Goal: Task Accomplishment & Management: Manage account settings

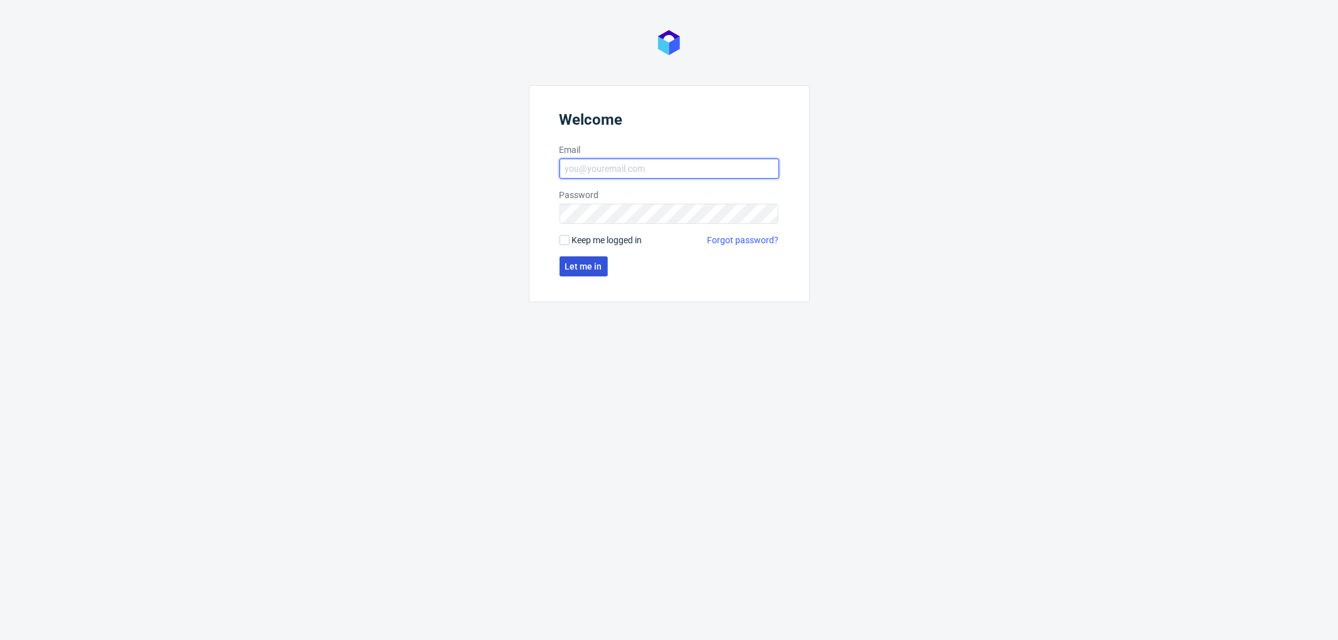
type input "aleksandra.letowska@packhelp.com"
click at [529, 205] on span "Let me in" at bounding box center [583, 266] width 37 height 9
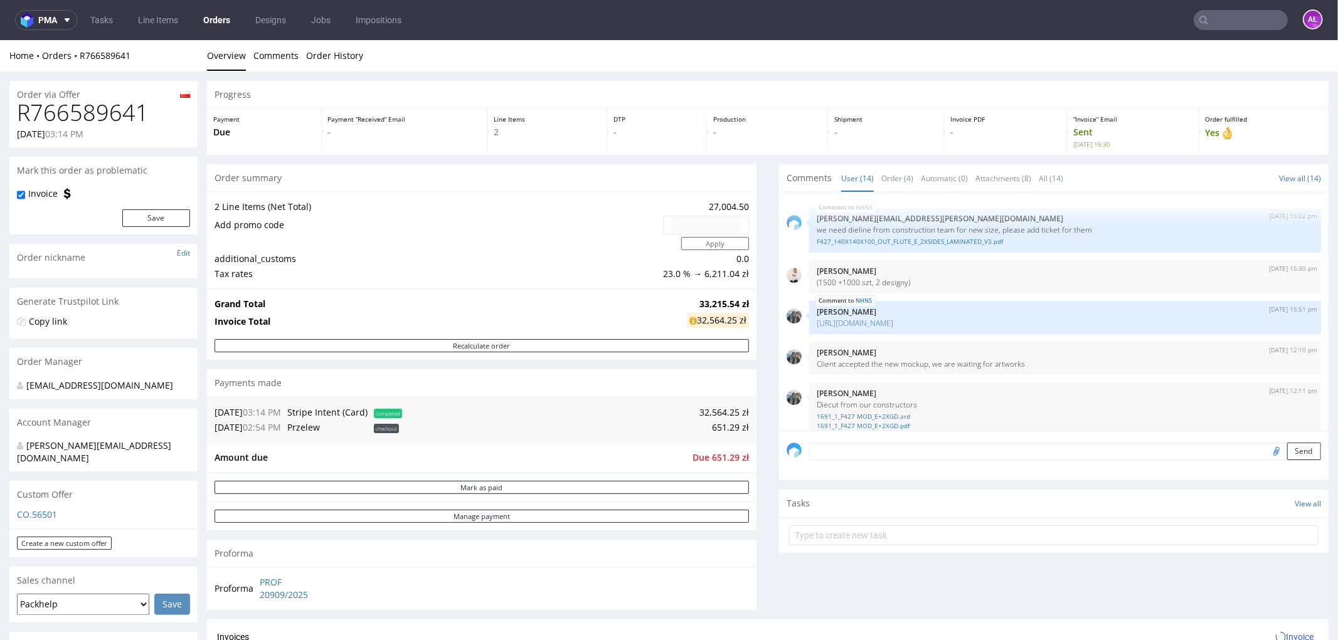
scroll to position [578, 0]
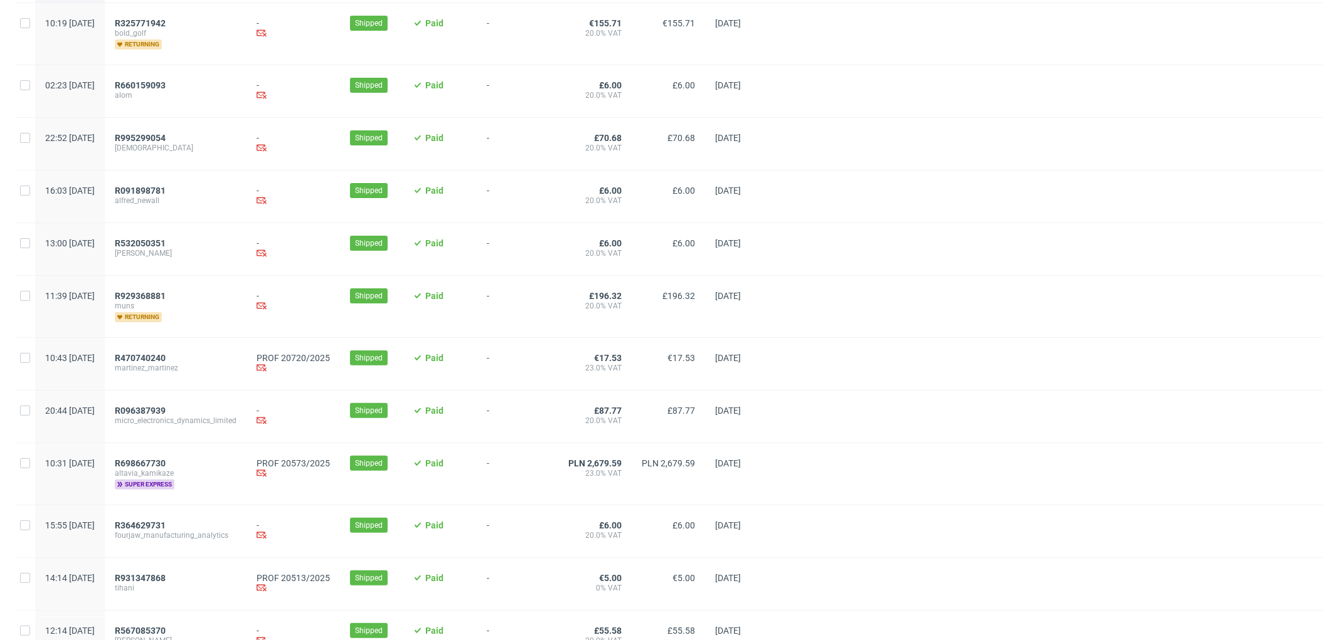
scroll to position [209, 0]
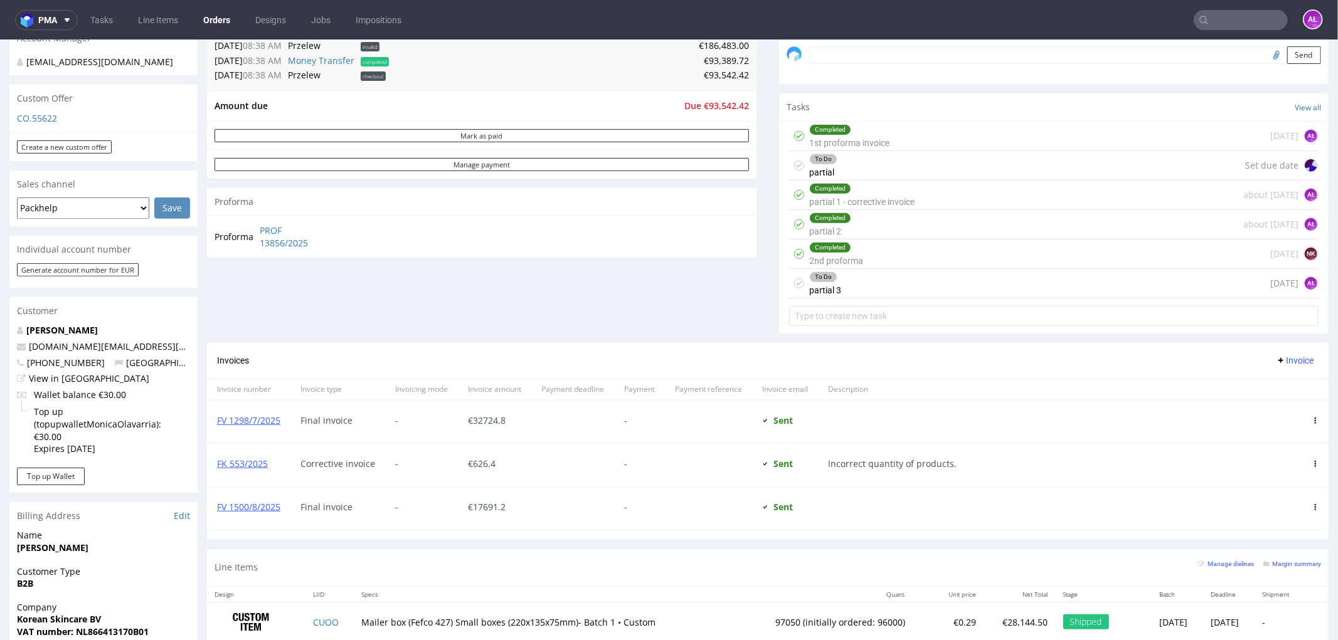
scroll to position [418, 0]
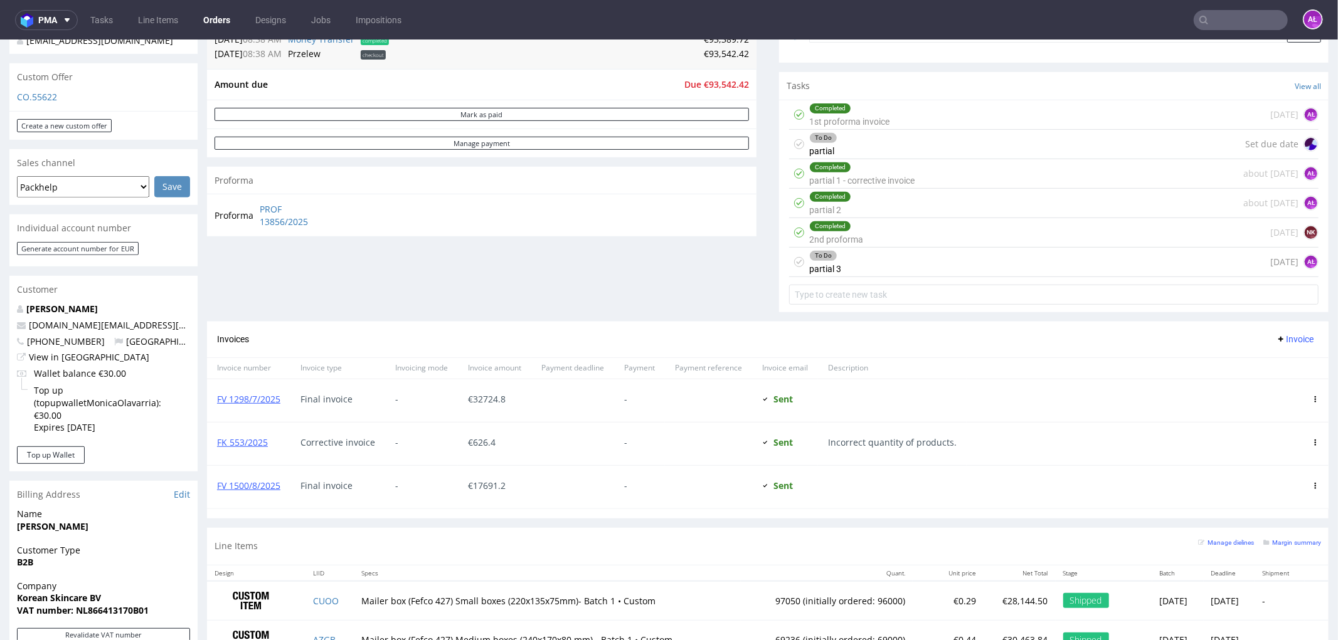
click at [848, 268] on div "To Do partial 3 1 day ago AŁ" at bounding box center [1053, 261] width 529 height 29
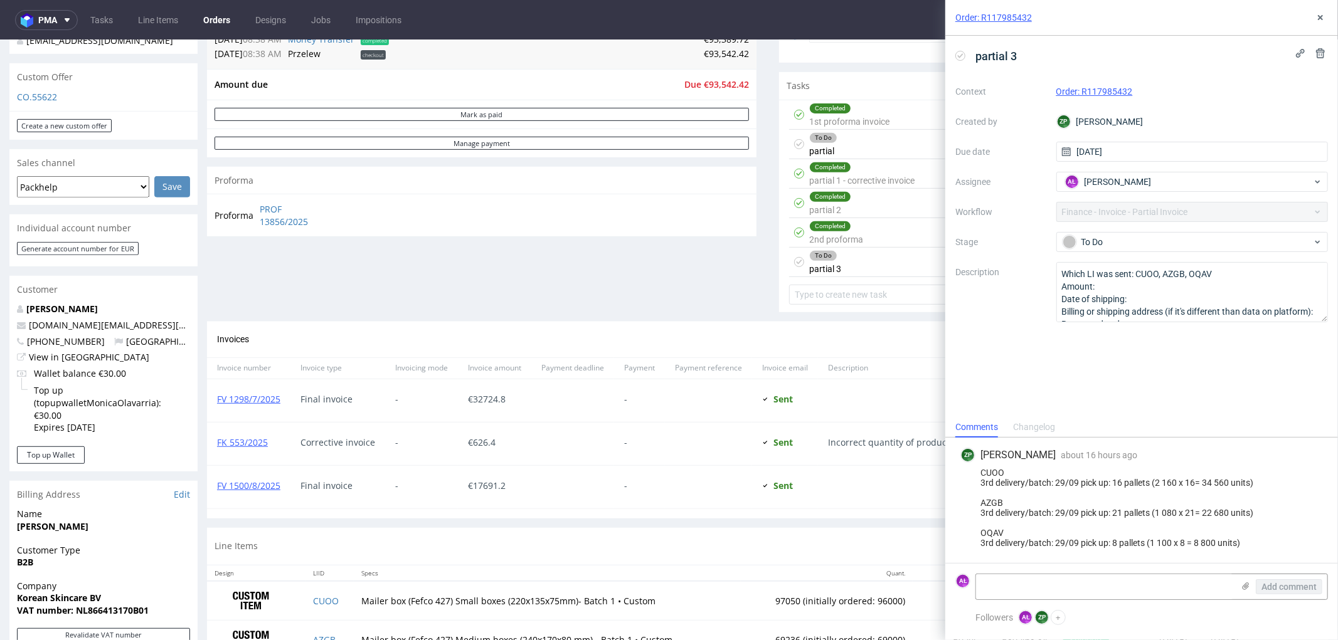
click at [839, 144] on div "To Do partial Set due date" at bounding box center [1053, 143] width 529 height 29
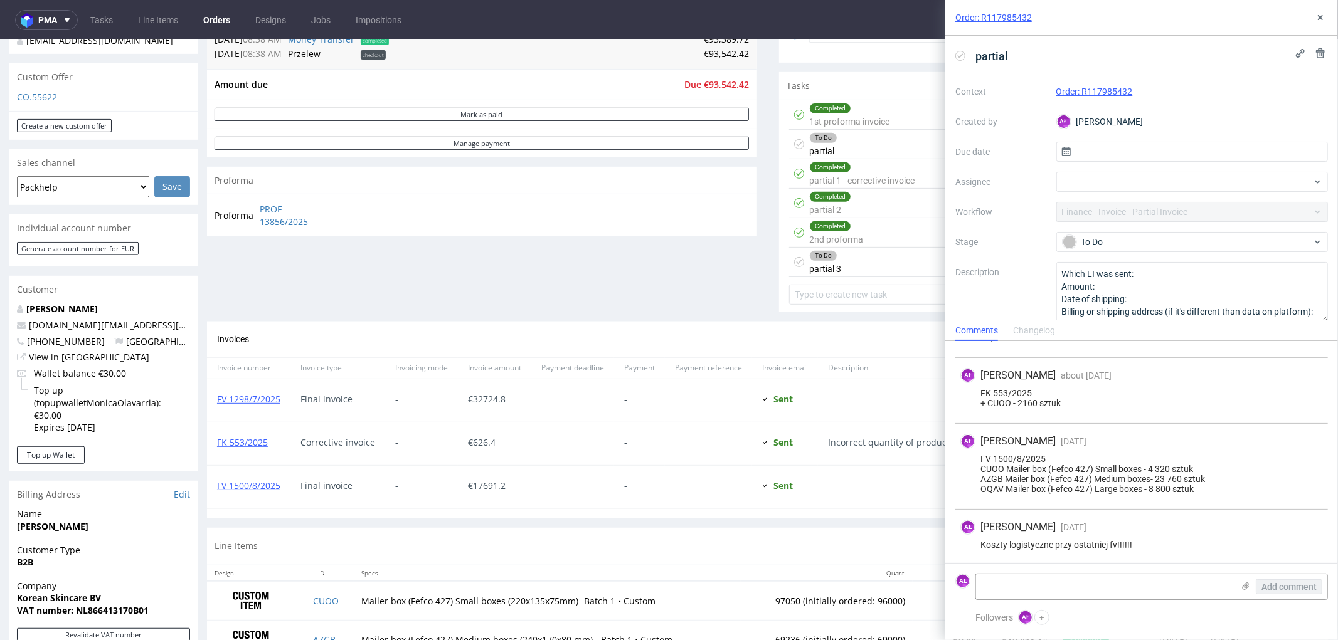
scroll to position [334, 0]
click at [857, 268] on div "To Do partial 3 1 day ago AŁ" at bounding box center [1053, 261] width 529 height 29
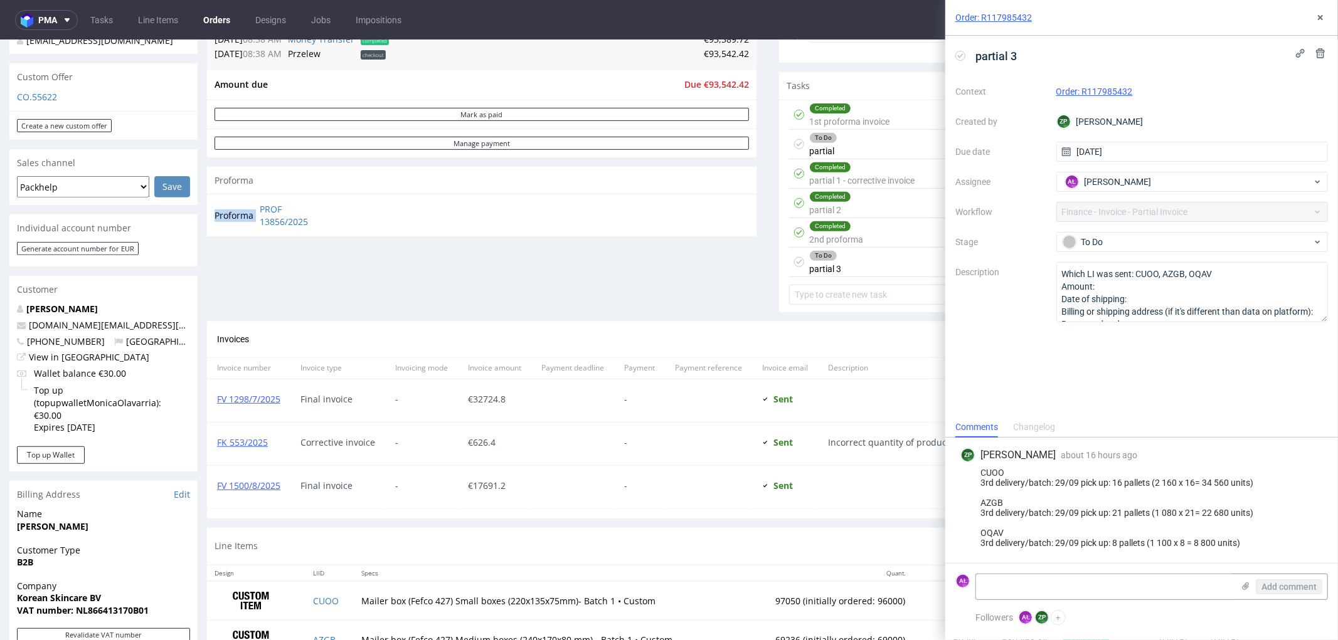
drag, startPoint x: 257, startPoint y: 204, endPoint x: 346, endPoint y: 225, distance: 91.4
click at [346, 225] on div "Proforma PROF 13856/2025" at bounding box center [481, 214] width 549 height 43
copy tbody "Proforma"
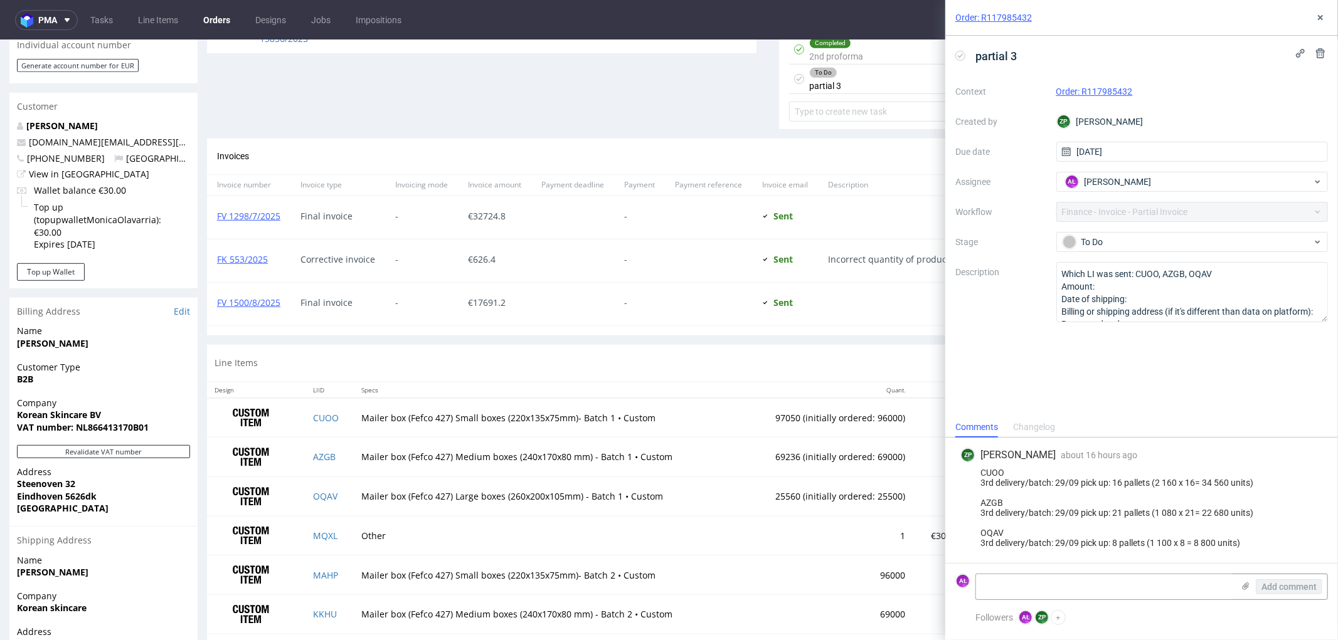
scroll to position [627, 0]
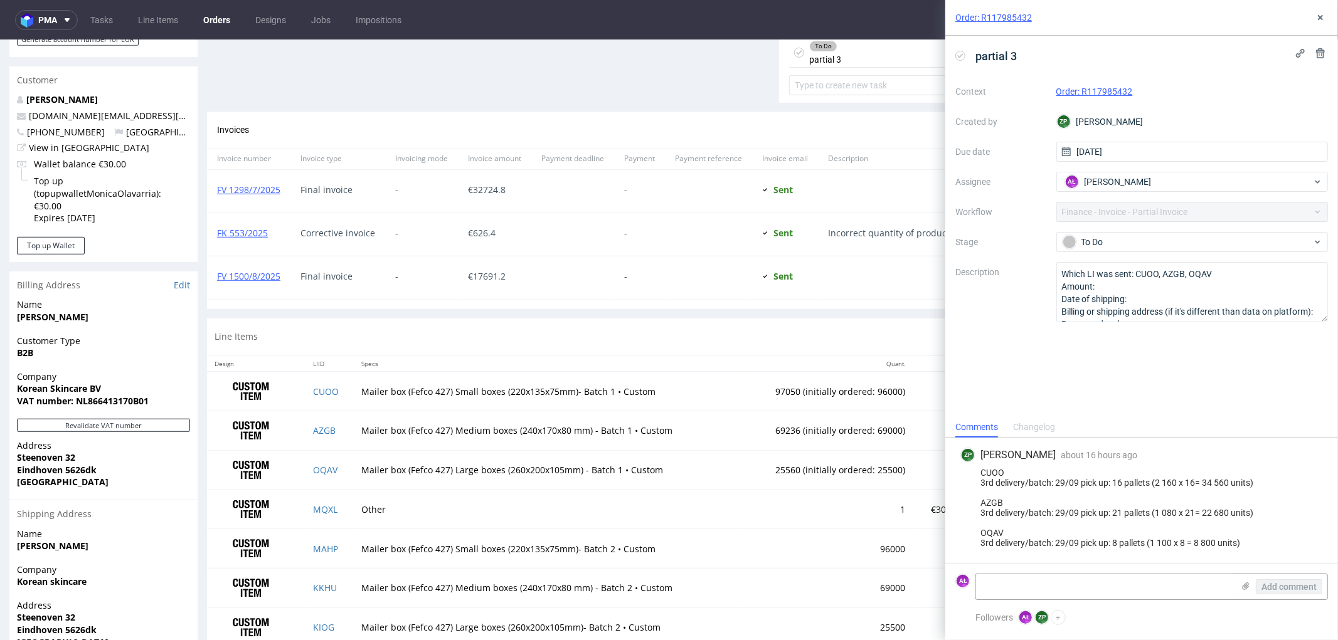
click at [161, 399] on div "Company Korean Skincare BV VAT number: NL866413170B01" at bounding box center [103, 394] width 188 height 48
click at [163, 418] on button "Revalidate VAT number" at bounding box center [103, 424] width 173 height 13
click at [1322, 13] on icon at bounding box center [1320, 18] width 10 height 10
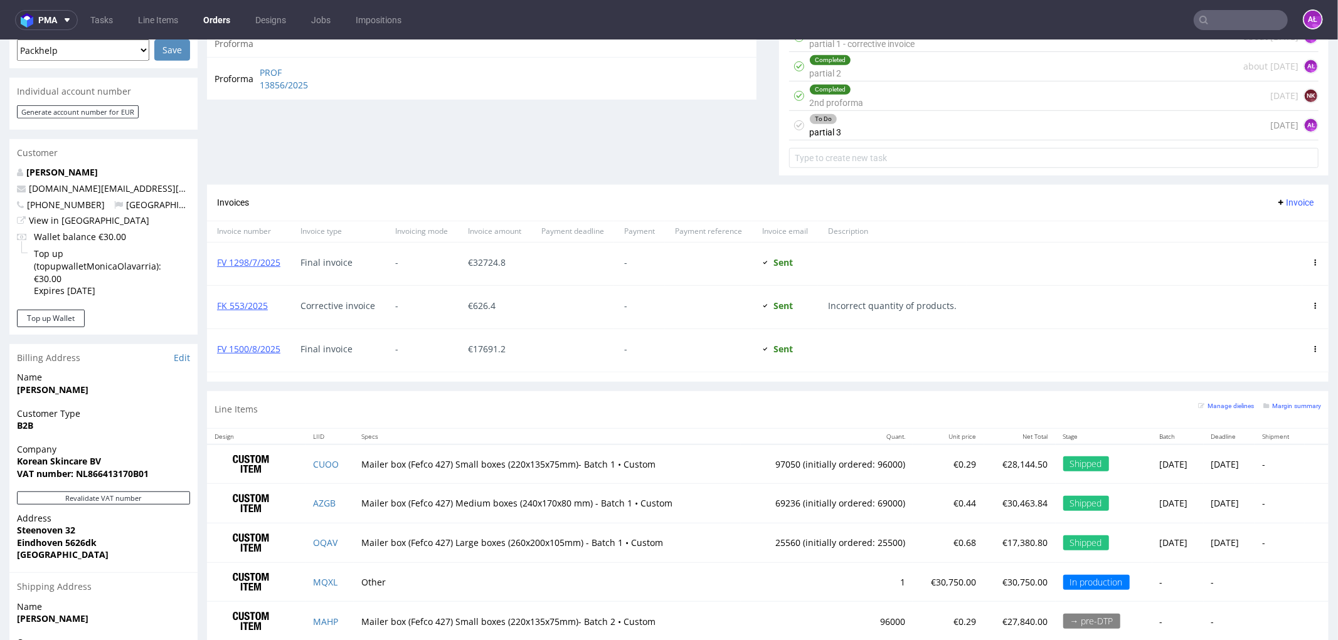
scroll to position [487, 0]
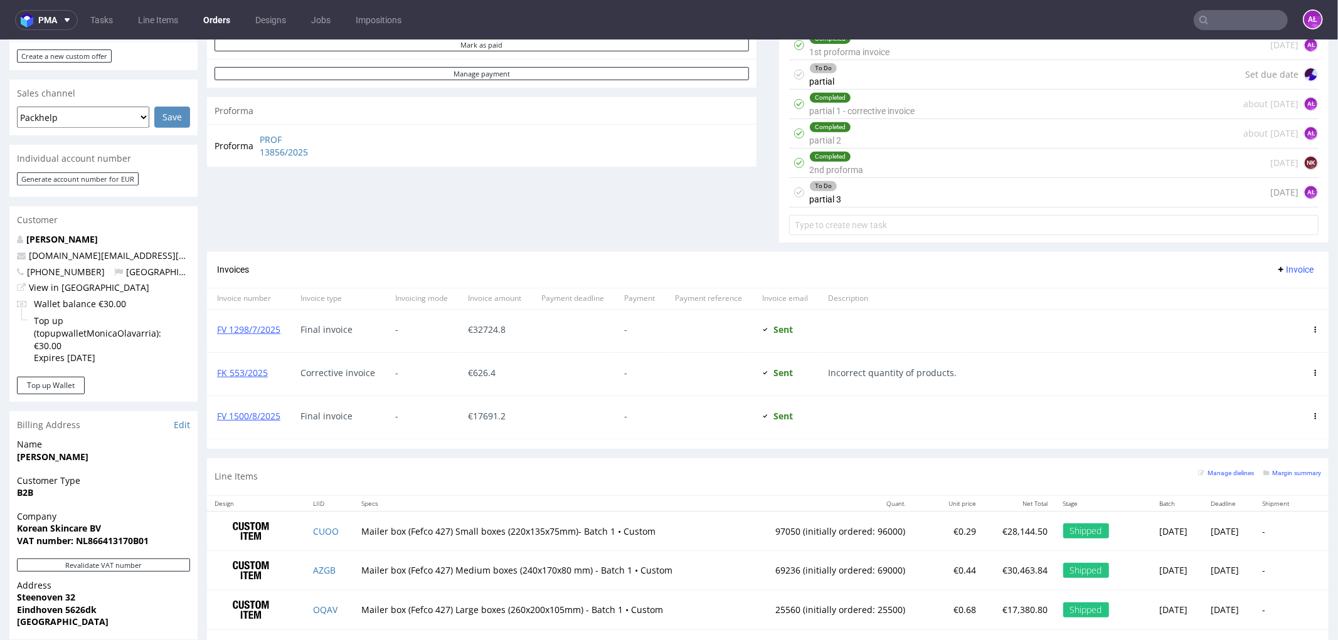
click at [828, 193] on div "To Do partial 3" at bounding box center [825, 191] width 32 height 29
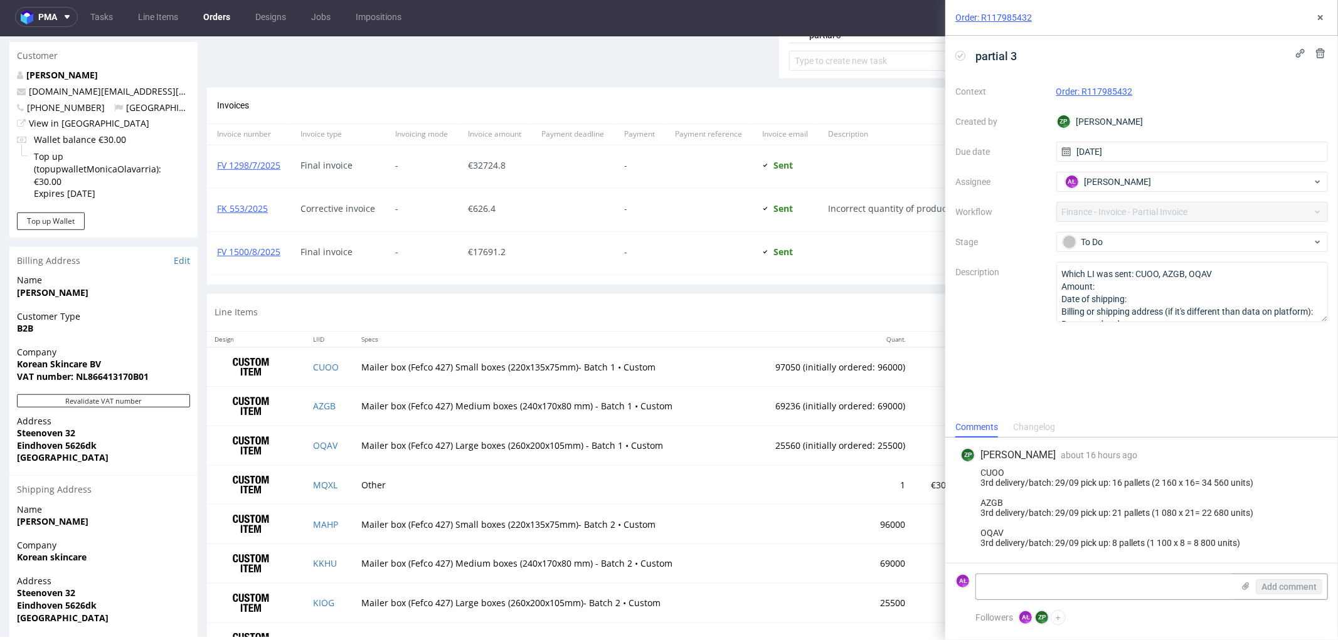
scroll to position [638, 0]
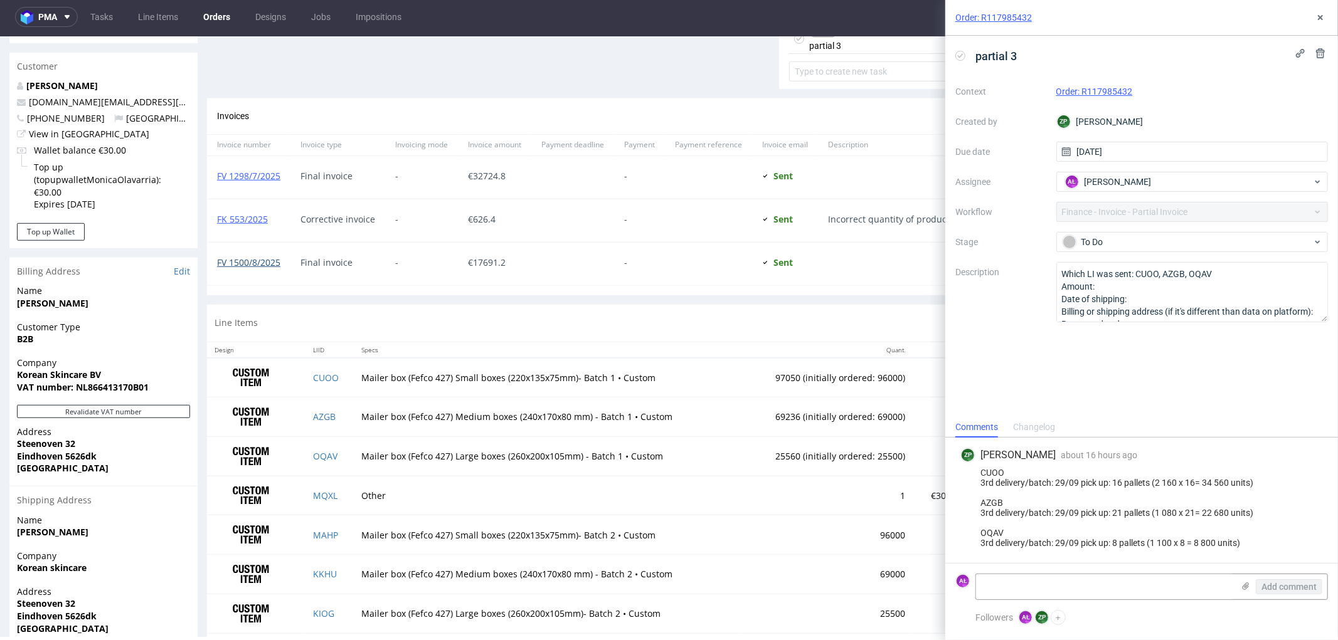
click at [266, 261] on link "FV 1500/8/2025" at bounding box center [248, 262] width 63 height 12
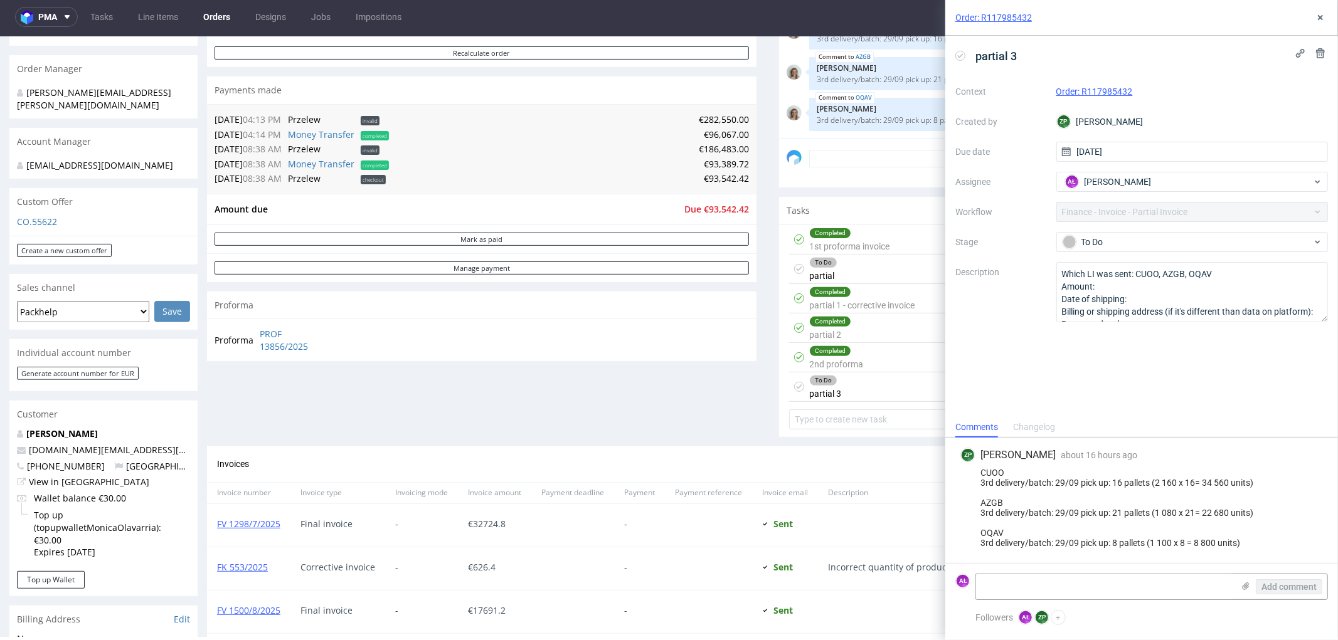
scroll to position [499, 0]
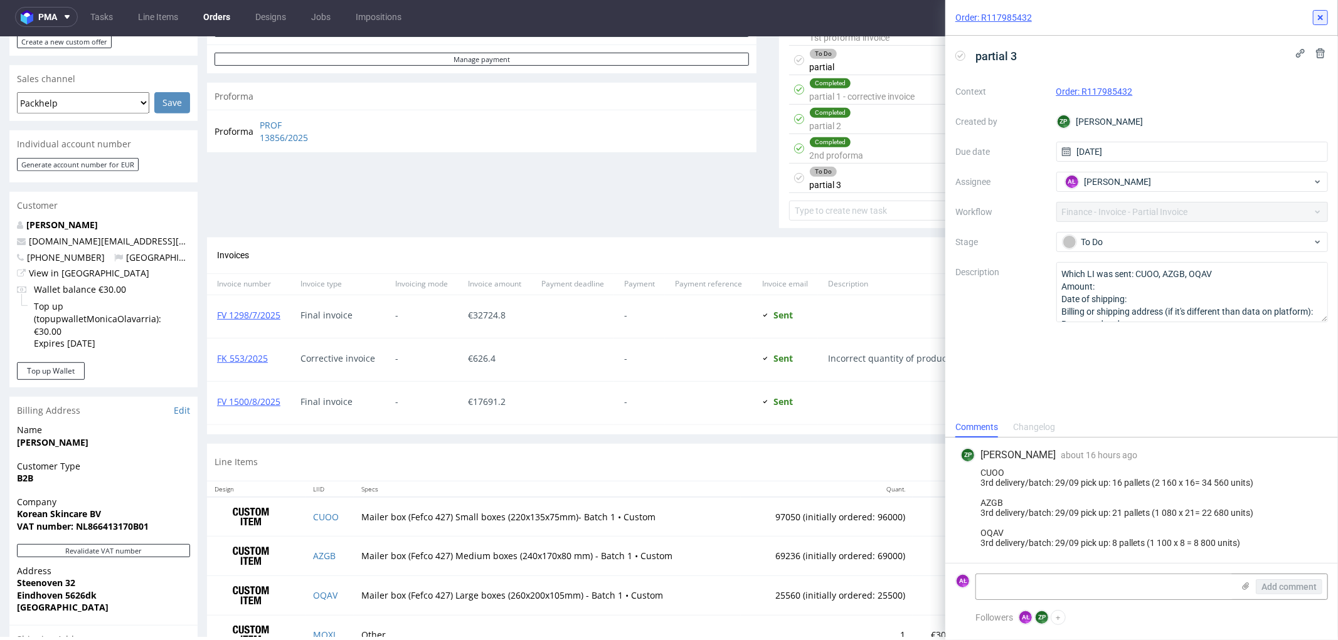
click at [1321, 18] on icon at bounding box center [1320, 18] width 10 height 10
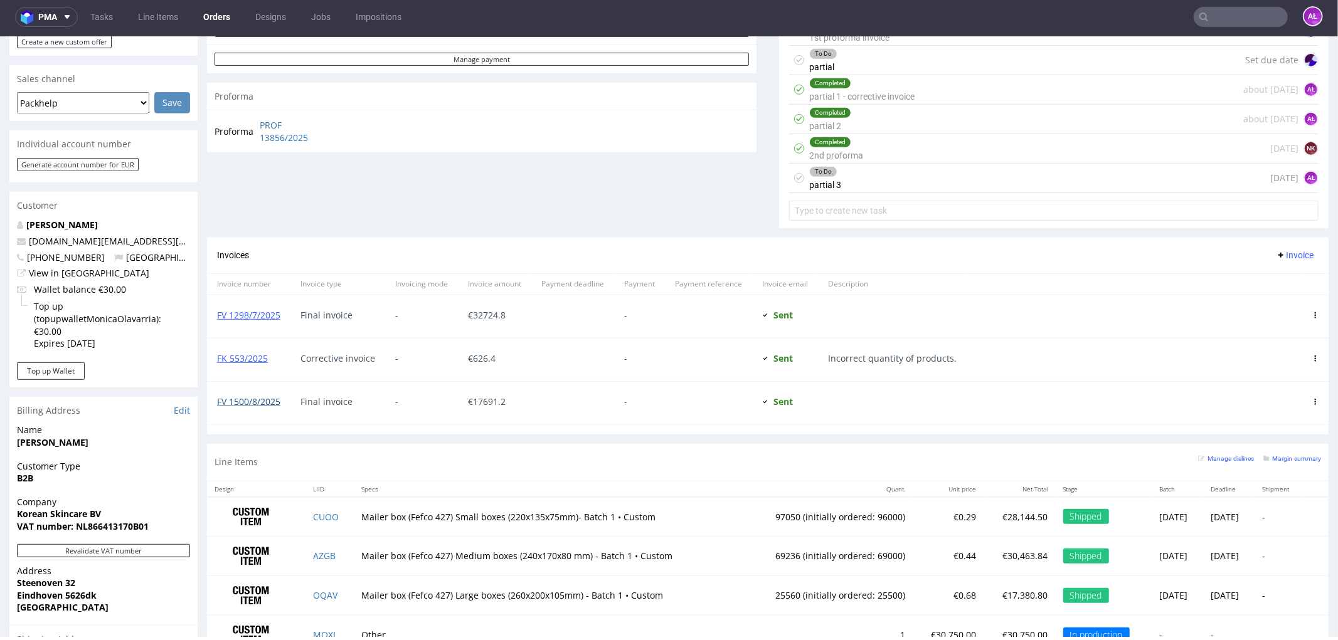
click at [254, 404] on link "FV 1500/8/2025" at bounding box center [248, 401] width 63 height 12
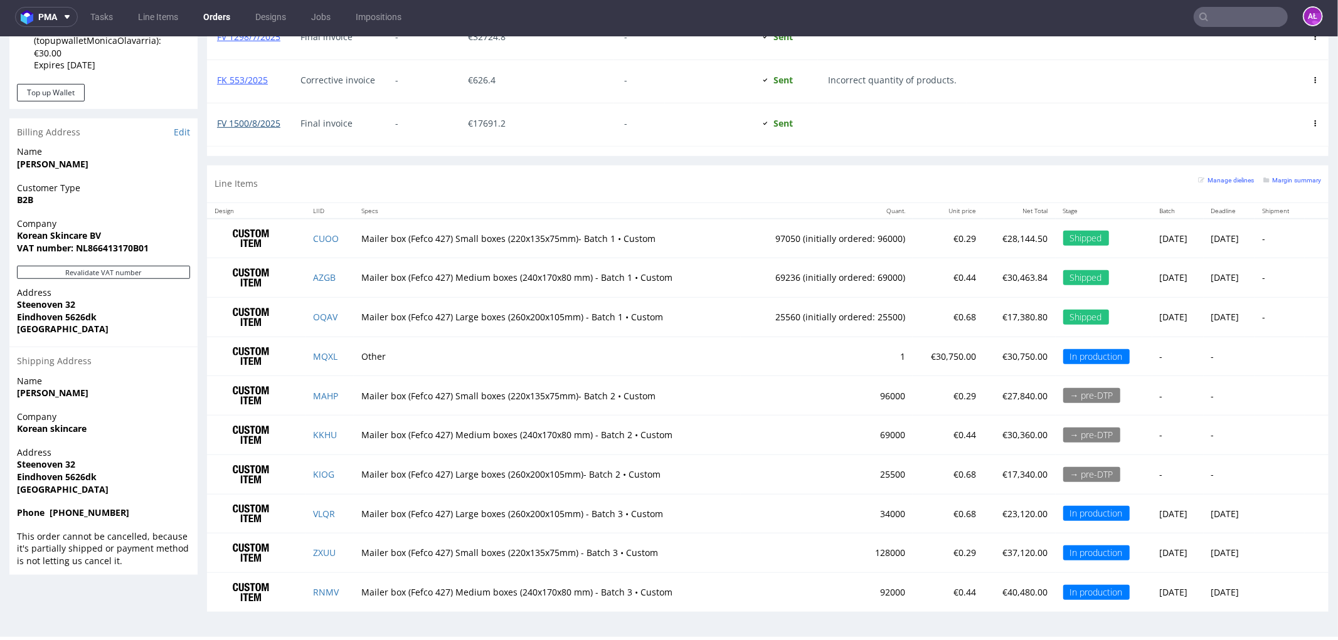
scroll to position [359, 0]
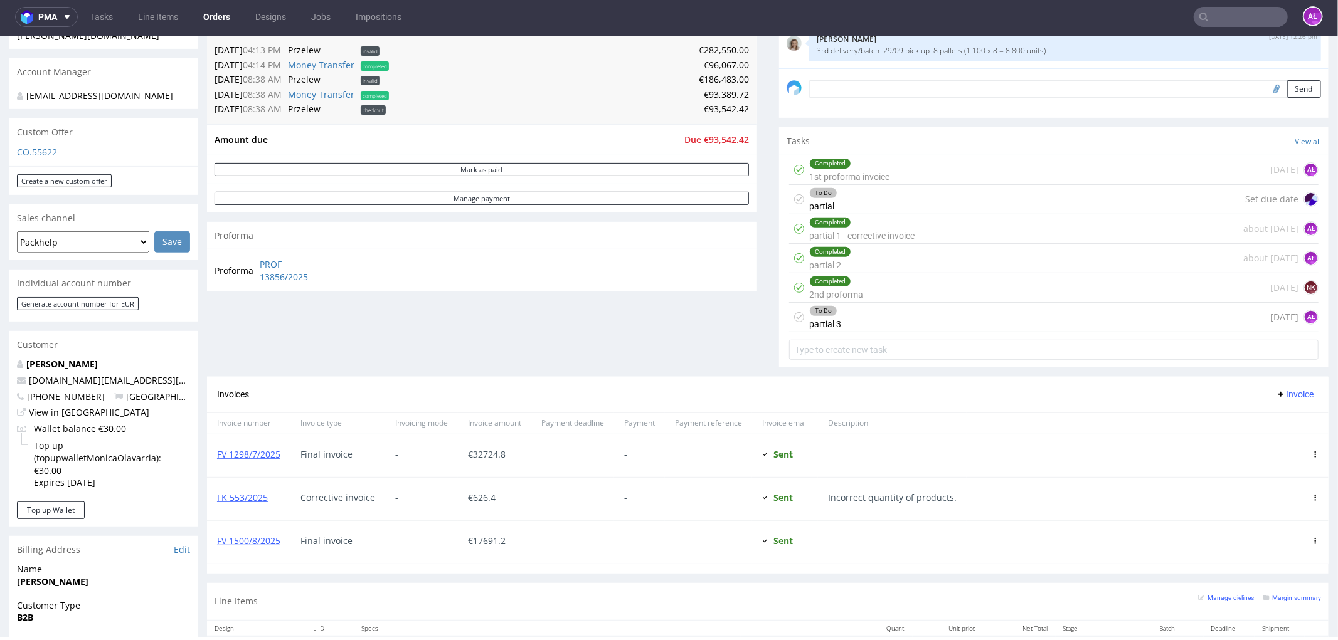
click at [836, 193] on div "To Do partial Set due date" at bounding box center [1053, 198] width 529 height 29
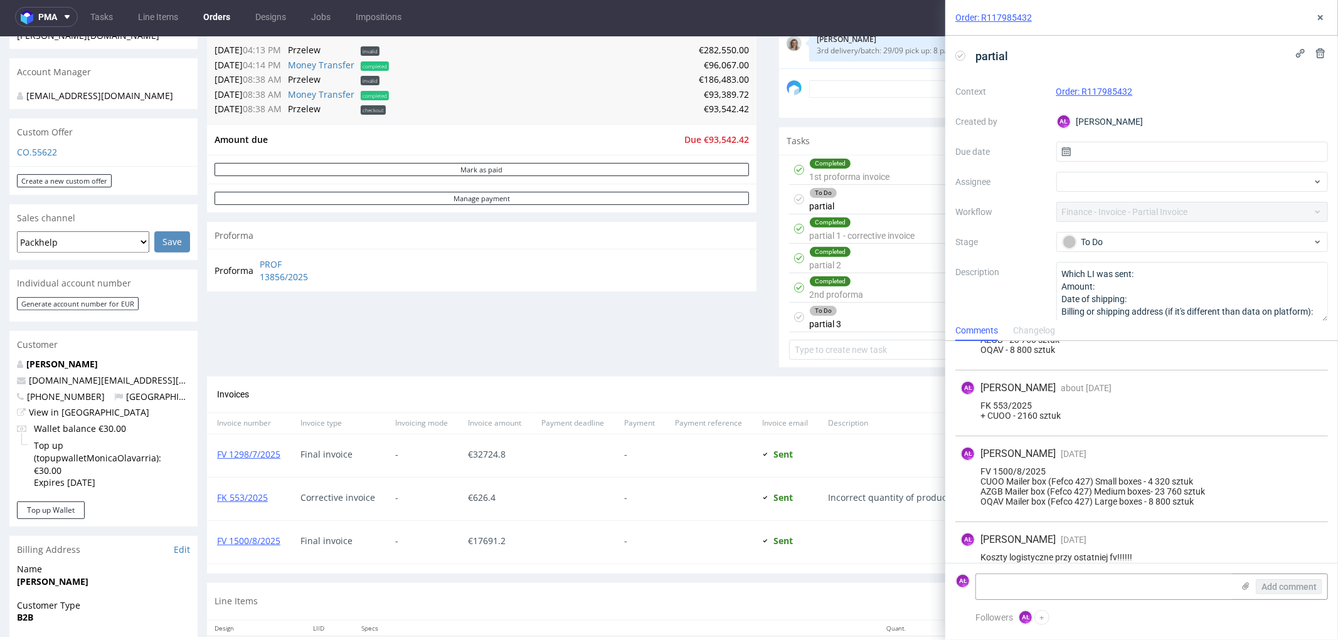
scroll to position [334, 0]
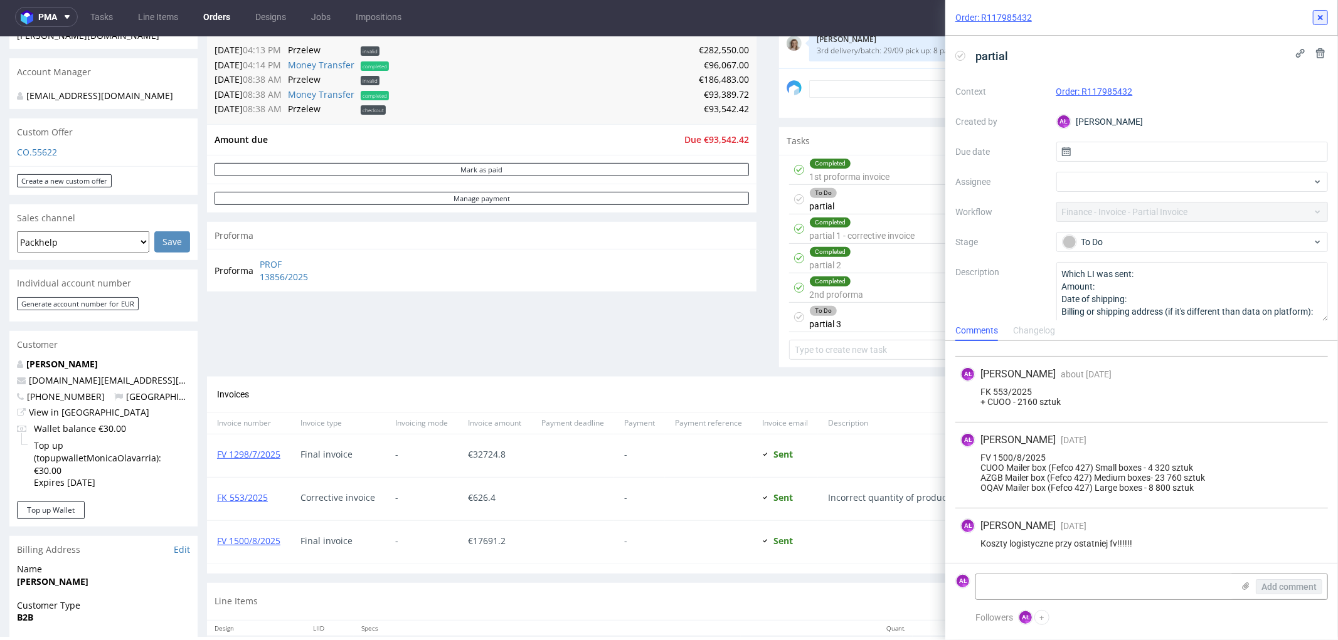
click at [1323, 16] on icon at bounding box center [1320, 18] width 10 height 10
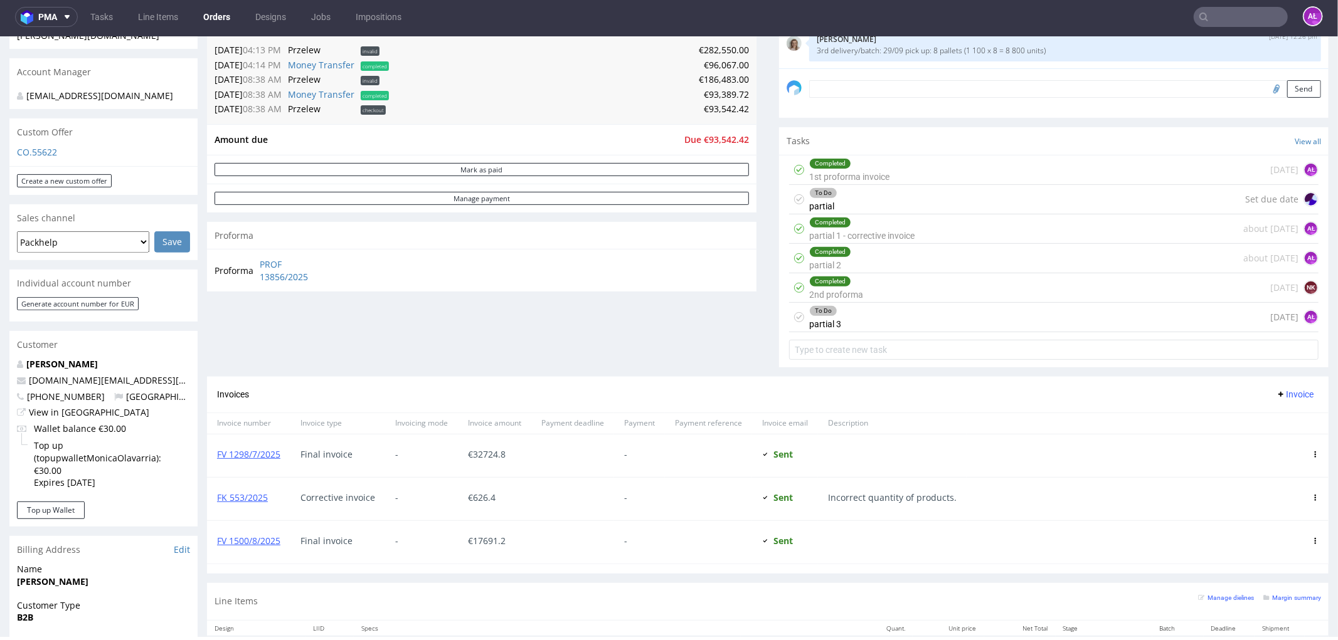
click at [857, 320] on div "To Do partial 3 1 day ago AŁ" at bounding box center [1053, 316] width 529 height 29
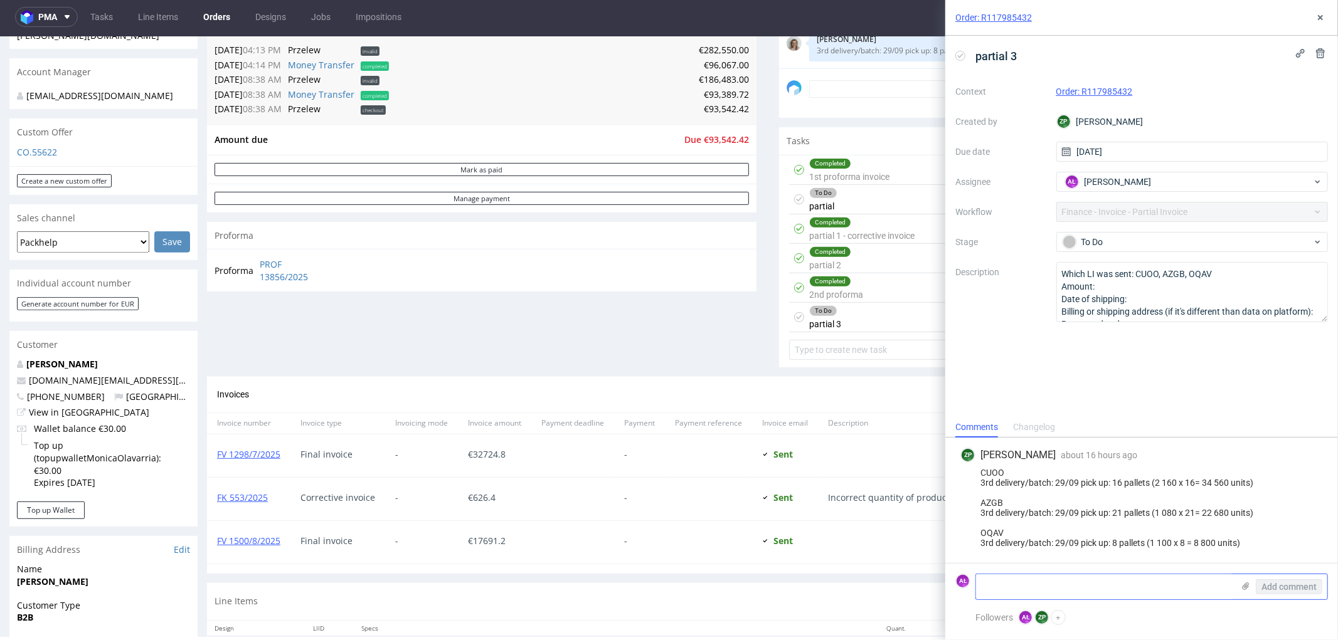
click at [1057, 574] on textarea at bounding box center [1104, 586] width 257 height 25
paste textarea "FV 1682/9/2025"
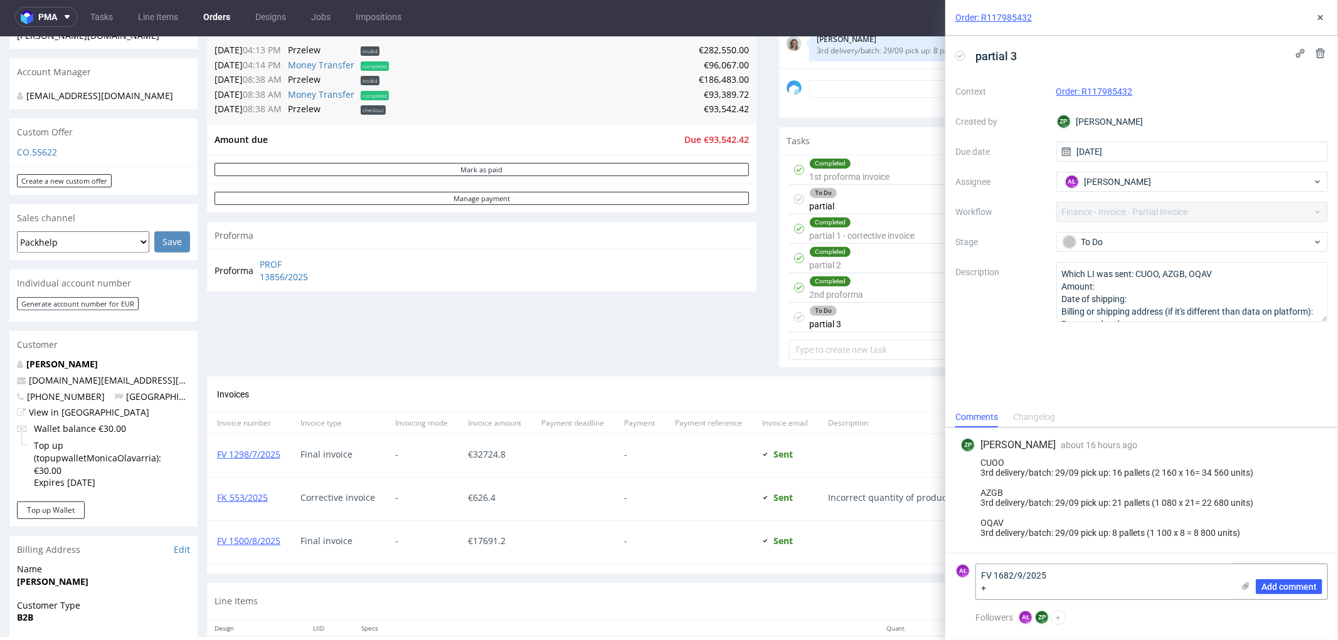
click at [1070, 602] on form "AŁ FV 1682/9/2025 + Add comment" at bounding box center [1141, 581] width 393 height 57
click at [1051, 591] on textarea "FV 1682/9/2025 +" at bounding box center [1104, 581] width 257 height 35
paste textarea "34560"
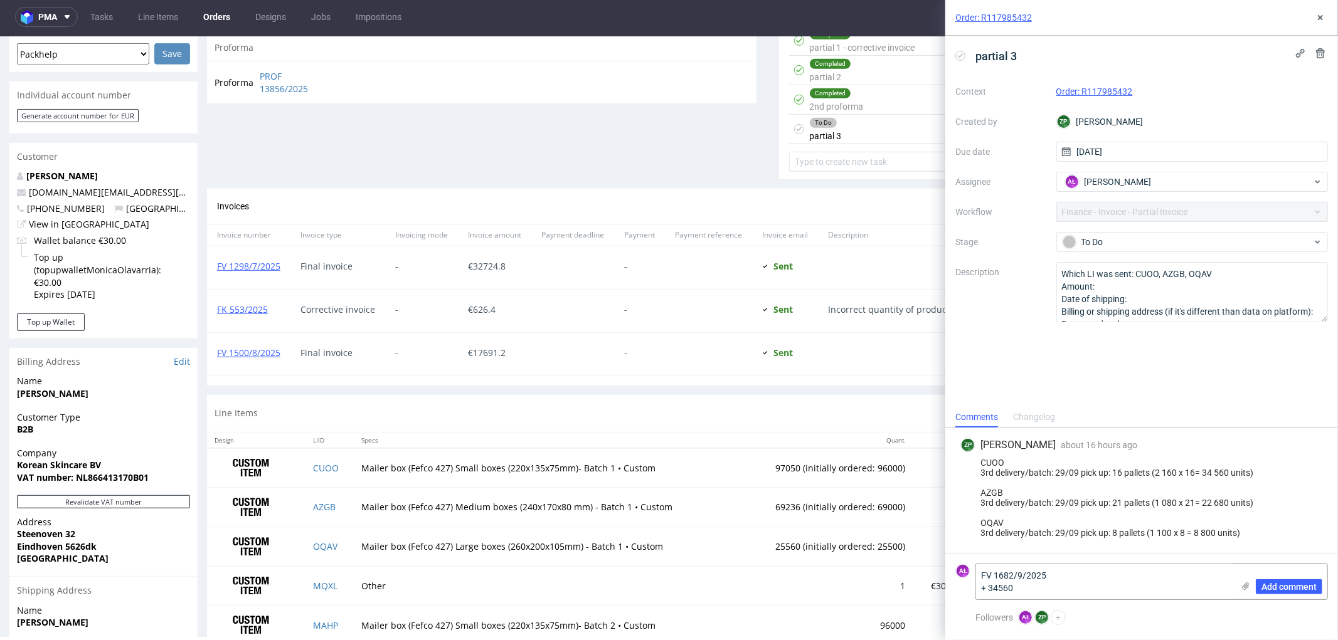
scroll to position [568, 0]
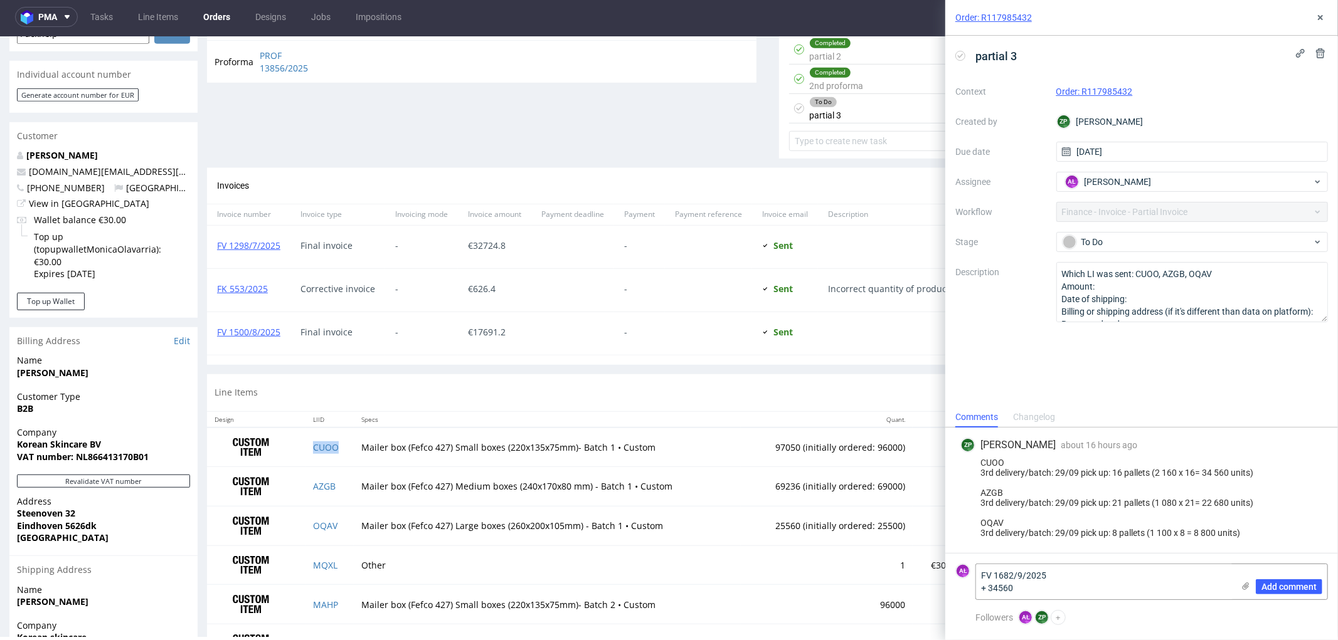
click at [329, 454] on td "CUOO" at bounding box center [329, 447] width 48 height 40
copy link "CUOO"
click at [986, 593] on textarea "FV 1682/9/2025 + 34560" at bounding box center [1104, 581] width 257 height 35
paste textarea "CUOO"
click at [1076, 587] on textarea "FV 1682/9/2025 + CUOO 34560" at bounding box center [1104, 581] width 257 height 35
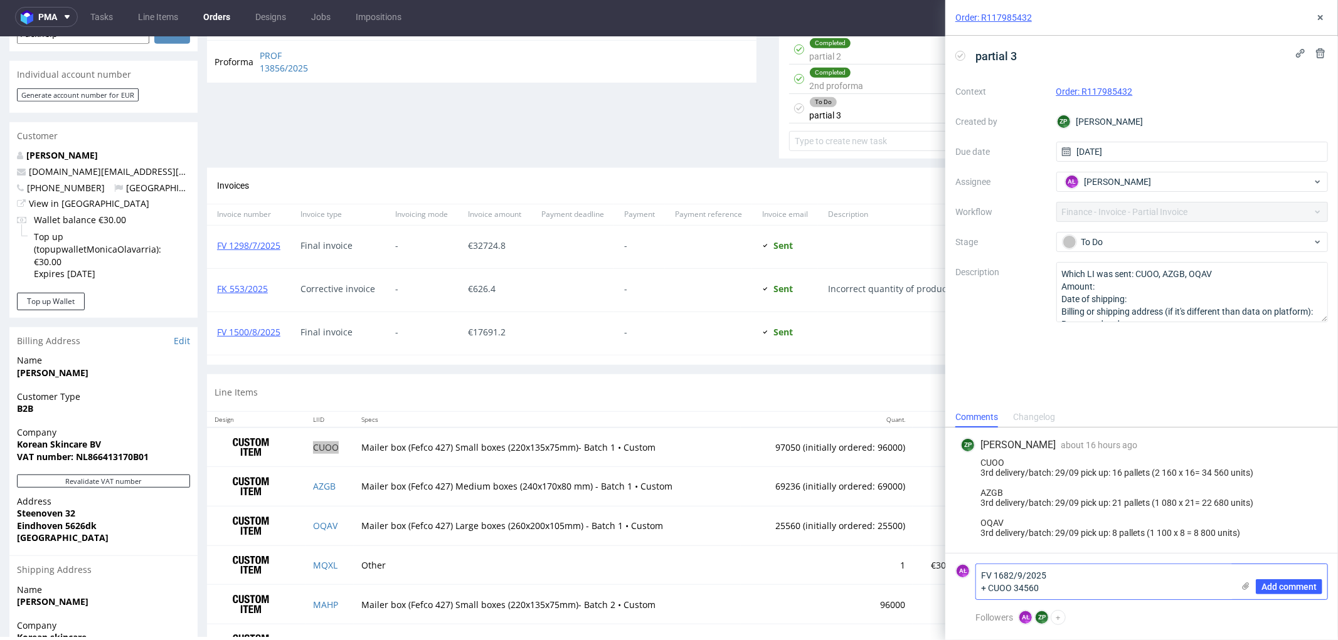
scroll to position [0, 0]
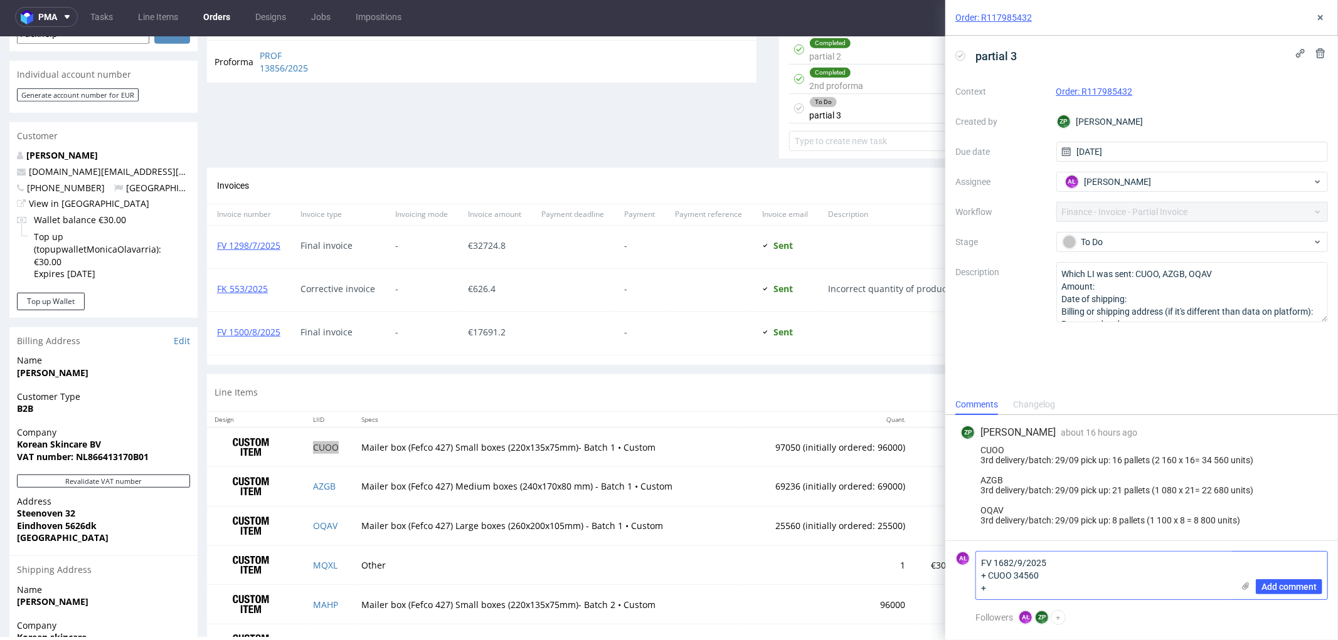
paste textarea "22680"
click at [337, 492] on td "AZGB" at bounding box center [329, 487] width 48 height 40
copy link "AZGB"
click at [985, 588] on textarea "FV 1682/9/2025 + CUOO 34560 + 22680" at bounding box center [1104, 576] width 257 height 48
paste textarea "AZGB"
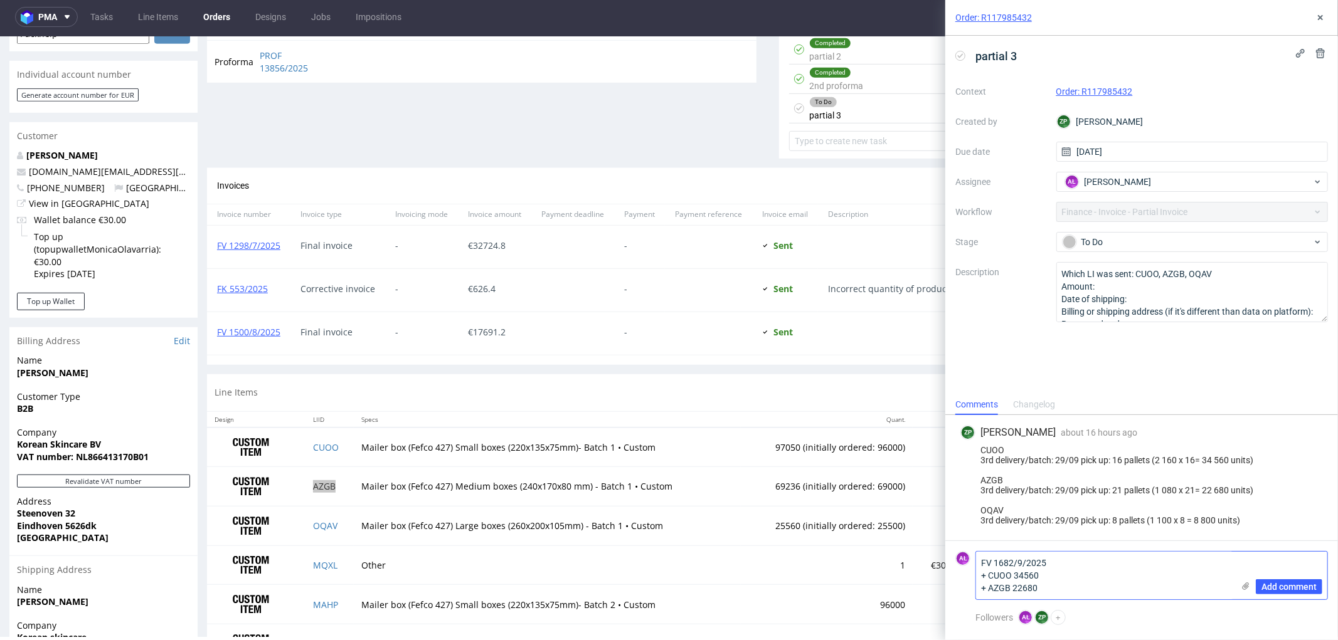
click at [1050, 588] on textarea "FV 1682/9/2025 + CUOO 34560 + AZGB 22680" at bounding box center [1104, 576] width 257 height 48
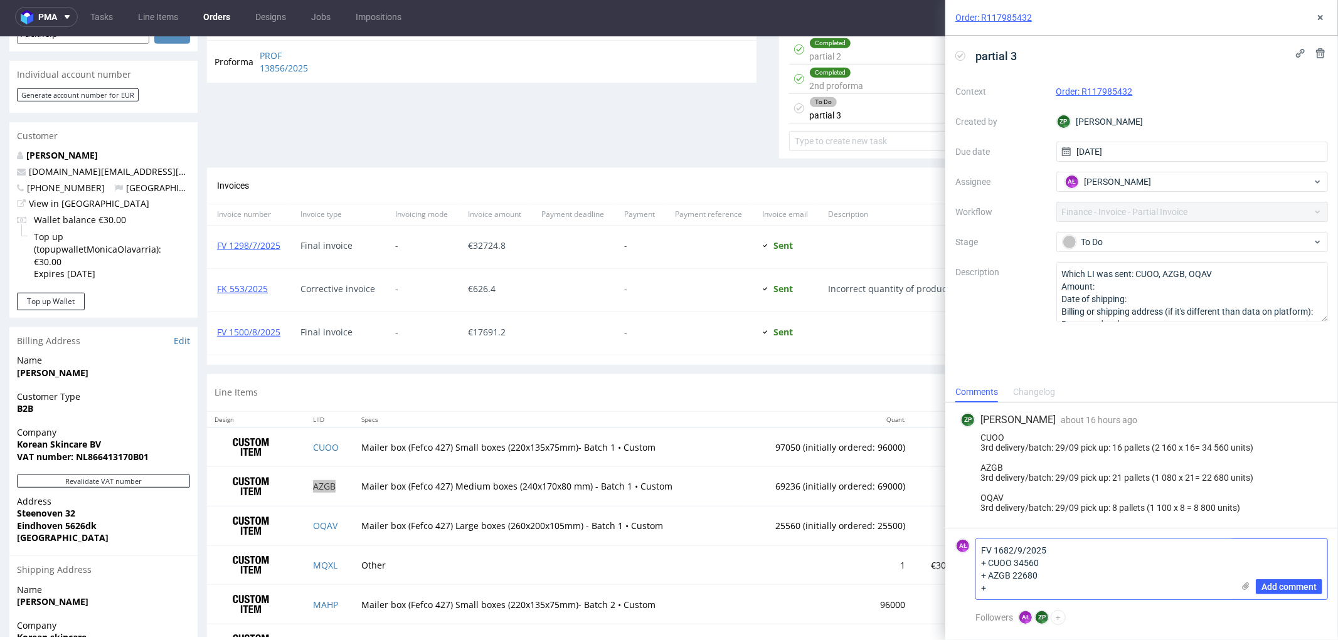
click at [1017, 586] on textarea "FV 1682/9/2025 + CUOO 34560 + AZGB 22680 +" at bounding box center [1104, 569] width 257 height 60
paste textarea "8800"
click at [337, 530] on td "OQAV" at bounding box center [329, 526] width 48 height 40
copy link "OQAV"
click at [988, 593] on textarea "FV 1682/9/2025 + CUOO 34560 + AZGB 22680 + 8800" at bounding box center [1104, 569] width 257 height 60
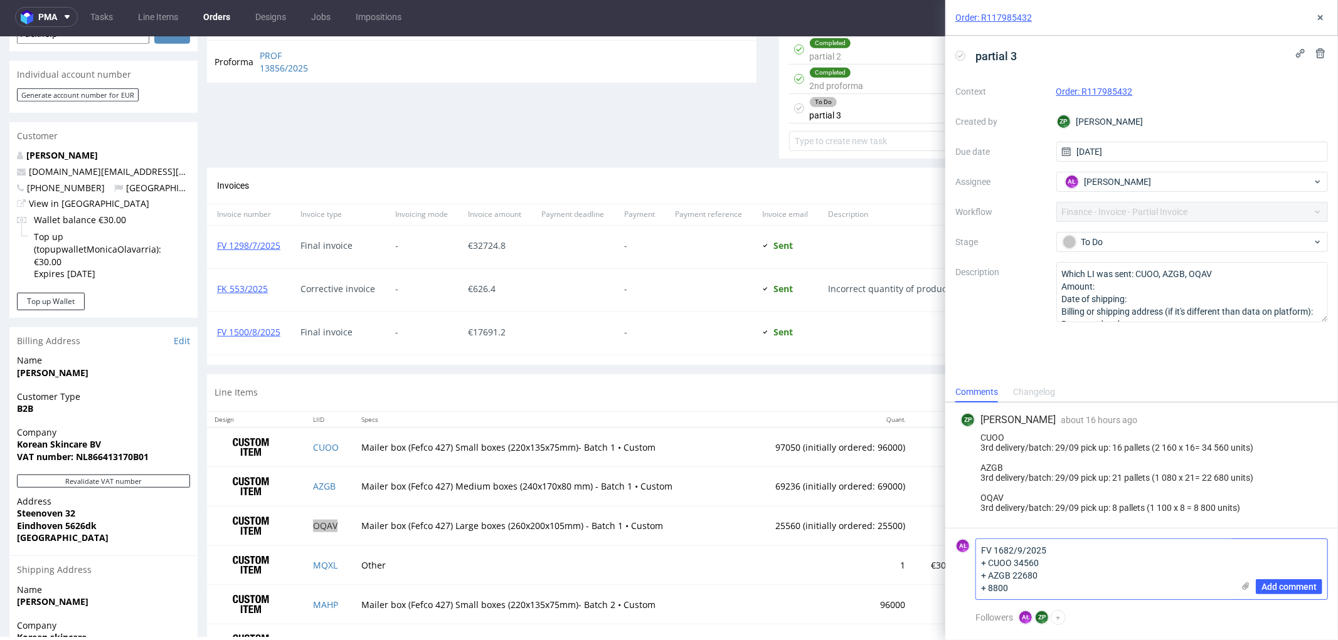
paste textarea "OQAV"
click at [1042, 589] on textarea "FV 1682/9/2025 + CUOO 34560 + AZGB 22680 + OQAV 8800" at bounding box center [1104, 569] width 257 height 60
click at [1069, 562] on textarea "FV 1682/9/2025 + CUOO 34560 + AZGB 22680 + OQAV 8800" at bounding box center [1104, 569] width 257 height 60
click at [1096, 573] on textarea "FV 1682/9/2025 + CUOO 34560 pcs + AZGB 22680 + OQAV 8800" at bounding box center [1104, 569] width 257 height 60
click at [1086, 587] on textarea "FV 1682/9/2025 + CUOO 34560 pcs + AZGB 22680 pcs + OQAV 8800" at bounding box center [1104, 569] width 257 height 60
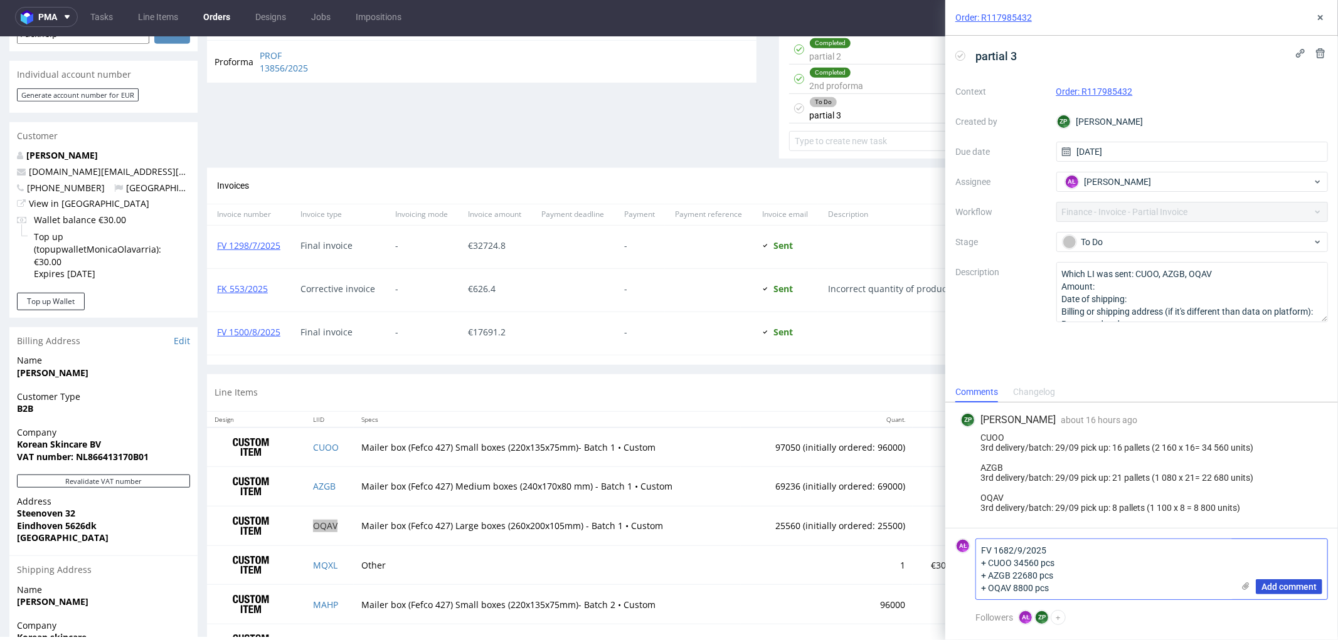
type textarea "FV 1682/9/2025 + CUOO 34560 pcs + AZGB 22680 pcs + OQAV 8800 pcs"
click at [1288, 586] on span "Add comment" at bounding box center [1288, 587] width 55 height 9
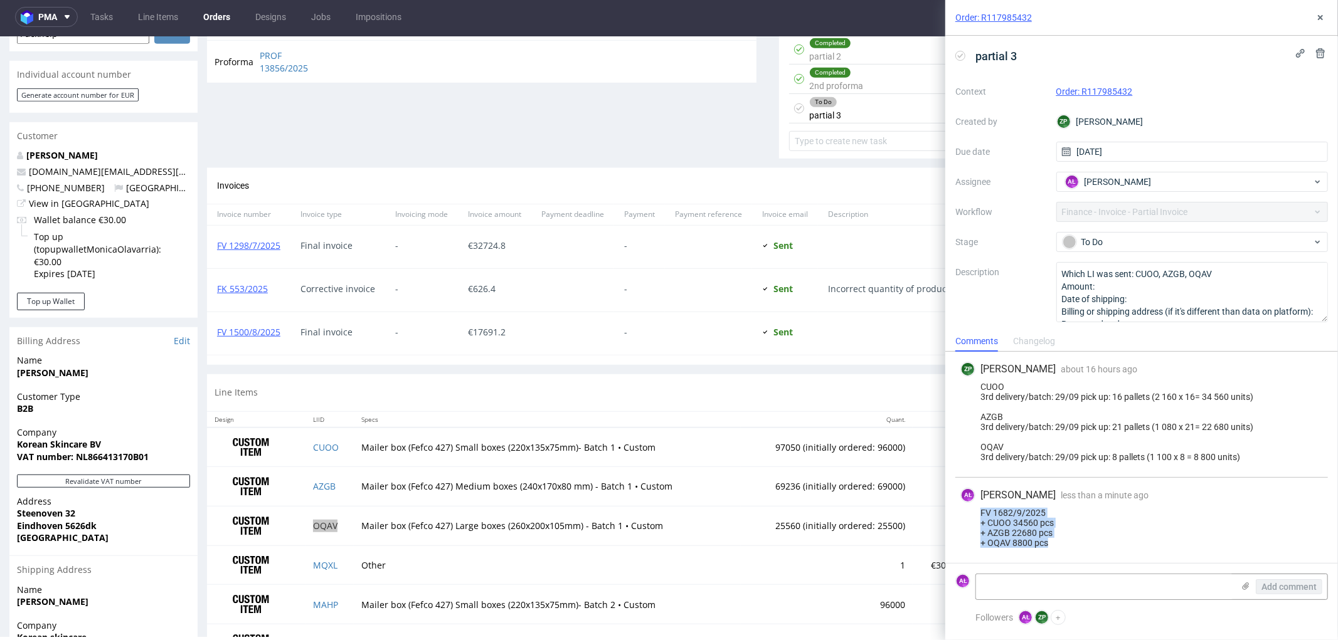
drag, startPoint x: 1059, startPoint y: 544, endPoint x: 955, endPoint y: 515, distance: 107.4
click at [955, 515] on div "AŁ Aleksandra Łętowska less than a minute ago 30th Sep 2025, 08:57 FV 1682/9/20…" at bounding box center [1141, 520] width 372 height 85
copy div "FV 1682/9/2025 + CUOO 34560 pcs + AZGB 22680 pcs + OQAV 8800 pcs"
click at [1318, 20] on icon at bounding box center [1320, 18] width 10 height 10
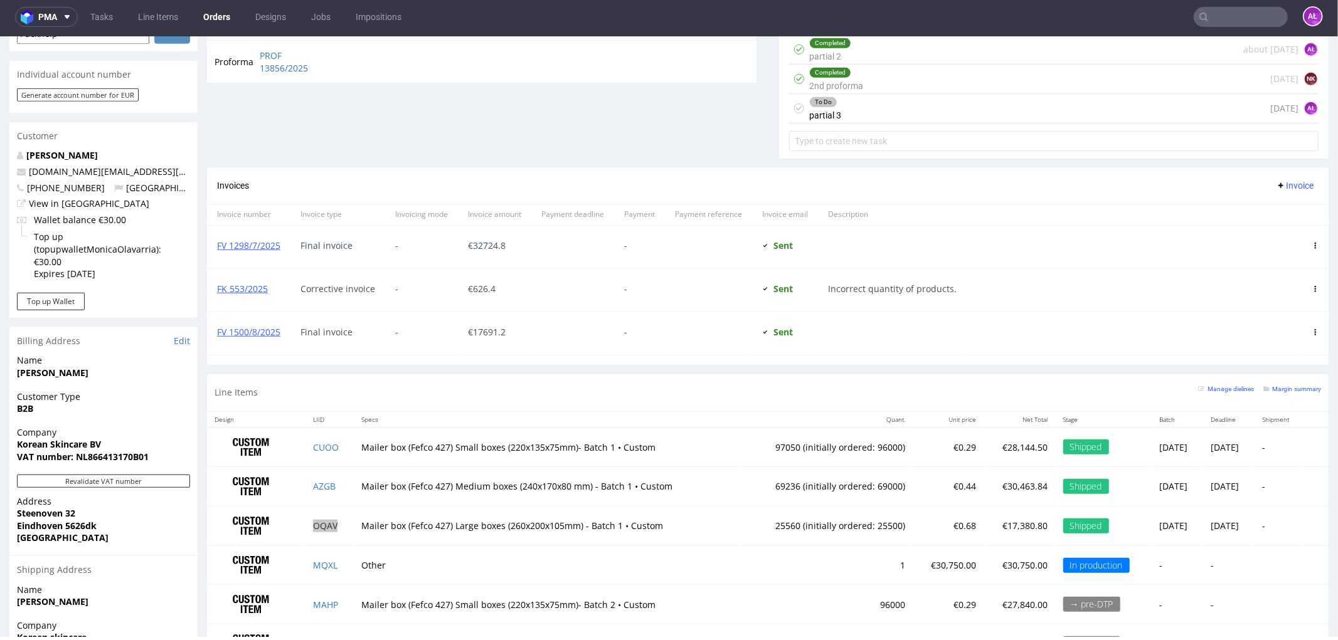
scroll to position [359, 0]
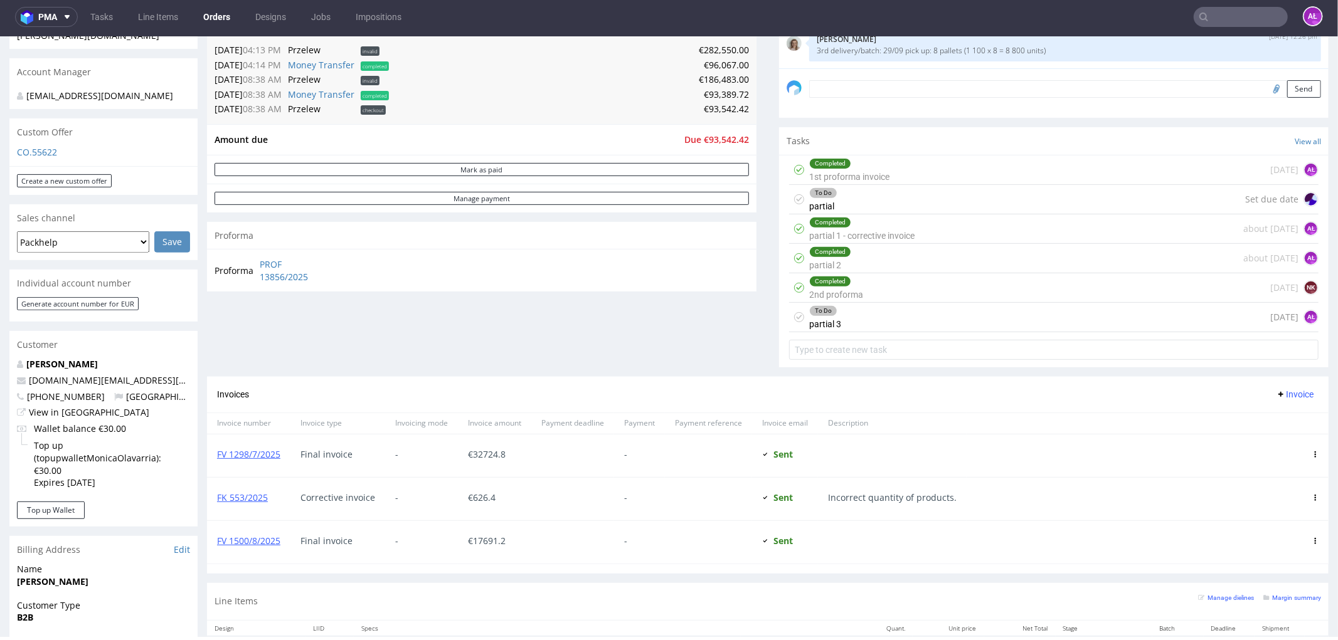
click at [848, 201] on div "To Do partial Set due date" at bounding box center [1053, 198] width 529 height 29
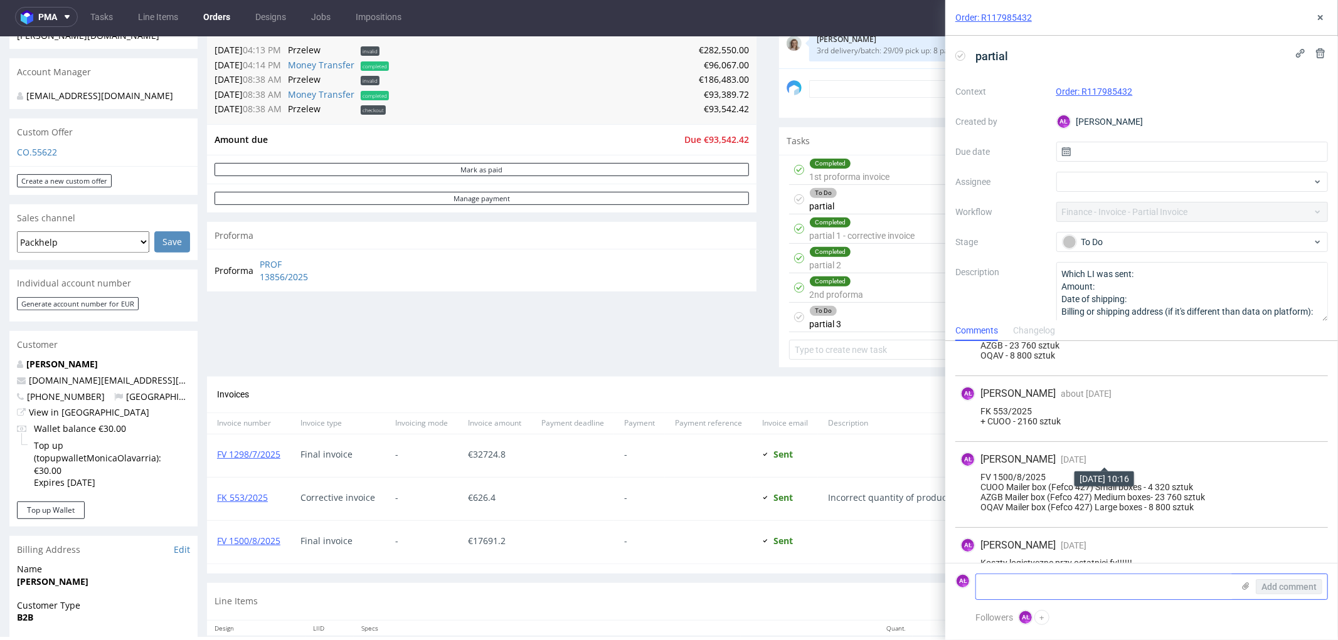
scroll to position [334, 0]
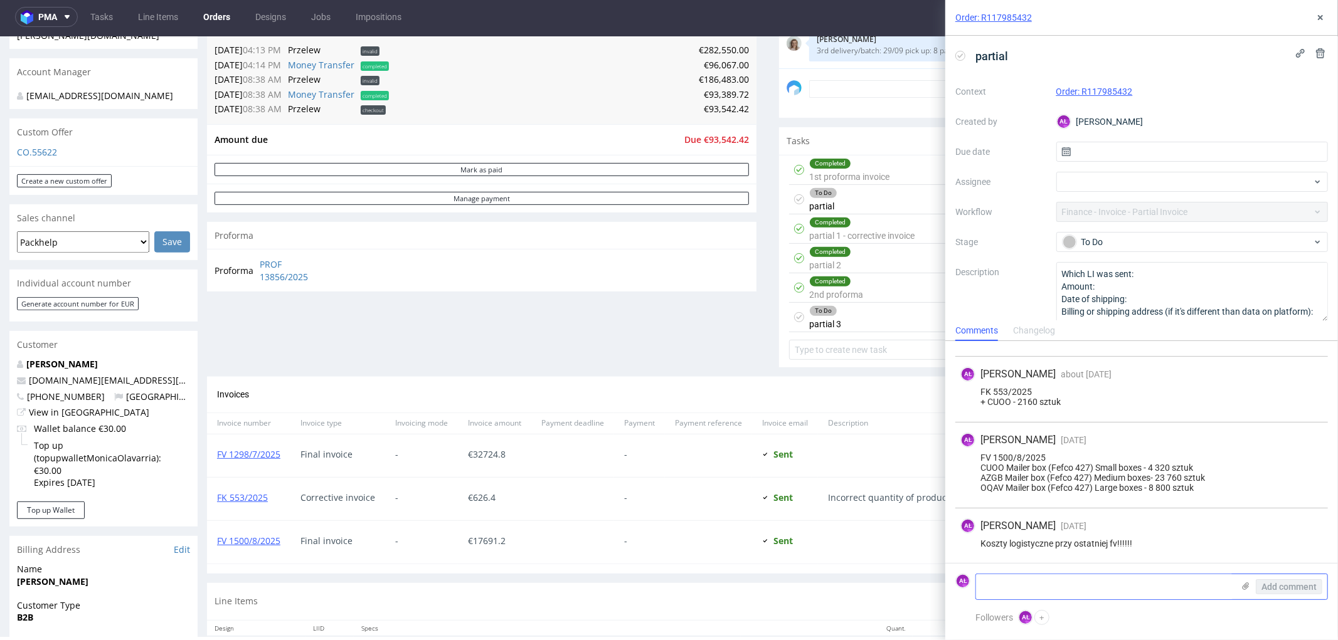
click at [1114, 584] on textarea at bounding box center [1104, 586] width 257 height 25
paste textarea "FV 1682/9/2025 + CUOO 34560 pcs + AZGB 22680 pcs + OQAV 8800 pcs"
type textarea "FV 1682/9/2025 + CUOO 34560 pcs + AZGB 22680 pcs + OQAV 8800 pcs"
click at [1284, 579] on button "Add comment" at bounding box center [1288, 586] width 66 height 15
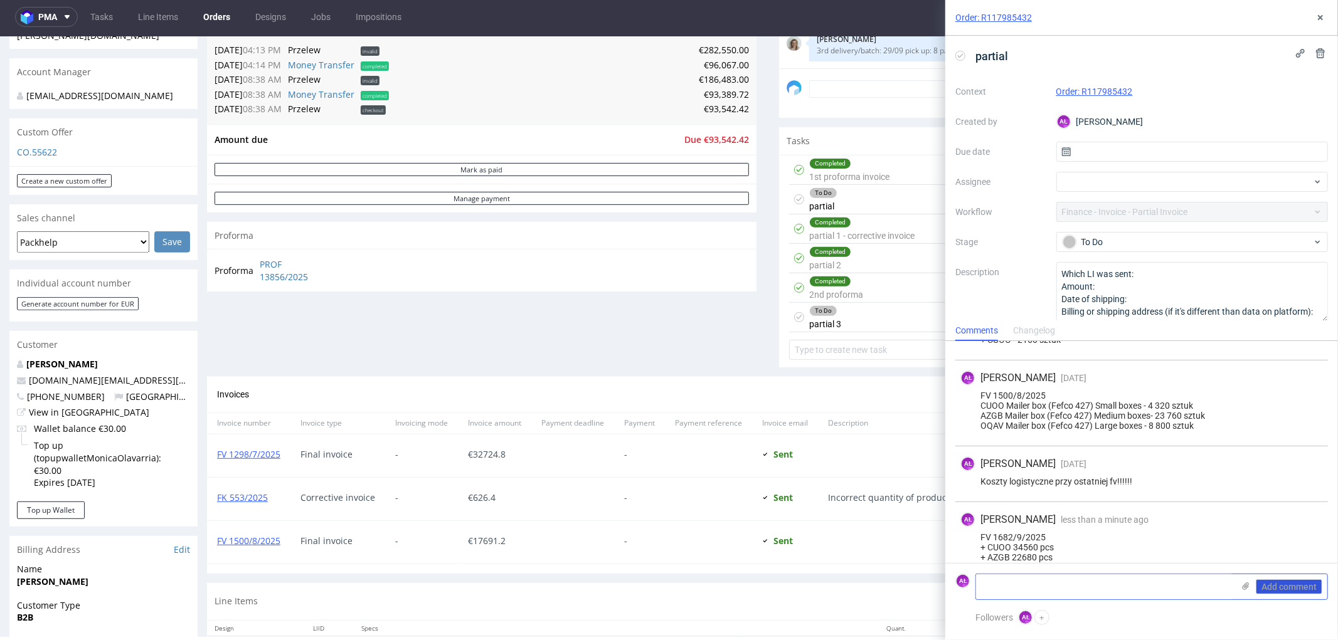
scroll to position [420, 0]
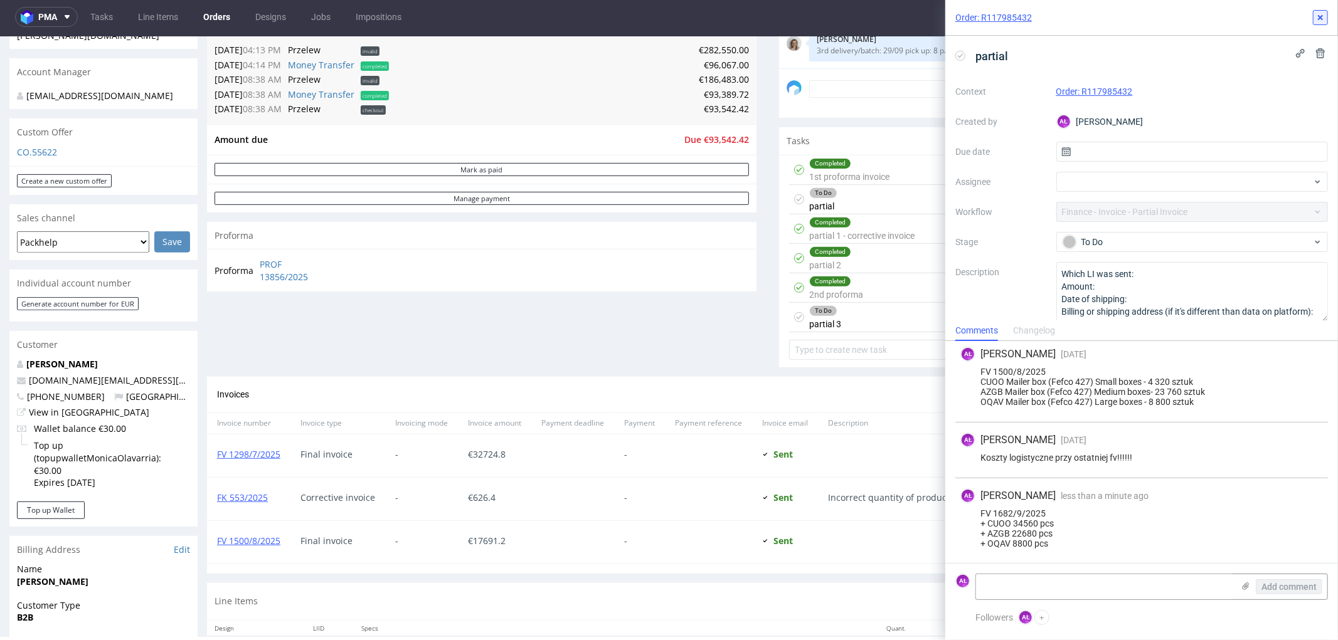
click at [1322, 20] on icon at bounding box center [1320, 18] width 10 height 10
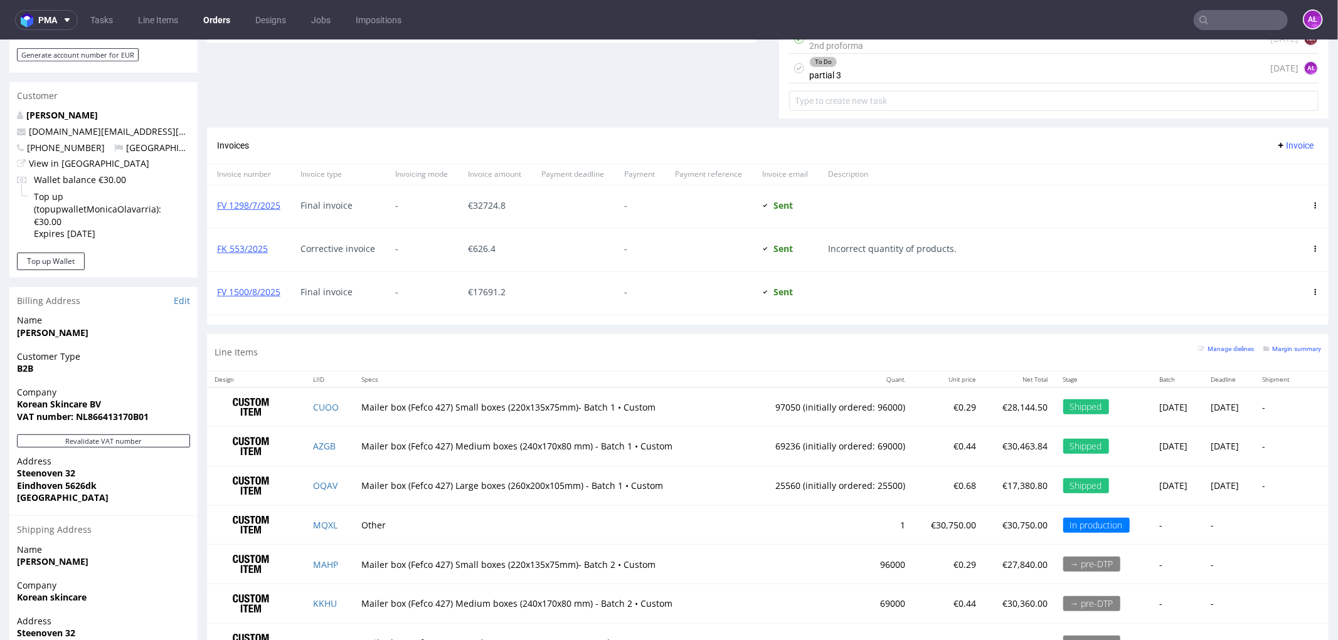
scroll to position [627, 0]
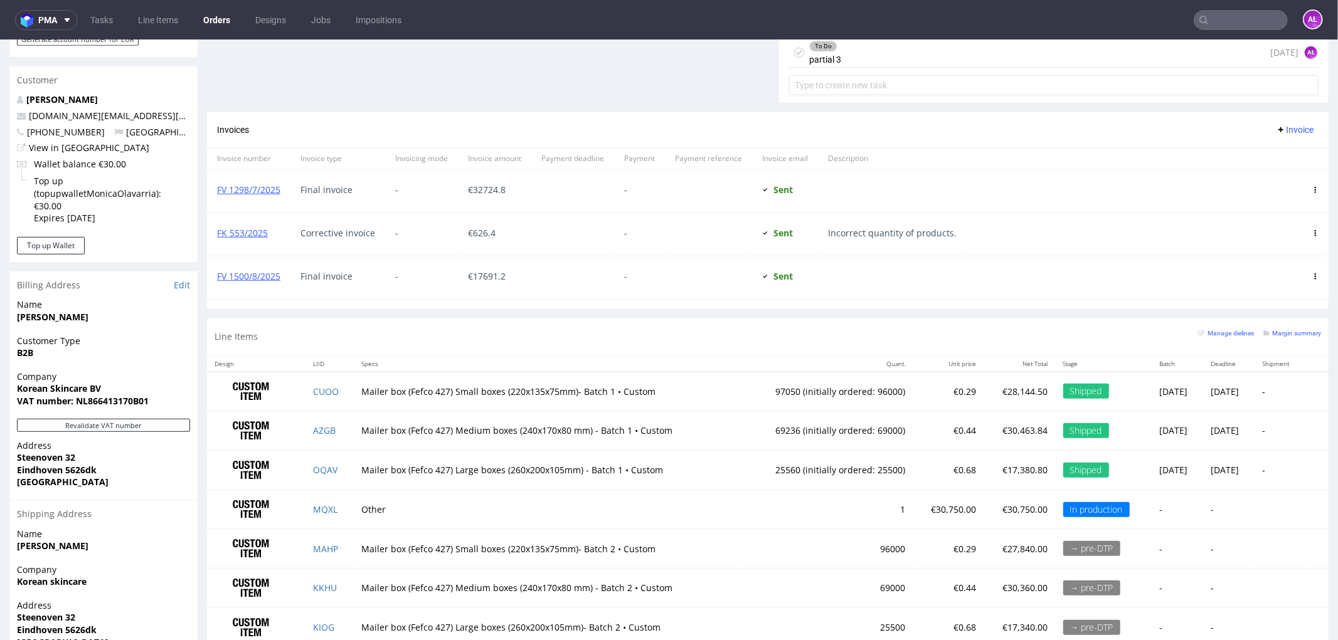
click at [1287, 126] on span "Invoice" at bounding box center [1294, 129] width 38 height 10
click at [1277, 159] on span "Upload" at bounding box center [1273, 156] width 61 height 13
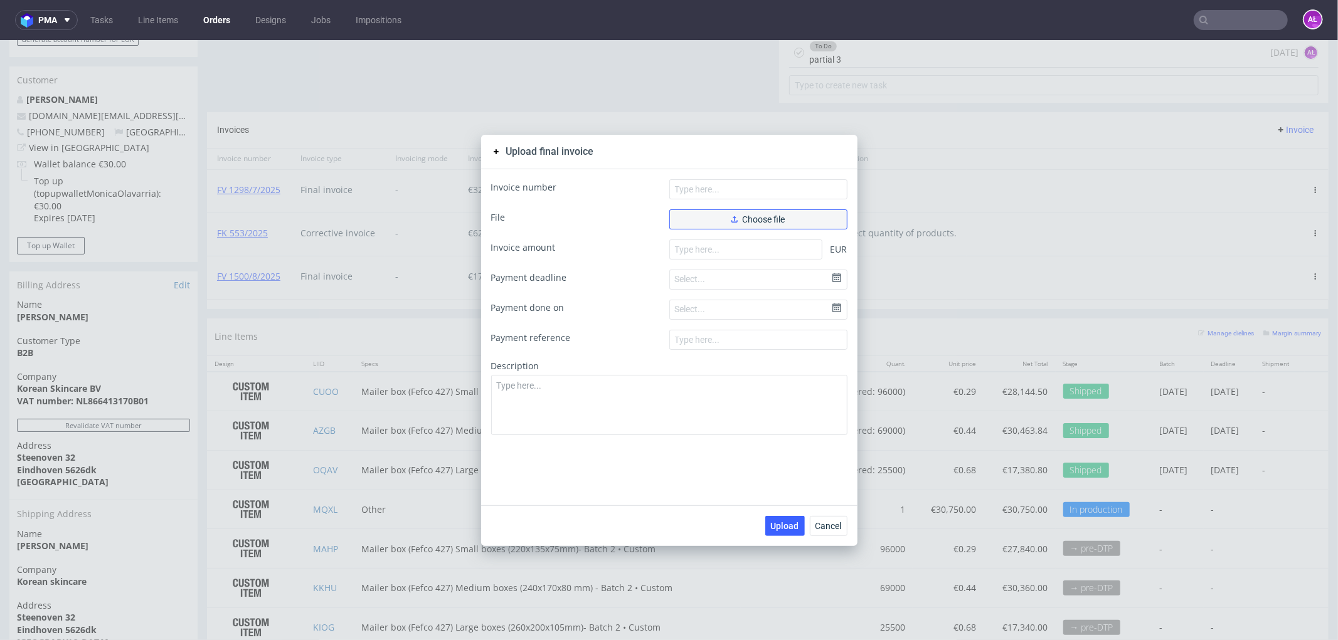
click at [700, 221] on button "Choose file" at bounding box center [758, 219] width 178 height 20
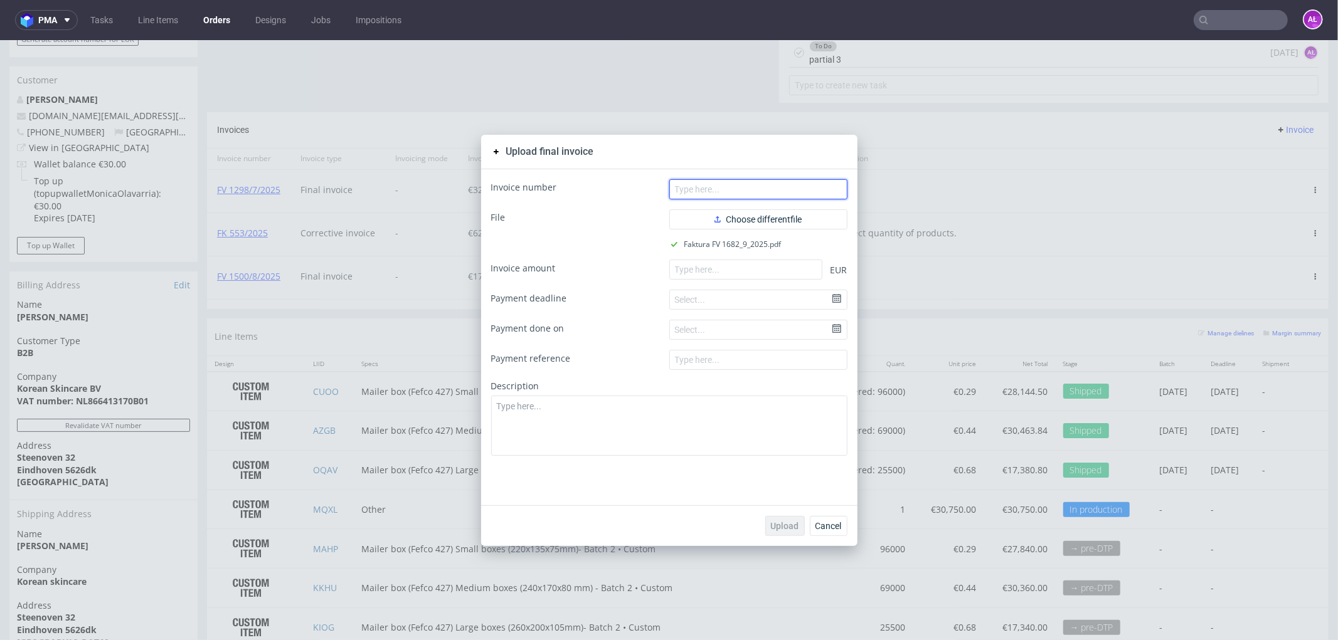
click at [692, 186] on input "text" at bounding box center [758, 189] width 178 height 20
paste input "FV 1682/9/2025"
type input "FV 1682/9/2025"
click at [705, 269] on input "number" at bounding box center [745, 269] width 153 height 20
paste input "25985.6"
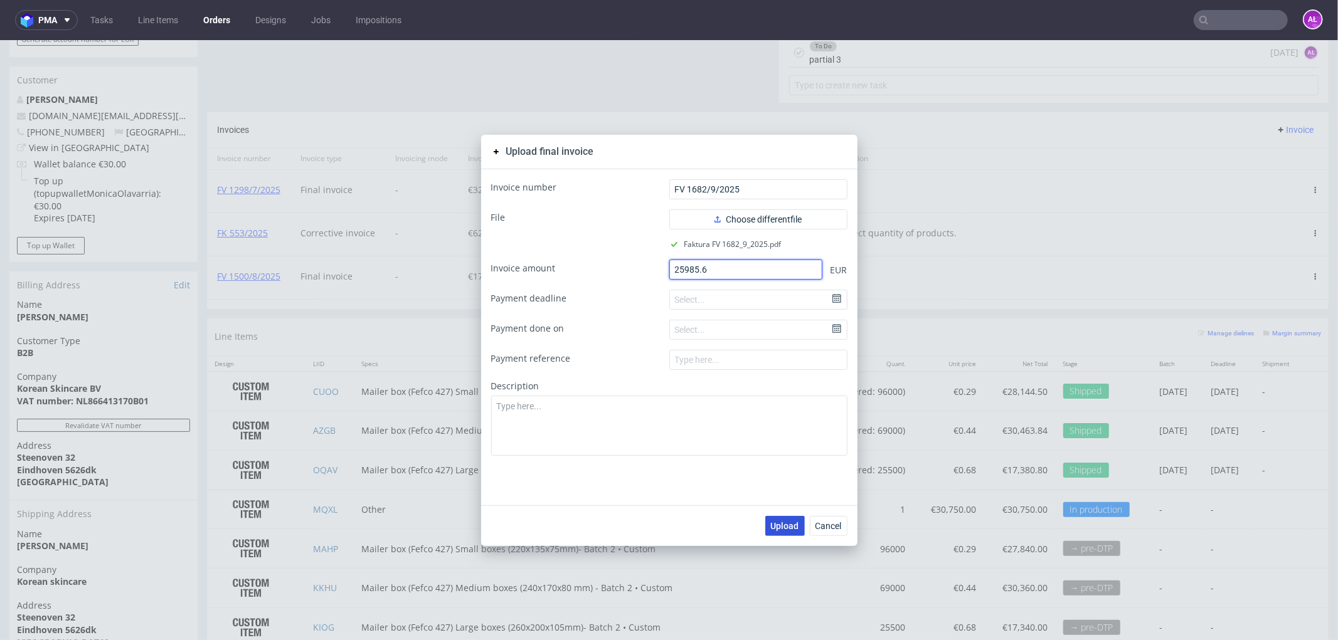
type input "25985.6"
click at [778, 521] on span "Upload" at bounding box center [785, 525] width 28 height 9
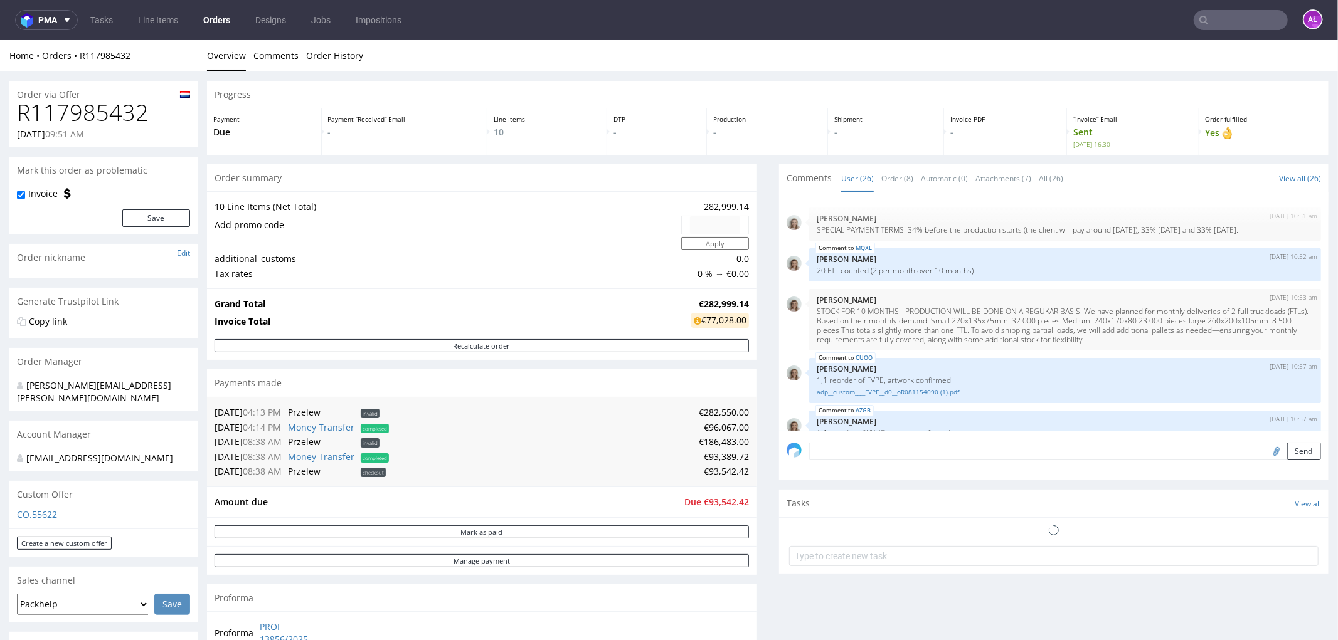
scroll to position [1196, 0]
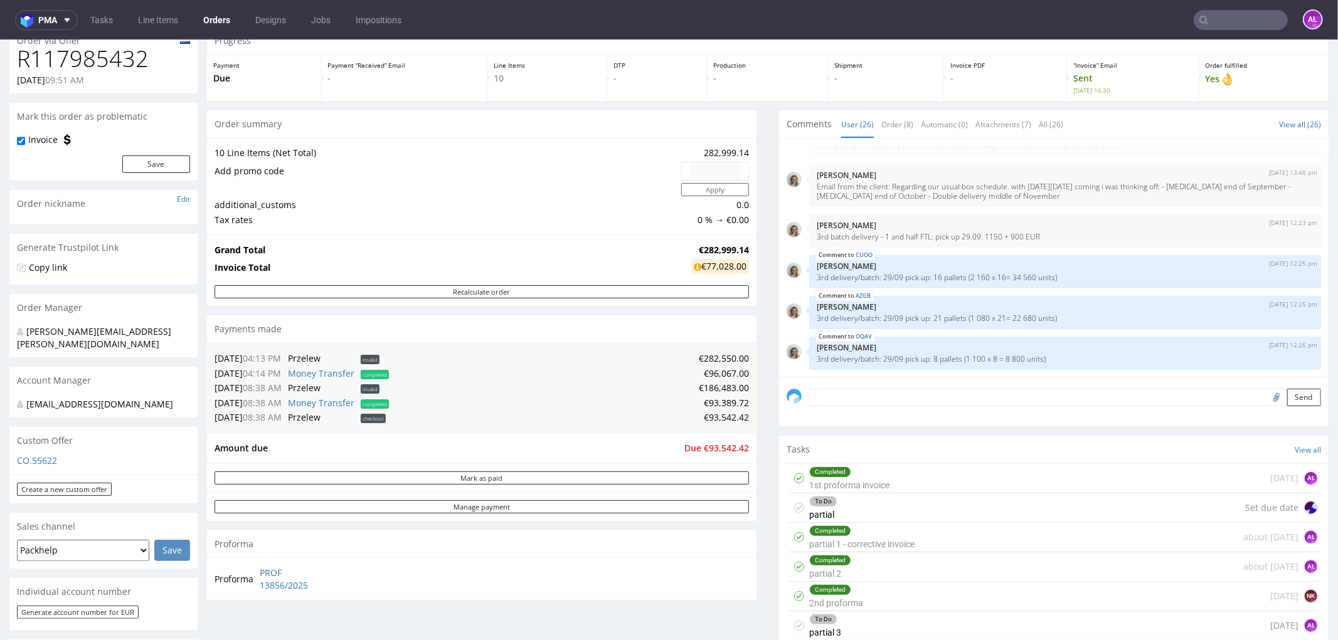
scroll to position [139, 0]
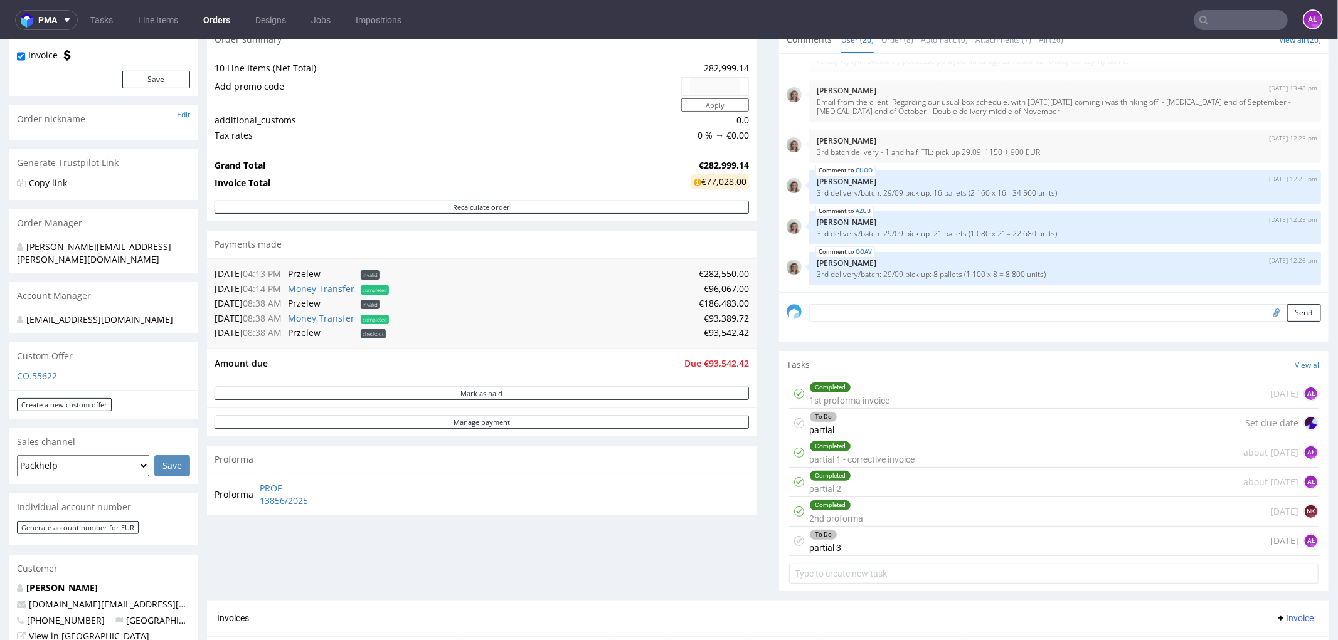
scroll to position [139, 0]
click at [1225, 18] on input "text" at bounding box center [1240, 20] width 94 height 20
paste input "R180146642"
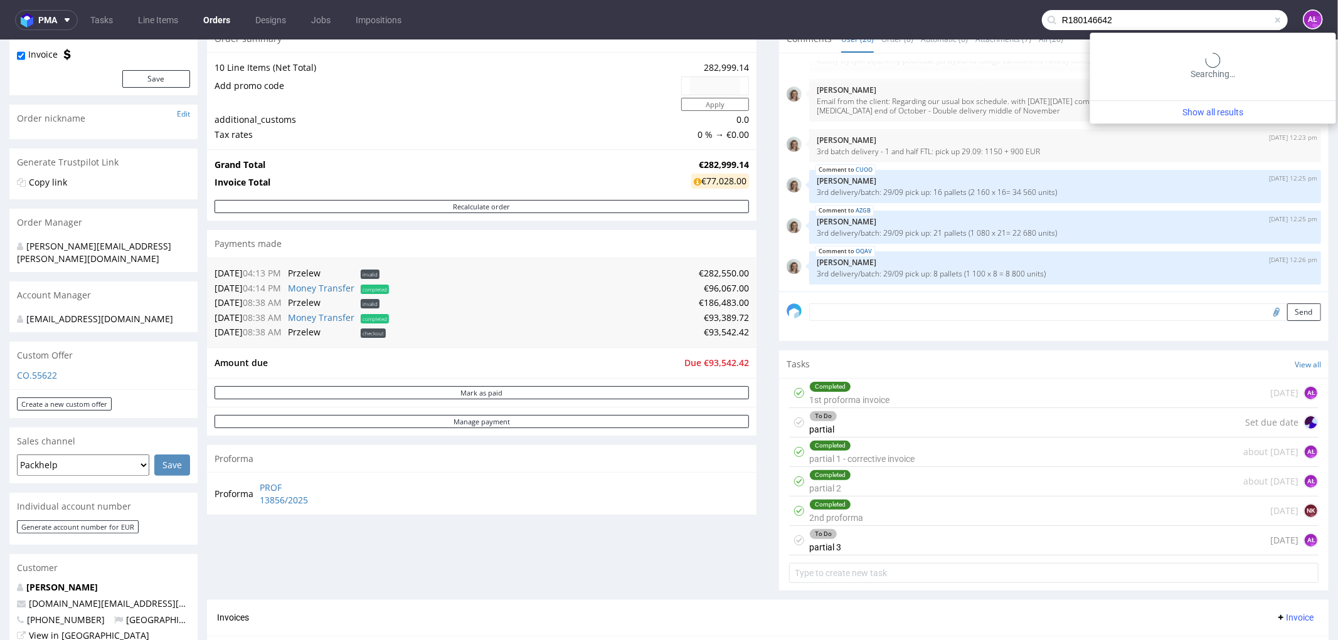
type input "R180146642"
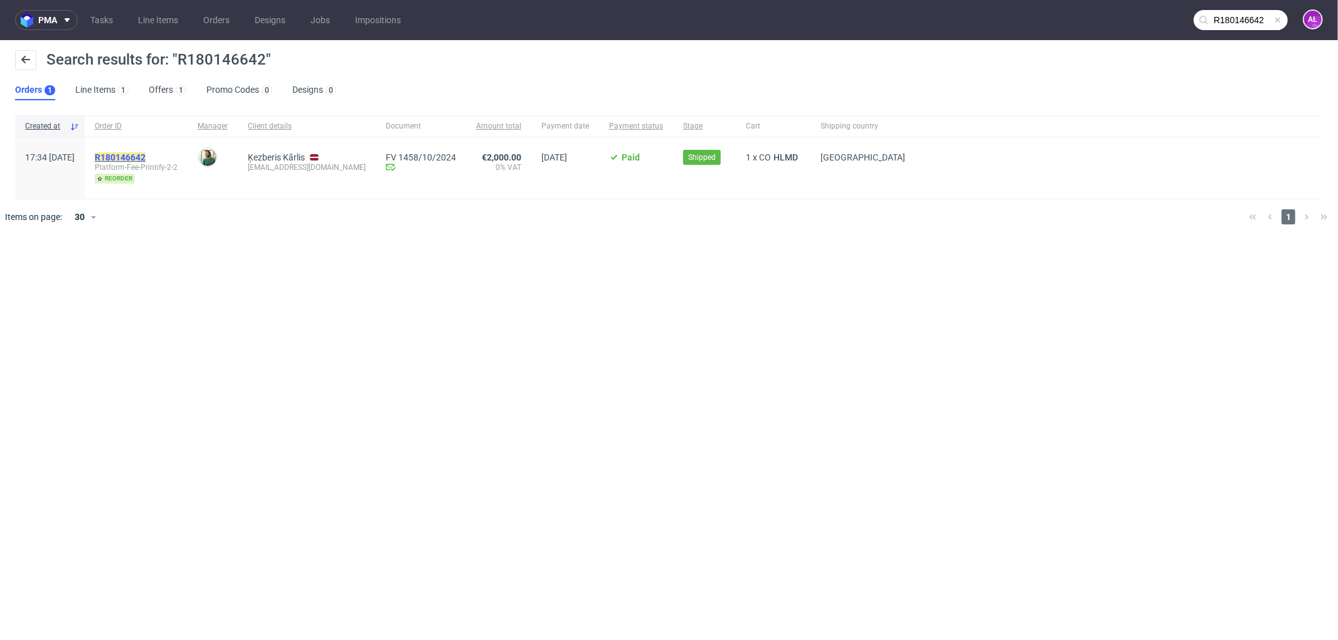
click at [145, 154] on mark "R180146642" at bounding box center [120, 157] width 51 height 10
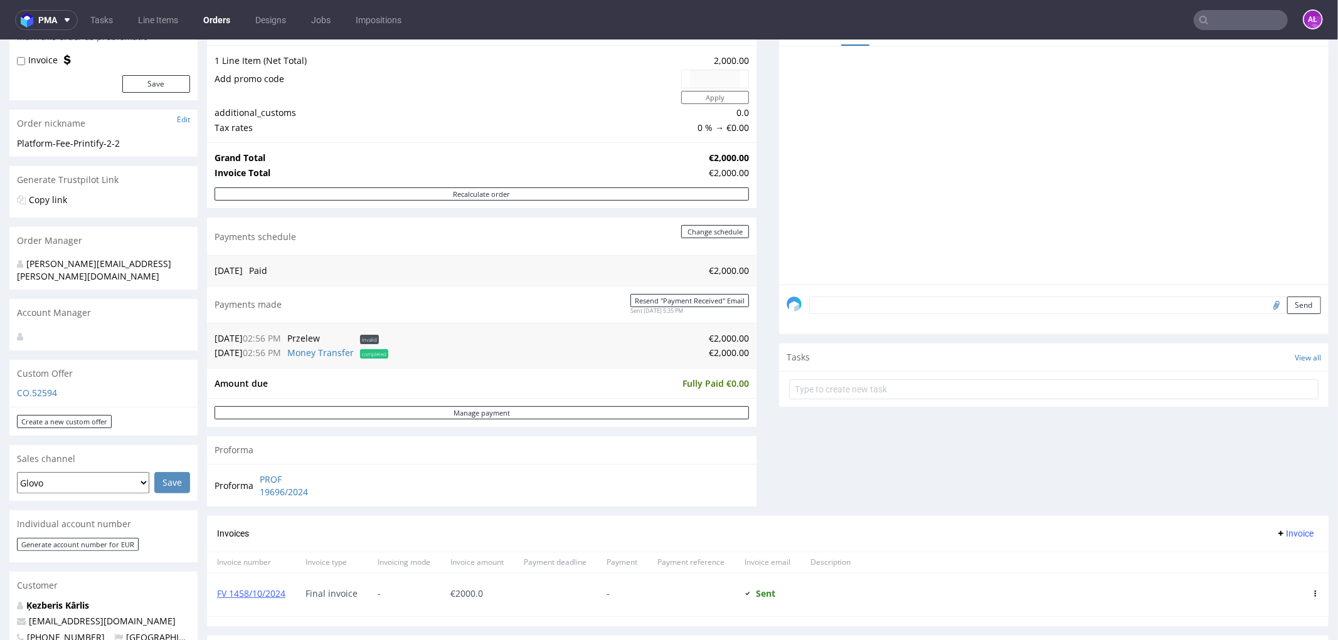
scroll to position [209, 0]
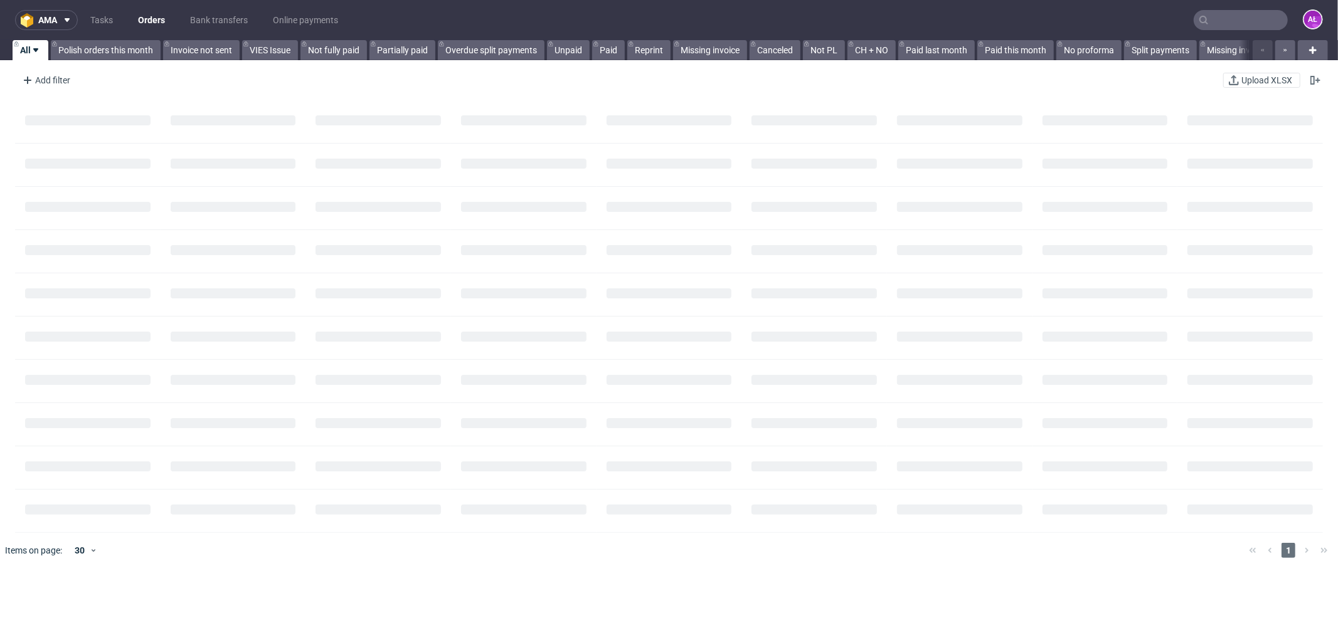
drag, startPoint x: 1224, startPoint y: 16, endPoint x: 1221, endPoint y: 10, distance: 6.5
click at [1223, 13] on input "text" at bounding box center [1240, 20] width 94 height 20
paste input "R180146642"
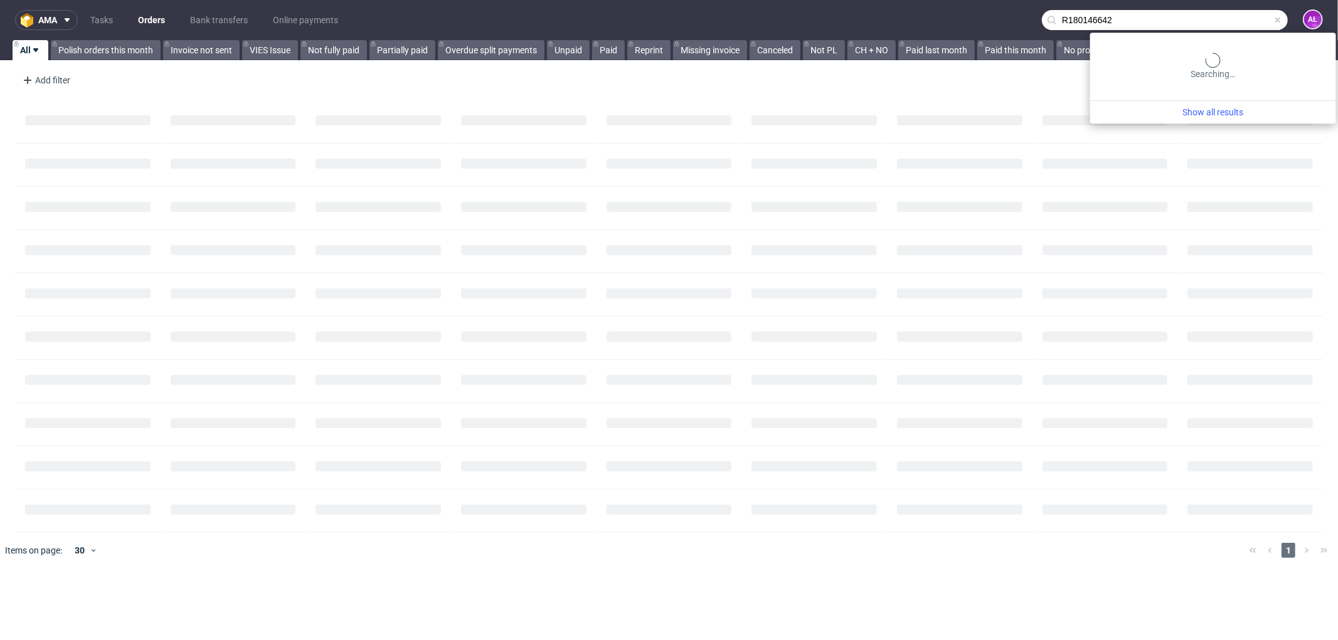
type input "R180146642"
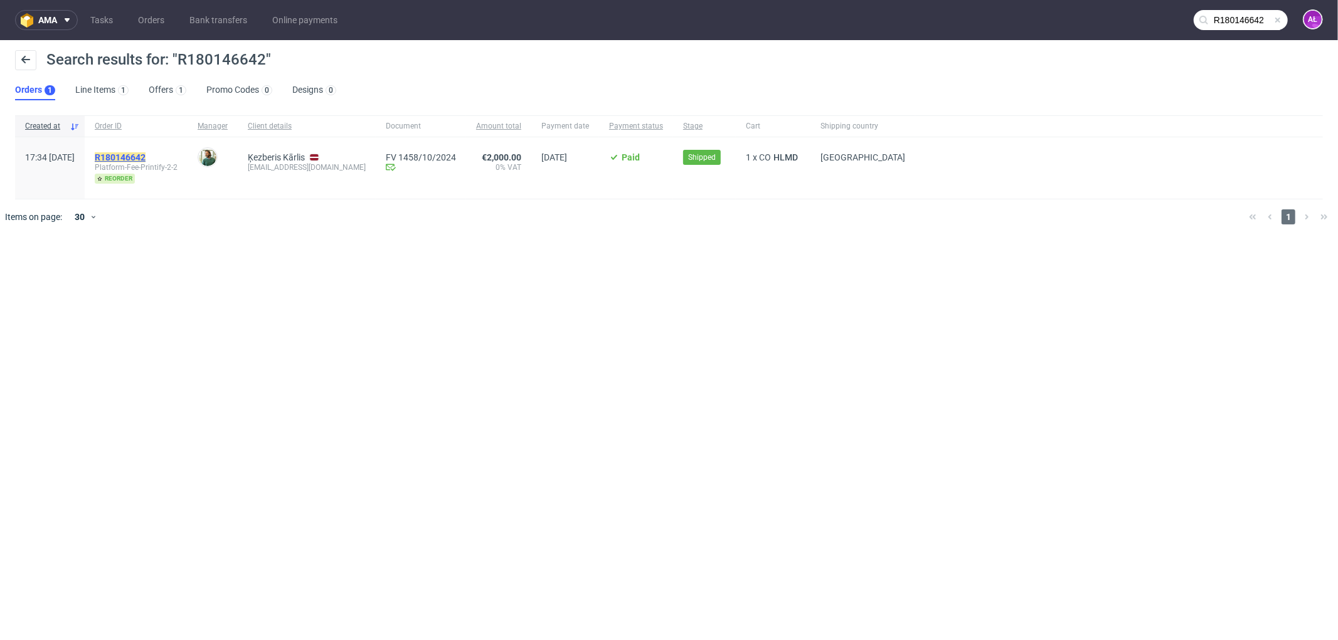
click at [145, 154] on mark "R180146642" at bounding box center [120, 157] width 51 height 10
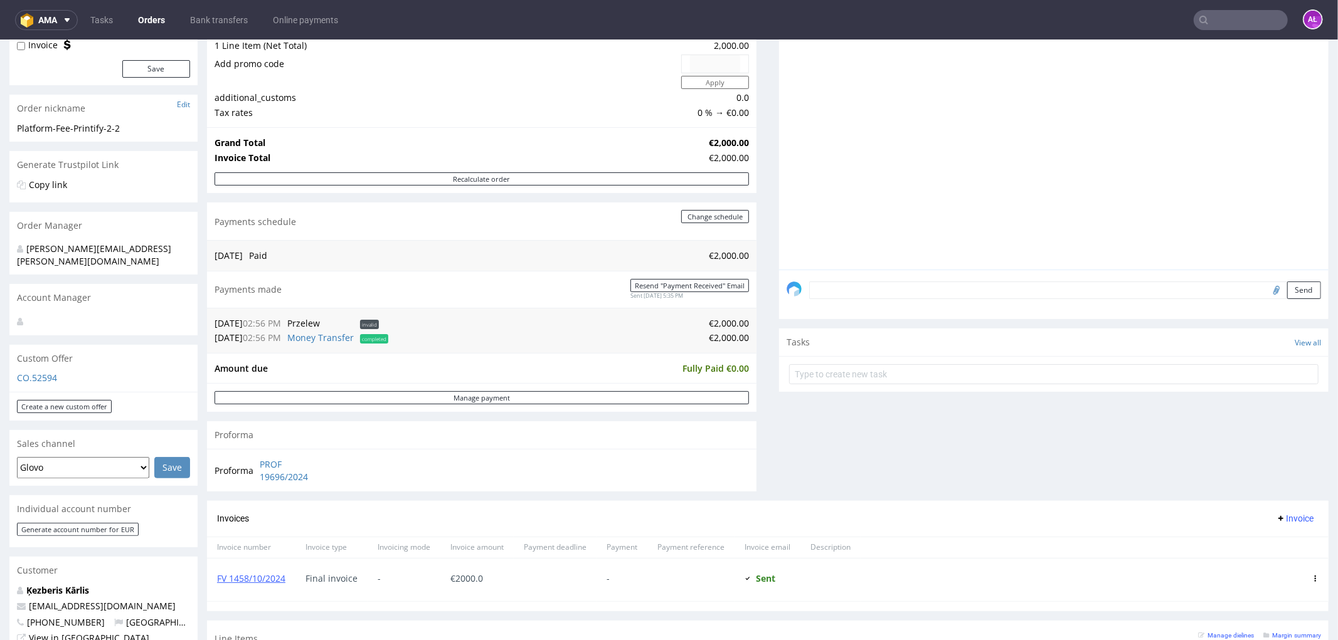
scroll to position [209, 0]
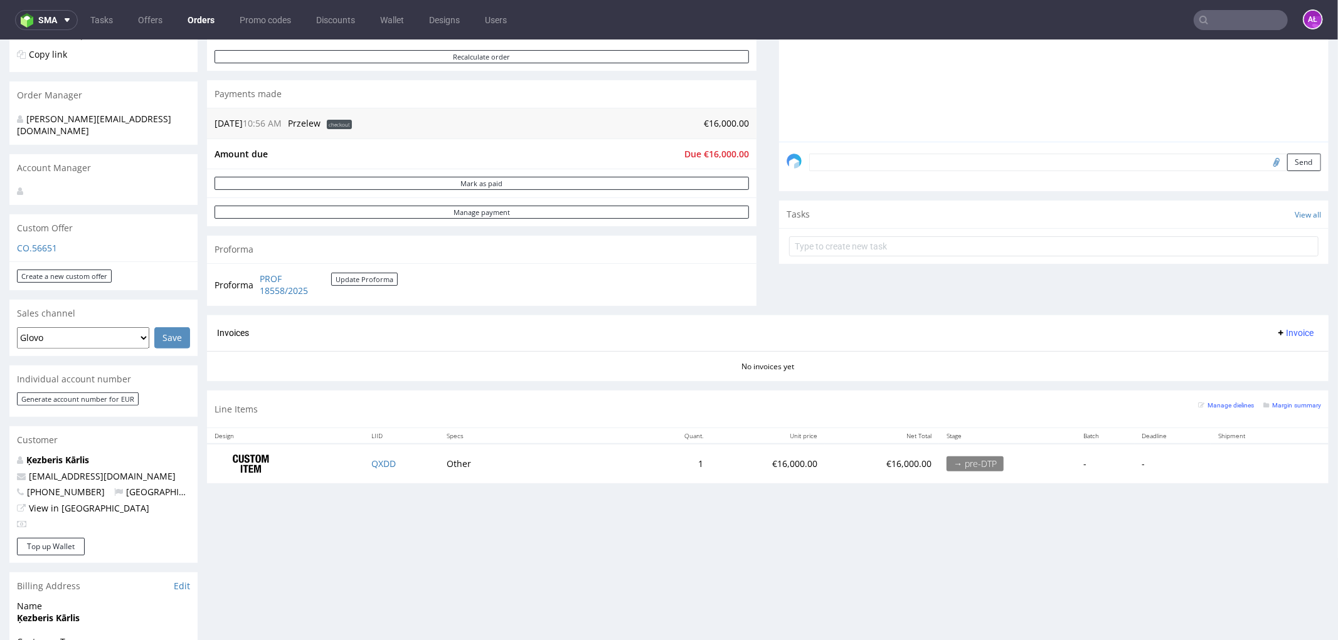
scroll to position [278, 0]
click at [277, 289] on link "PROF 18558/2025" at bounding box center [295, 285] width 71 height 24
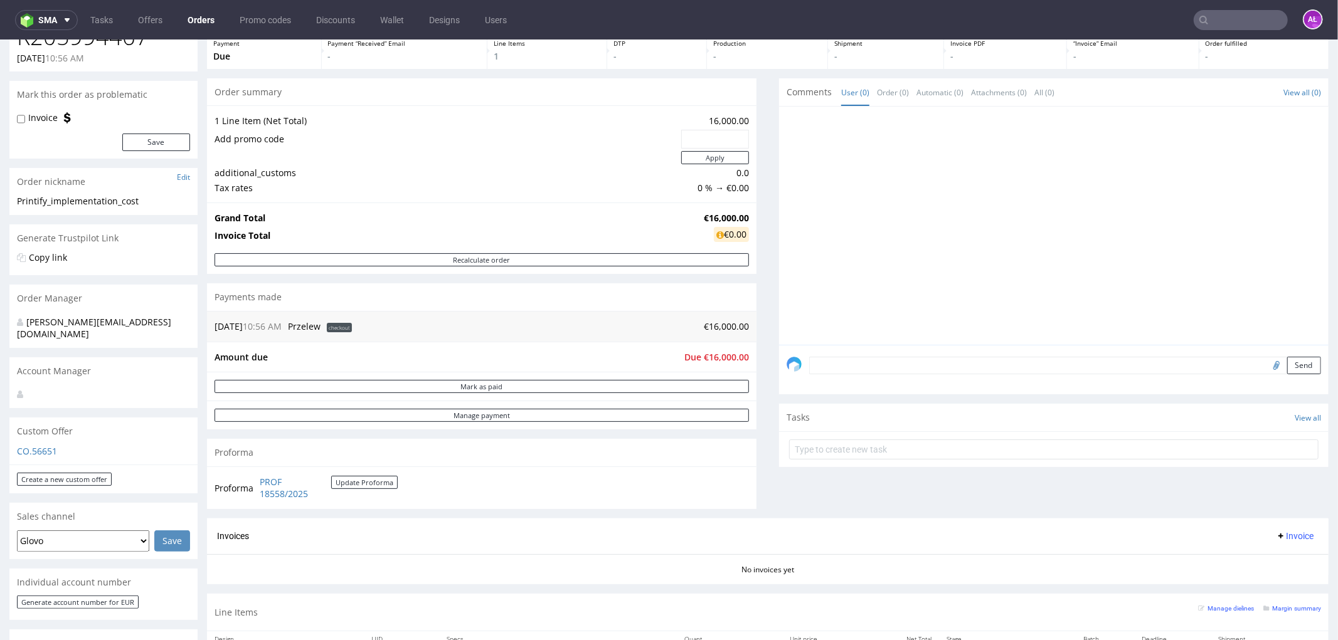
scroll to position [0, 0]
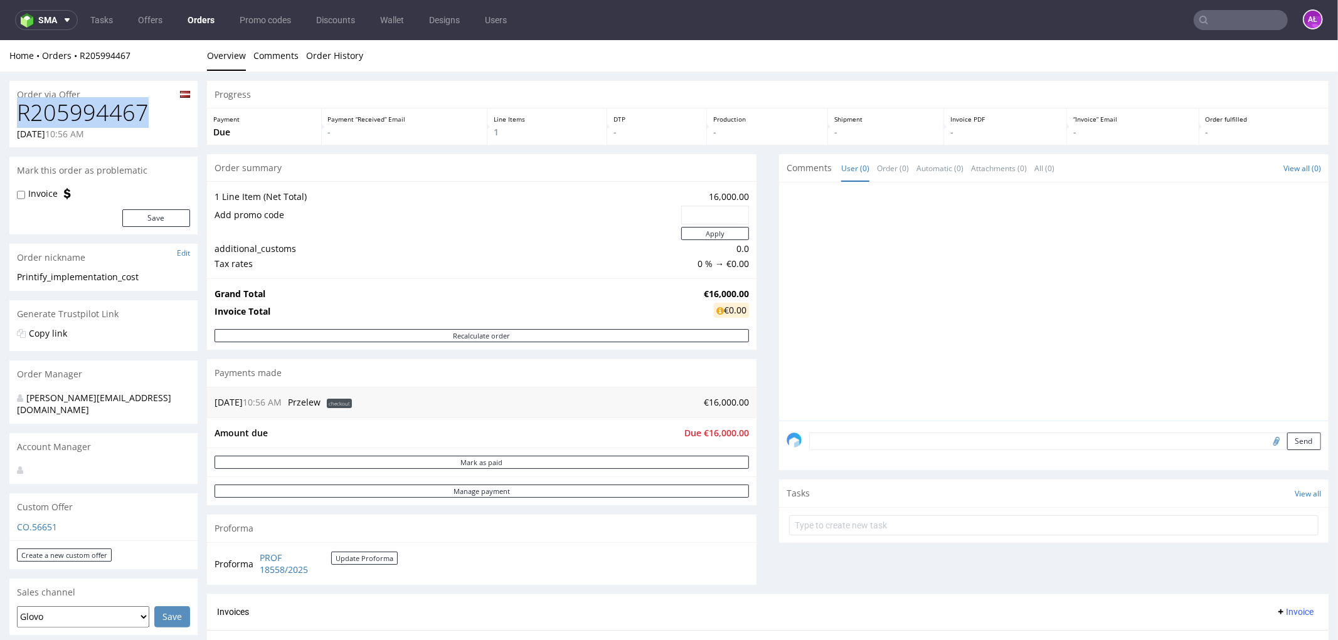
drag, startPoint x: 145, startPoint y: 110, endPoint x: 20, endPoint y: 121, distance: 125.9
click at [20, 121] on h1 "R205994467" at bounding box center [103, 112] width 173 height 25
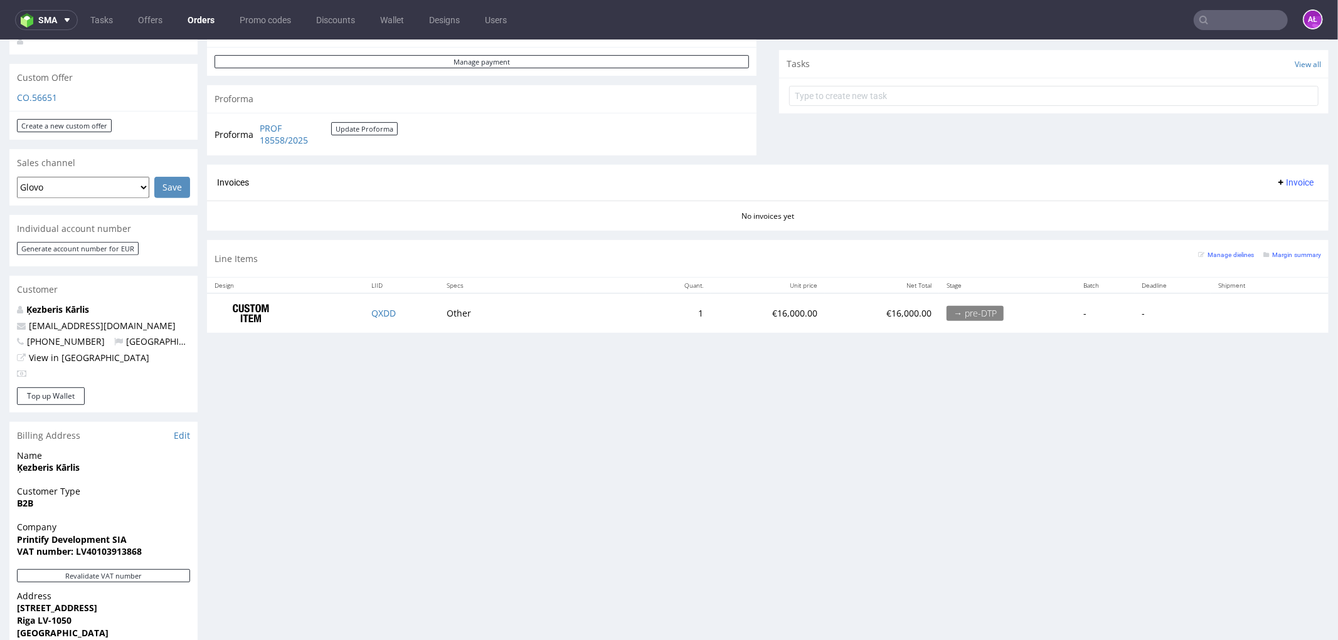
scroll to position [557, 0]
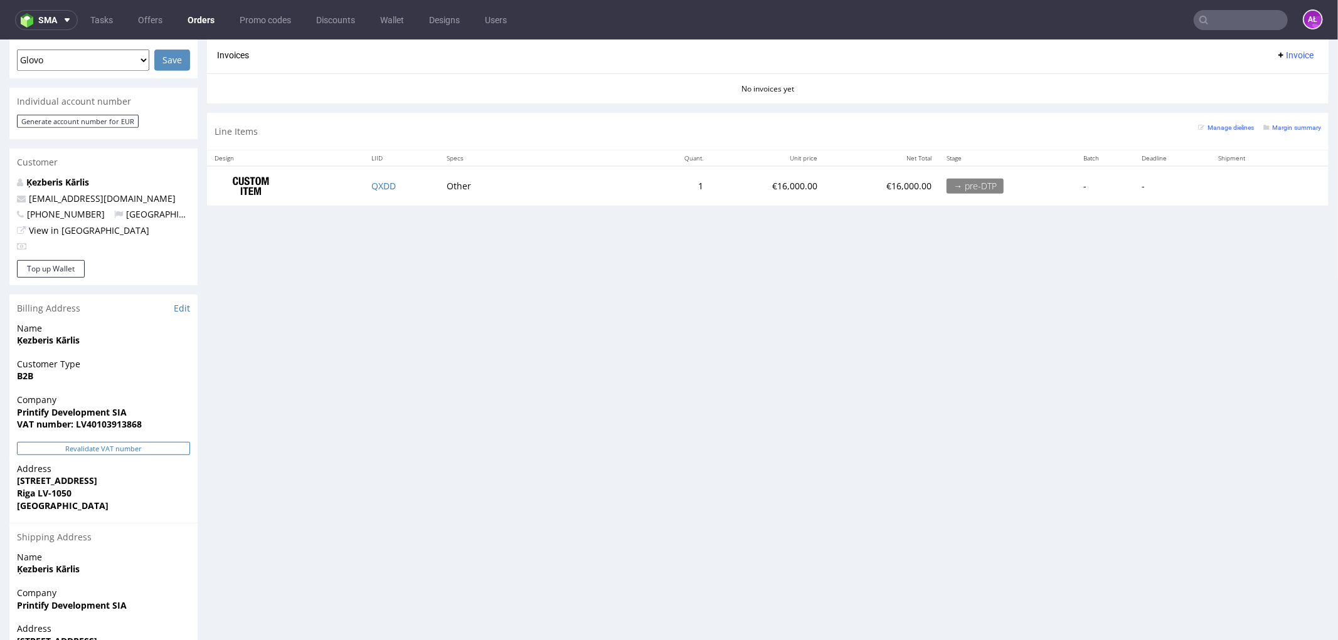
click at [165, 441] on button "Revalidate VAT number" at bounding box center [103, 447] width 173 height 13
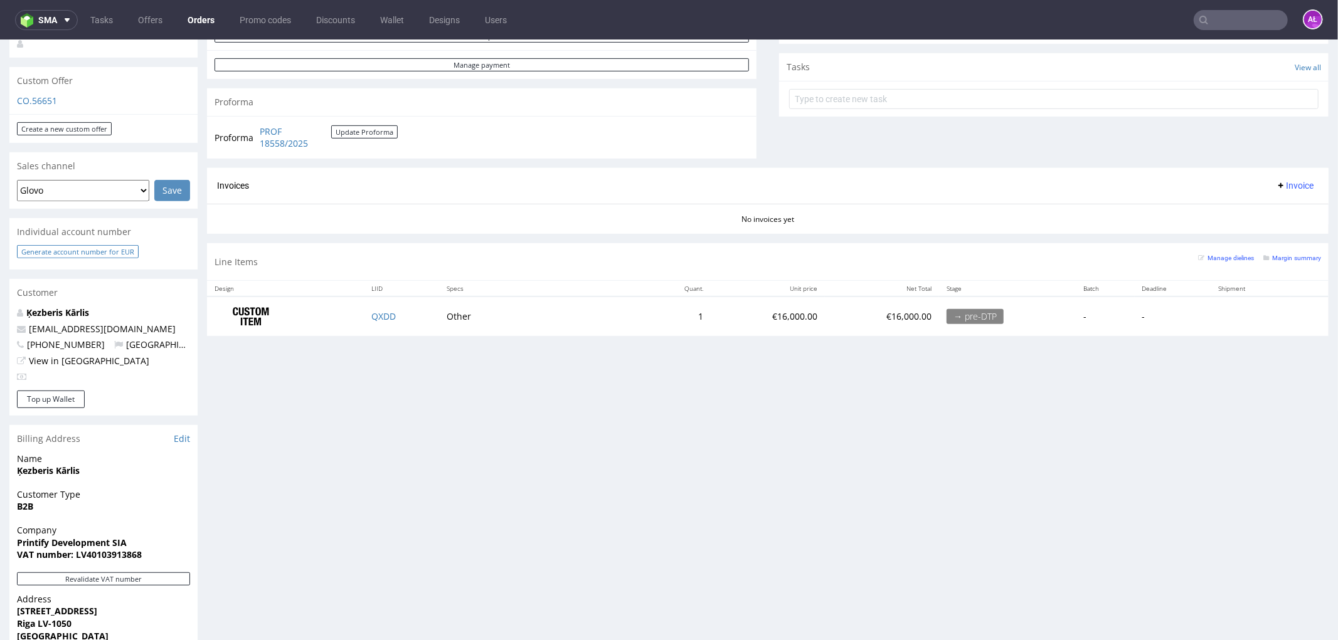
scroll to position [418, 0]
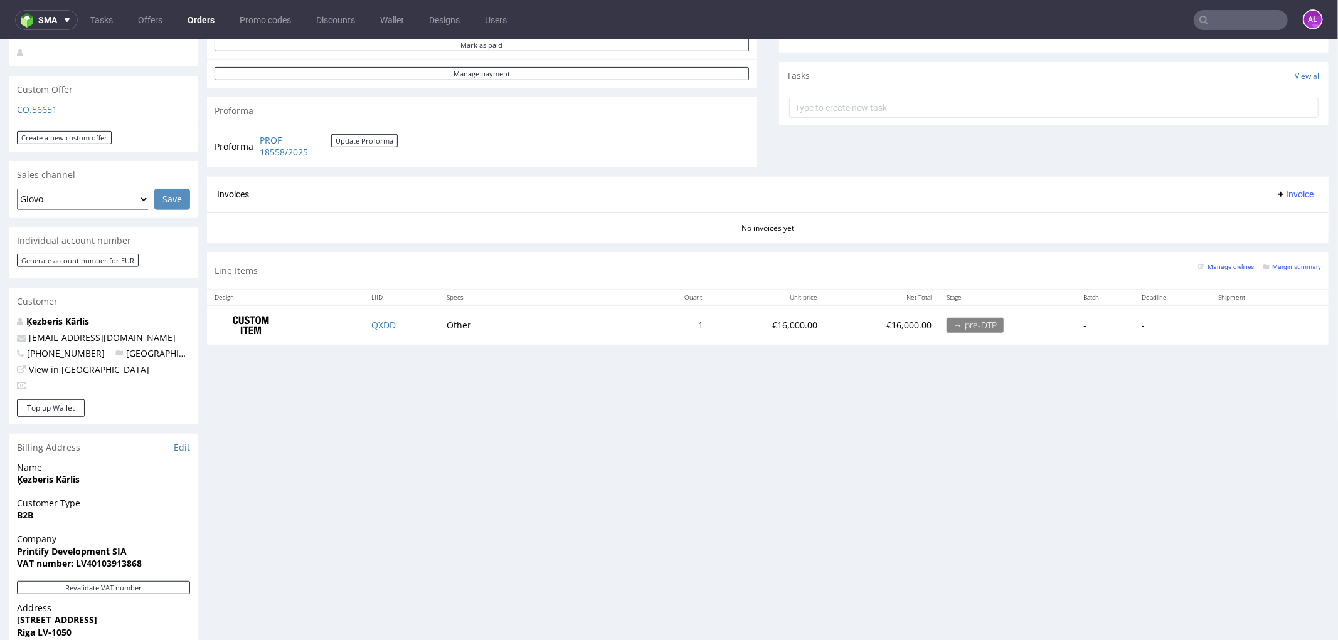
click at [1275, 196] on span "Invoice" at bounding box center [1294, 194] width 38 height 10
click at [1269, 232] on li "Upload" at bounding box center [1268, 243] width 81 height 23
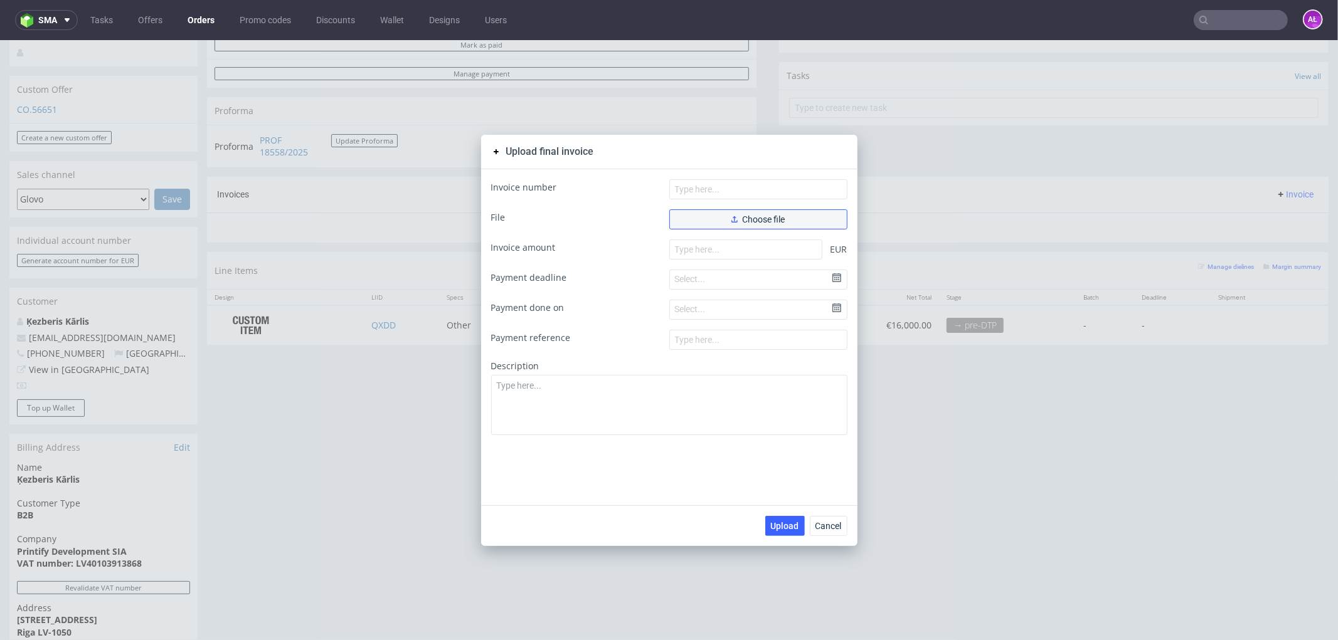
click at [722, 220] on button "Choose file" at bounding box center [758, 219] width 178 height 20
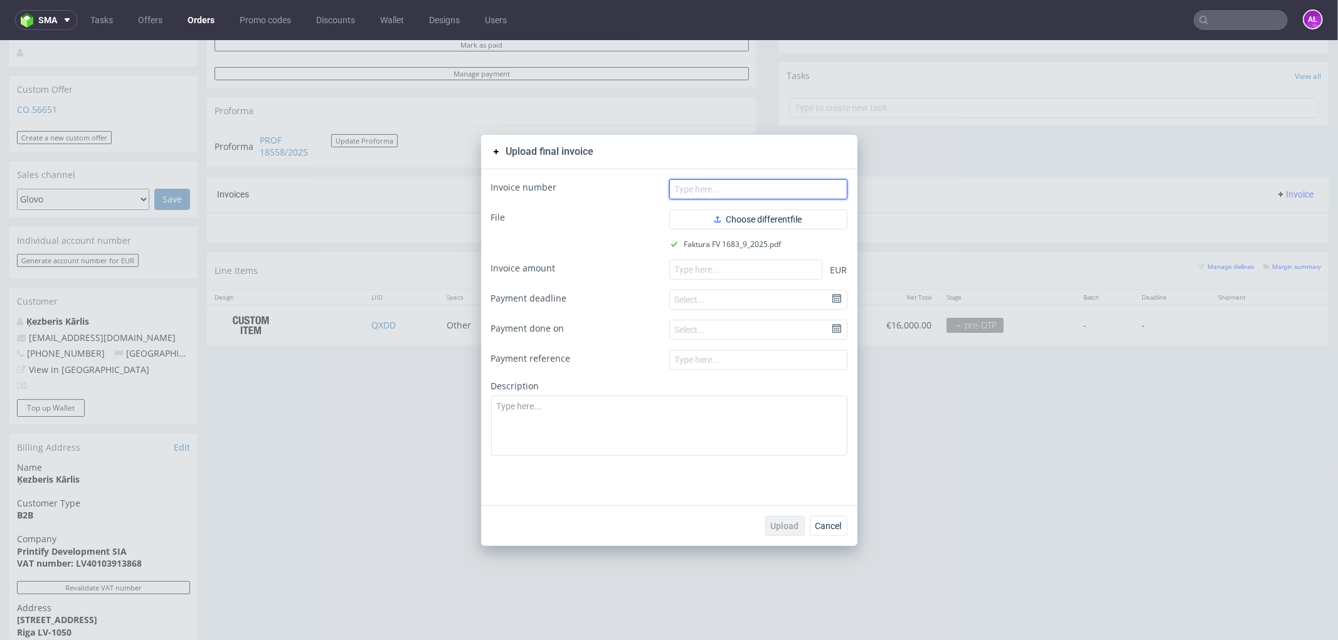
click at [767, 184] on input "text" at bounding box center [758, 189] width 178 height 20
paste input "FV 1683/9/2025"
type input "FV 1683/9/2025"
click at [701, 272] on input "number" at bounding box center [745, 269] width 153 height 20
paste input "16000.00"
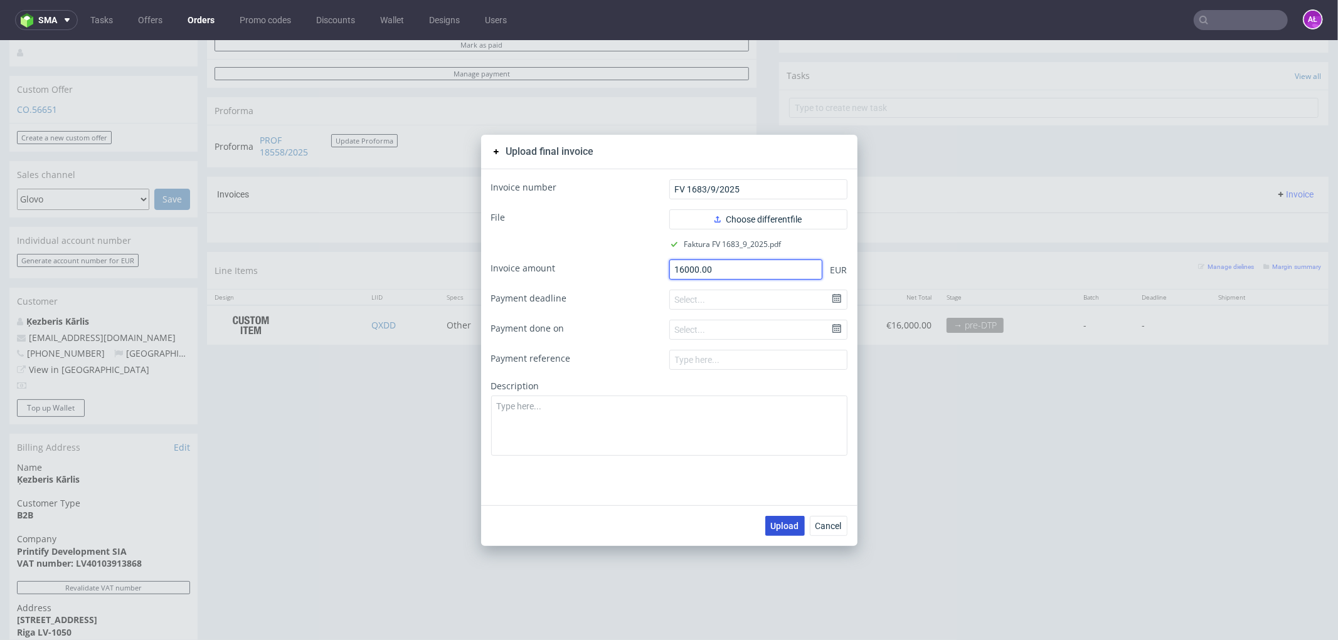
type input "16000.00"
click at [778, 522] on span "Upload" at bounding box center [785, 525] width 28 height 9
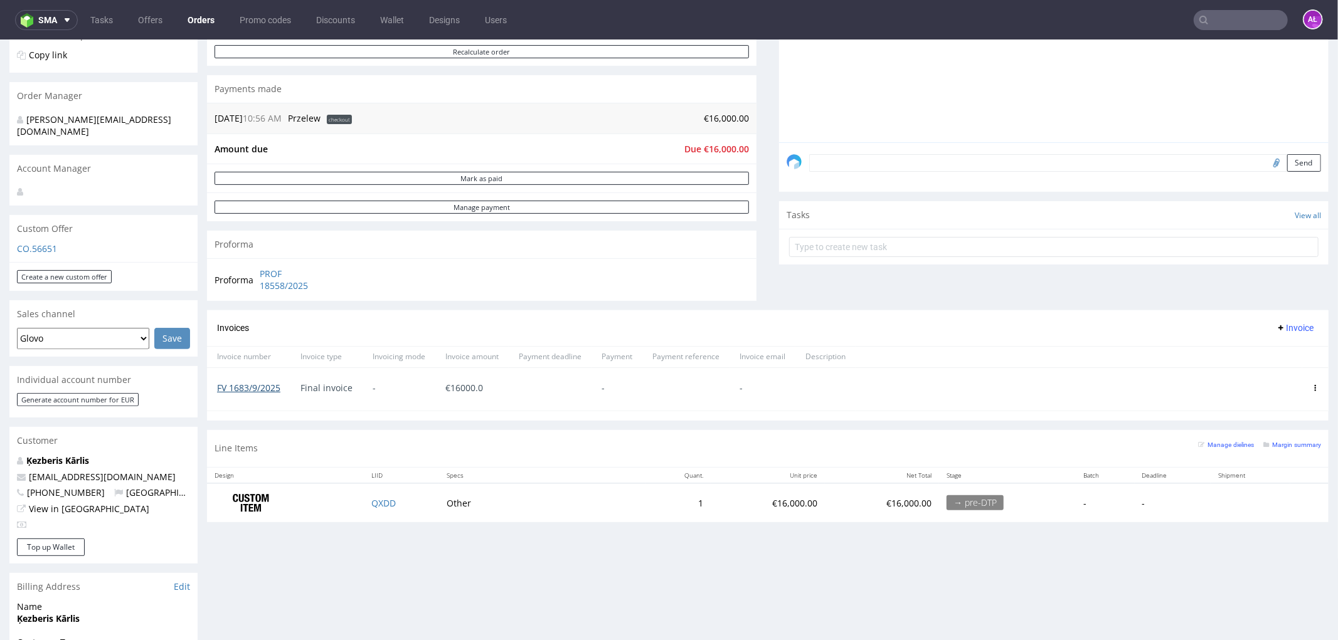
scroll to position [209, 0]
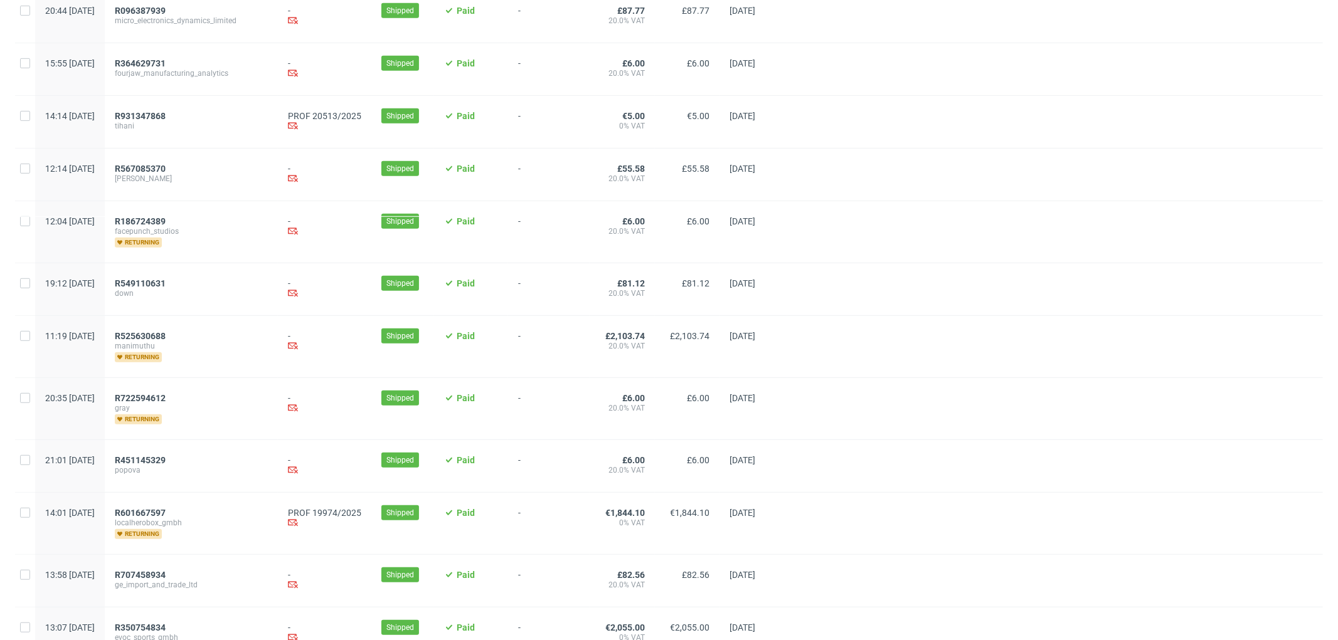
scroll to position [766, 0]
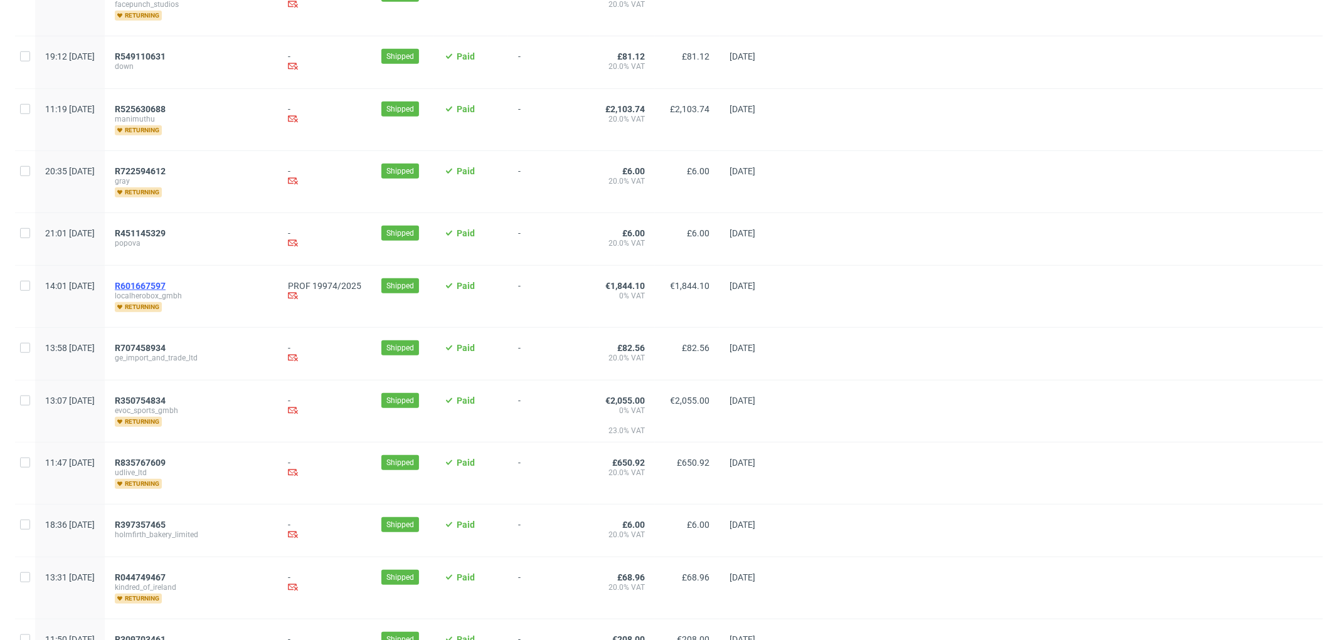
click at [166, 291] on span "R601667597" at bounding box center [140, 286] width 51 height 10
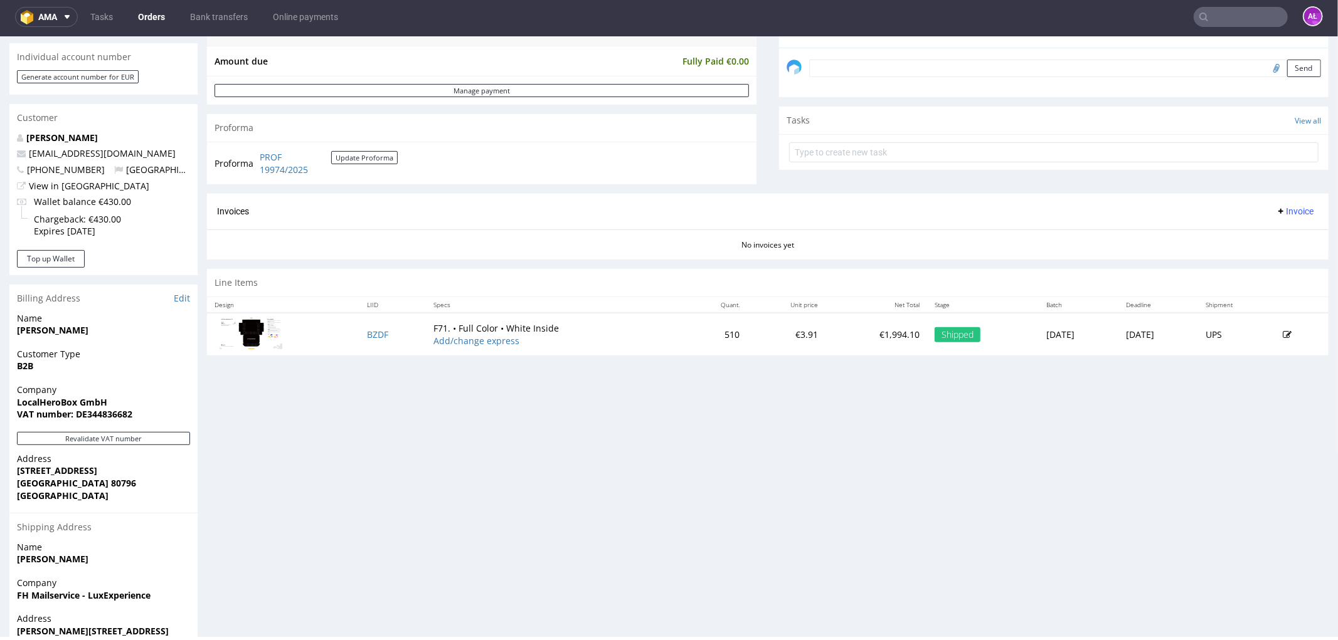
scroll to position [418, 0]
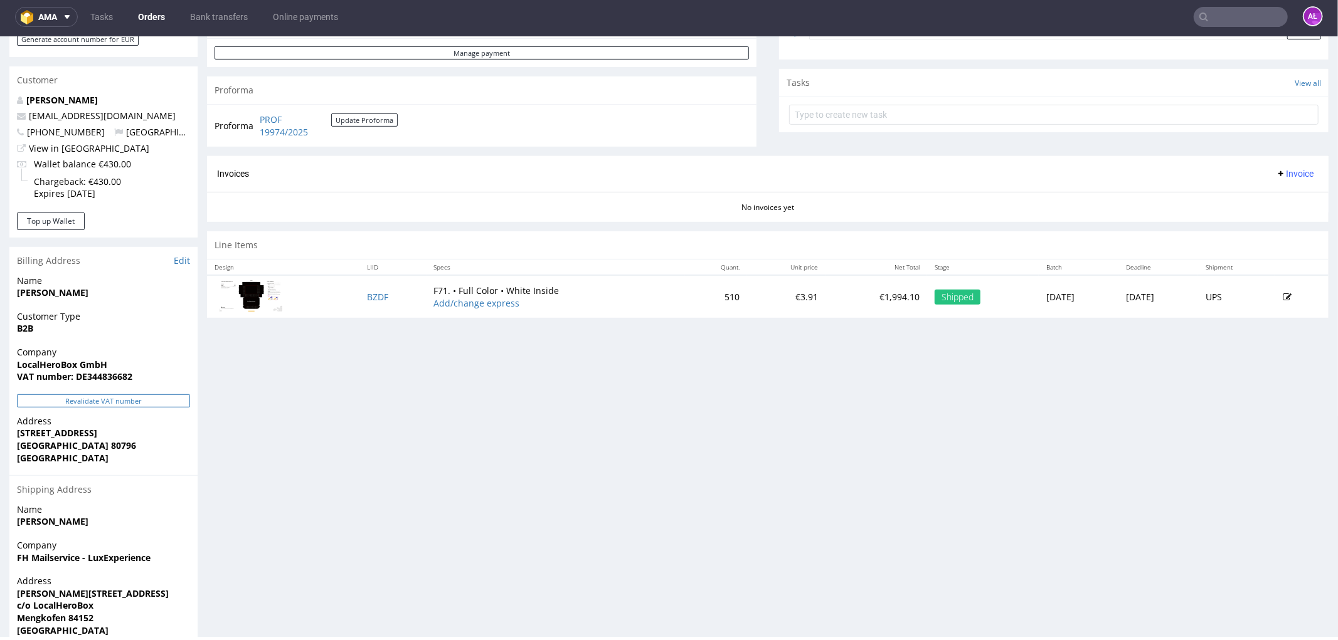
click at [152, 394] on button "Revalidate VAT number" at bounding box center [103, 400] width 173 height 13
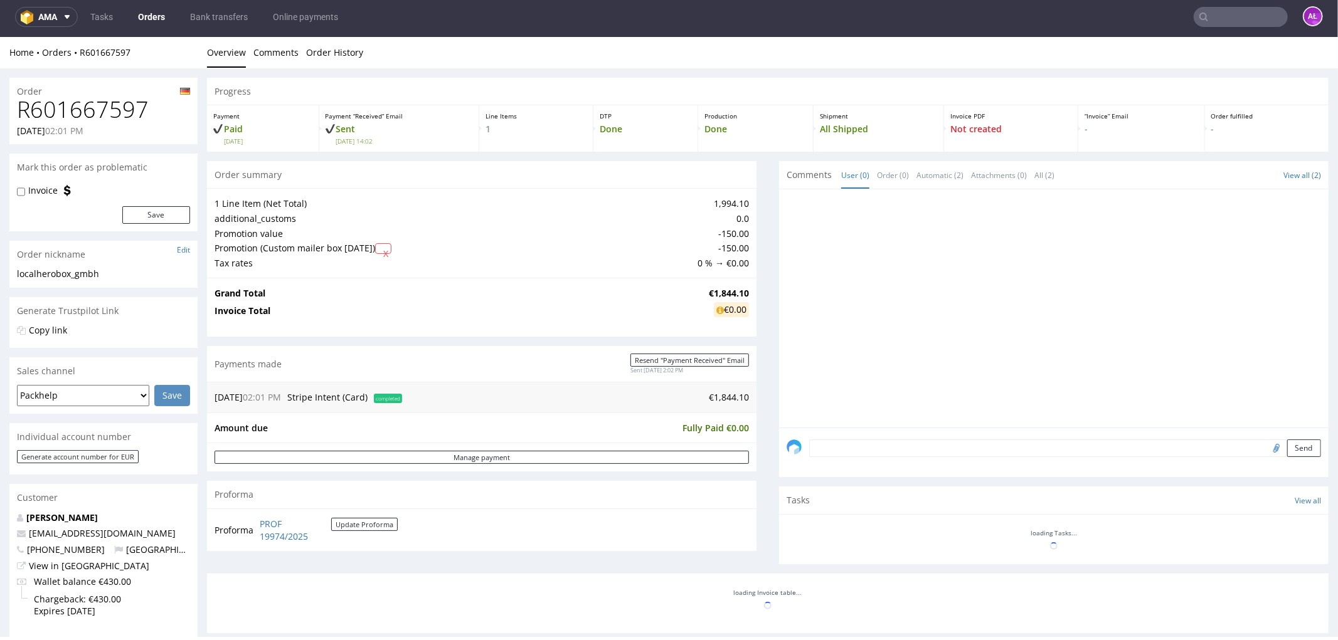
scroll to position [416, 0]
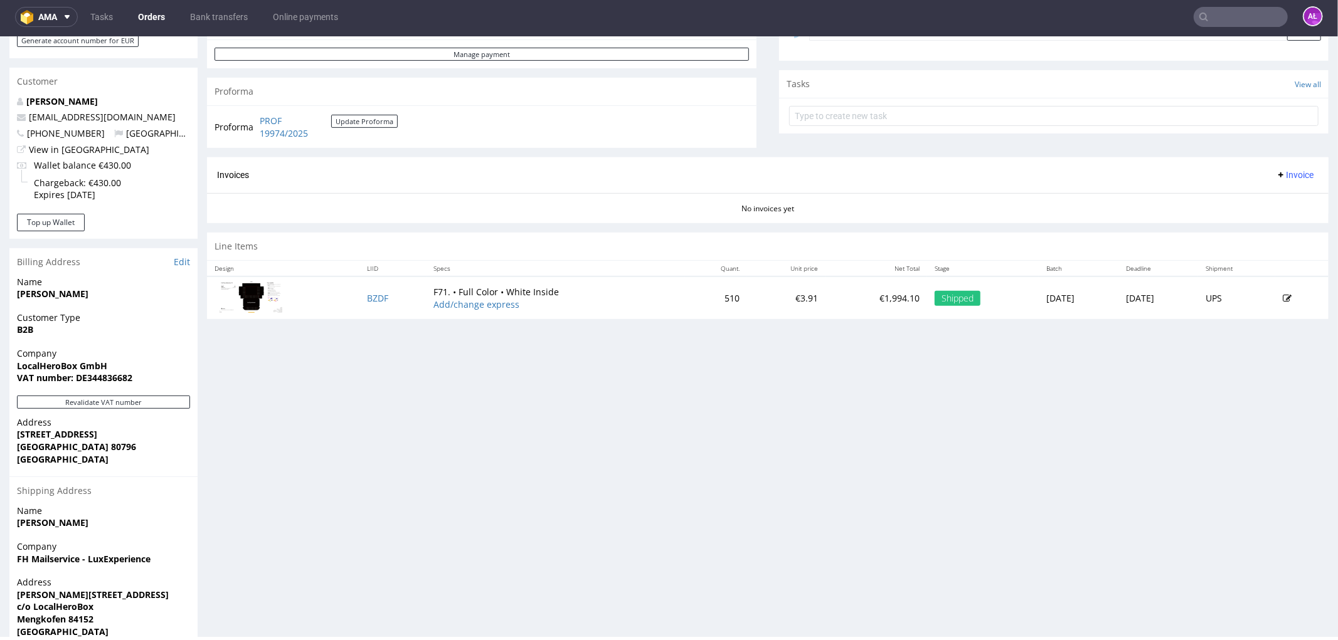
click at [1281, 176] on span "Invoice" at bounding box center [1294, 174] width 38 height 10
click at [1284, 193] on li "Generate" at bounding box center [1268, 201] width 81 height 23
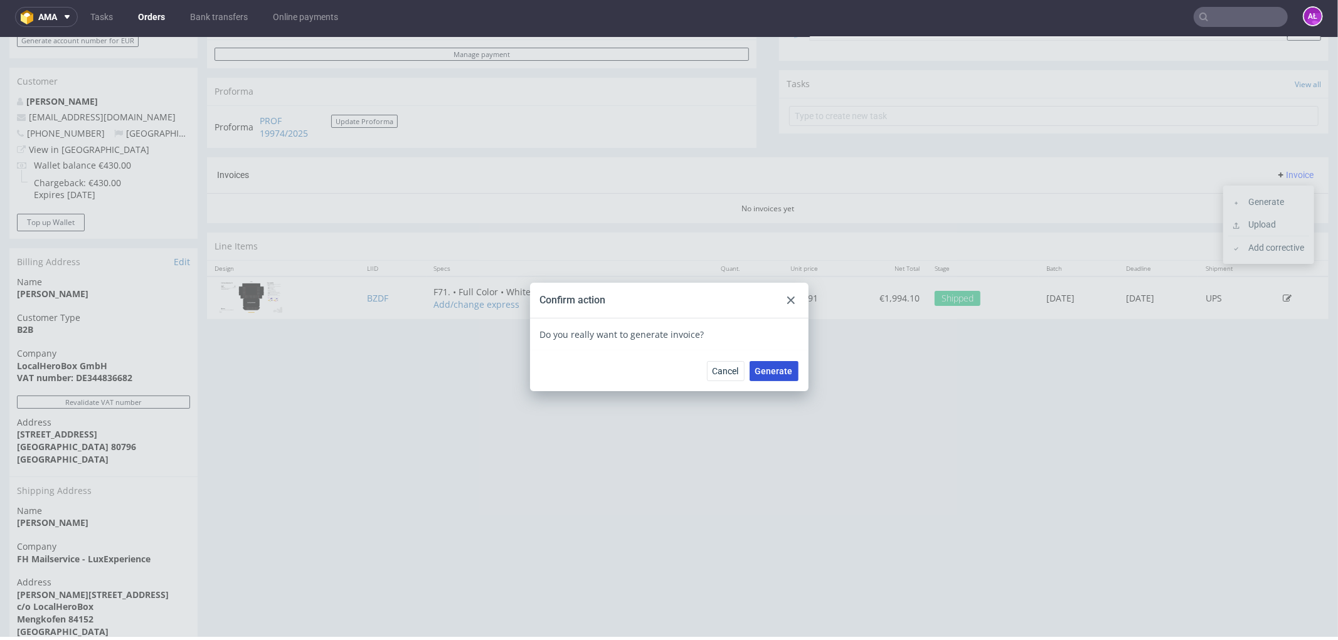
click at [781, 370] on span "Generate" at bounding box center [774, 370] width 38 height 9
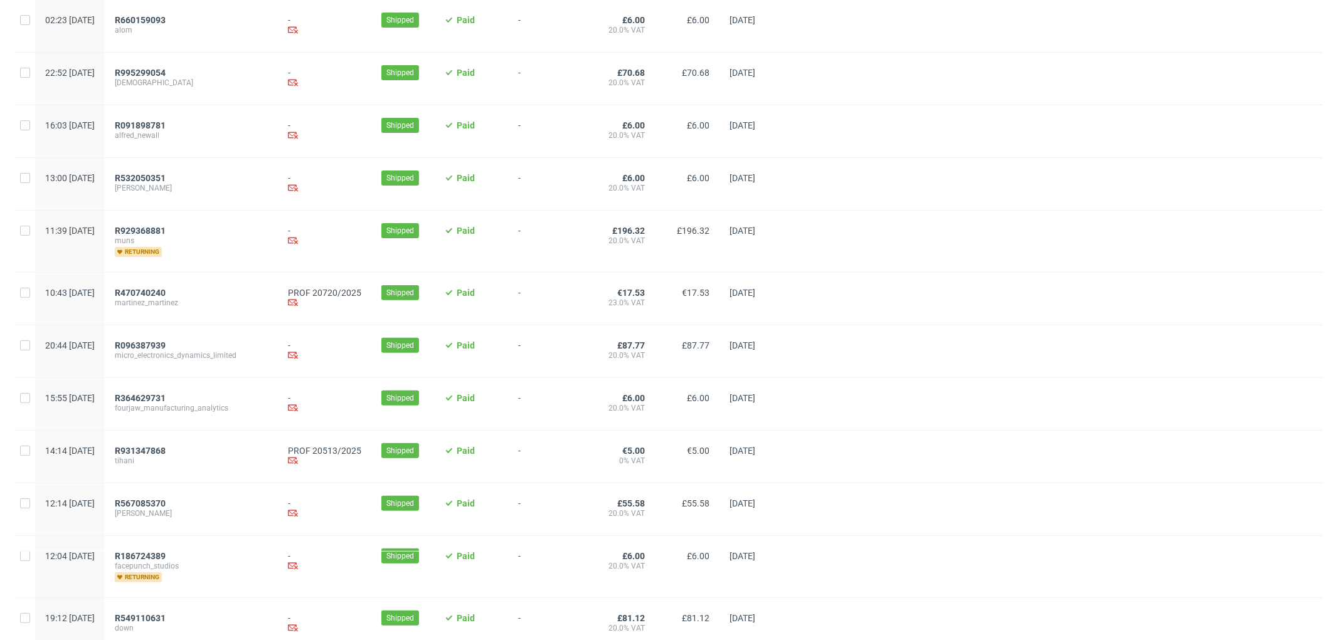
scroll to position [209, 0]
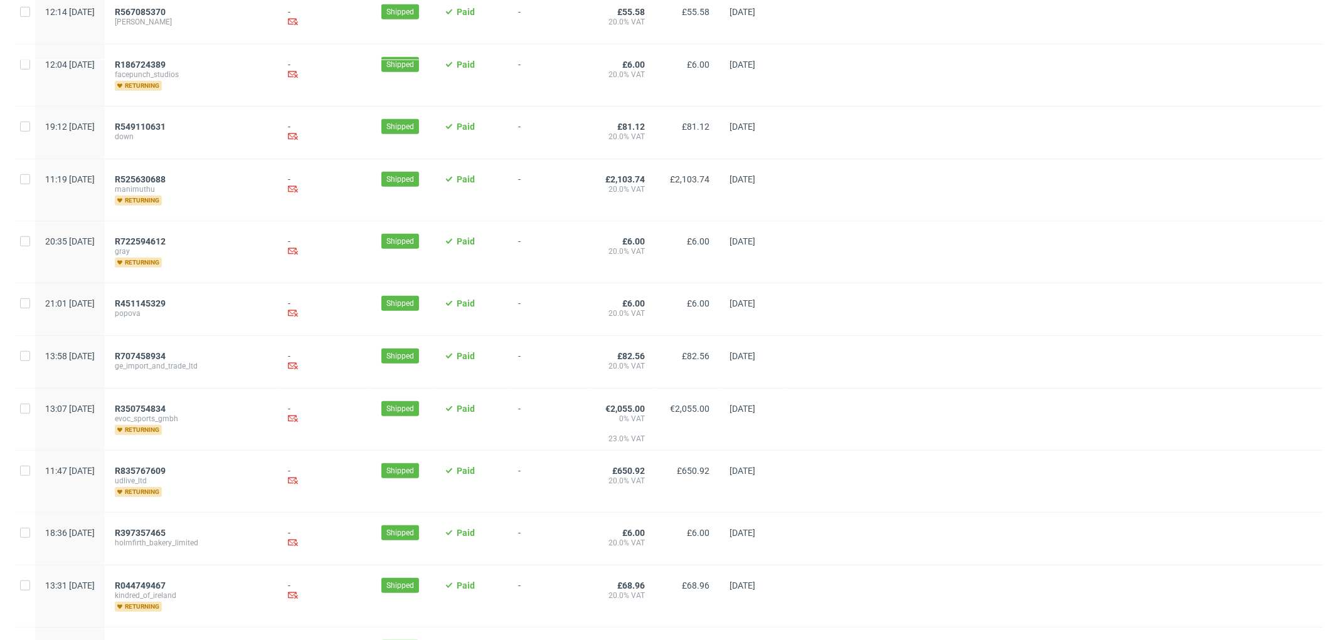
scroll to position [697, 0]
click at [166, 410] on span "R350754834" at bounding box center [140, 408] width 51 height 10
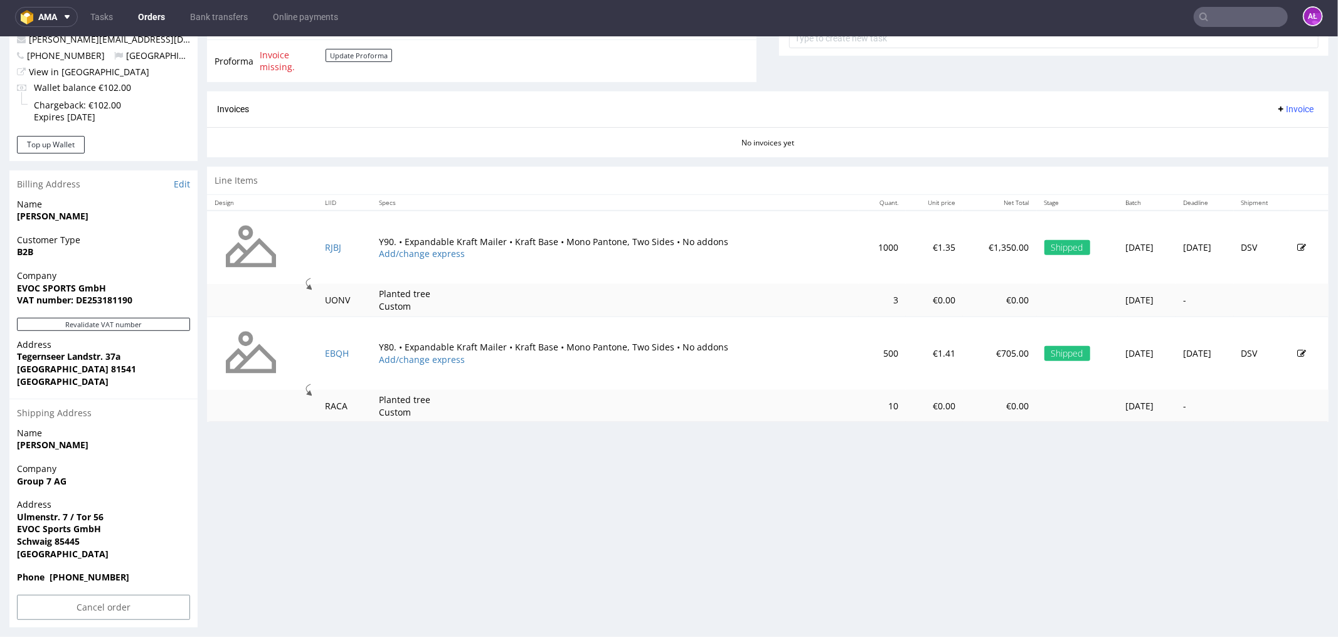
scroll to position [500, 0]
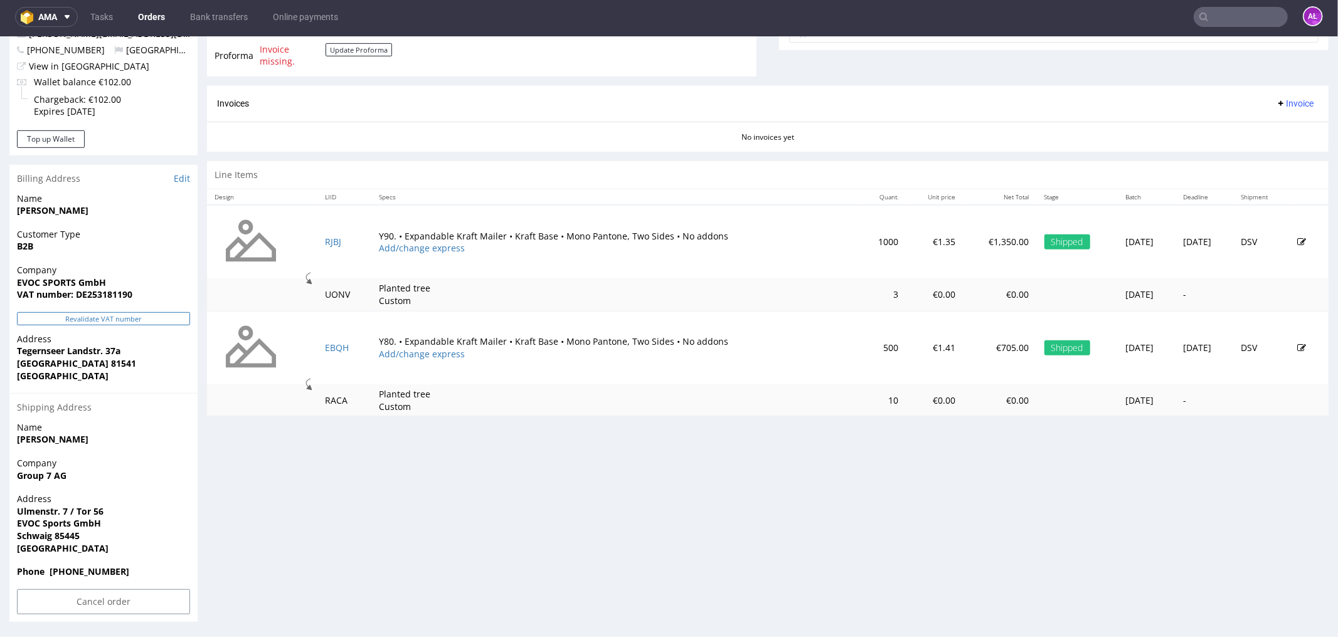
click at [178, 314] on button "Revalidate VAT number" at bounding box center [103, 318] width 173 height 13
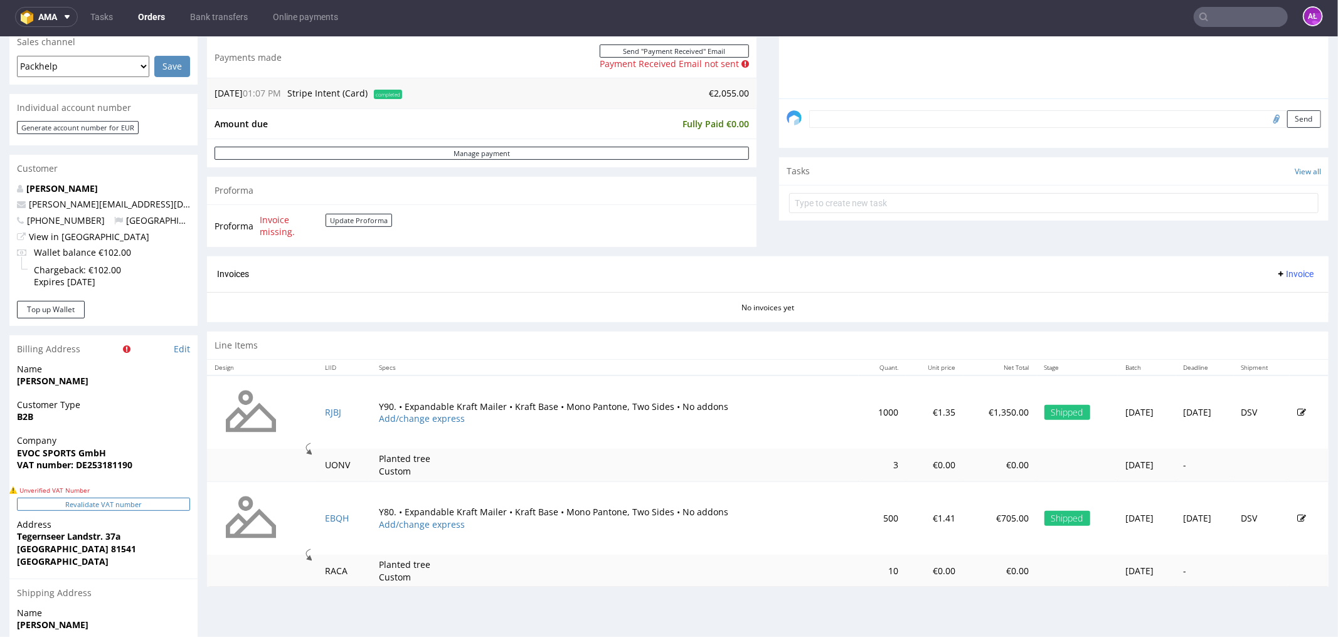
scroll to position [415, 0]
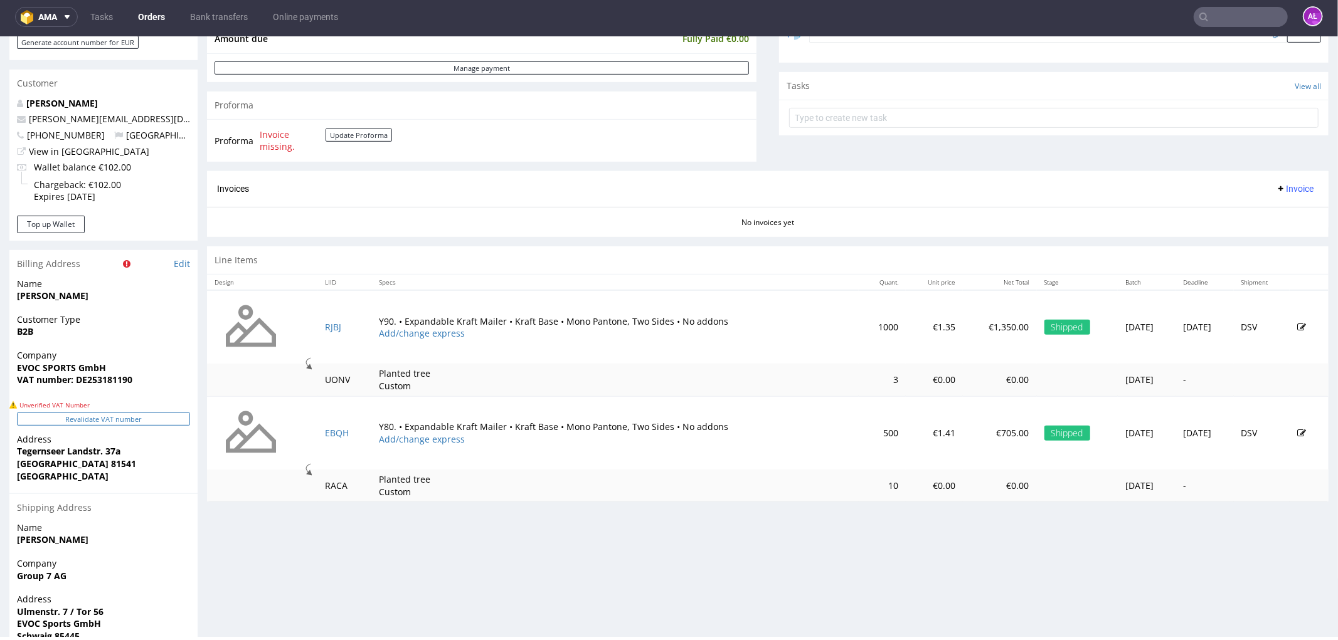
click at [162, 413] on button "Revalidate VAT number" at bounding box center [103, 418] width 173 height 13
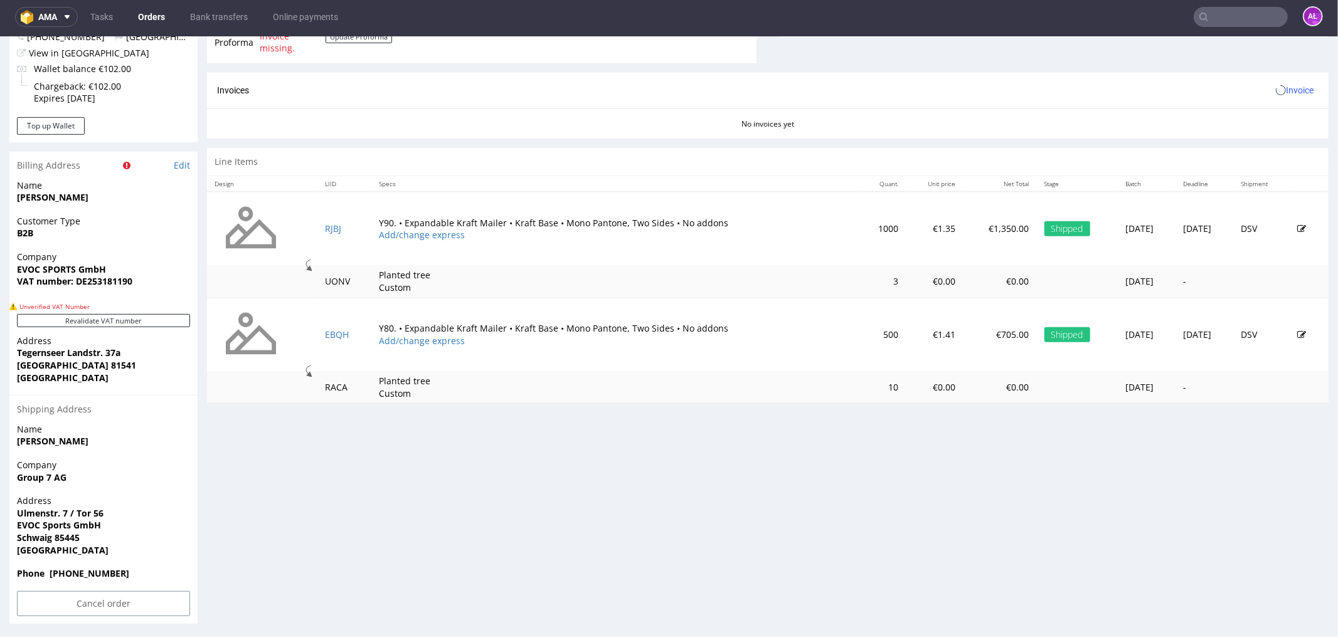
scroll to position [515, 0]
click at [170, 319] on button "Revalidate VAT number" at bounding box center [103, 318] width 173 height 13
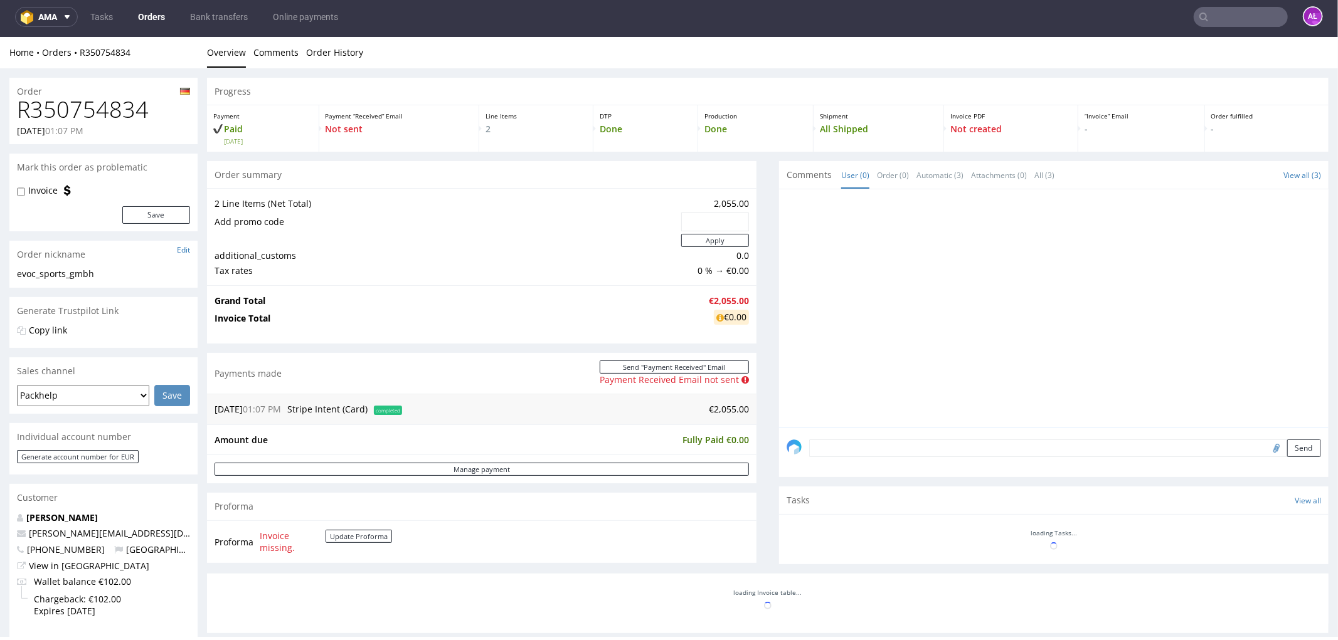
scroll to position [484, 0]
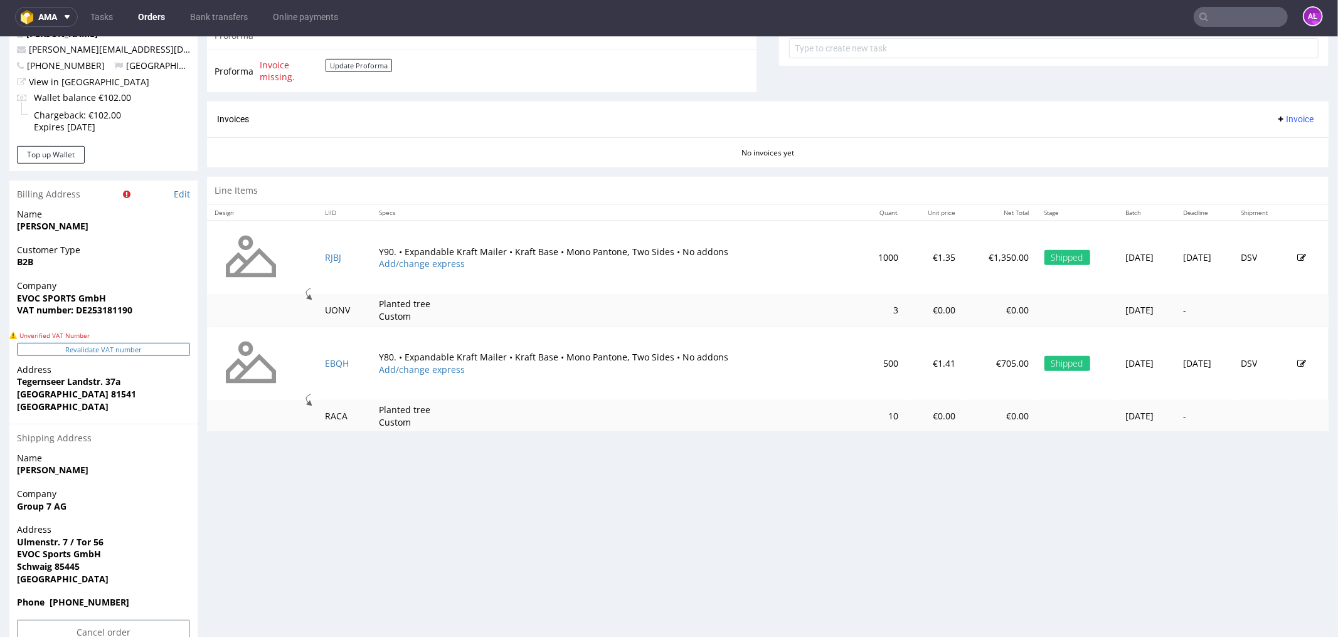
click at [141, 348] on button "Revalidate VAT number" at bounding box center [103, 348] width 173 height 13
click at [140, 346] on button "Revalidate VAT number" at bounding box center [103, 348] width 173 height 13
click at [144, 349] on button "Revalidate VAT number" at bounding box center [103, 348] width 173 height 13
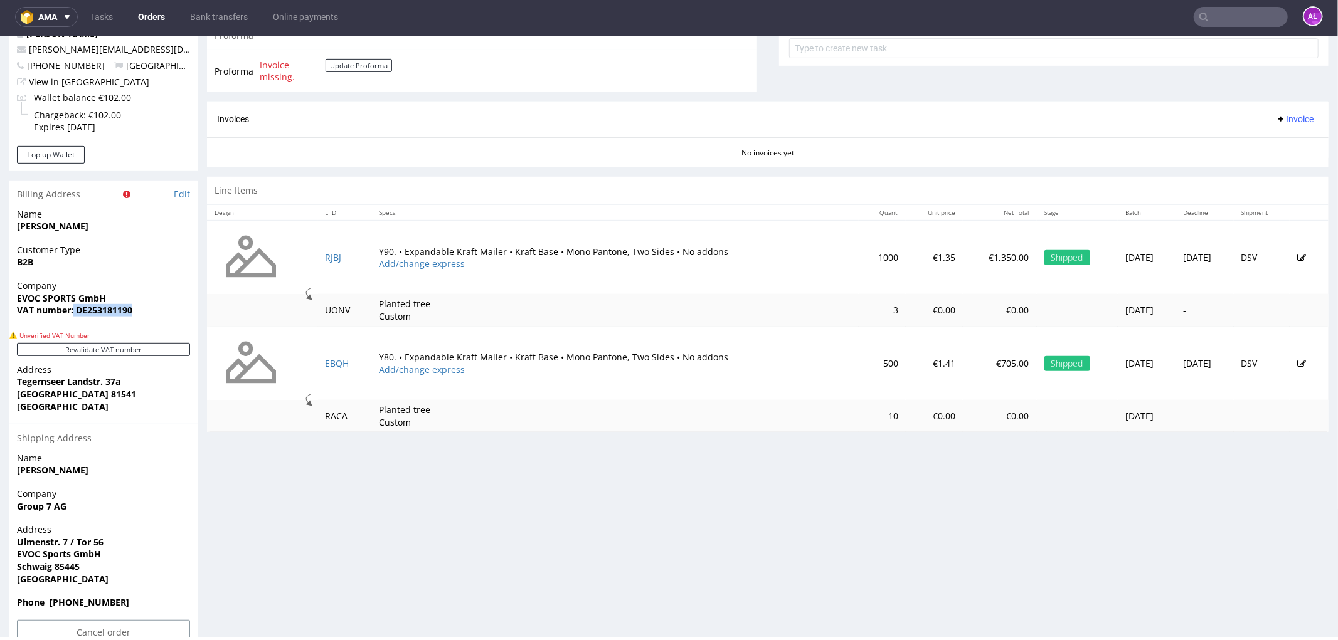
drag, startPoint x: 144, startPoint y: 312, endPoint x: 74, endPoint y: 314, distance: 70.2
click at [74, 314] on span "VAT number: DE253181190" at bounding box center [103, 310] width 173 height 13
copy strong "DE253181190"
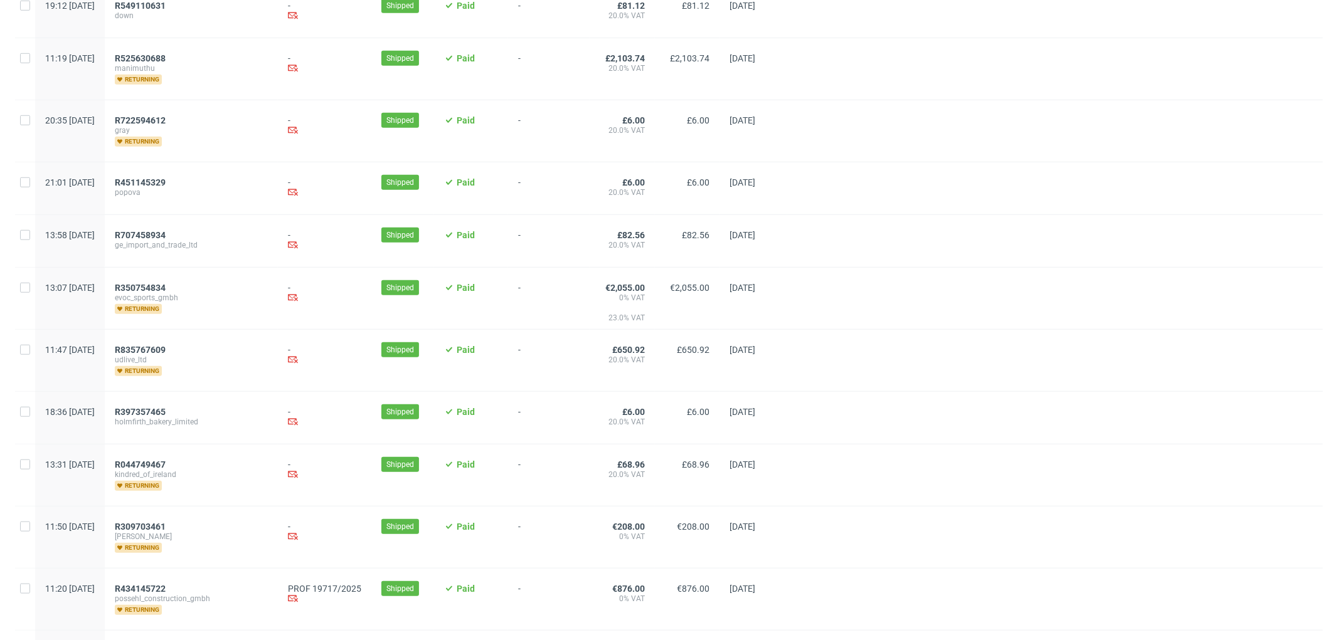
scroll to position [836, 0]
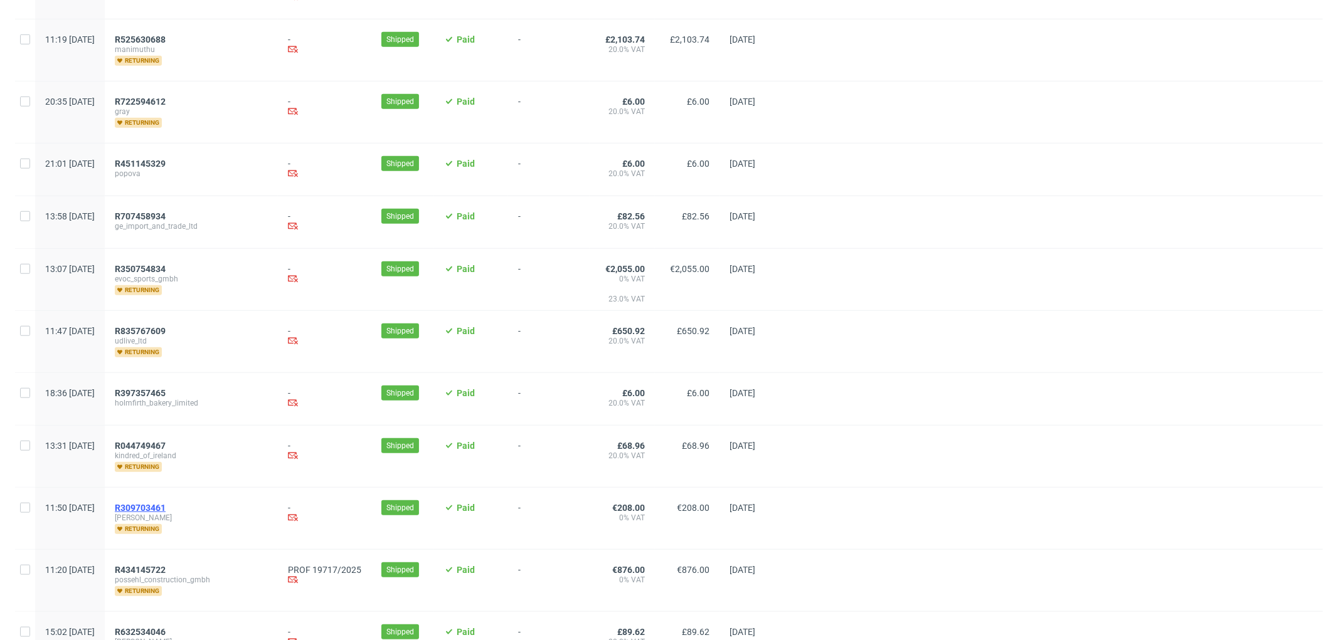
click at [166, 508] on span "R309703461" at bounding box center [140, 508] width 51 height 10
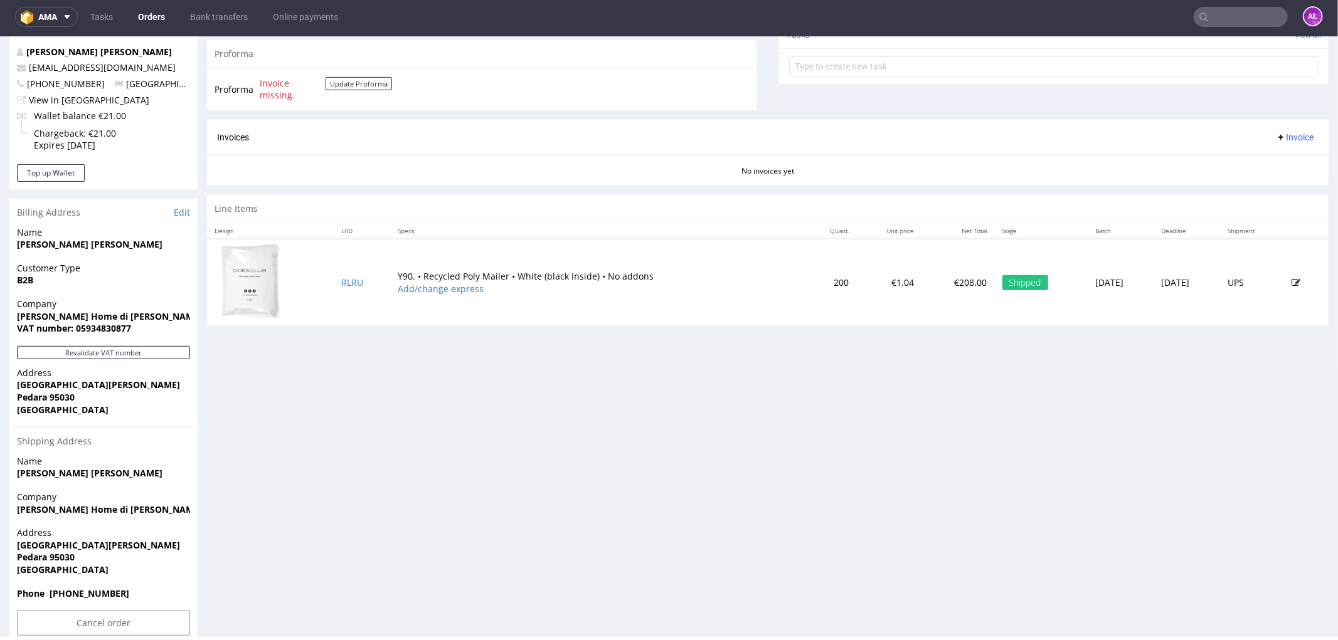
scroll to position [487, 0]
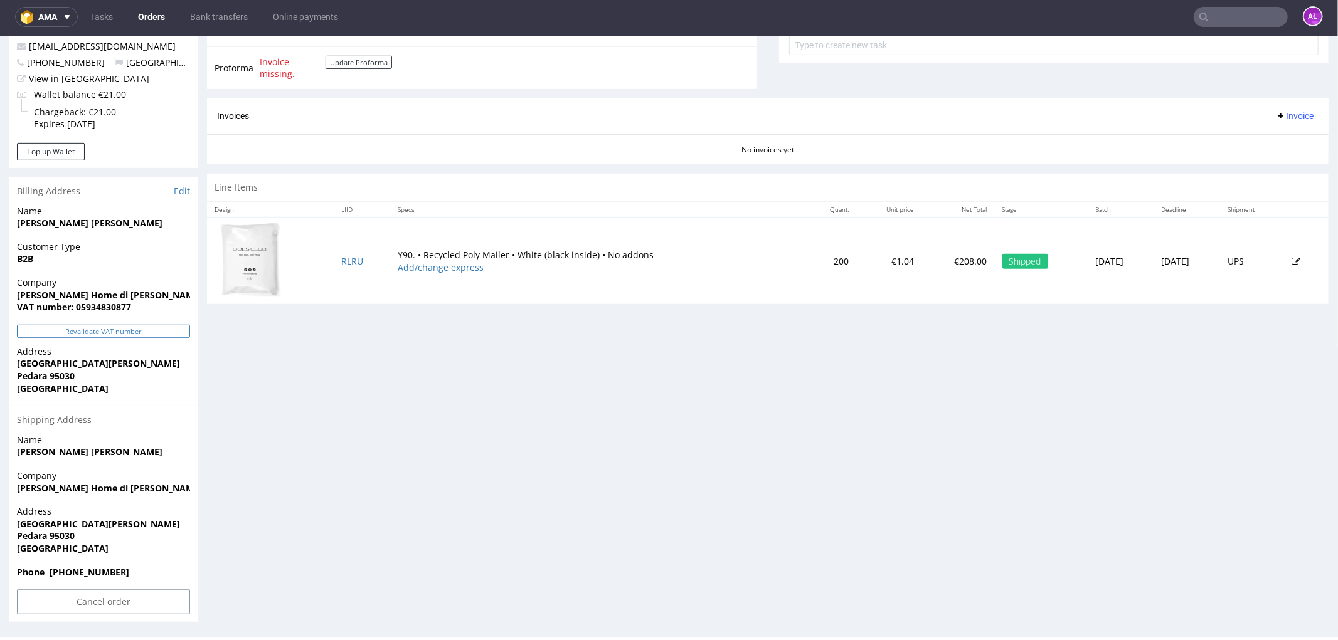
click at [168, 329] on button "Revalidate VAT number" at bounding box center [103, 330] width 173 height 13
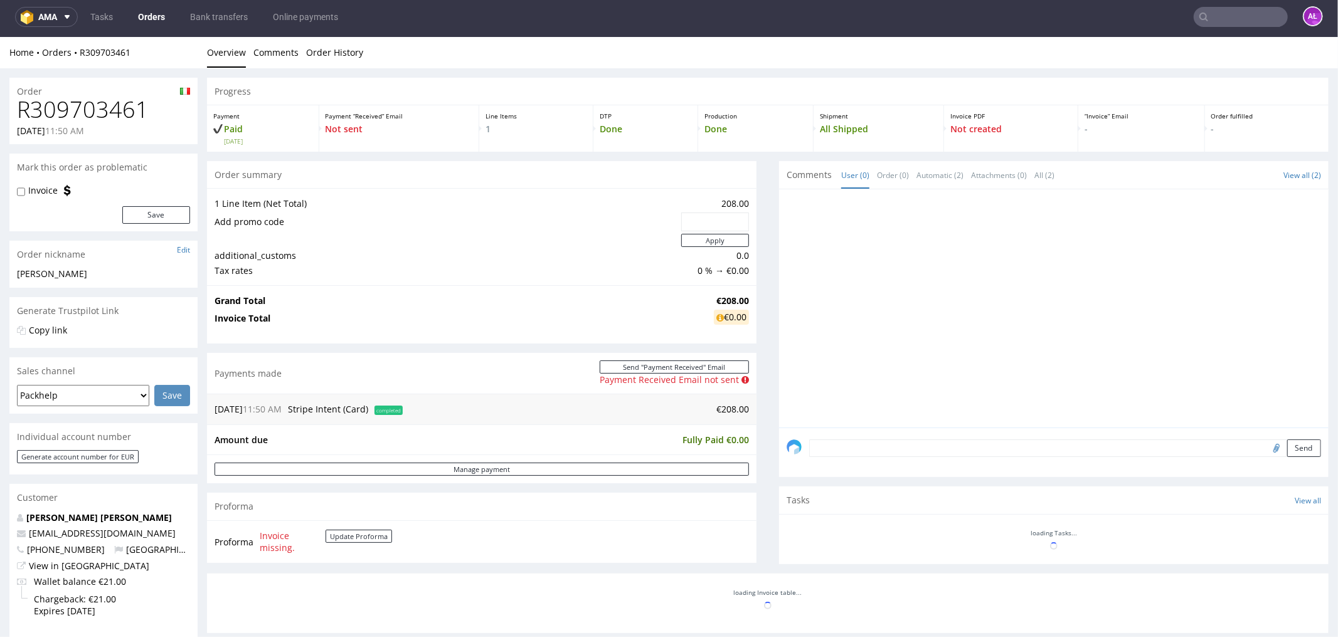
scroll to position [457, 0]
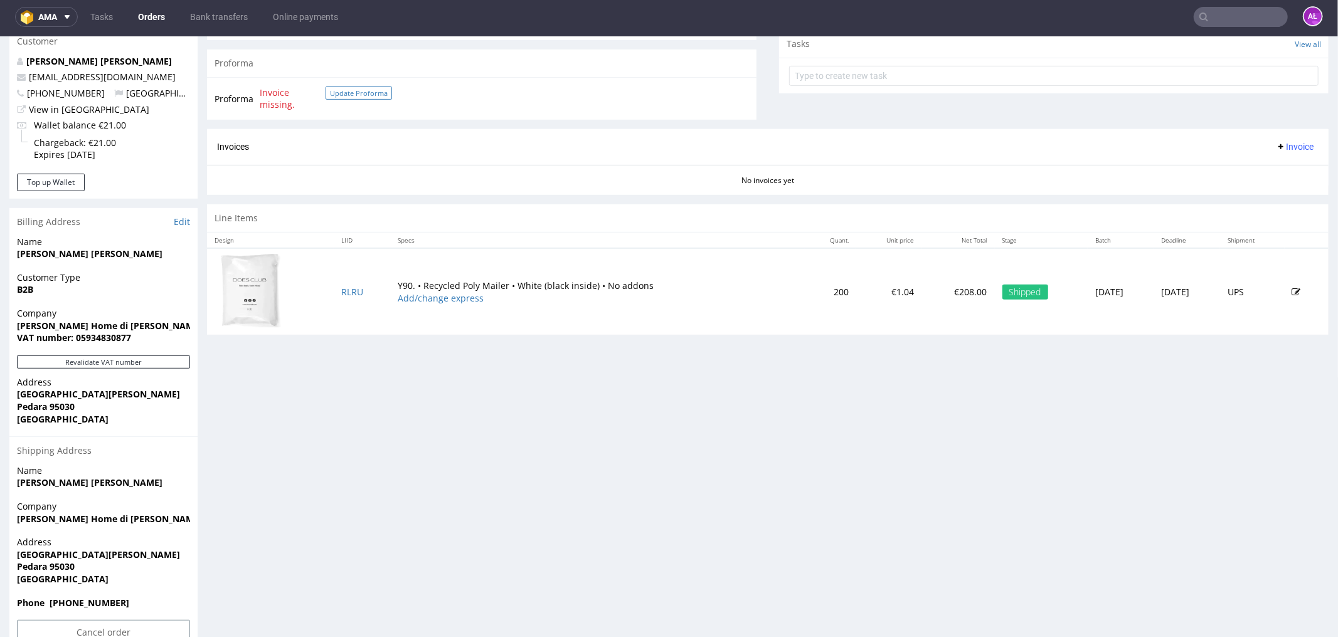
click at [346, 87] on button "Update Proforma" at bounding box center [358, 92] width 66 height 13
click at [351, 93] on button "Update Proforma" at bounding box center [358, 92] width 66 height 13
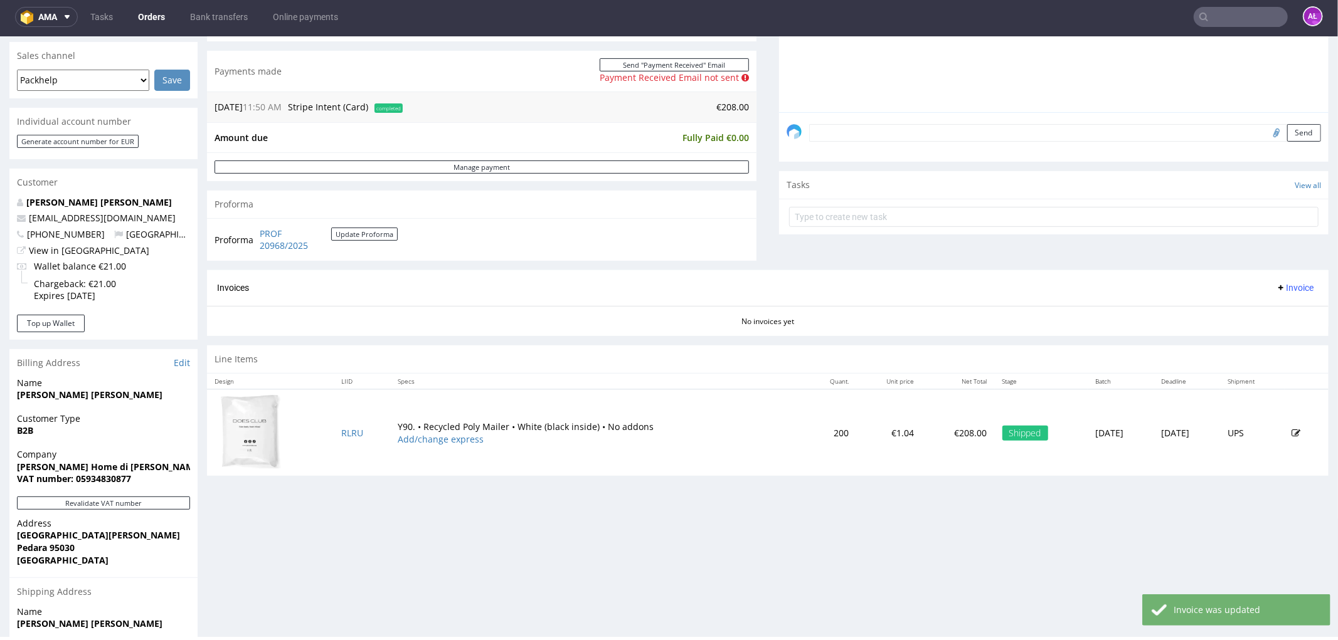
scroll to position [348, 0]
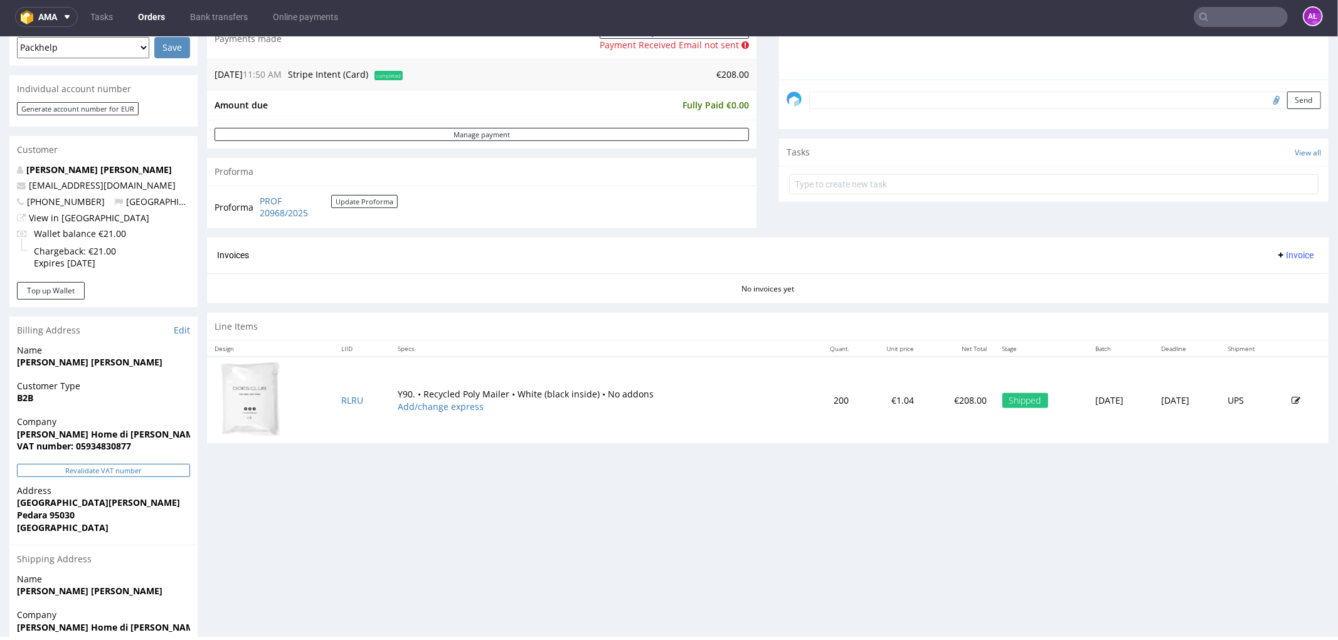
click at [161, 473] on button "Revalidate VAT number" at bounding box center [103, 469] width 173 height 13
click at [1273, 246] on div "Invoices Invoice" at bounding box center [767, 255] width 1121 height 36
click at [1274, 265] on div "Invoices Invoice" at bounding box center [767, 255] width 1121 height 36
click at [1275, 253] on span "Invoice" at bounding box center [1294, 255] width 38 height 10
click at [1274, 276] on span "Generate" at bounding box center [1273, 281] width 61 height 13
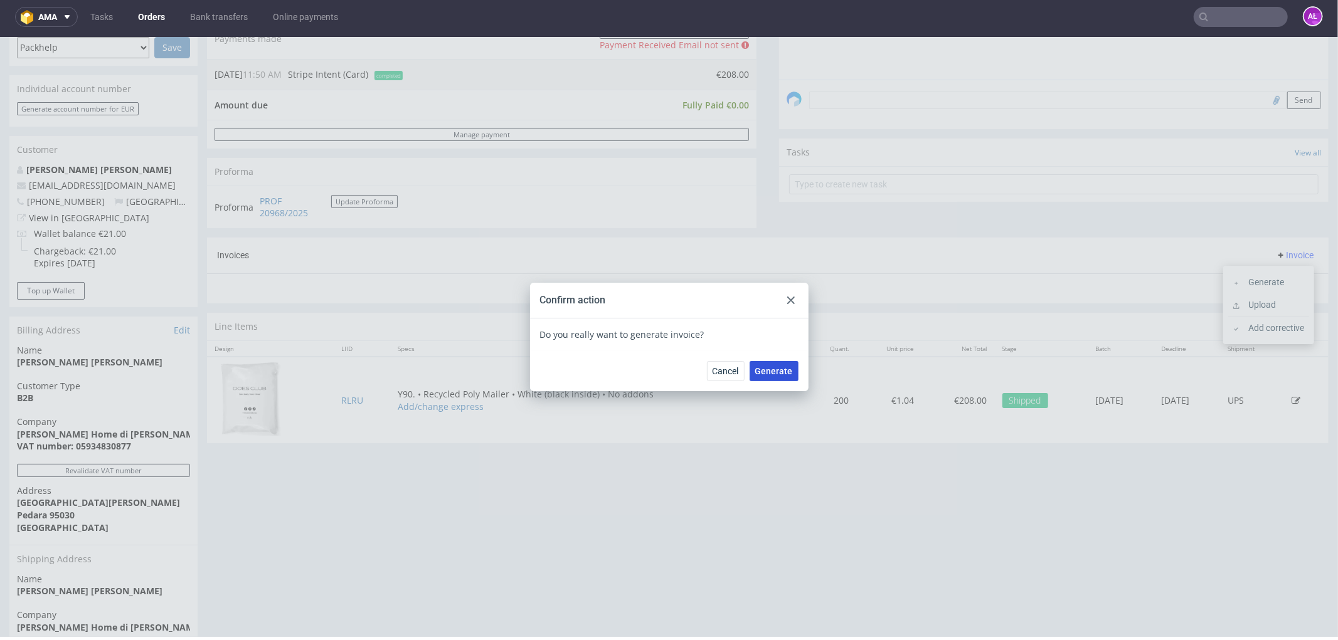
click at [774, 369] on span "Generate" at bounding box center [774, 370] width 38 height 9
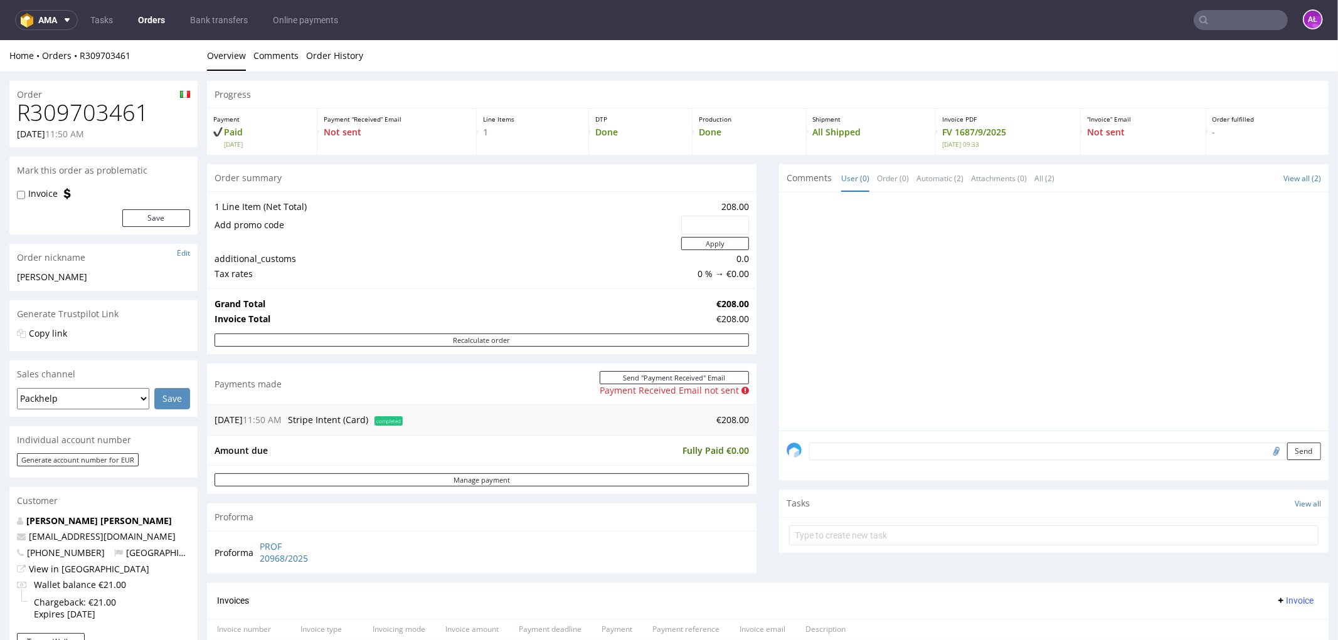
scroll to position [278, 0]
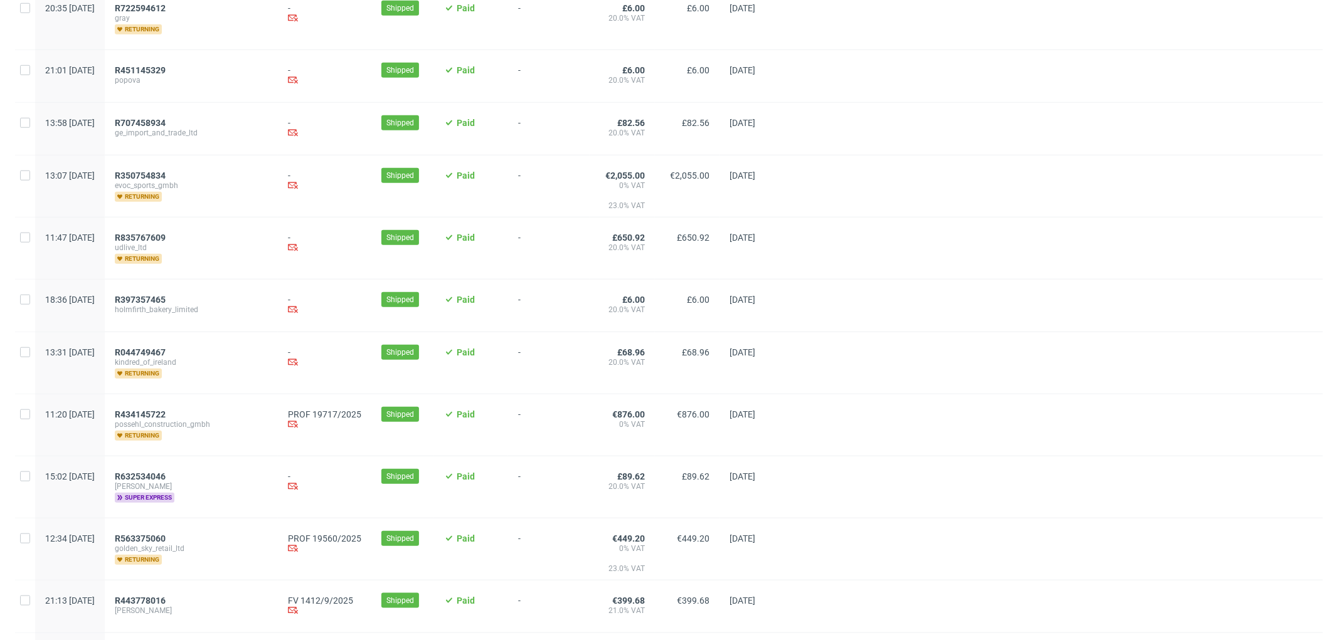
scroll to position [1114, 0]
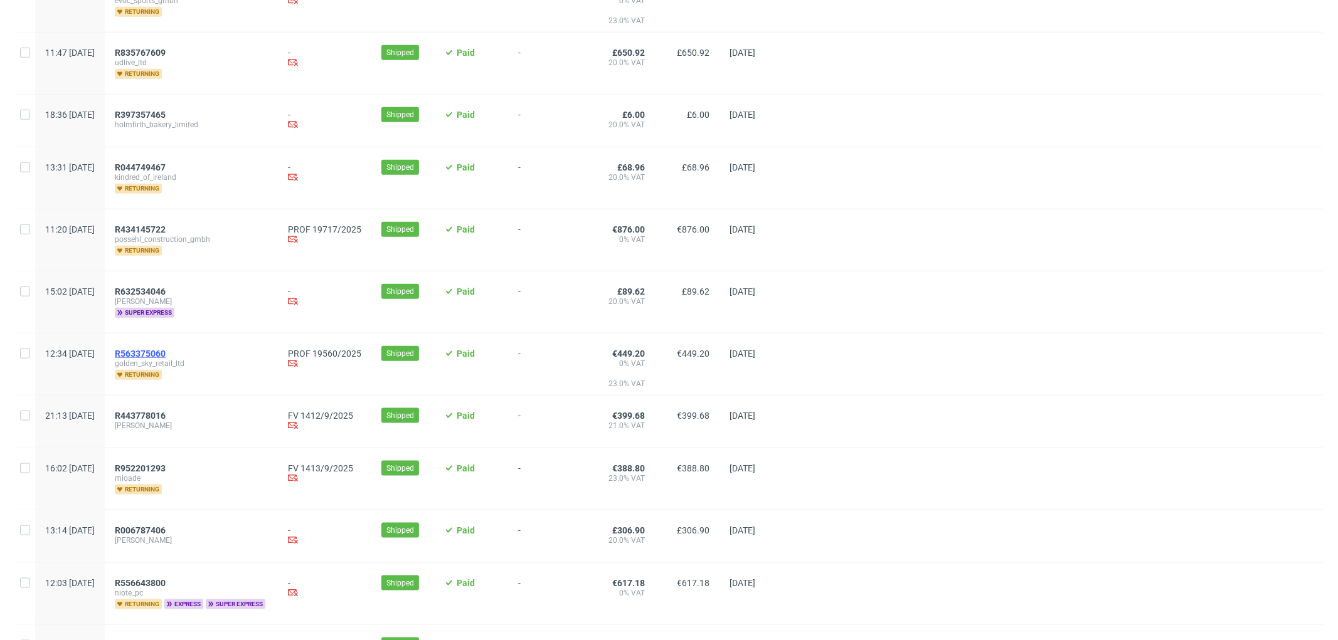
click at [166, 352] on span "R563375060" at bounding box center [140, 354] width 51 height 10
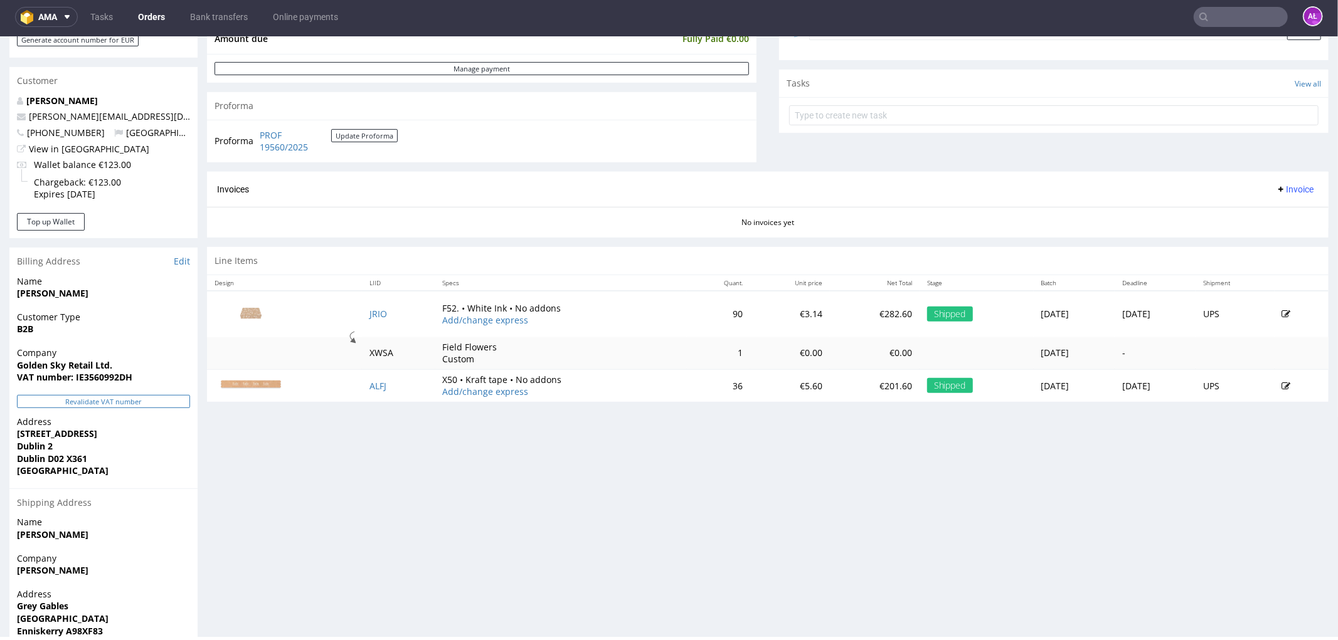
scroll to position [418, 0]
click at [173, 400] on button "Revalidate VAT number" at bounding box center [103, 400] width 173 height 13
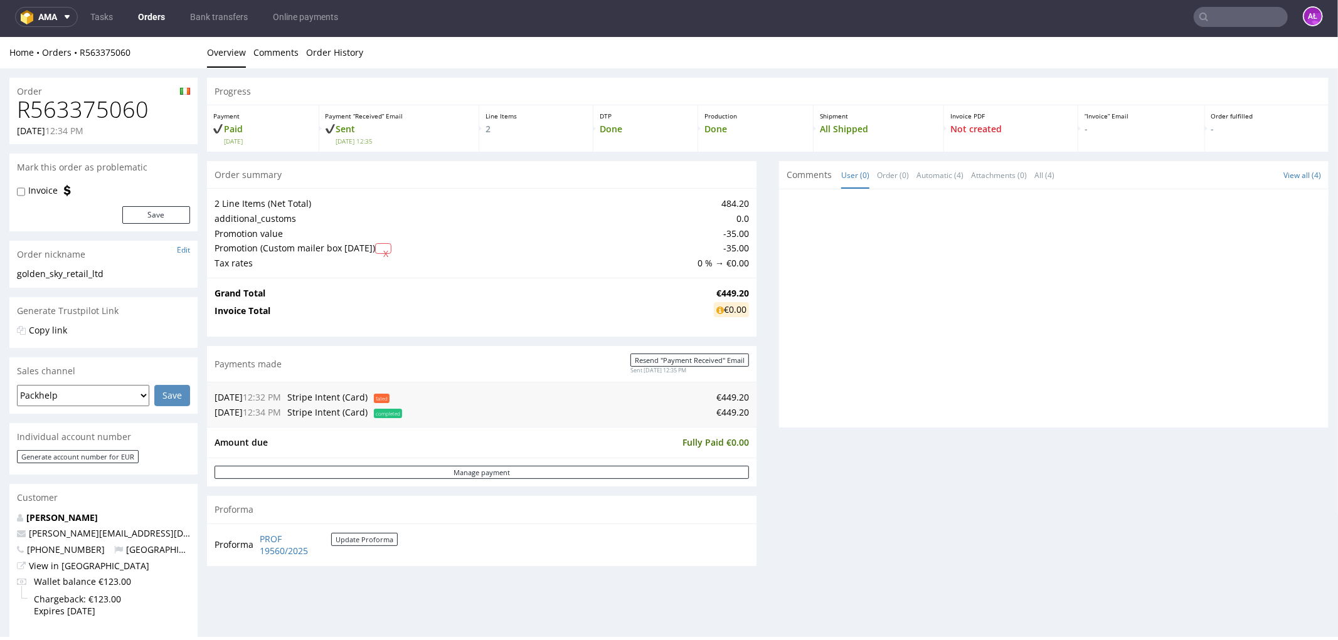
scroll to position [416, 0]
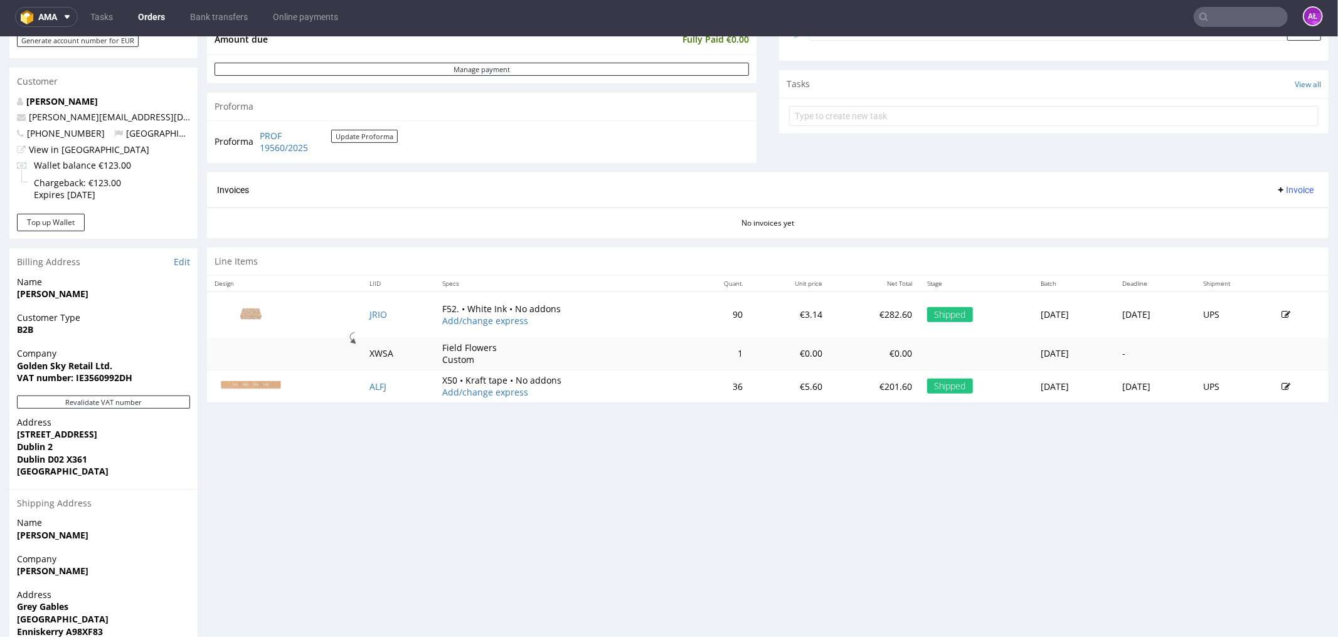
click at [1275, 189] on span "Invoice" at bounding box center [1294, 189] width 38 height 10
click at [1270, 213] on span "Generate" at bounding box center [1273, 215] width 61 height 13
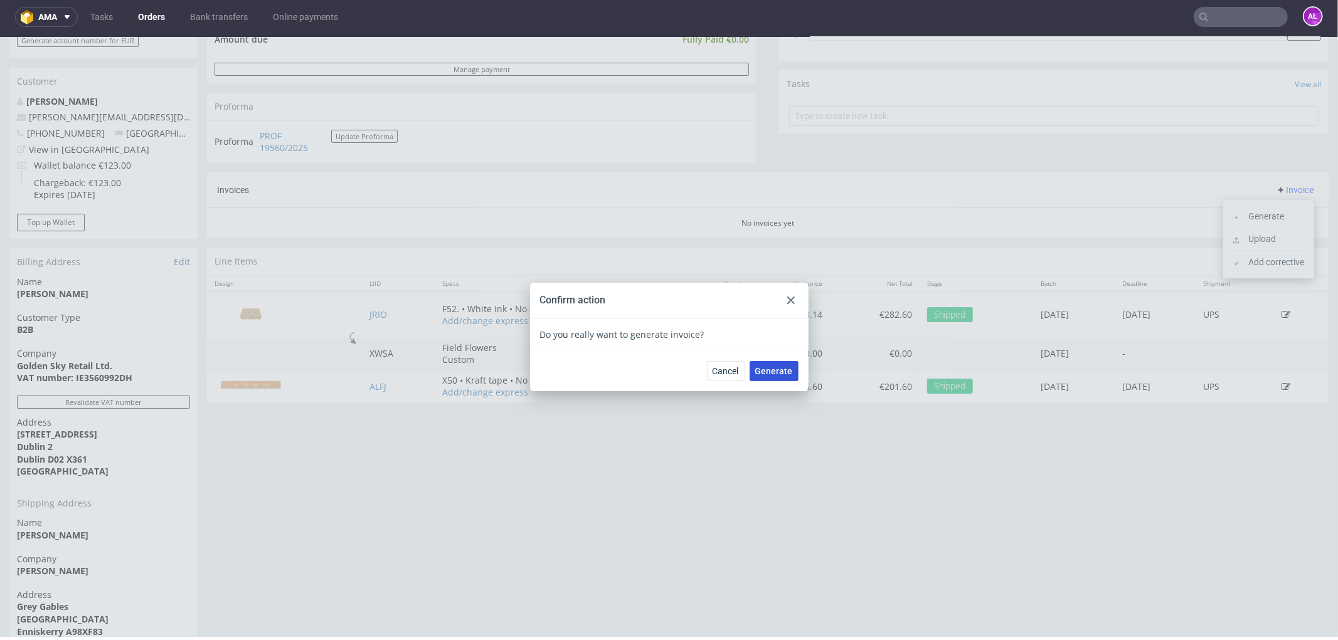
click at [767, 369] on span "Generate" at bounding box center [774, 370] width 38 height 9
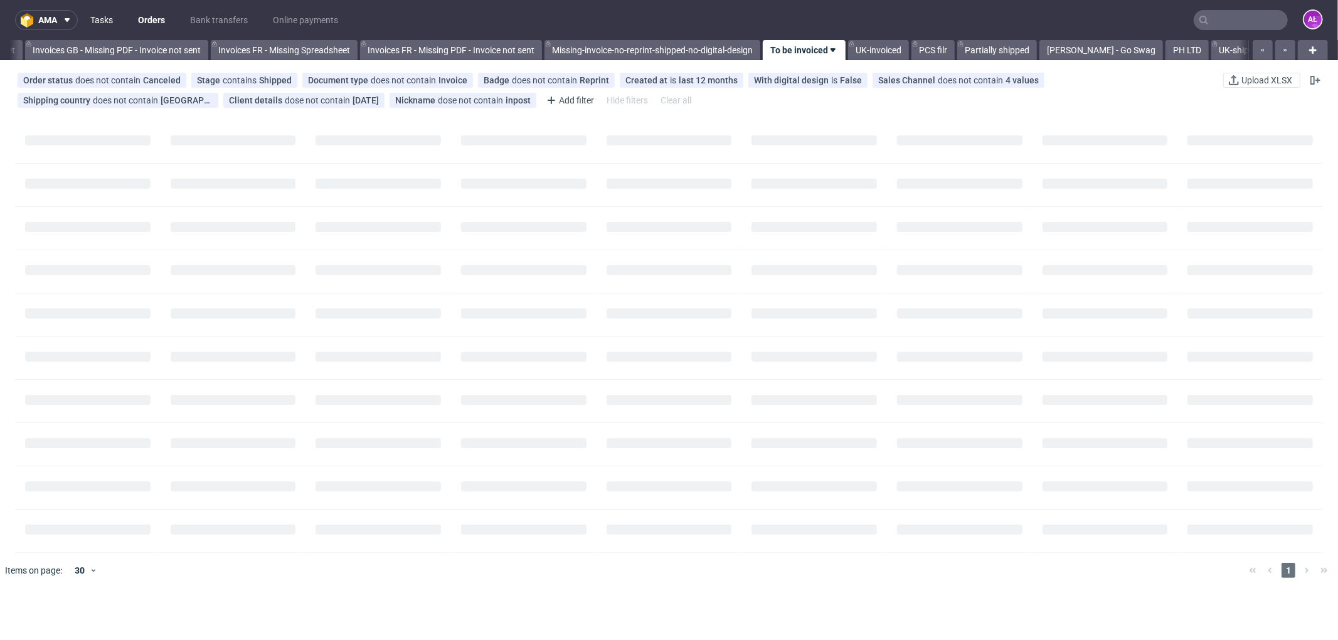
scroll to position [0, 1882]
click at [104, 21] on link "Tasks" at bounding box center [102, 20] width 38 height 20
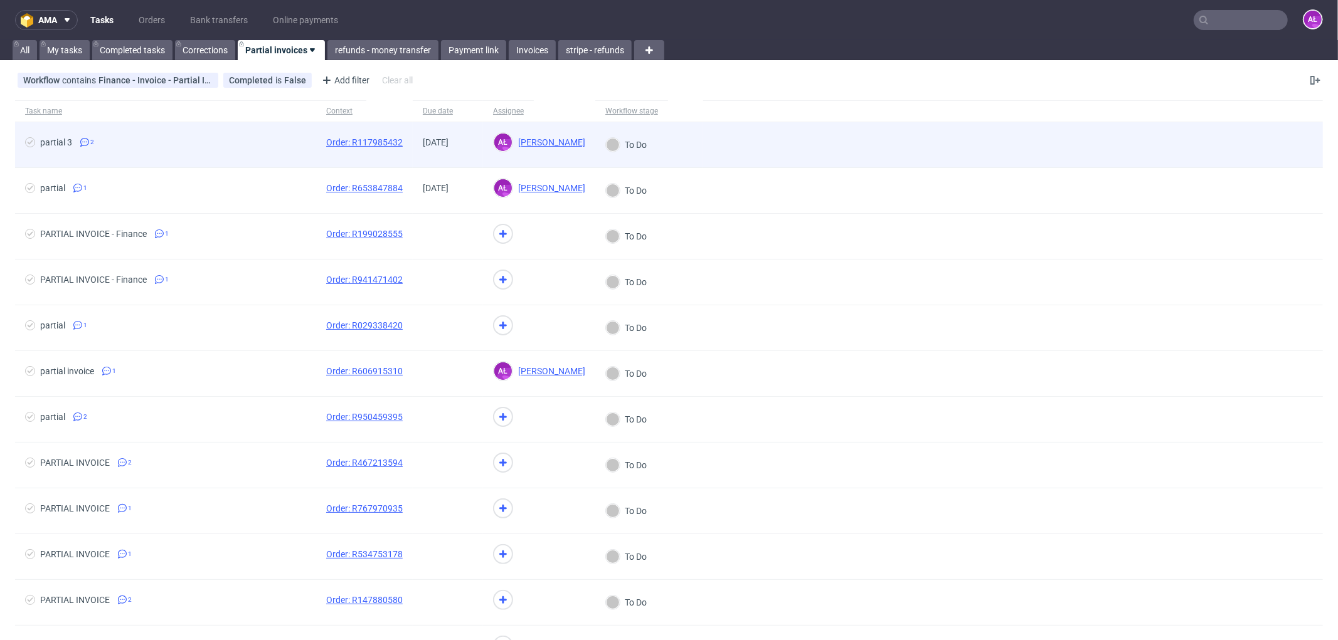
click at [255, 150] on span "partial 3 2" at bounding box center [165, 144] width 281 height 15
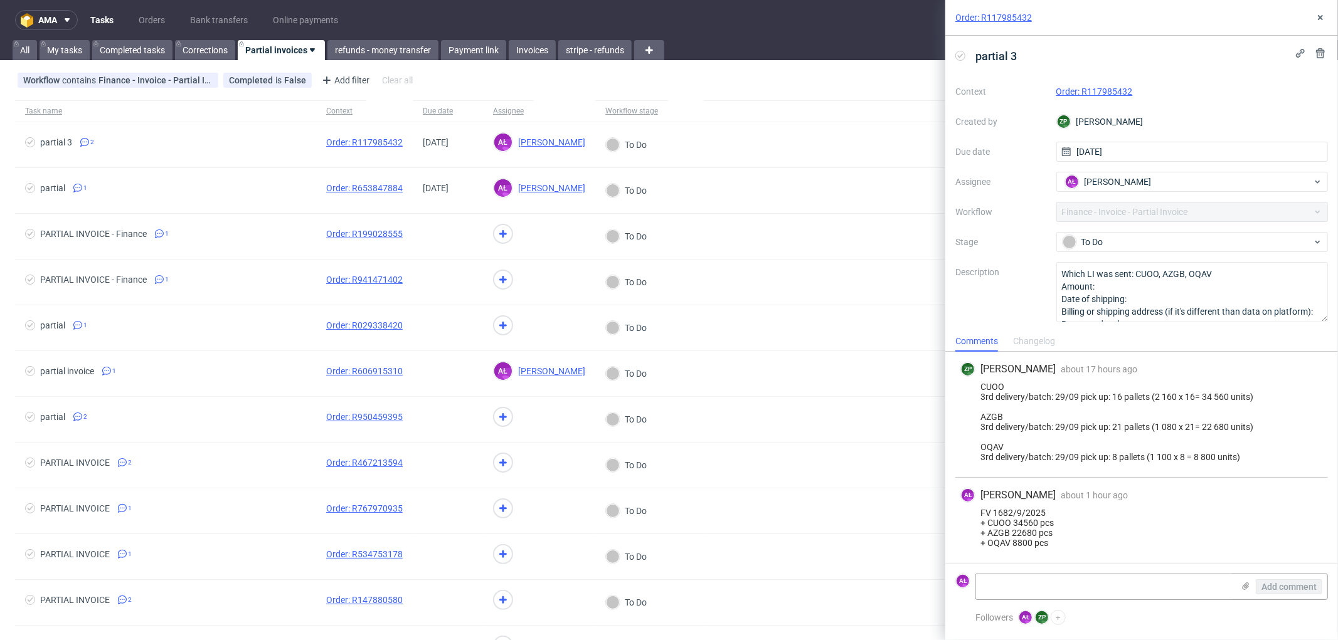
click at [958, 55] on icon at bounding box center [960, 56] width 10 height 10
click at [1324, 14] on icon at bounding box center [1320, 18] width 10 height 10
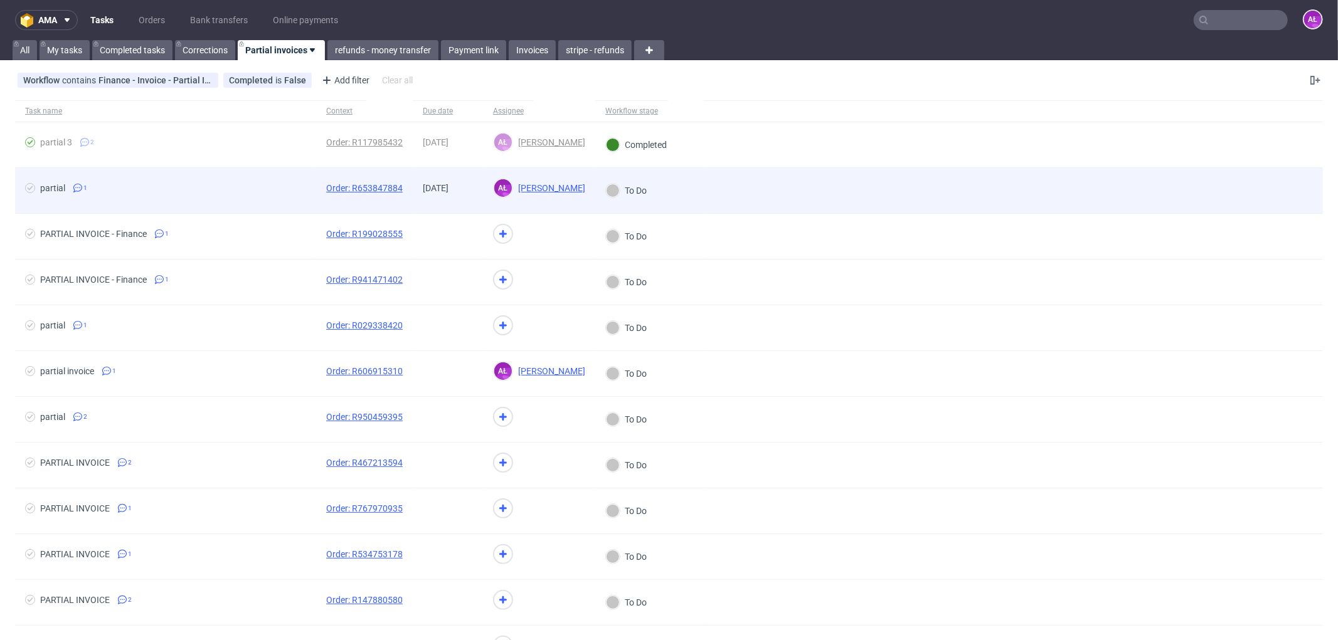
click at [295, 186] on span "partial 1" at bounding box center [165, 190] width 281 height 15
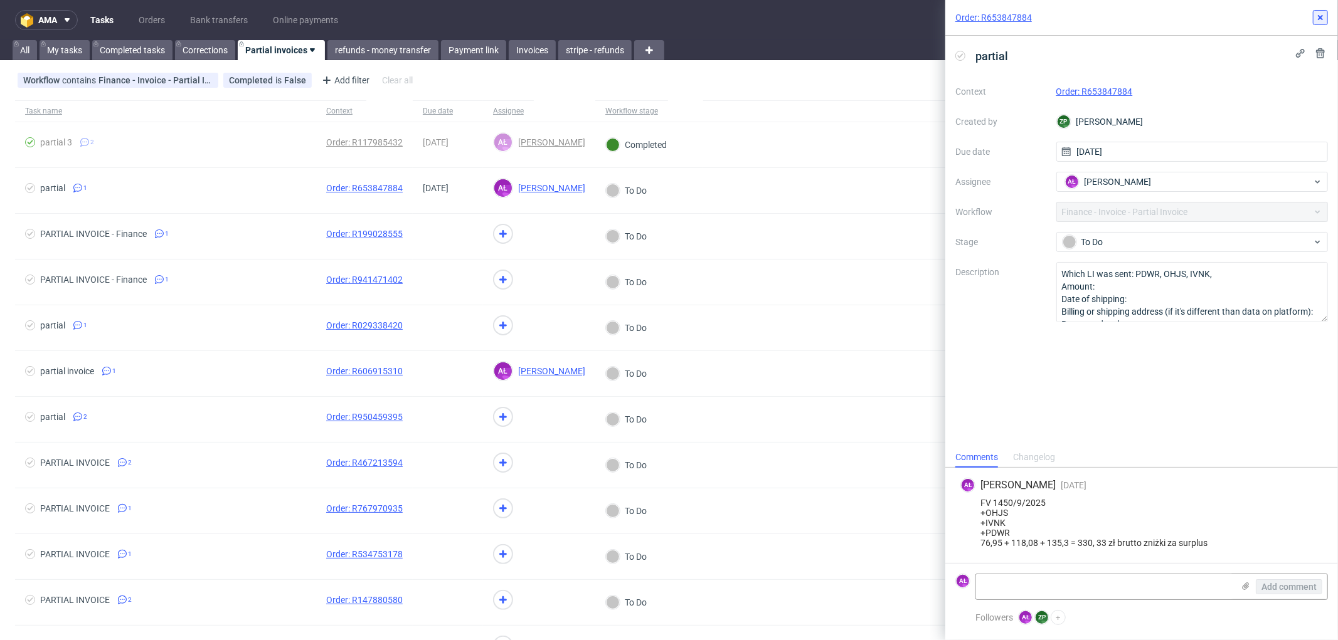
click at [1320, 20] on icon at bounding box center [1320, 18] width 10 height 10
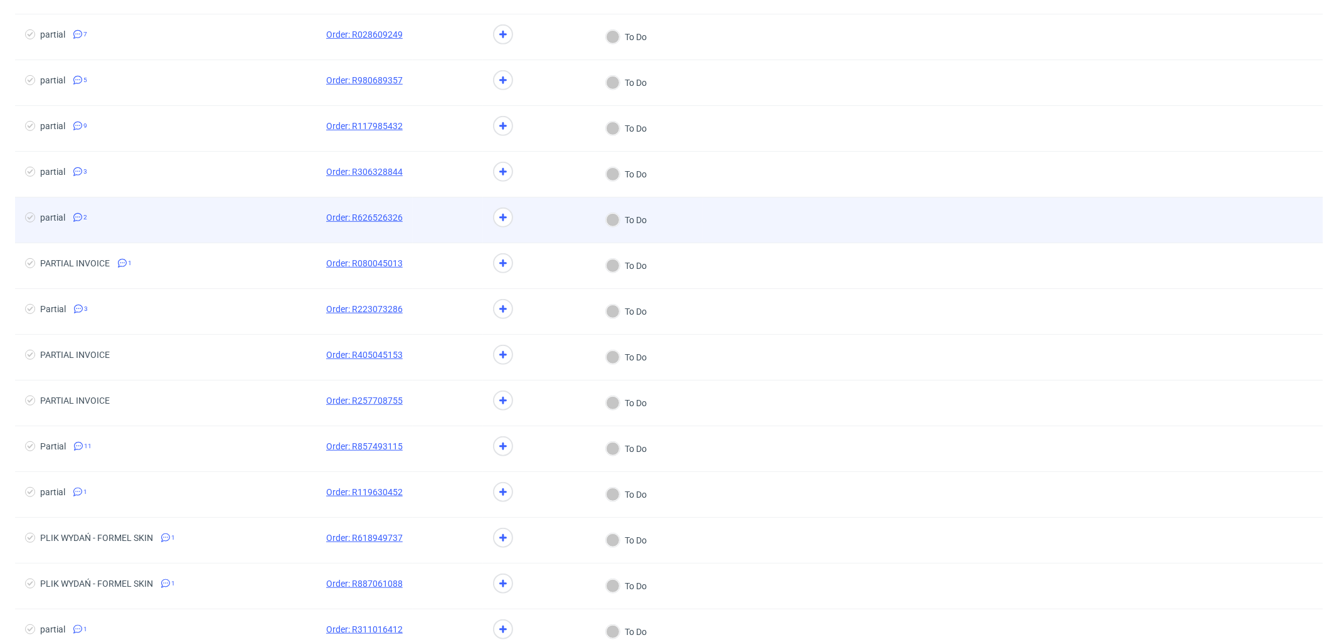
scroll to position [900, 0]
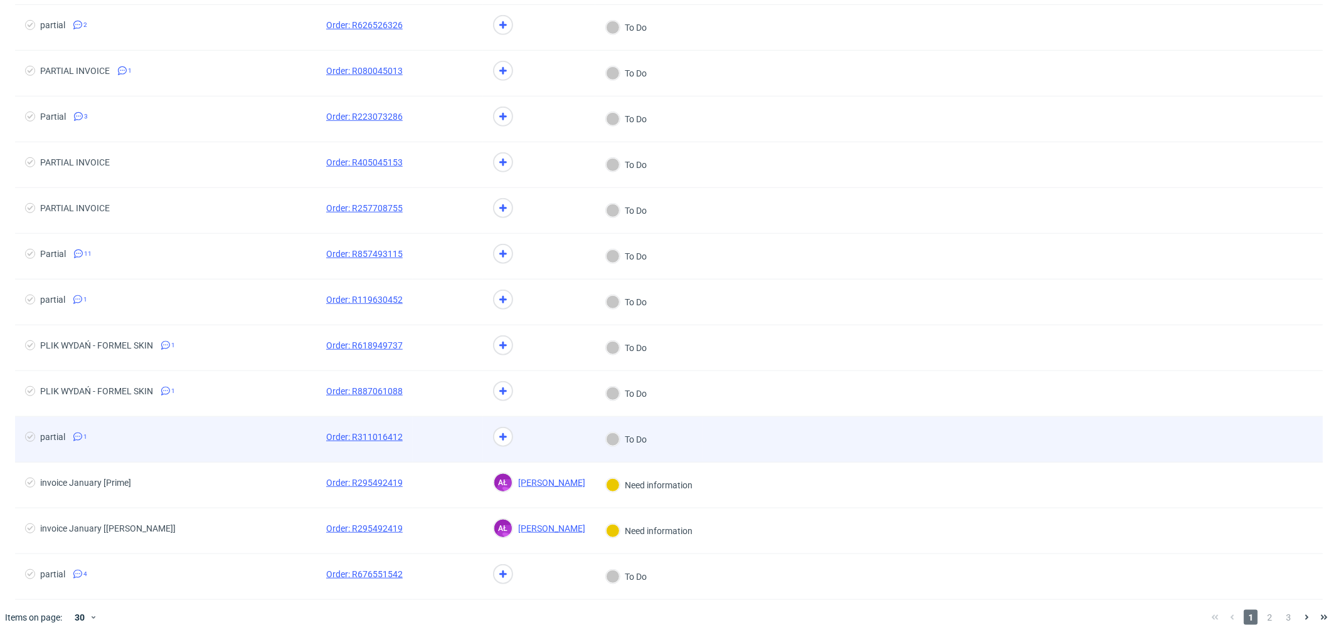
click at [464, 445] on span at bounding box center [448, 439] width 50 height 15
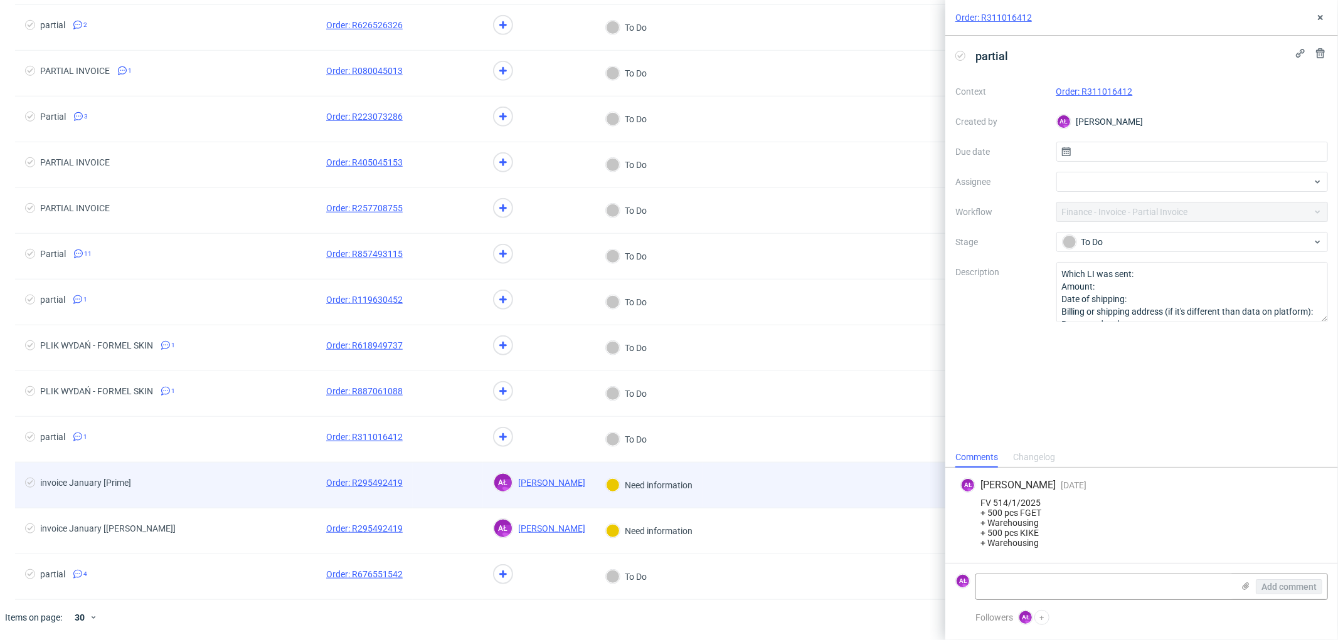
click at [264, 485] on span "invoice January [Prime]" at bounding box center [165, 485] width 281 height 15
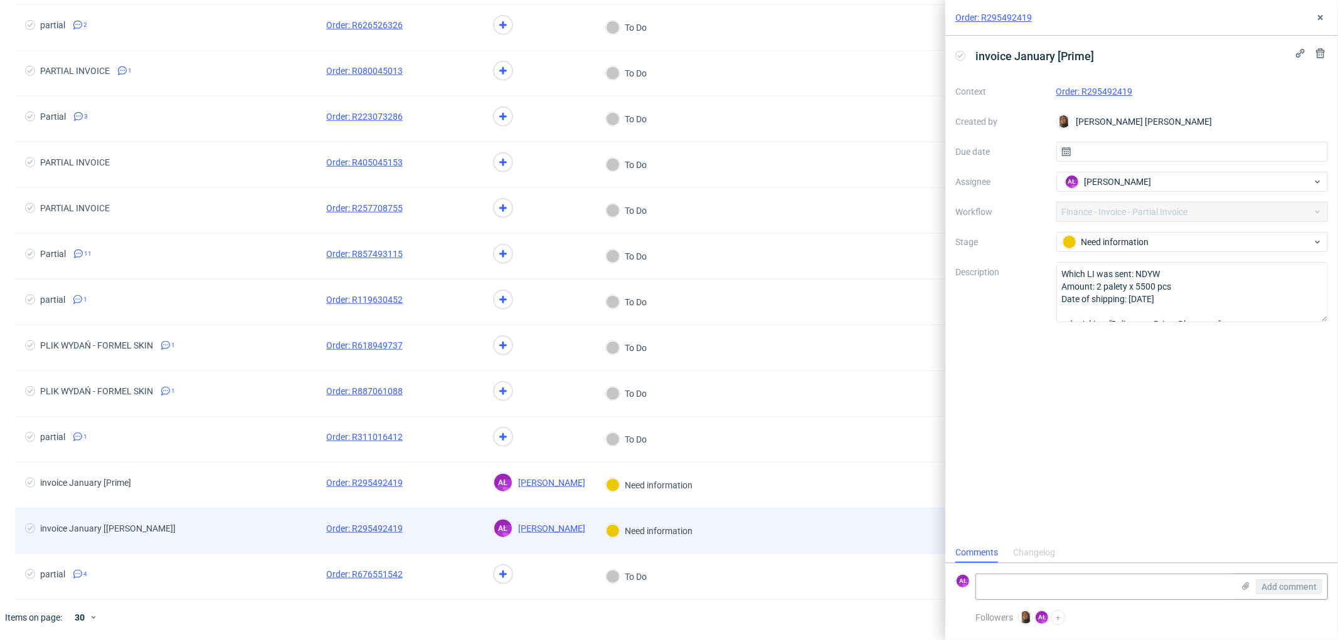
click at [268, 528] on span "invoice January [[PERSON_NAME]]" at bounding box center [165, 531] width 281 height 15
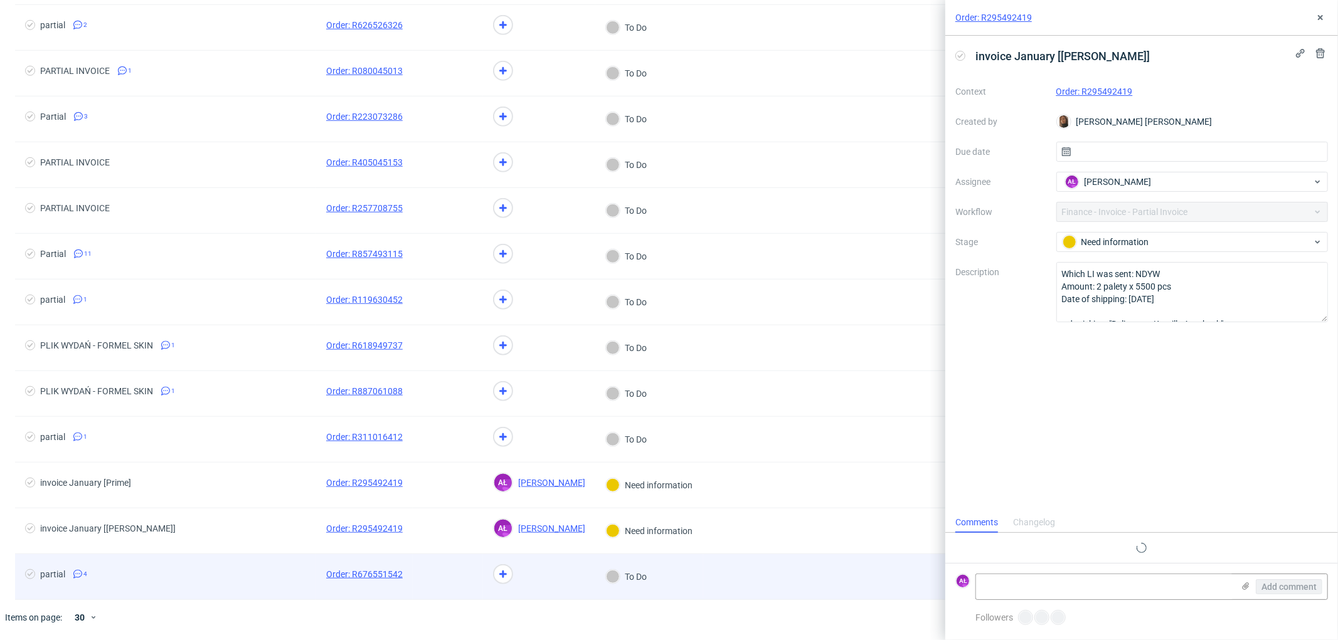
scroll to position [9, 0]
click at [277, 565] on div "partial 4" at bounding box center [165, 576] width 301 height 45
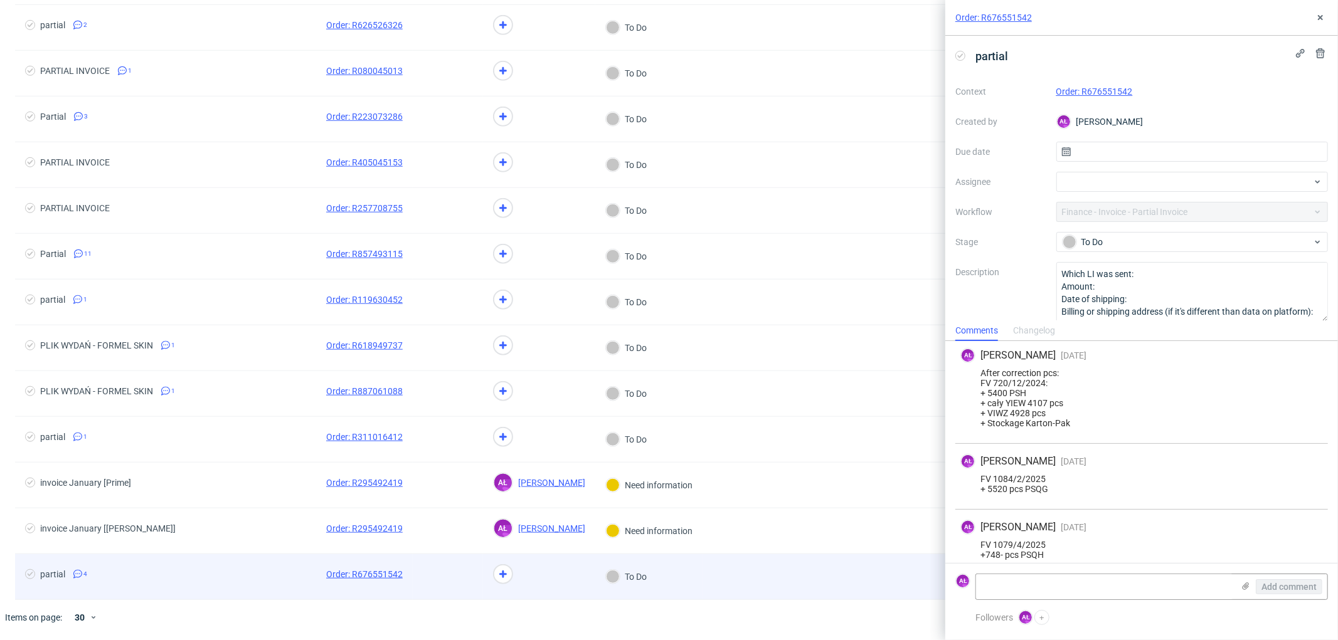
scroll to position [110, 0]
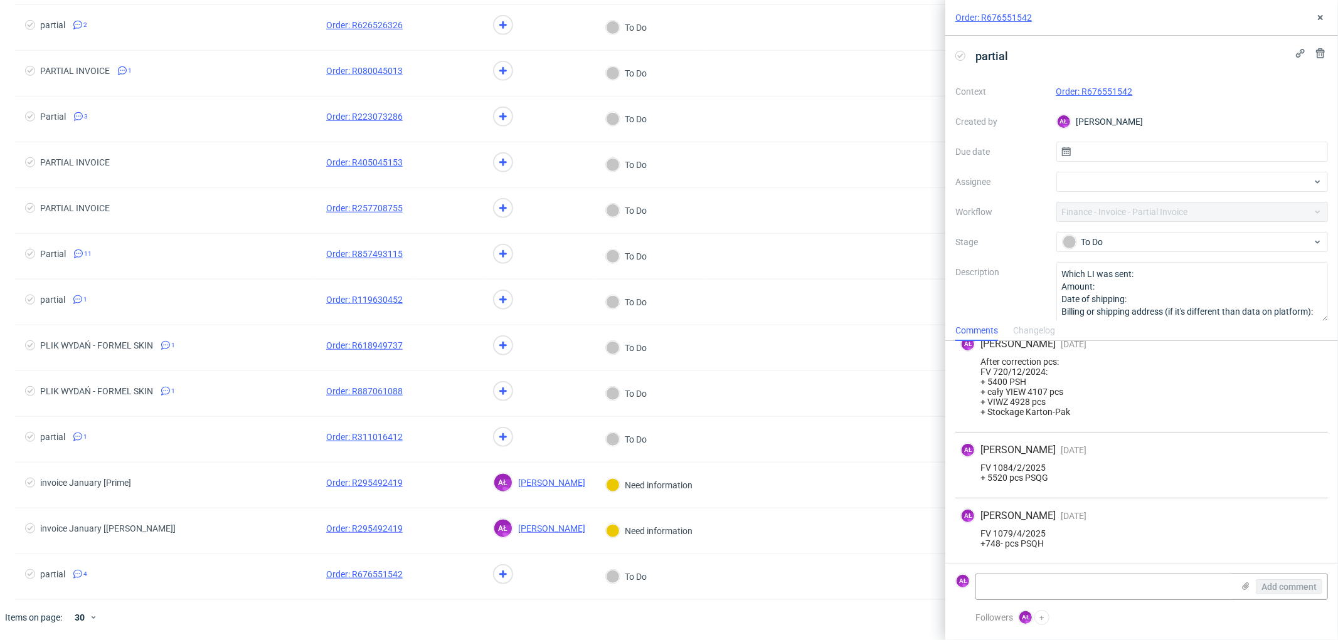
click at [1092, 92] on link "Order: R676551542" at bounding box center [1094, 92] width 77 height 10
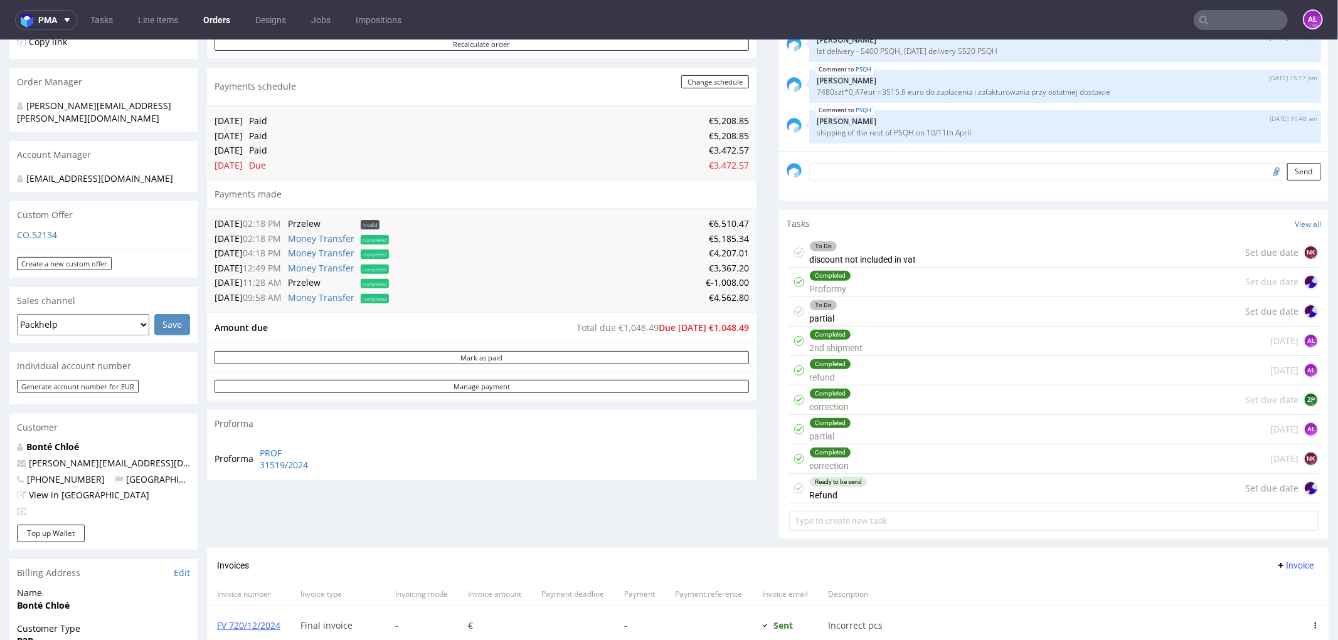
scroll to position [348, 0]
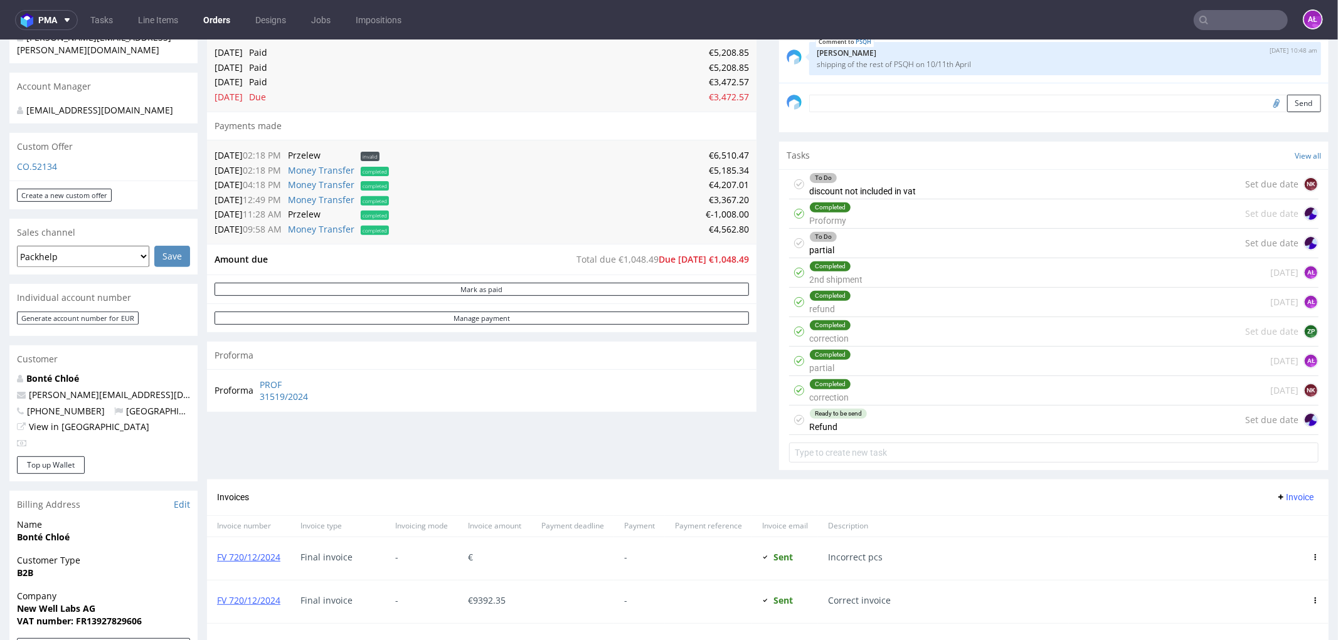
click at [847, 187] on div "To Do discount not included in vat" at bounding box center [862, 183] width 107 height 29
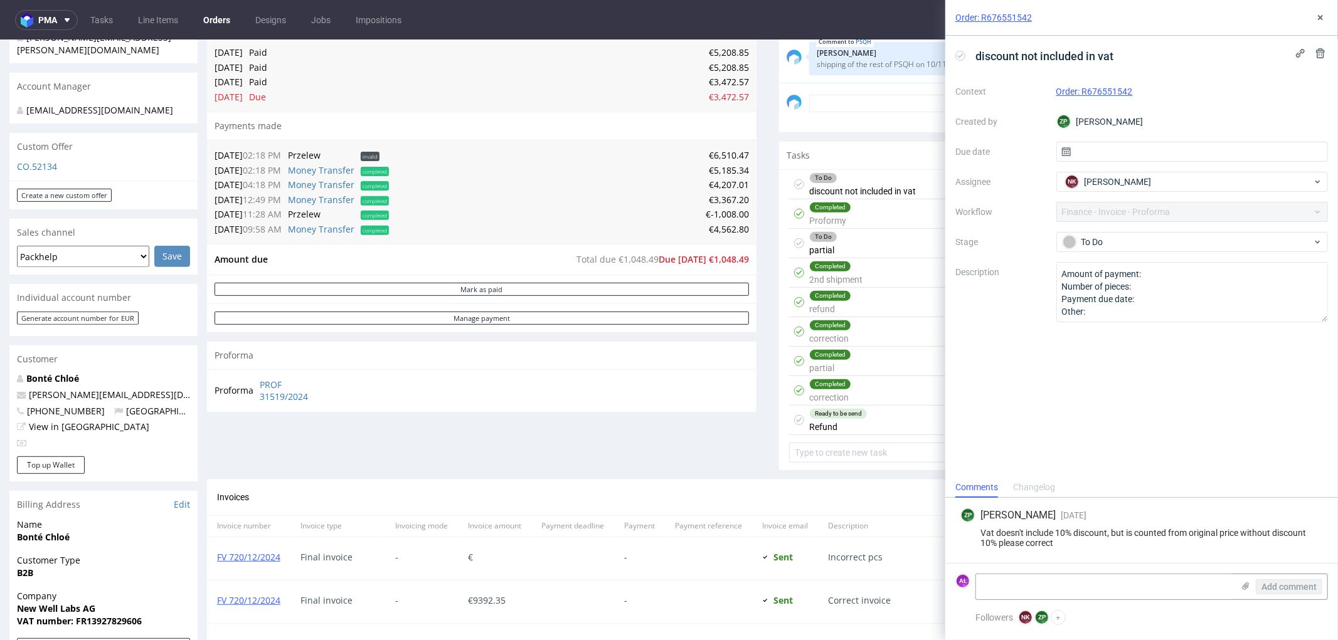
click at [859, 424] on div "Ready to be send Refund Set due date" at bounding box center [1053, 419] width 529 height 29
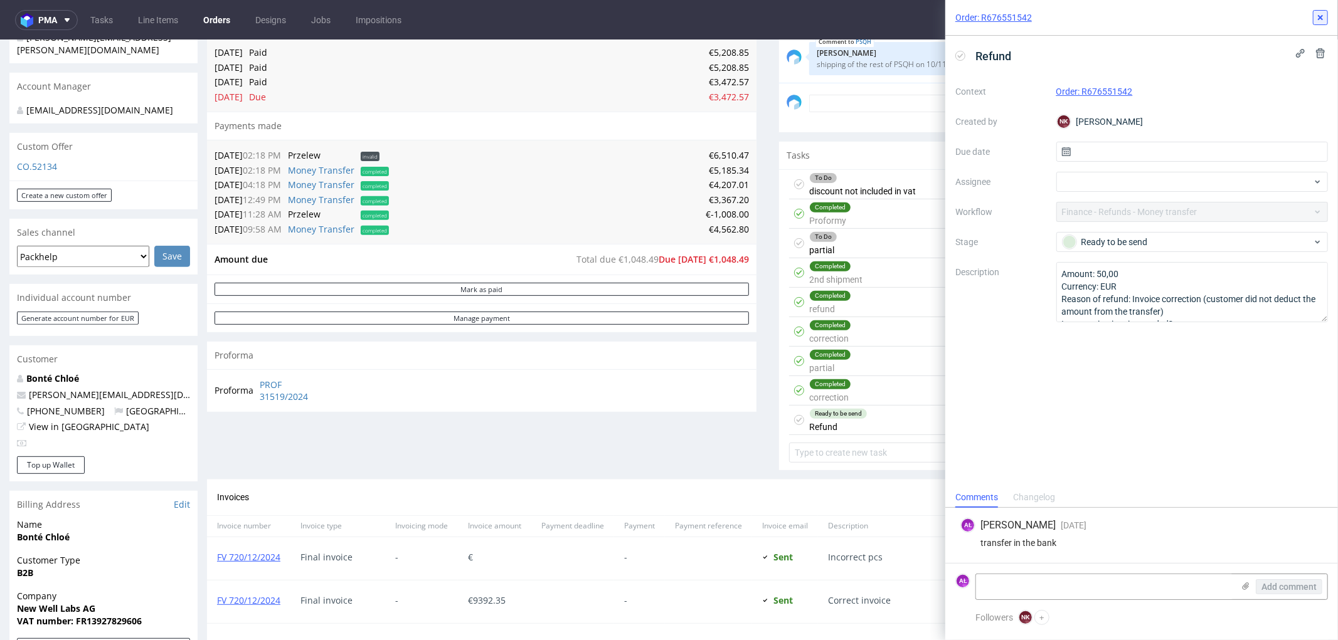
click at [1315, 17] on icon at bounding box center [1320, 18] width 10 height 10
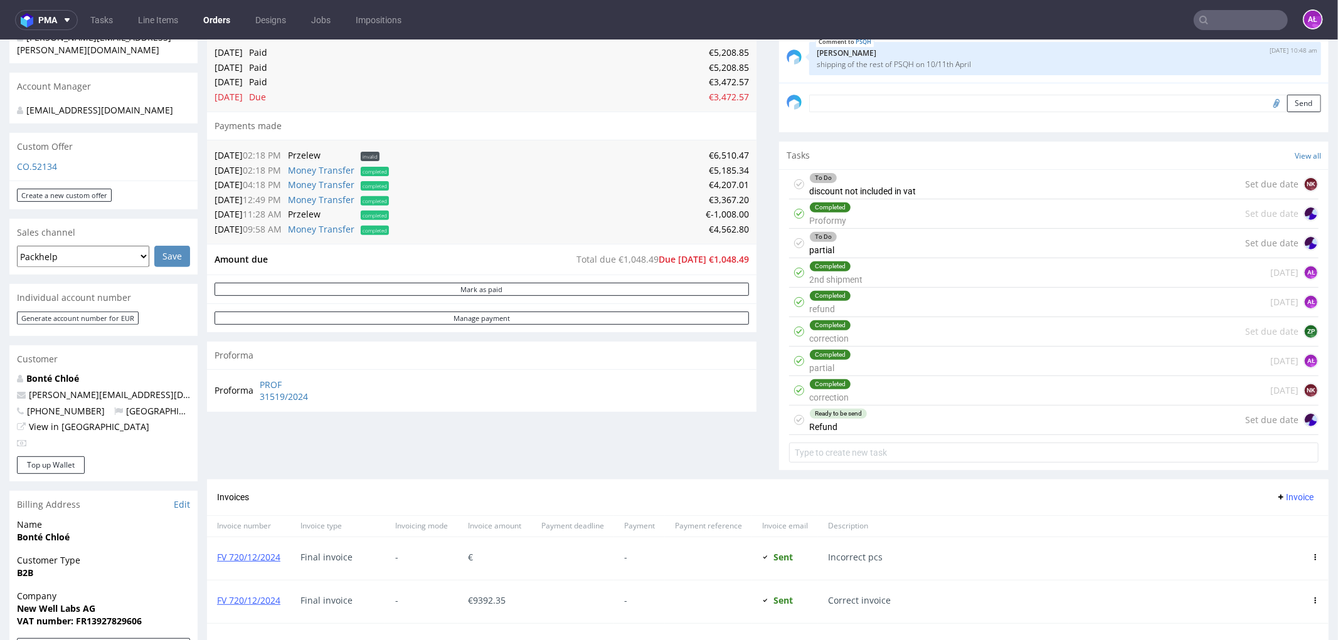
click at [844, 241] on div "To Do partial Set due date" at bounding box center [1053, 242] width 529 height 29
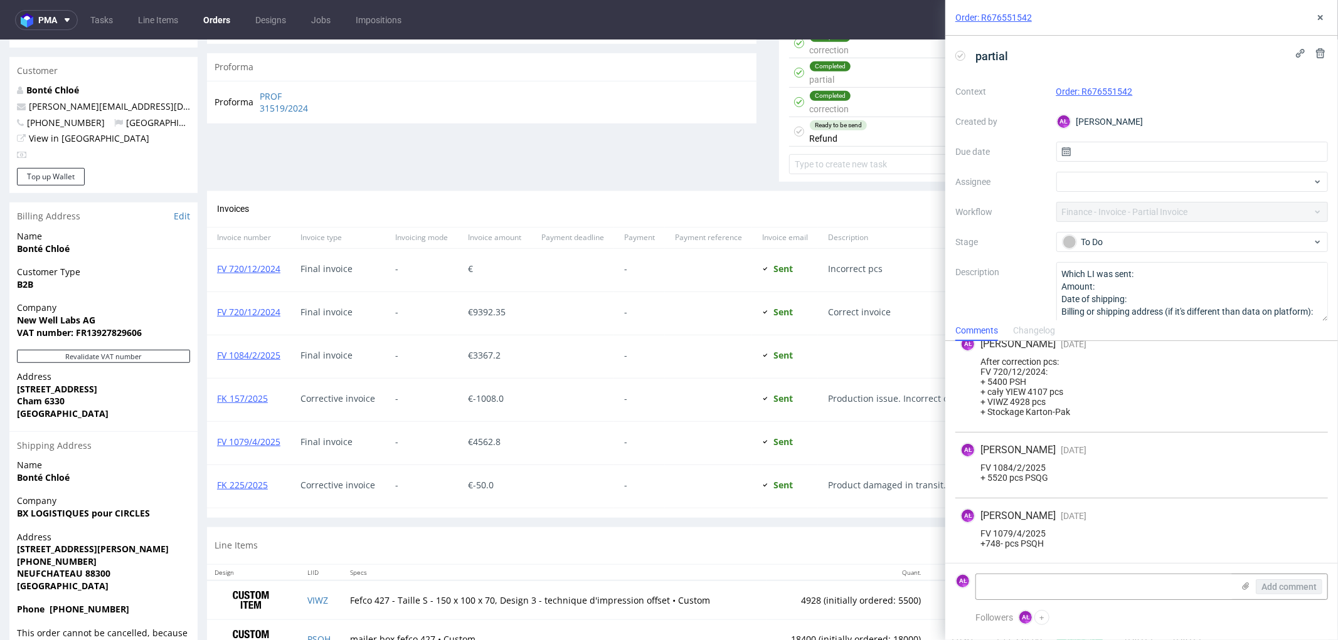
scroll to position [697, 0]
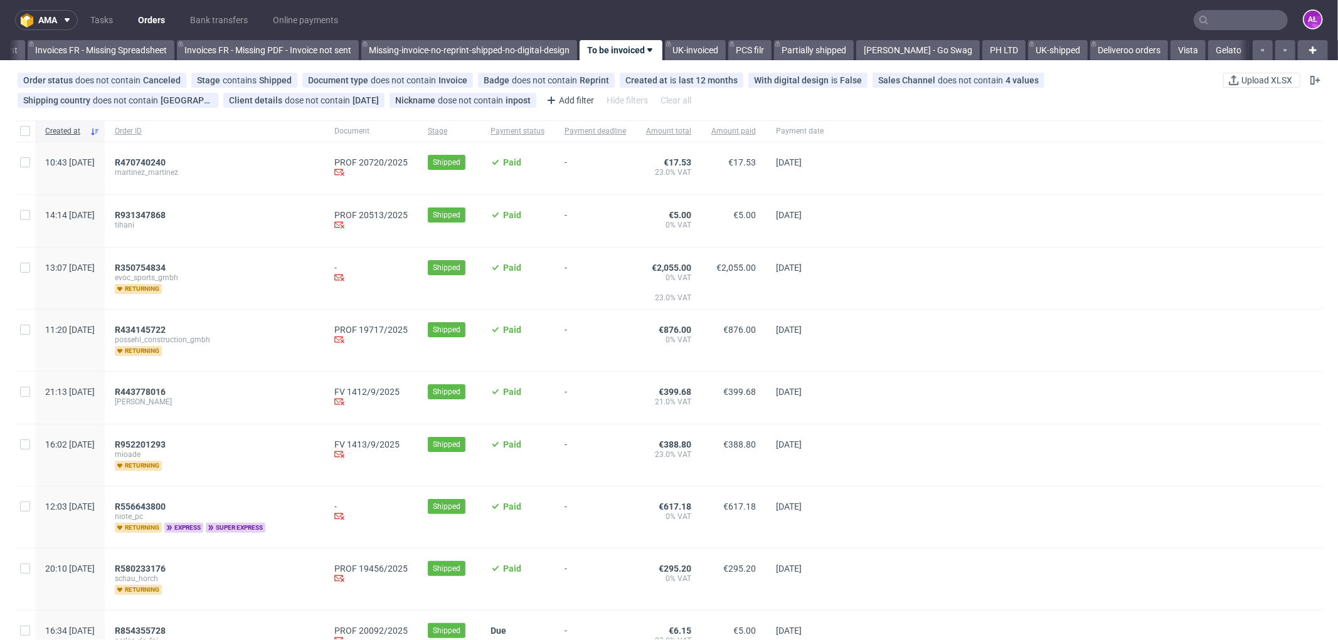
scroll to position [0, 1959]
click at [107, 21] on link "Tasks" at bounding box center [102, 20] width 38 height 20
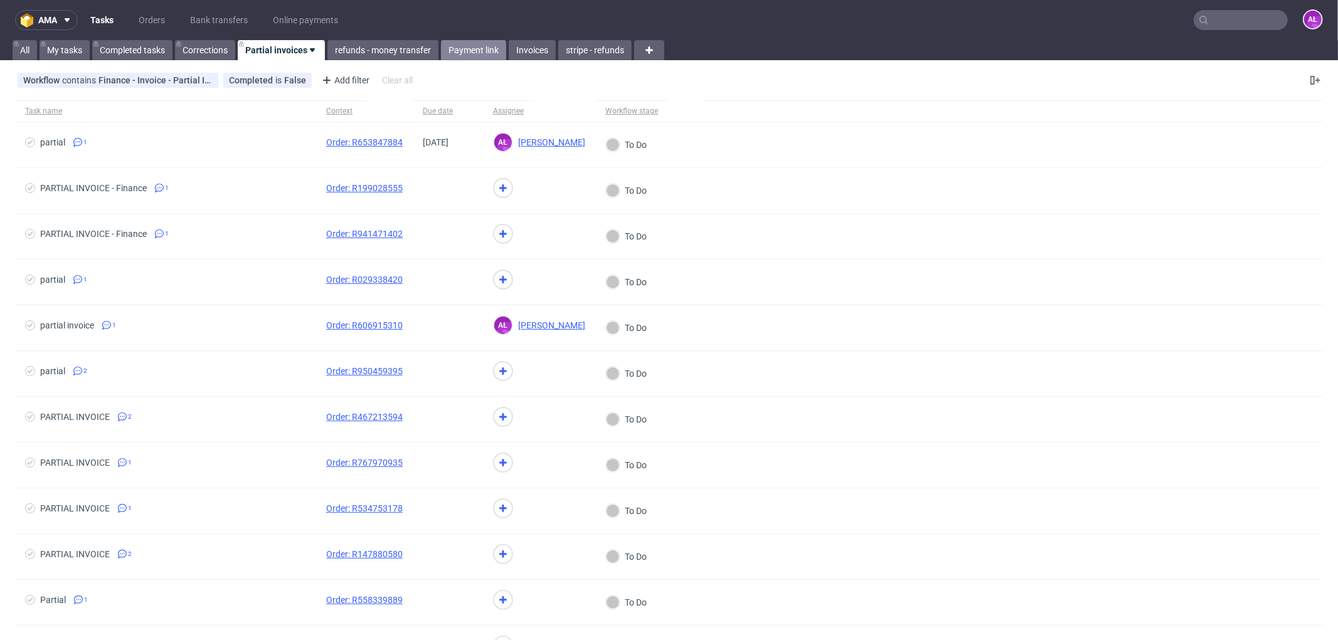
click at [478, 48] on link "Payment link" at bounding box center [473, 50] width 65 height 20
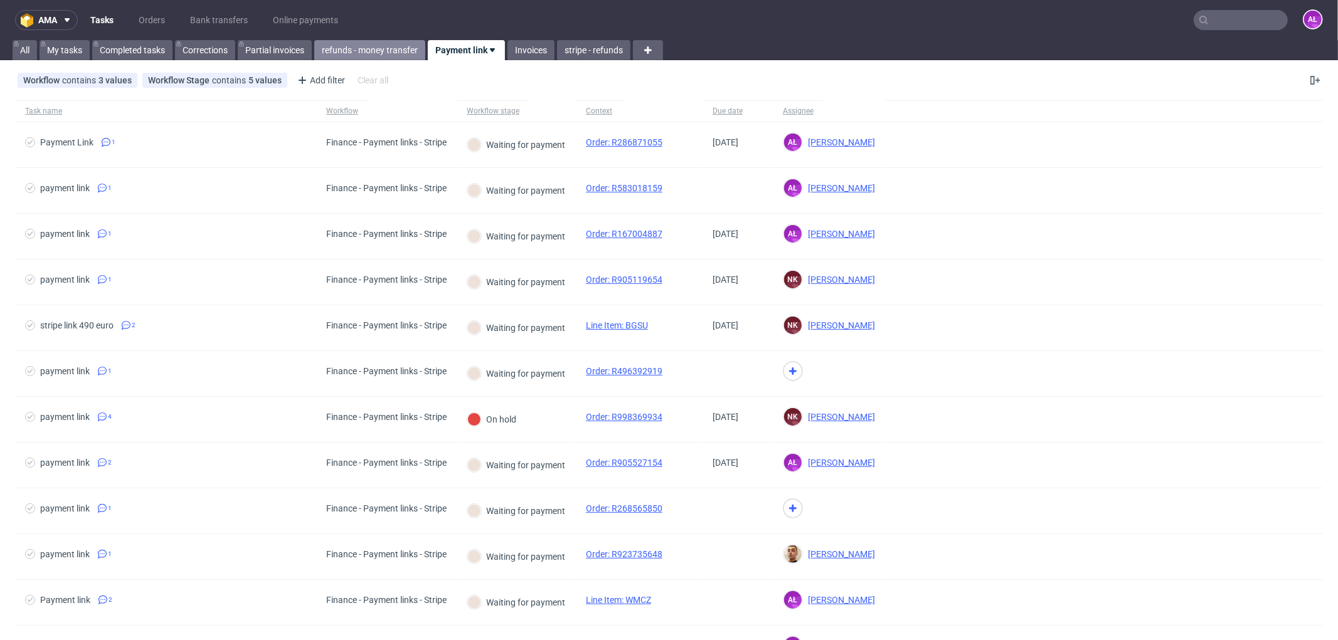
click at [354, 48] on link "refunds - money transfer" at bounding box center [369, 50] width 111 height 20
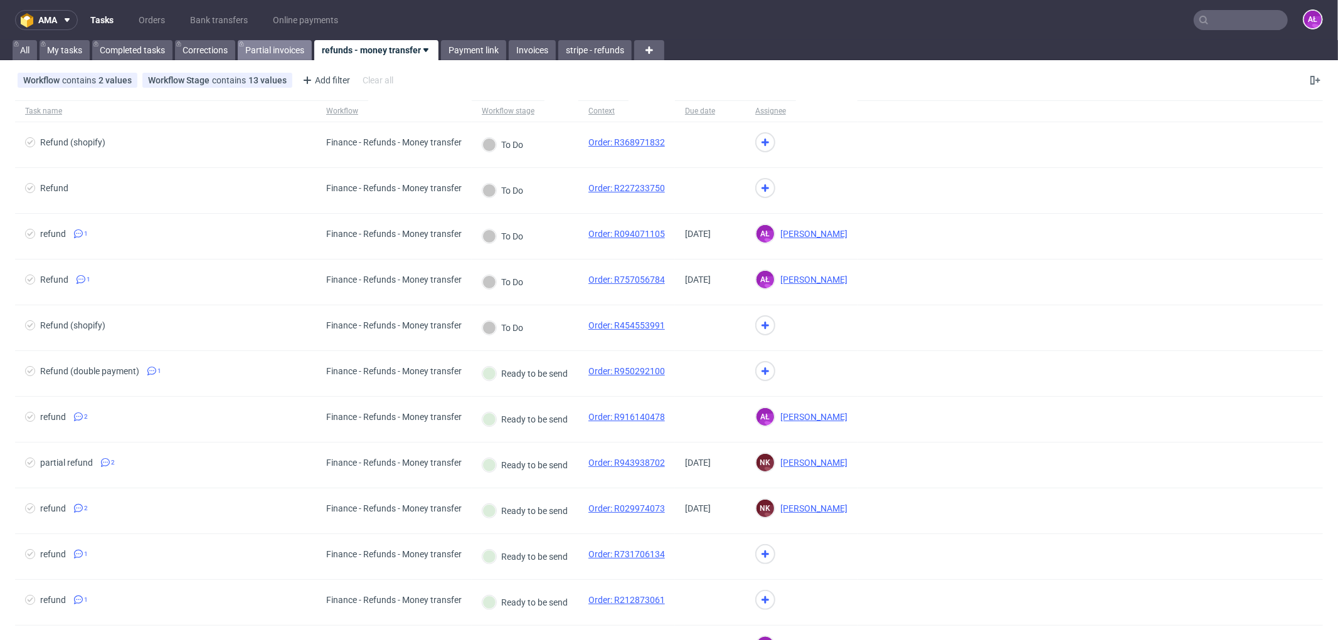
click at [255, 51] on link "Partial invoices" at bounding box center [275, 50] width 74 height 20
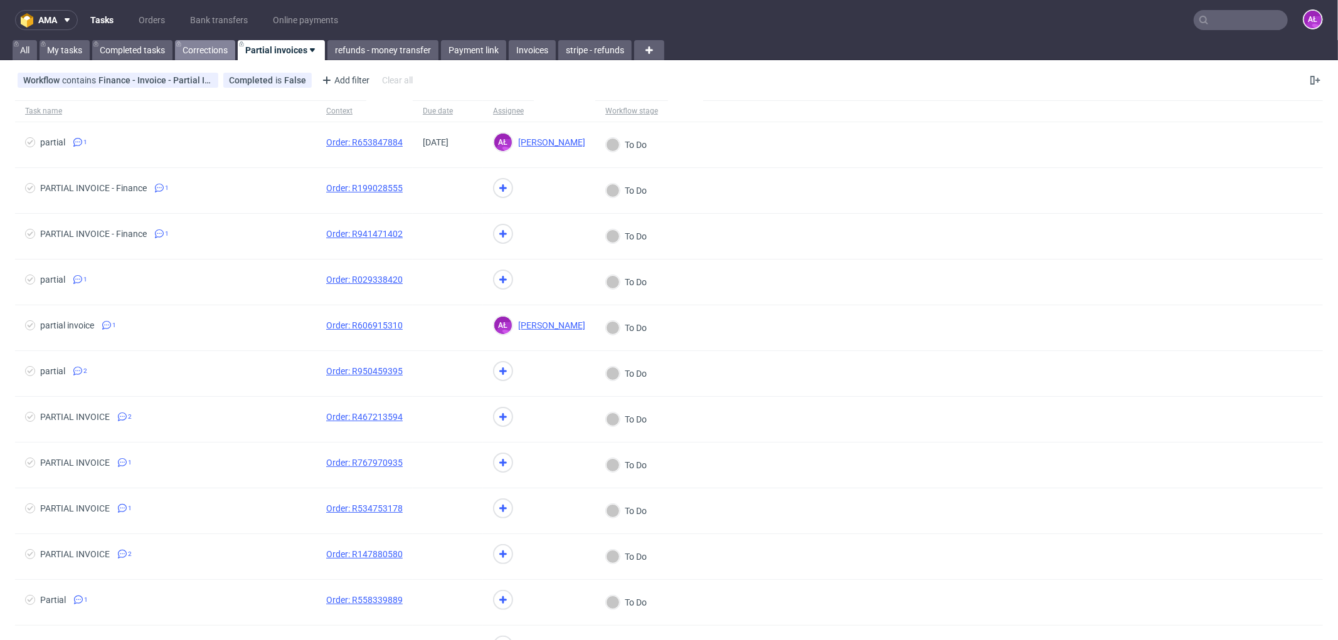
click at [185, 53] on link "Corrections" at bounding box center [205, 50] width 60 height 20
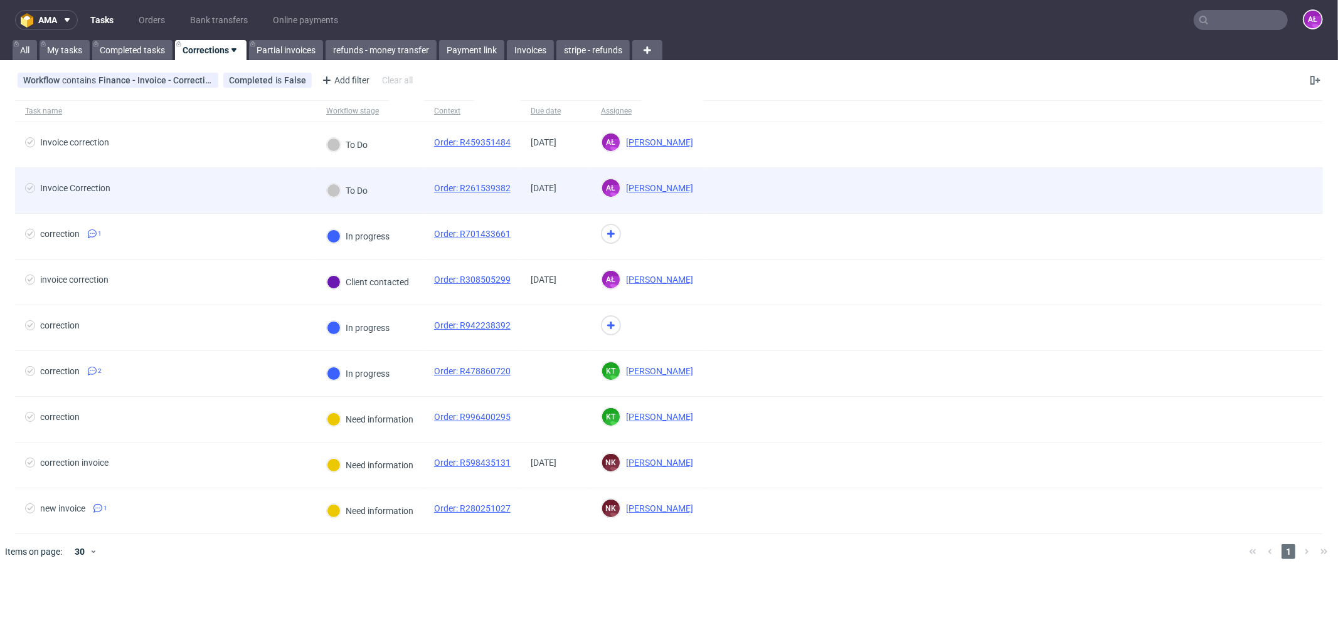
click at [408, 204] on div "To Do" at bounding box center [370, 191] width 108 height 46
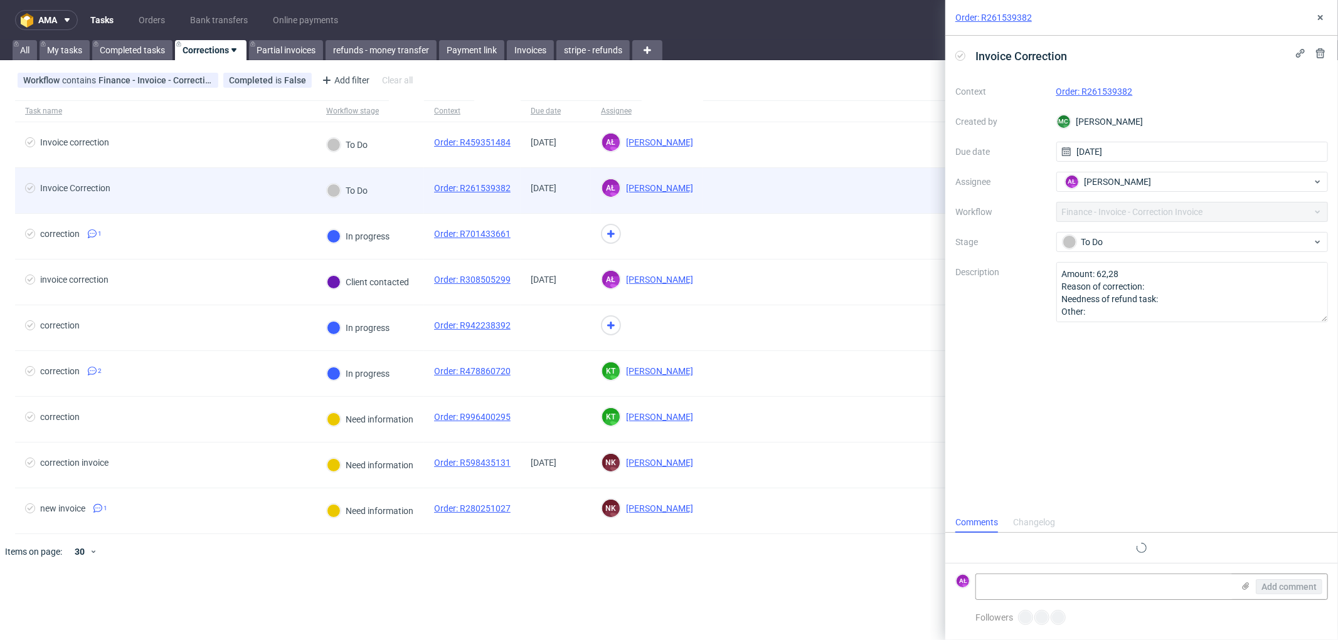
scroll to position [9, 0]
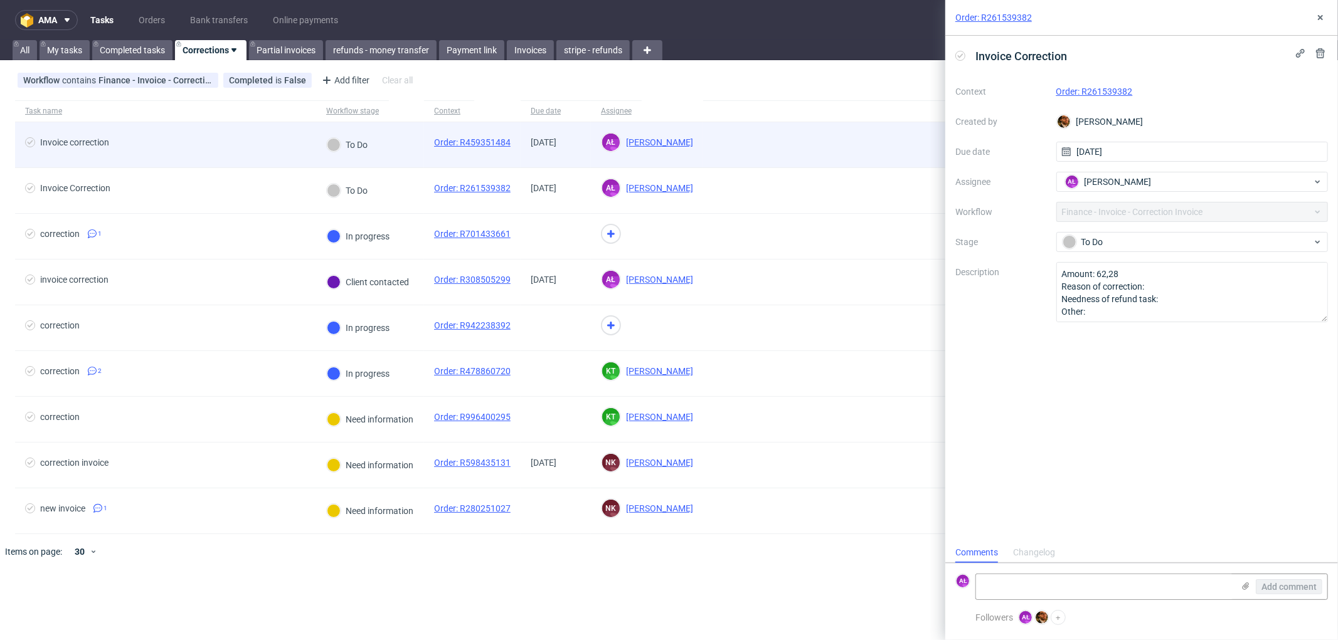
click at [403, 144] on div "To Do" at bounding box center [370, 145] width 108 height 46
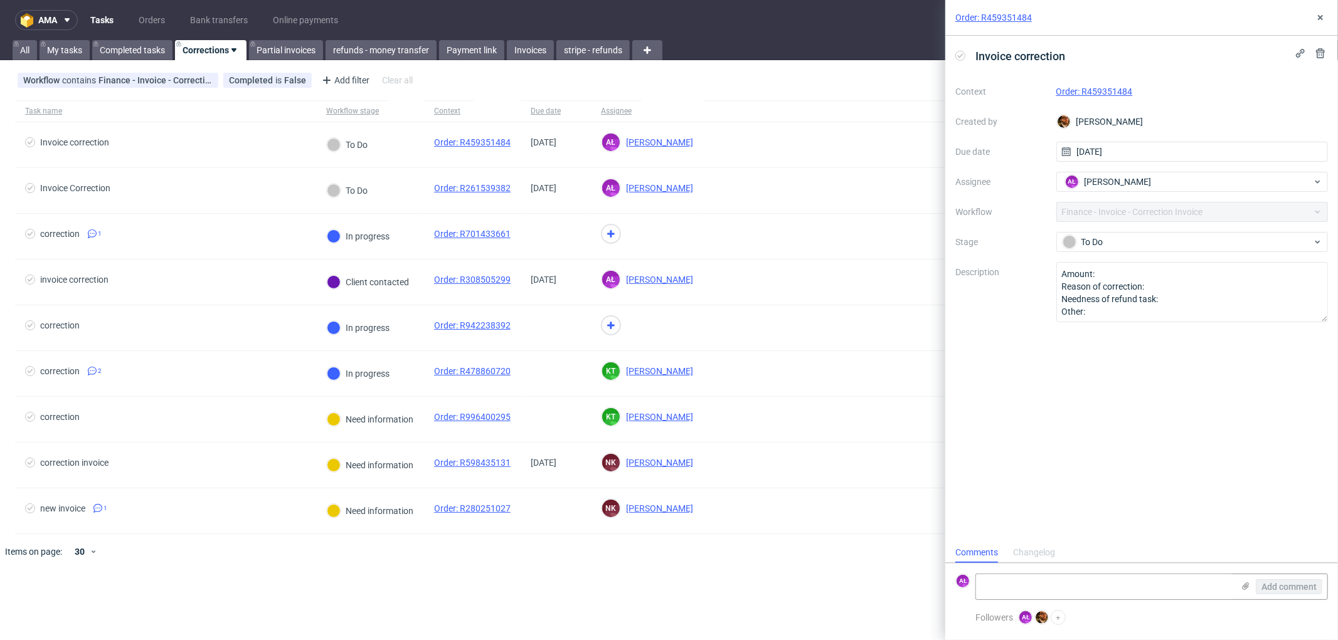
click at [1109, 91] on link "Order: R459351484" at bounding box center [1094, 92] width 77 height 10
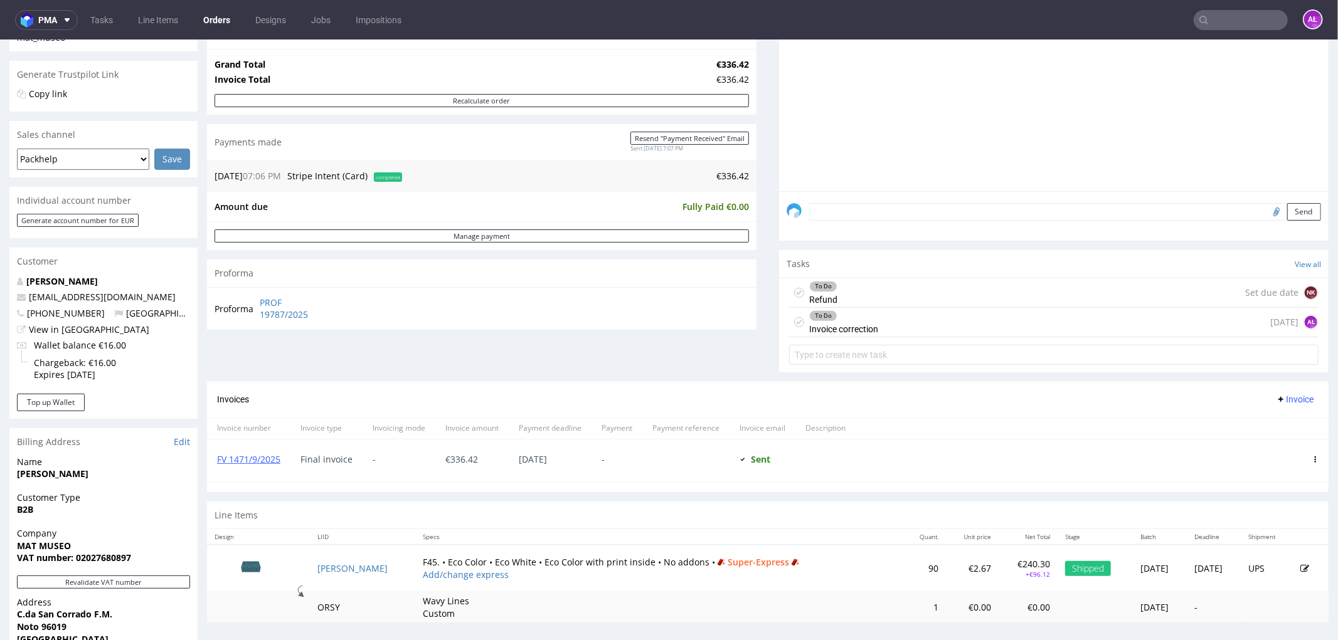
scroll to position [278, 0]
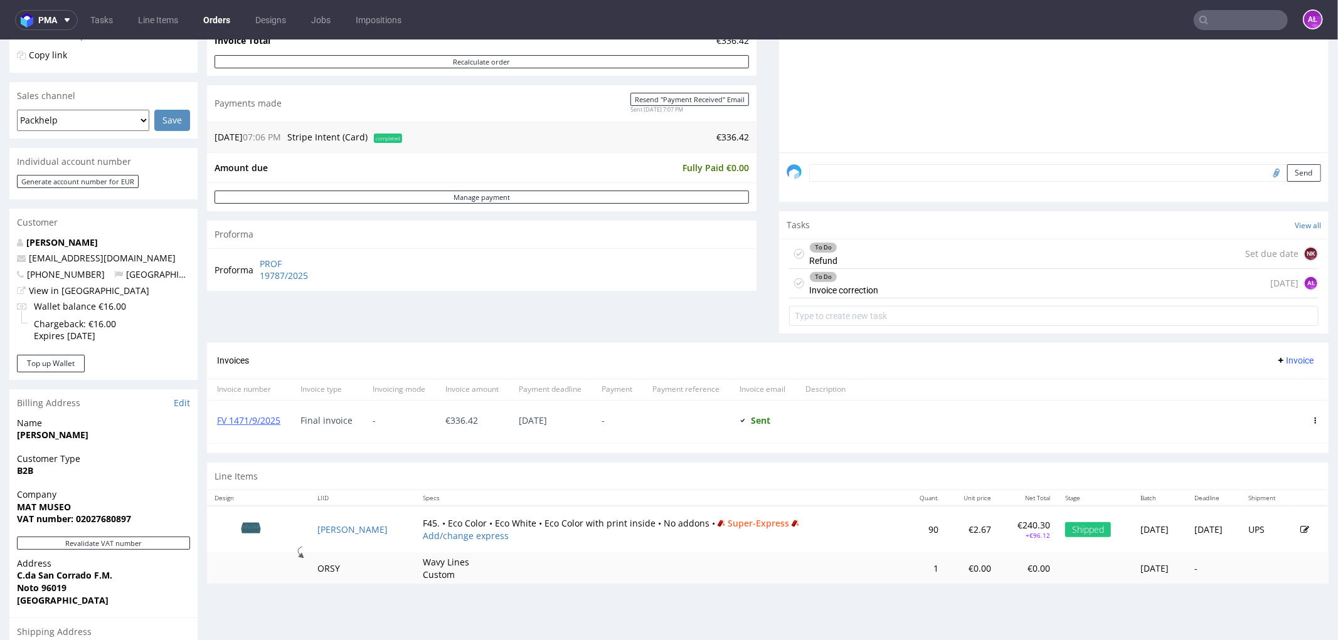
click at [842, 280] on div "To Do" at bounding box center [844, 277] width 68 height 10
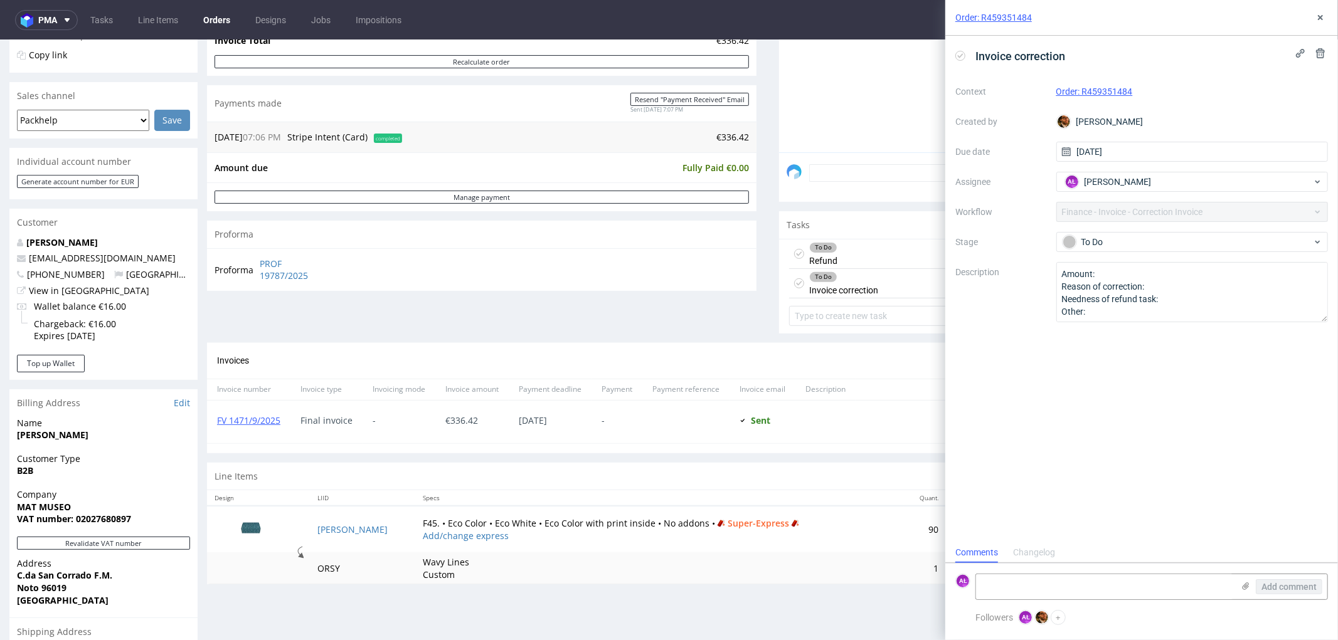
scroll to position [9, 0]
click at [845, 255] on div "To Do Refund Set due date NK" at bounding box center [1053, 253] width 529 height 29
drag, startPoint x: 1322, startPoint y: 16, endPoint x: 912, endPoint y: 39, distance: 410.1
click at [1319, 16] on icon at bounding box center [1320, 18] width 10 height 10
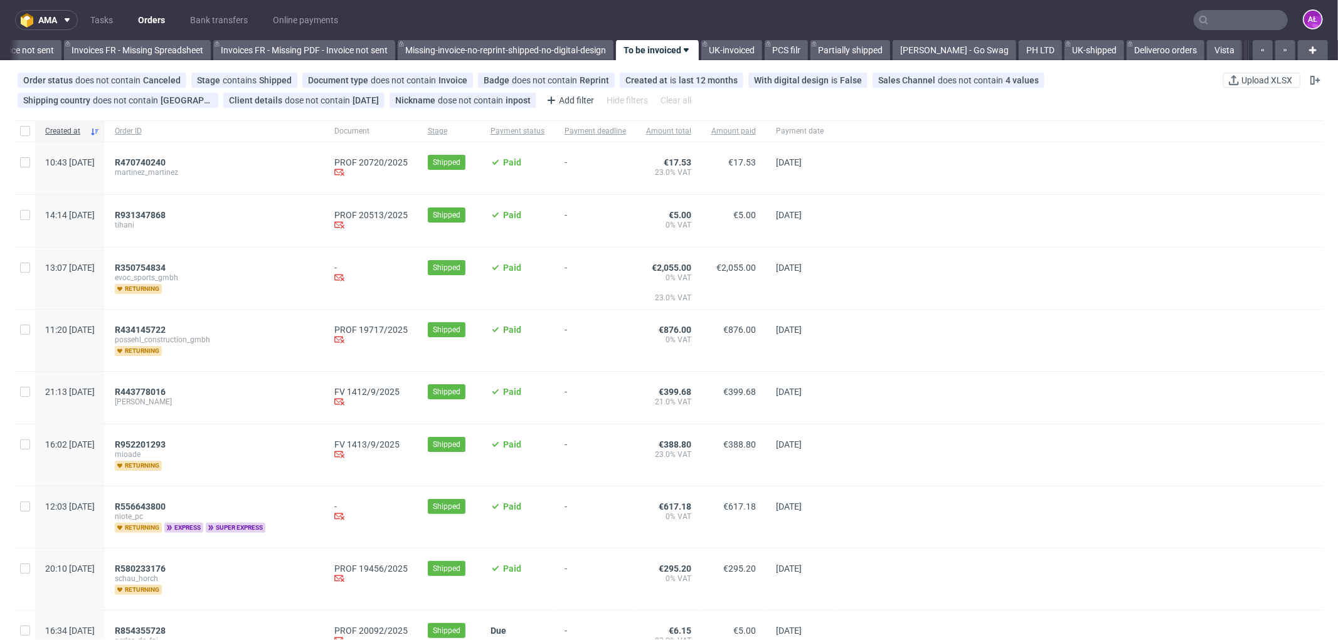
scroll to position [0, 1959]
click at [166, 326] on span "R434145722" at bounding box center [140, 330] width 51 height 10
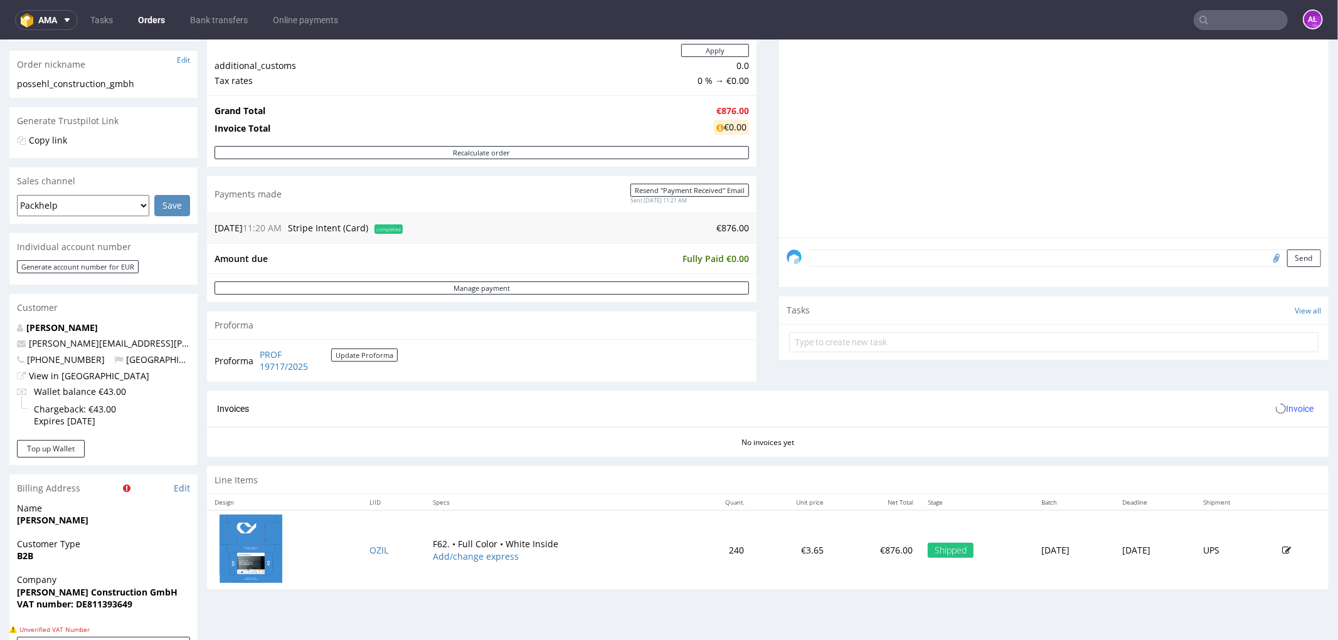
scroll to position [418, 0]
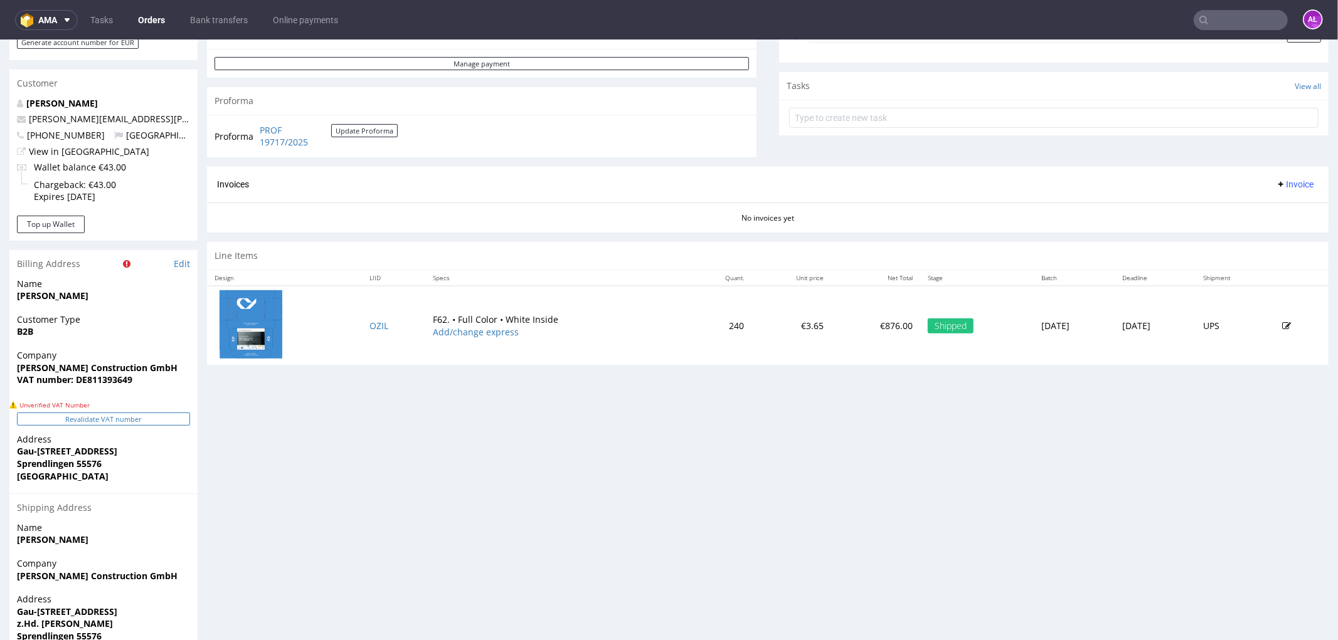
click at [152, 421] on button "Revalidate VAT number" at bounding box center [103, 418] width 173 height 13
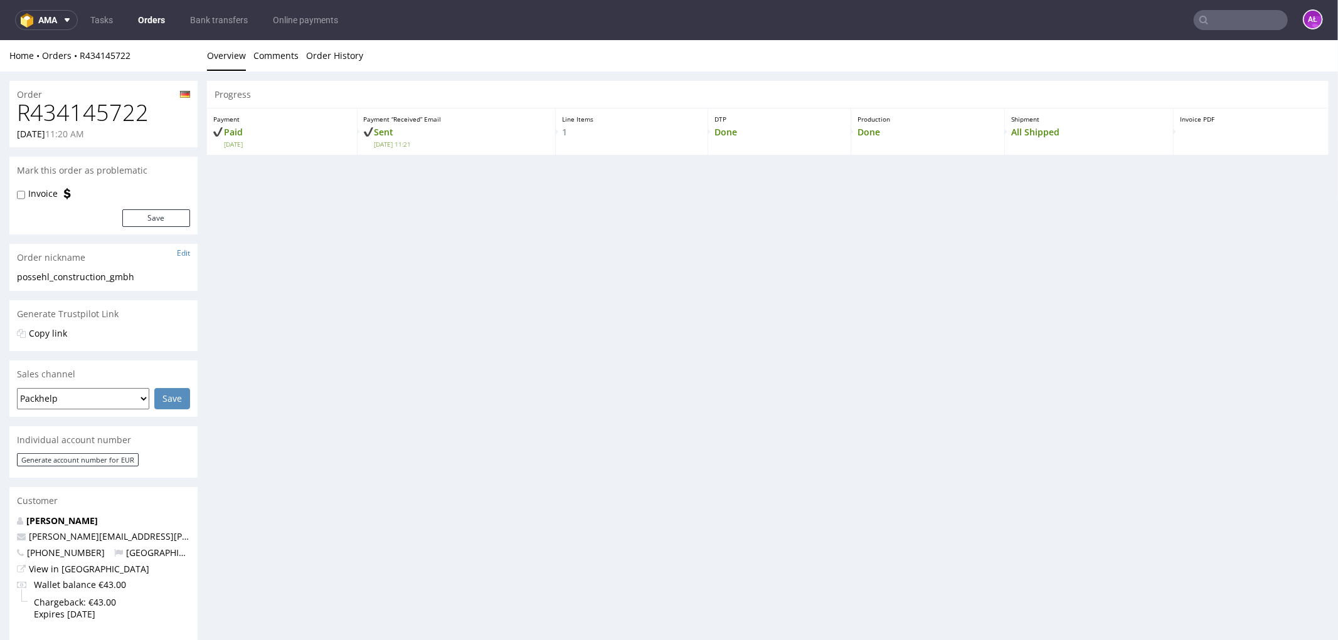
scroll to position [416, 0]
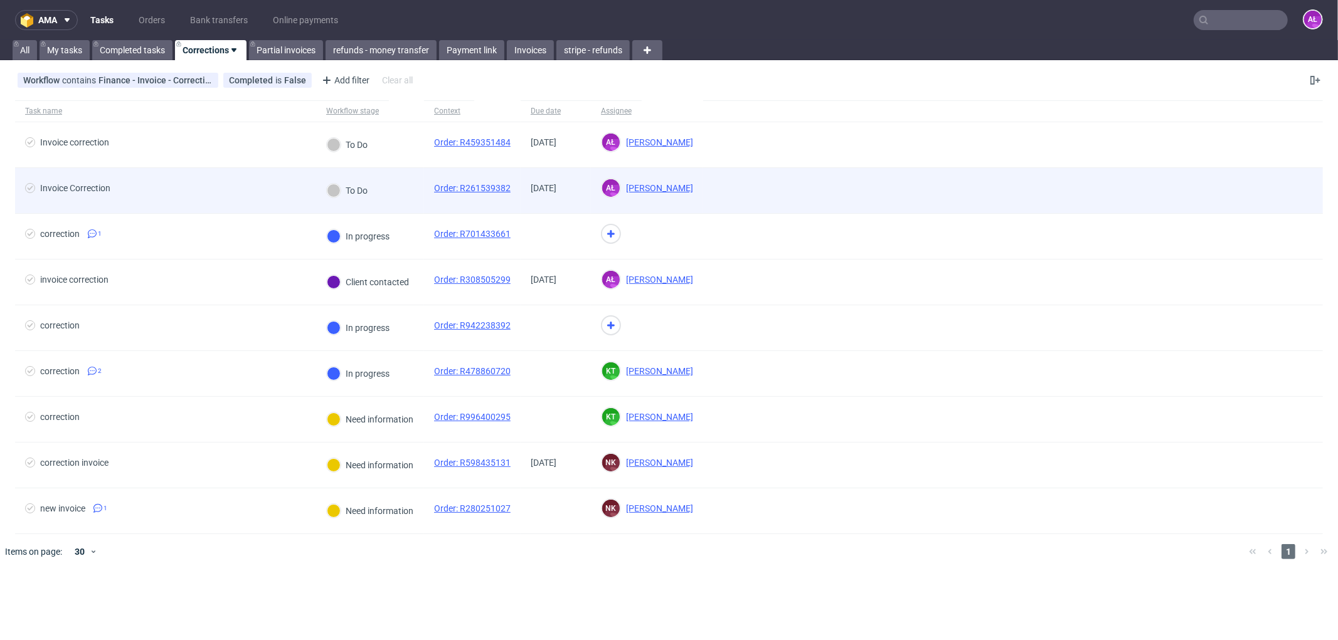
click at [390, 198] on div "To Do" at bounding box center [370, 191] width 108 height 46
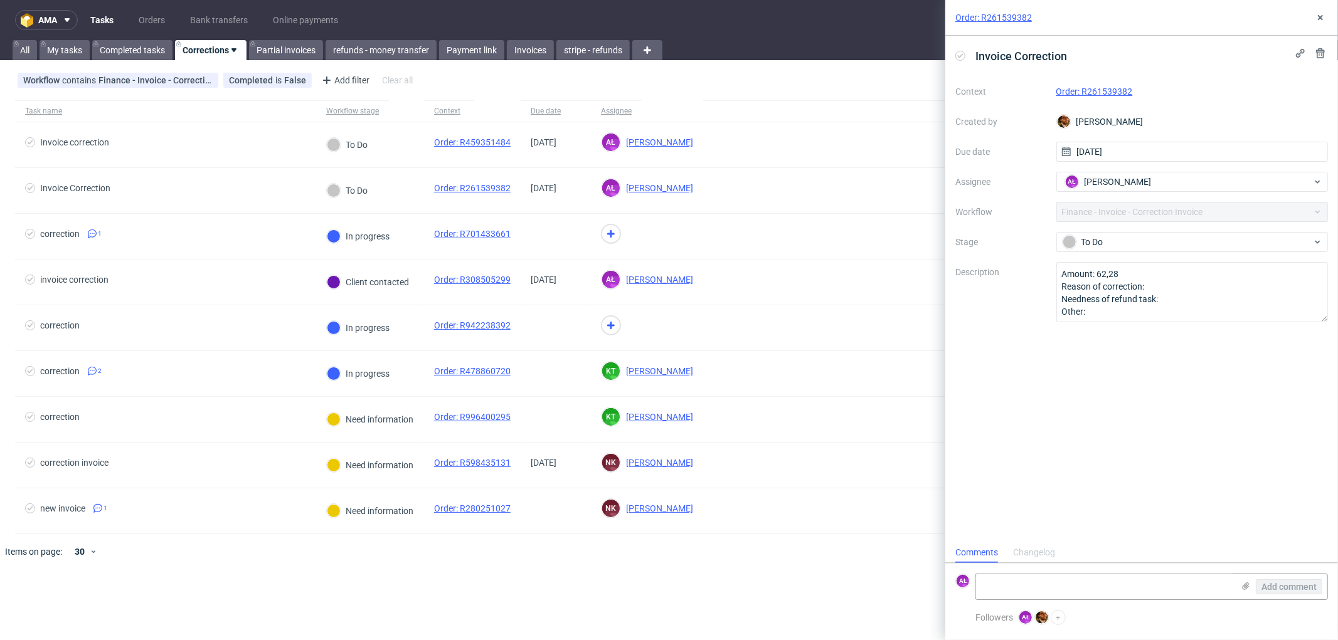
scroll to position [9, 0]
click at [1115, 91] on link "Order: R261539382" at bounding box center [1094, 92] width 77 height 10
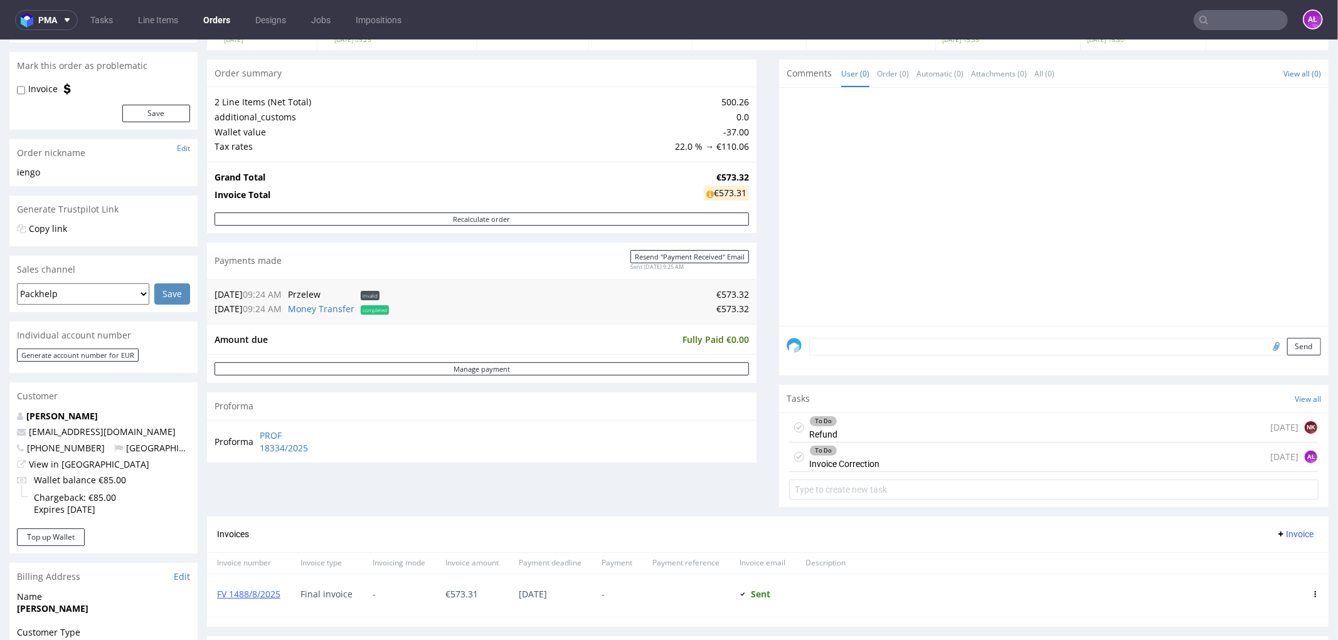
scroll to position [348, 0]
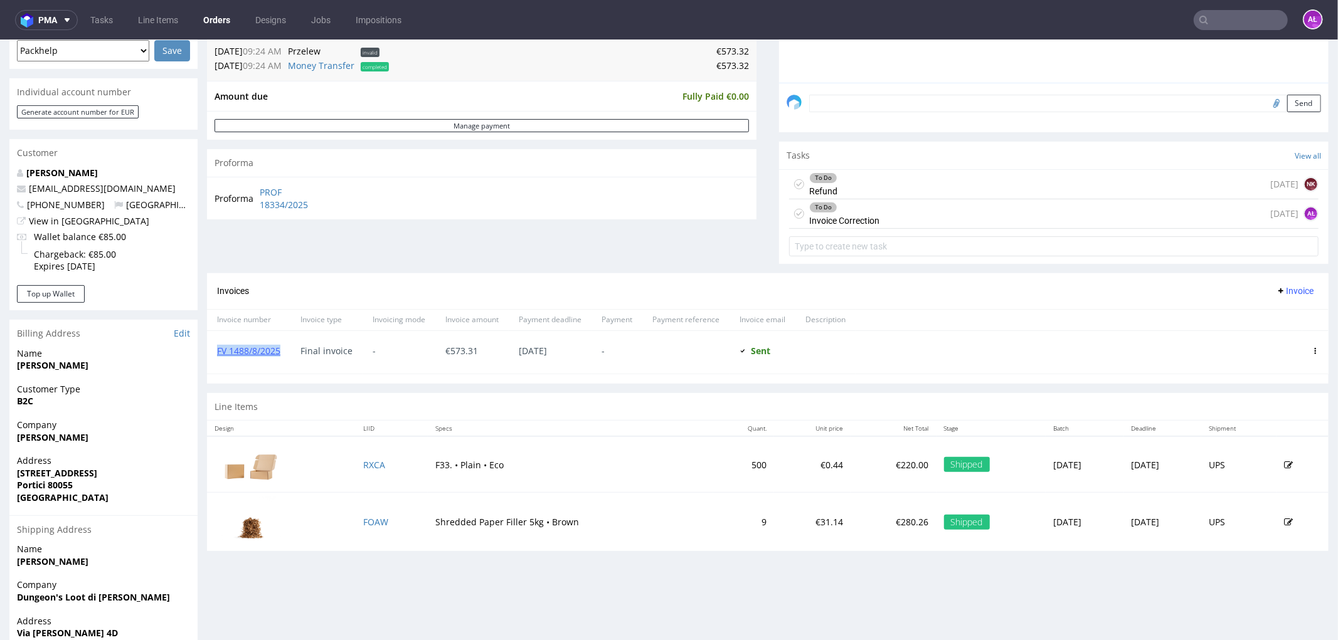
drag, startPoint x: 283, startPoint y: 355, endPoint x: 210, endPoint y: 356, distance: 72.7
click at [210, 355] on div "FV 1488/8/2025" at bounding box center [248, 351] width 83 height 43
copy link "FV 1488/8/2025"
click at [852, 177] on div "To Do Refund [DATE] NK" at bounding box center [1053, 183] width 529 height 29
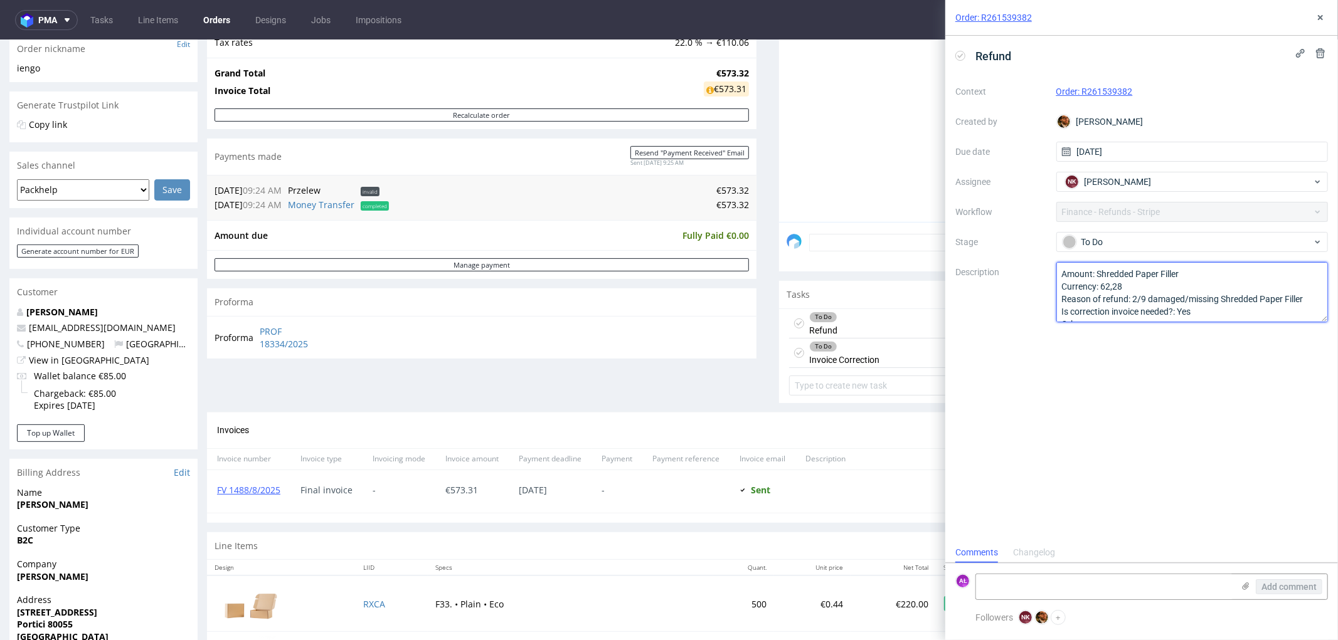
drag, startPoint x: 1126, startPoint y: 290, endPoint x: 1101, endPoint y: 289, distance: 25.7
click at [1101, 289] on textarea "Amount: Shredded Paper Filler Currency: 62,28 Reason of refund: 2/9 damaged/mis…" at bounding box center [1192, 292] width 272 height 60
click at [1092, 239] on div "To Do" at bounding box center [1187, 242] width 250 height 14
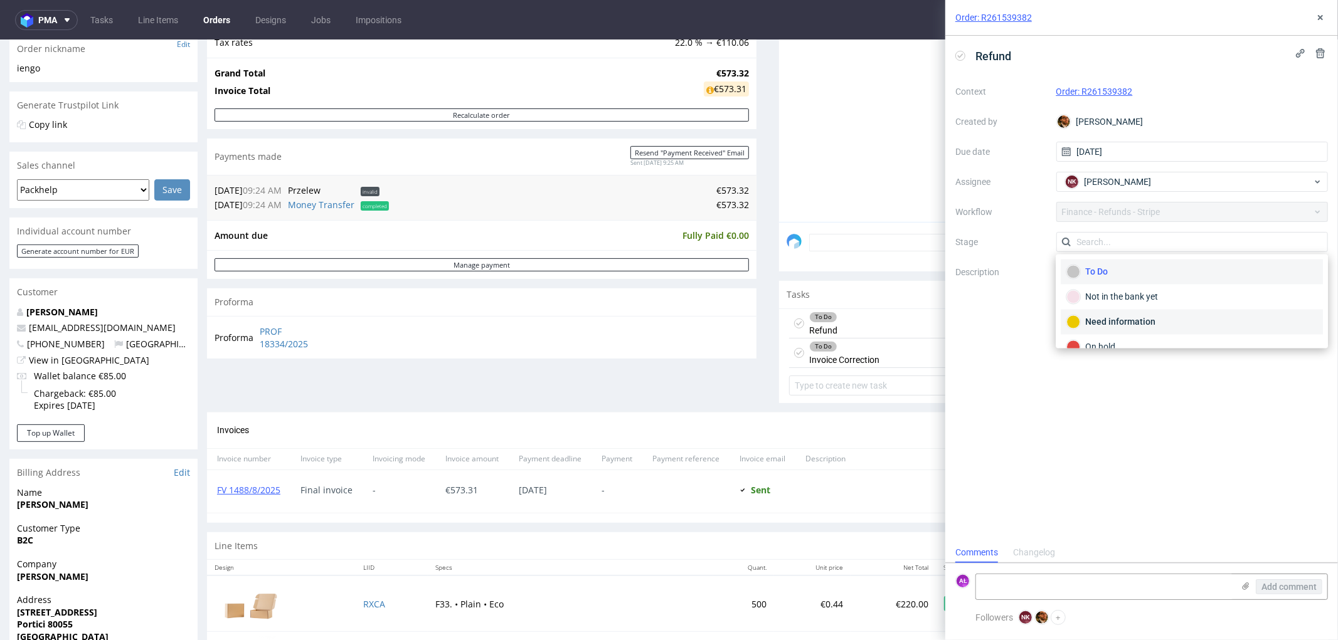
drag, startPoint x: 1122, startPoint y: 326, endPoint x: 1094, endPoint y: 326, distance: 28.8
click at [1123, 326] on div "Need information" at bounding box center [1191, 322] width 251 height 14
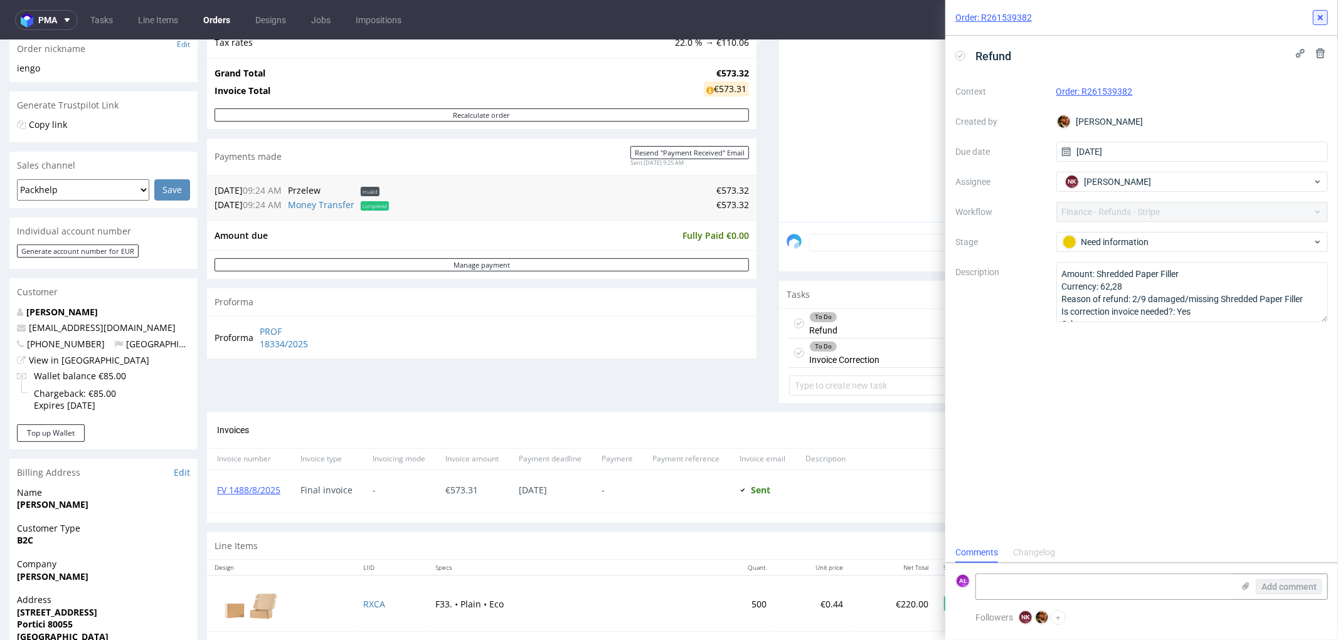
click at [1321, 13] on icon at bounding box center [1320, 18] width 10 height 10
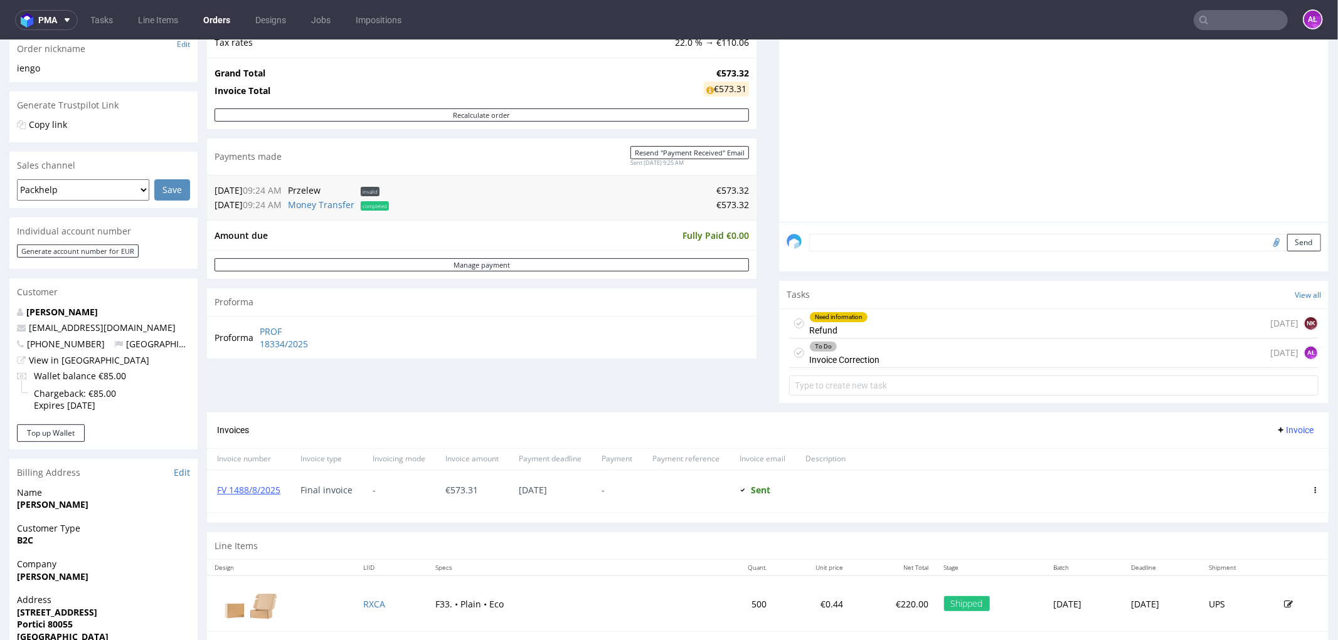
click at [852, 347] on div "To Do" at bounding box center [844, 346] width 69 height 10
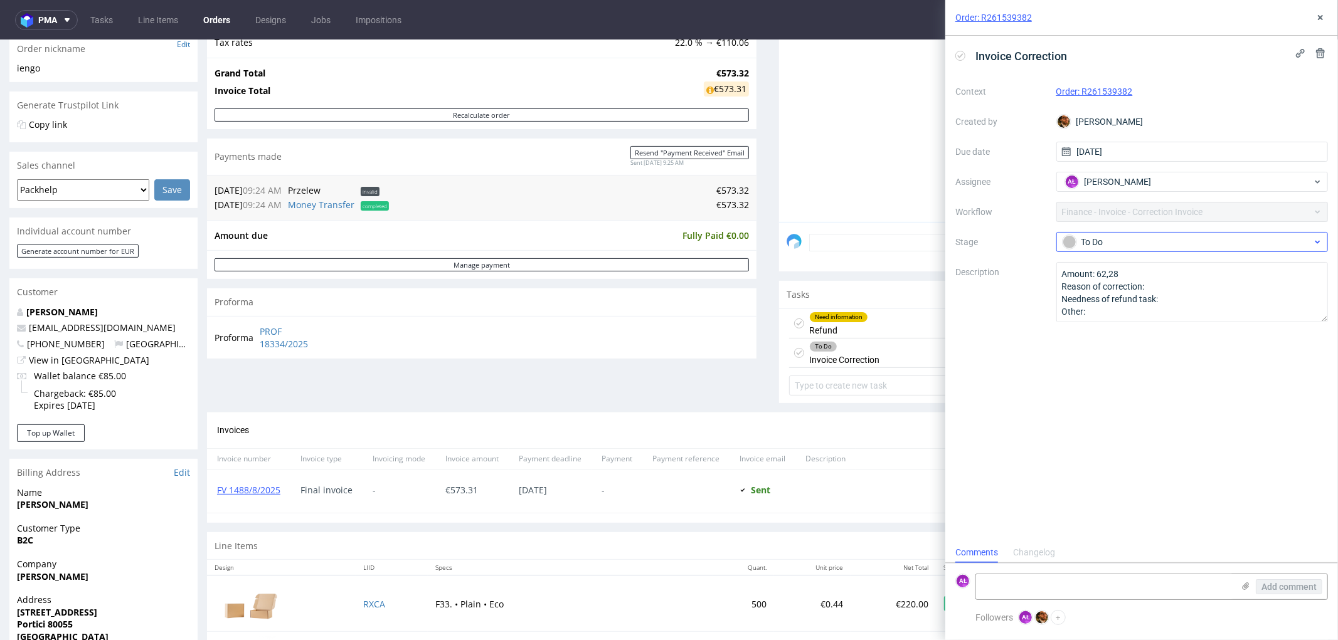
scroll to position [9, 0]
click at [1104, 241] on div "To Do" at bounding box center [1187, 242] width 250 height 14
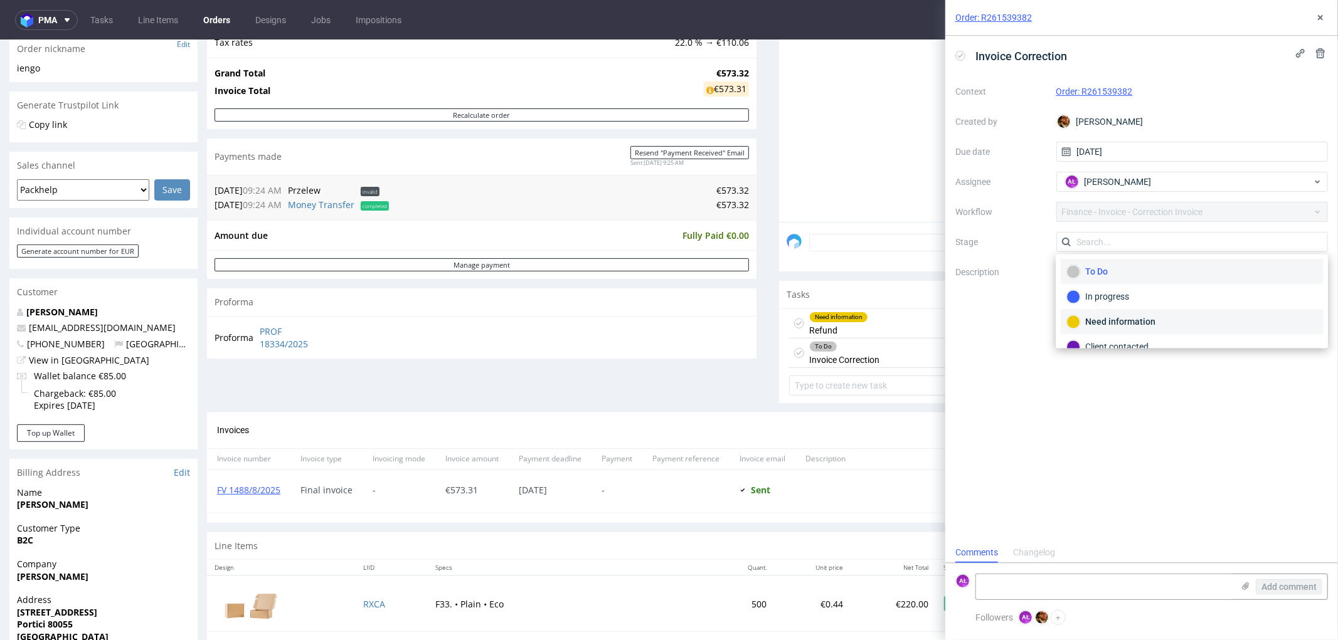
click at [1131, 321] on div "Need information" at bounding box center [1191, 322] width 251 height 14
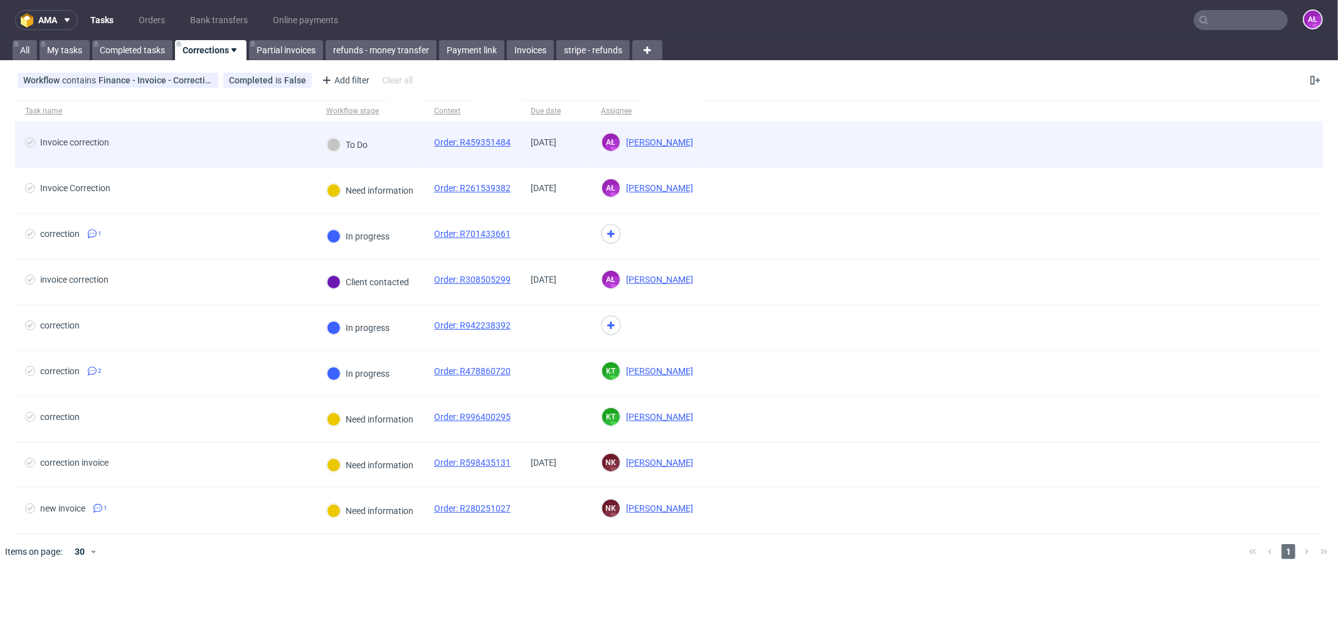
click at [399, 153] on div "To Do" at bounding box center [370, 145] width 108 height 46
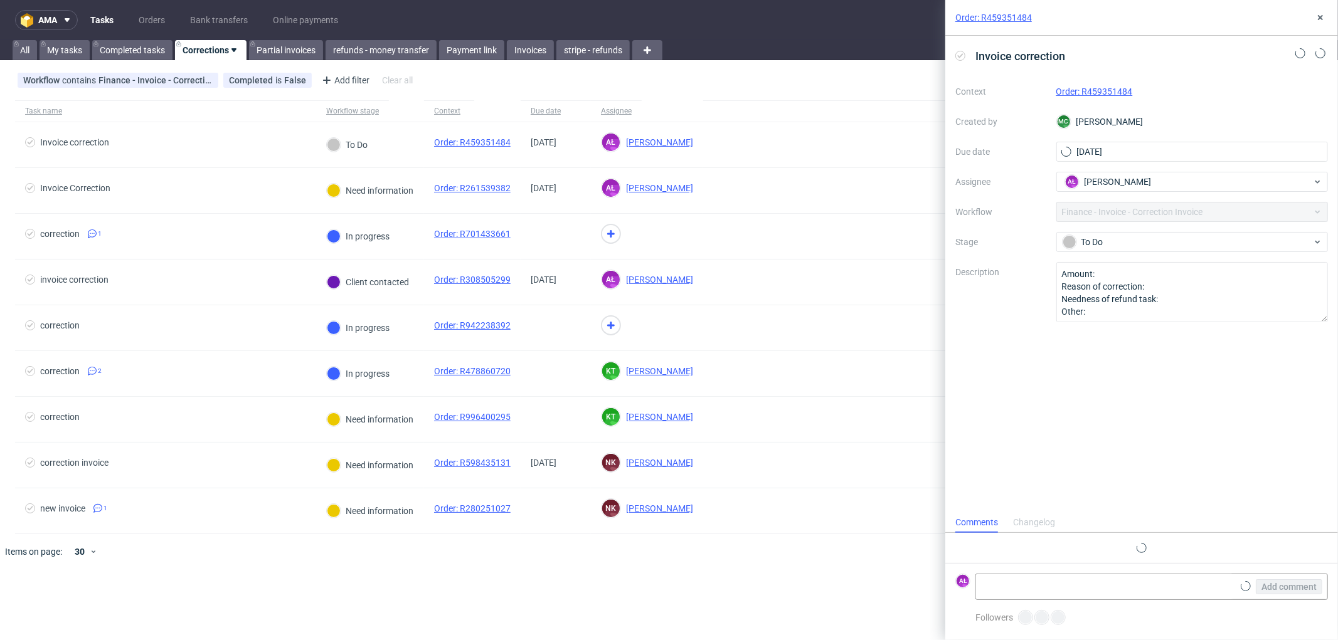
scroll to position [9, 0]
click at [1118, 93] on link "Order: R459351484" at bounding box center [1094, 92] width 77 height 10
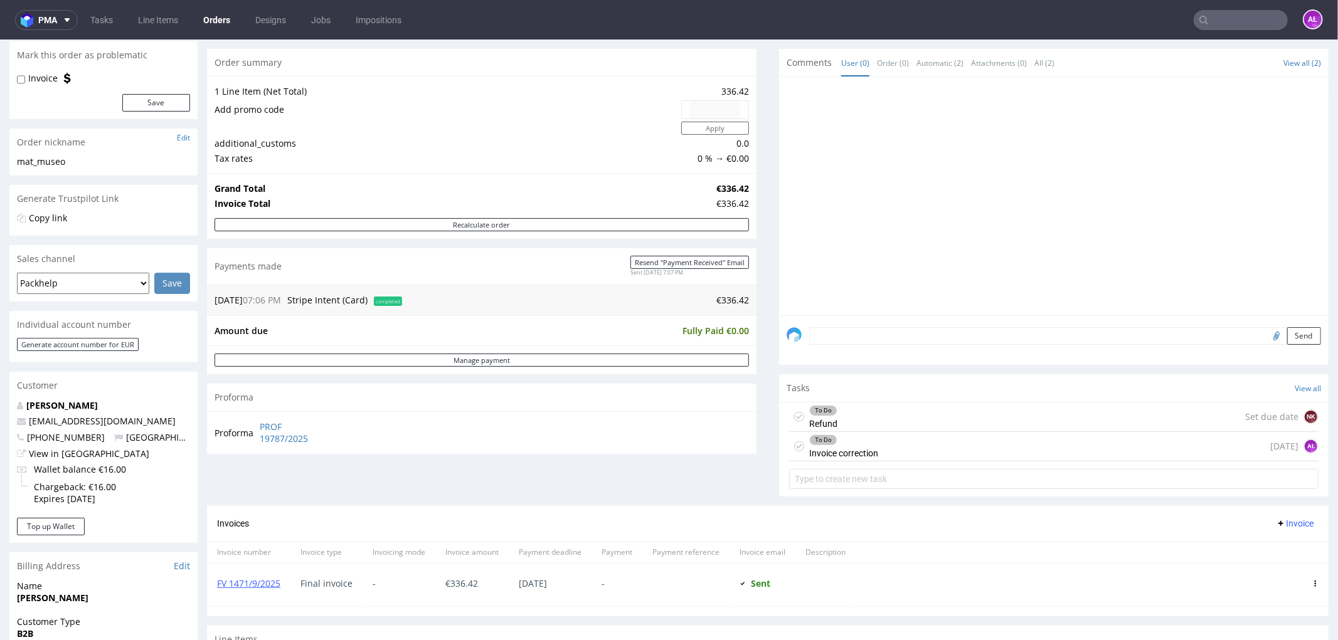
scroll to position [139, 0]
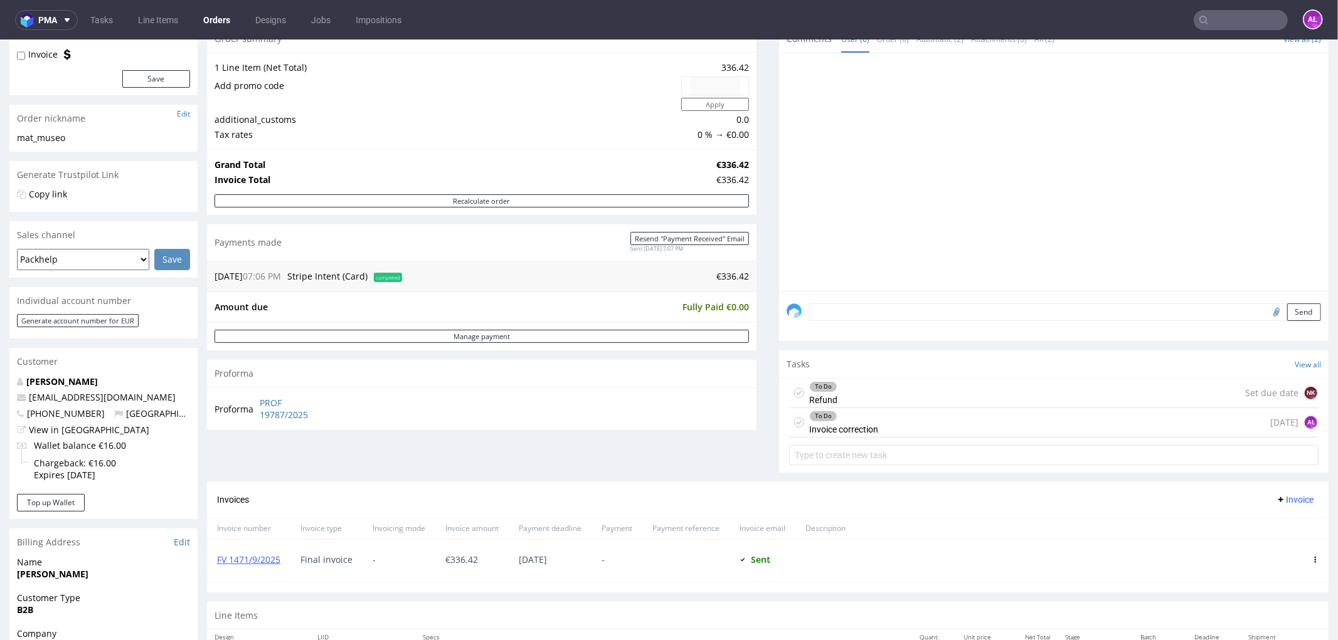
click at [847, 398] on div "To Do Refund Set due date NK" at bounding box center [1053, 392] width 529 height 29
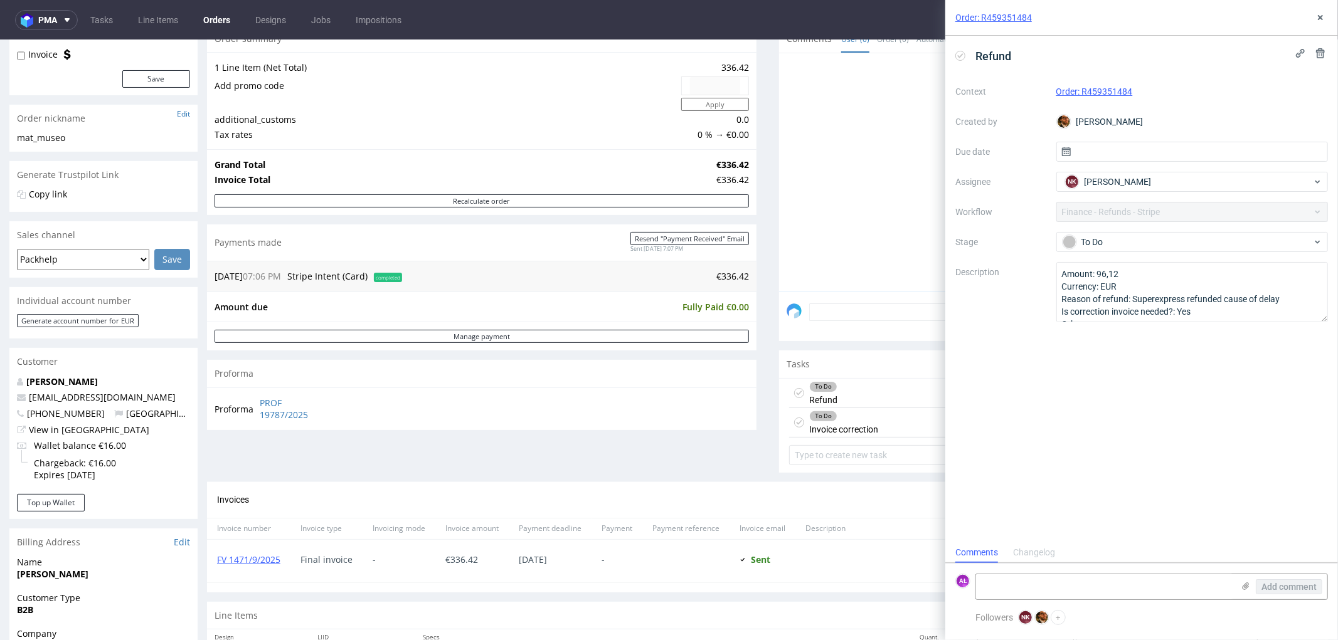
scroll to position [9, 0]
click at [847, 423] on div "To Do Invoice correction" at bounding box center [843, 422] width 69 height 29
click at [843, 383] on div "To Do Refund Set due date NK" at bounding box center [1053, 392] width 529 height 29
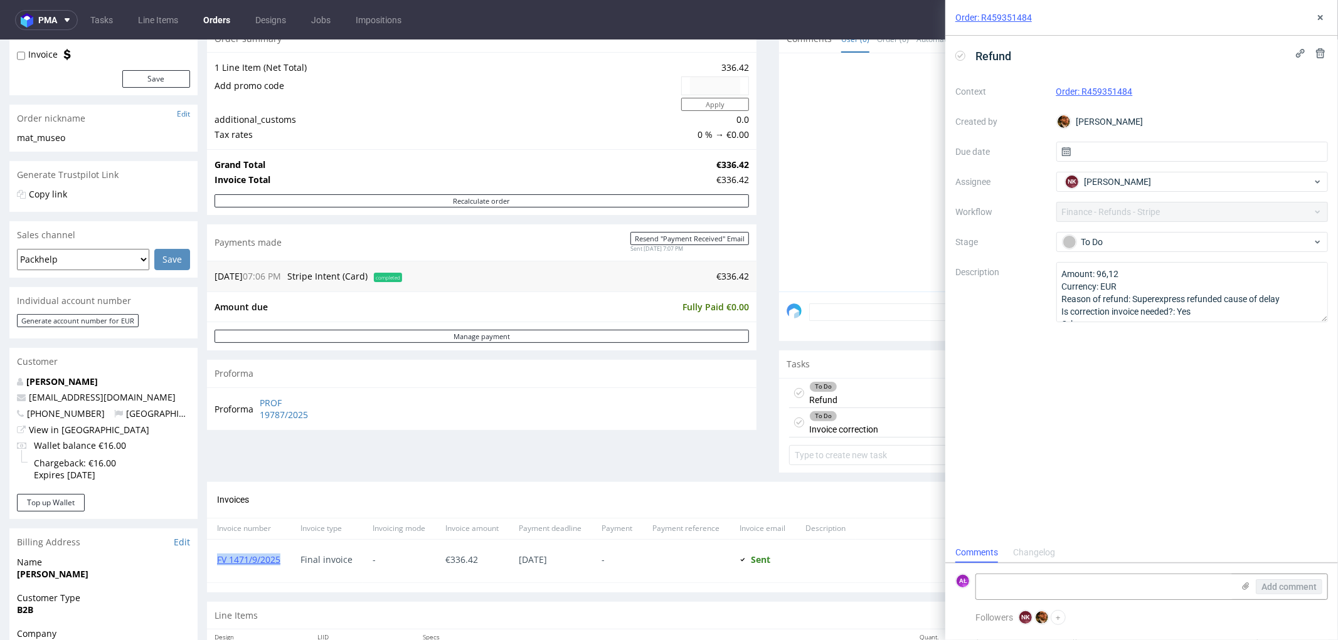
drag, startPoint x: 280, startPoint y: 566, endPoint x: 191, endPoint y: 571, distance: 89.8
click at [209, 573] on div "FV 1471/9/2025" at bounding box center [248, 560] width 83 height 43
copy link "FV 1471/9/2025"
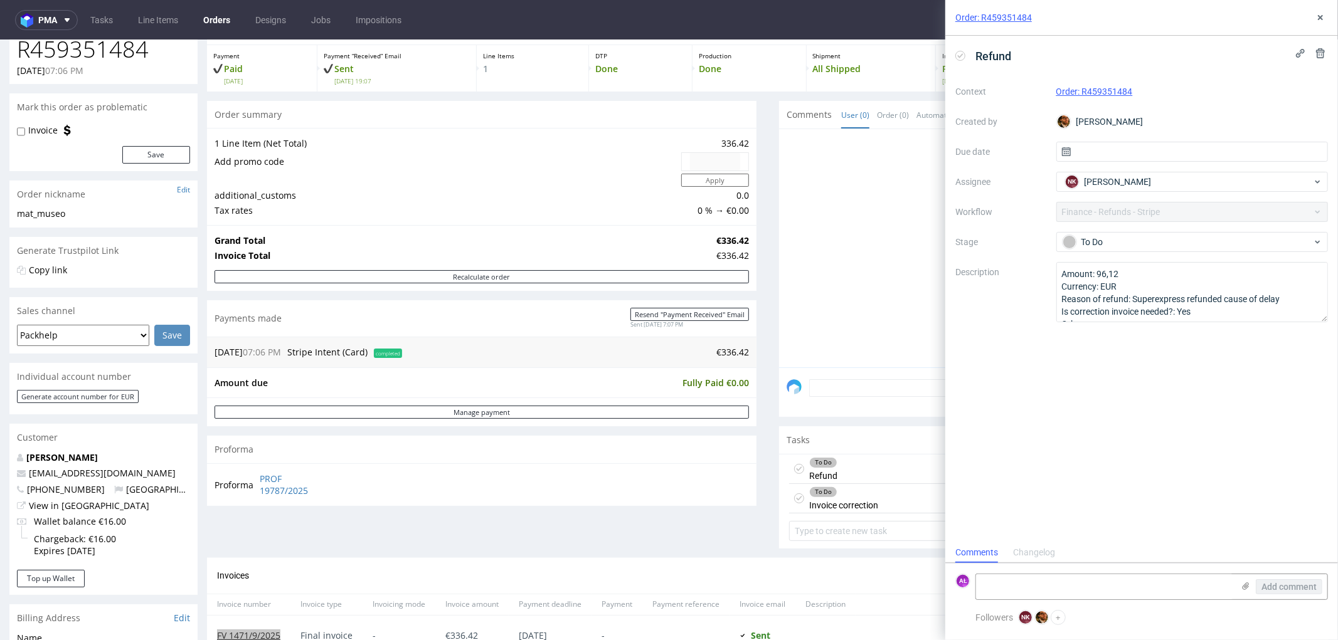
scroll to position [0, 0]
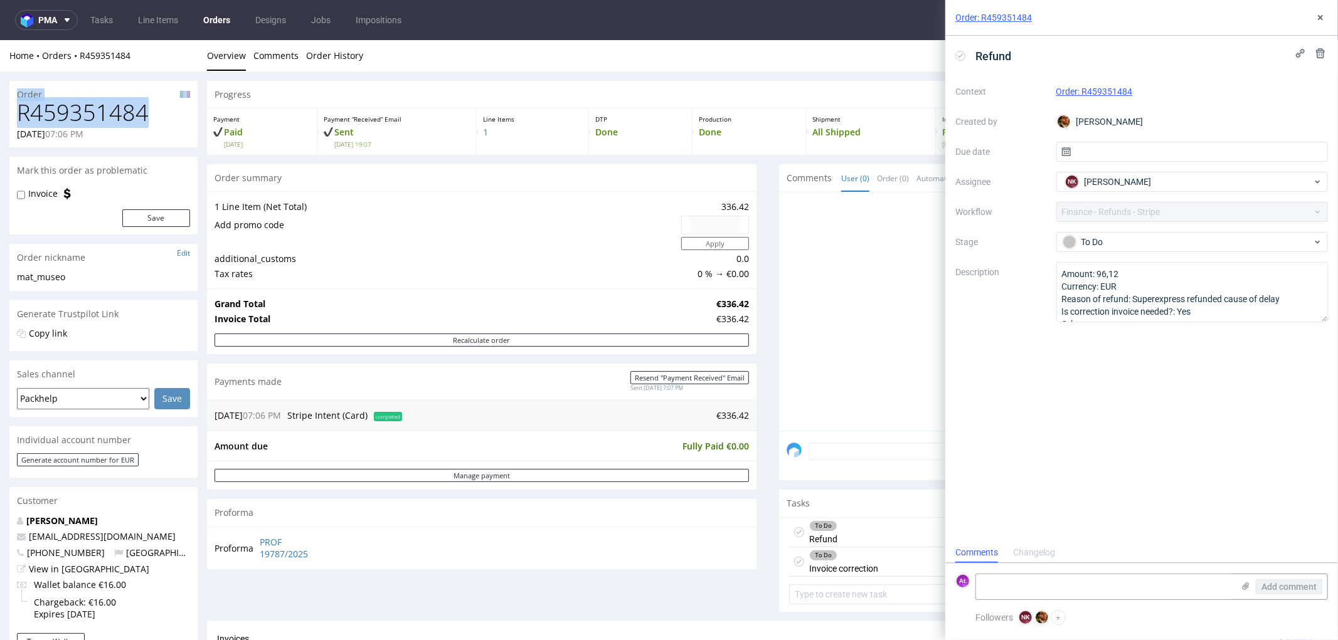
drag, startPoint x: 155, startPoint y: 114, endPoint x: 1, endPoint y: 94, distance: 154.9
click at [6, 91] on div "Order R459351484 [DATE] 07:06 PM Mark this order as problematic Invoice Save Or…" at bounding box center [669, 596] width 1338 height 1051
copy section "Order R459351484"
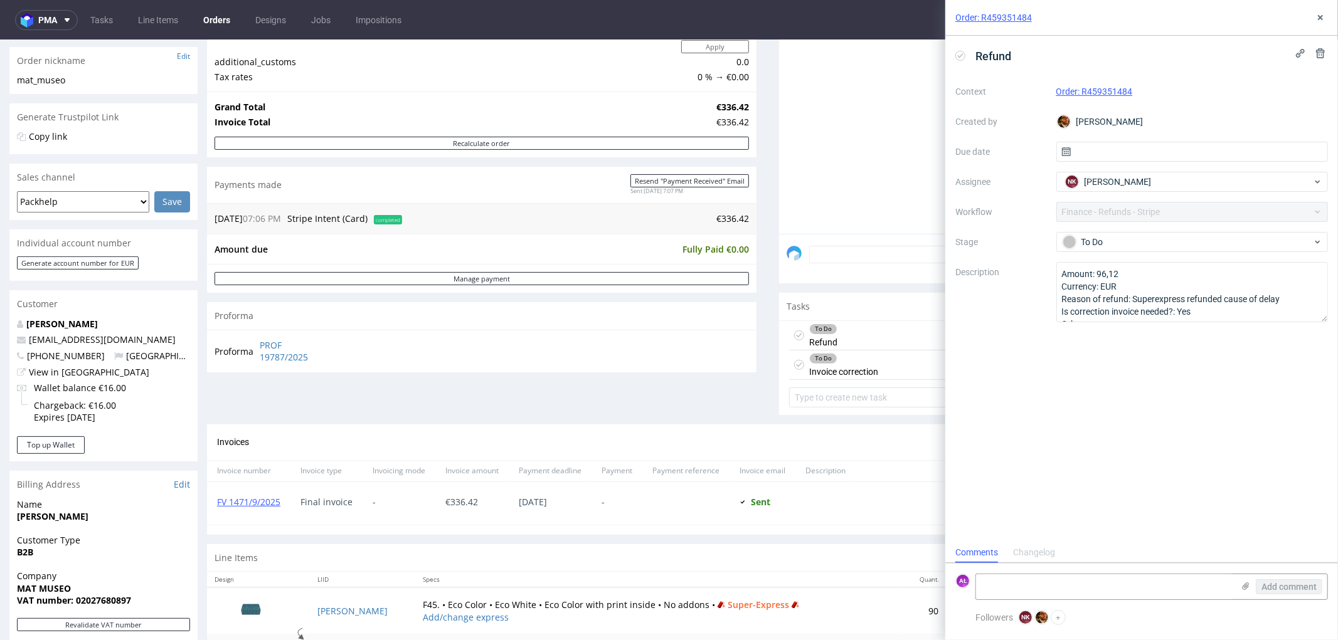
scroll to position [418, 0]
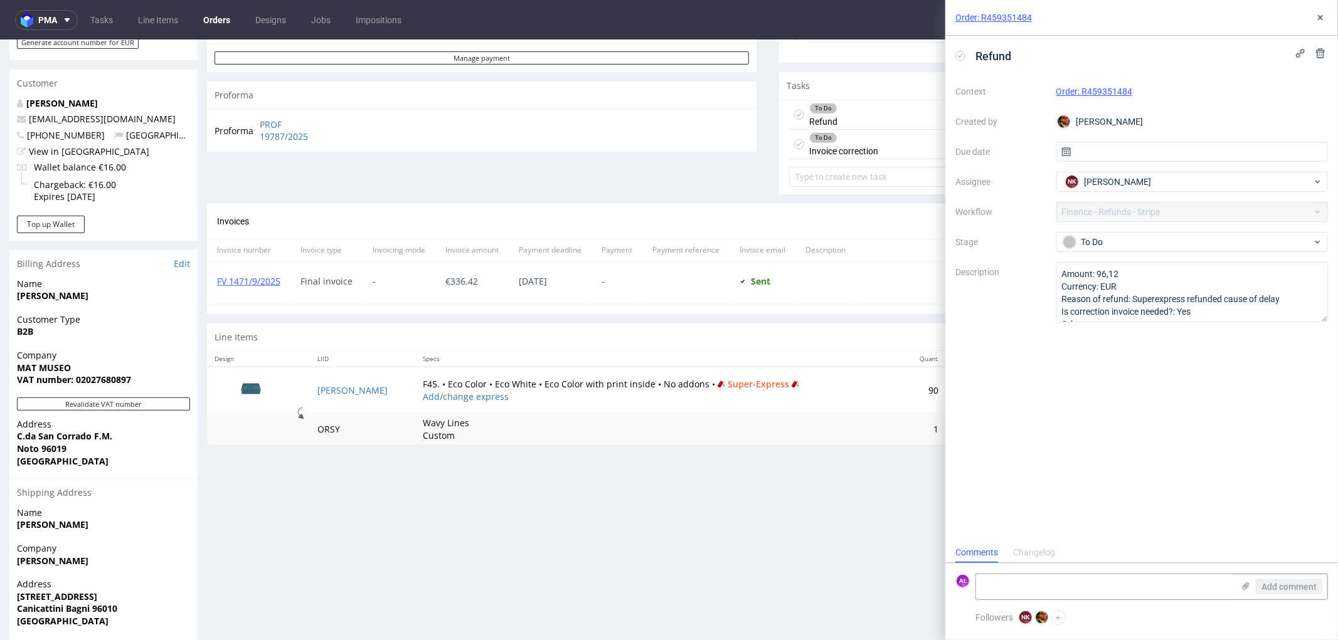
drag, startPoint x: 838, startPoint y: 145, endPoint x: 844, endPoint y: 136, distance: 10.8
click at [838, 144] on div "To Do Invoice correction" at bounding box center [843, 143] width 69 height 29
click at [956, 53] on icon at bounding box center [960, 56] width 10 height 10
click at [1314, 19] on button at bounding box center [1319, 17] width 15 height 15
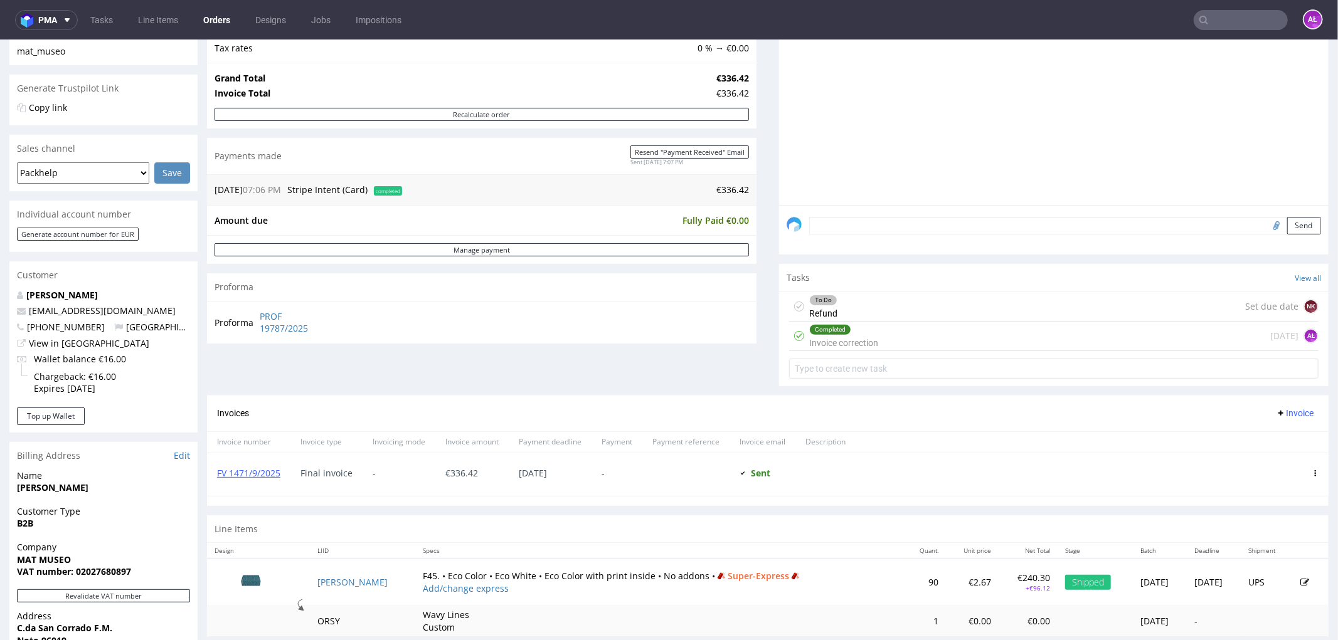
scroll to position [209, 0]
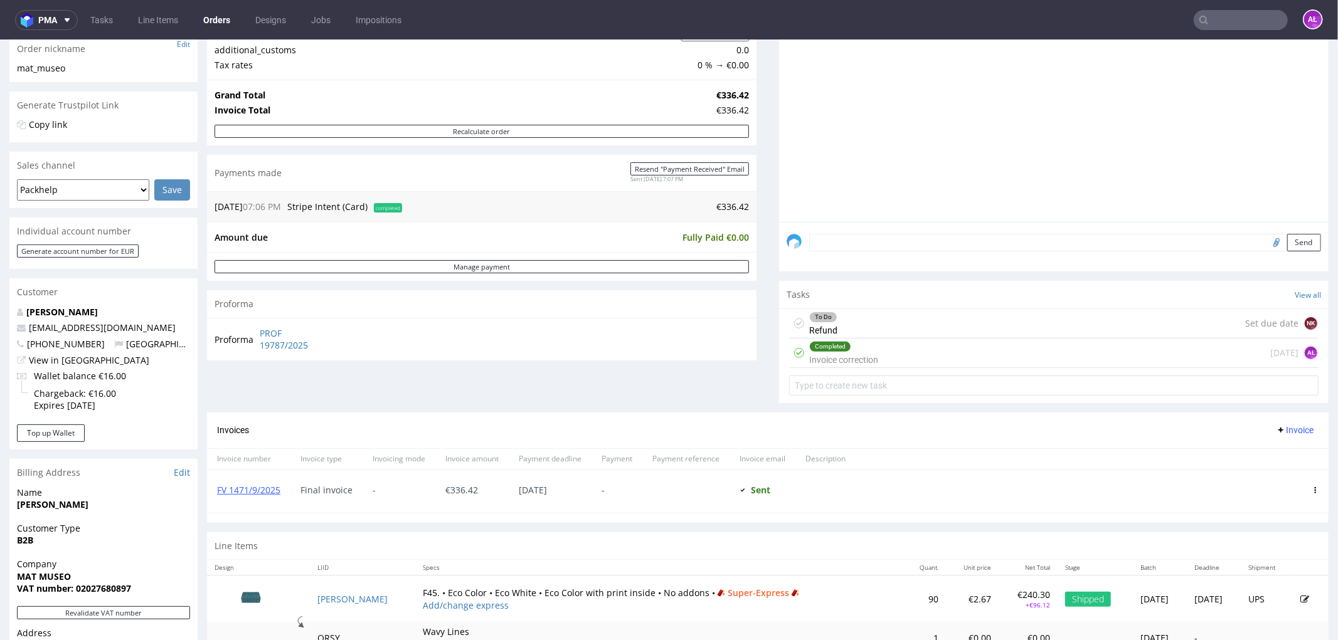
click at [862, 352] on div "Completed Invoice correction" at bounding box center [843, 352] width 69 height 29
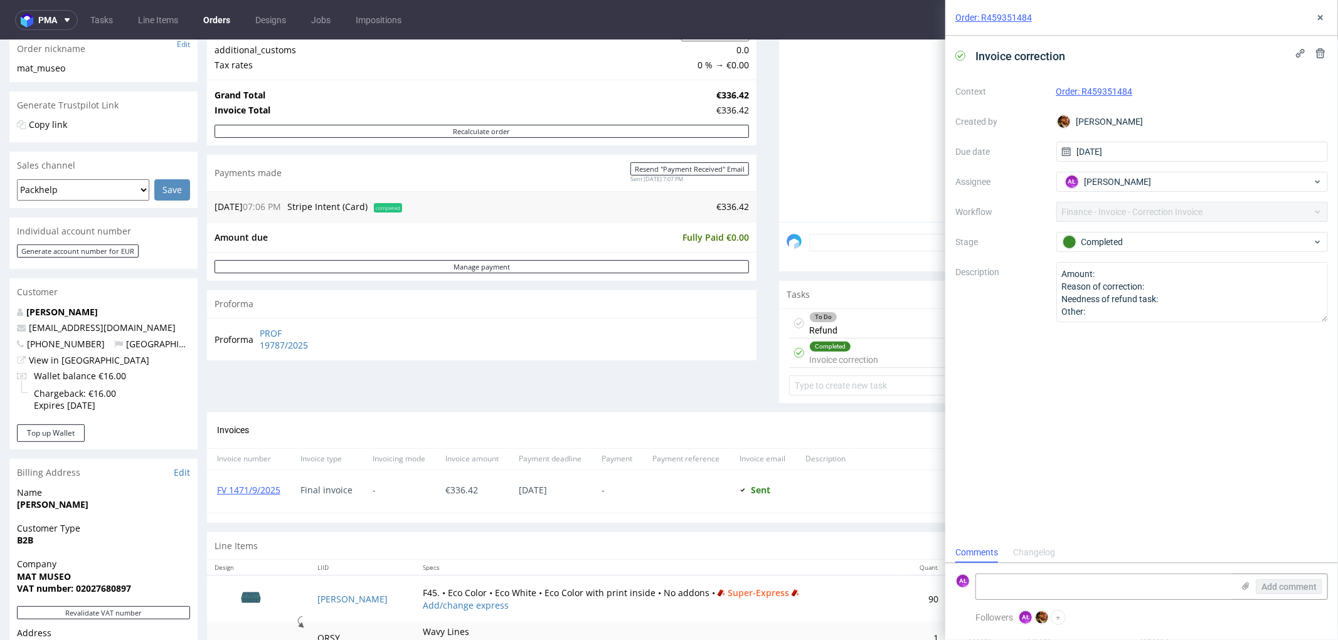
scroll to position [9, 0]
click at [1246, 584] on icon at bounding box center [1245, 586] width 10 height 10
click at [0, 0] on input "file" at bounding box center [0, 0] width 0 height 0
click at [1170, 537] on div "Faktura FK 632_2025.pdf" at bounding box center [1104, 566] width 257 height 65
click at [1144, 522] on textarea at bounding box center [1104, 521] width 257 height 25
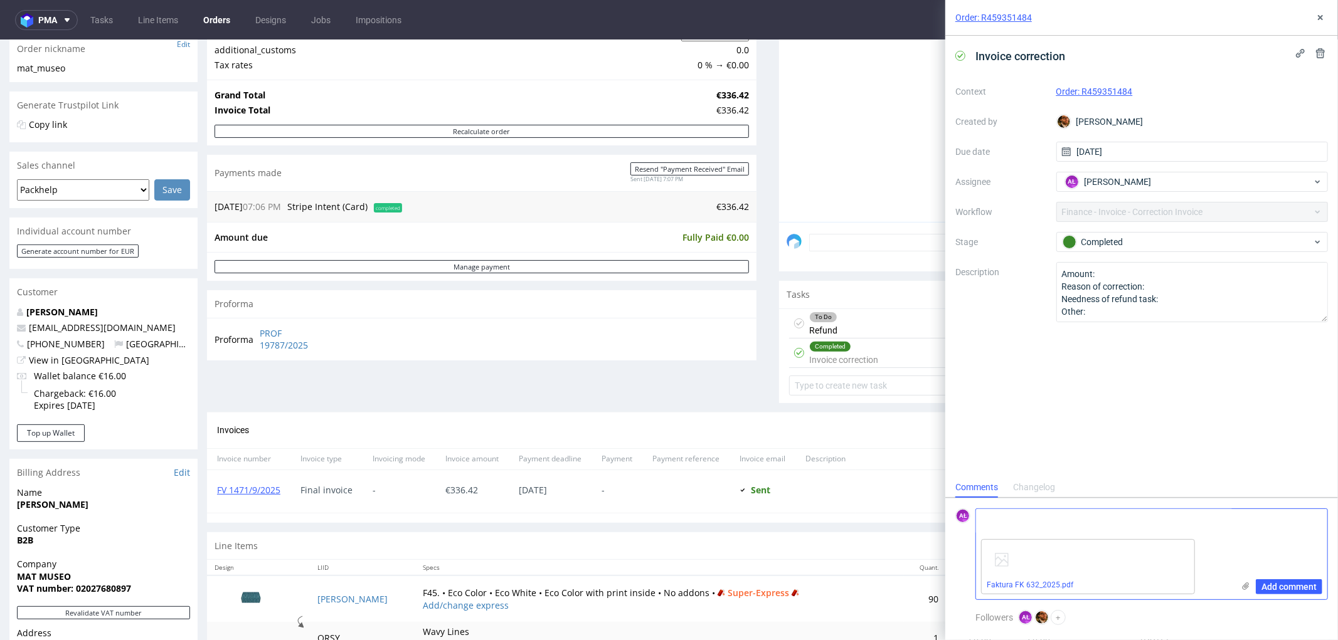
paste textarea "FK 632/2025"
type textarea "FK 632/2025"
click at [1280, 586] on span "Add comment" at bounding box center [1288, 587] width 55 height 9
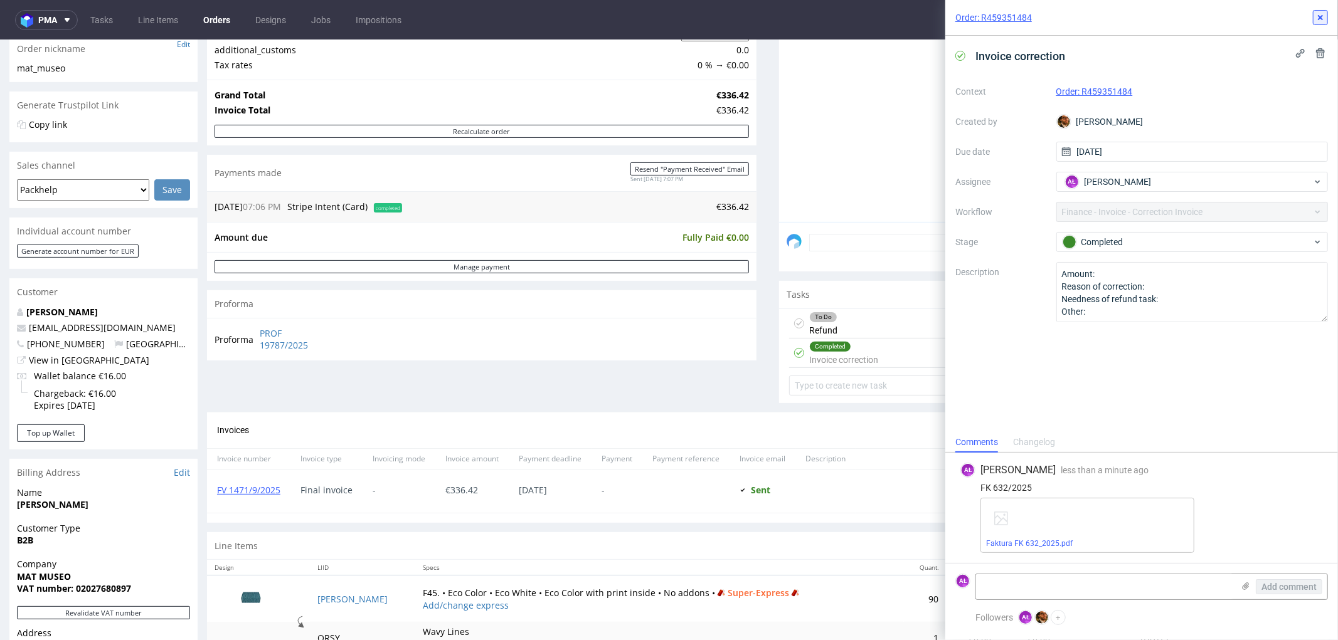
click at [1318, 16] on icon at bounding box center [1320, 18] width 10 height 10
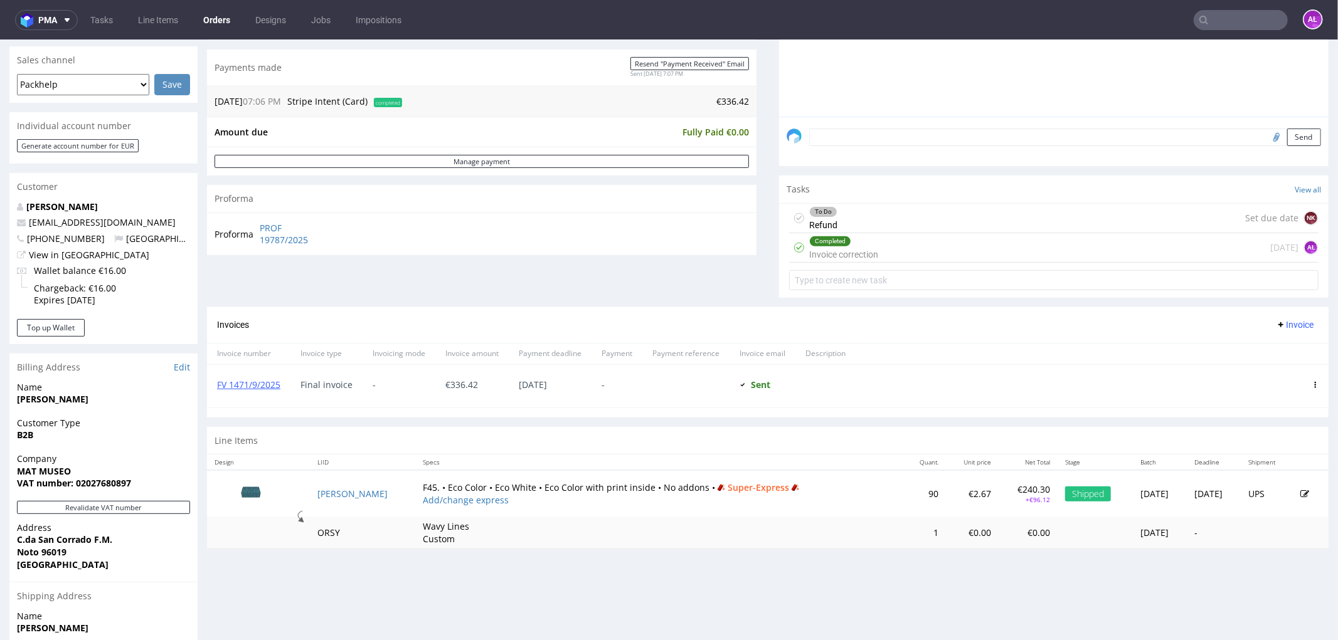
scroll to position [418, 0]
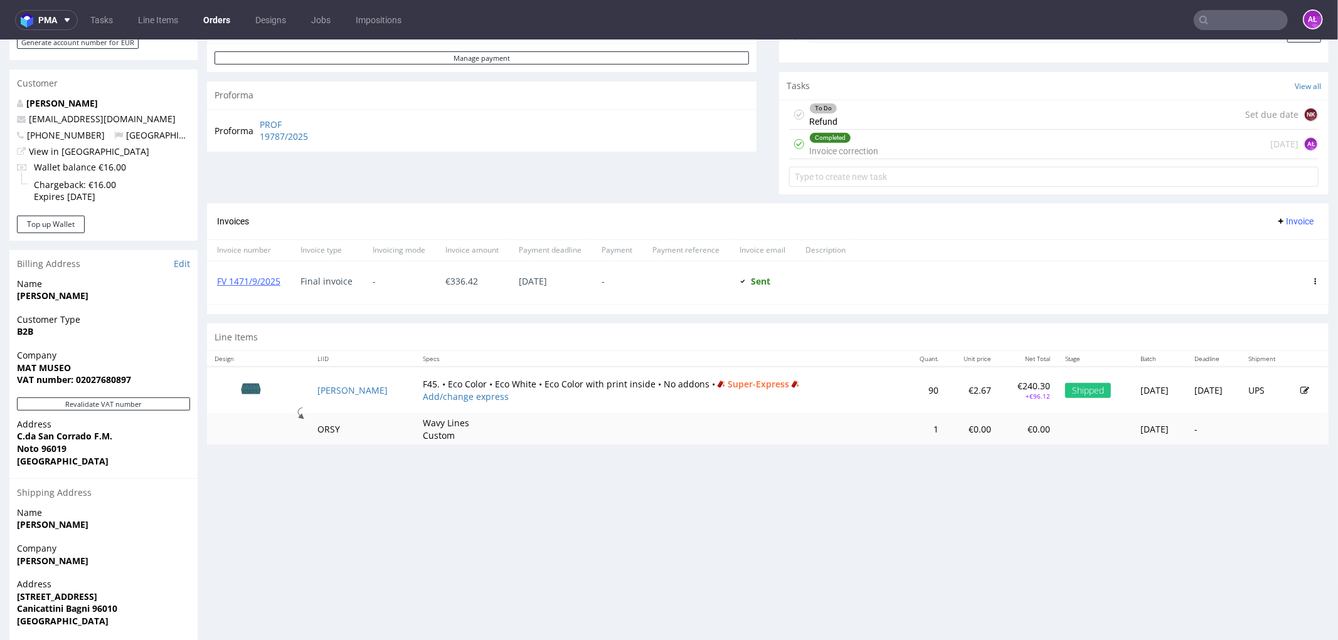
click at [1277, 216] on span "Invoice" at bounding box center [1294, 221] width 38 height 10
click at [1279, 261] on li "Add corrective" at bounding box center [1269, 270] width 83 height 23
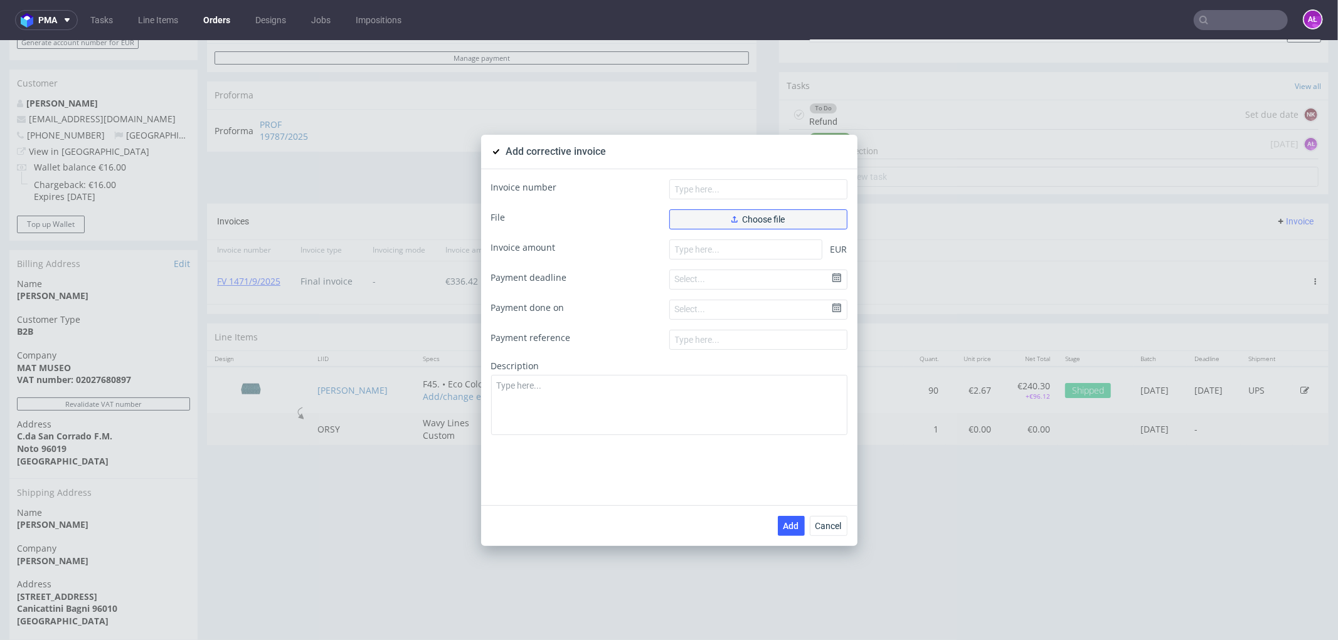
click at [795, 216] on button "Choose file" at bounding box center [758, 219] width 178 height 20
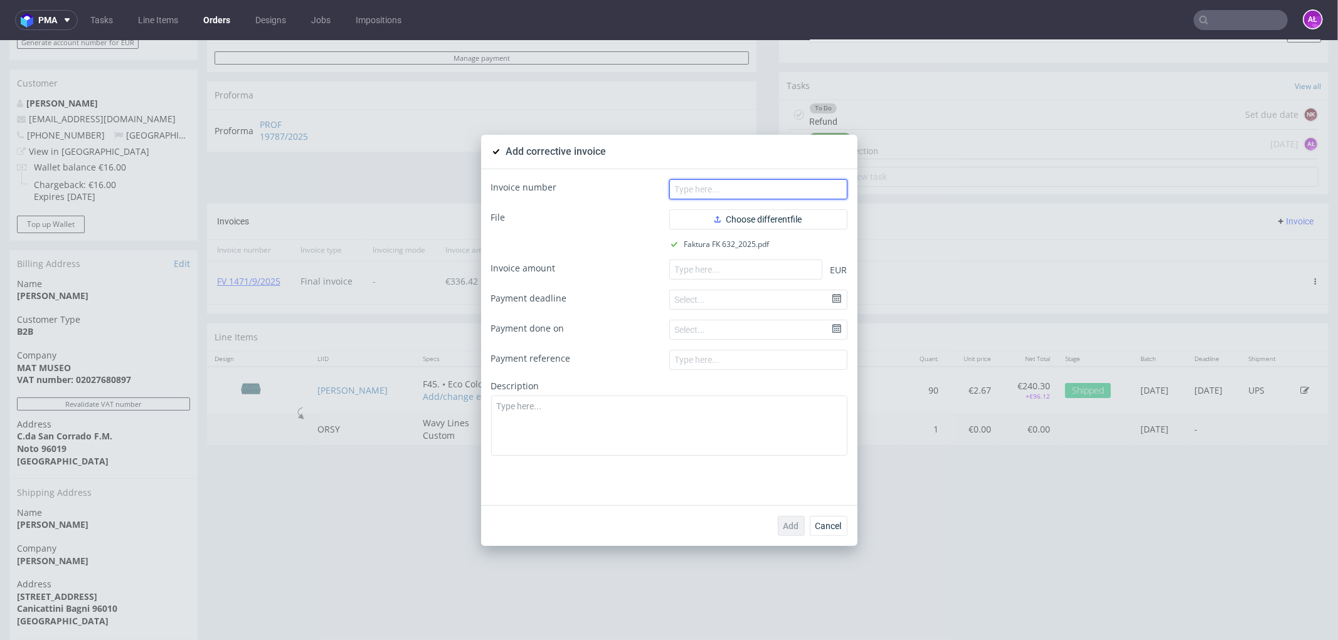
click at [712, 189] on input "text" at bounding box center [758, 189] width 178 height 20
paste input "FK 632/2025"
type input "FK 632/2025"
click at [697, 266] on input "number" at bounding box center [745, 269] width 153 height 20
paste input "-96.12"
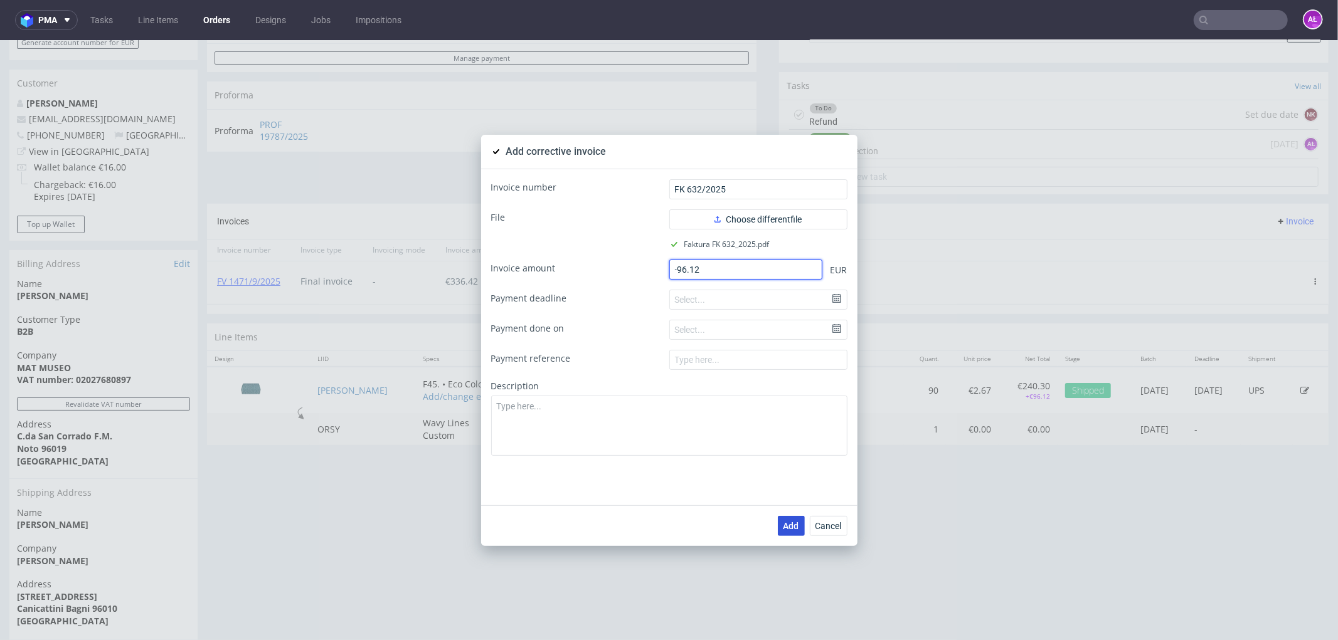
type input "-96.12"
click at [791, 517] on button "Add" at bounding box center [791, 525] width 27 height 20
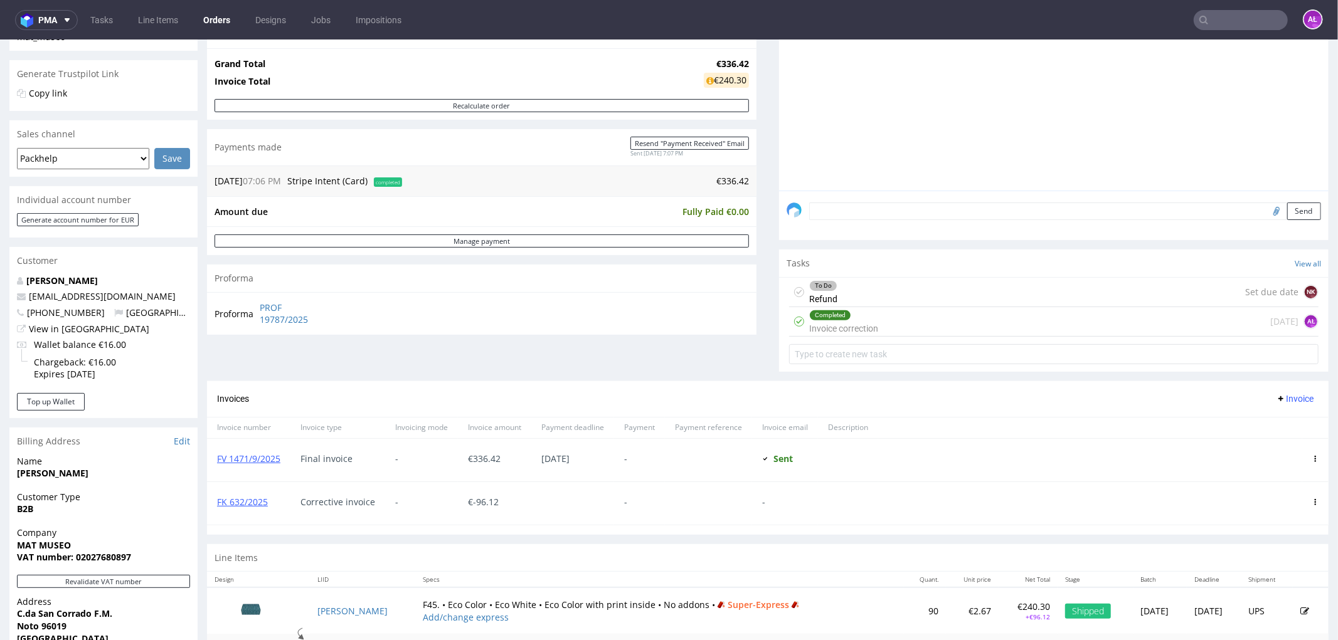
scroll to position [209, 0]
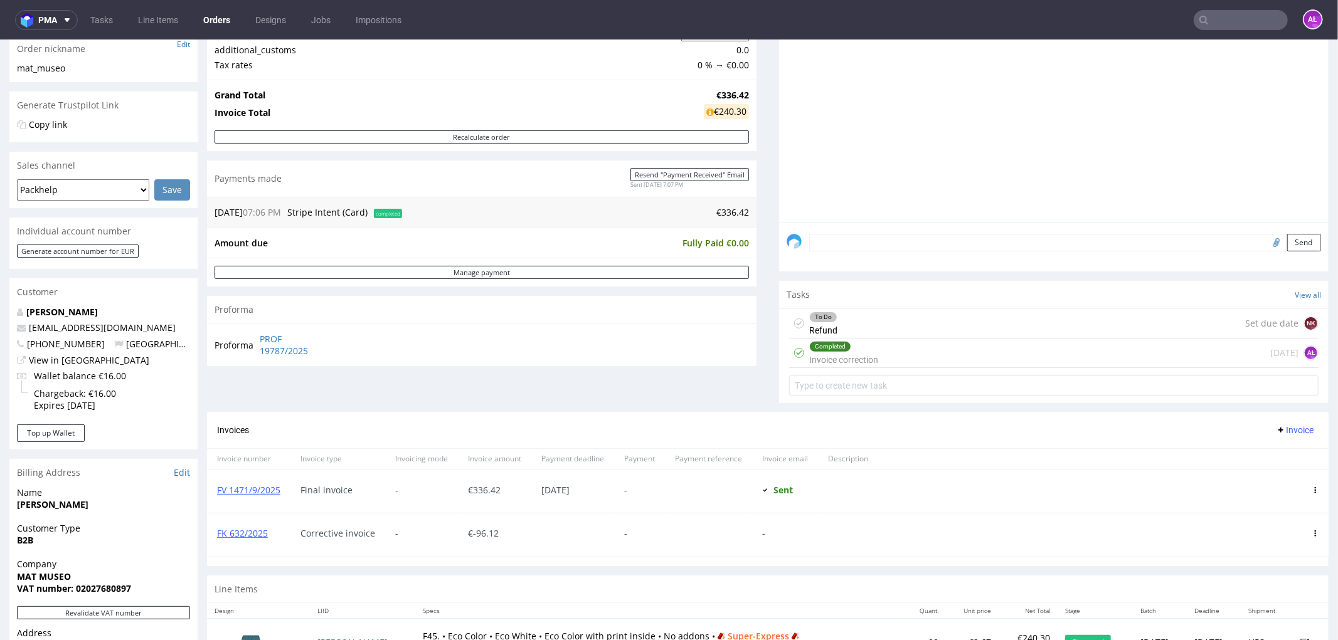
click at [851, 314] on div "To Do Refund Set due date NK" at bounding box center [1053, 323] width 529 height 29
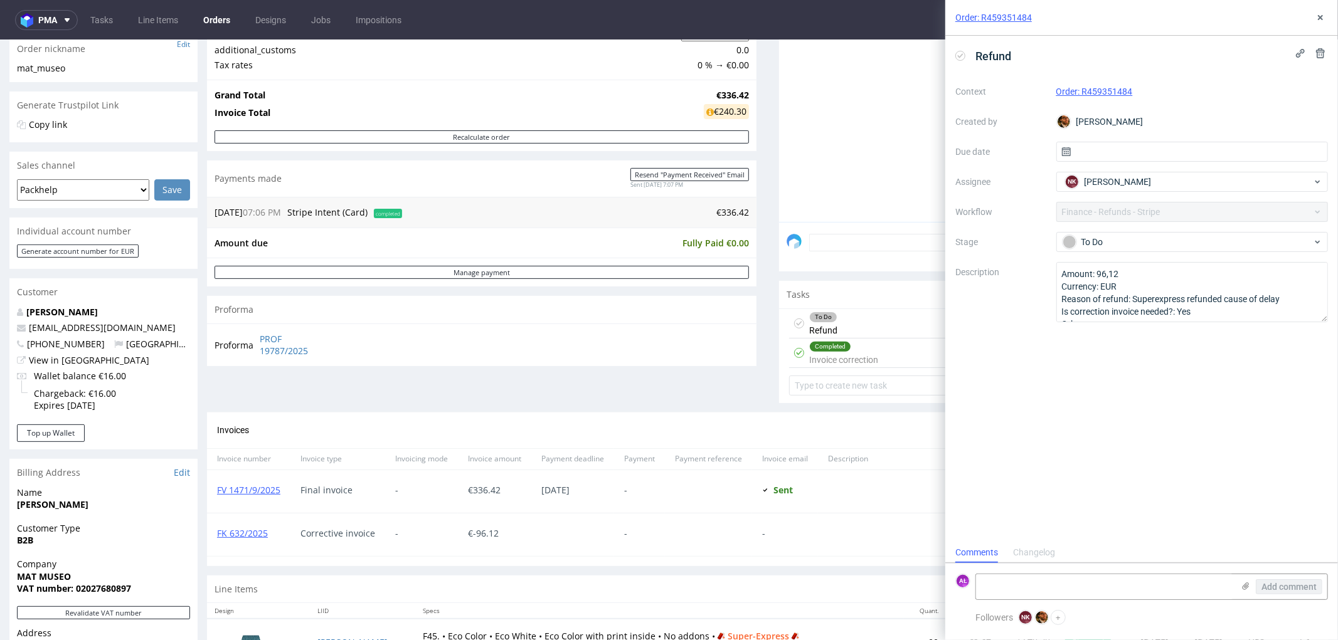
scroll to position [9, 0]
drag, startPoint x: 1139, startPoint y: 97, endPoint x: 1082, endPoint y: 98, distance: 57.7
click at [1082, 98] on div "Order: R459351484" at bounding box center [1192, 91] width 272 height 15
copy link "R459351484"
drag, startPoint x: 150, startPoint y: 329, endPoint x: 16, endPoint y: 330, distance: 134.2
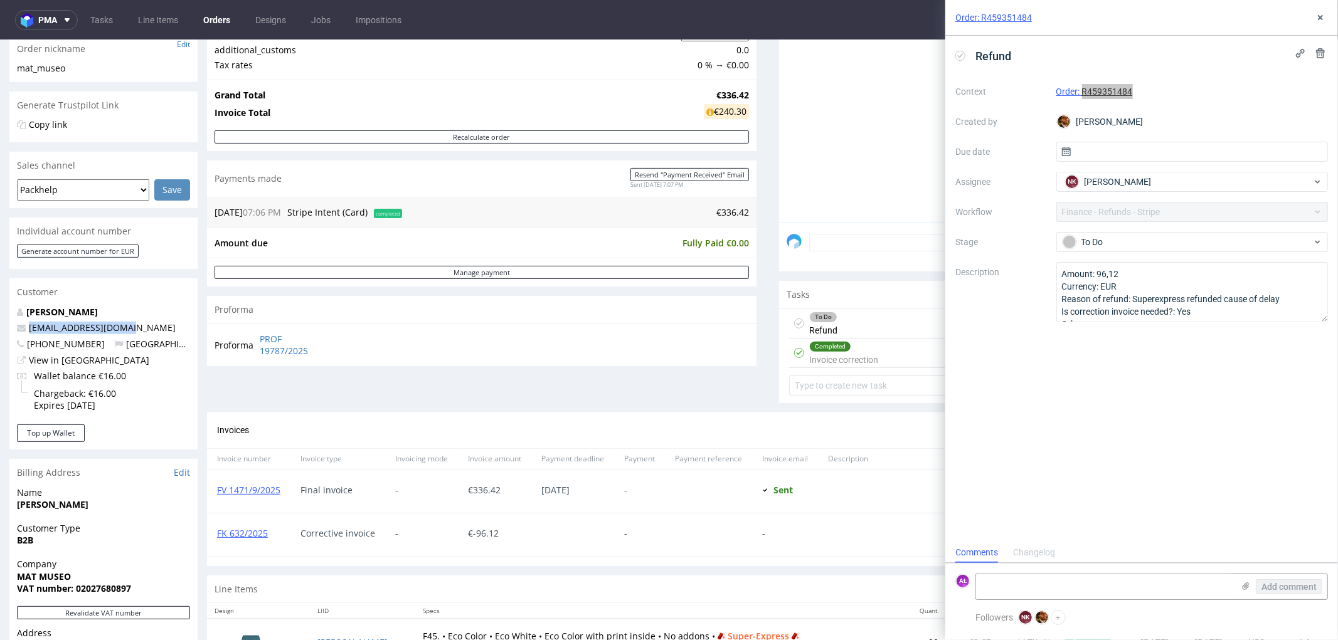
click at [17, 330] on p "[EMAIL_ADDRESS][DOMAIN_NAME]" at bounding box center [103, 327] width 173 height 13
copy span "[EMAIL_ADDRESS][DOMAIN_NAME]"
click at [822, 330] on div "To Do Refund" at bounding box center [823, 323] width 28 height 29
drag, startPoint x: 1180, startPoint y: 90, endPoint x: 1161, endPoint y: 90, distance: 18.8
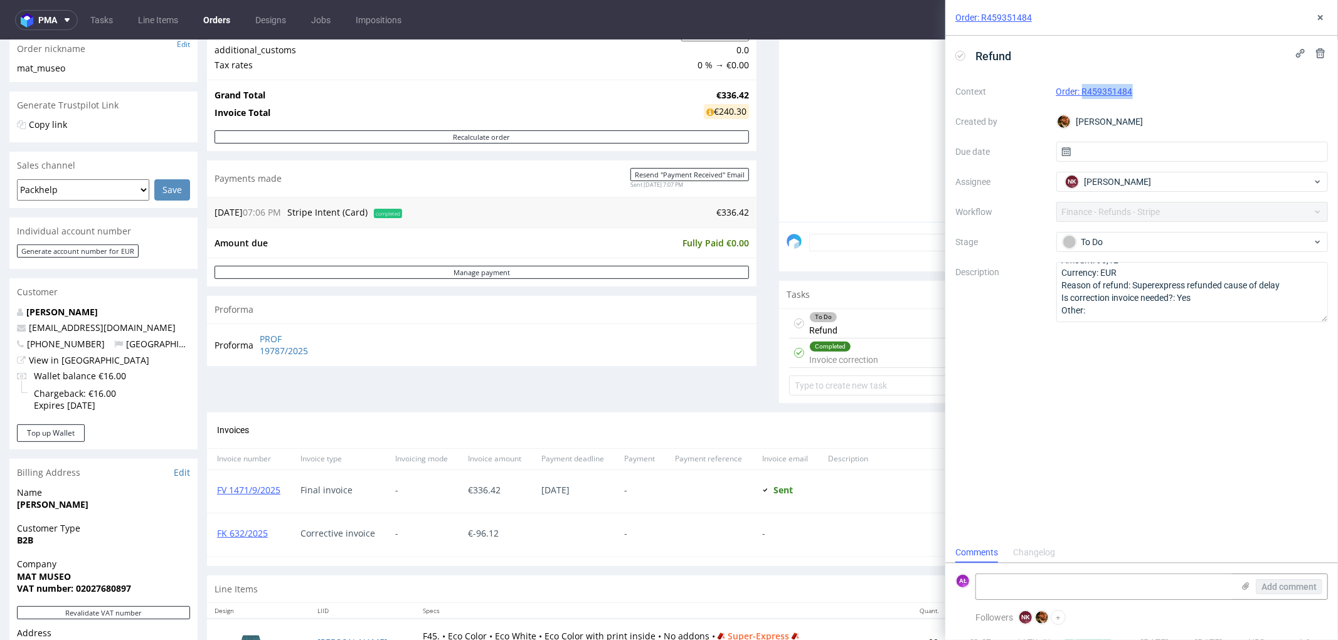
click at [1178, 89] on div "Order: R459351484" at bounding box center [1192, 91] width 272 height 15
click at [1148, 92] on div "Order: R459351484" at bounding box center [1192, 91] width 272 height 15
drag, startPoint x: 1146, startPoint y: 68, endPoint x: 1146, endPoint y: 95, distance: 27.0
click at [1146, 70] on div "Refund Context Order: R459351484 Created by Matteo Corsico Due date Assignee NK…" at bounding box center [1141, 289] width 393 height 507
drag, startPoint x: 1148, startPoint y: 95, endPoint x: 1080, endPoint y: 97, distance: 67.1
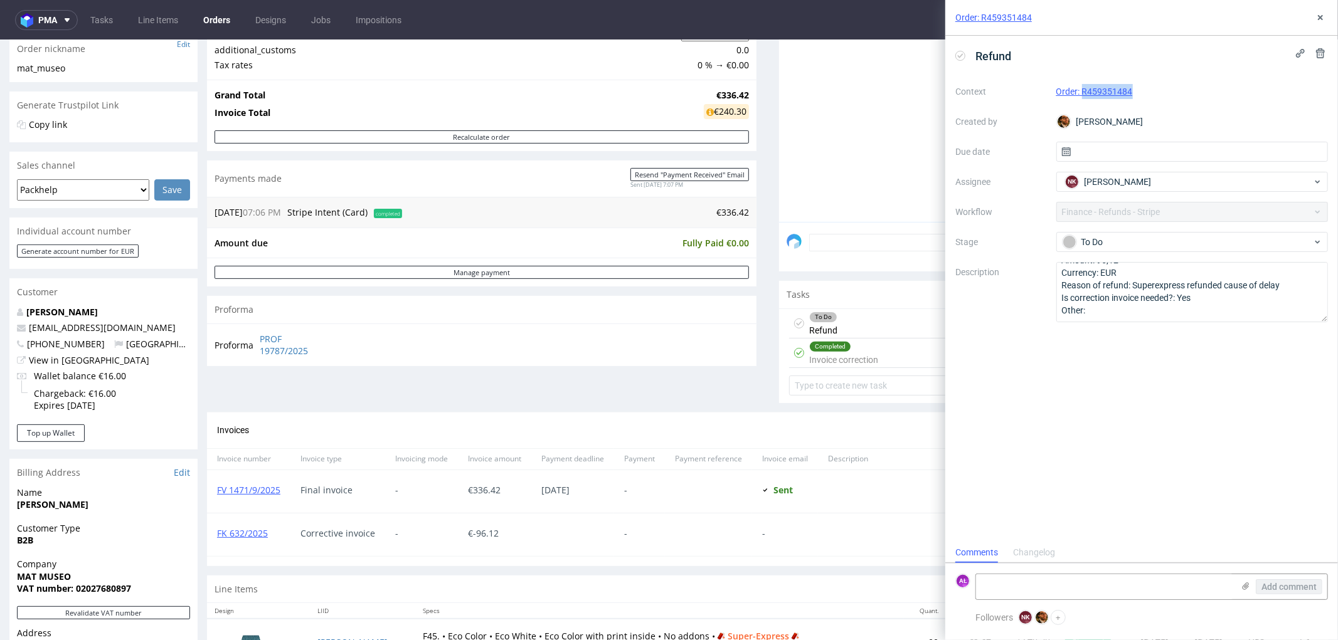
click at [1080, 97] on div "Order: R459351484" at bounding box center [1192, 91] width 272 height 15
copy link "R459351484"
drag, startPoint x: 202, startPoint y: 364, endPoint x: 230, endPoint y: 389, distance: 37.3
click at [230, 389] on div "Order R459351484 16.09.2025 07:06 PM Mark this order as problematic Invoice Sav…" at bounding box center [669, 387] width 1338 height 1051
drag, startPoint x: 202, startPoint y: 374, endPoint x: 267, endPoint y: 388, distance: 66.2
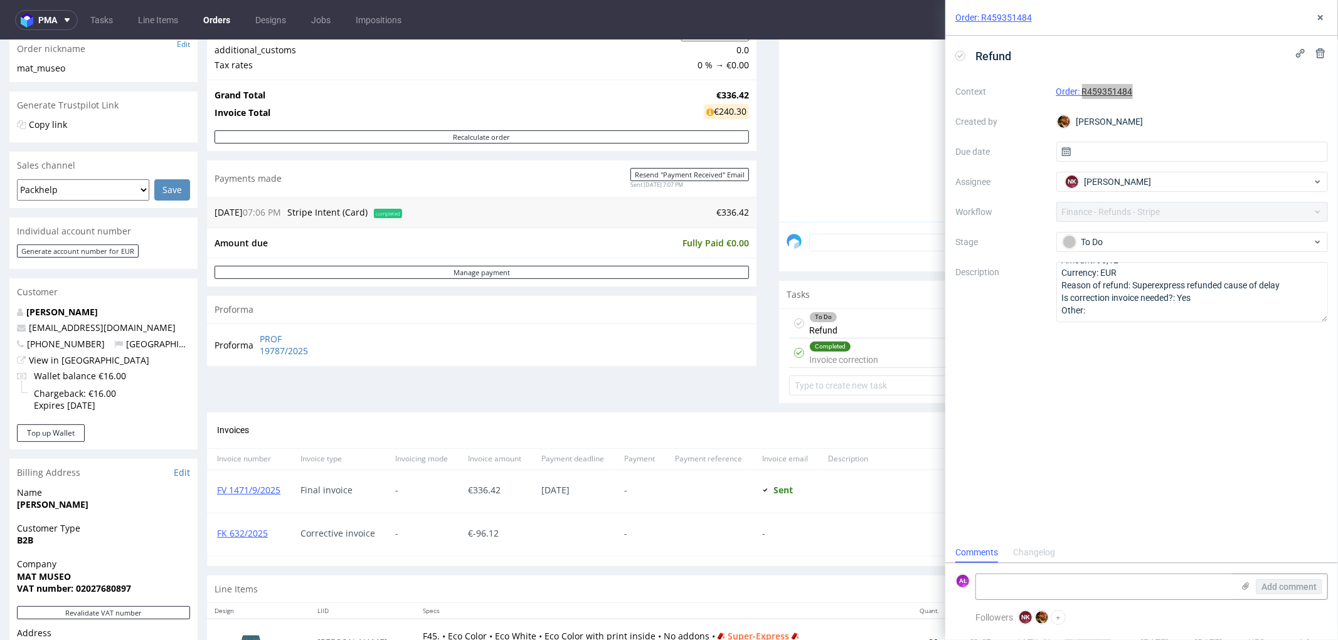
click at [267, 388] on div "Order R459351484 16.09.2025 07:06 PM Mark this order as problematic Invoice Sav…" at bounding box center [669, 387] width 1338 height 1051
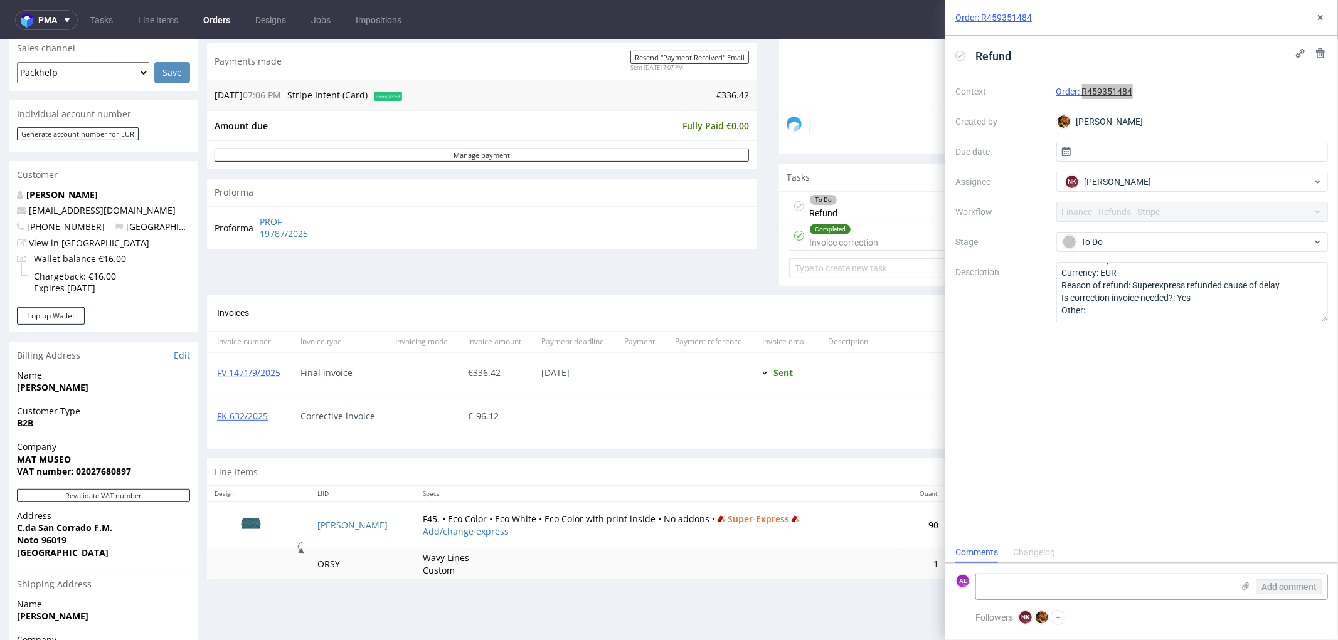
scroll to position [348, 0]
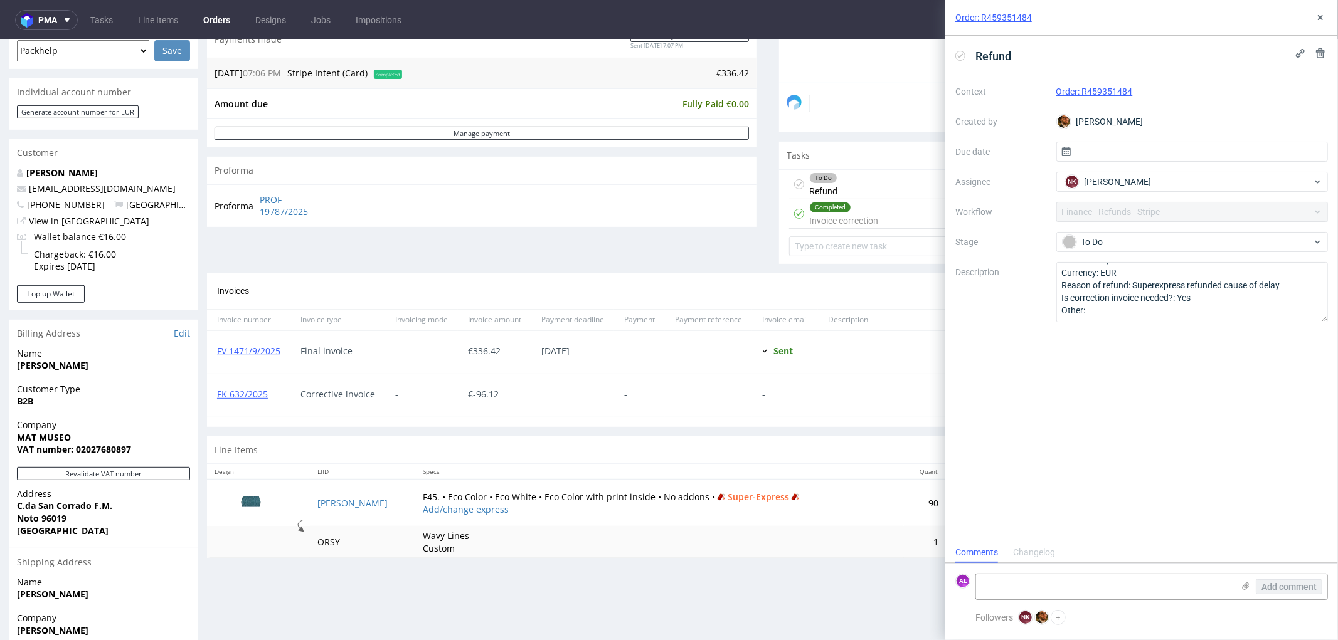
click at [1169, 65] on div "Refund" at bounding box center [1141, 56] width 372 height 21
drag, startPoint x: 1136, startPoint y: 92, endPoint x: 366, endPoint y: 98, distance: 770.7
click at [1083, 98] on div "Order: R459351484" at bounding box center [1192, 91] width 272 height 15
copy link "R459351484"
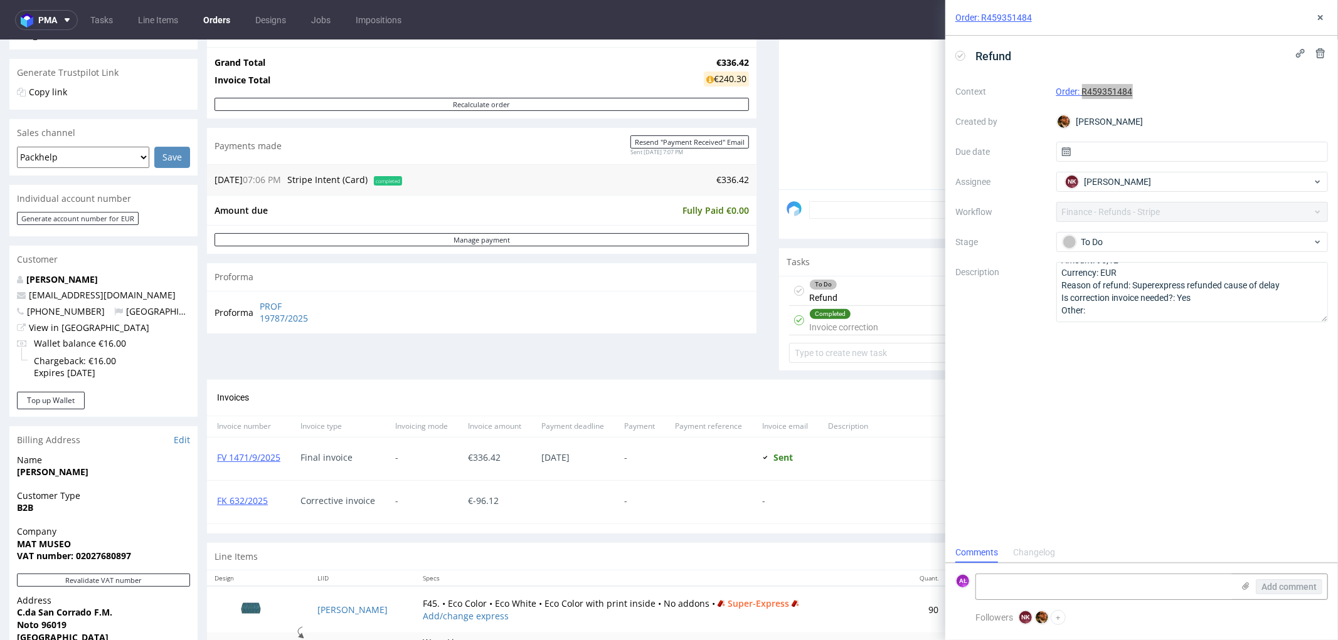
scroll to position [70, 0]
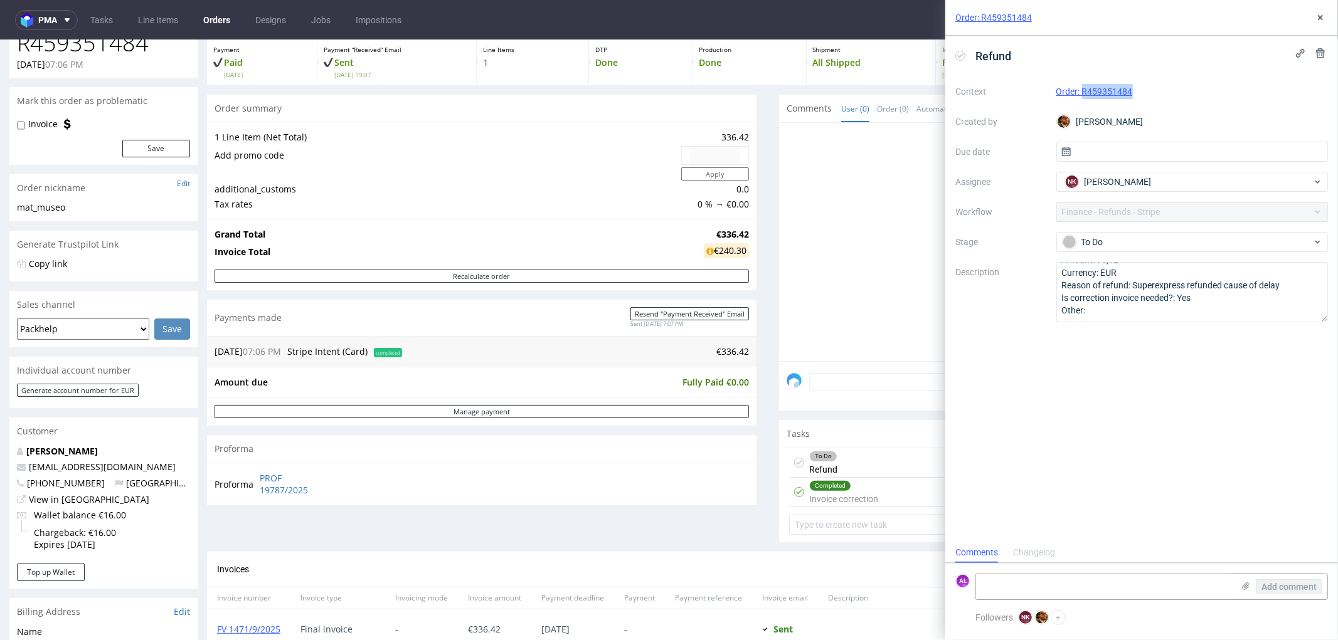
copy link "R459351484"
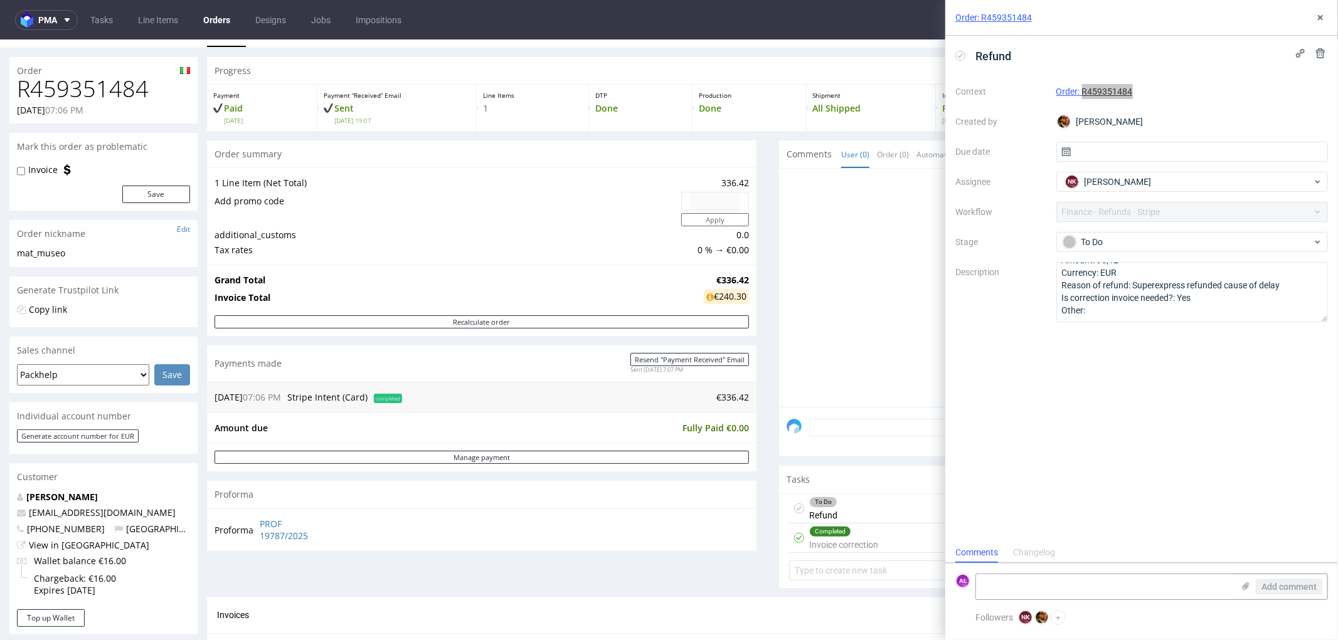
scroll to position [0, 0]
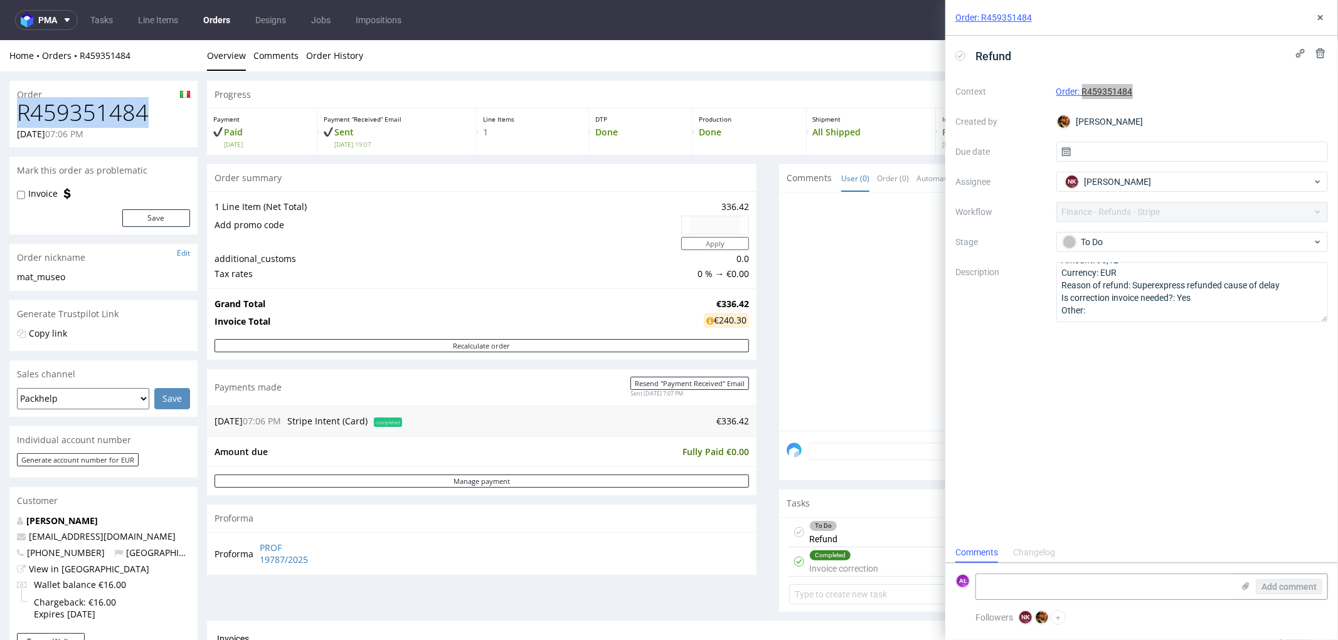
drag, startPoint x: 140, startPoint y: 107, endPoint x: -6, endPoint y: 103, distance: 145.5
click at [0, 103] on html "Production Shipped DTP Orders Offers Shipments Transfers 13 Designs Promotions …" at bounding box center [669, 584] width 1338 height 1088
copy h1 "R459351484"
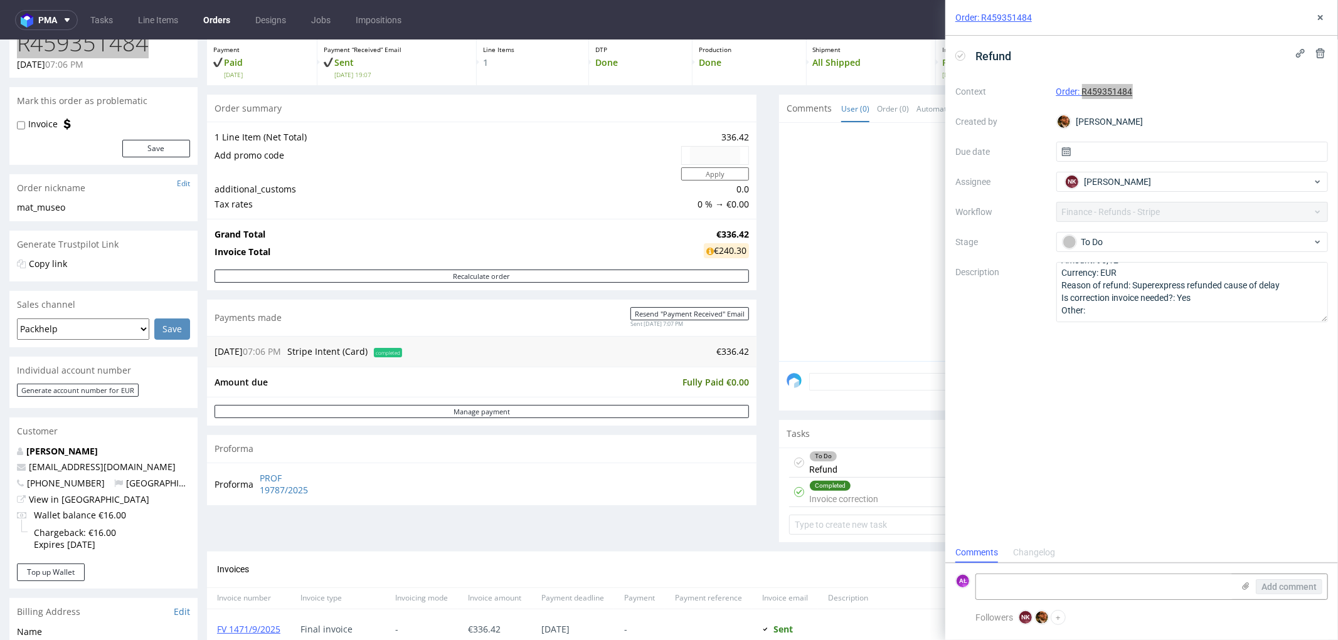
scroll to position [348, 0]
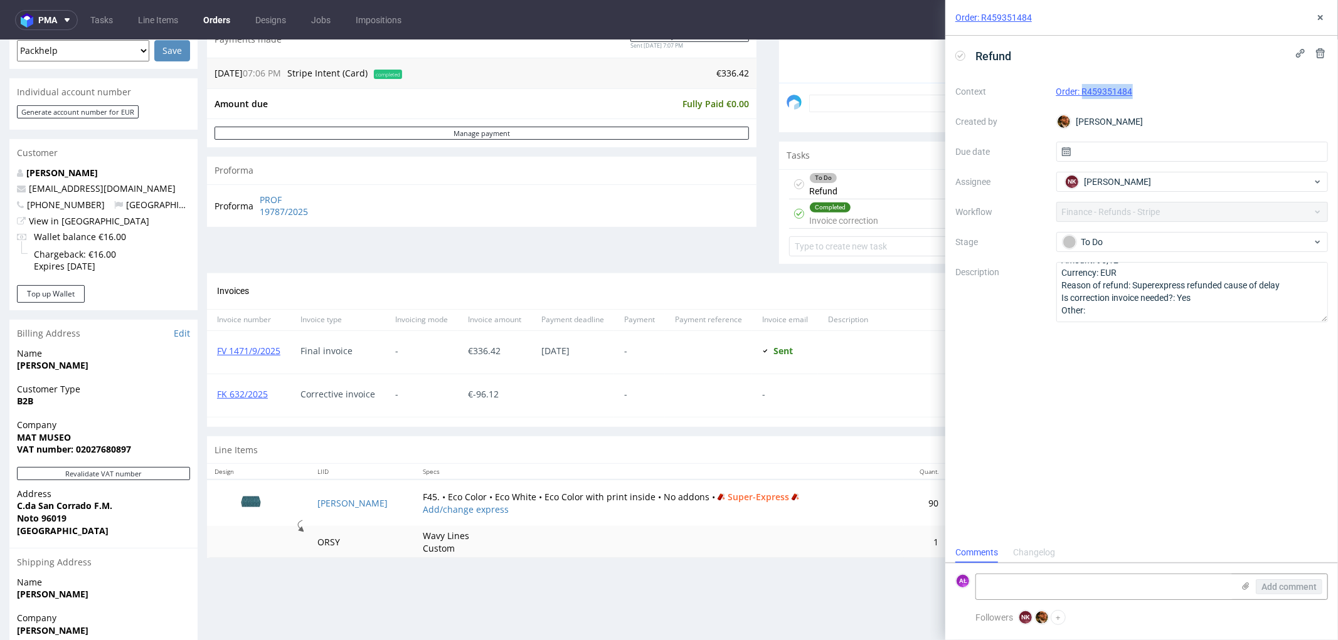
click at [1152, 84] on div "Order: R459351484" at bounding box center [1192, 91] width 272 height 15
drag, startPoint x: 1148, startPoint y: 97, endPoint x: 1082, endPoint y: 100, distance: 65.9
click at [1082, 100] on div "Context Order: R459351484 Created by Matteo Corsico Due date Assignee NK Natali…" at bounding box center [1141, 202] width 372 height 241
copy link "R459351484"
click at [1025, 568] on form "AŁ Add comment" at bounding box center [1141, 586] width 393 height 47
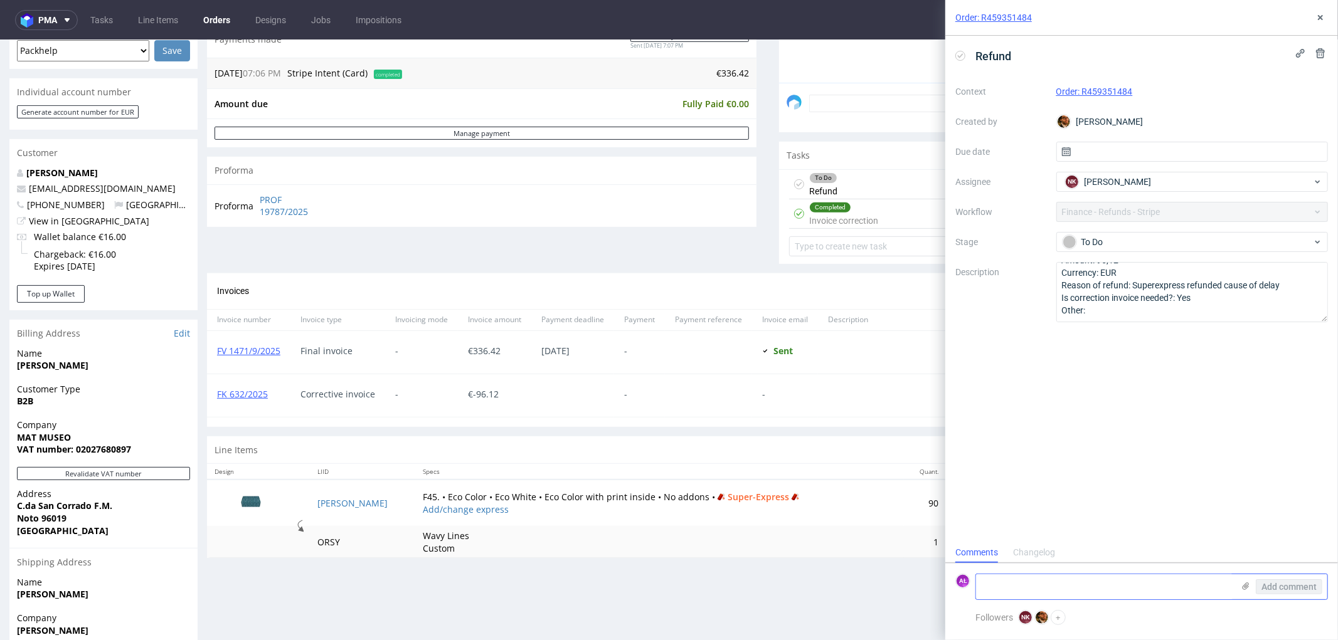
click at [1032, 590] on textarea at bounding box center [1104, 586] width 257 height 25
drag, startPoint x: 518, startPoint y: 394, endPoint x: 464, endPoint y: 398, distance: 54.0
click at [464, 398] on div "€ -96.12" at bounding box center [494, 395] width 73 height 43
copy span "€ -96.12"
click at [1030, 584] on textarea "refunded" at bounding box center [1104, 586] width 257 height 25
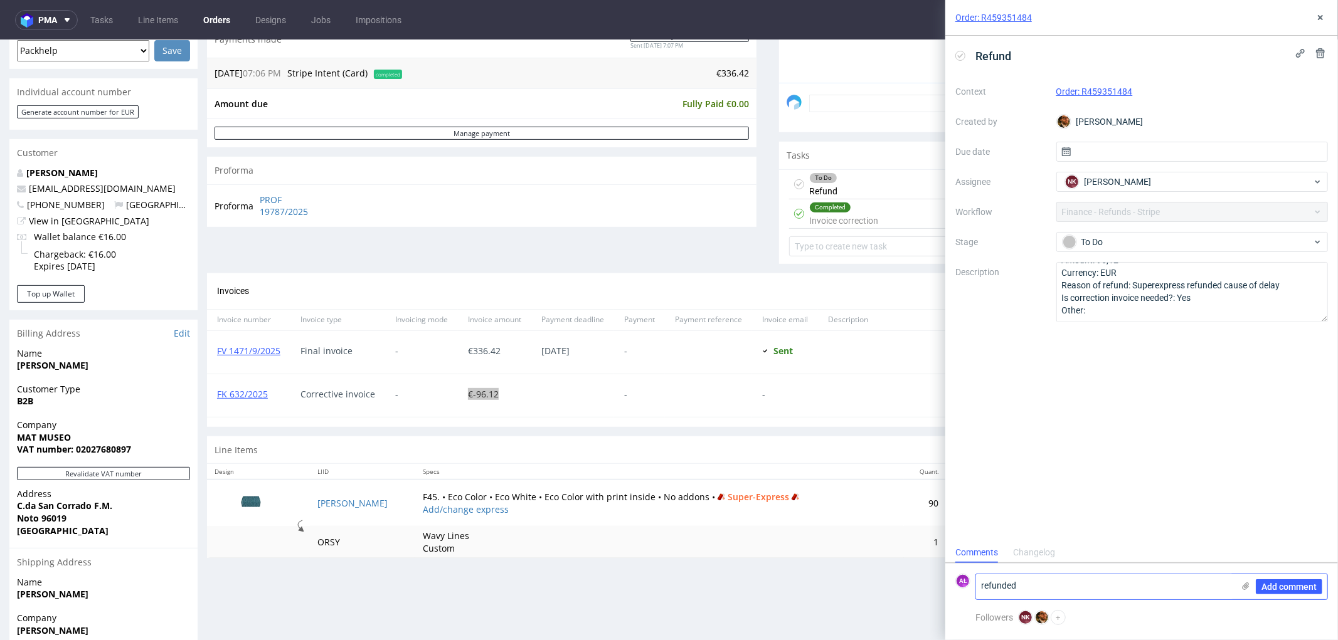
paste textarea "€-96.12"
type textarea "refunded €-96.12"
click at [1304, 586] on span "Add comment" at bounding box center [1288, 587] width 55 height 9
click at [958, 53] on icon at bounding box center [960, 56] width 10 height 10
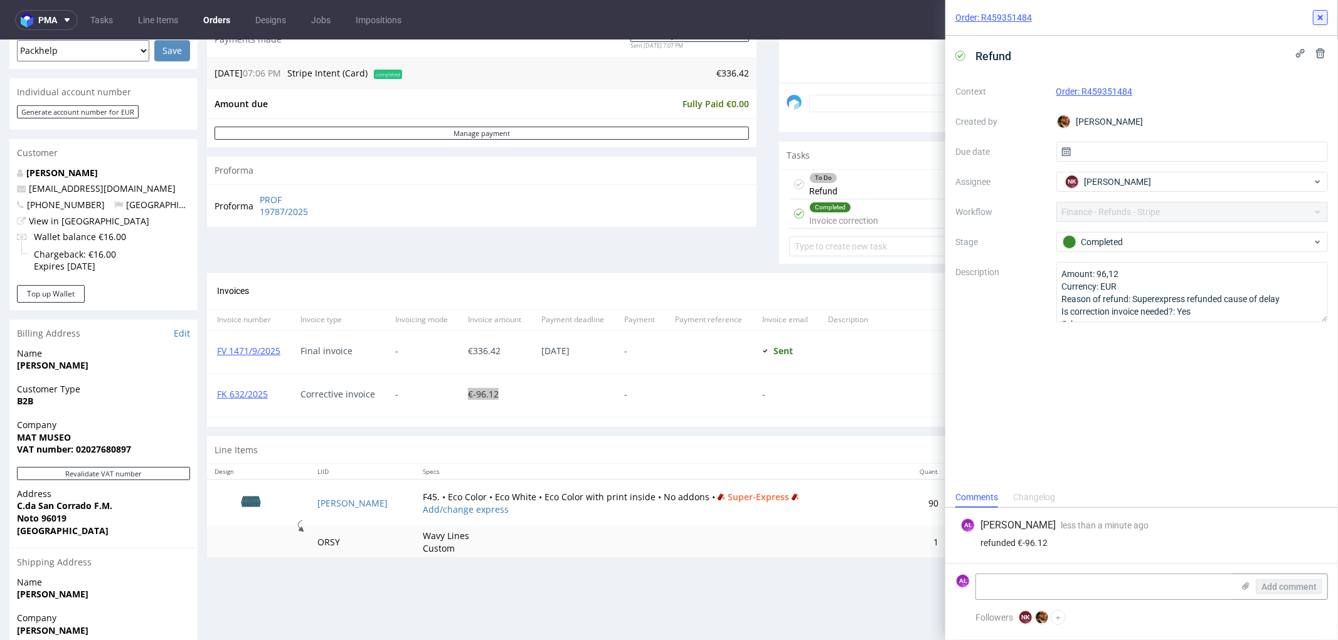
click at [1323, 14] on icon at bounding box center [1320, 18] width 10 height 10
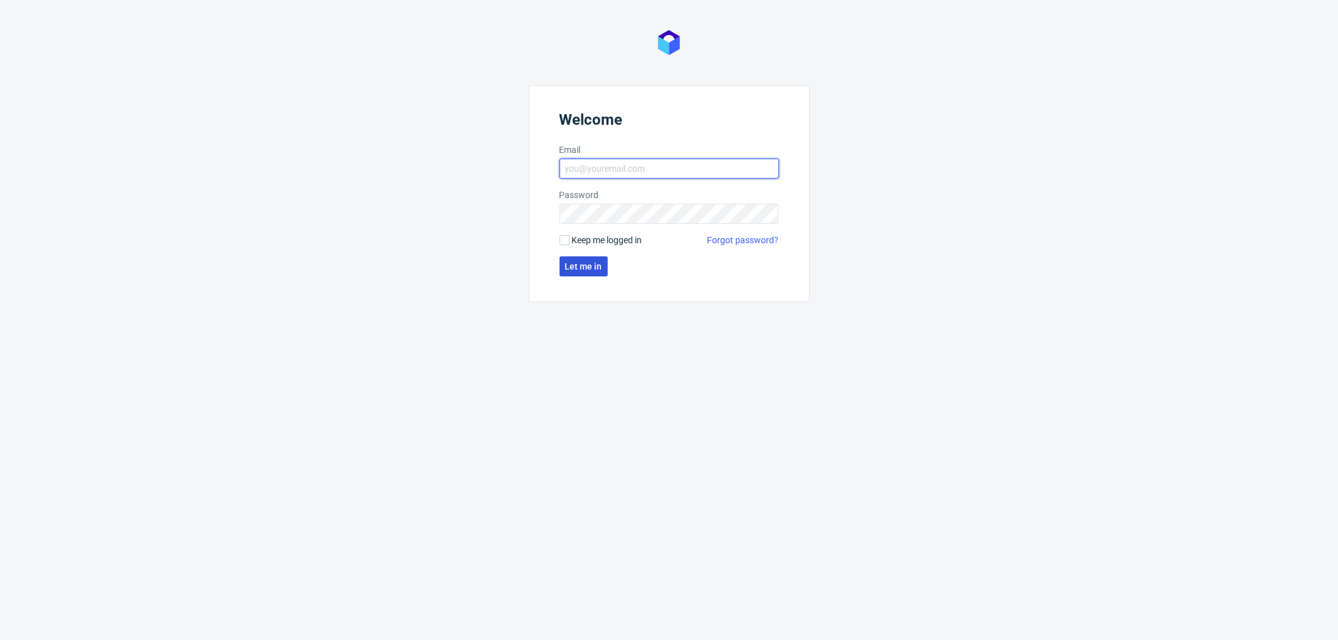
type input "aleksandra.letowska@packhelp.com"
click at [585, 272] on button "Let me in" at bounding box center [583, 266] width 48 height 20
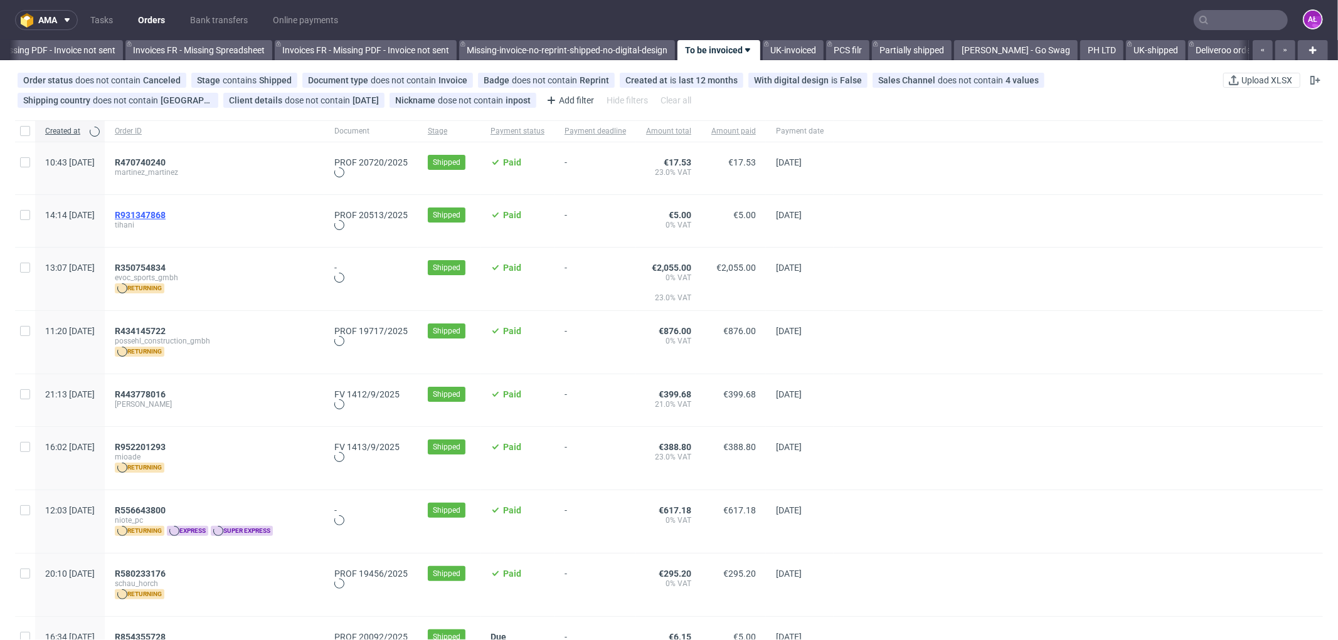
scroll to position [0, 1959]
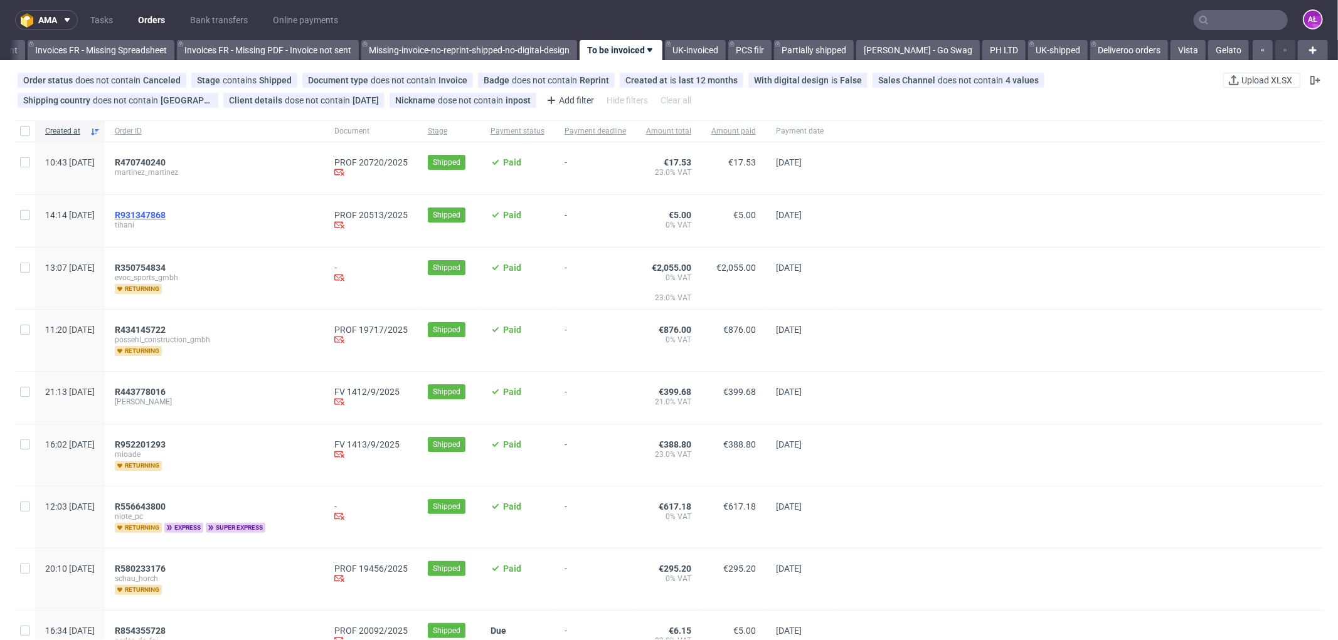
drag, startPoint x: 221, startPoint y: 216, endPoint x: 154, endPoint y: 218, distance: 67.7
click at [154, 218] on div "R931347868" at bounding box center [214, 215] width 199 height 10
drag, startPoint x: 219, startPoint y: 160, endPoint x: 153, endPoint y: 161, distance: 66.5
click at [153, 161] on div "R470740240" at bounding box center [214, 162] width 199 height 10
copy span "R470740240"
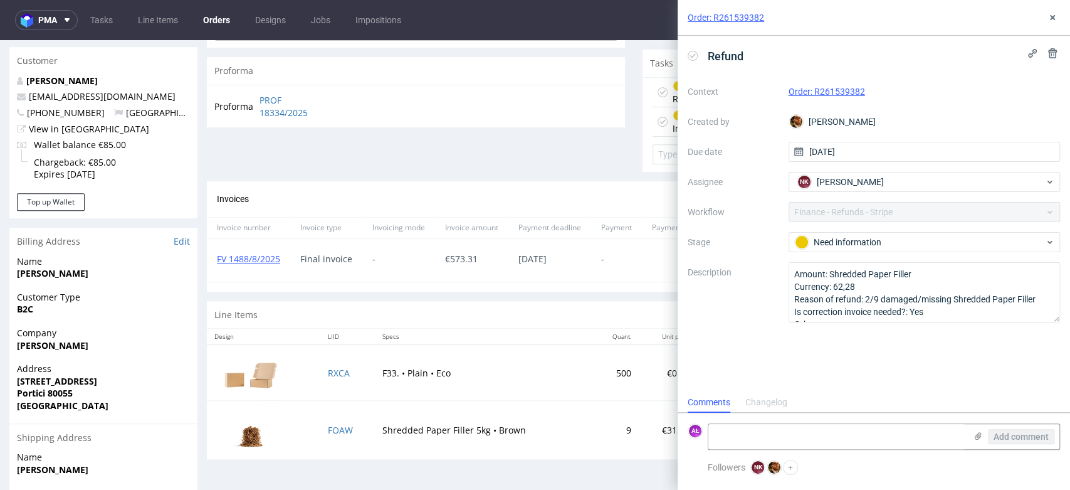
scroll to position [557, 0]
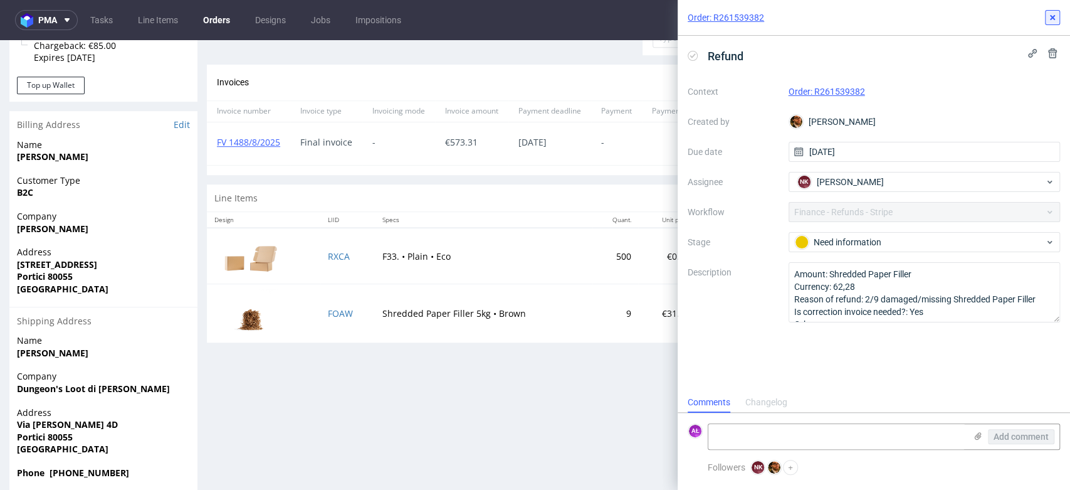
click at [1046, 24] on button at bounding box center [1052, 17] width 15 height 15
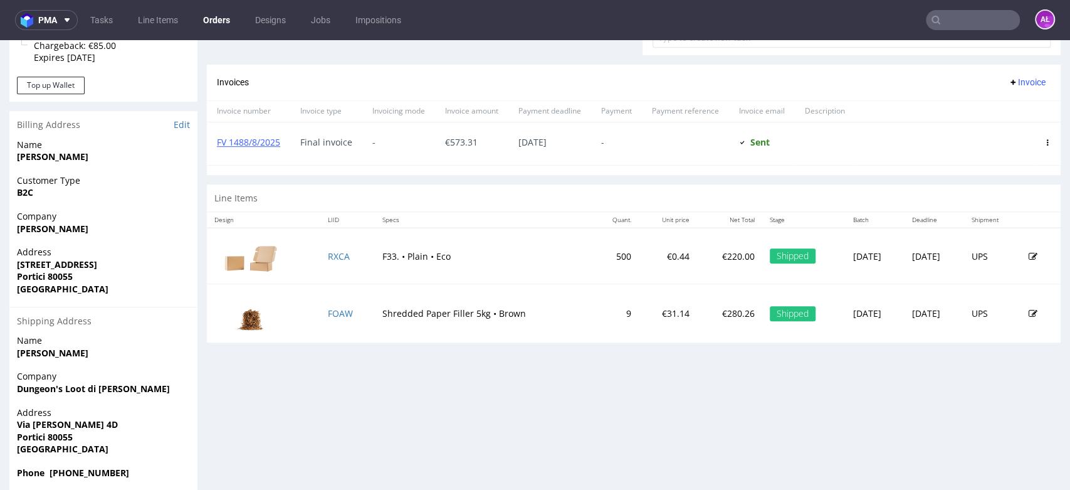
scroll to position [348, 0]
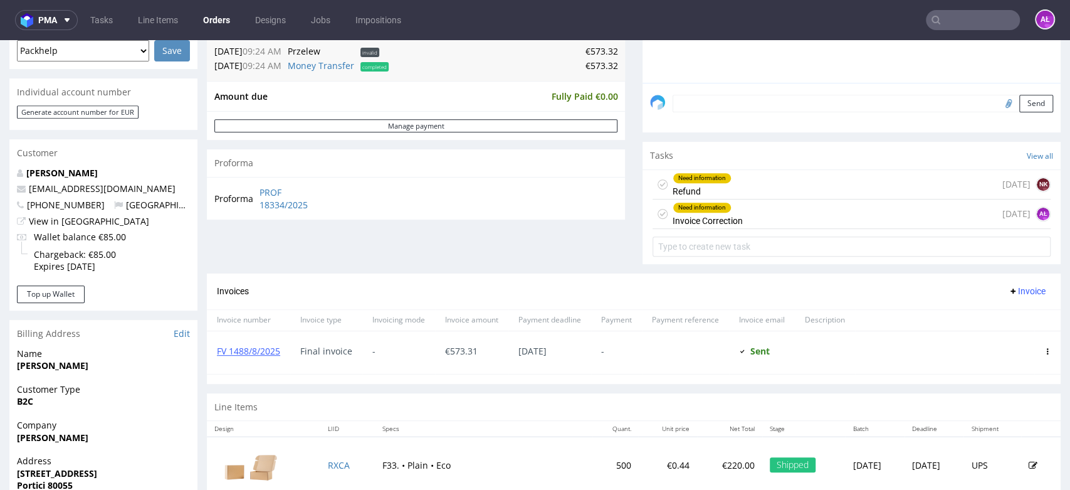
click at [732, 211] on div "Need information Invoice Correction" at bounding box center [708, 213] width 70 height 29
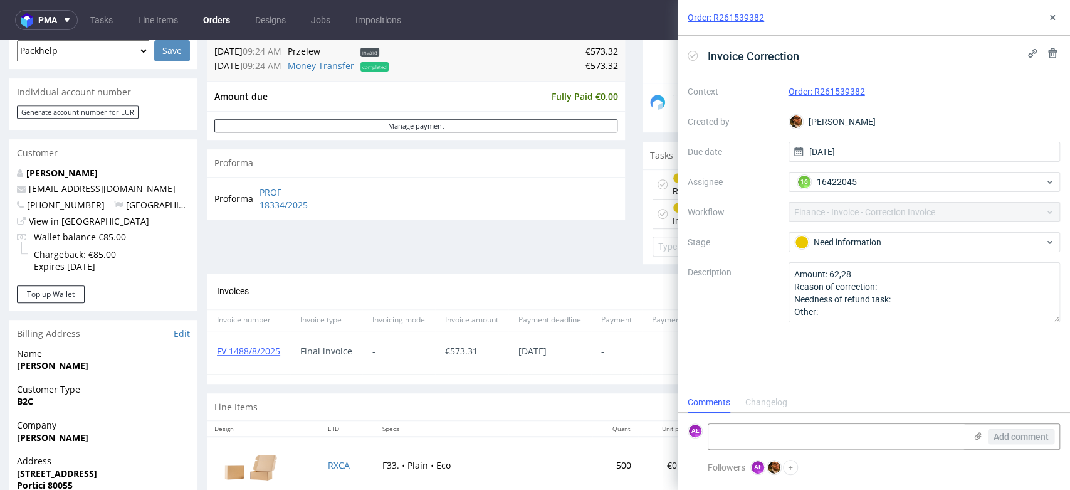
scroll to position [10, 0]
click at [670, 187] on div "Order: R261539382 Invoice Correction Context Order: R261539382 Created by [PERS…" at bounding box center [867, 245] width 408 height 490
click at [1057, 24] on button at bounding box center [1052, 17] width 15 height 15
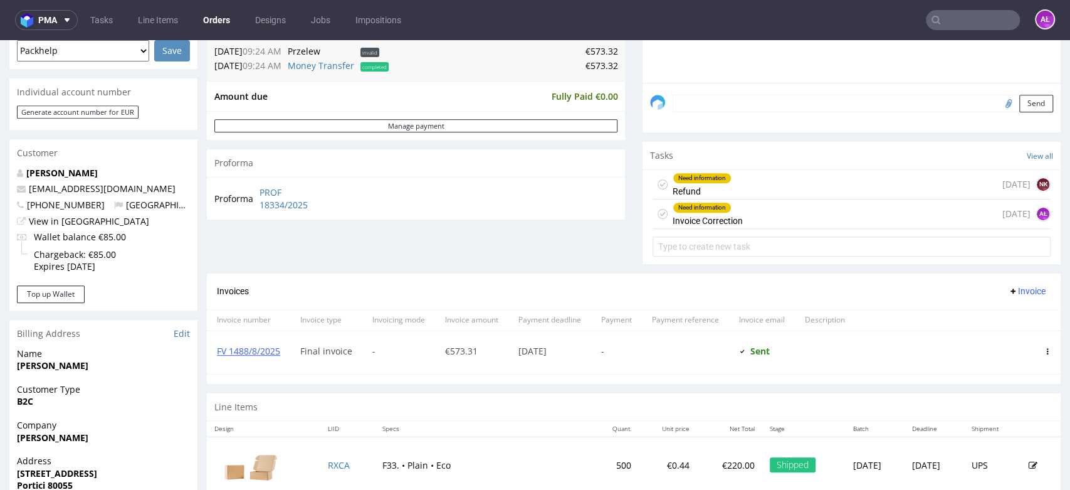
click at [761, 184] on div "Need information Refund [DATE] NK" at bounding box center [852, 184] width 398 height 29
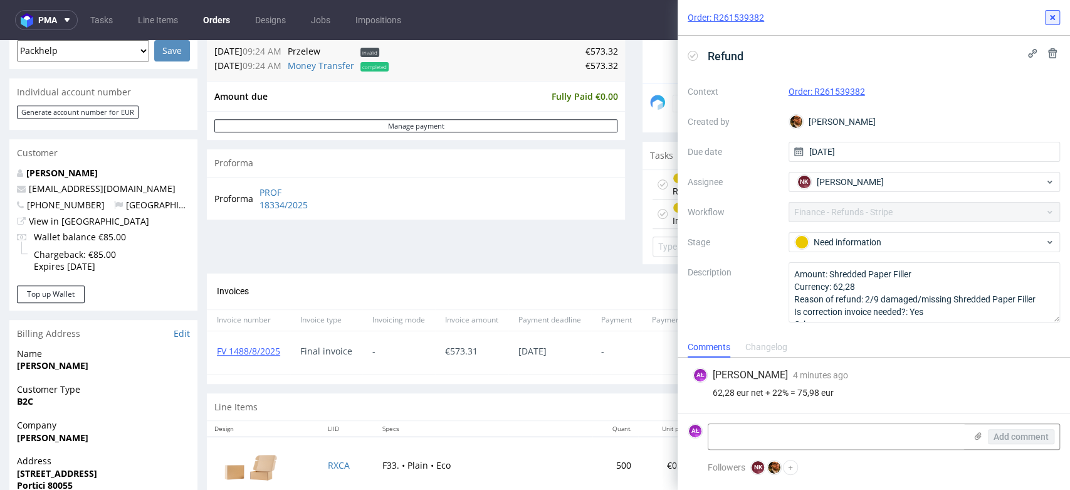
click at [1055, 19] on icon at bounding box center [1053, 18] width 10 height 10
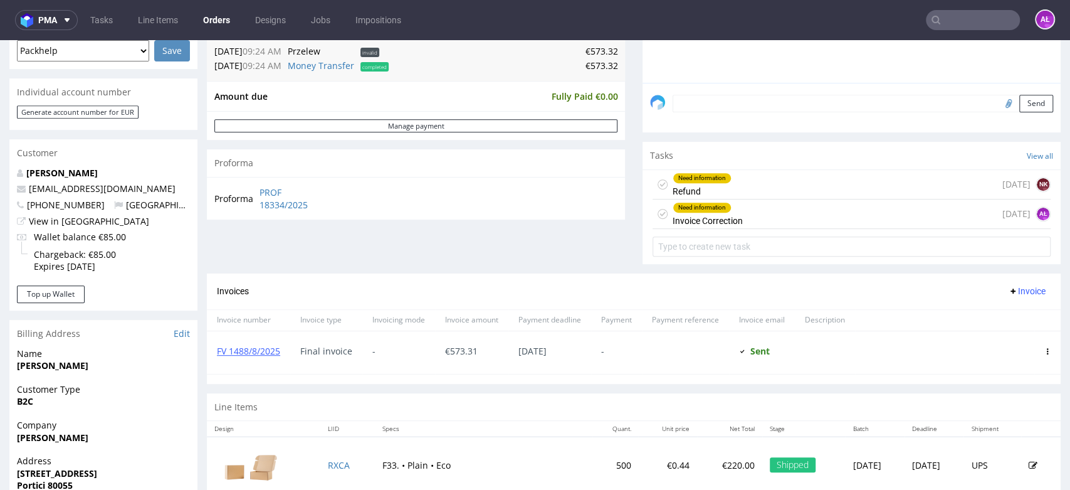
click at [700, 180] on div "Need information" at bounding box center [702, 178] width 58 height 10
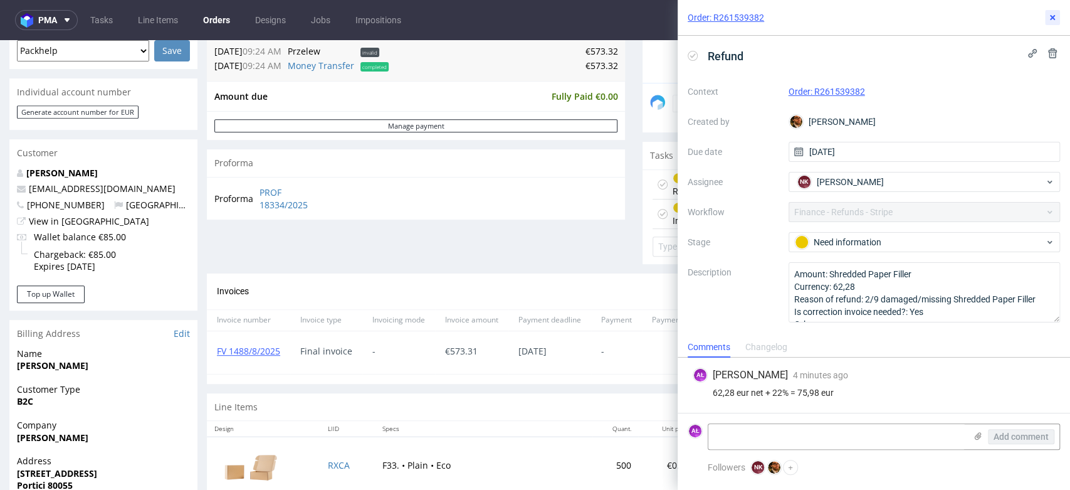
click at [1050, 15] on icon at bounding box center [1053, 18] width 10 height 10
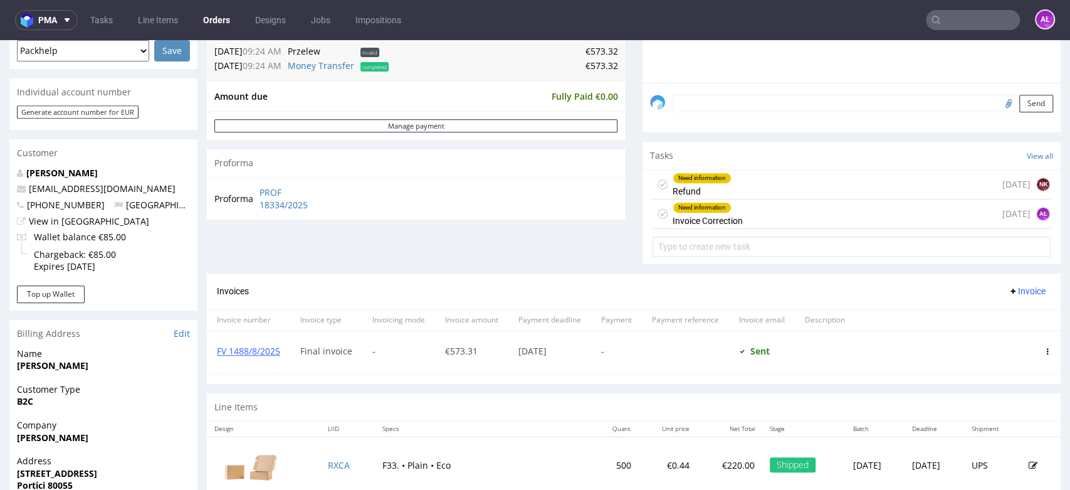
click at [1009, 288] on span "Invoice" at bounding box center [1027, 291] width 38 height 10
click at [1008, 334] on span "Add corrective" at bounding box center [1006, 340] width 63 height 13
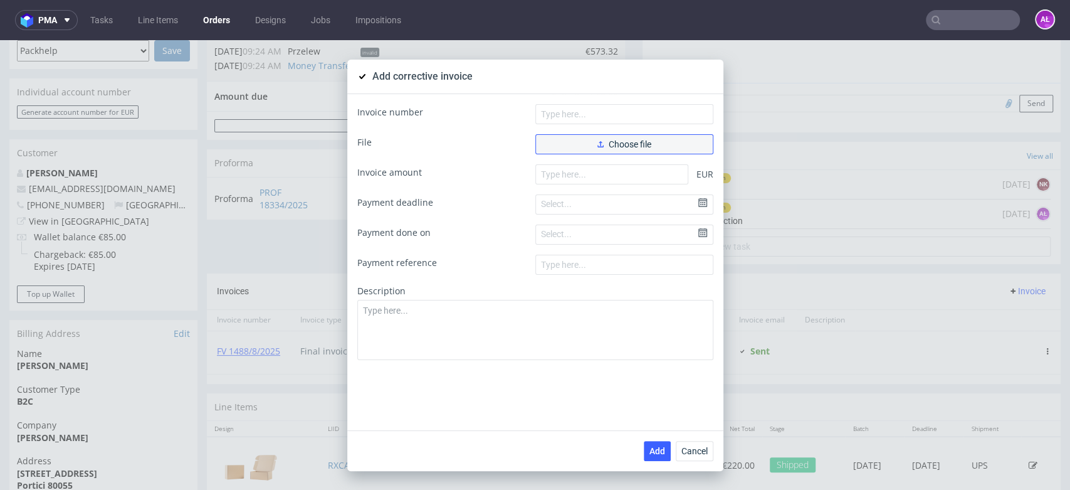
click at [650, 146] on button "Choose file" at bounding box center [625, 144] width 178 height 20
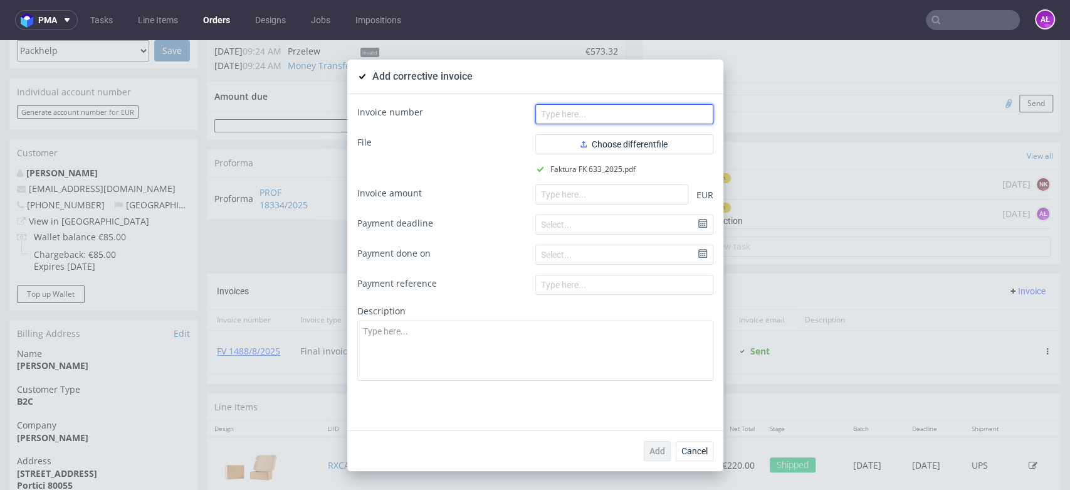
click at [643, 118] on input "text" at bounding box center [625, 114] width 178 height 20
paste input "FK 633/2025"
type input "FK 633/2025"
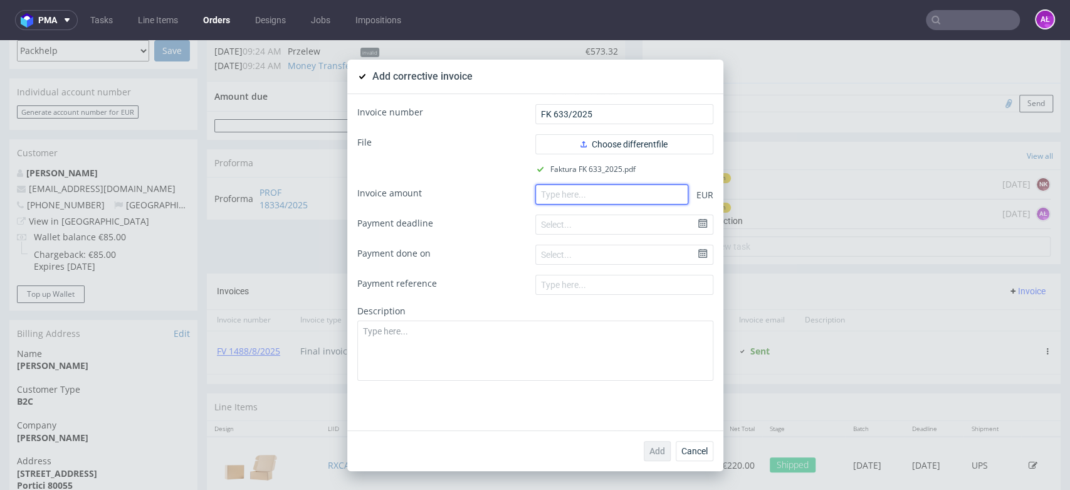
click at [594, 193] on input "number" at bounding box center [612, 194] width 153 height 20
paste input "-75.98"
type input "-75.98"
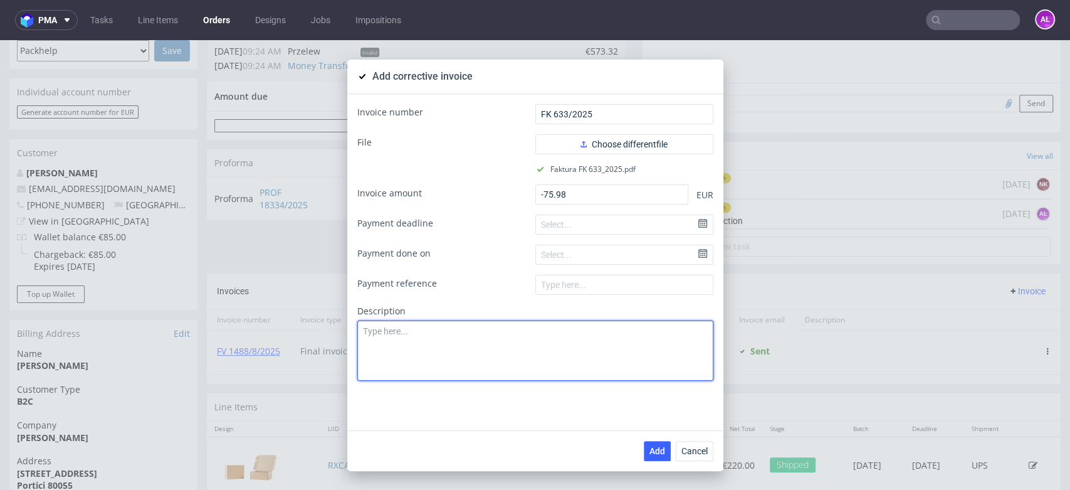
click at [597, 355] on textarea at bounding box center [535, 350] width 356 height 60
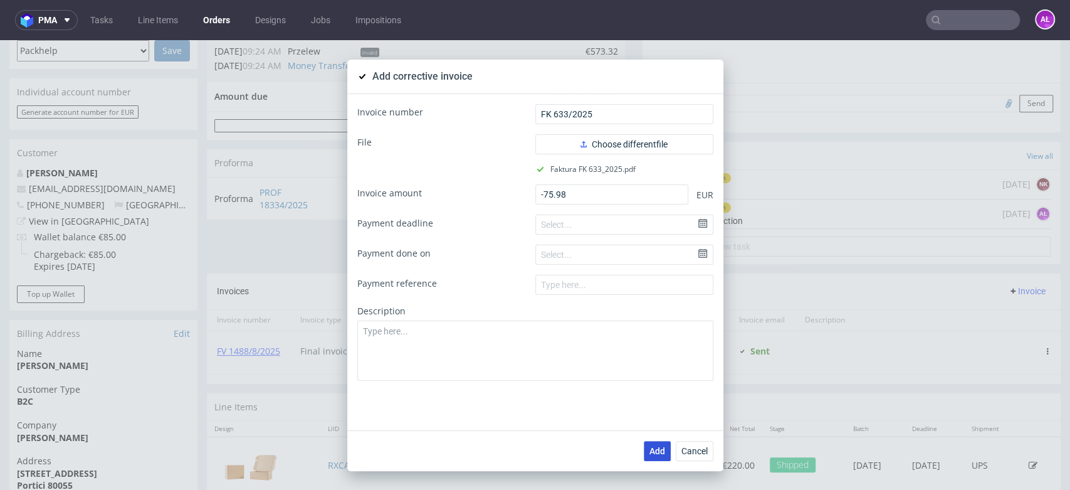
click at [650, 449] on span "Add" at bounding box center [658, 450] width 16 height 9
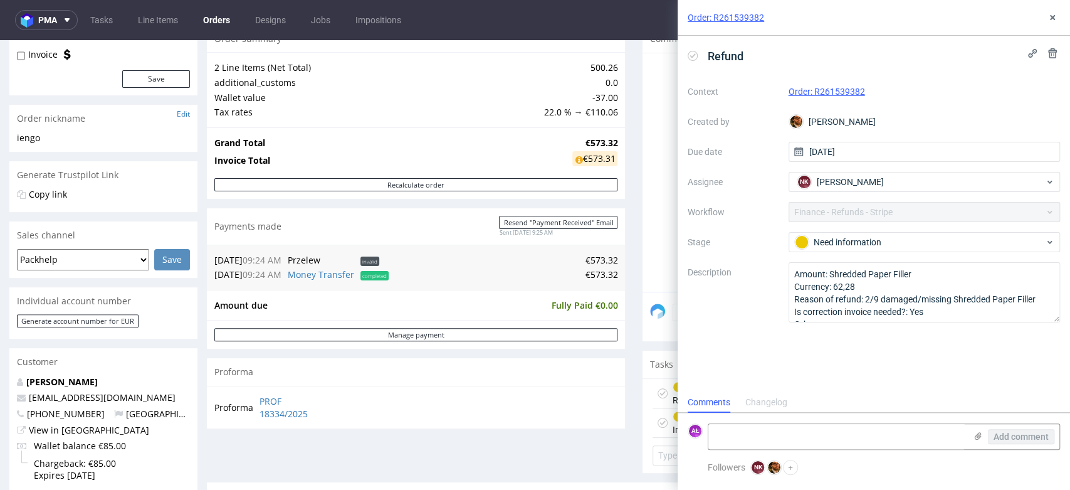
scroll to position [348, 0]
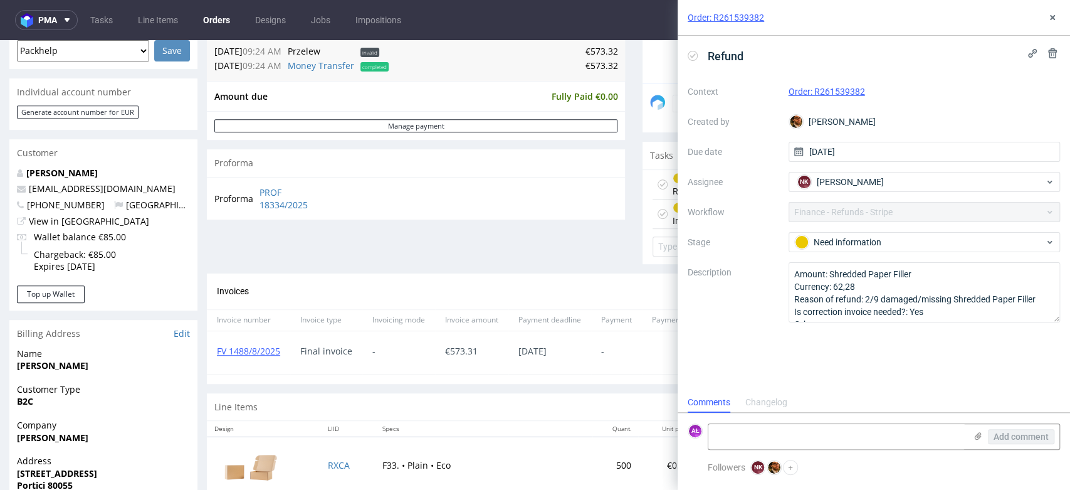
click at [667, 181] on div "Order: R261539382 Refund Context Order: R261539382 Created by [PERSON_NAME] Due…" at bounding box center [867, 245] width 408 height 490
click at [1053, 13] on icon at bounding box center [1053, 18] width 10 height 10
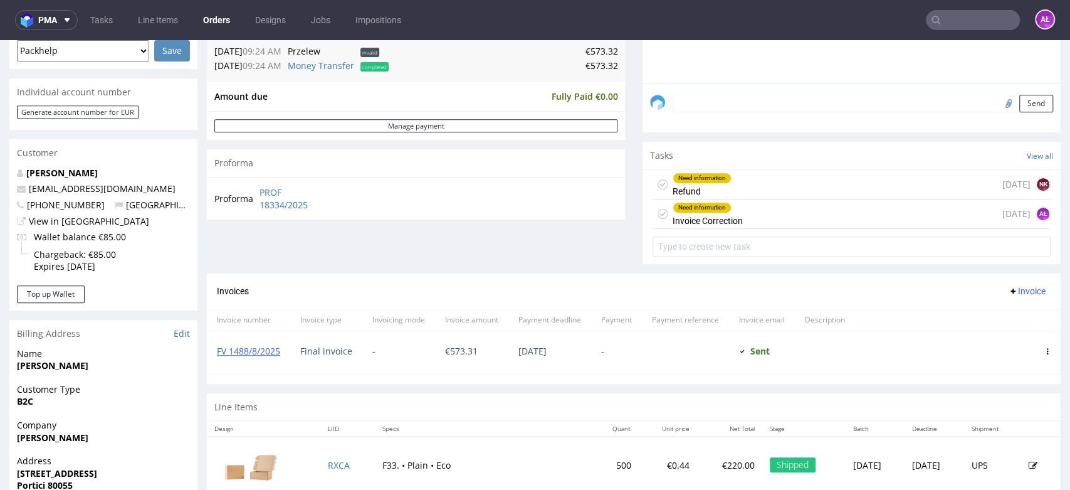
click at [701, 184] on div "Need information Refund" at bounding box center [702, 184] width 59 height 29
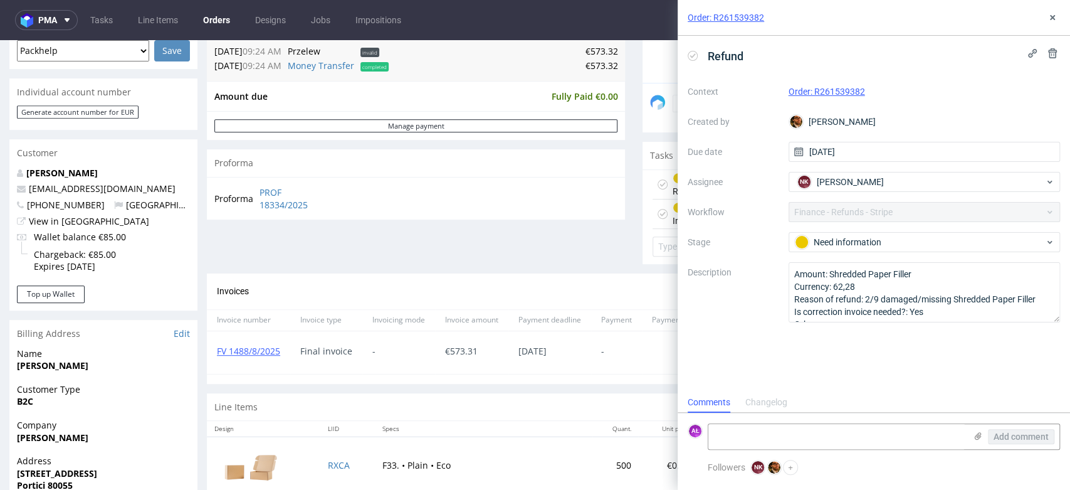
scroll to position [10, 0]
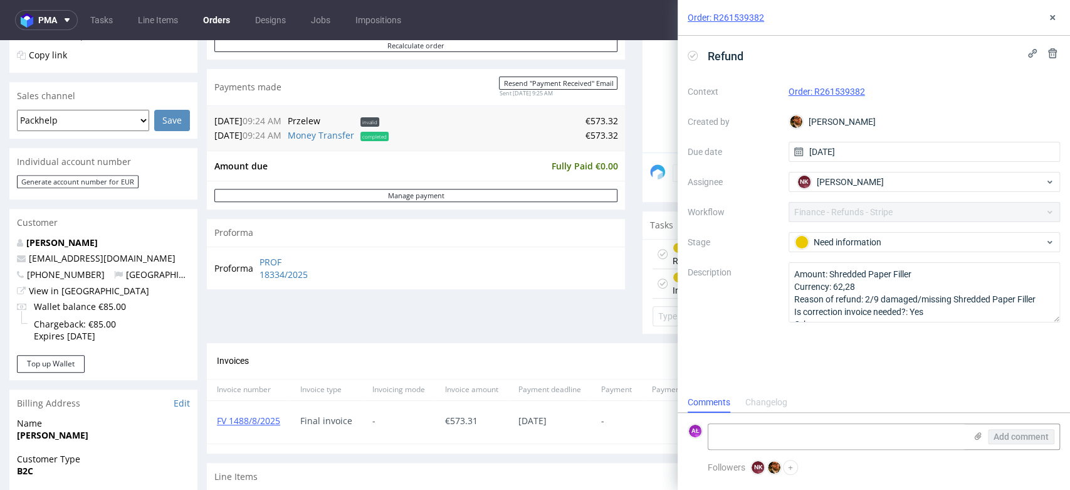
scroll to position [557, 0]
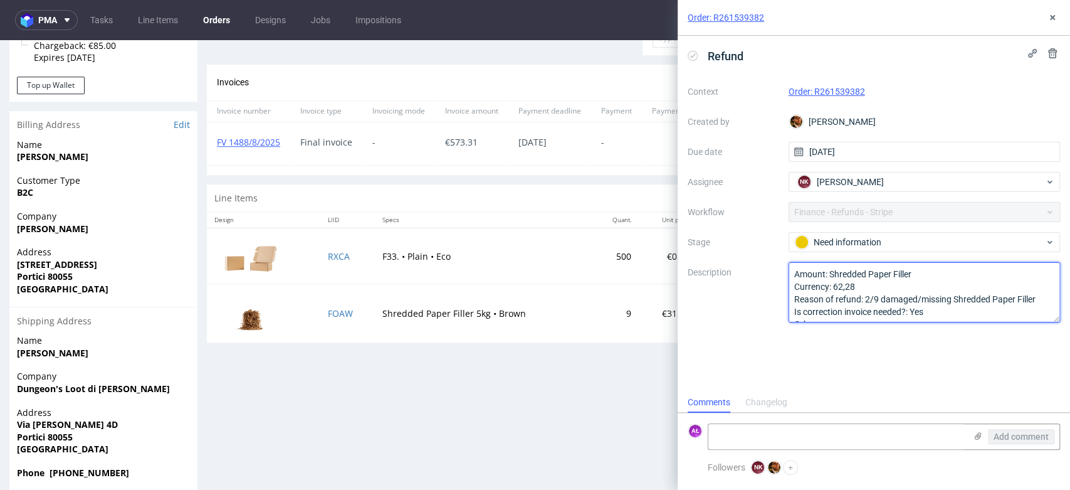
drag, startPoint x: 857, startPoint y: 283, endPoint x: 833, endPoint y: 287, distance: 24.0
click at [833, 287] on textarea "Amount: Shredded Paper Filler Currency: 62,28 Reason of refund: 2/9 damaged/mis…" at bounding box center [925, 292] width 272 height 60
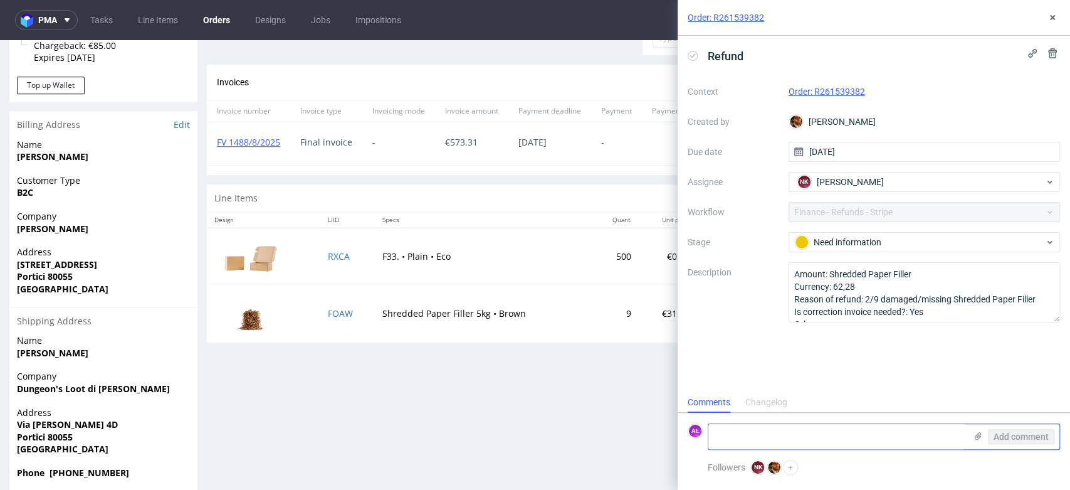
click at [831, 440] on textarea at bounding box center [837, 436] width 257 height 25
paste textarea "62,28"
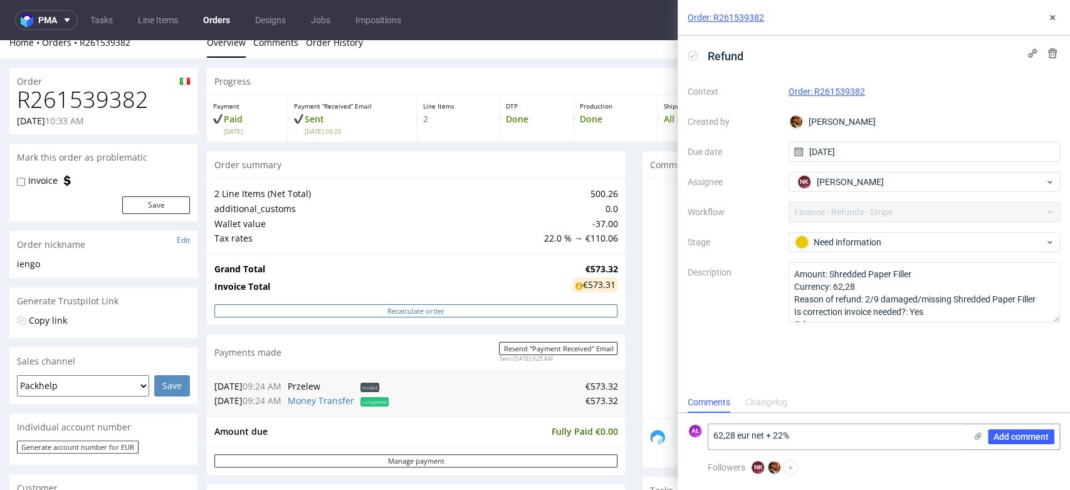
scroll to position [0, 0]
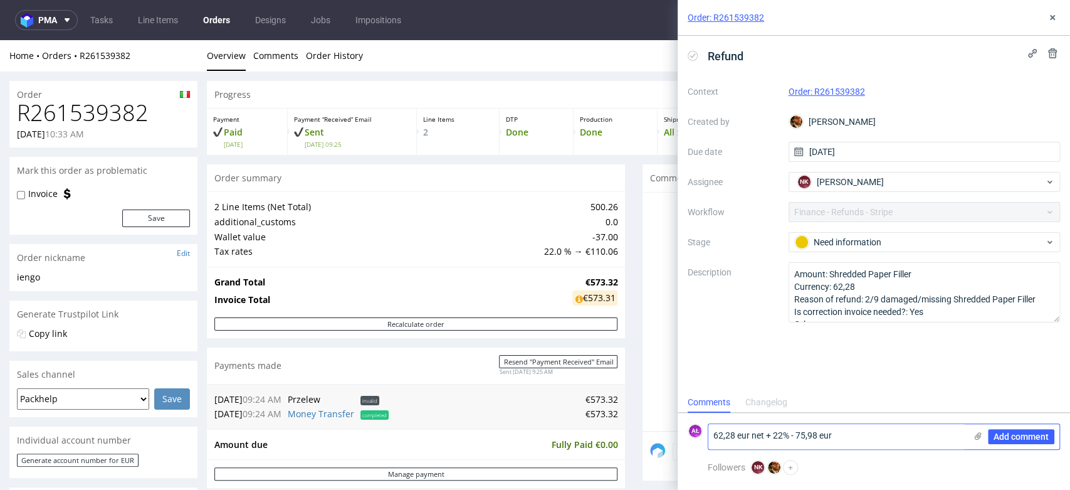
click at [793, 441] on textarea "62,28 eur net + 22% - 75,98 eur" at bounding box center [837, 436] width 257 height 25
click at [862, 443] on textarea "62,28 eur net + 22% = 75,98 eur" at bounding box center [837, 436] width 257 height 25
type textarea "62,28 eur net + 22% = 75,98 eur"
click at [1025, 430] on button "Add comment" at bounding box center [1021, 436] width 66 height 15
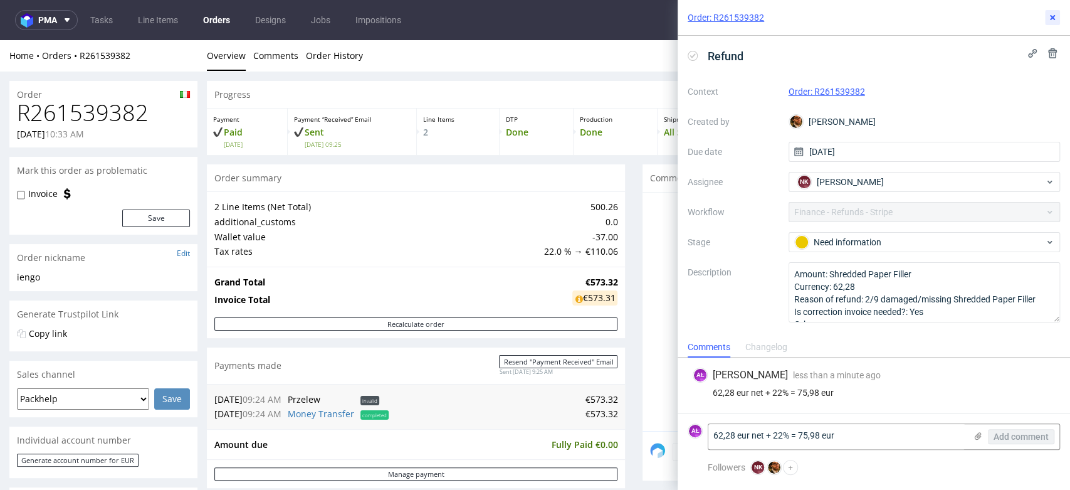
click at [1051, 19] on icon at bounding box center [1053, 18] width 10 height 10
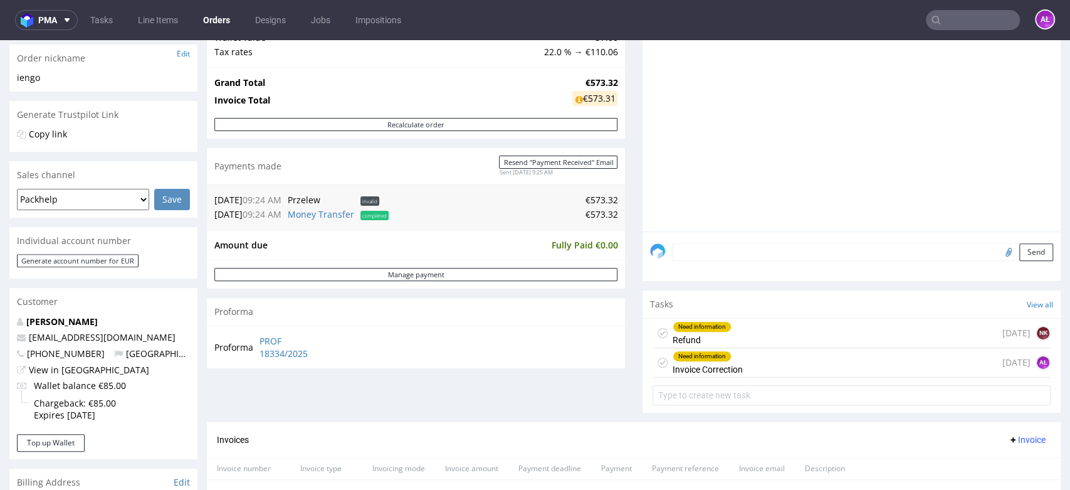
scroll to position [278, 0]
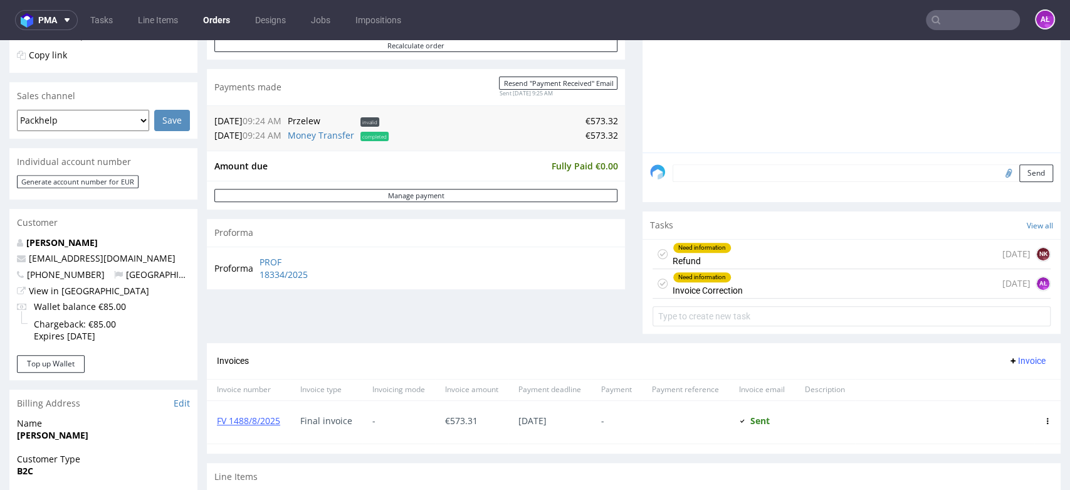
drag, startPoint x: 692, startPoint y: 260, endPoint x: 692, endPoint y: 300, distance: 40.1
click at [692, 260] on div "Need information Refund" at bounding box center [702, 254] width 59 height 29
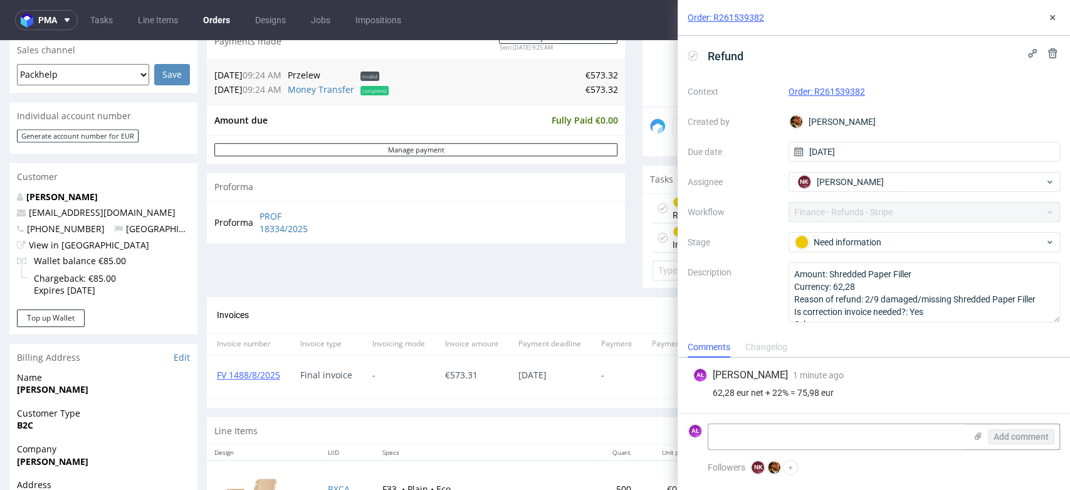
scroll to position [348, 0]
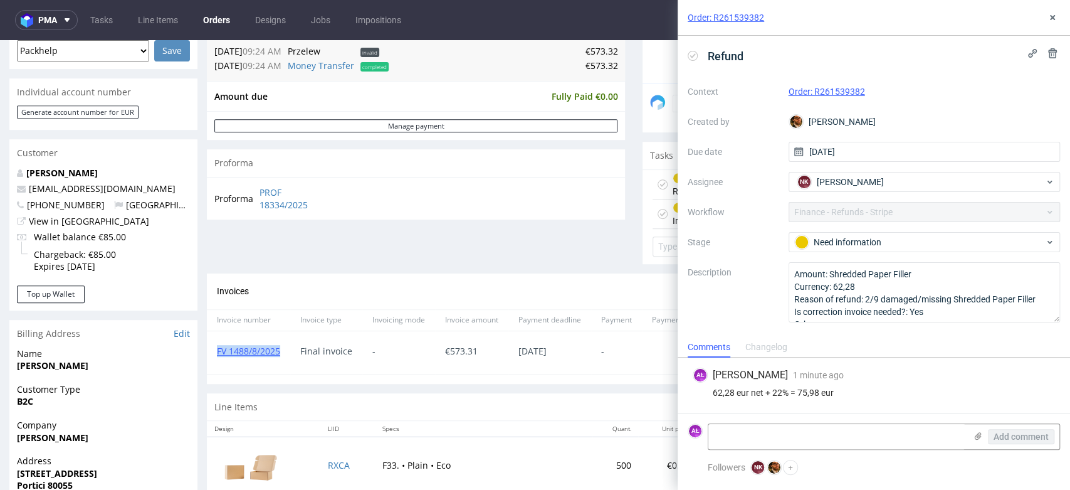
drag, startPoint x: 285, startPoint y: 355, endPoint x: 214, endPoint y: 356, distance: 70.9
click at [214, 356] on div "FV 1488/8/2025" at bounding box center [248, 352] width 83 height 43
copy link "FV 1488/8/2025"
drag, startPoint x: 882, startPoint y: 92, endPoint x: 781, endPoint y: 99, distance: 101.2
click at [781, 99] on div "Context Order: R261539382 Created by Matteo Corsico Due date 26/09/2025 Assigne…" at bounding box center [874, 202] width 372 height 241
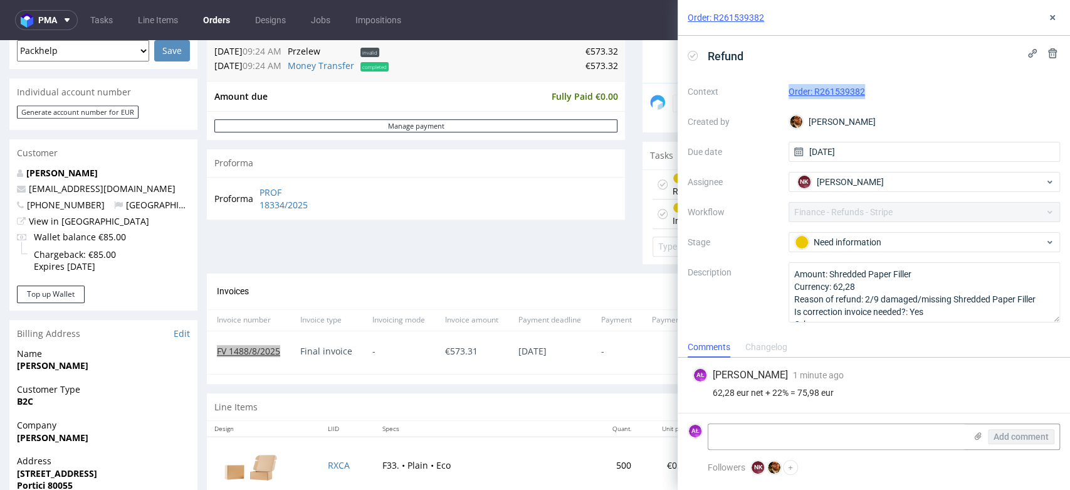
copy div "Order: R261539382"
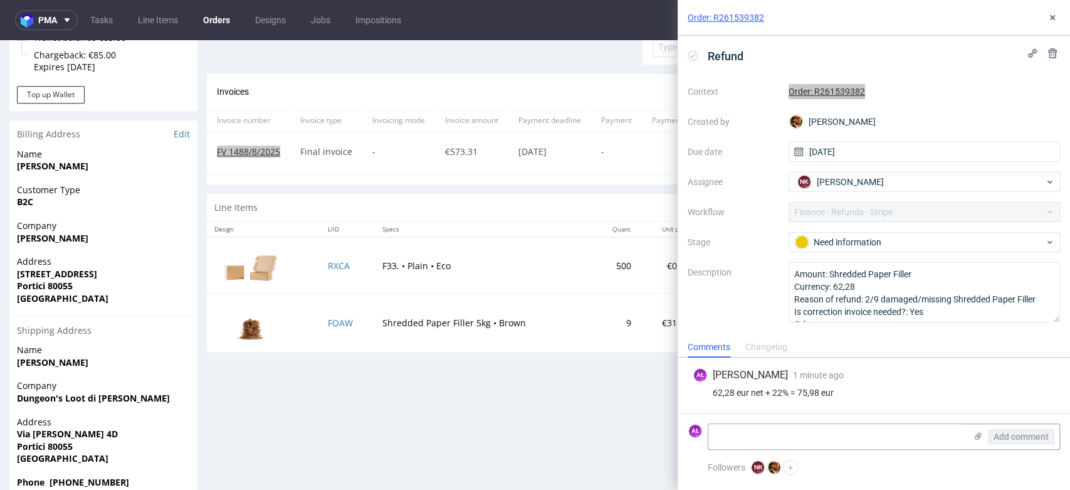
scroll to position [487, 0]
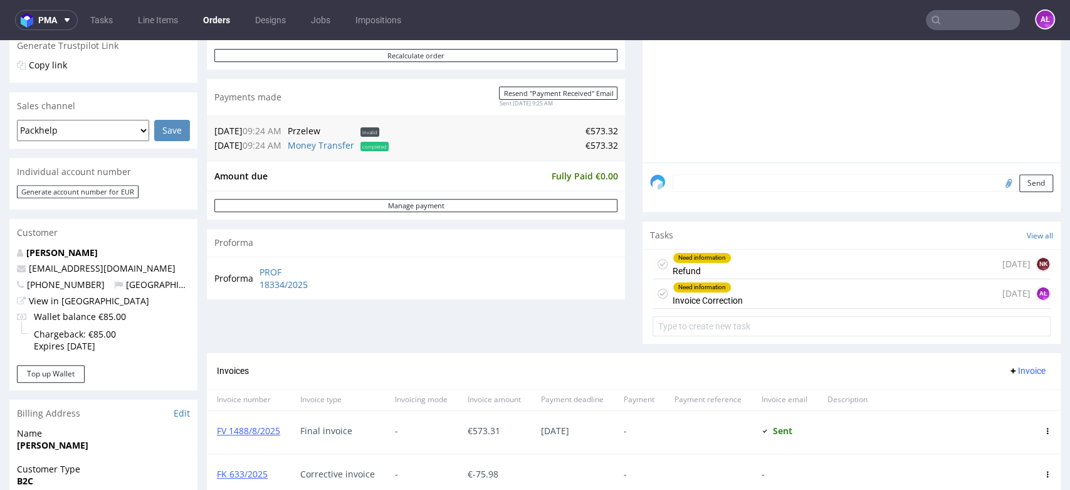
scroll to position [348, 0]
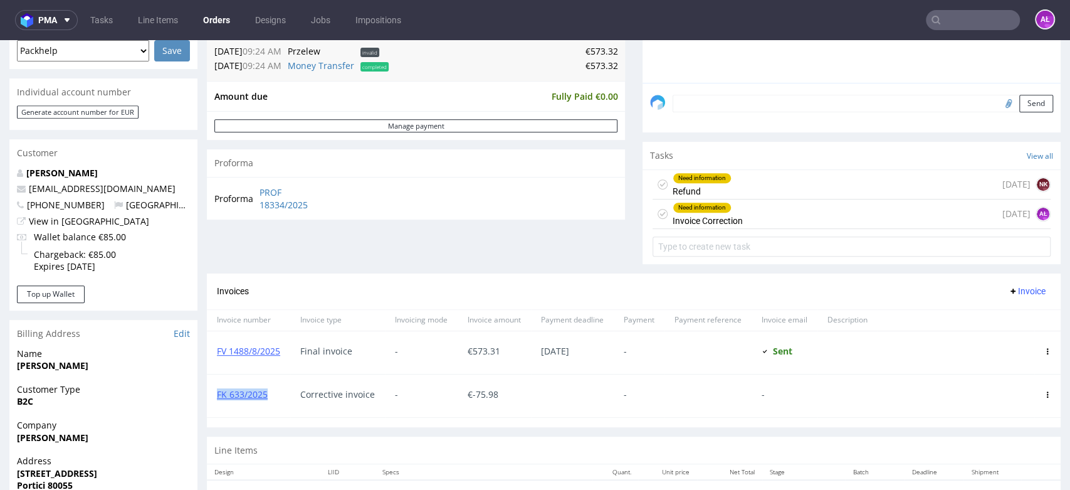
drag, startPoint x: 272, startPoint y: 397, endPoint x: 213, endPoint y: 401, distance: 58.5
click at [213, 401] on div "FK 633/2025" at bounding box center [248, 395] width 83 height 43
copy link "FK 633/2025"
click at [732, 209] on div "Need information Invoice Correction 4 days ago AŁ" at bounding box center [852, 213] width 398 height 29
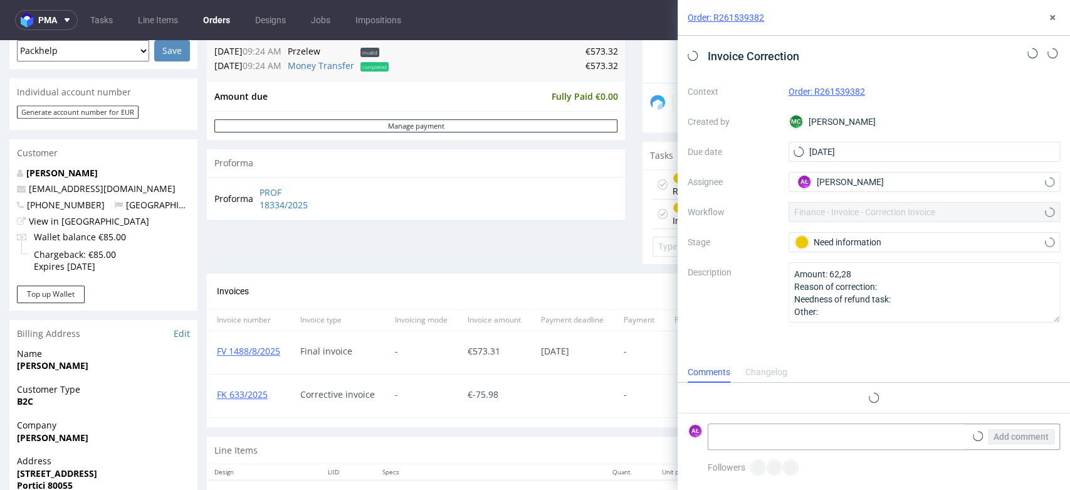
scroll to position [10, 0]
click at [848, 430] on textarea at bounding box center [837, 436] width 257 height 25
paste textarea "FK 633/2025"
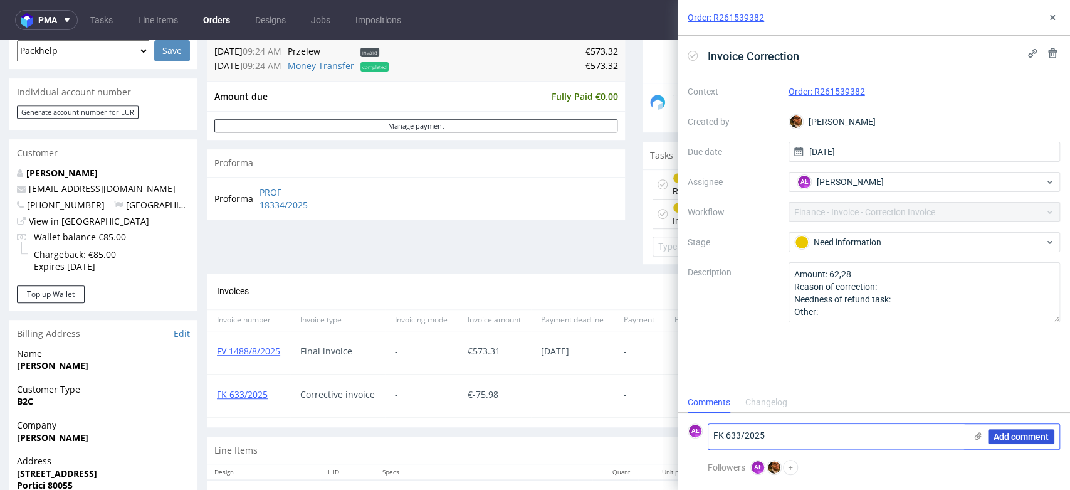
type textarea "FK 633/2025"
click at [998, 432] on span "Add comment" at bounding box center [1021, 436] width 55 height 9
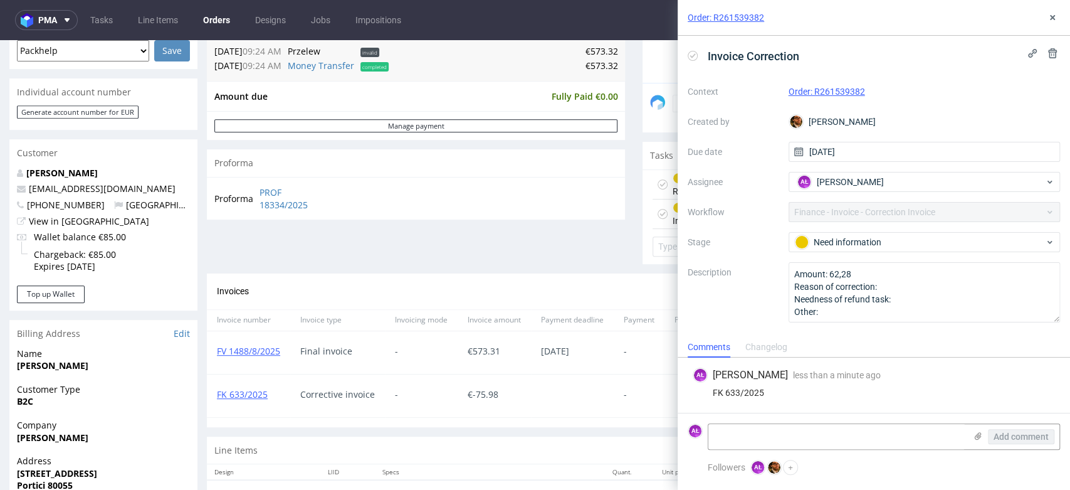
drag, startPoint x: 692, startPoint y: 54, endPoint x: 902, endPoint y: 33, distance: 211.7
click at [691, 54] on icon at bounding box center [693, 56] width 10 height 10
click at [1057, 14] on icon at bounding box center [1053, 18] width 10 height 10
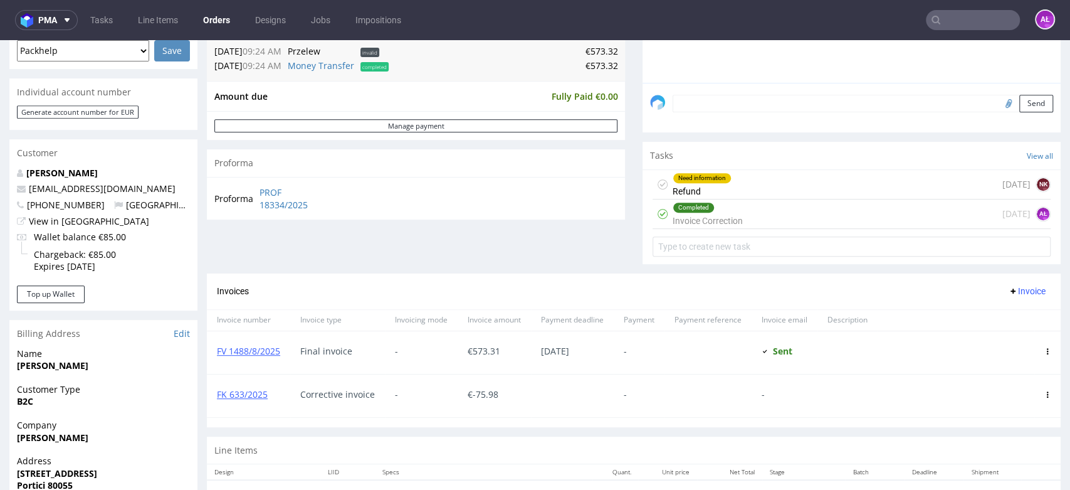
click at [745, 189] on div "Need information Refund 4 days ago NK" at bounding box center [852, 184] width 398 height 29
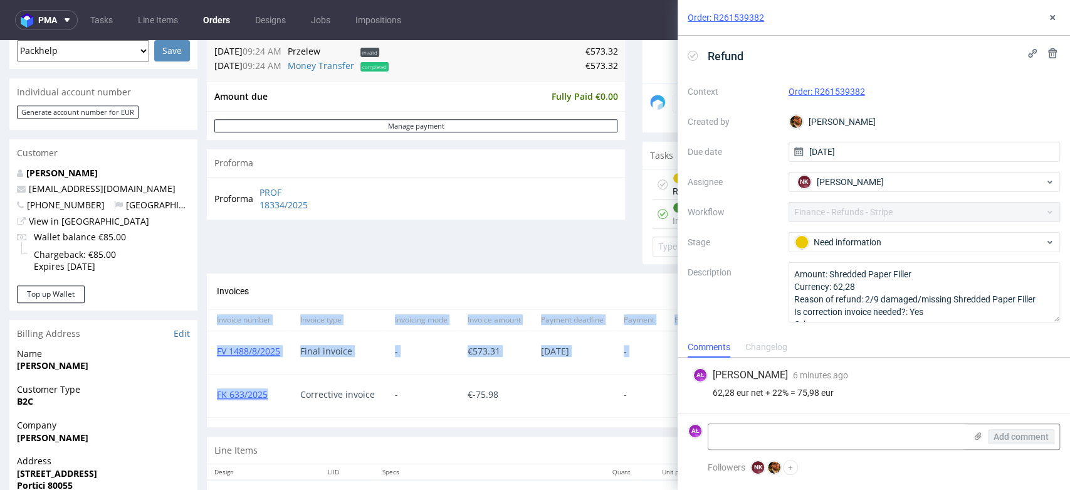
drag, startPoint x: 272, startPoint y: 405, endPoint x: 289, endPoint y: 412, distance: 18.9
click at [206, 405] on div "Order R261539382 28.08.2025 10:33 AM Mark this order as problematic Invoice Sav…" at bounding box center [535, 238] width 1070 height 1030
copy div "Invoice number Invoice type Invoicing mode Invoice amount Payment deadline Paym…"
click at [282, 406] on div "FK 633/2025" at bounding box center [248, 395] width 83 height 43
click at [277, 396] on span "FK 633/2025" at bounding box center [248, 394] width 63 height 10
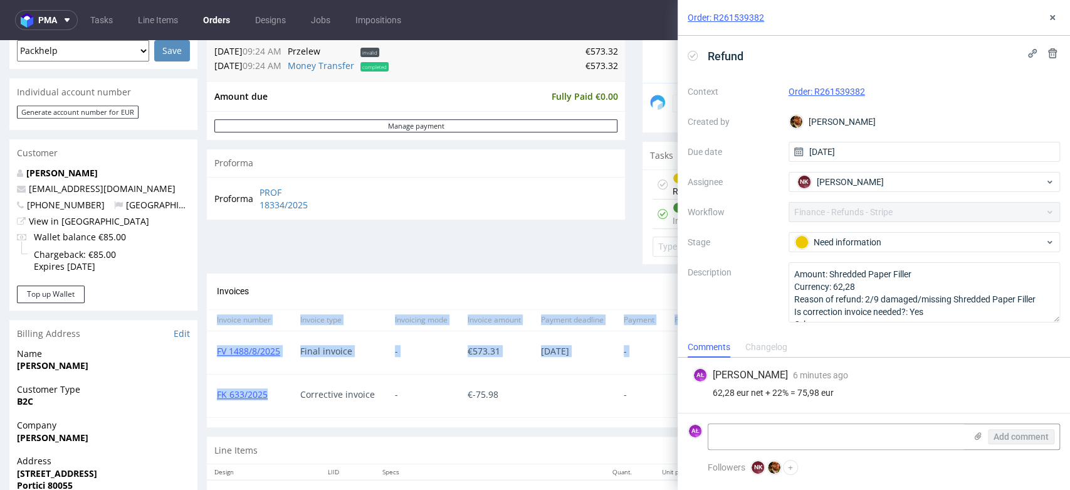
click at [281, 383] on div "FK 633/2025" at bounding box center [248, 395] width 83 height 43
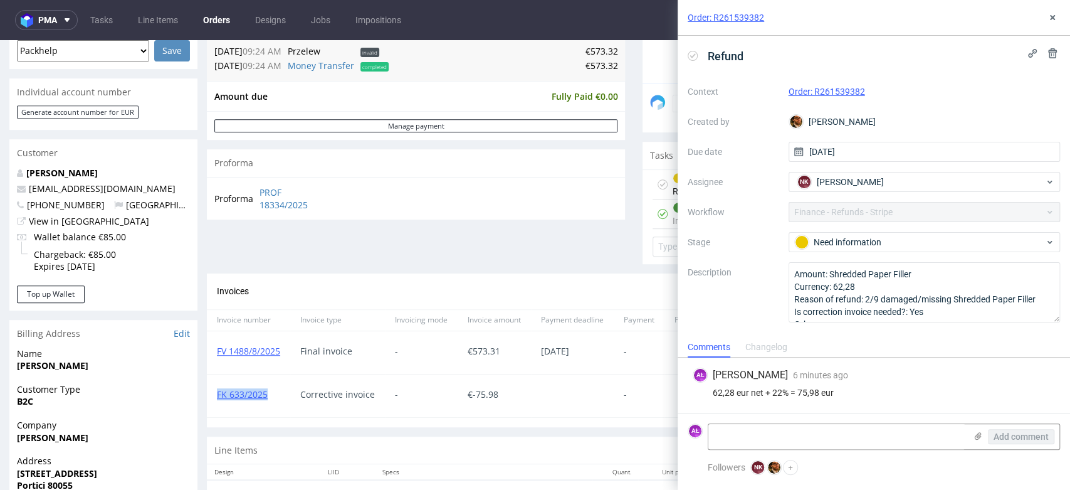
drag, startPoint x: 280, startPoint y: 395, endPoint x: 215, endPoint y: 400, distance: 65.4
click at [215, 400] on div "FK 633/2025" at bounding box center [248, 395] width 83 height 43
copy link "FK 633/2025"
click at [722, 429] on textarea at bounding box center [837, 436] width 257 height 25
paste textarea "FK 633/2025"
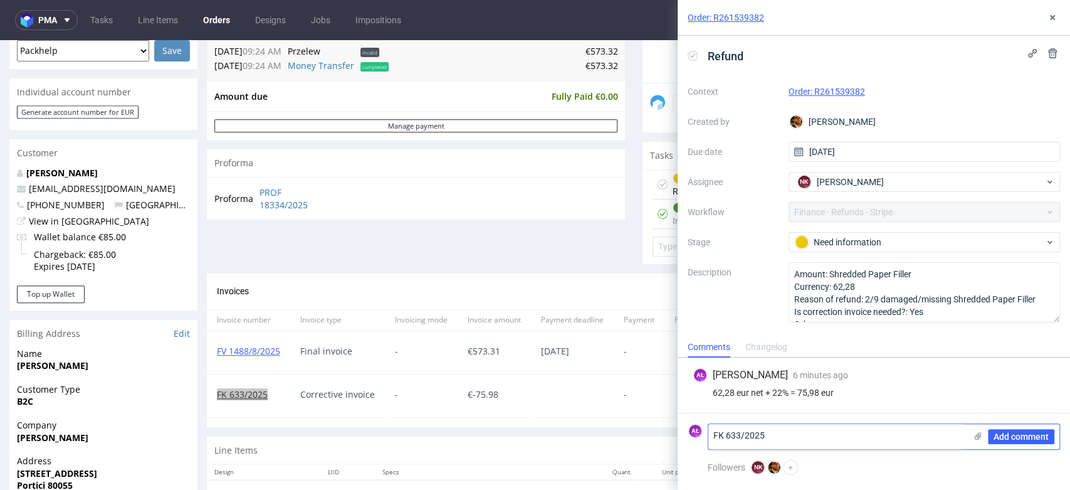
paste textarea "FK 633/2025"
type textarea "FK 633/2025"
click at [1017, 425] on div "Add comment" at bounding box center [1013, 436] width 94 height 25
click at [1023, 432] on span "Add comment" at bounding box center [1021, 436] width 55 height 9
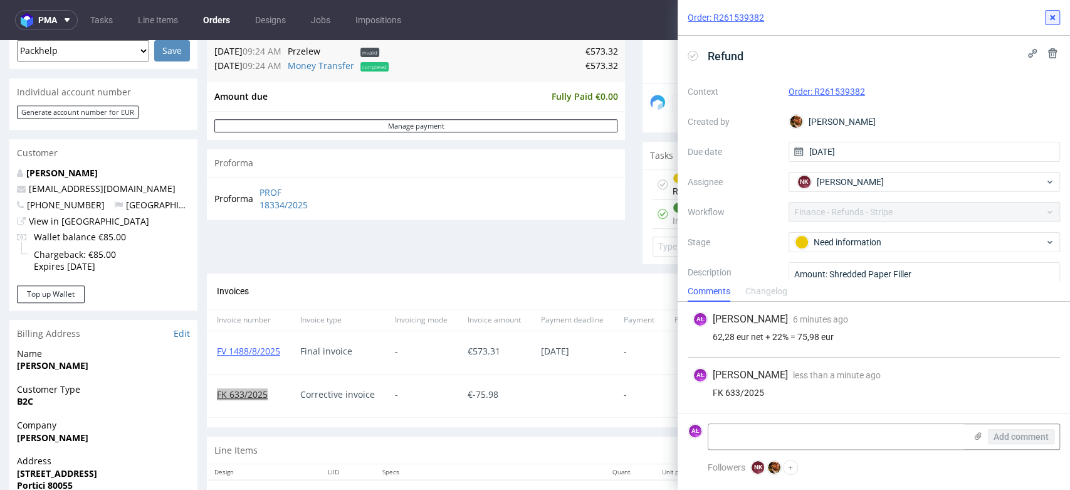
click at [1055, 19] on icon at bounding box center [1053, 18] width 10 height 10
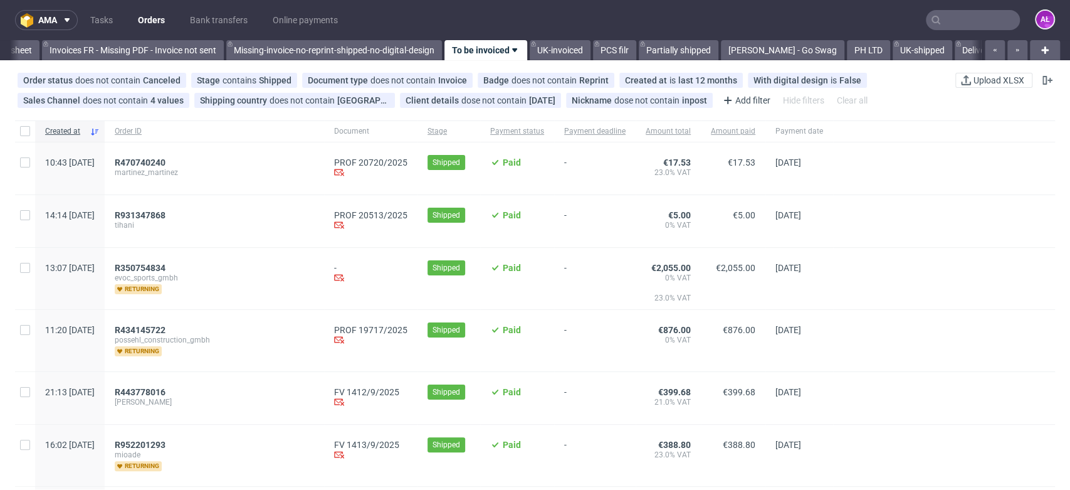
scroll to position [0, 2101]
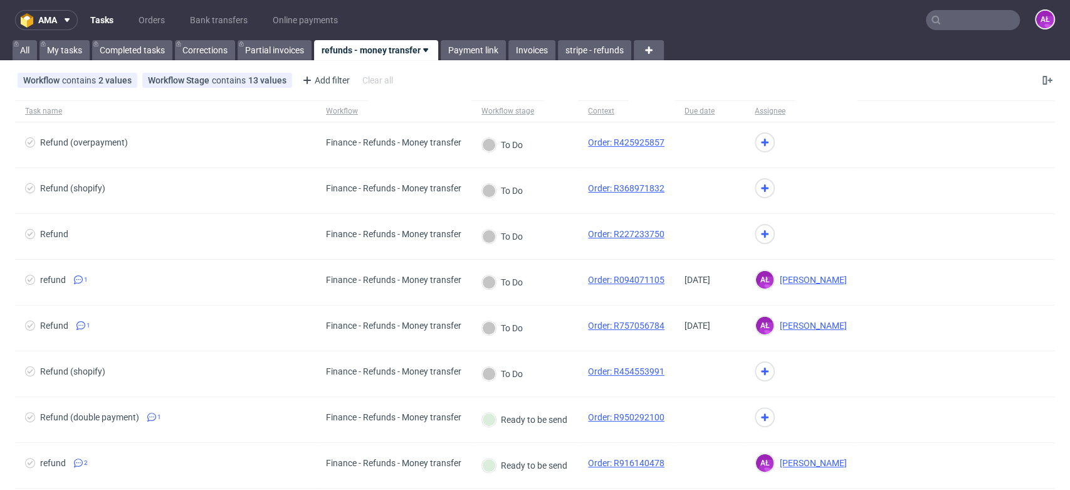
paste input "FV 1488/8/2025"
click at [976, 19] on input "text" at bounding box center [973, 20] width 94 height 20
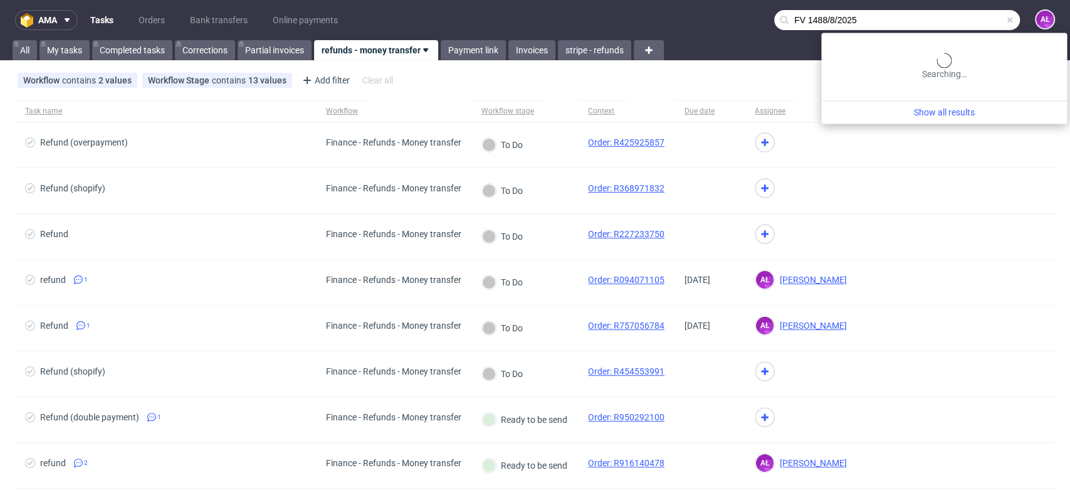
type input "FV 1488/8/2025"
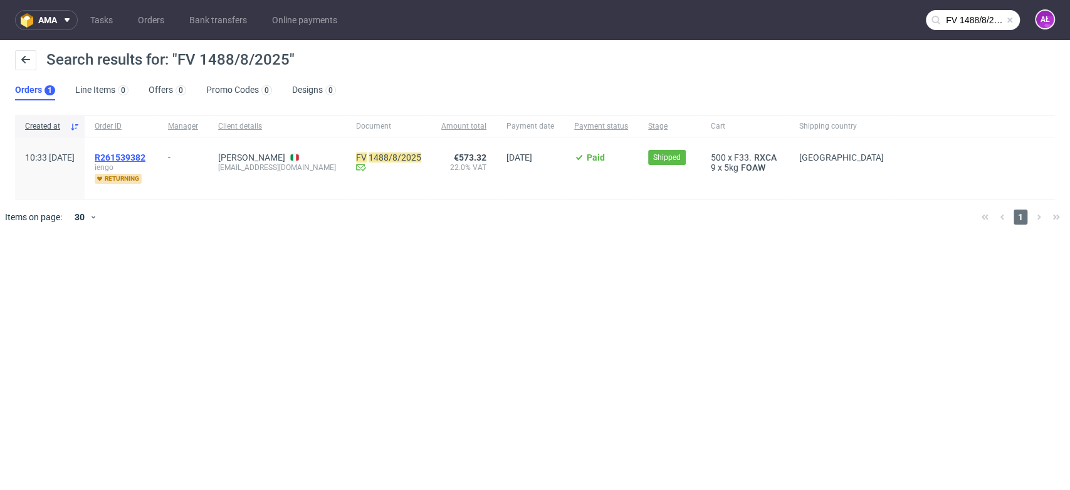
click at [145, 157] on span "R261539382" at bounding box center [120, 157] width 51 height 10
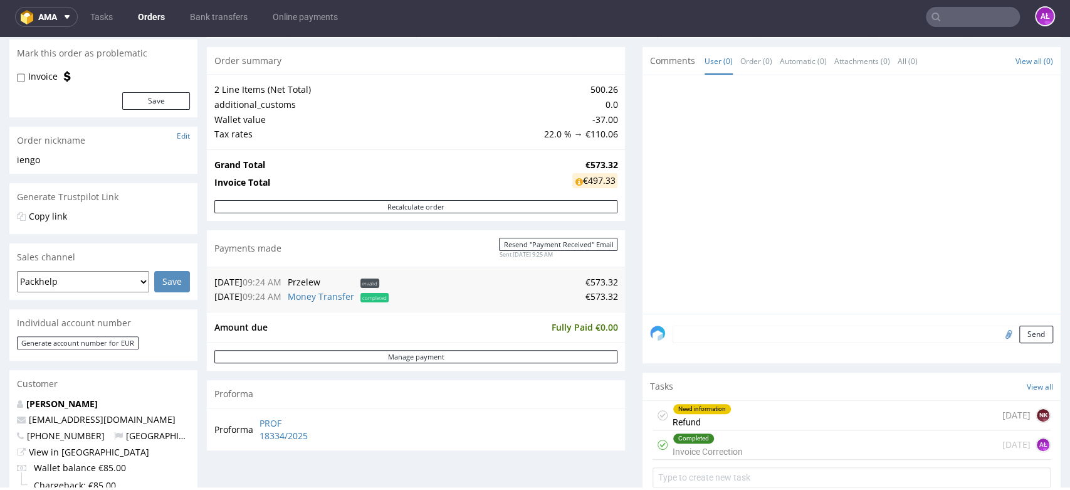
scroll to position [348, 0]
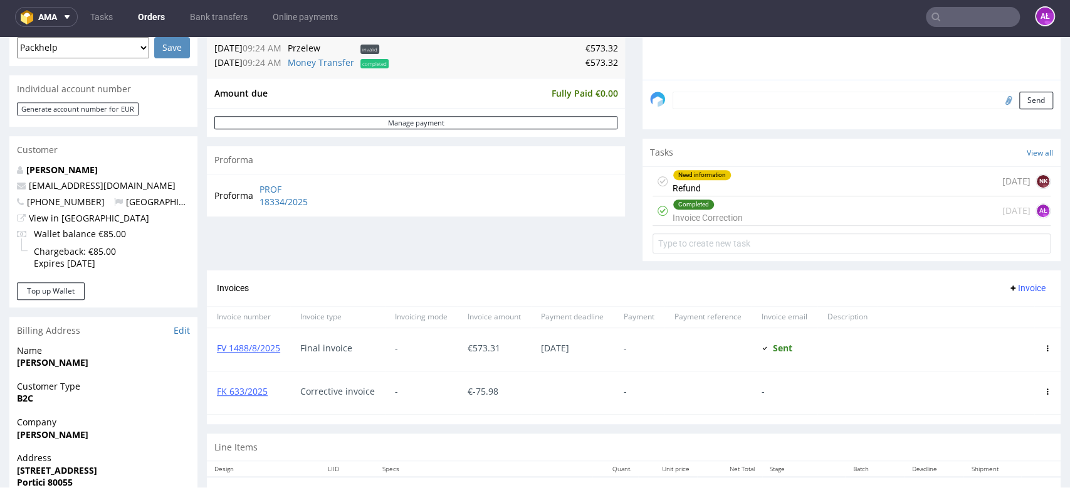
click at [697, 188] on div "Need information Refund" at bounding box center [702, 181] width 59 height 29
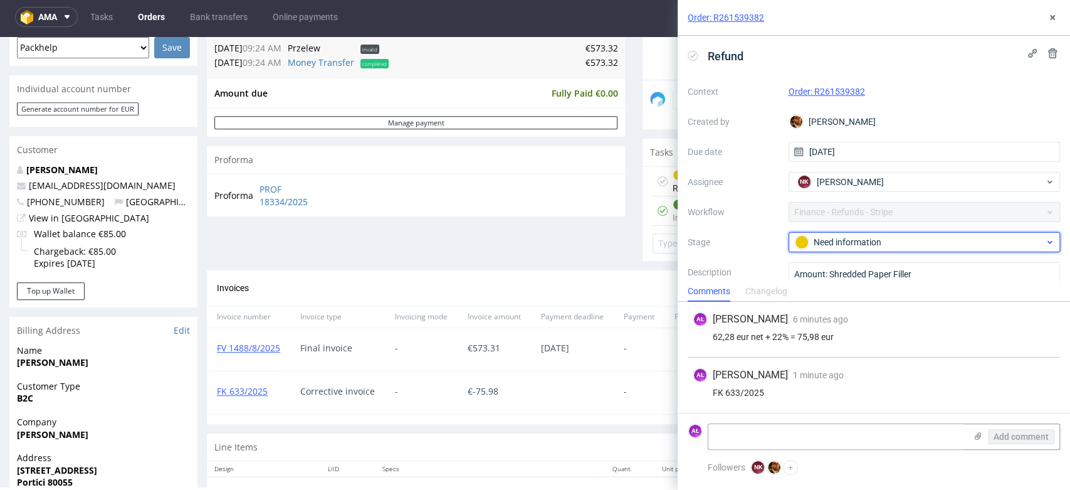
click at [858, 235] on div "Need information" at bounding box center [920, 242] width 250 height 14
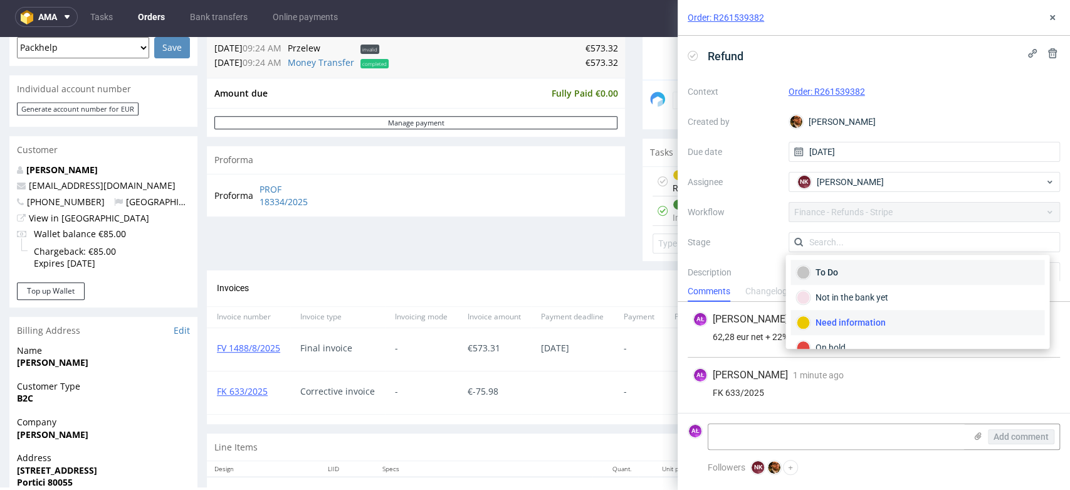
click at [859, 271] on div "To Do" at bounding box center [917, 272] width 243 height 14
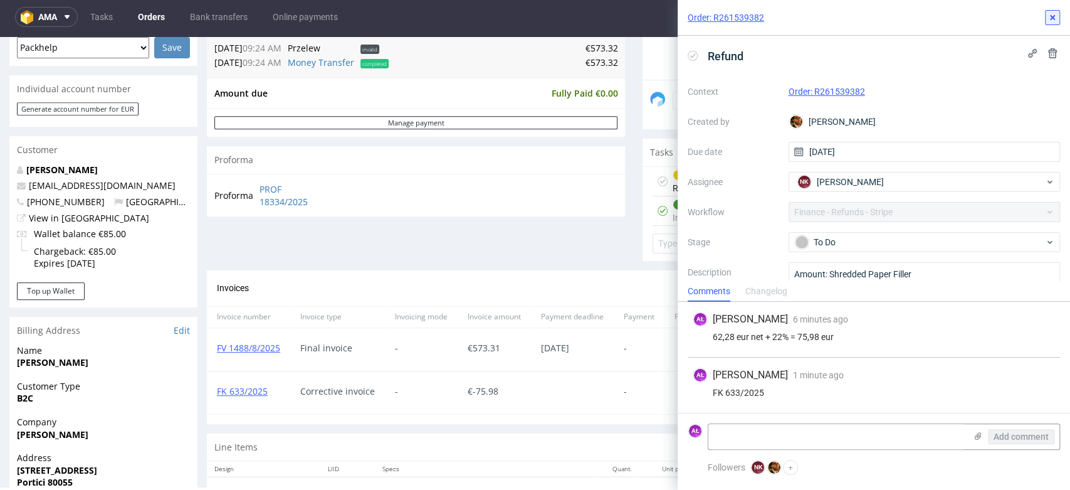
click at [1049, 18] on icon at bounding box center [1053, 18] width 10 height 10
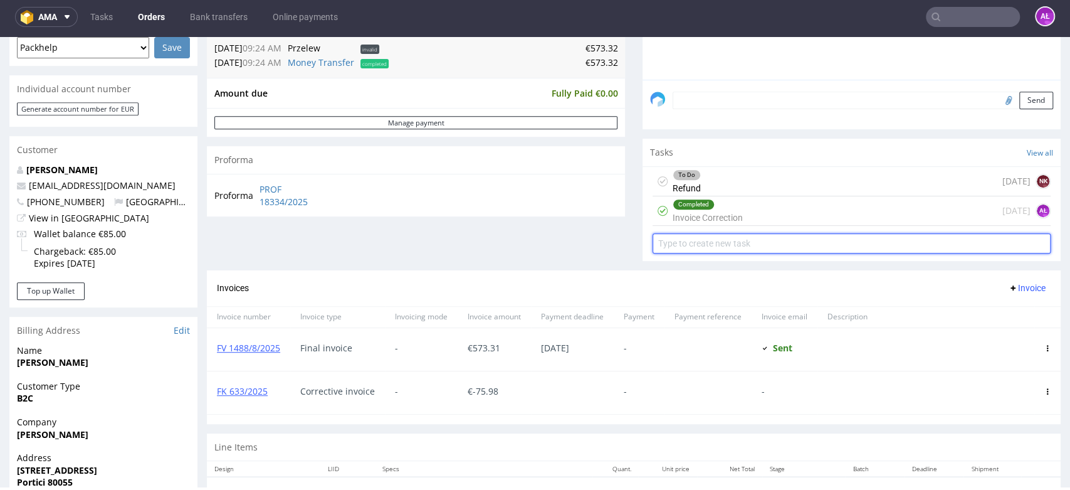
click at [788, 239] on input "text" at bounding box center [852, 243] width 398 height 20
type input "refund"
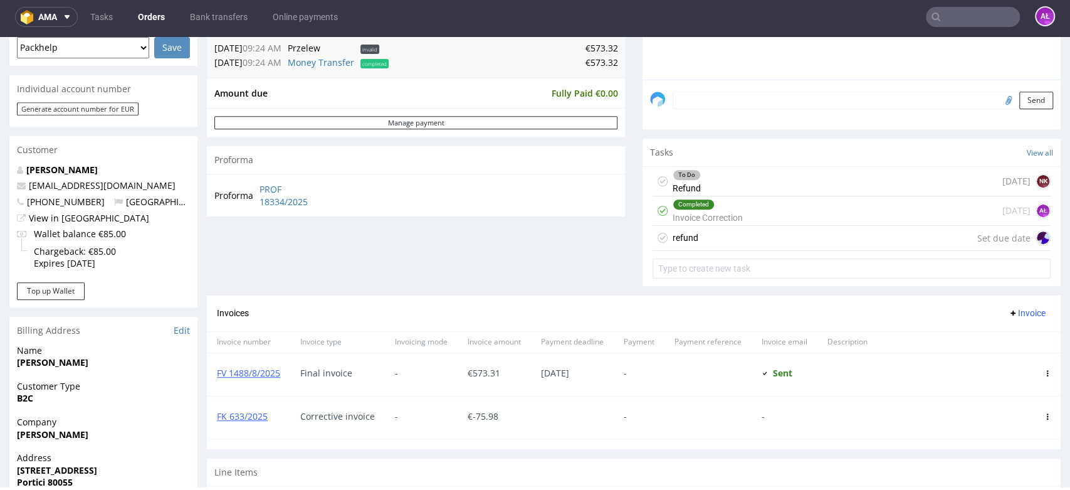
click at [789, 172] on div "To Do Refund 4 days ago NK" at bounding box center [852, 181] width 398 height 29
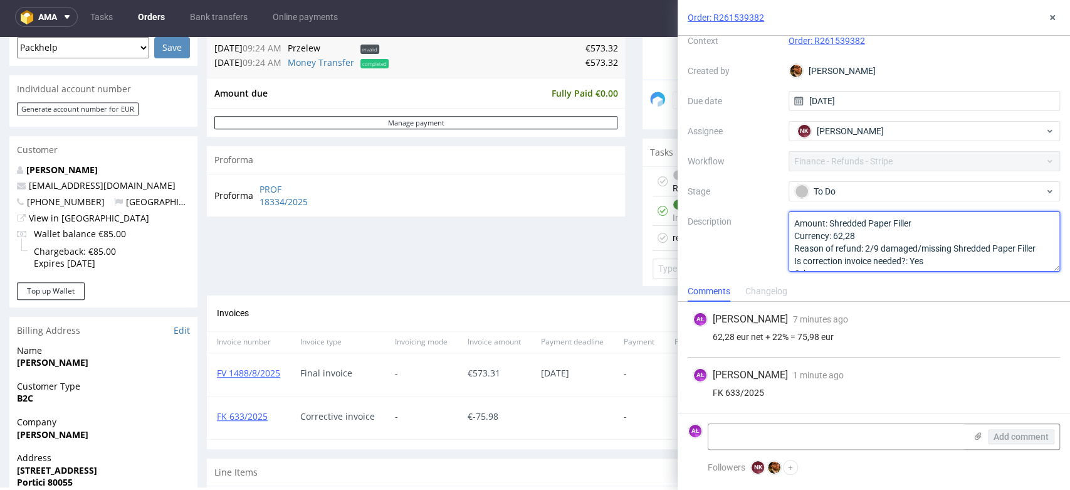
drag, startPoint x: 787, startPoint y: 236, endPoint x: 768, endPoint y: 200, distance: 40.4
click at [768, 200] on div "Context Order: R261539382 Created by Matteo Corsico Due date 26/09/2025 Assigne…" at bounding box center [874, 151] width 372 height 241
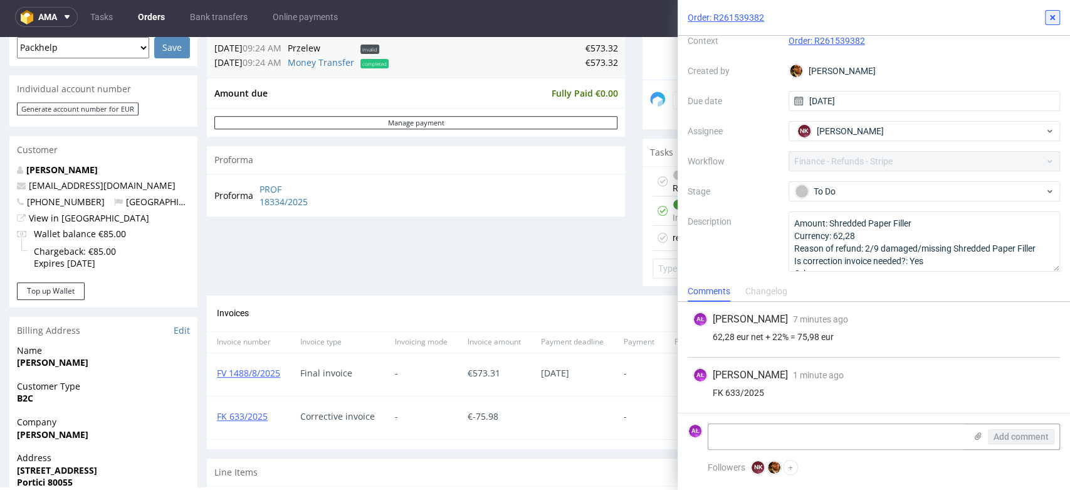
click at [1052, 14] on icon at bounding box center [1053, 18] width 10 height 10
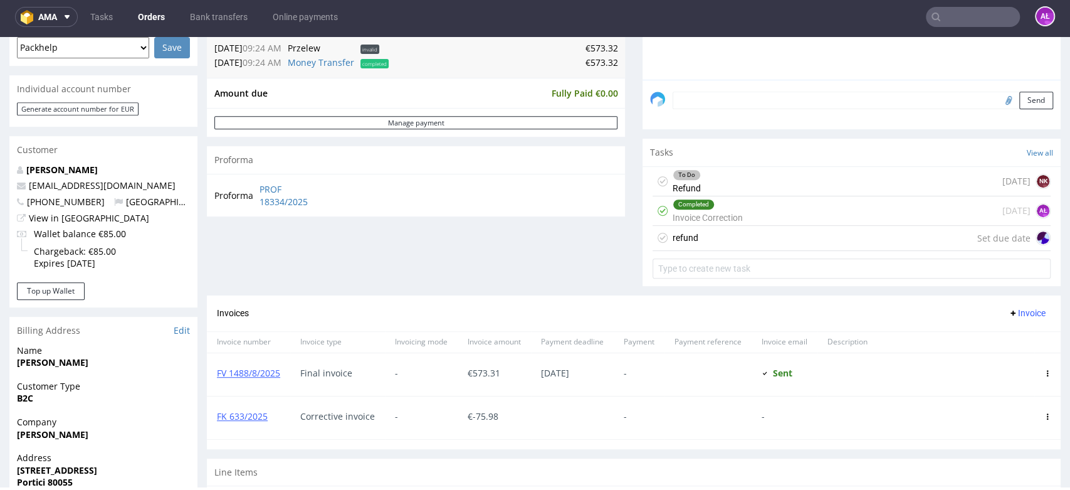
click at [792, 239] on div "refund Set due date" at bounding box center [852, 238] width 398 height 25
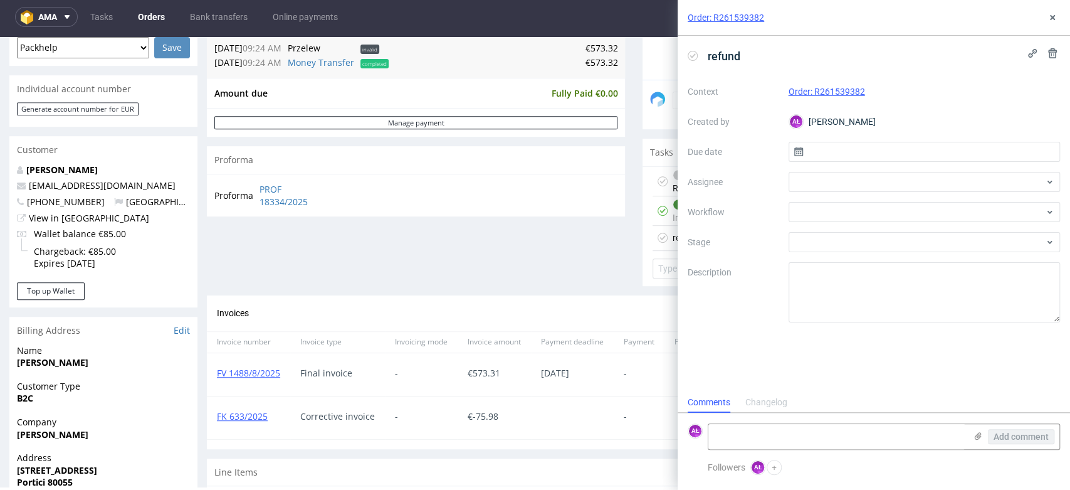
scroll to position [10, 0]
click at [830, 213] on div at bounding box center [925, 212] width 272 height 20
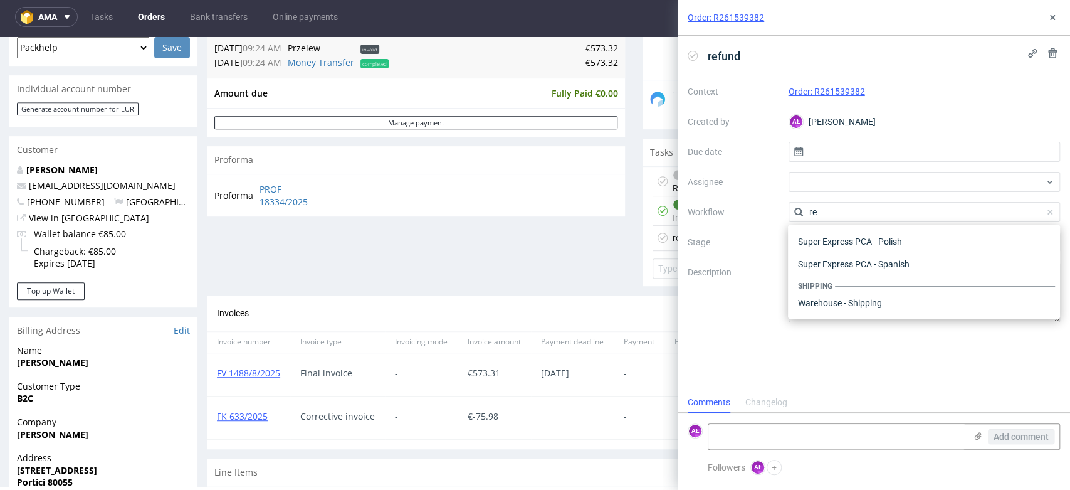
type input "ref"
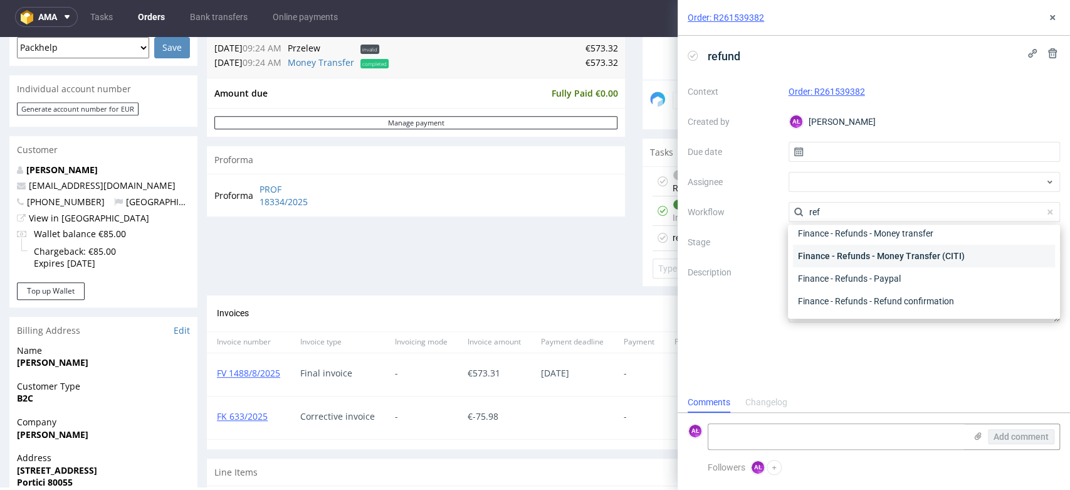
scroll to position [0, 0]
click at [889, 256] on div "Finance - Refunds - Money transfer" at bounding box center [924, 257] width 262 height 23
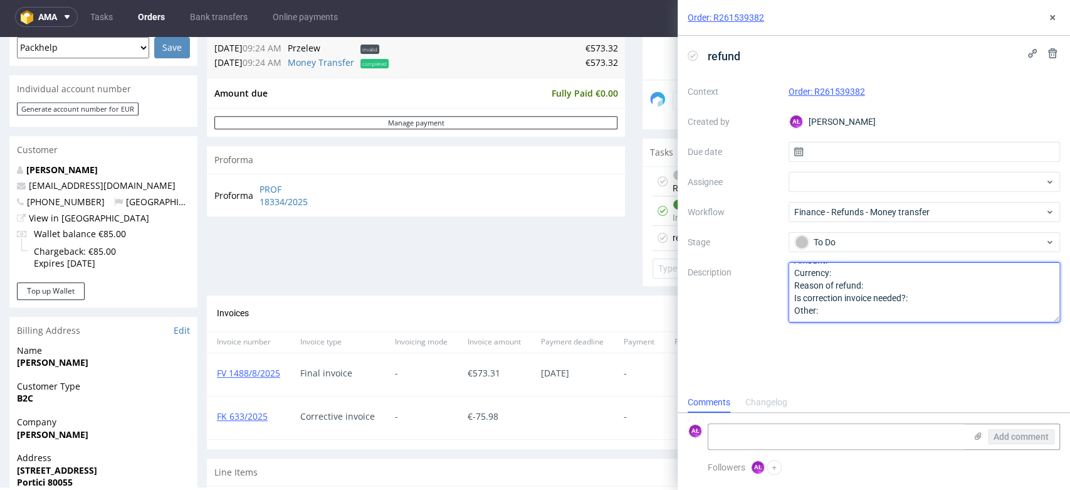
drag, startPoint x: 789, startPoint y: 270, endPoint x: 889, endPoint y: 361, distance: 135.8
click at [889, 361] on div "refund Context Order: R261539382 Created by AŁ Aleksandra Łętowska Due date Ass…" at bounding box center [874, 214] width 393 height 356
paste textarea "Shredded Paper Filler Currency: 62,28 Reason of refund: 2/9 damaged/missing Shr…"
type textarea "Amount: Shredded Paper Filler Currency: 62,28 Reason of refund: 2/9 damaged/mis…"
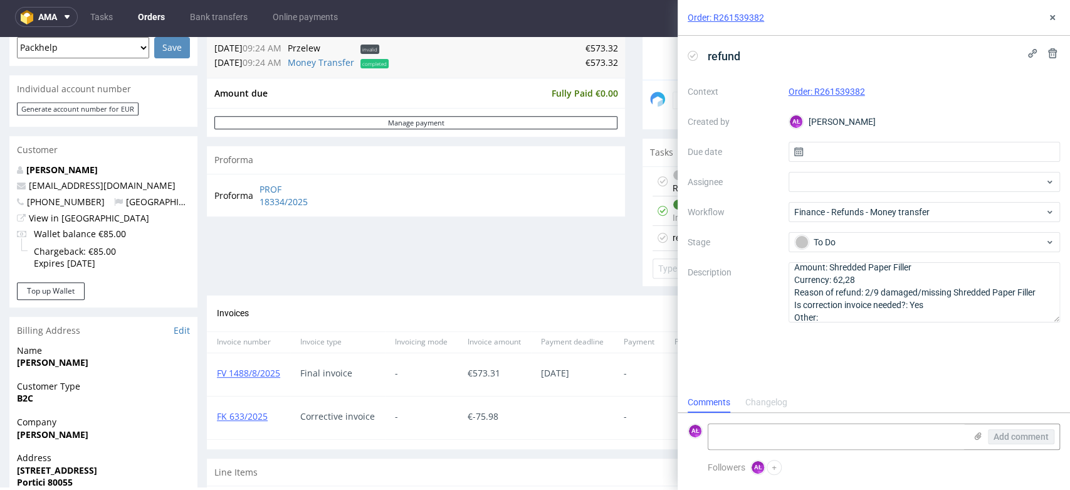
click at [1054, 4] on div "Order: R261539382" at bounding box center [874, 18] width 393 height 36
click at [1054, 17] on icon at bounding box center [1053, 18] width 10 height 10
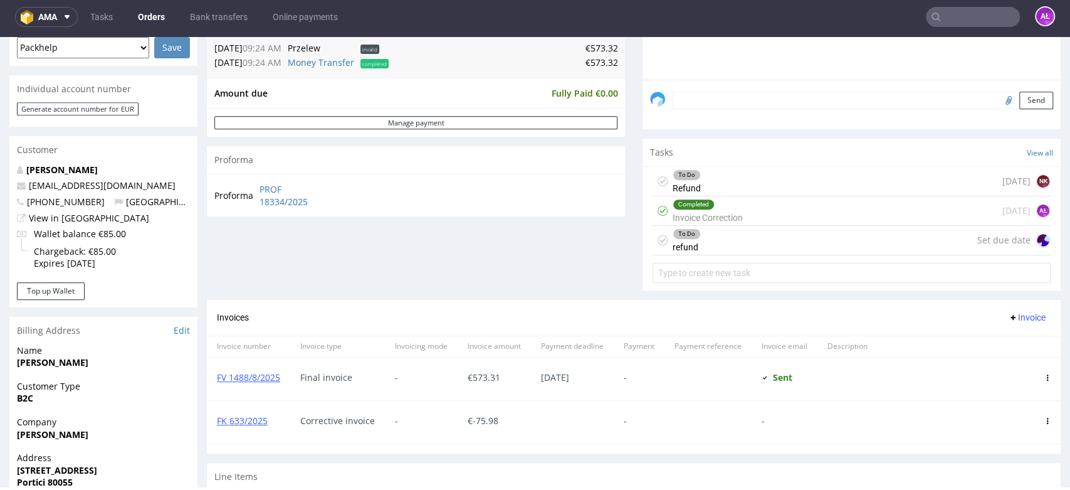
click at [791, 171] on div "To Do Refund 4 days ago NK" at bounding box center [852, 181] width 398 height 29
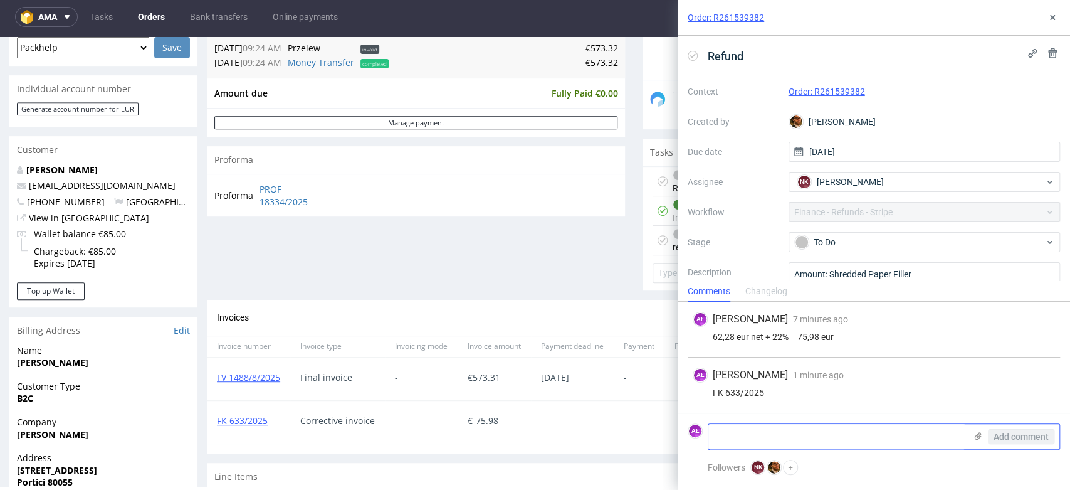
click at [882, 431] on textarea at bounding box center [837, 436] width 257 height 25
click at [752, 438] on textarea "incorrect orkflow" at bounding box center [837, 436] width 257 height 25
type textarea "incorrect workflow"
click at [1013, 433] on span "Add comment" at bounding box center [1021, 436] width 55 height 9
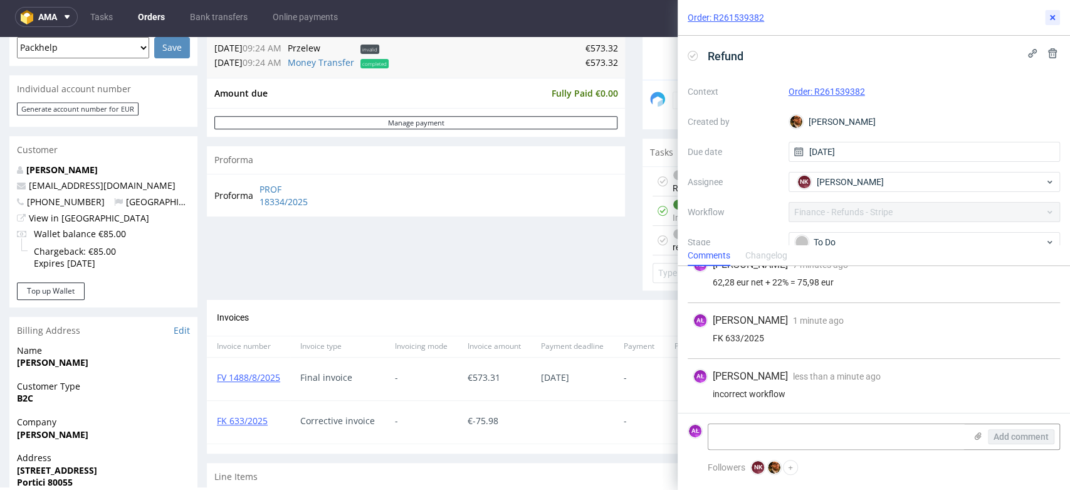
drag, startPoint x: 1055, startPoint y: 20, endPoint x: 1020, endPoint y: 34, distance: 37.7
click at [1050, 20] on icon at bounding box center [1053, 18] width 10 height 10
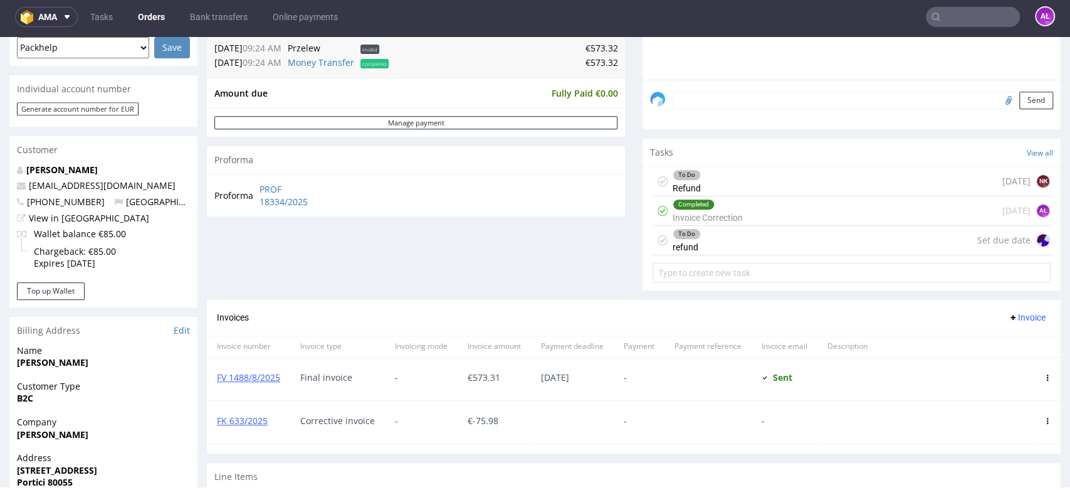
click at [761, 179] on div "To Do Refund 4 days ago NK" at bounding box center [852, 181] width 398 height 29
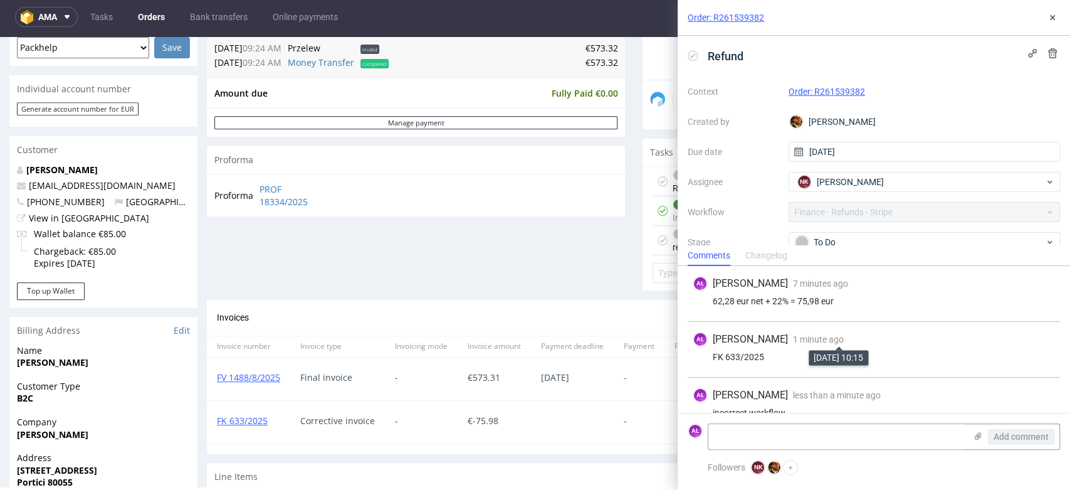
scroll to position [19, 0]
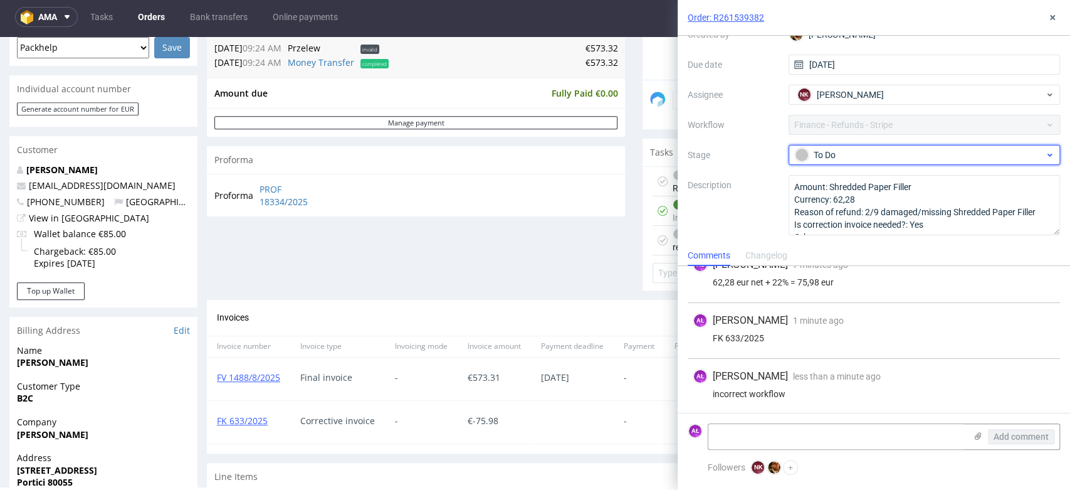
click at [863, 160] on div "To Do" at bounding box center [920, 155] width 250 height 14
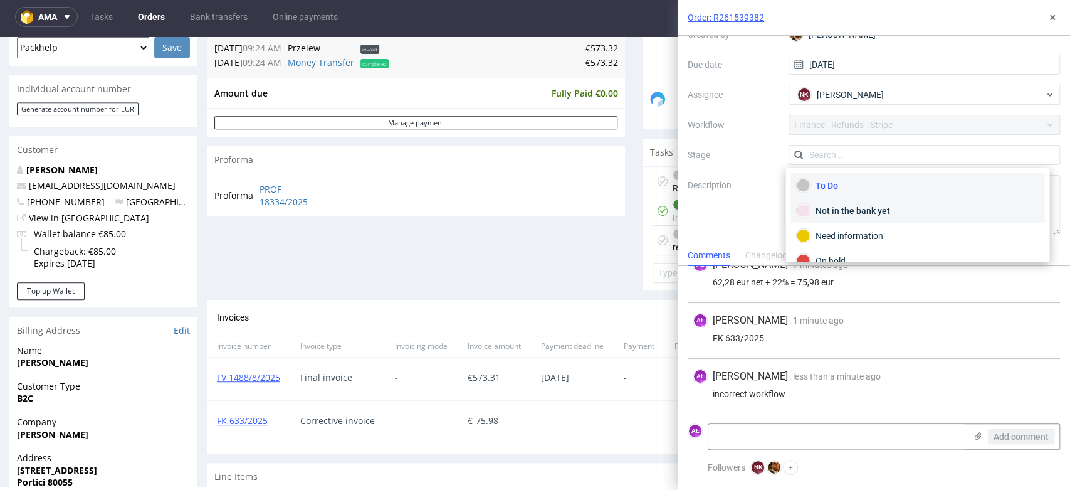
scroll to position [87, 0]
click at [1055, 16] on icon at bounding box center [1053, 18] width 10 height 10
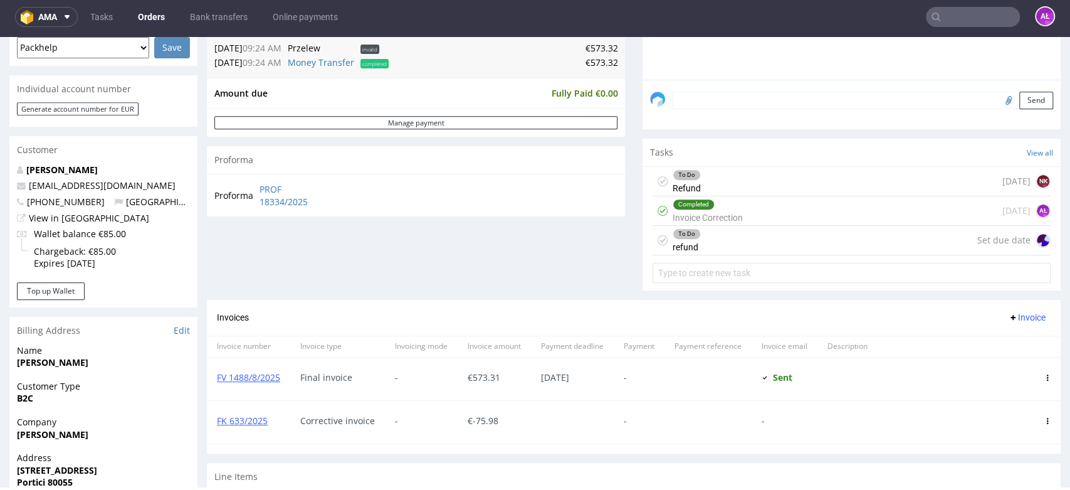
click at [747, 241] on div "To Do refund Set due date" at bounding box center [852, 240] width 398 height 29
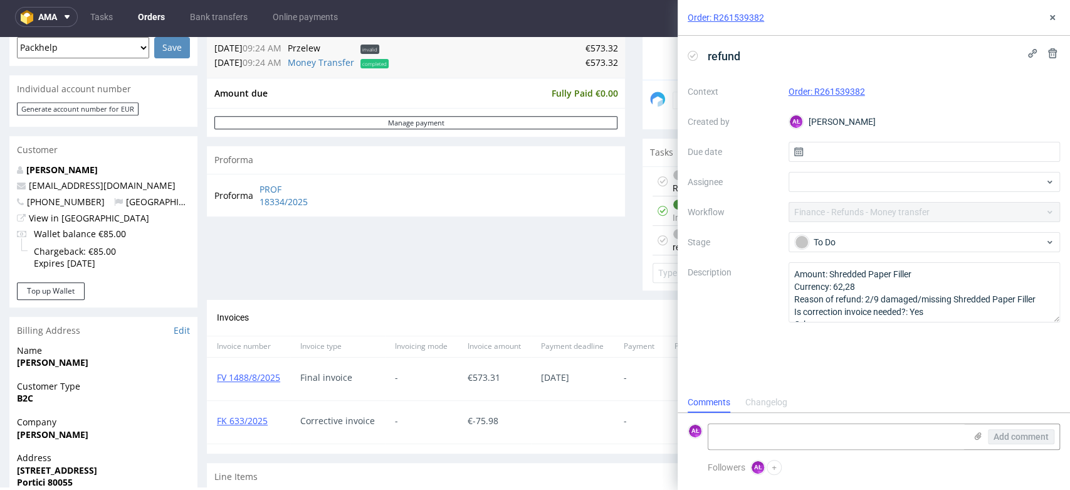
scroll to position [10, 0]
click at [839, 240] on div "To Do" at bounding box center [920, 242] width 250 height 14
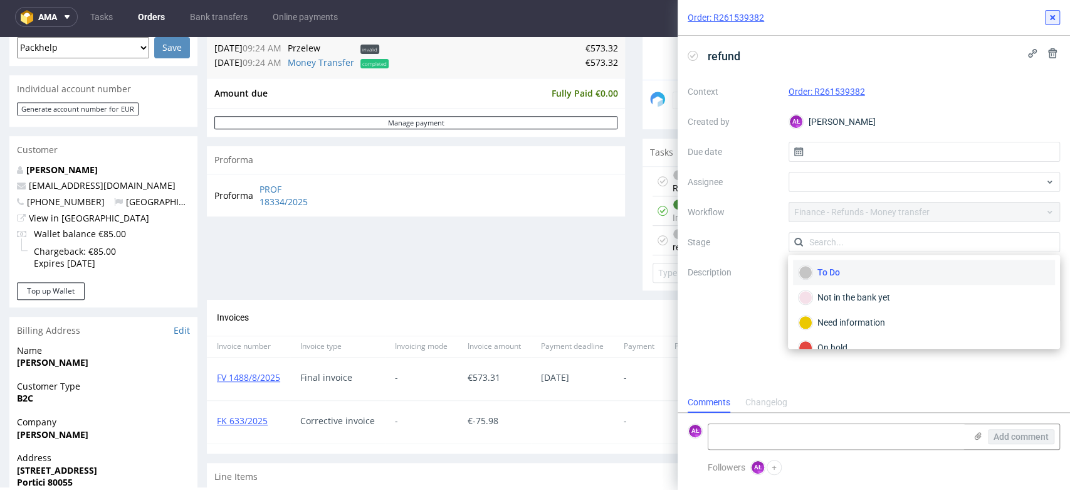
drag, startPoint x: 1053, startPoint y: 16, endPoint x: 1028, endPoint y: 33, distance: 30.8
click at [1052, 17] on use at bounding box center [1052, 17] width 5 height 5
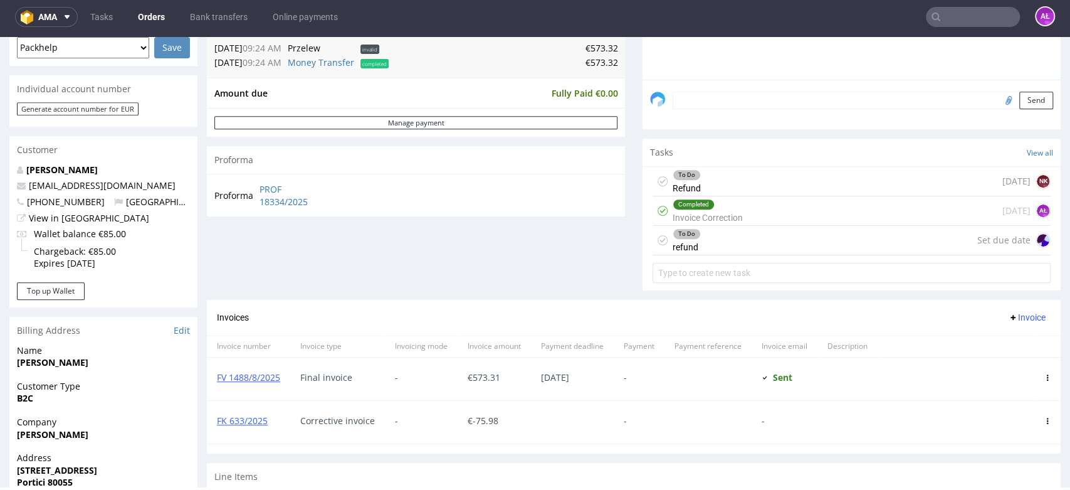
click at [778, 181] on div "To Do Refund 4 days ago NK" at bounding box center [852, 181] width 398 height 29
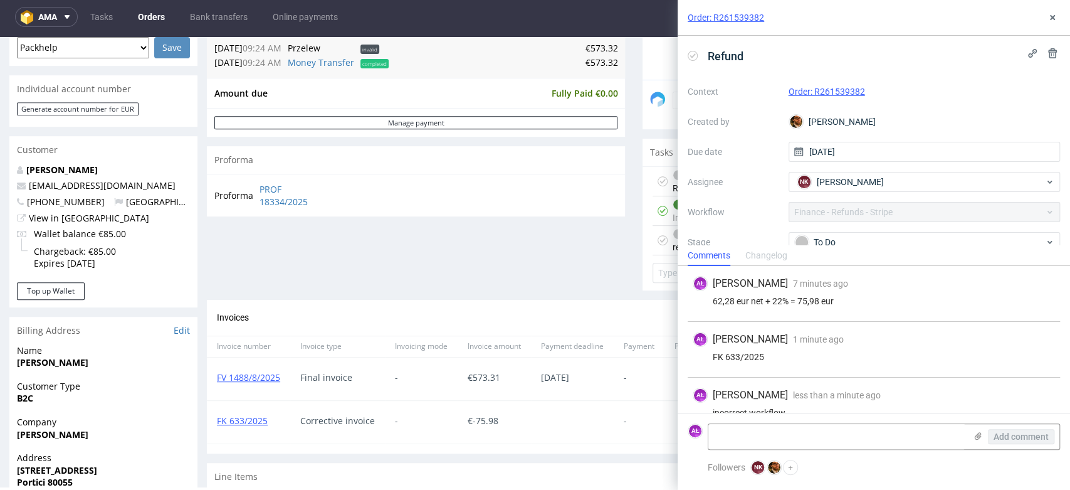
scroll to position [19, 0]
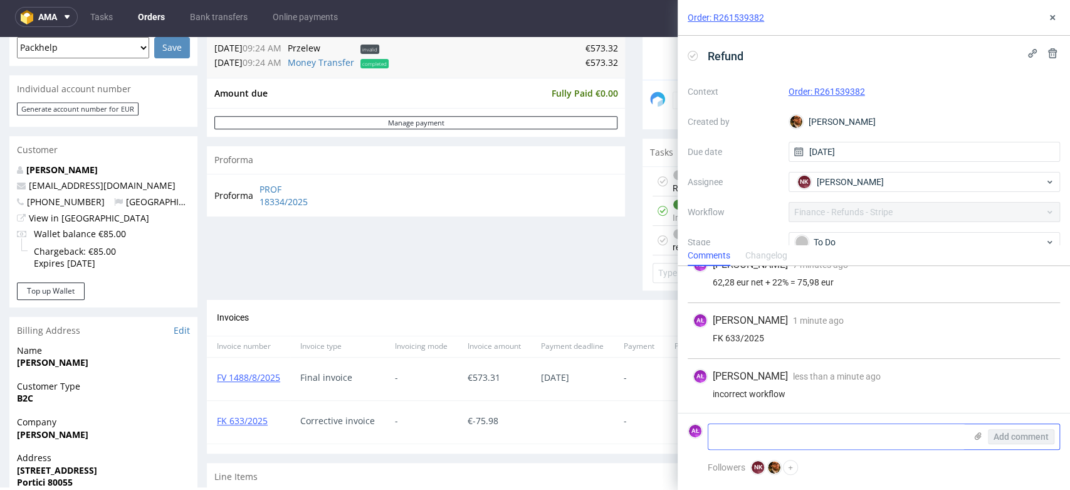
click at [800, 436] on textarea at bounding box center [837, 436] width 257 height 25
type textarea "new task added"
click at [1025, 430] on button "Add comment" at bounding box center [1021, 436] width 66 height 15
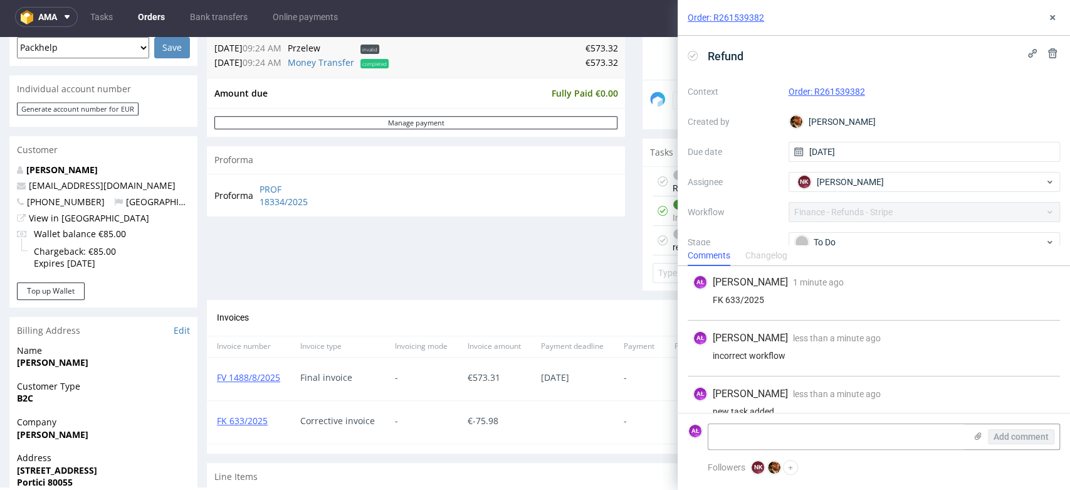
scroll to position [75, 0]
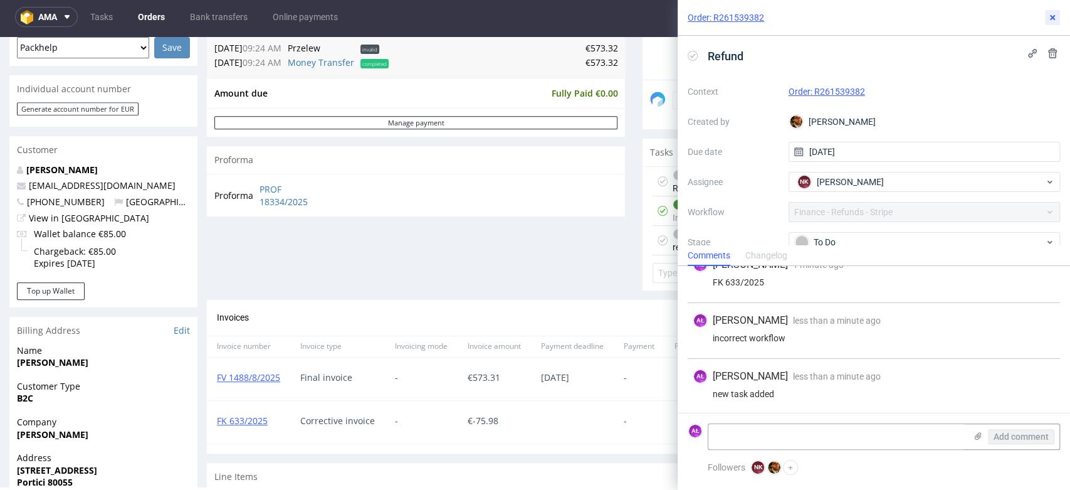
click at [1053, 16] on icon at bounding box center [1053, 18] width 10 height 10
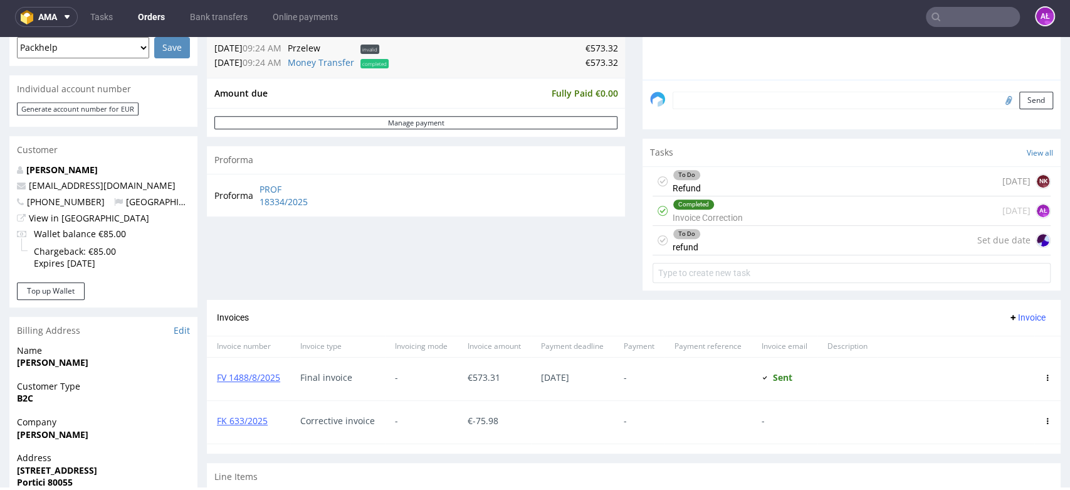
click at [711, 245] on div "To Do refund Set due date" at bounding box center [852, 240] width 398 height 29
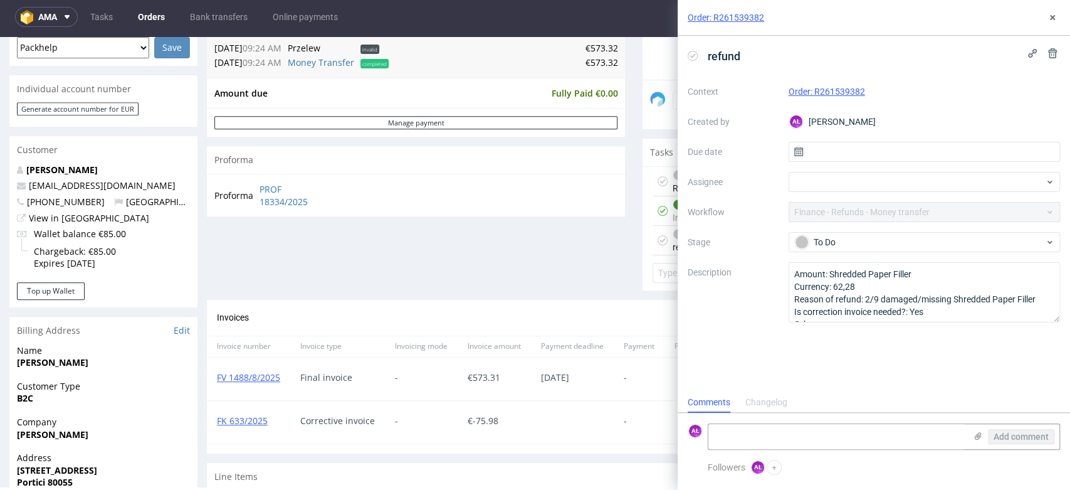
scroll to position [10, 0]
click at [673, 177] on div "Order: R261539382 refund Context Order: R261539382 Created by AŁ Aleksandra Łęt…" at bounding box center [867, 245] width 408 height 490
click at [1053, 21] on icon at bounding box center [1053, 18] width 10 height 10
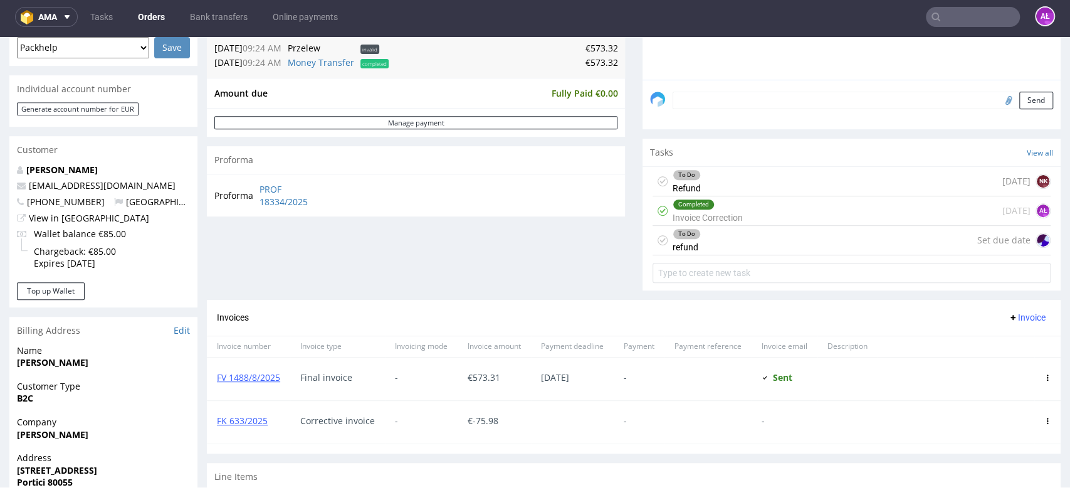
click at [722, 173] on div "To Do Refund 4 days ago NK" at bounding box center [852, 181] width 398 height 29
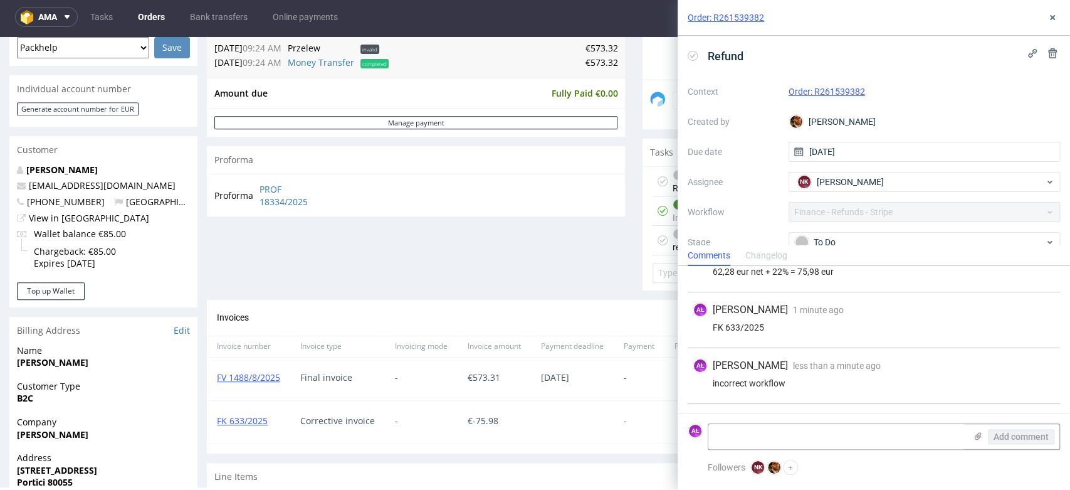
scroll to position [5, 0]
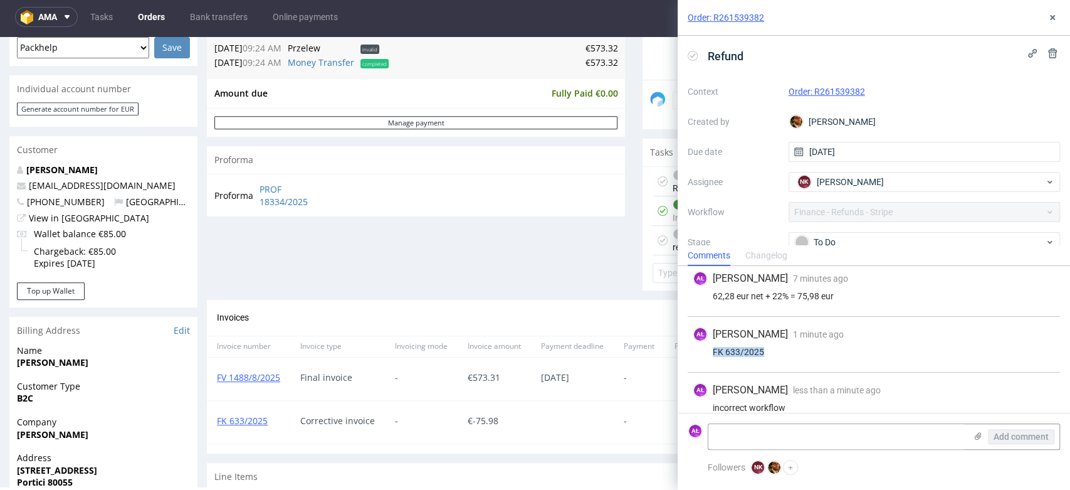
drag, startPoint x: 786, startPoint y: 352, endPoint x: 704, endPoint y: 354, distance: 82.2
click at [704, 354] on div "FK 633/2025" at bounding box center [874, 352] width 362 height 10
copy div "FK 633/2025"
drag, startPoint x: 1048, startPoint y: 16, endPoint x: 1028, endPoint y: 36, distance: 27.9
click at [1048, 14] on icon at bounding box center [1053, 18] width 10 height 10
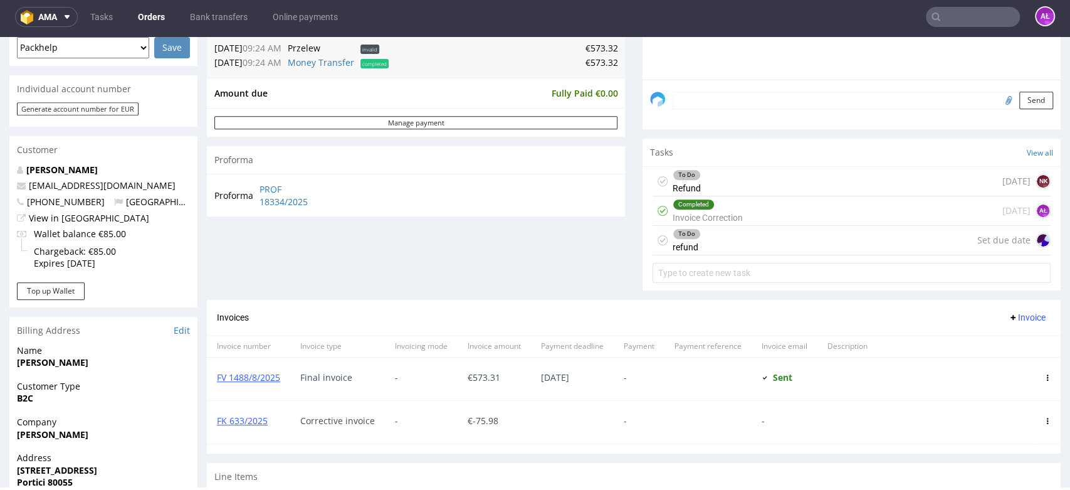
click at [717, 245] on div "To Do refund Set due date" at bounding box center [852, 240] width 398 height 29
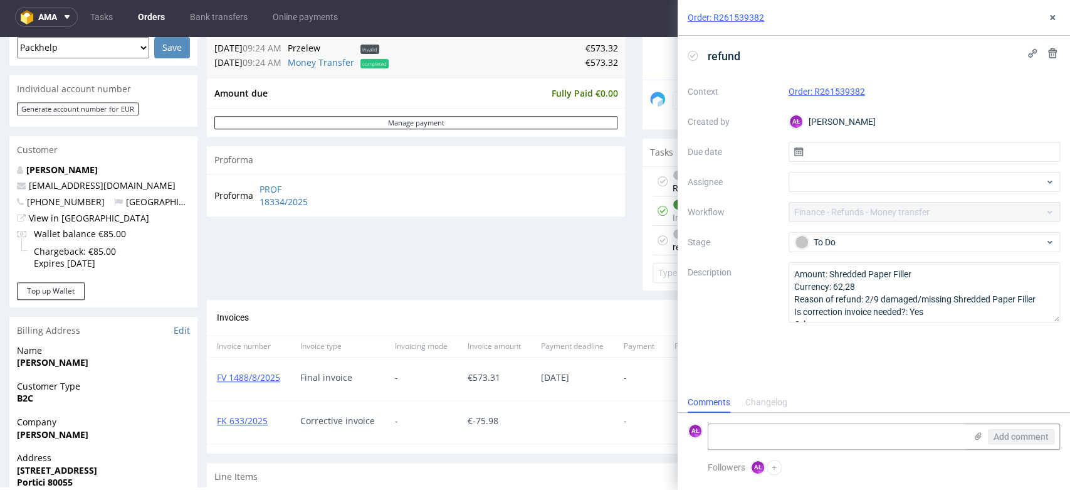
scroll to position [10, 0]
click at [817, 433] on textarea at bounding box center [837, 436] width 257 height 25
paste textarea "FK 633/2025"
drag, startPoint x: 501, startPoint y: 417, endPoint x: 451, endPoint y: 420, distance: 49.6
click at [451, 420] on div "FK 633/2025 Corrective invoice - € -75.98 - -" at bounding box center [634, 421] width 854 height 43
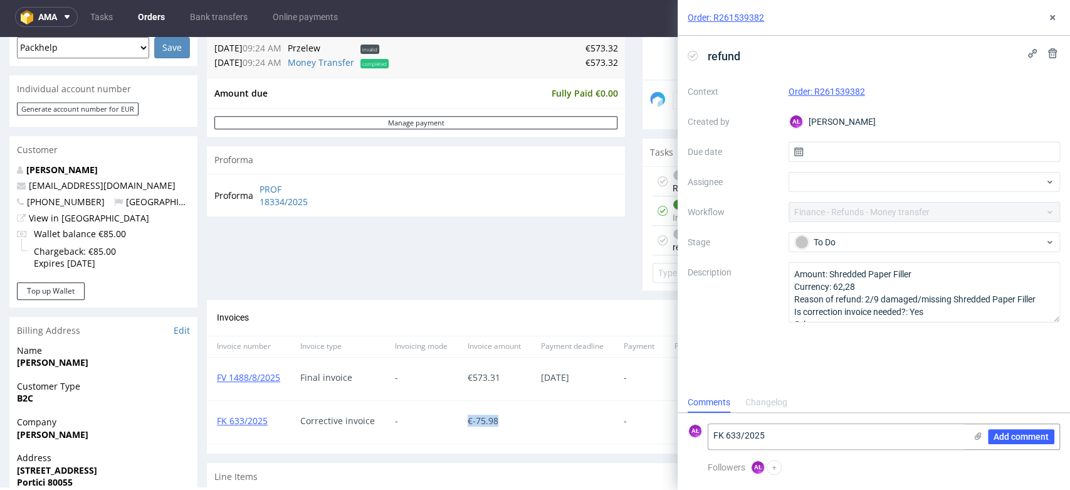
copy div "€ -75.98"
click at [793, 439] on textarea "FK 633/2025" at bounding box center [837, 436] width 257 height 25
paste textarea "€-75.98"
type textarea "FK 633/2025 €-75.98"
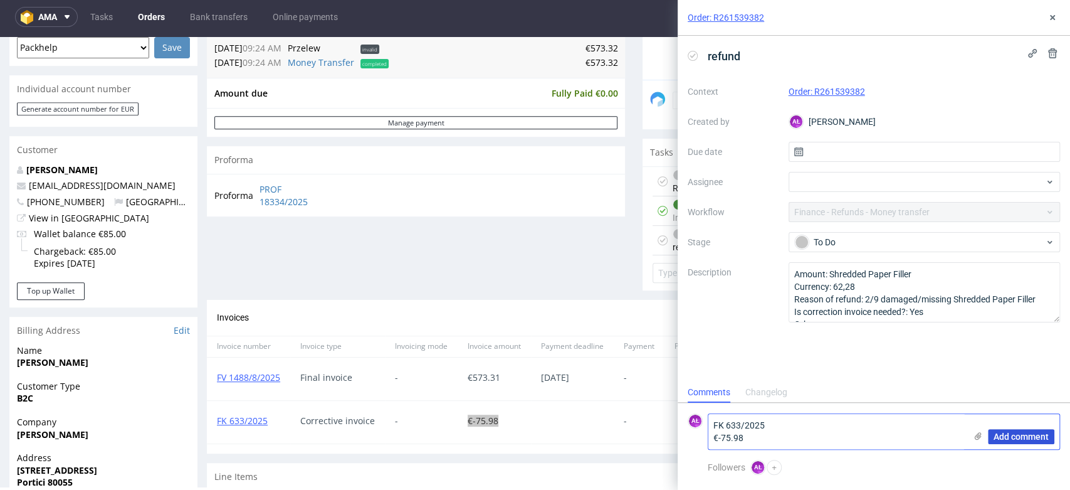
click at [1016, 439] on span "Add comment" at bounding box center [1021, 436] width 55 height 9
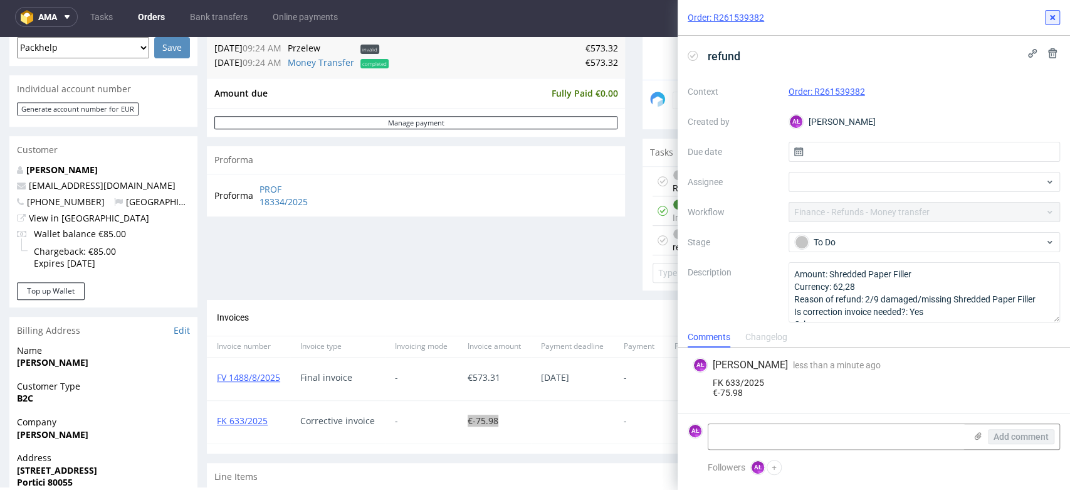
click at [1055, 13] on icon at bounding box center [1053, 18] width 10 height 10
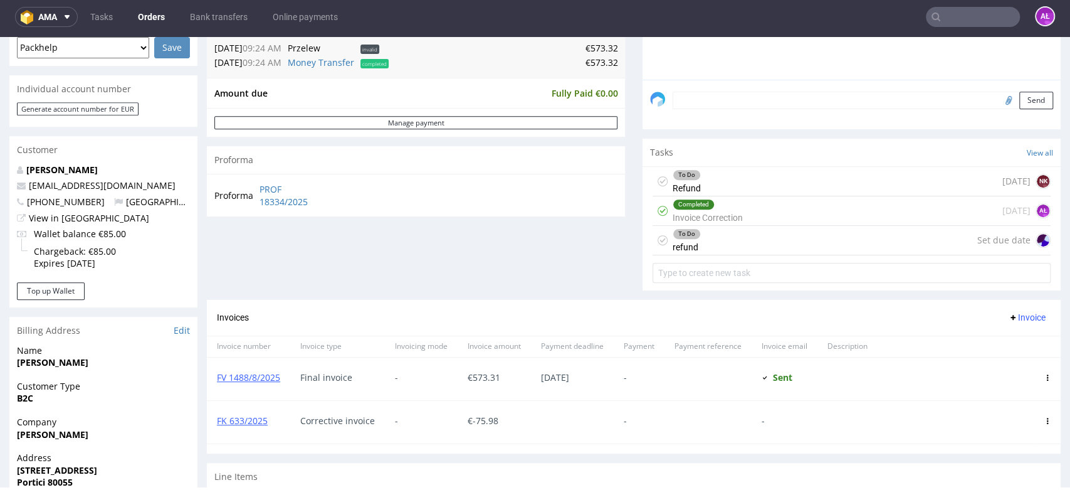
click at [783, 246] on div "To Do refund Set due date" at bounding box center [852, 240] width 398 height 29
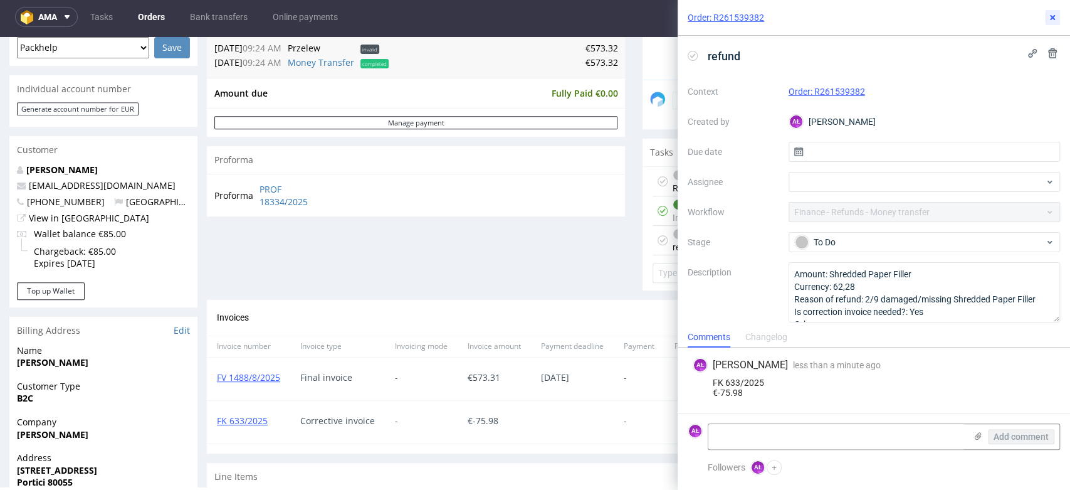
click at [1052, 16] on icon at bounding box center [1053, 18] width 10 height 10
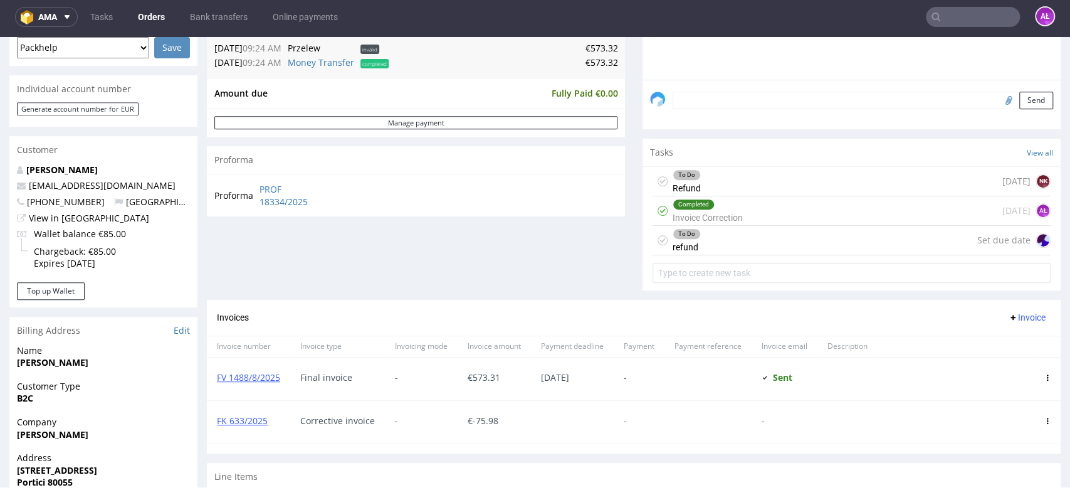
click at [826, 168] on div "To Do Refund 4 days ago NK" at bounding box center [852, 181] width 398 height 29
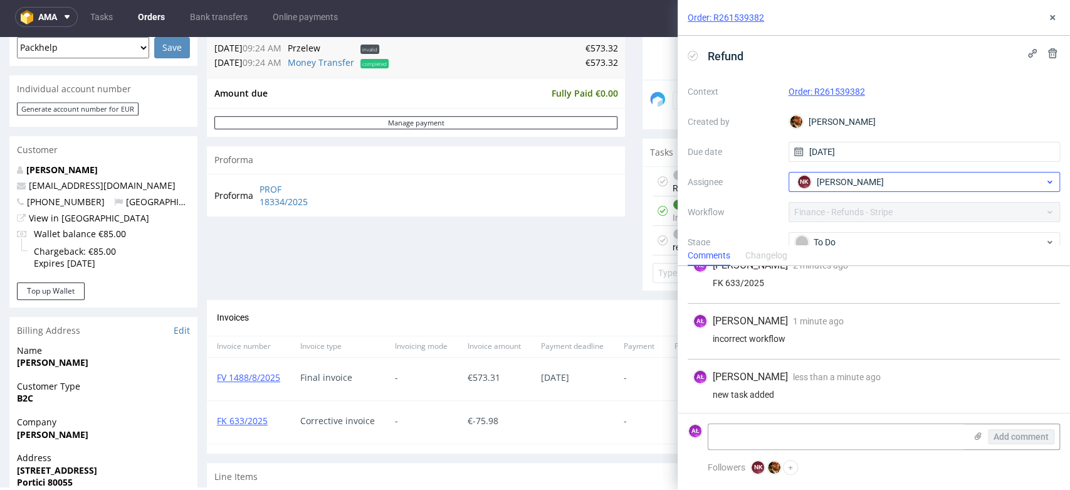
scroll to position [75, 0]
click at [1051, 16] on use at bounding box center [1052, 17] width 5 height 5
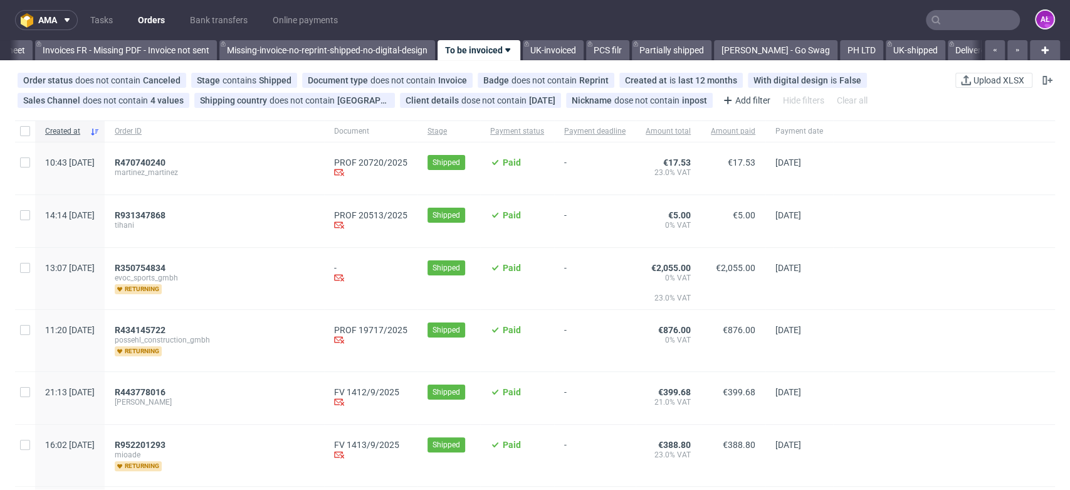
scroll to position [0, 2101]
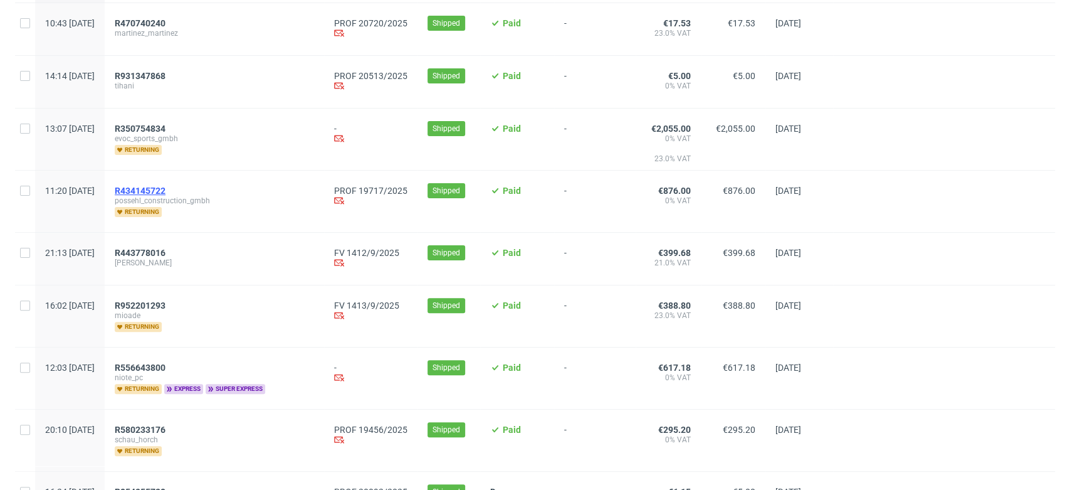
click at [166, 191] on span "R434145722" at bounding box center [140, 191] width 51 height 10
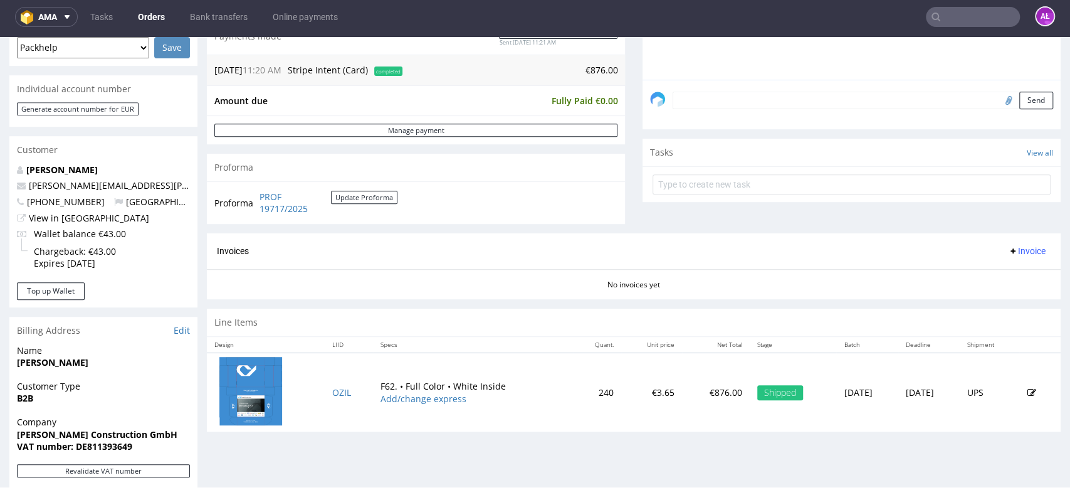
scroll to position [557, 0]
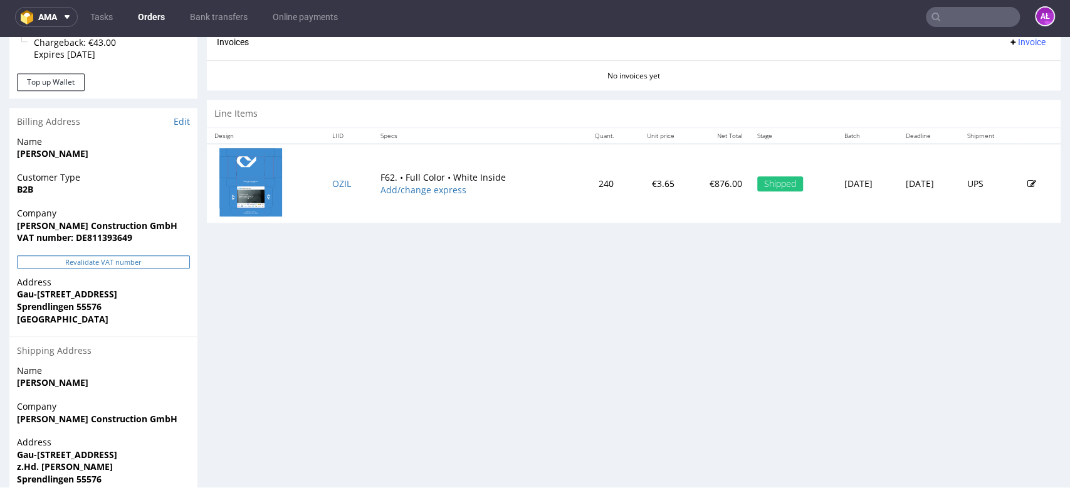
click at [172, 267] on button "Revalidate VAT number" at bounding box center [103, 261] width 173 height 13
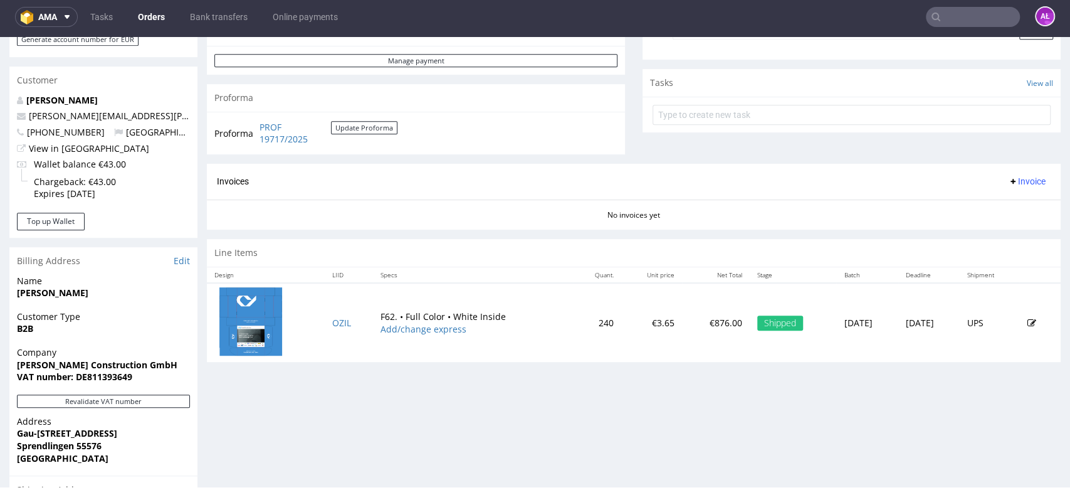
click at [1018, 180] on span "Invoice" at bounding box center [1027, 181] width 38 height 10
click at [1021, 201] on span "Generate" at bounding box center [1005, 207] width 61 height 13
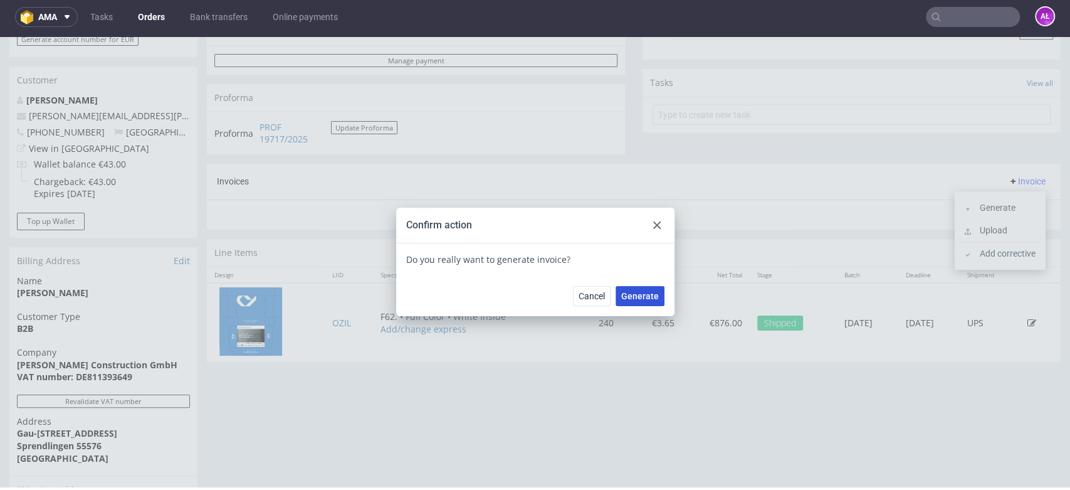
click at [637, 292] on span "Generate" at bounding box center [640, 296] width 38 height 9
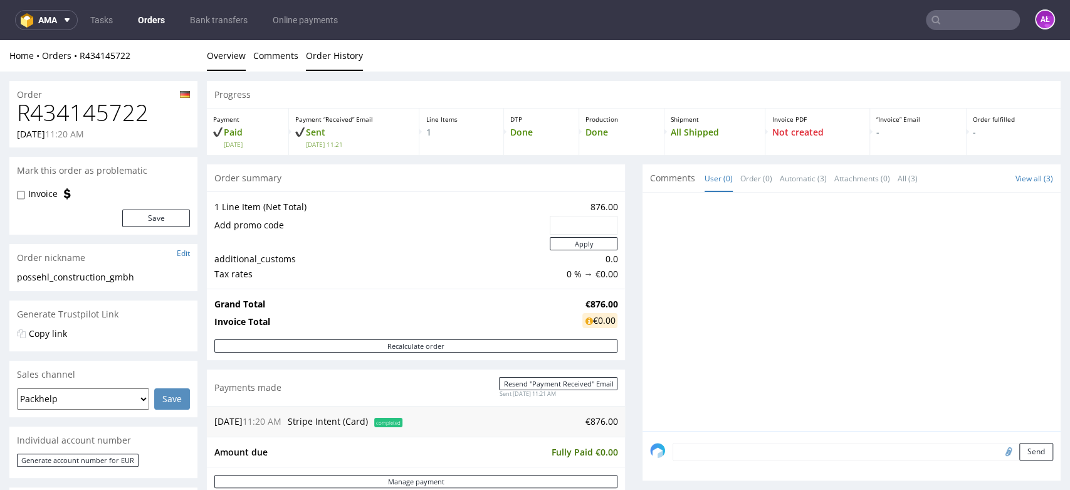
click at [306, 53] on link "Order History" at bounding box center [334, 55] width 57 height 31
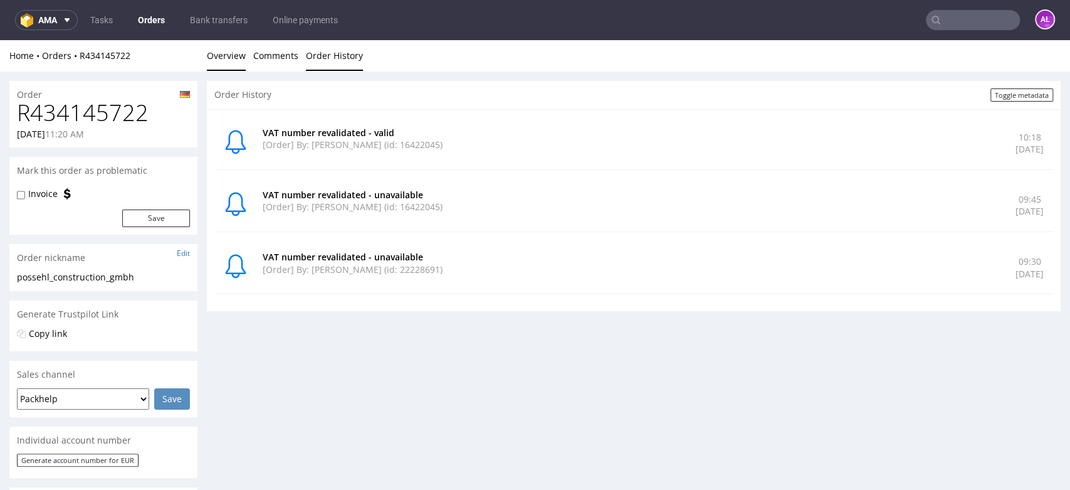
click at [237, 51] on link "Overview" at bounding box center [226, 55] width 39 height 31
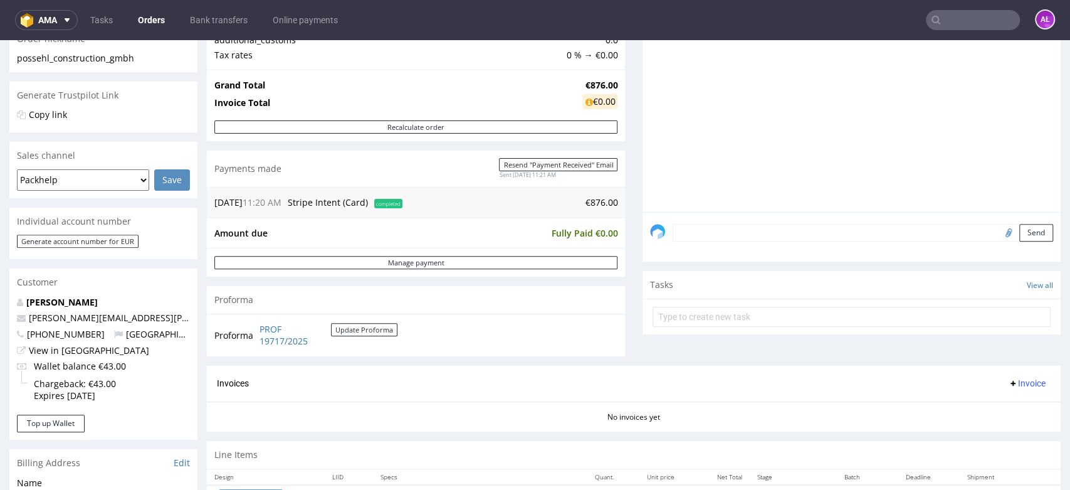
scroll to position [418, 0]
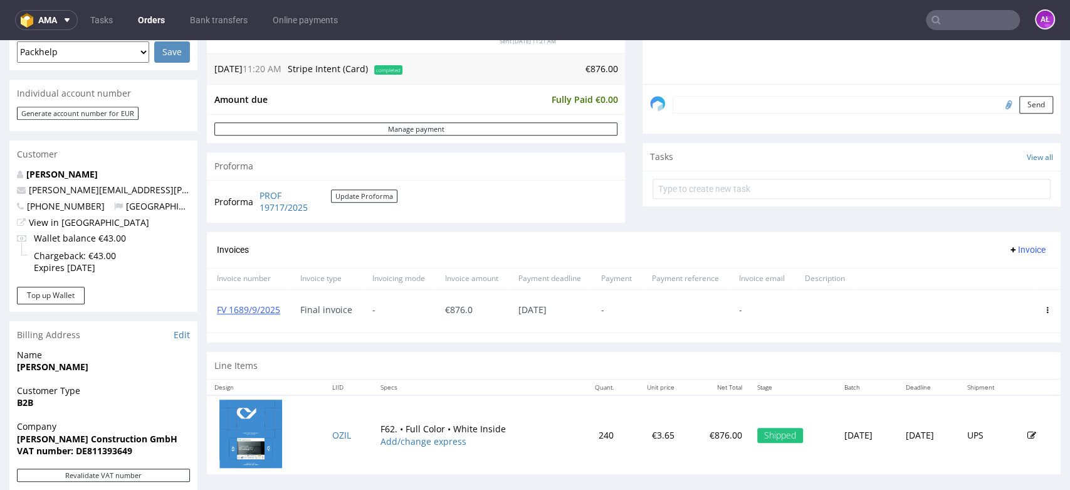
scroll to position [348, 0]
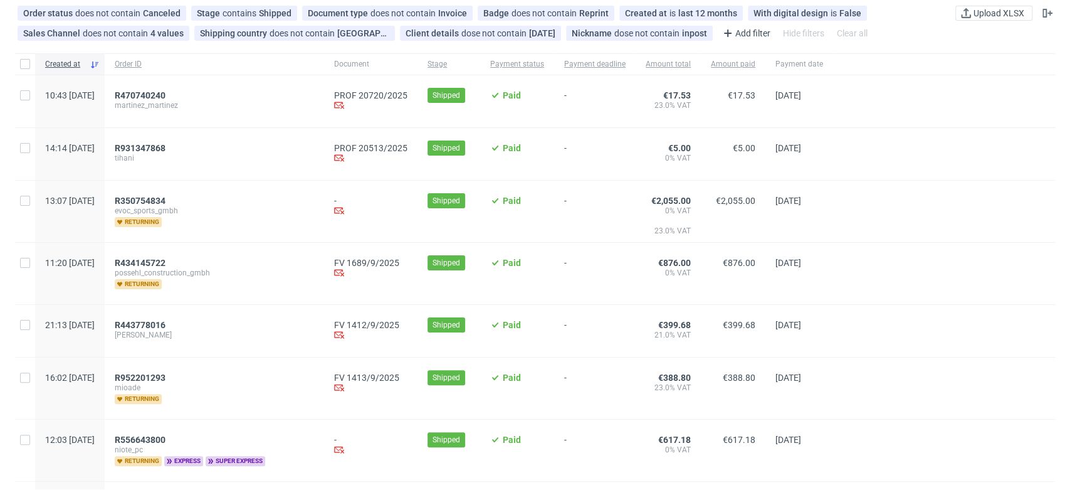
scroll to position [278, 0]
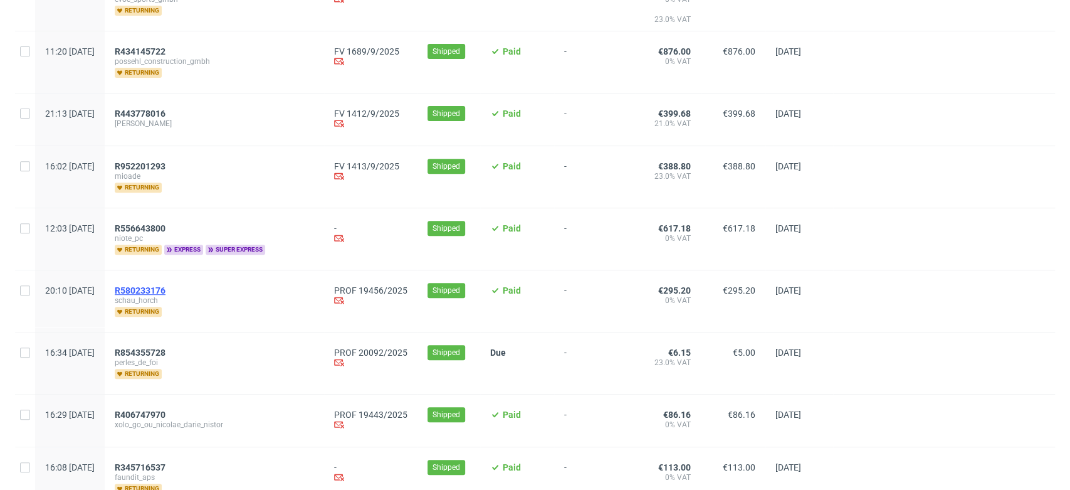
click at [166, 290] on span "R580233176" at bounding box center [140, 290] width 51 height 10
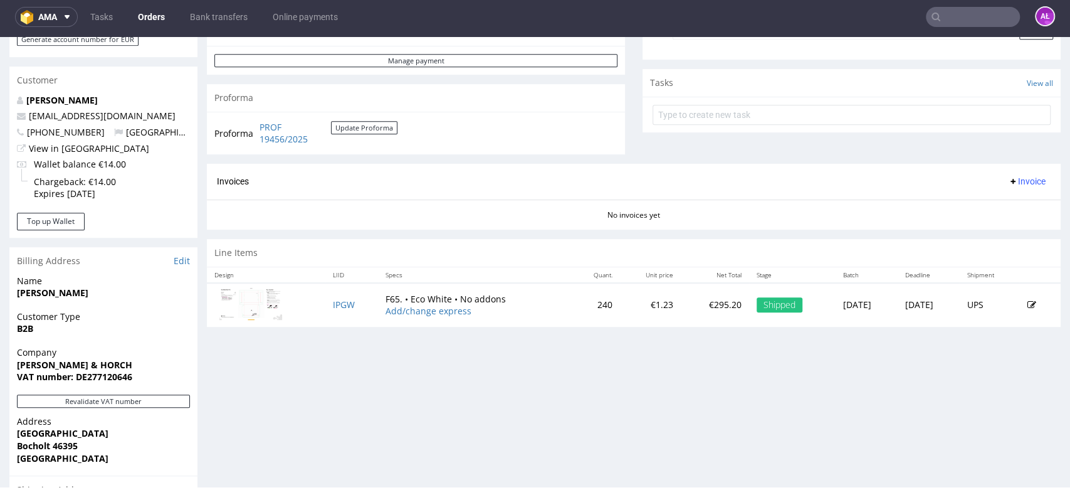
scroll to position [487, 0]
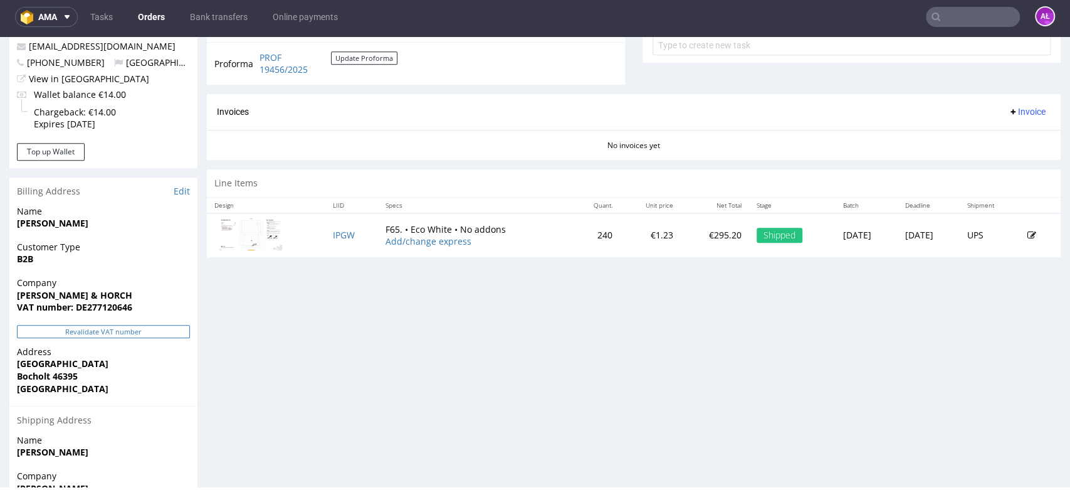
click at [170, 328] on button "Revalidate VAT number" at bounding box center [103, 331] width 173 height 13
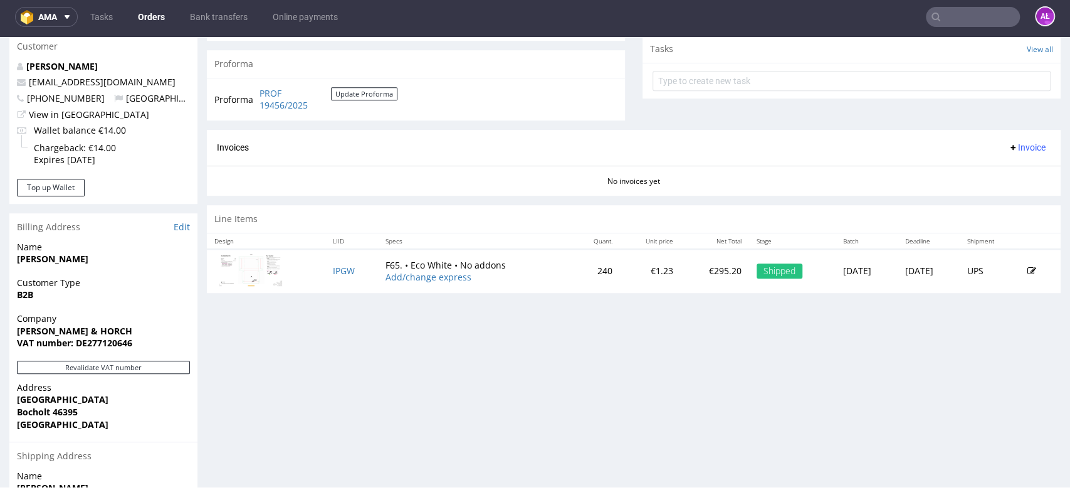
scroll to position [418, 0]
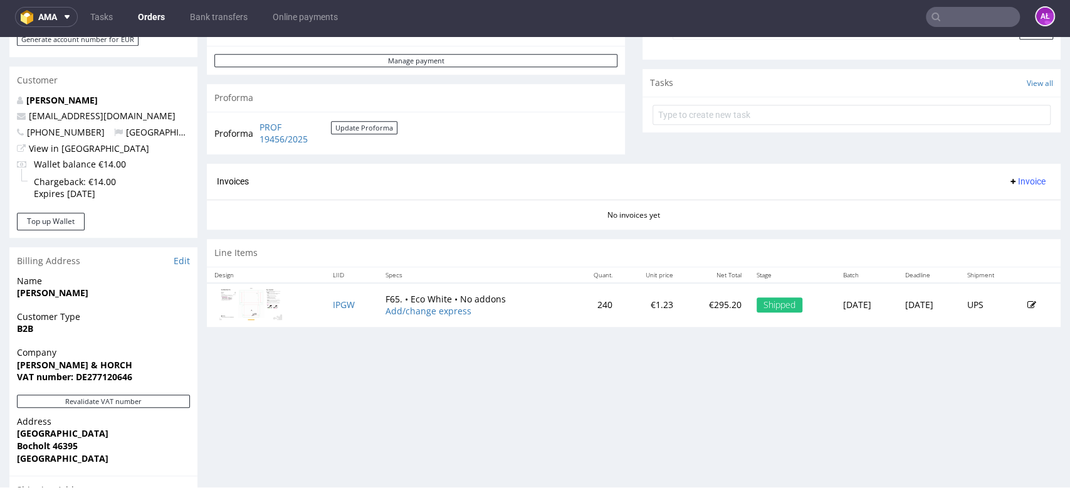
click at [1022, 179] on span "Invoice" at bounding box center [1027, 181] width 38 height 10
click at [1013, 210] on span "Generate" at bounding box center [1005, 207] width 61 height 13
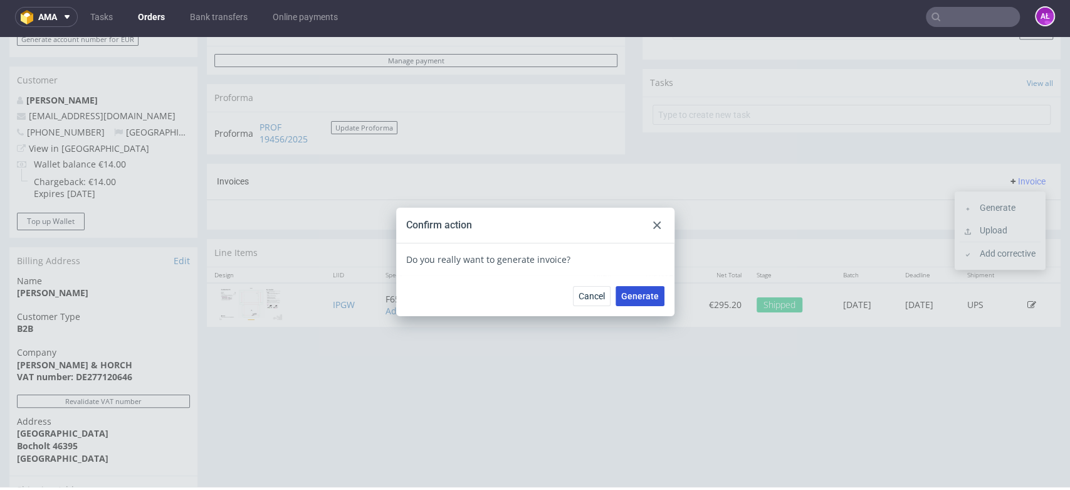
click at [645, 293] on span "Generate" at bounding box center [640, 296] width 38 height 9
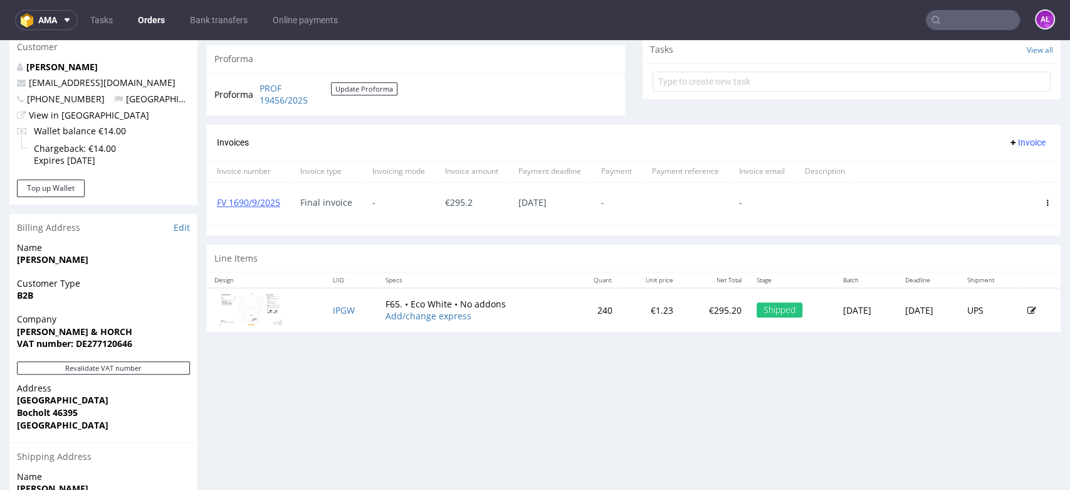
scroll to position [627, 0]
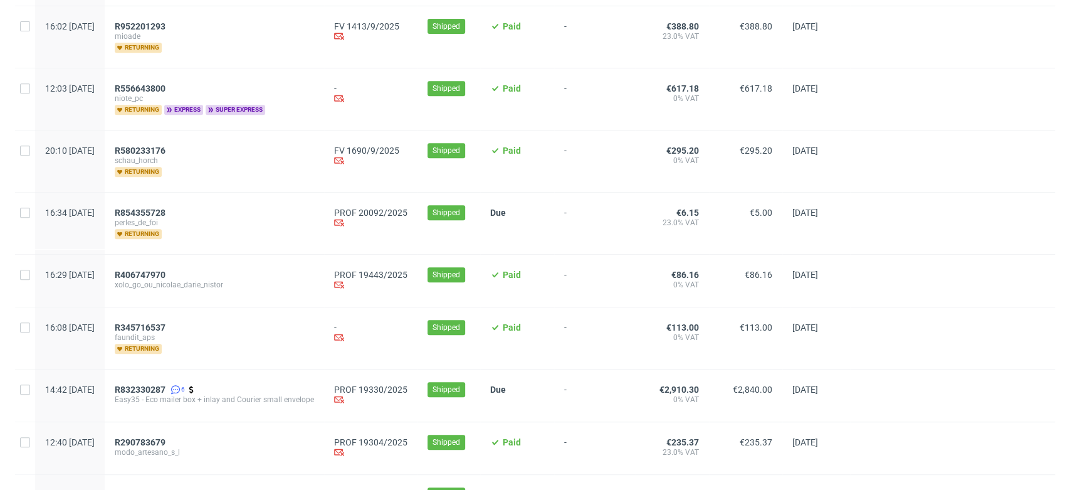
scroll to position [418, 0]
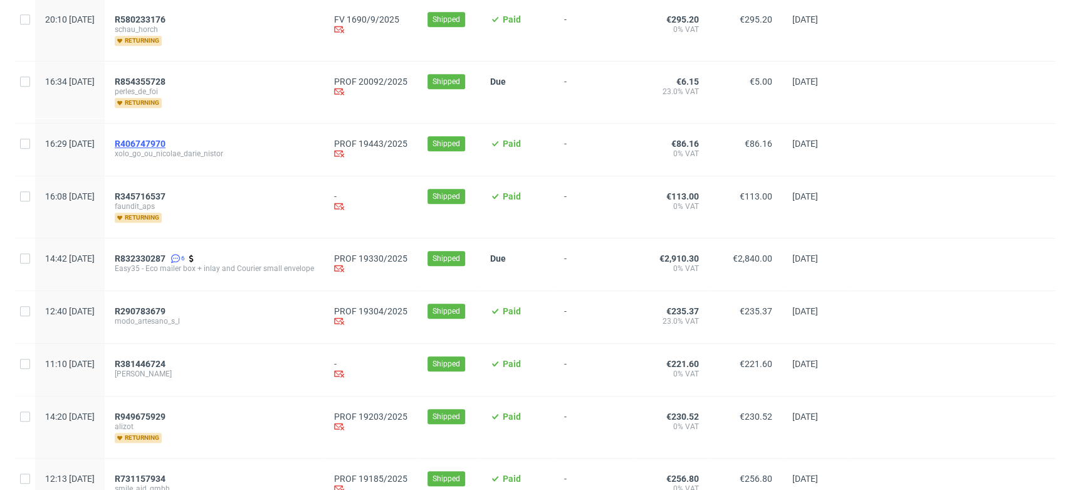
click at [166, 142] on span "R406747970" at bounding box center [140, 144] width 51 height 10
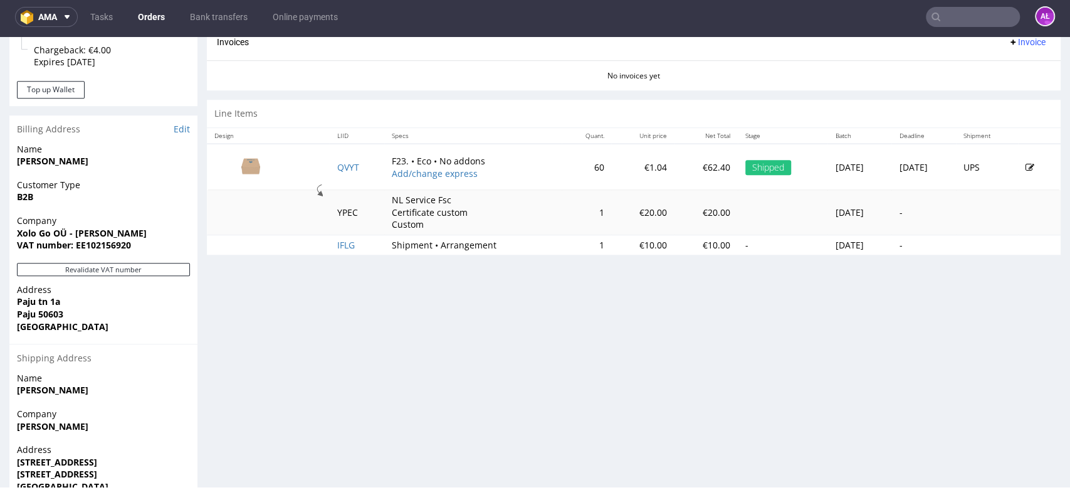
scroll to position [557, 0]
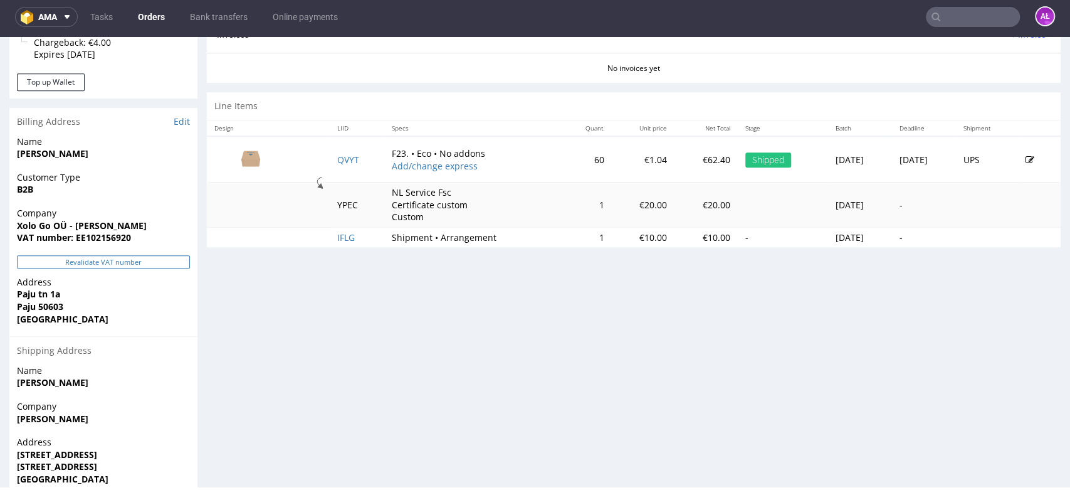
click at [163, 257] on button "Revalidate VAT number" at bounding box center [103, 261] width 173 height 13
click at [152, 262] on button "Revalidate VAT number" at bounding box center [103, 261] width 173 height 13
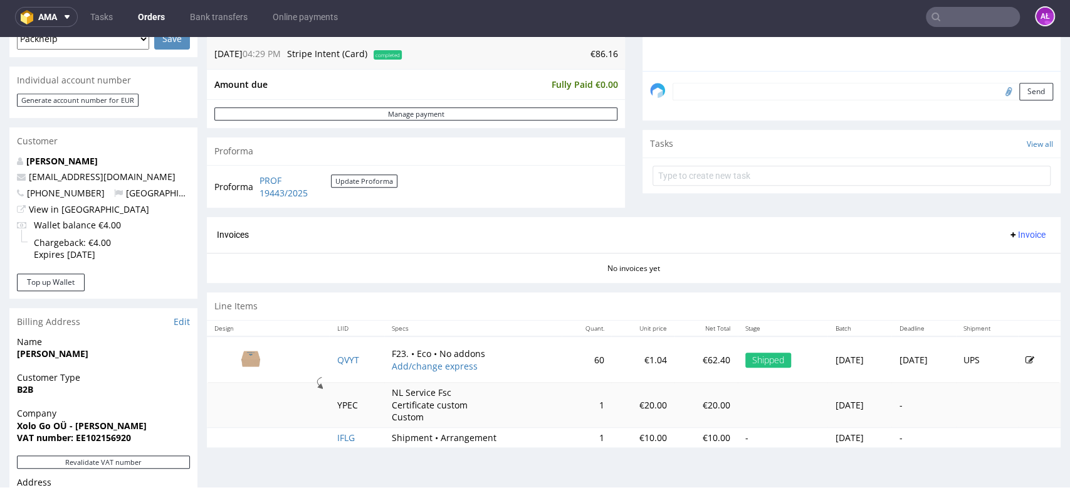
scroll to position [348, 0]
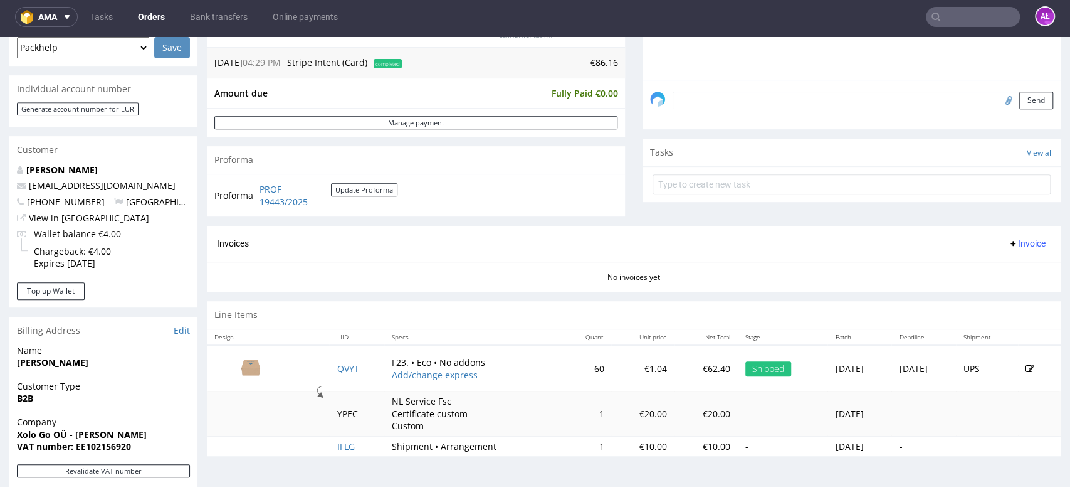
click at [1010, 243] on span "Invoice" at bounding box center [1027, 243] width 38 height 10
click at [1010, 269] on span "Generate" at bounding box center [1005, 269] width 61 height 13
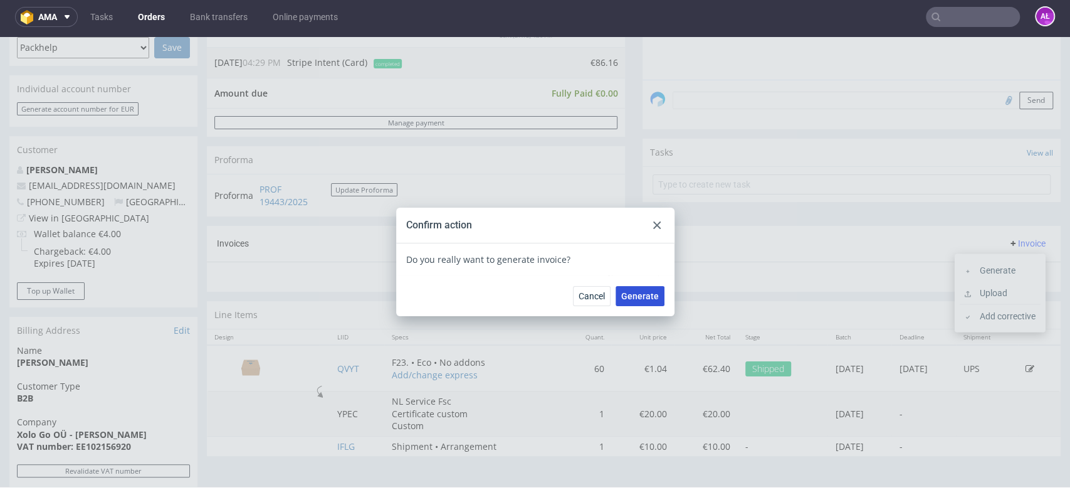
drag, startPoint x: 631, startPoint y: 296, endPoint x: 631, endPoint y: 213, distance: 82.8
click at [631, 295] on span "Generate" at bounding box center [640, 296] width 38 height 9
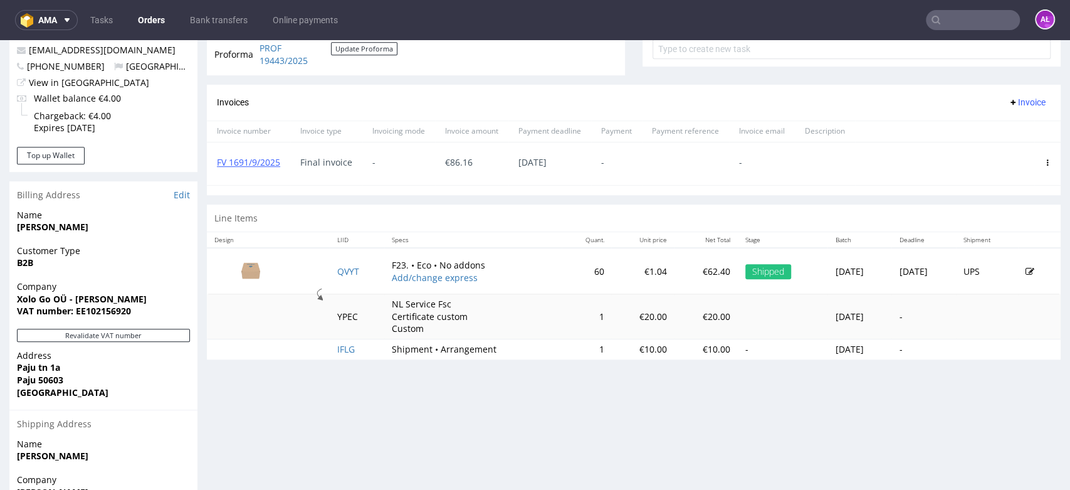
scroll to position [487, 0]
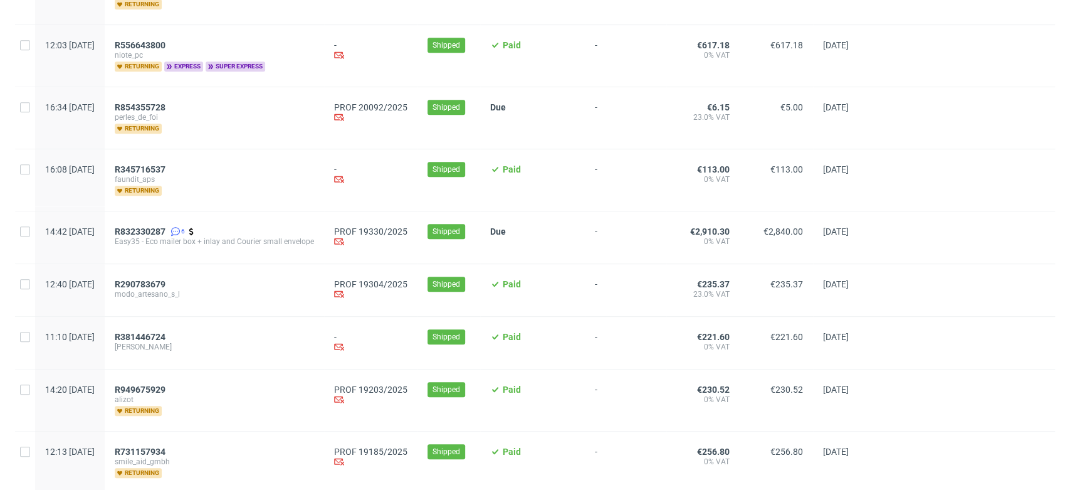
scroll to position [557, 0]
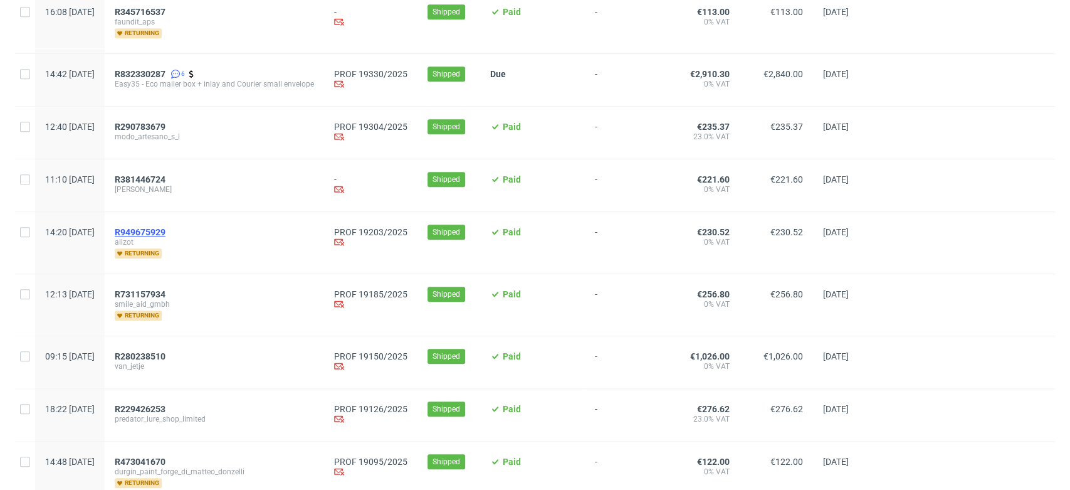
click at [166, 227] on span "R949675929" at bounding box center [140, 232] width 51 height 10
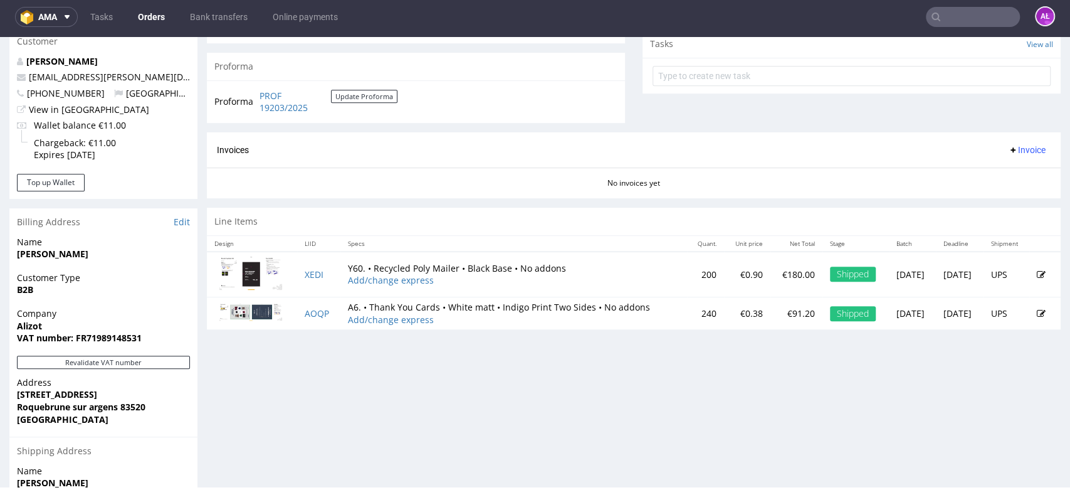
scroll to position [557, 0]
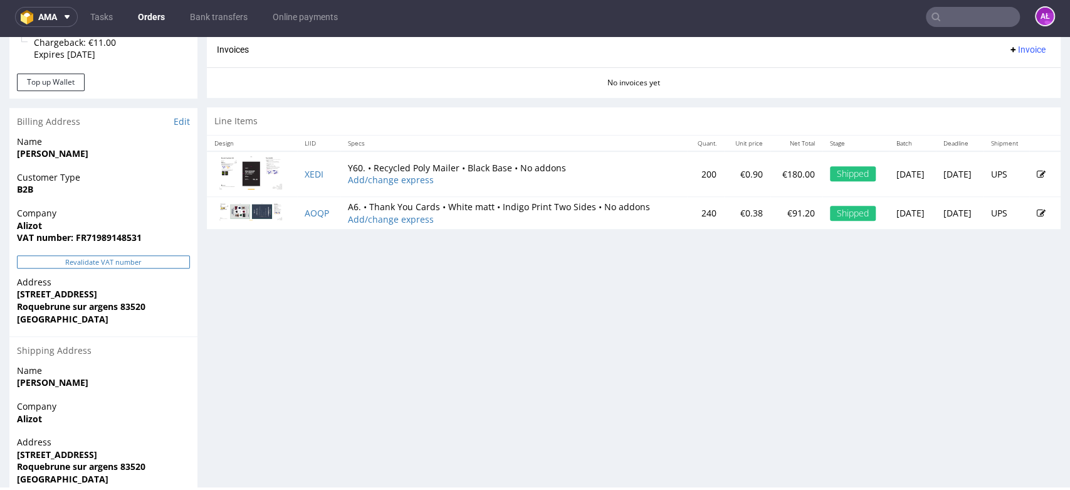
click at [170, 260] on button "Revalidate VAT number" at bounding box center [103, 261] width 173 height 13
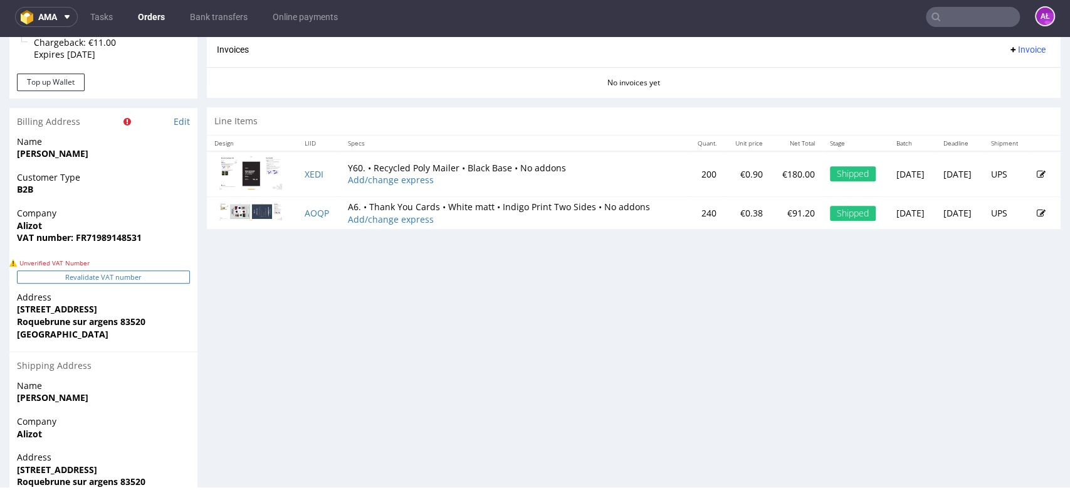
click at [167, 272] on button "Revalidate VAT number" at bounding box center [103, 276] width 173 height 13
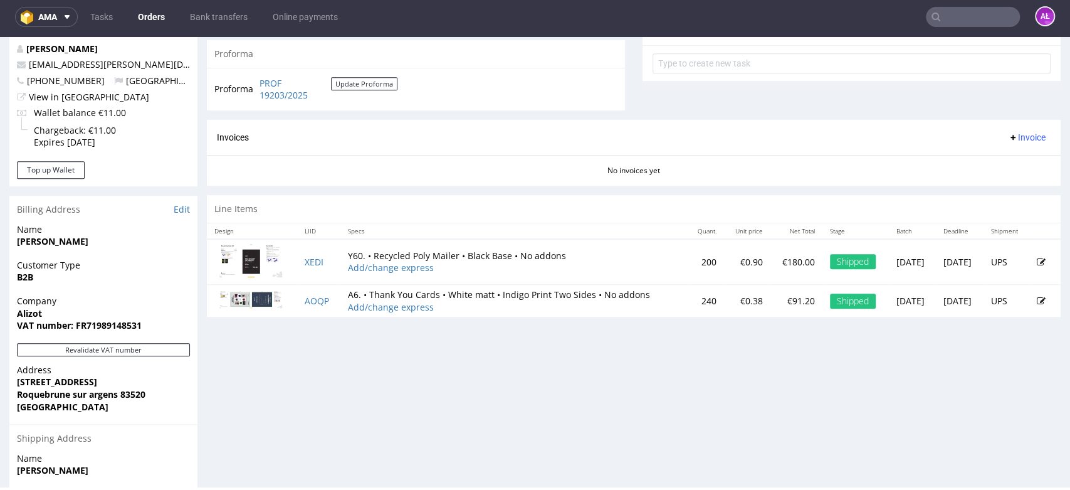
scroll to position [418, 0]
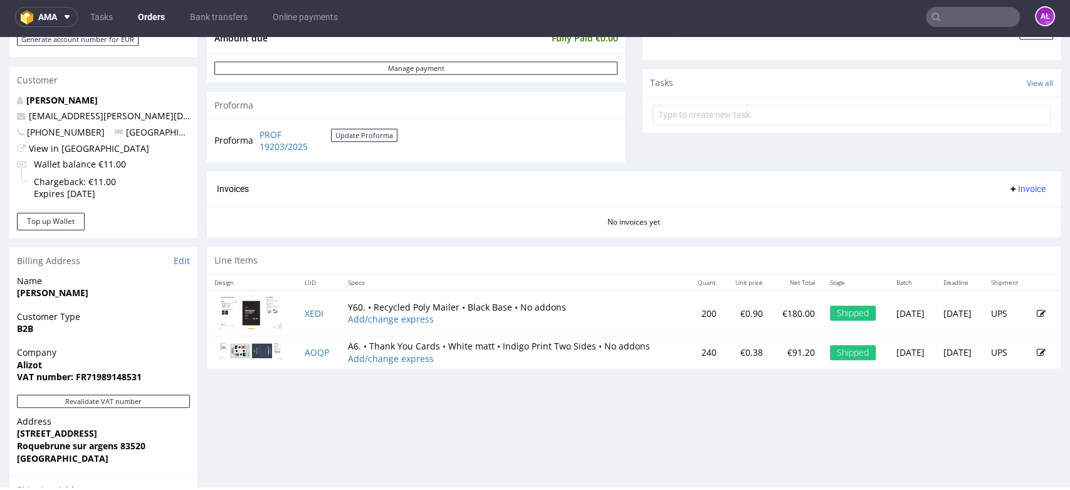
drag, startPoint x: 1015, startPoint y: 187, endPoint x: 1010, endPoint y: 196, distance: 9.8
click at [1013, 187] on span "Invoice" at bounding box center [1027, 189] width 38 height 10
click at [1010, 215] on span "Generate" at bounding box center [1005, 215] width 61 height 13
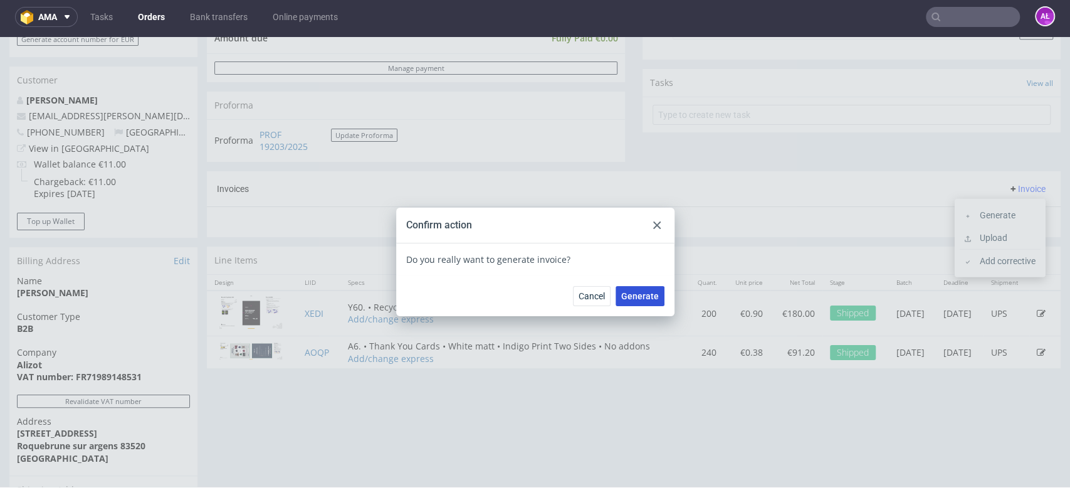
click at [635, 295] on span "Generate" at bounding box center [640, 296] width 38 height 9
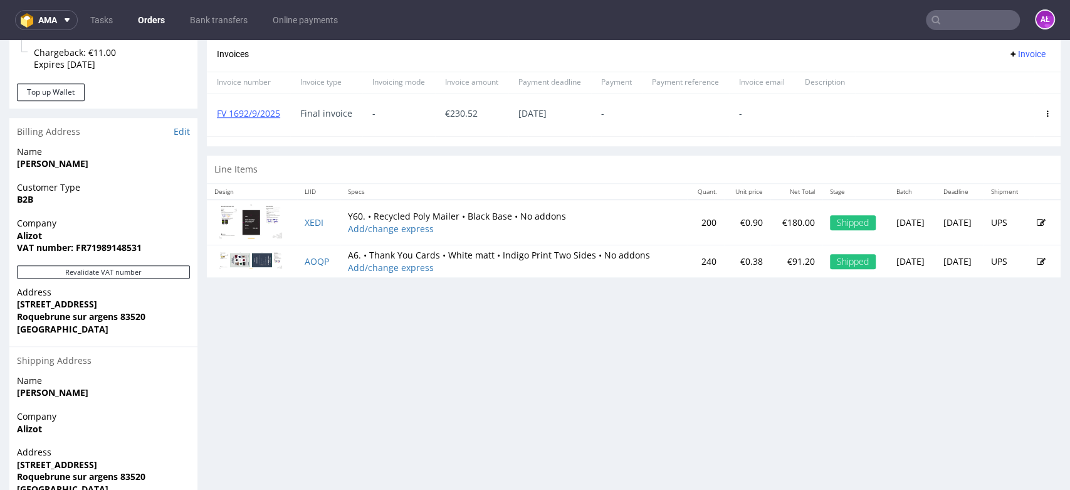
scroll to position [557, 0]
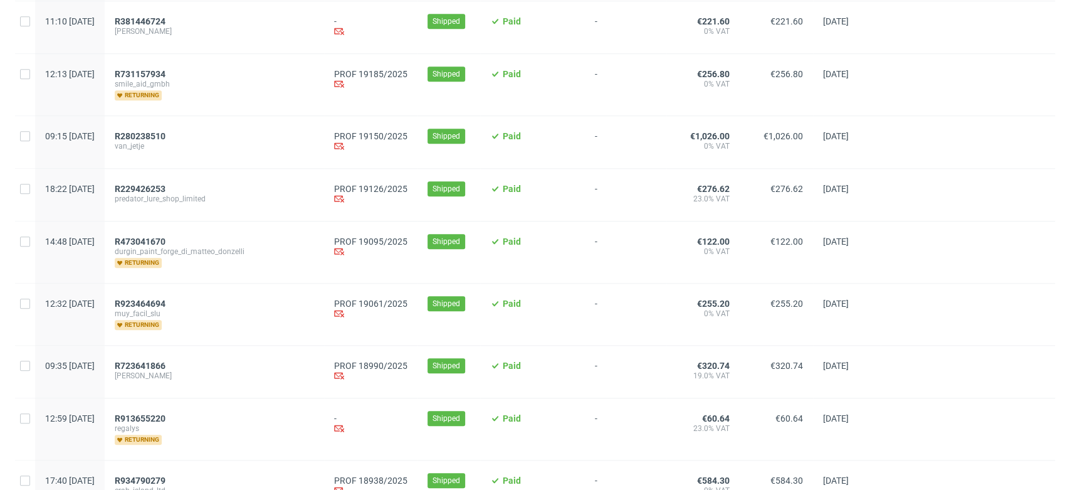
scroll to position [766, 0]
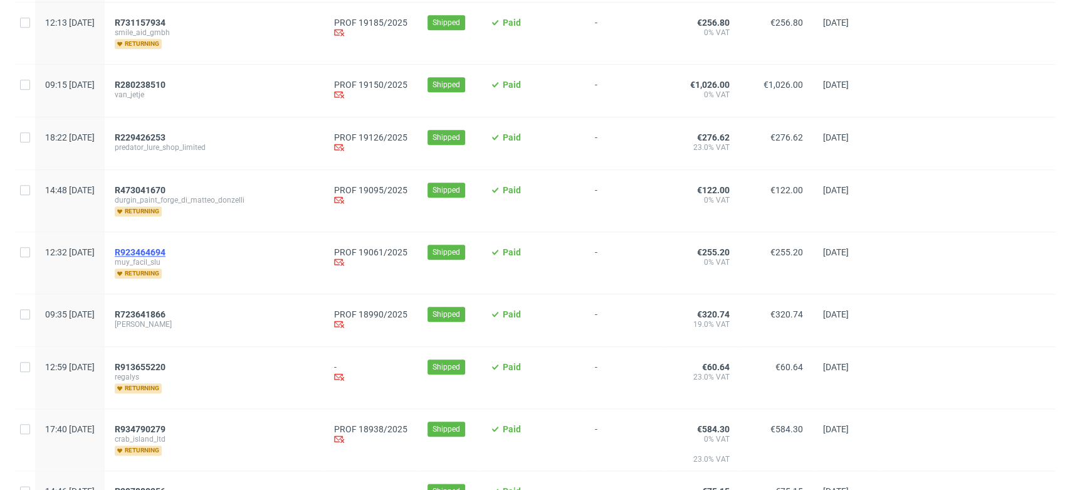
click at [166, 247] on span "R923464694" at bounding box center [140, 252] width 51 height 10
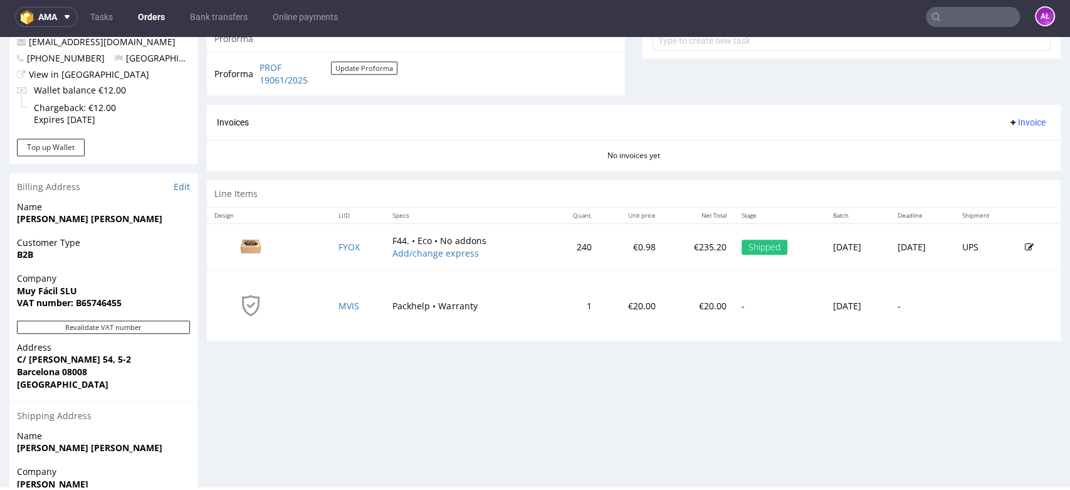
scroll to position [627, 0]
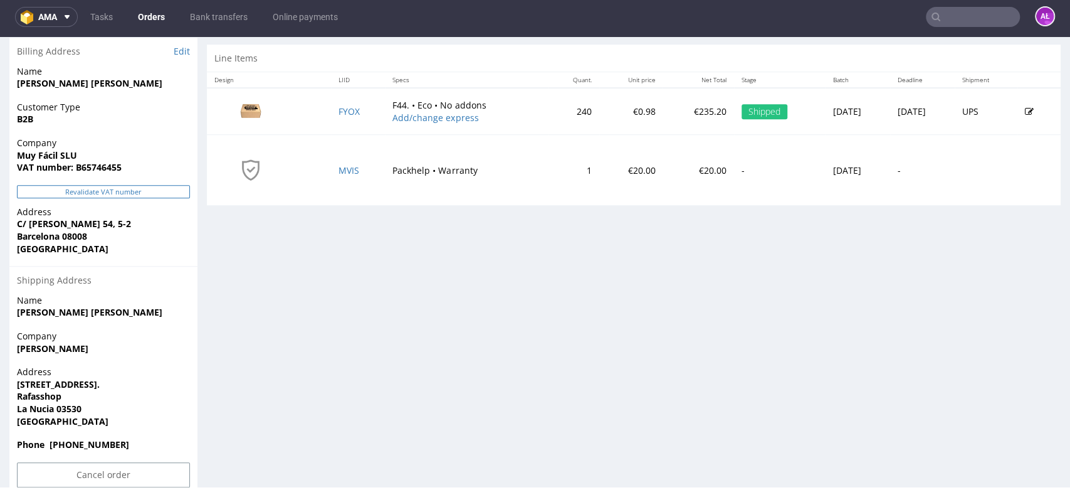
click at [145, 195] on button "Revalidate VAT number" at bounding box center [103, 191] width 173 height 13
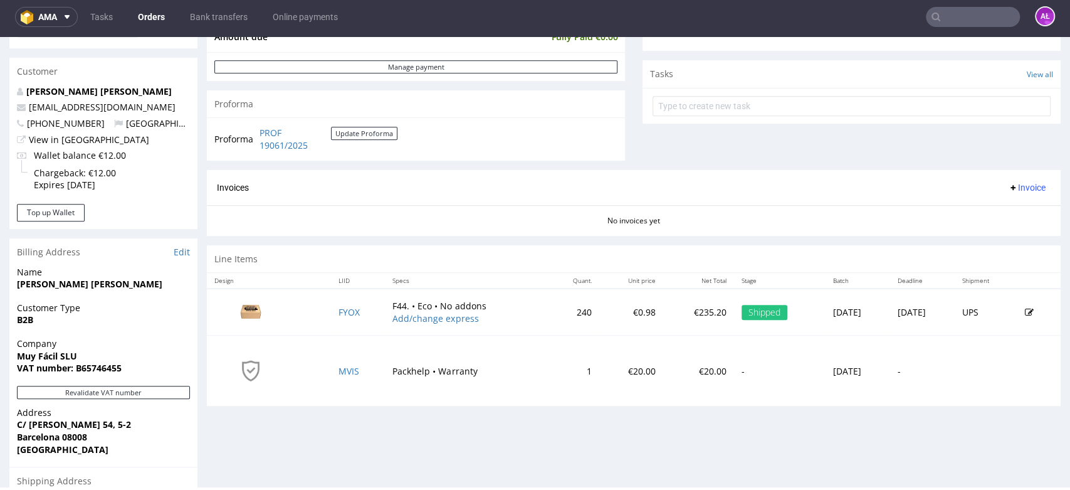
scroll to position [418, 0]
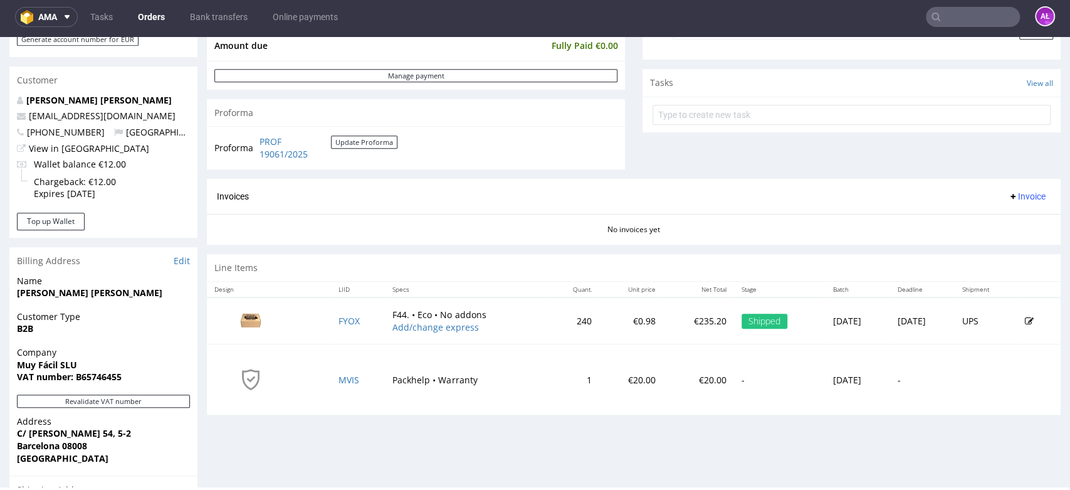
click at [1008, 202] on button "Invoice" at bounding box center [1027, 196] width 48 height 15
click at [1008, 218] on span "Generate" at bounding box center [1005, 223] width 61 height 13
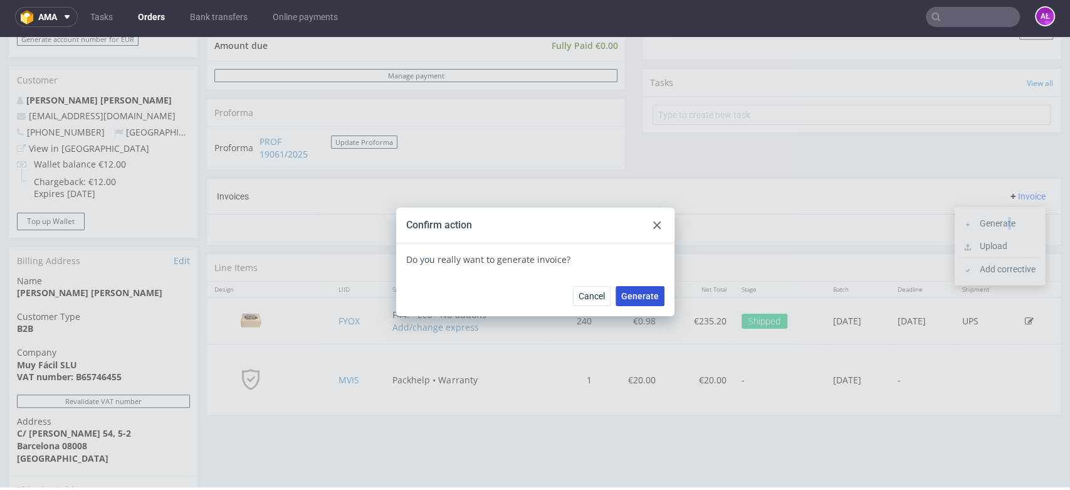
click at [641, 300] on span "Generate" at bounding box center [640, 296] width 38 height 9
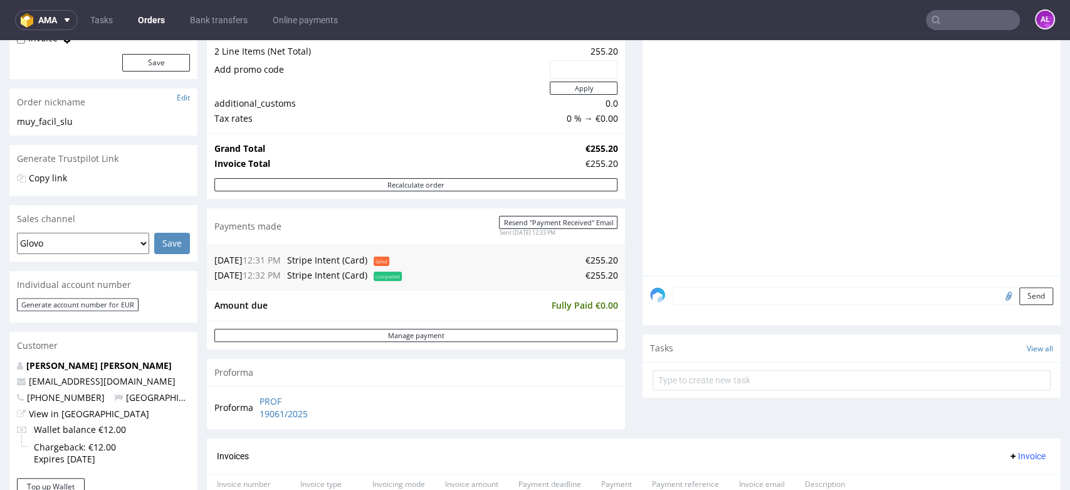
scroll to position [348, 0]
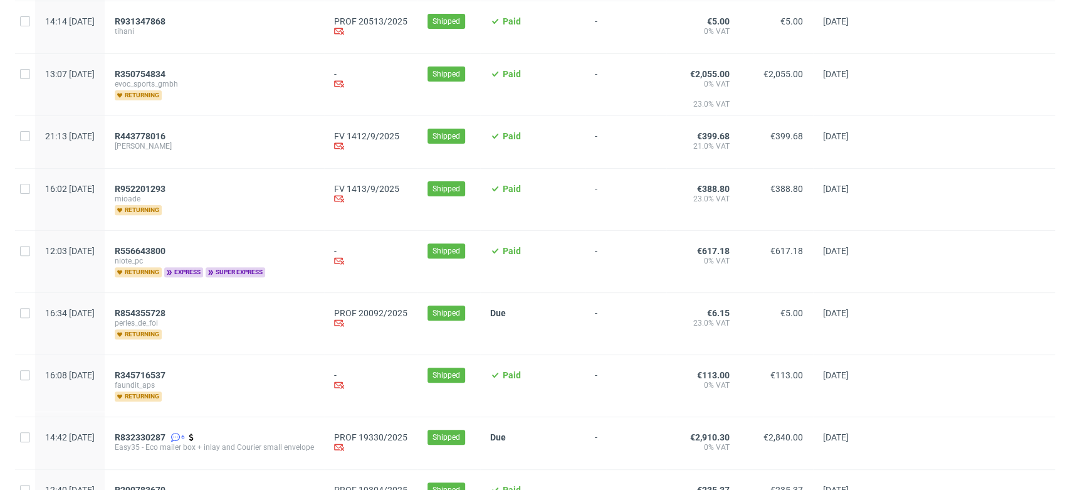
scroll to position [418, 0]
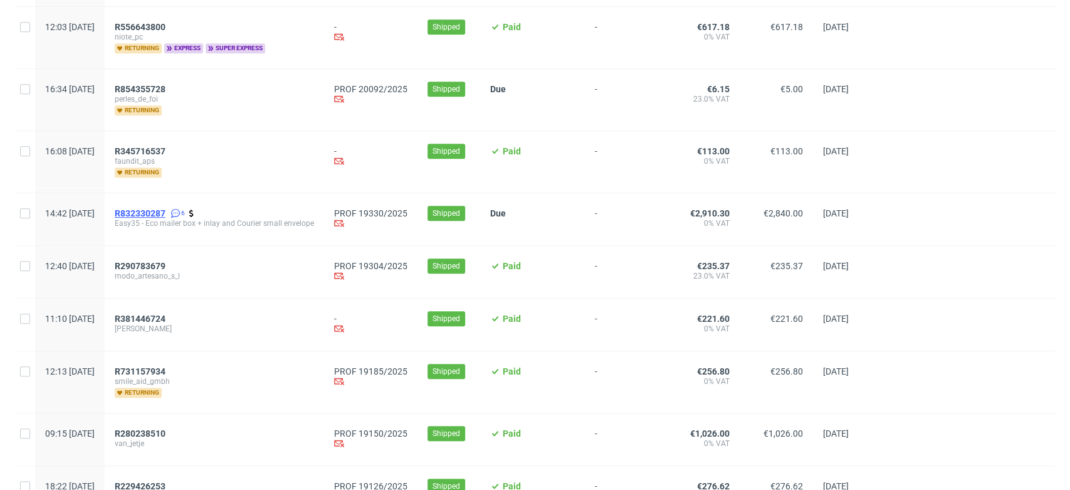
click at [166, 210] on span "R832330287" at bounding box center [140, 213] width 51 height 10
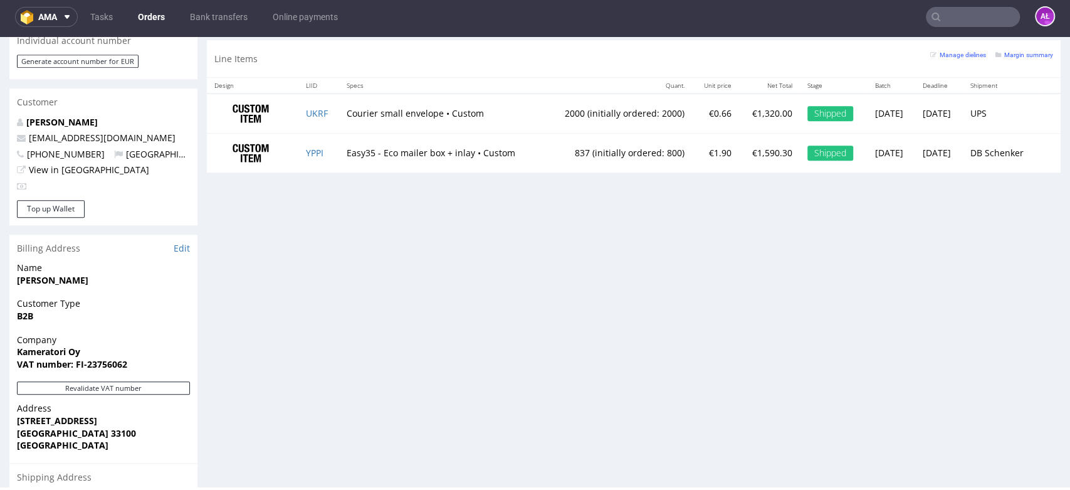
scroll to position [627, 0]
click at [166, 381] on button "Revalidate VAT number" at bounding box center [103, 387] width 173 height 13
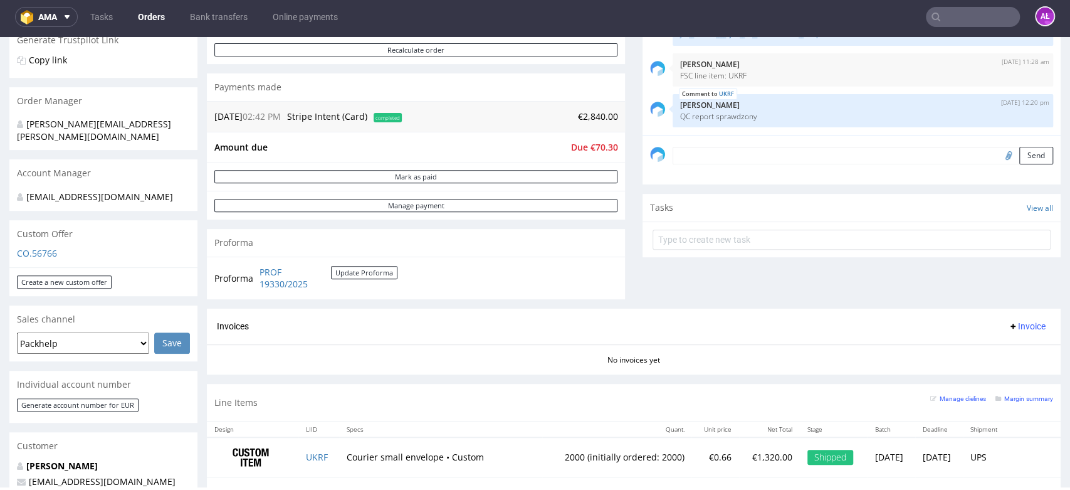
scroll to position [418, 0]
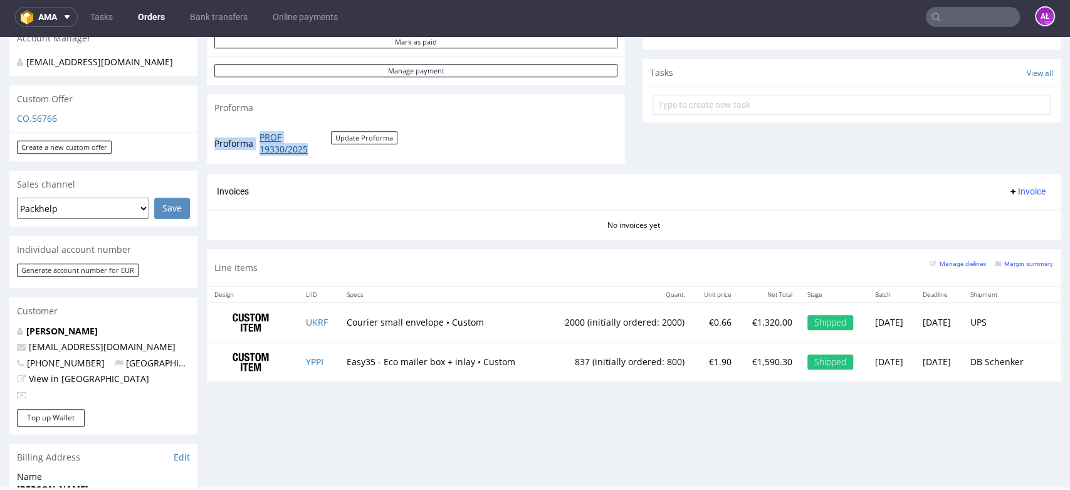
drag, startPoint x: 278, startPoint y: 134, endPoint x: 312, endPoint y: 145, distance: 35.7
click at [312, 149] on div "Proforma PROF 19330/2025 Update Proforma" at bounding box center [416, 143] width 418 height 43
click at [311, 110] on div "Proforma" at bounding box center [416, 108] width 418 height 28
drag, startPoint x: 289, startPoint y: 139, endPoint x: 312, endPoint y: 148, distance: 25.0
click at [312, 148] on td "PROF 19330/2025 Update Proforma" at bounding box center [326, 143] width 141 height 27
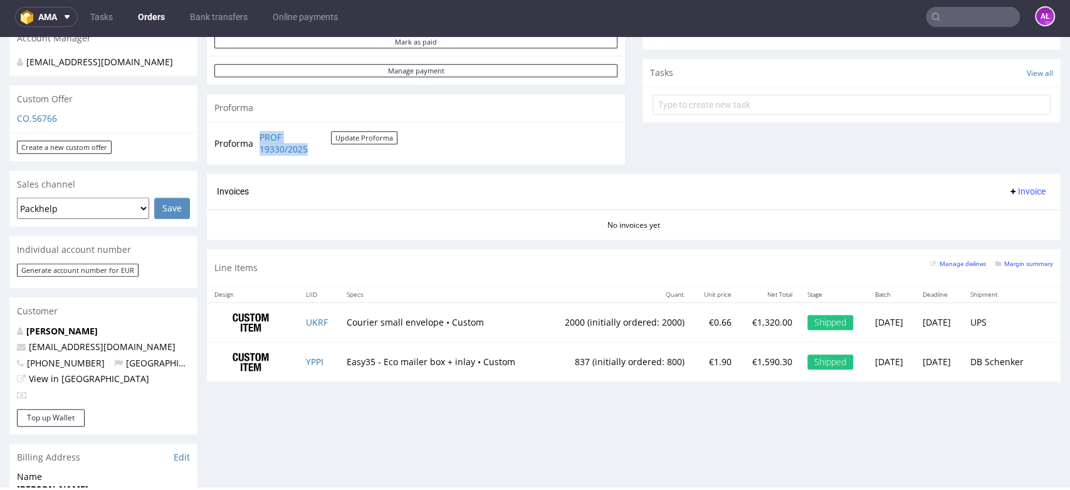
copy link "PROF 19330/2025"
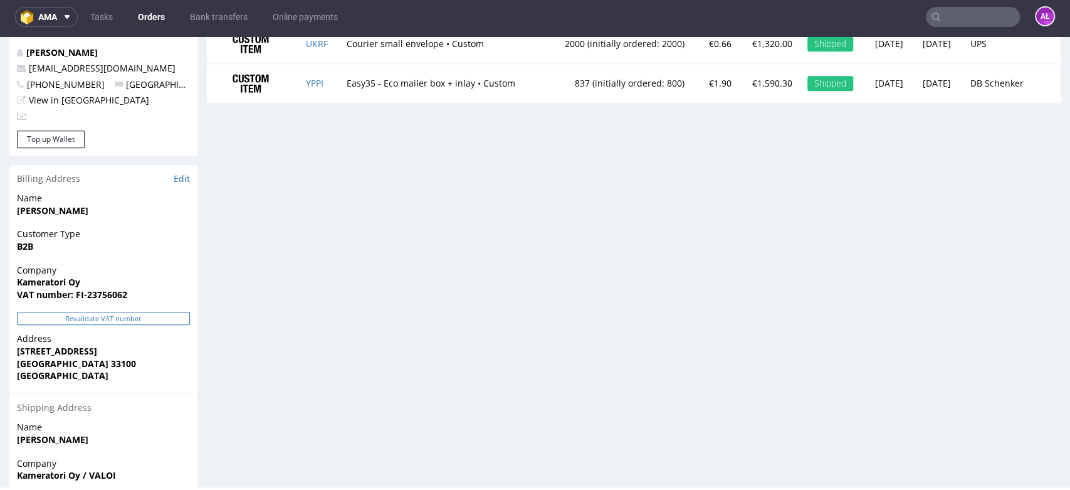
scroll to position [697, 0]
click at [177, 311] on button "Revalidate VAT number" at bounding box center [103, 317] width 173 height 13
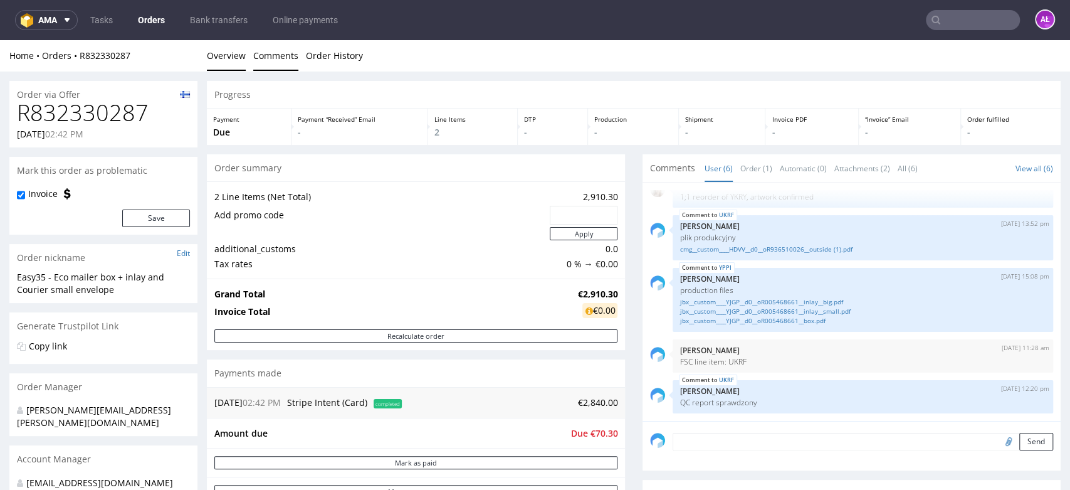
scroll to position [0, 0]
click at [327, 55] on link "Order History" at bounding box center [334, 55] width 57 height 31
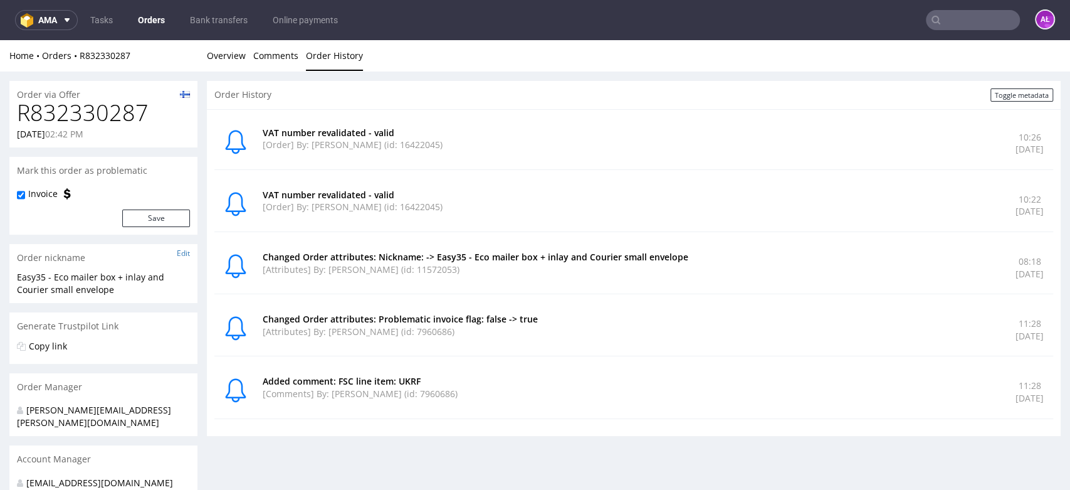
click at [246, 60] on li "Overview" at bounding box center [230, 56] width 46 height 13
click at [224, 57] on link "Overview" at bounding box center [226, 55] width 39 height 31
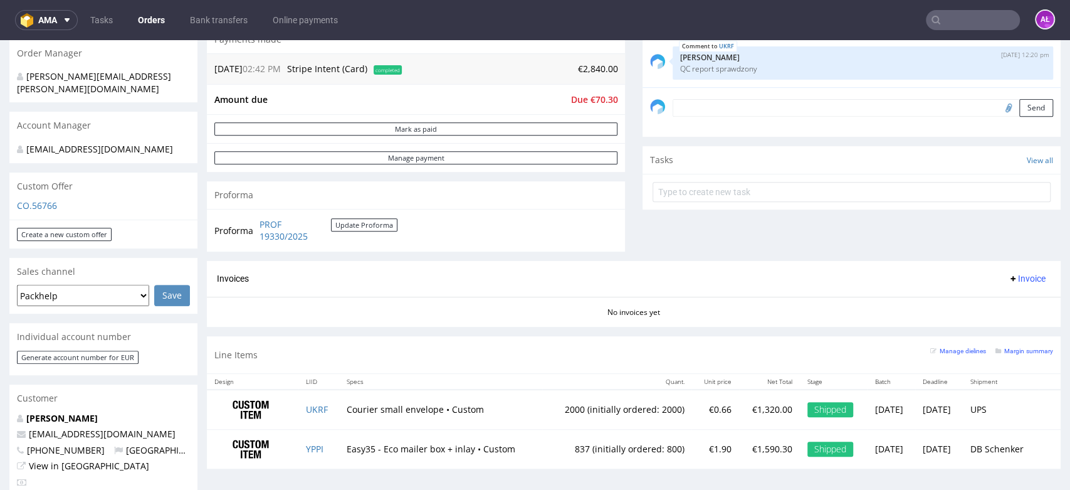
scroll to position [418, 0]
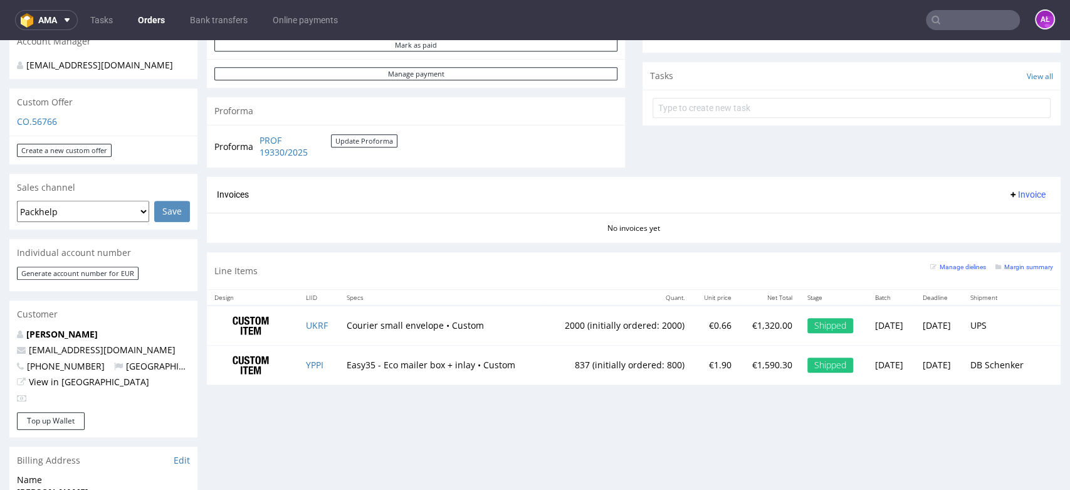
click at [1021, 189] on span "Invoice" at bounding box center [1027, 194] width 38 height 10
click at [1008, 246] on span "Upload" at bounding box center [1005, 243] width 61 height 13
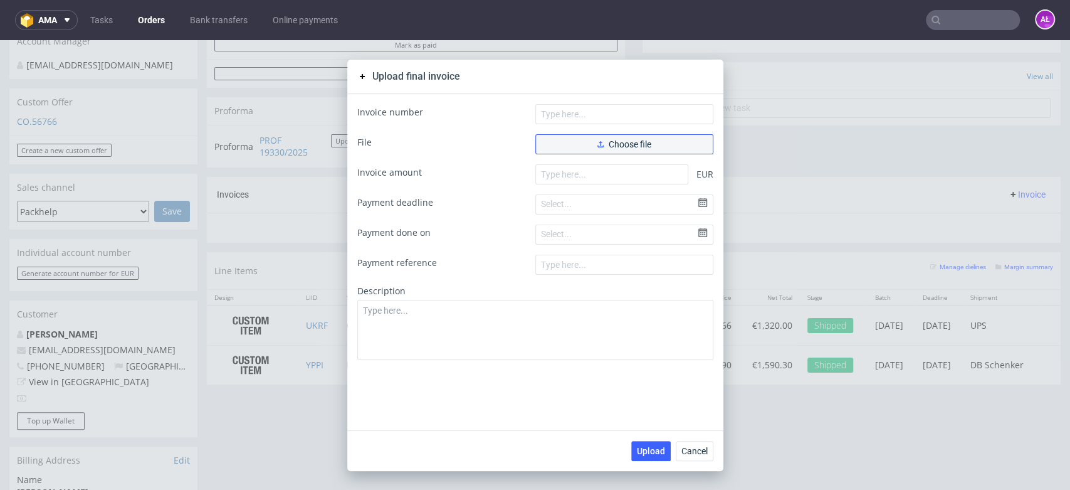
click at [660, 149] on button "Choose file" at bounding box center [625, 144] width 178 height 20
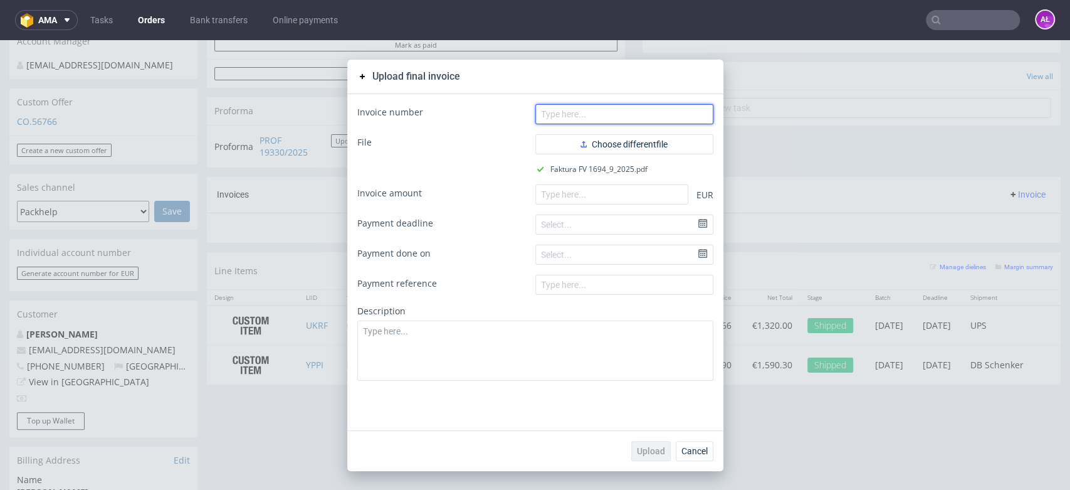
click at [642, 107] on input "text" at bounding box center [625, 114] width 178 height 20
paste input "FV 1694/9/2025"
type input "FV 1694/9/2025"
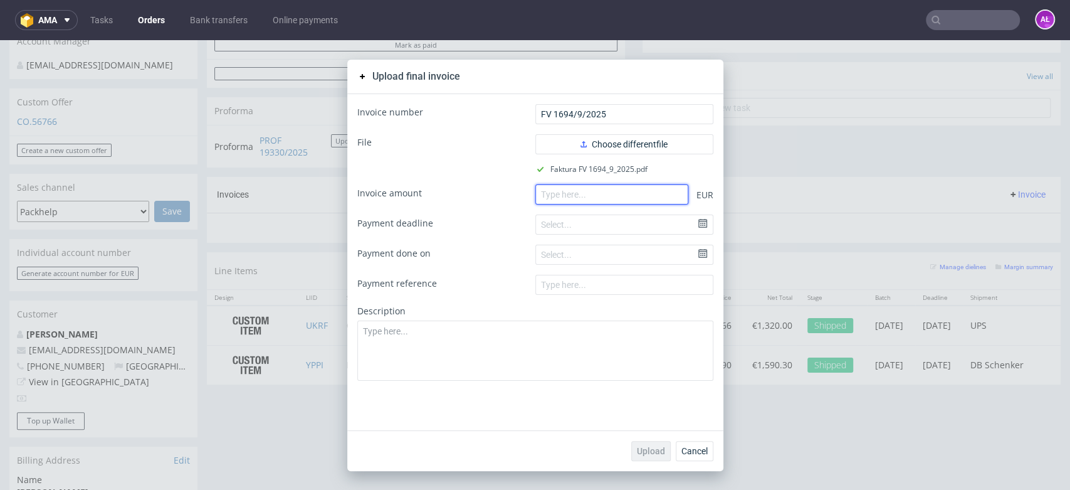
click at [576, 192] on input "number" at bounding box center [612, 194] width 153 height 20
paste input "2840.00"
type input "2840.00"
click at [645, 456] on button "Upload" at bounding box center [651, 451] width 40 height 20
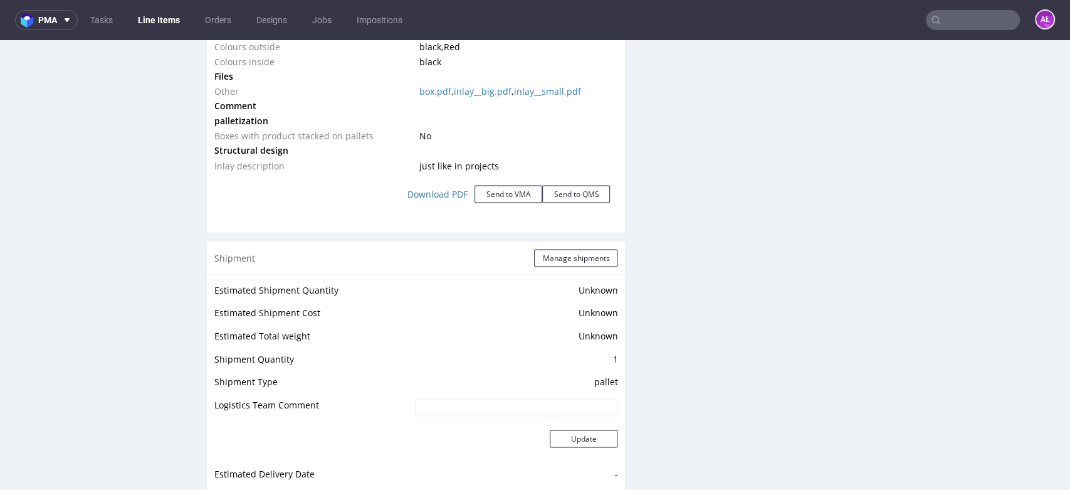
scroll to position [1625, 0]
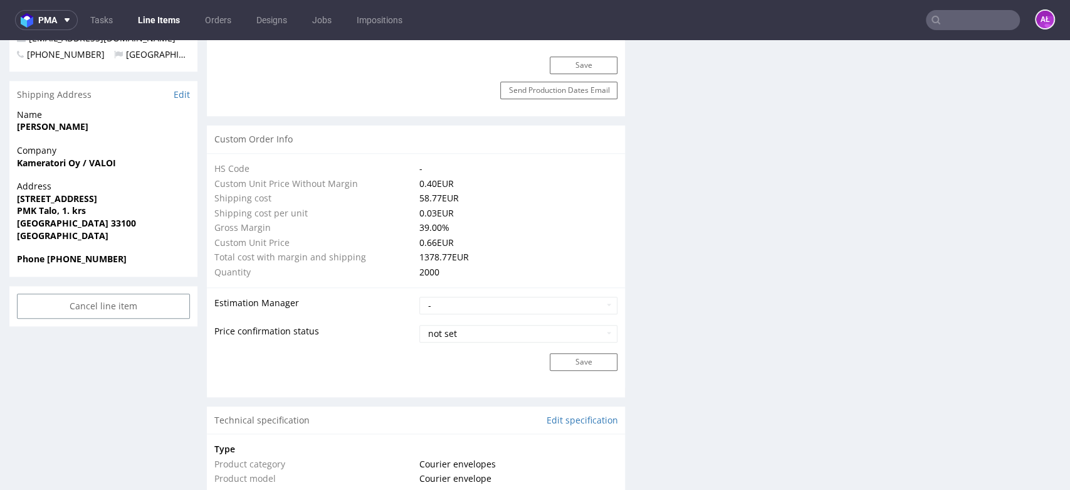
scroll to position [836, 0]
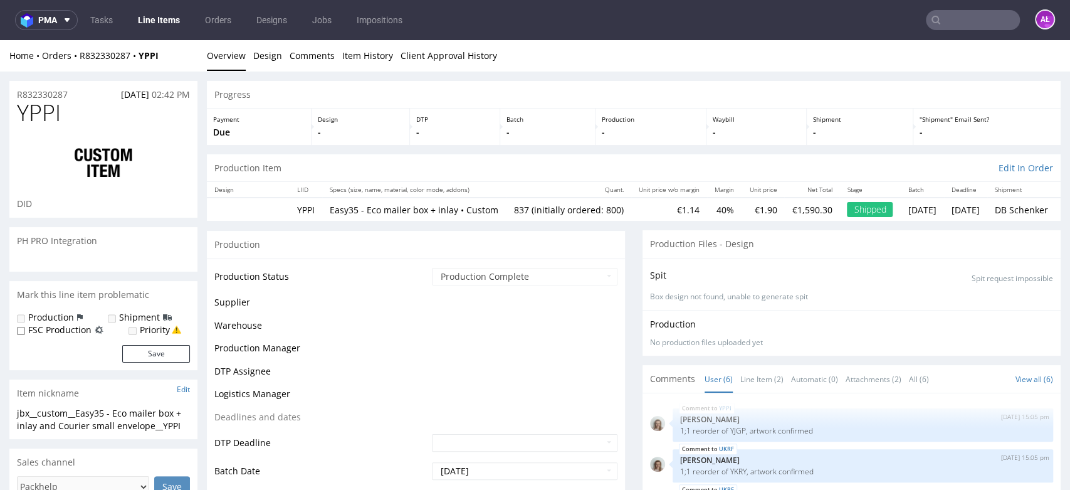
scroll to position [64, 0]
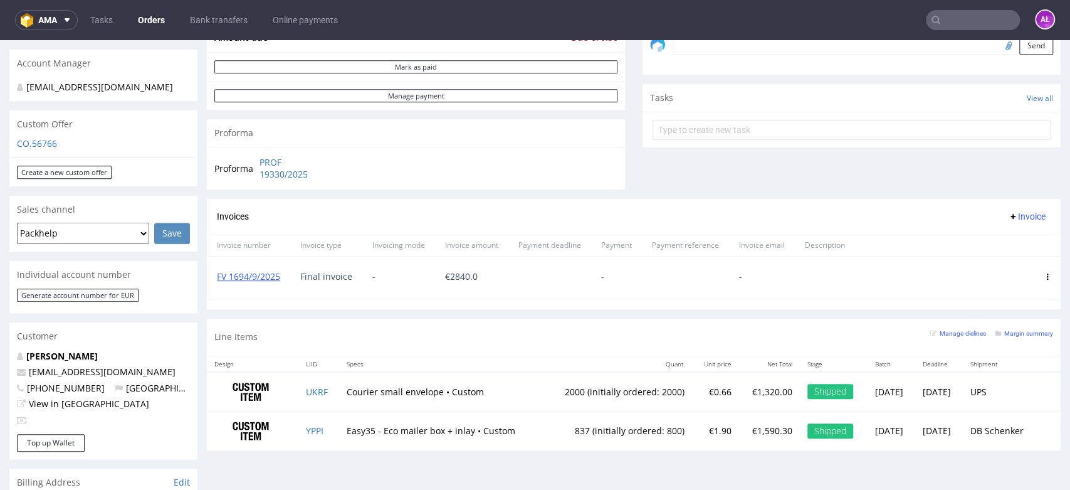
scroll to position [487, 0]
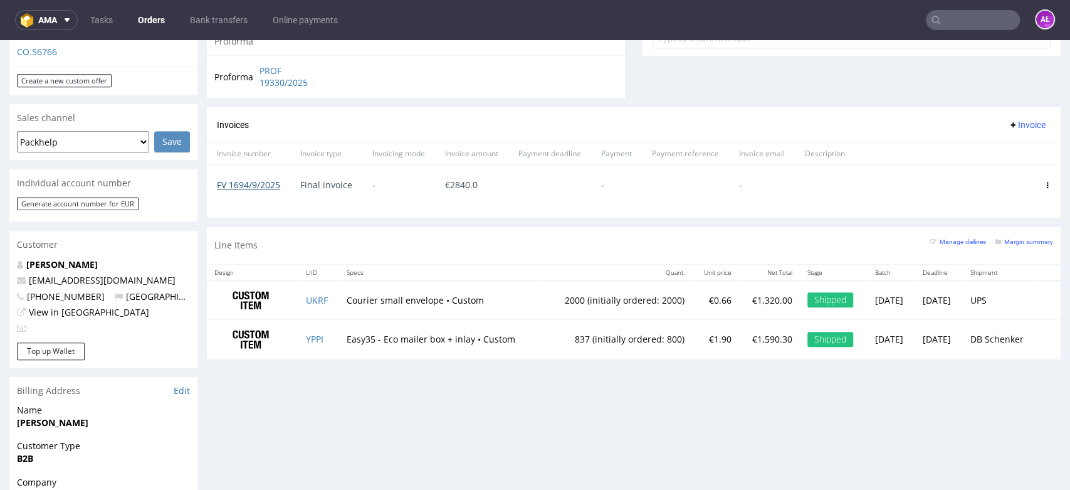
click at [258, 184] on link "FV 1694/9/2025" at bounding box center [248, 185] width 63 height 12
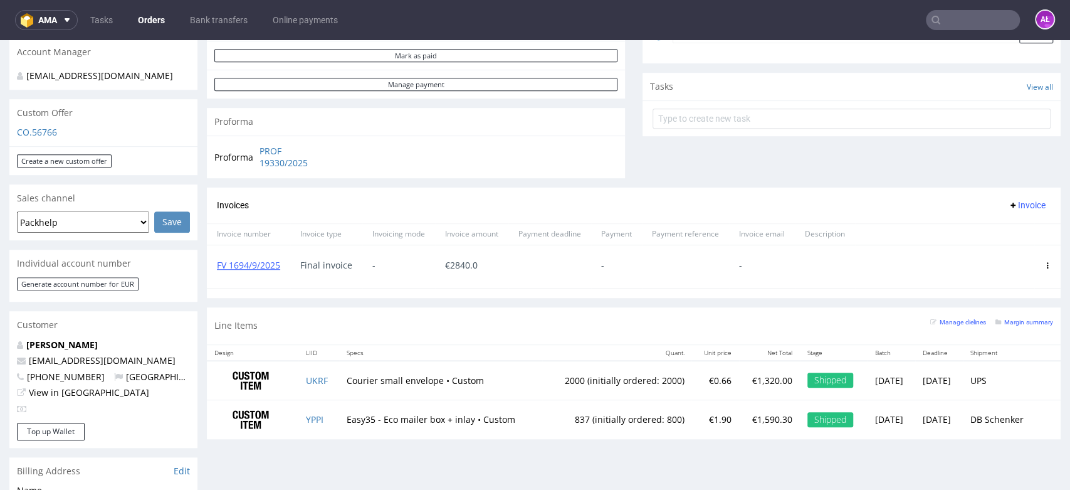
scroll to position [347, 0]
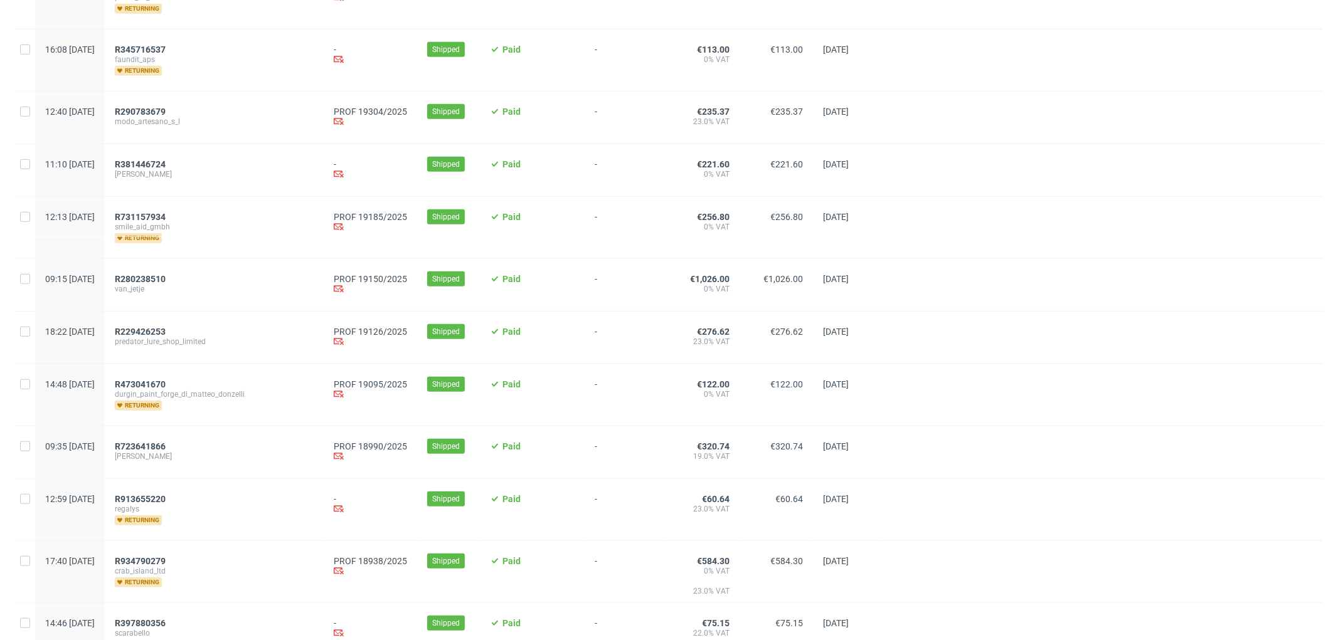
scroll to position [697, 0]
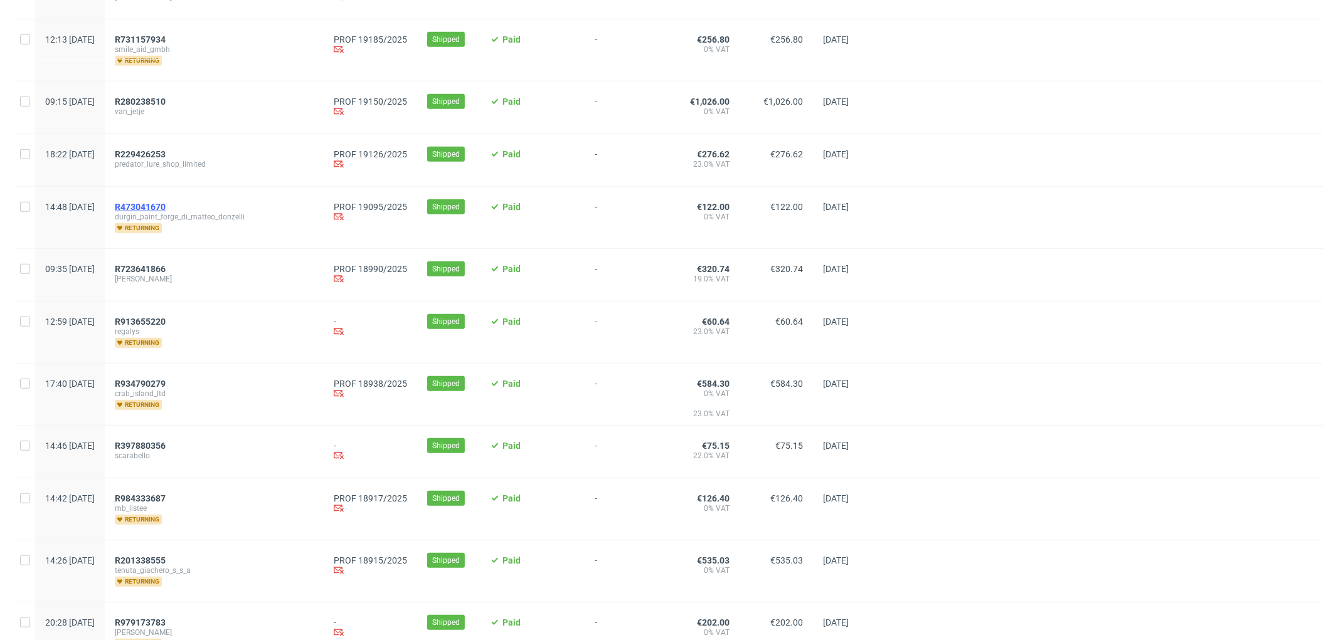
click at [166, 209] on span "R473041670" at bounding box center [140, 207] width 51 height 10
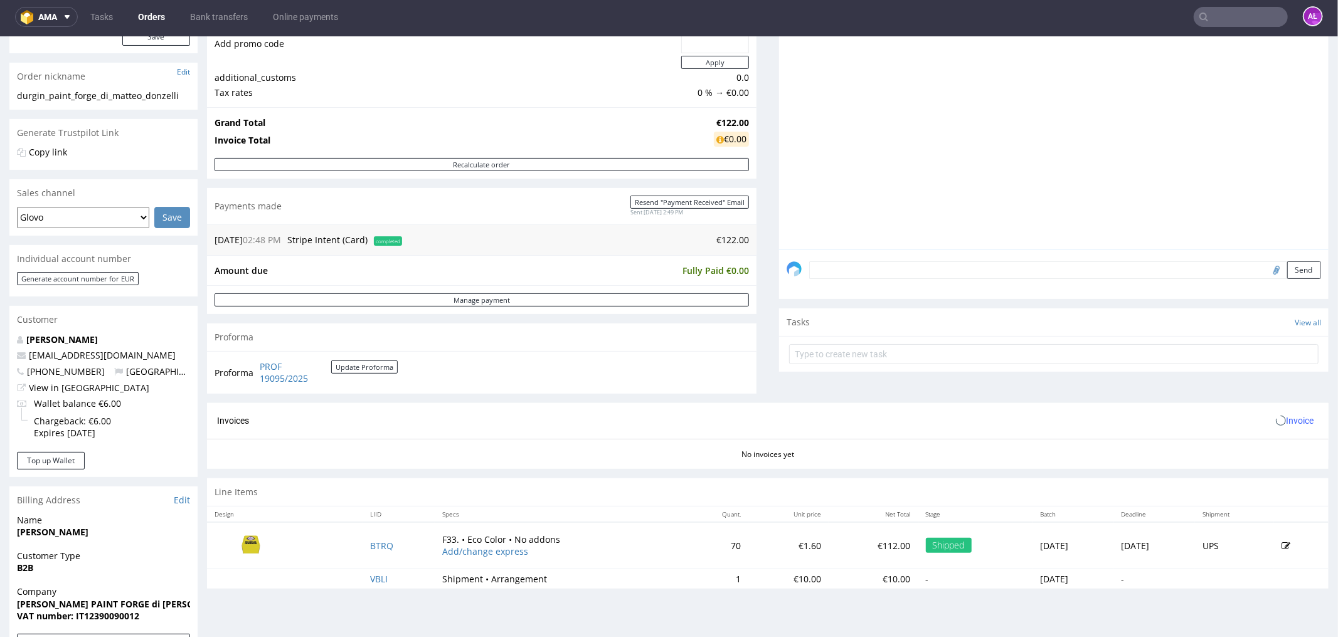
scroll to position [418, 0]
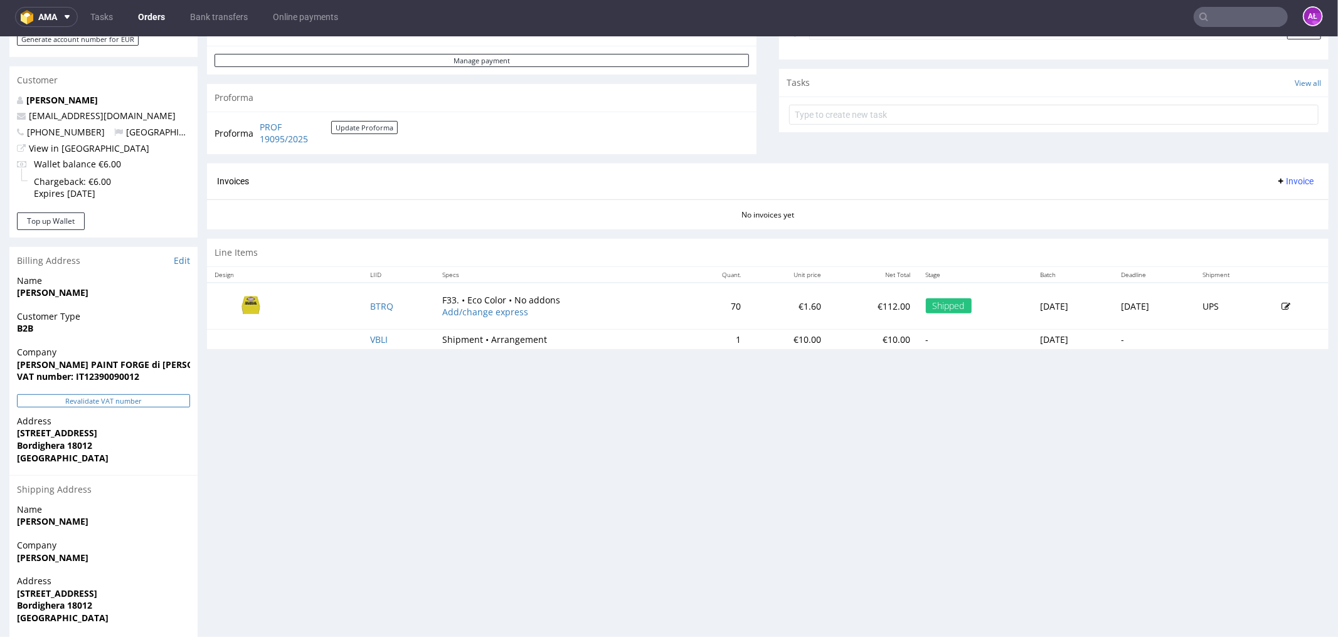
click at [142, 398] on button "Revalidate VAT number" at bounding box center [103, 400] width 173 height 13
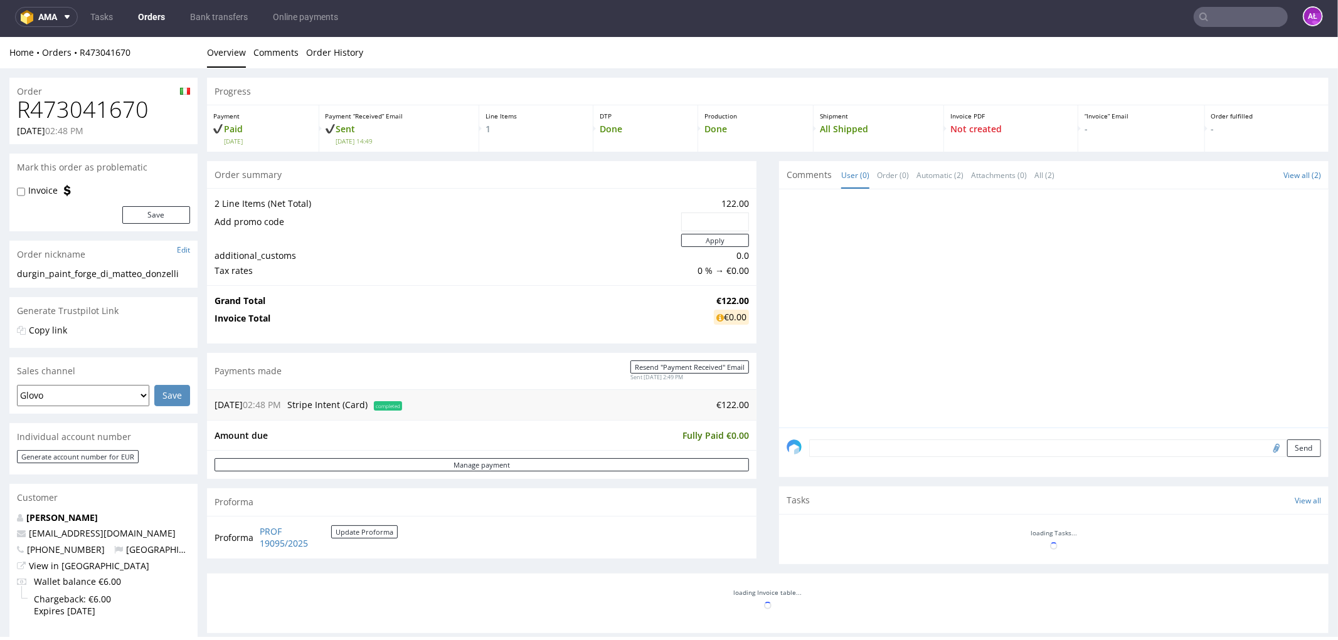
scroll to position [416, 0]
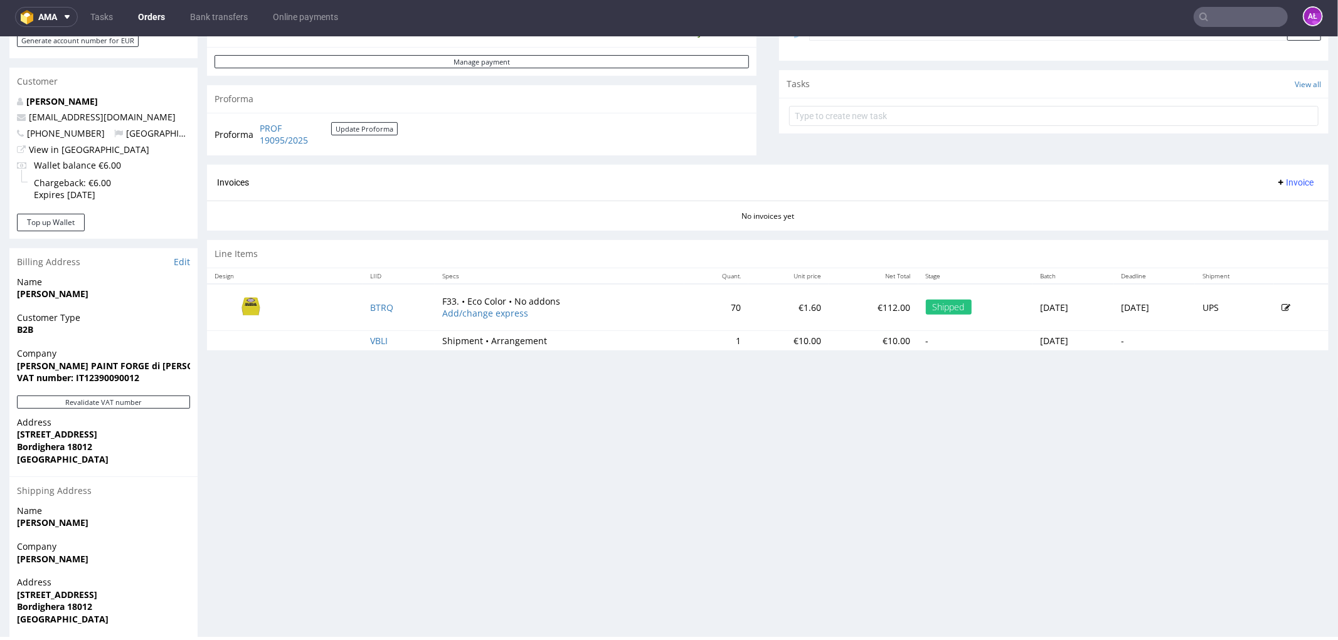
click at [251, 308] on img at bounding box center [250, 305] width 63 height 35
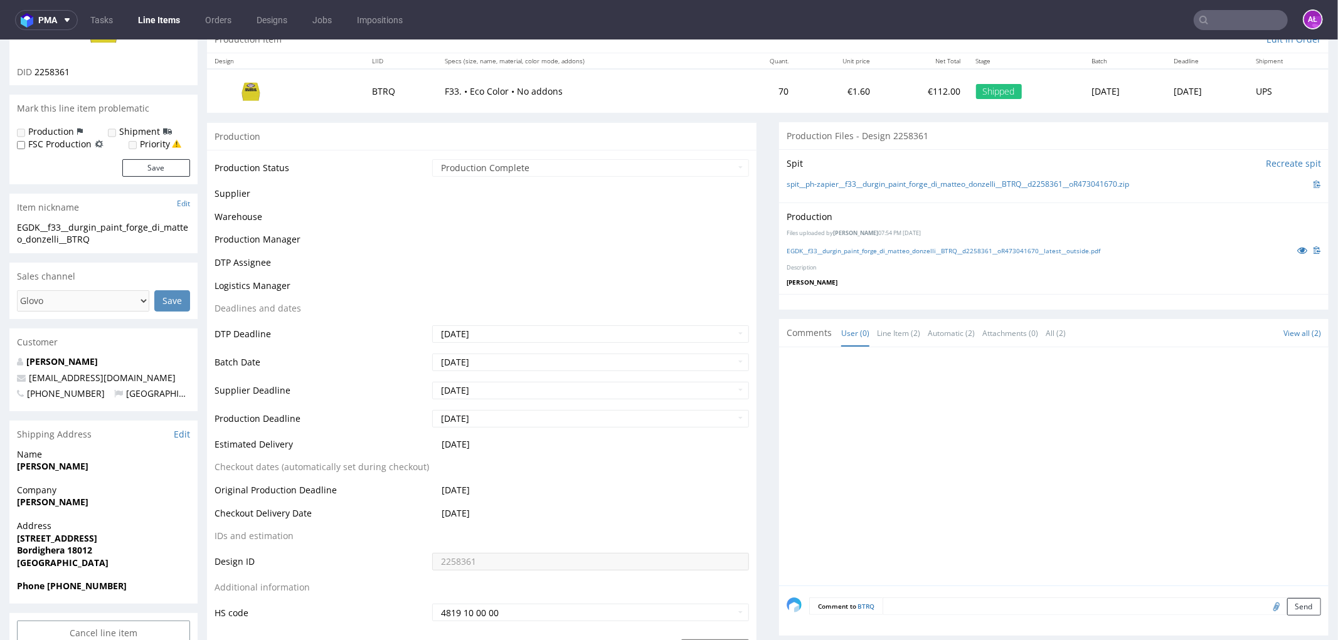
scroll to position [139, 0]
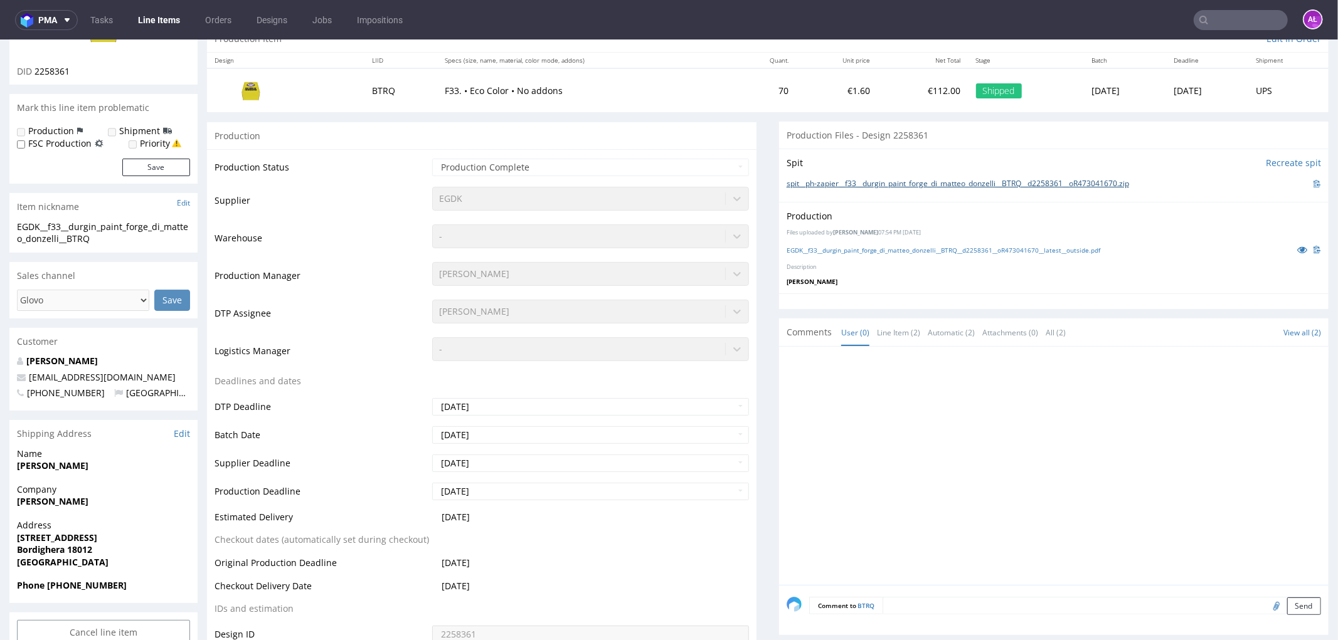
click at [912, 182] on link "spit__ph-zapier__f33__durgin_paint_forge_di_matteo_donzelli__BTRQ__d2258361__oR…" at bounding box center [957, 183] width 342 height 11
click at [911, 251] on link "EGDK__f33__durgin_paint_forge_di_matteo_donzelli__BTRQ__d2258361__oR473041670__…" at bounding box center [943, 249] width 314 height 9
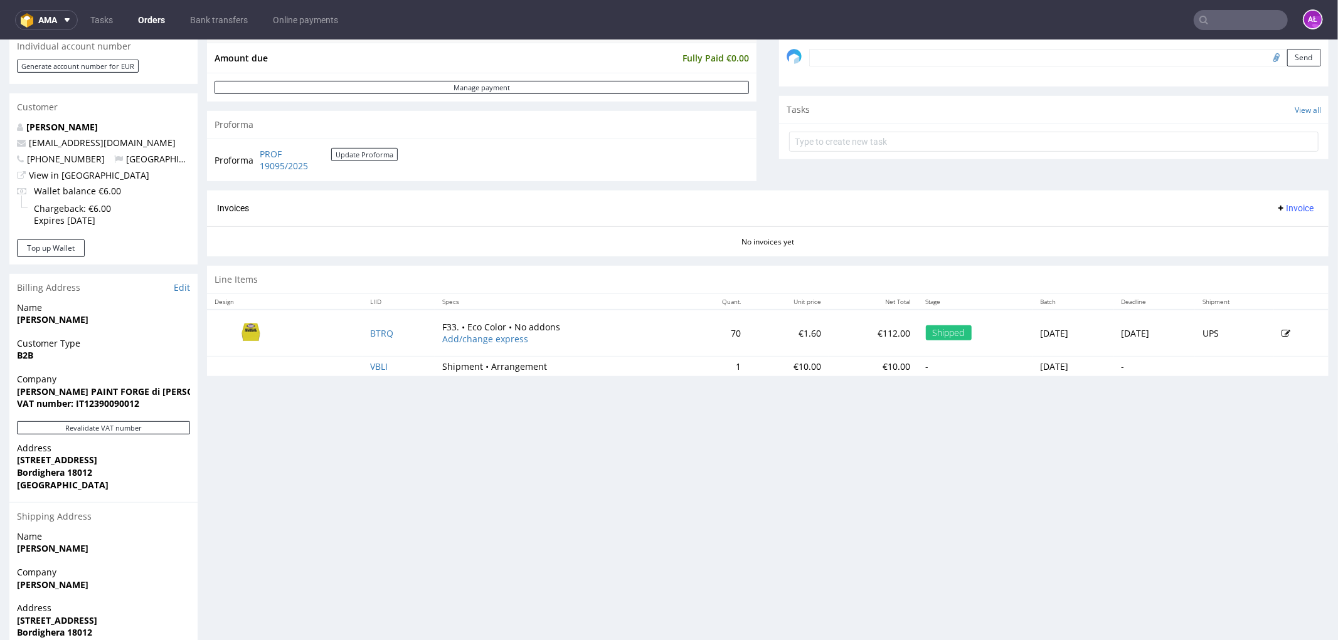
scroll to position [418, 0]
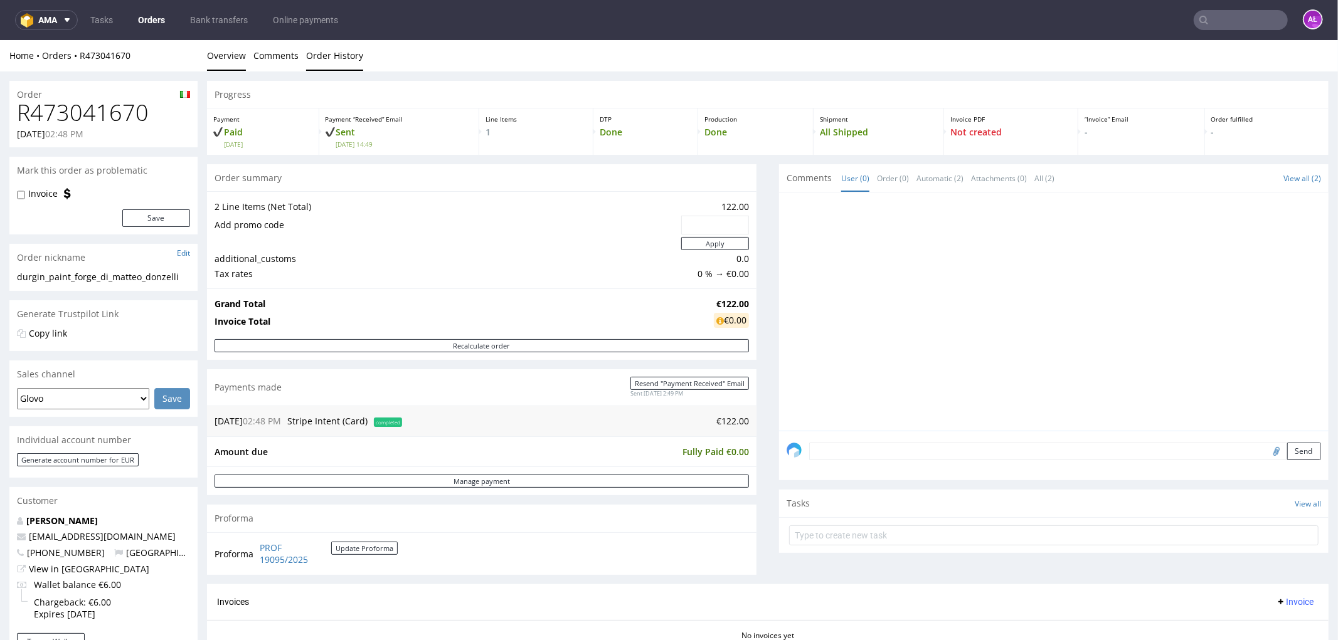
click at [333, 55] on link "Order History" at bounding box center [334, 55] width 57 height 31
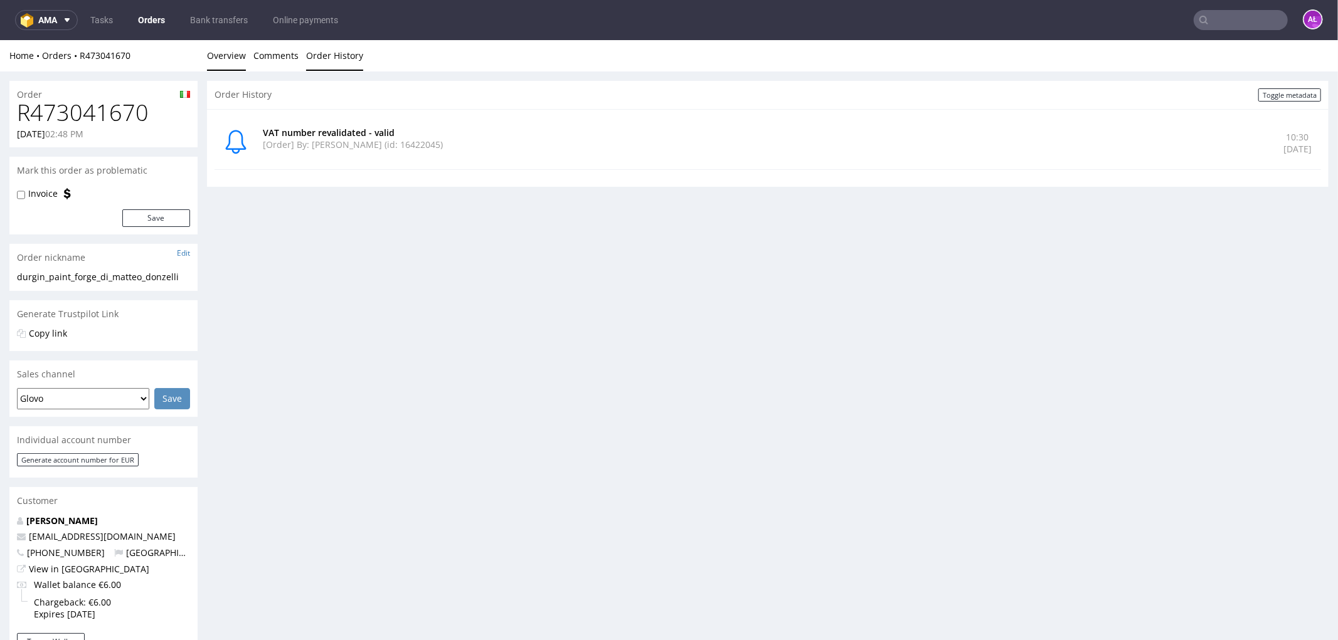
click at [243, 54] on link "Overview" at bounding box center [226, 55] width 39 height 31
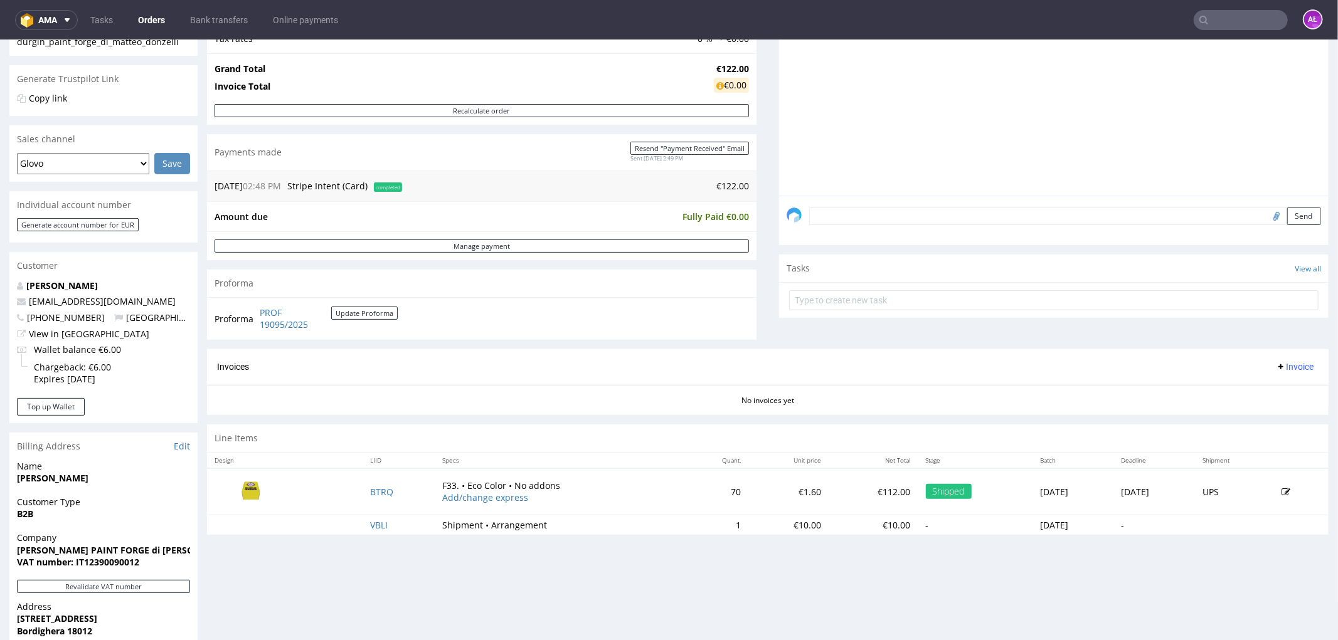
scroll to position [418, 0]
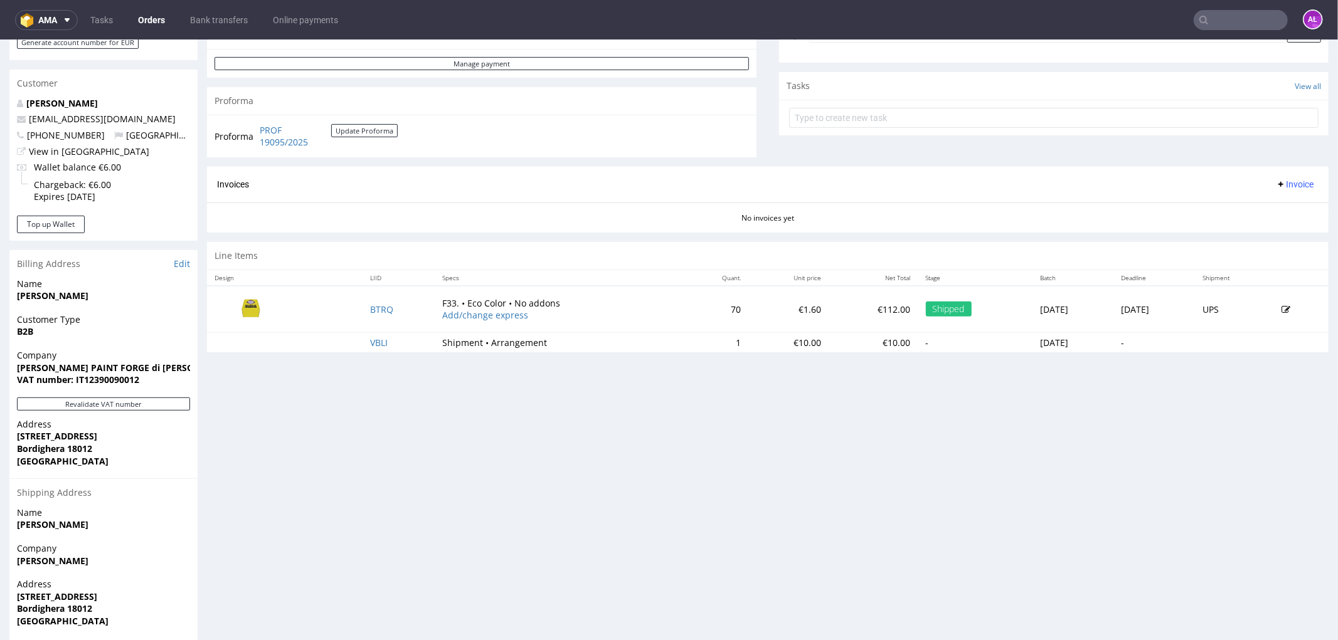
click at [1275, 186] on span "Invoice" at bounding box center [1294, 184] width 38 height 10
click at [1269, 214] on span "Generate" at bounding box center [1273, 210] width 61 height 13
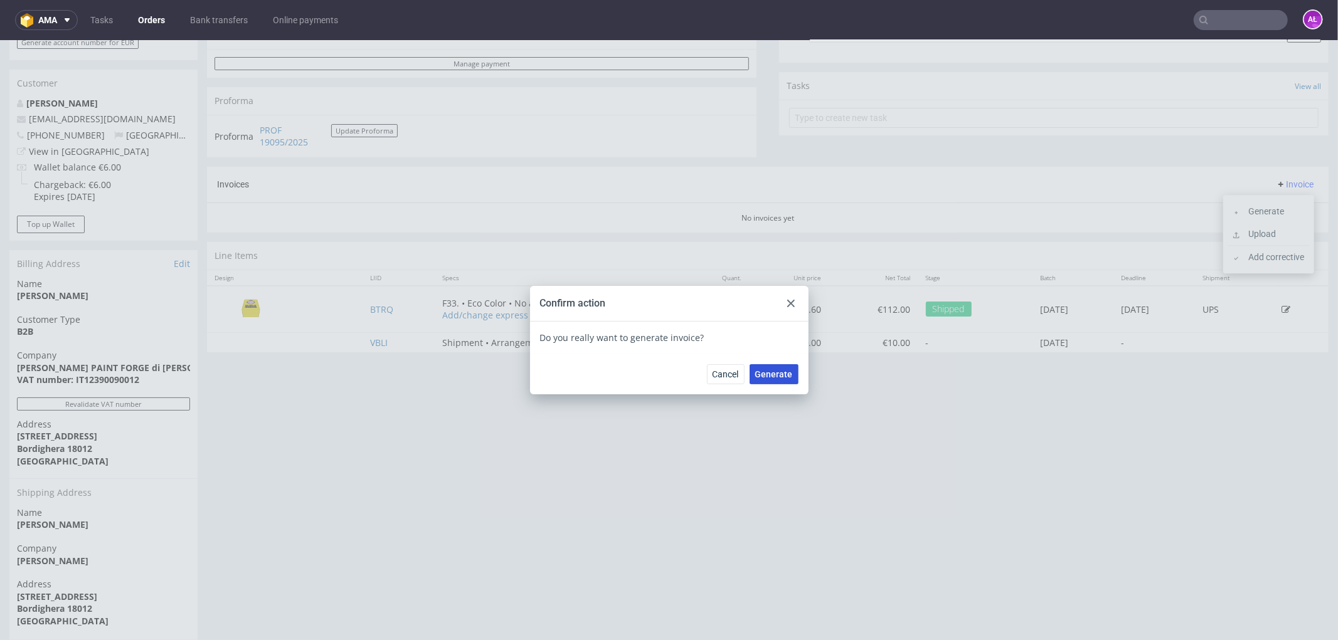
click at [760, 366] on button "Generate" at bounding box center [773, 374] width 49 height 20
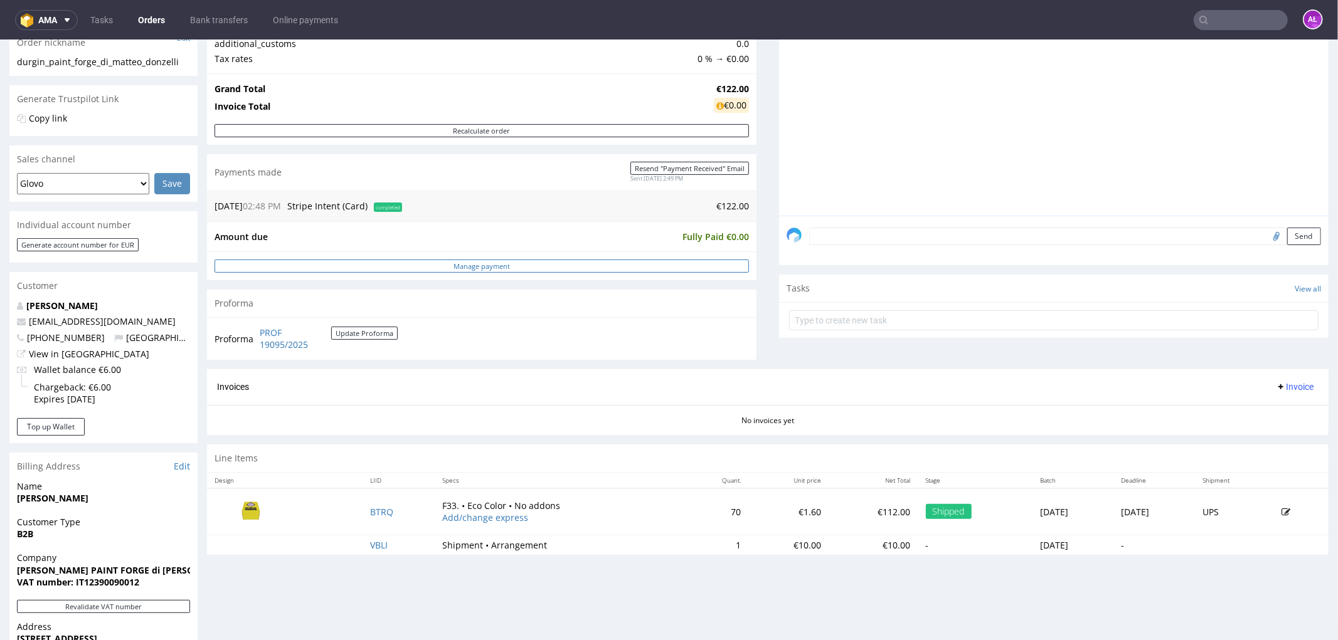
scroll to position [278, 0]
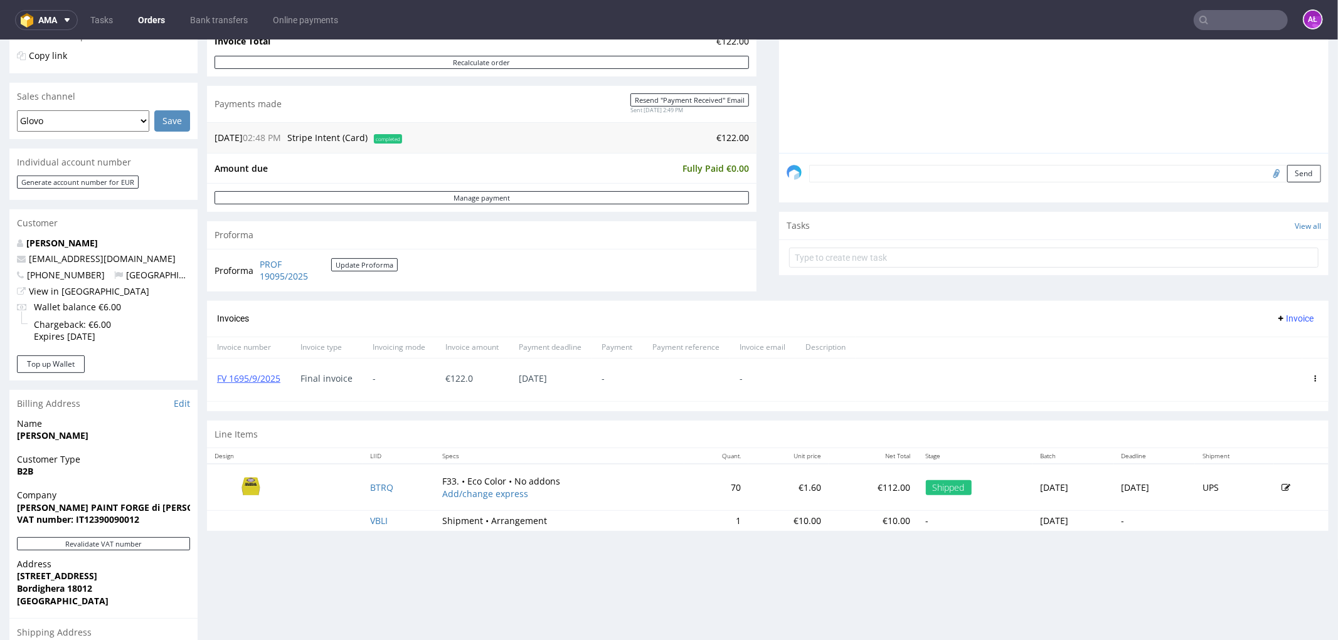
scroll to position [348, 0]
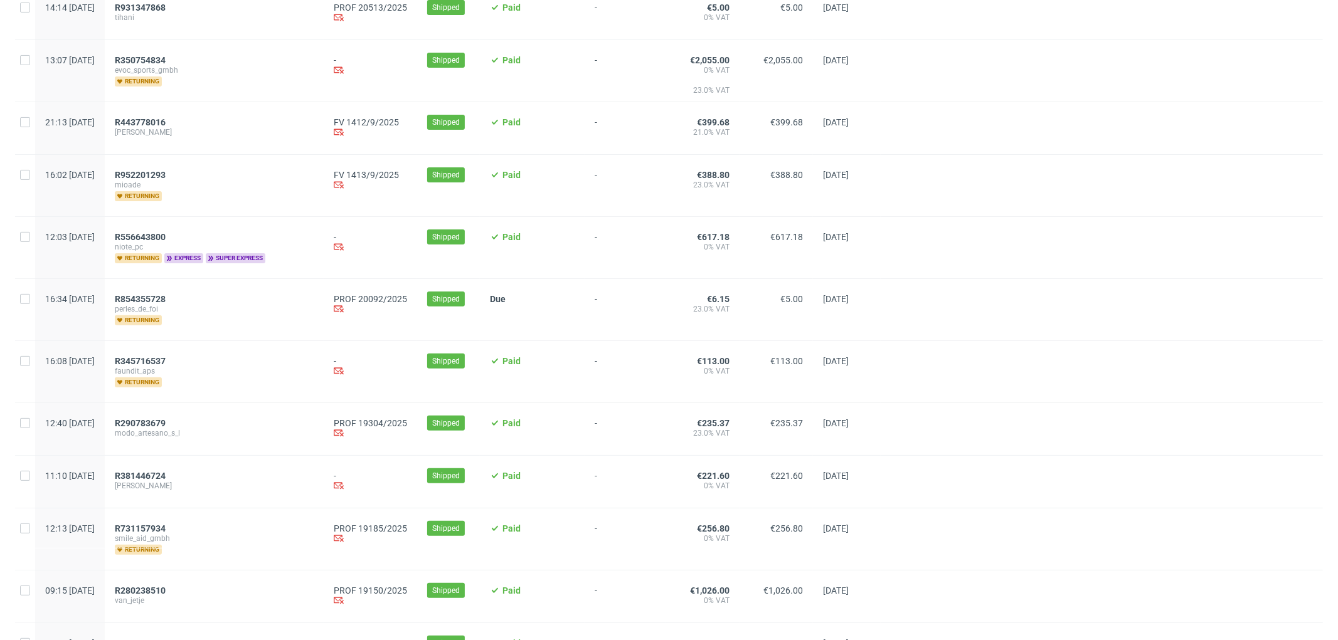
scroll to position [209, 0]
click at [166, 296] on span "R854355728" at bounding box center [140, 298] width 51 height 10
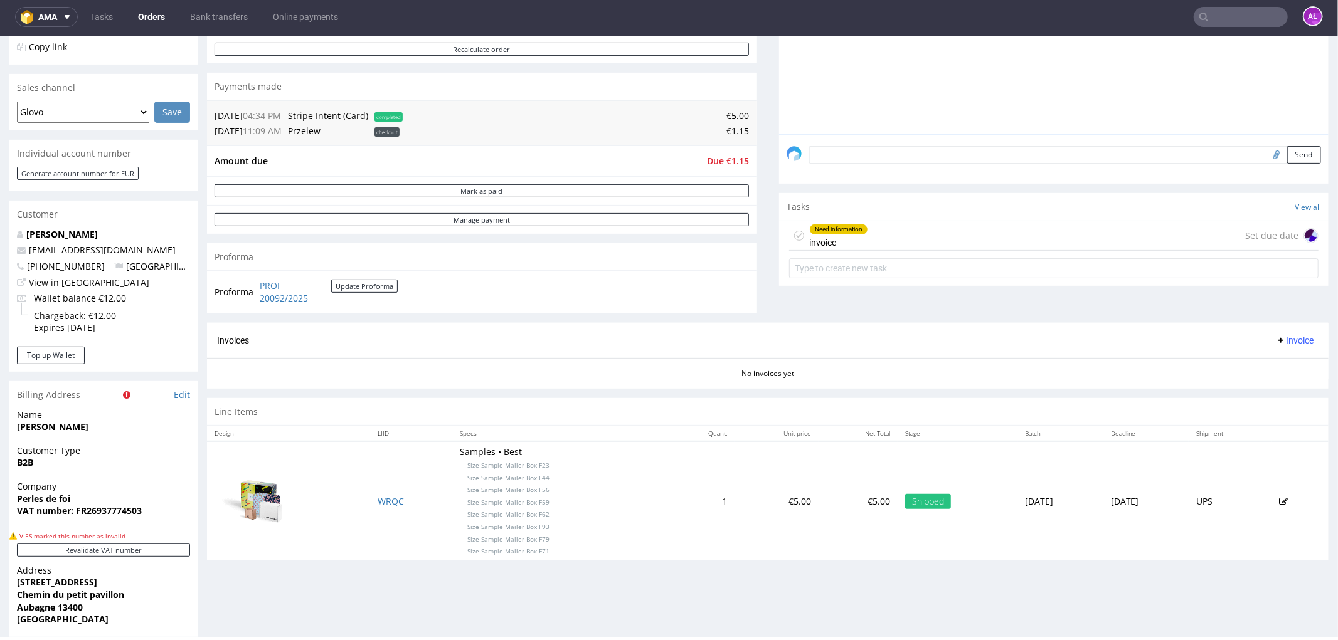
scroll to position [348, 0]
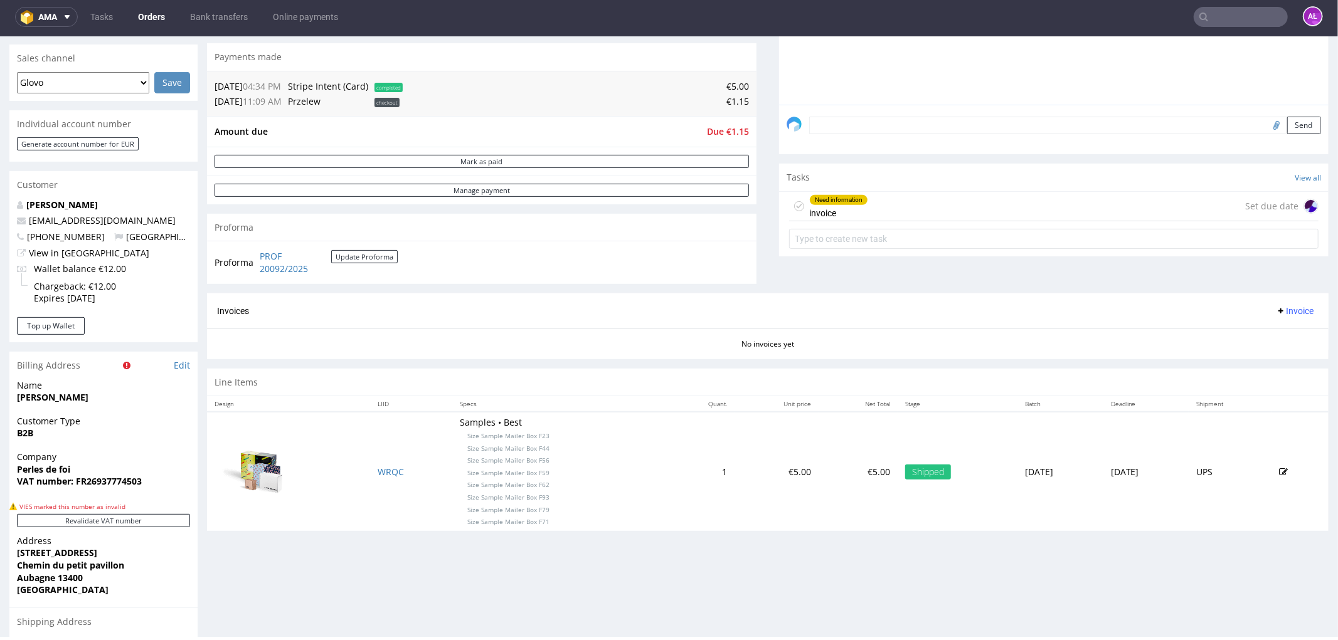
click at [879, 205] on div "Need information invoice Set due date" at bounding box center [1053, 205] width 529 height 29
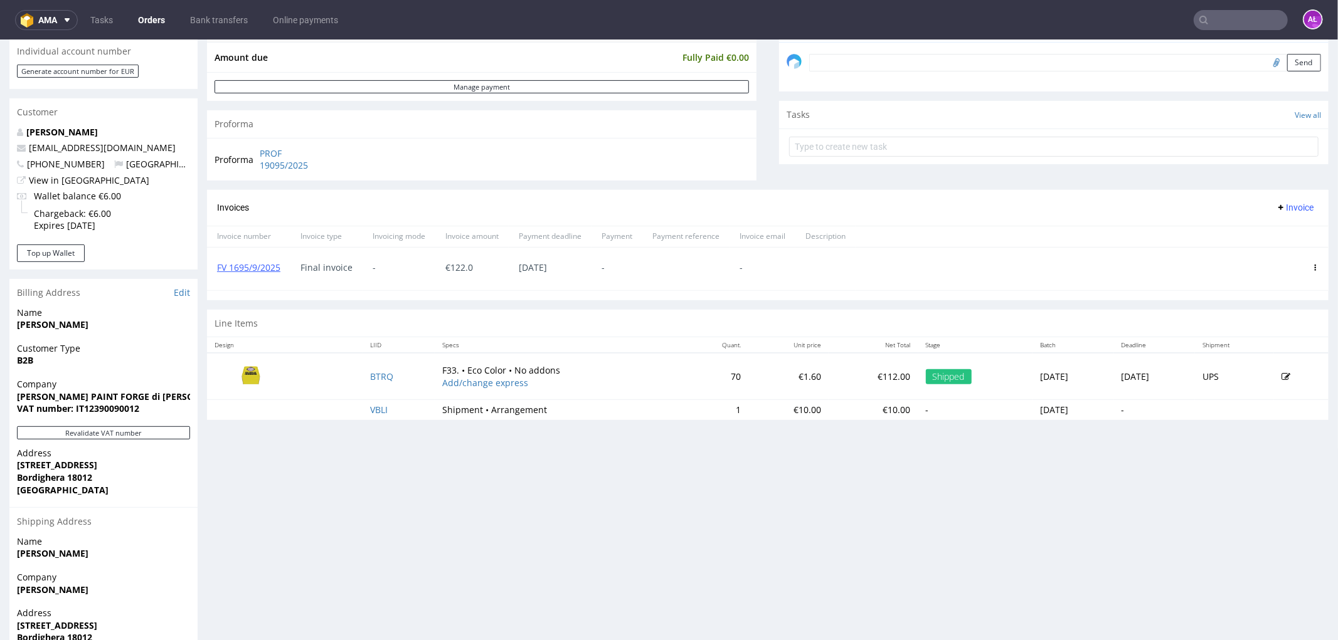
scroll to position [418, 0]
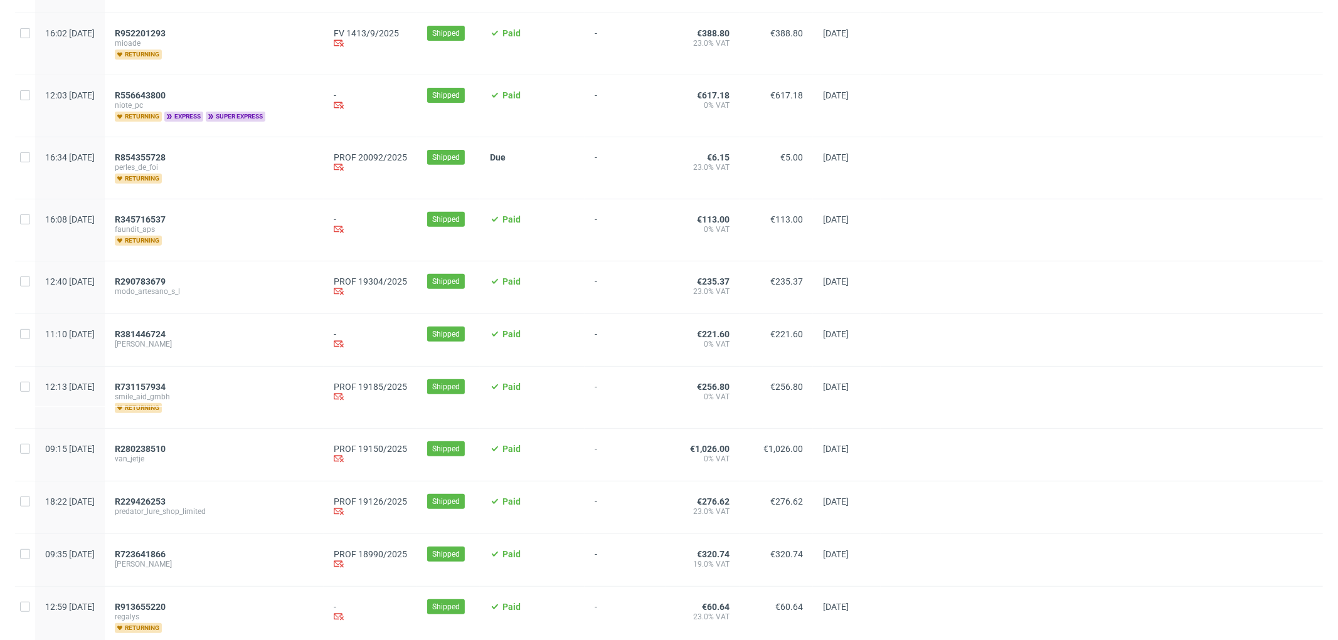
scroll to position [418, 0]
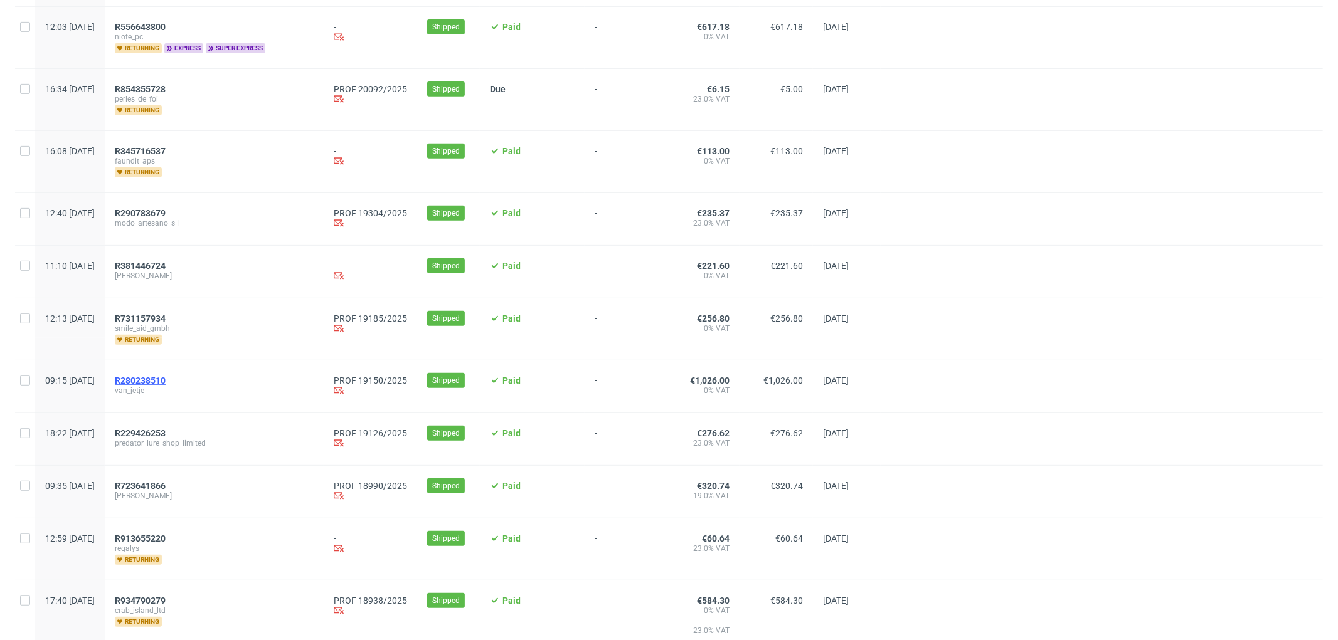
click at [166, 383] on span "R280238510" at bounding box center [140, 381] width 51 height 10
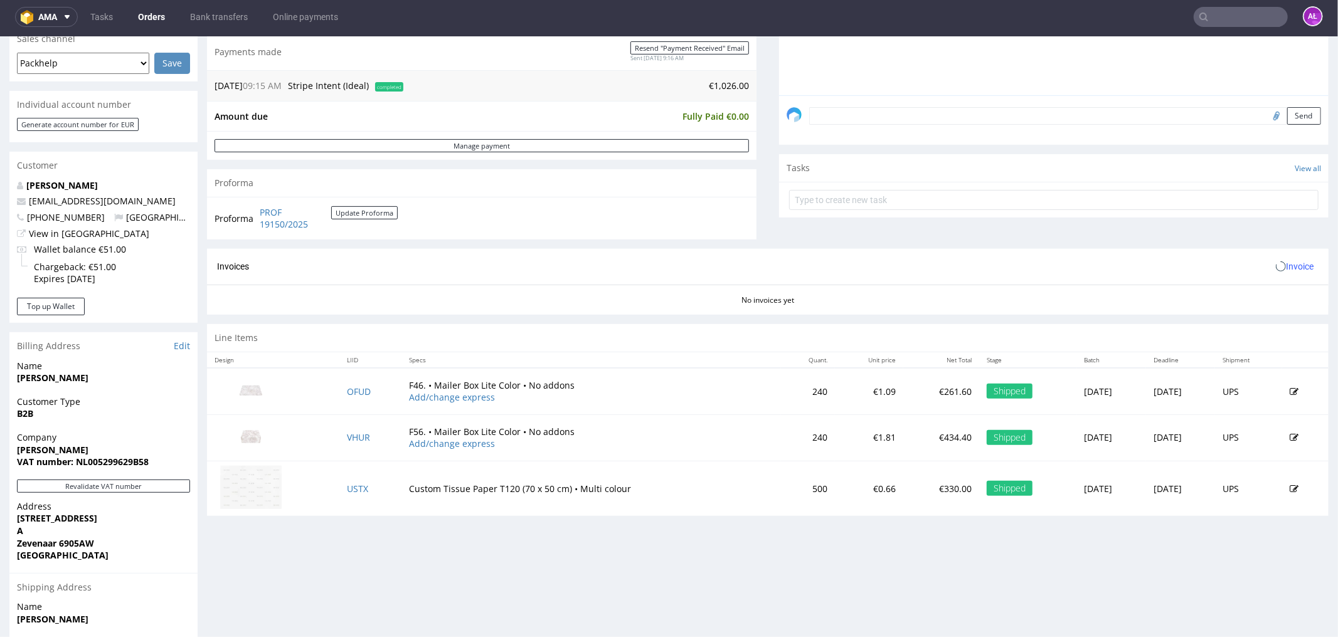
scroll to position [348, 0]
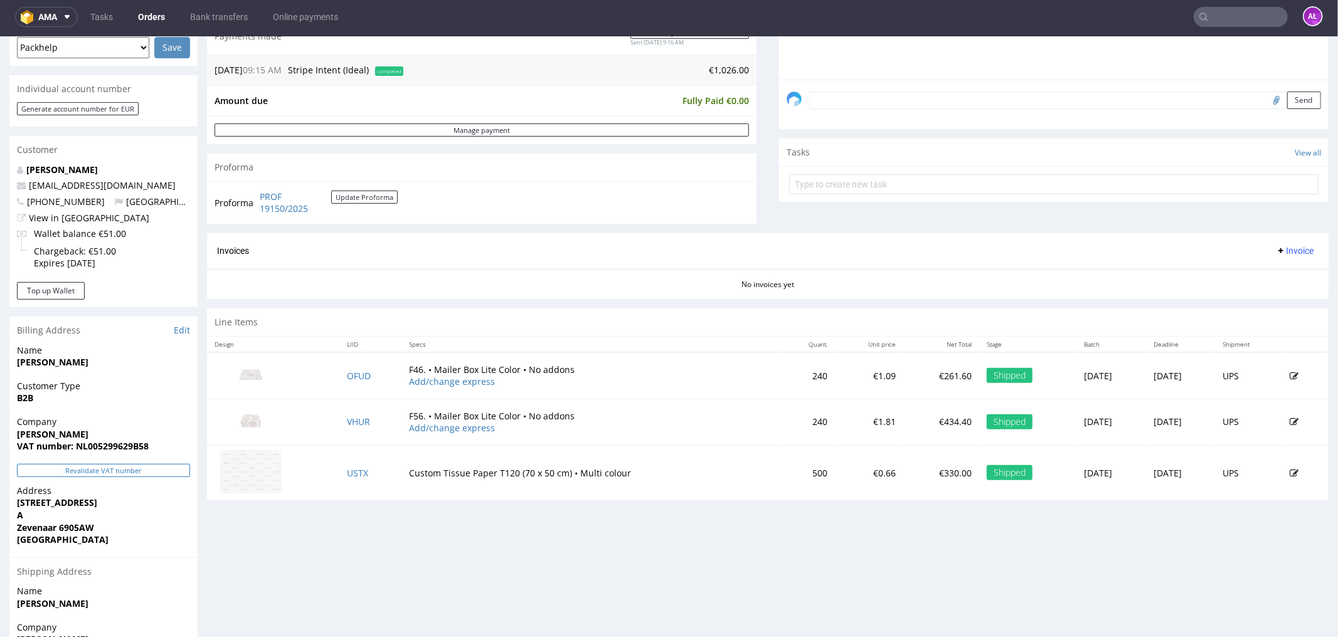
click at [172, 471] on button "Revalidate VAT number" at bounding box center [103, 469] width 173 height 13
click at [1275, 245] on span "Invoice" at bounding box center [1294, 250] width 38 height 10
click at [1274, 268] on li "Generate" at bounding box center [1268, 277] width 81 height 23
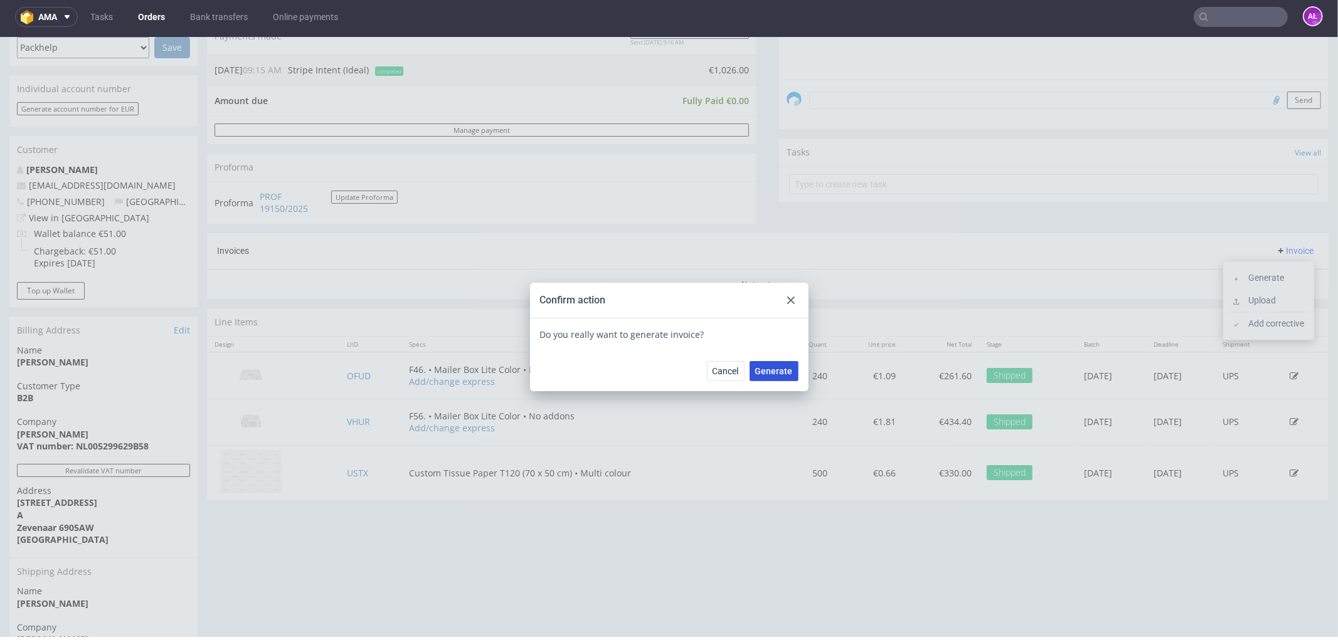
click at [759, 372] on span "Generate" at bounding box center [774, 370] width 38 height 9
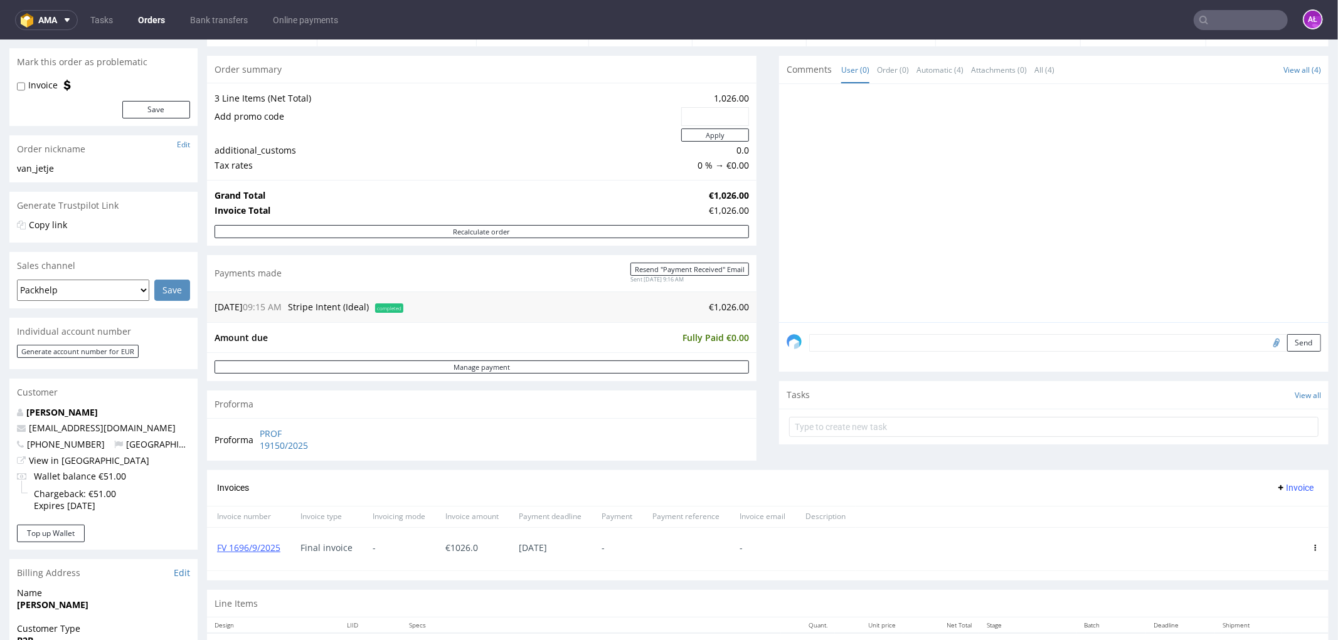
scroll to position [278, 0]
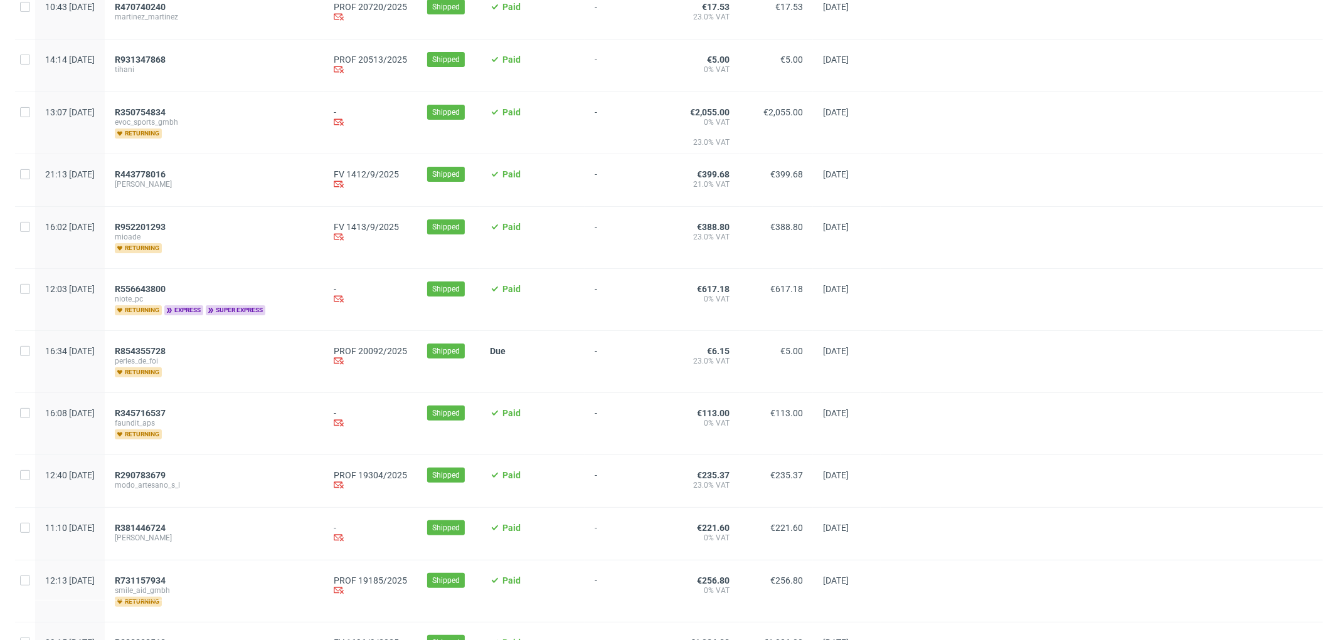
scroll to position [418, 0]
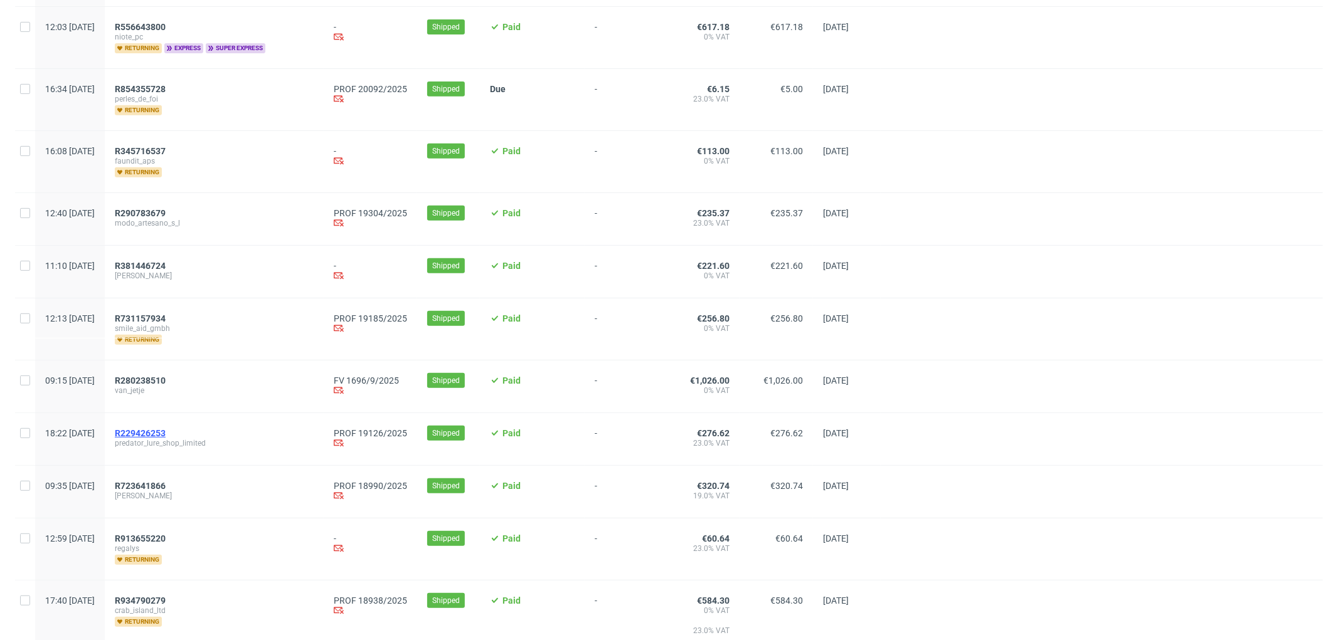
click at [166, 429] on span "R229426253" at bounding box center [140, 433] width 51 height 10
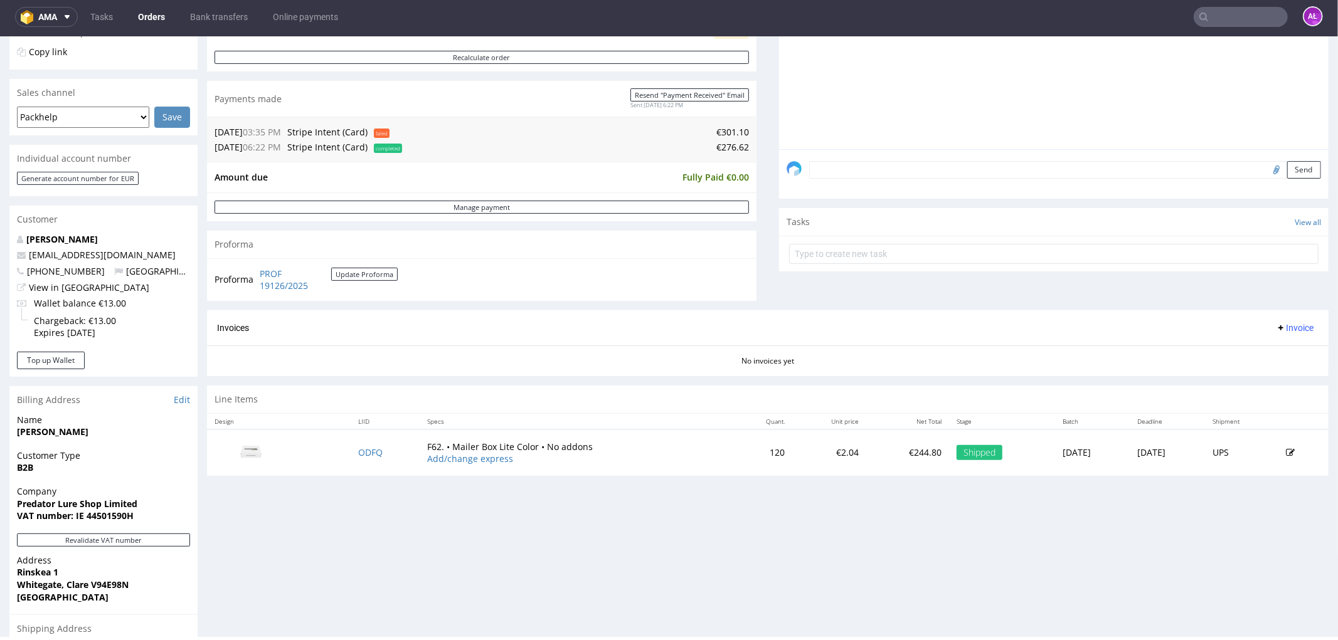
scroll to position [348, 0]
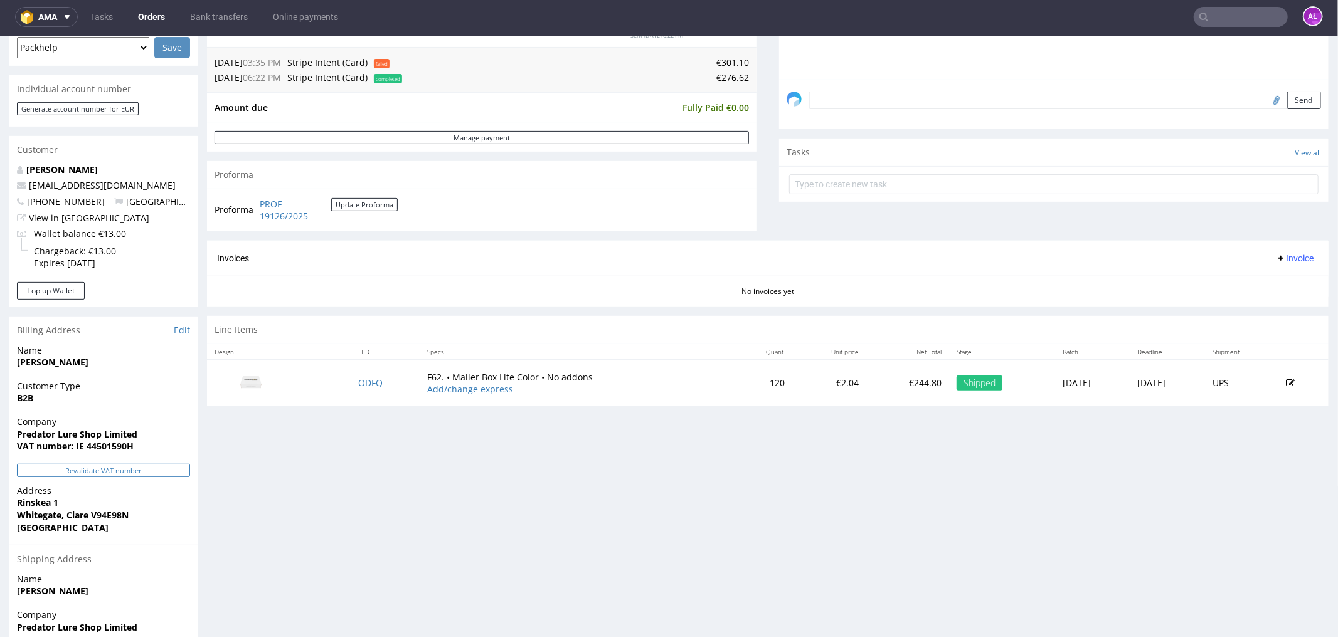
click at [172, 470] on button "Revalidate VAT number" at bounding box center [103, 469] width 173 height 13
click at [172, 468] on button "Revalidate VAT number" at bounding box center [103, 469] width 173 height 13
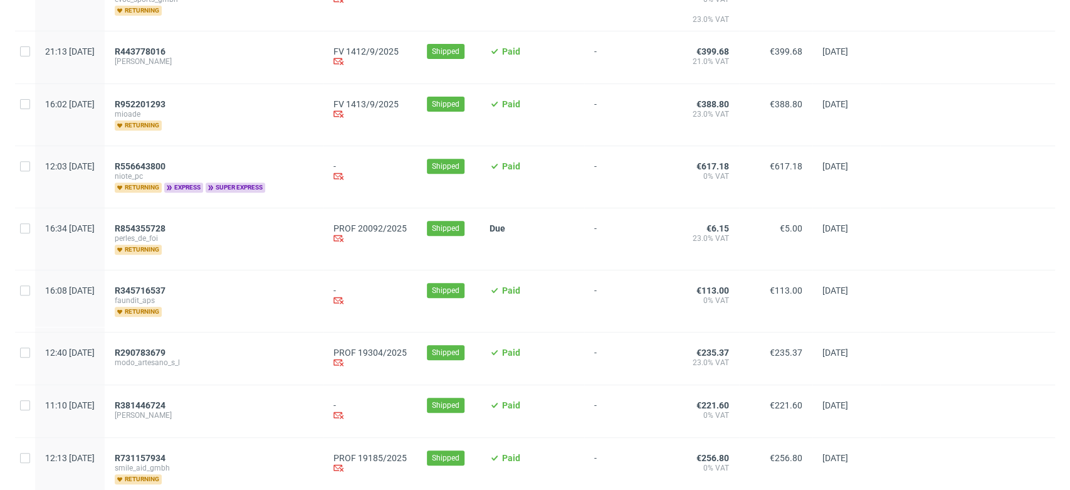
scroll to position [487, 0]
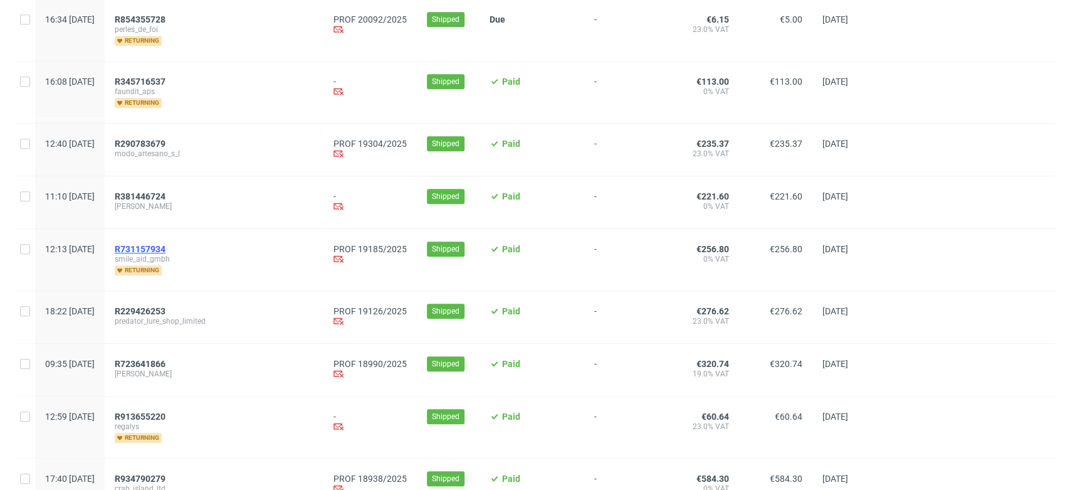
click at [166, 248] on span "R731157934" at bounding box center [140, 249] width 51 height 10
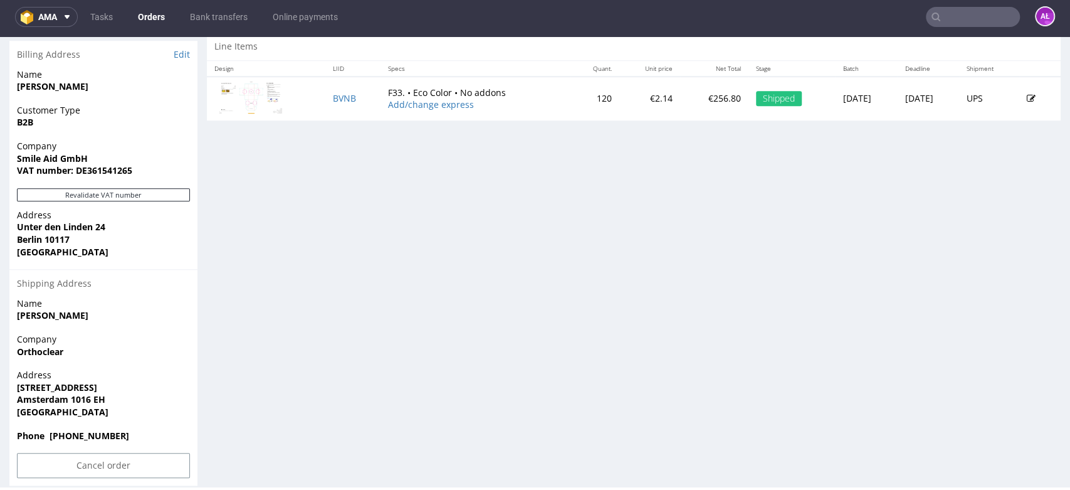
scroll to position [627, 0]
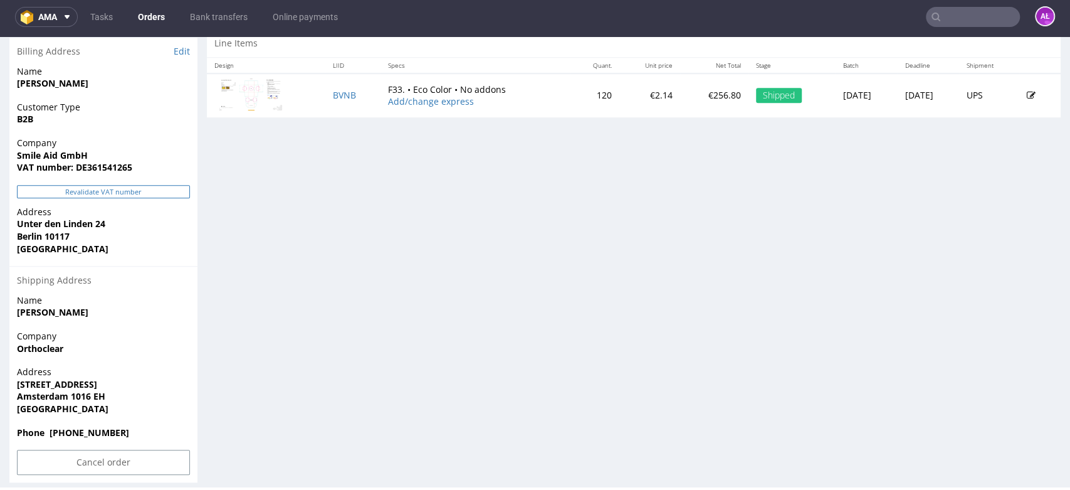
click at [157, 194] on button "Revalidate VAT number" at bounding box center [103, 191] width 173 height 13
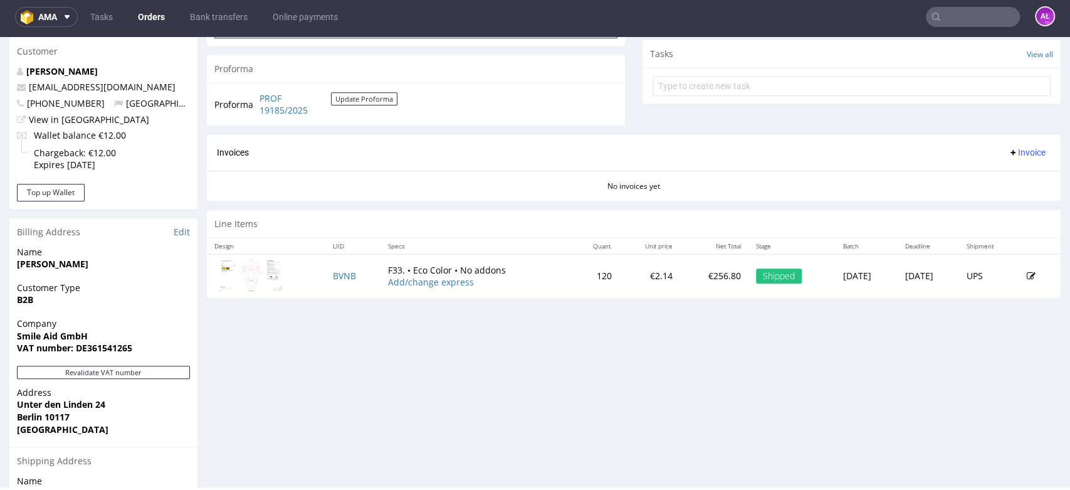
scroll to position [347, 0]
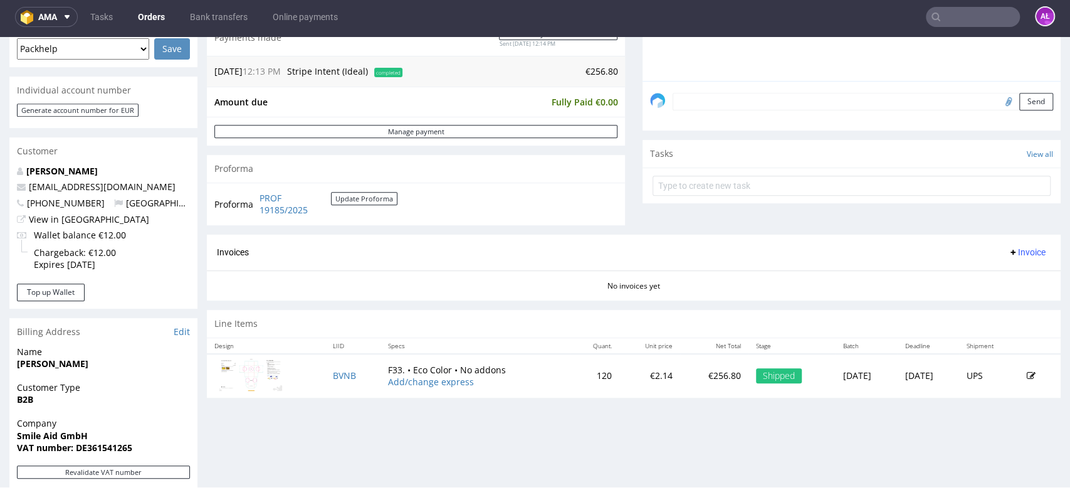
click at [1011, 251] on span "Invoice" at bounding box center [1027, 252] width 38 height 10
click at [1011, 273] on span "Generate" at bounding box center [1005, 278] width 61 height 13
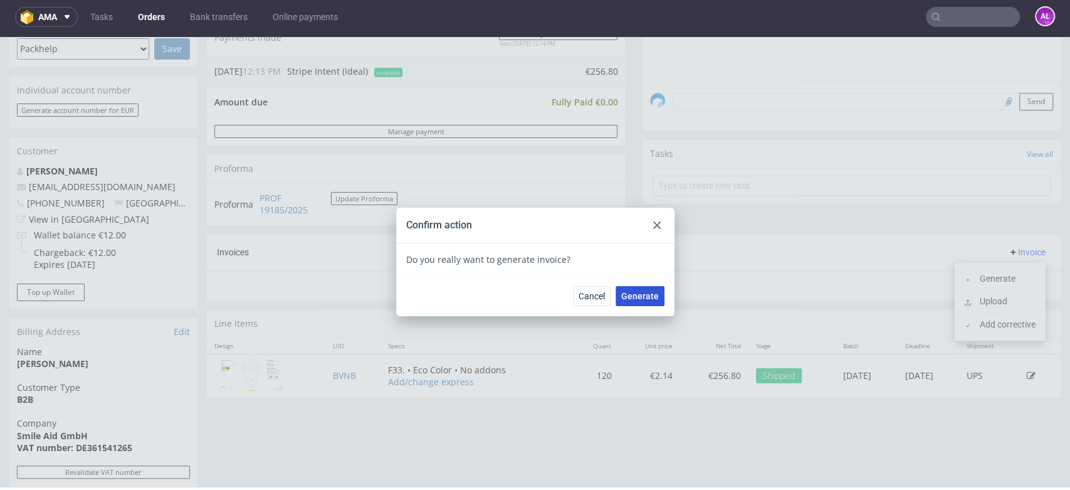
click at [627, 295] on span "Generate" at bounding box center [640, 296] width 38 height 9
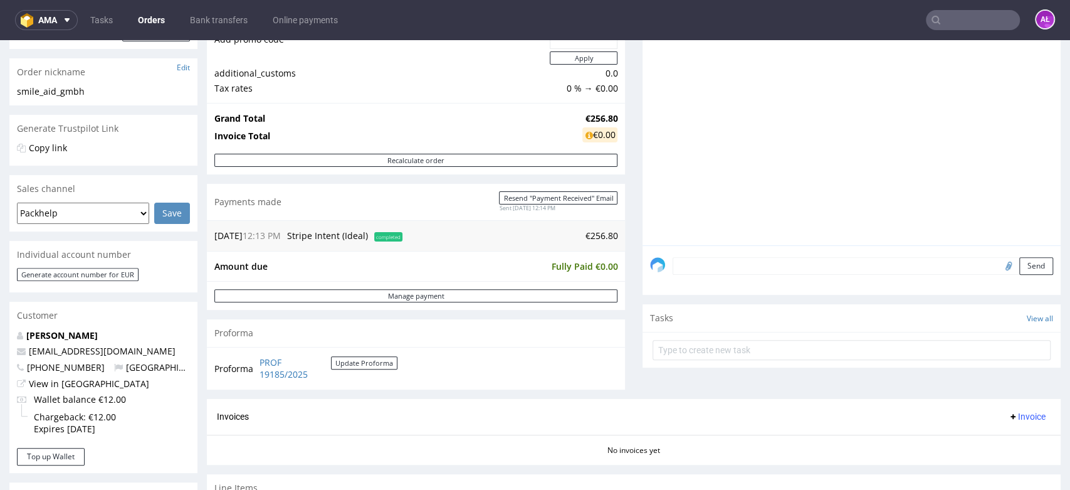
scroll to position [209, 0]
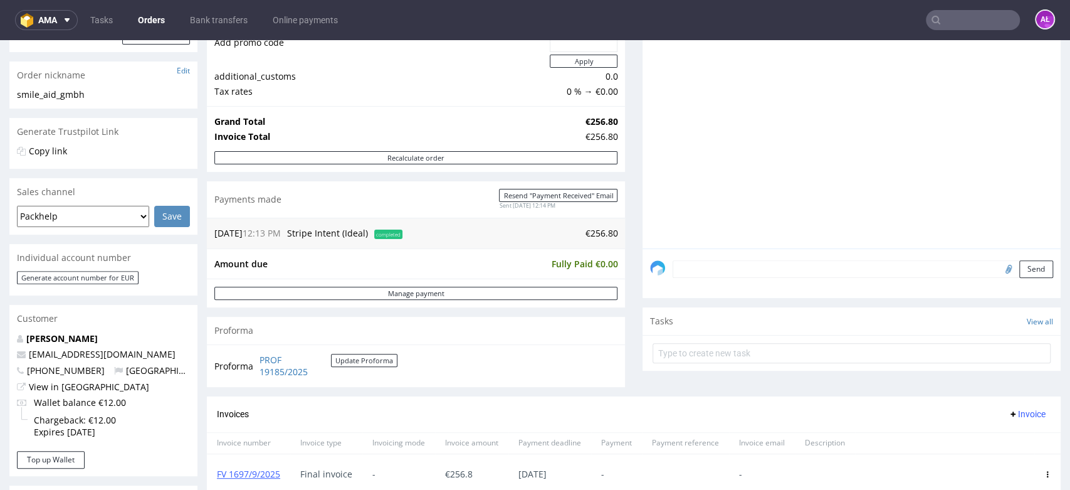
scroll to position [348, 0]
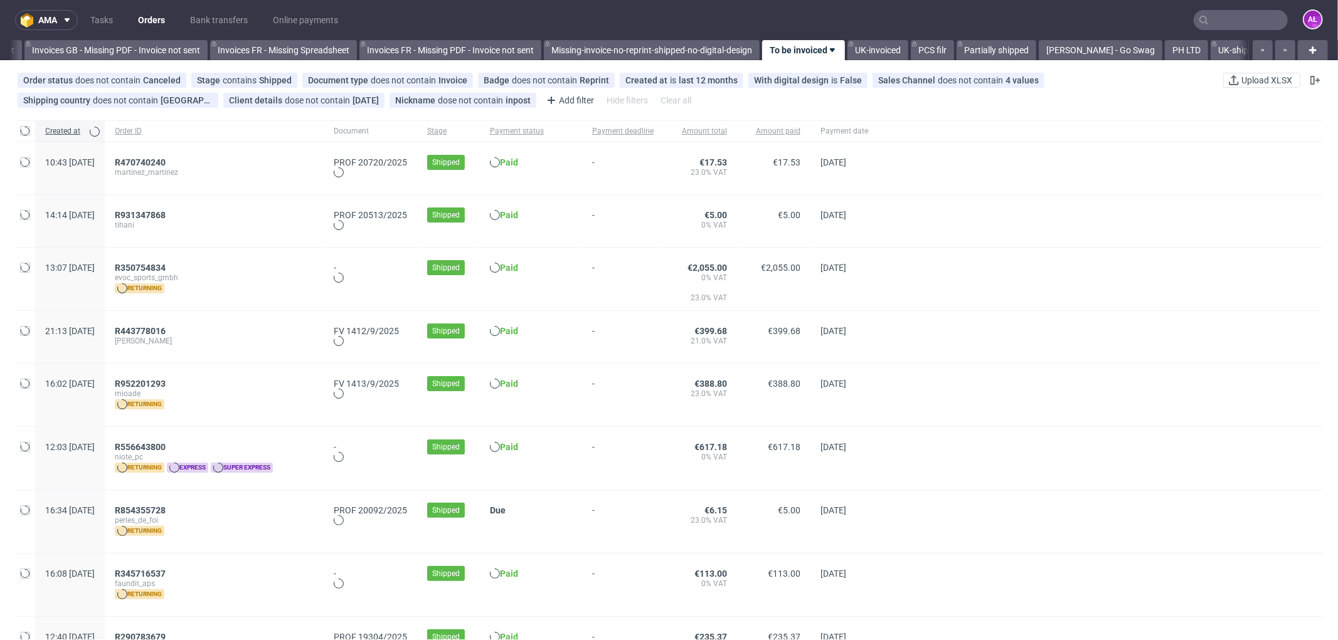
scroll to position [0, 1959]
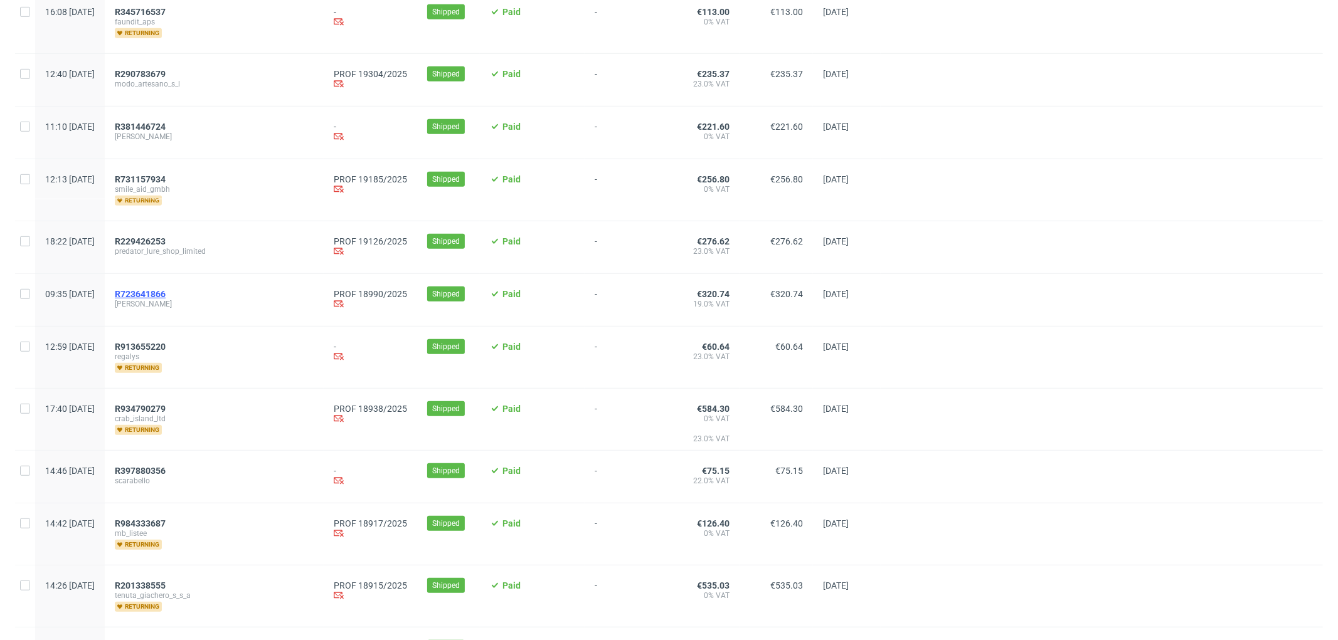
click at [166, 291] on span "R723641866" at bounding box center [140, 294] width 51 height 10
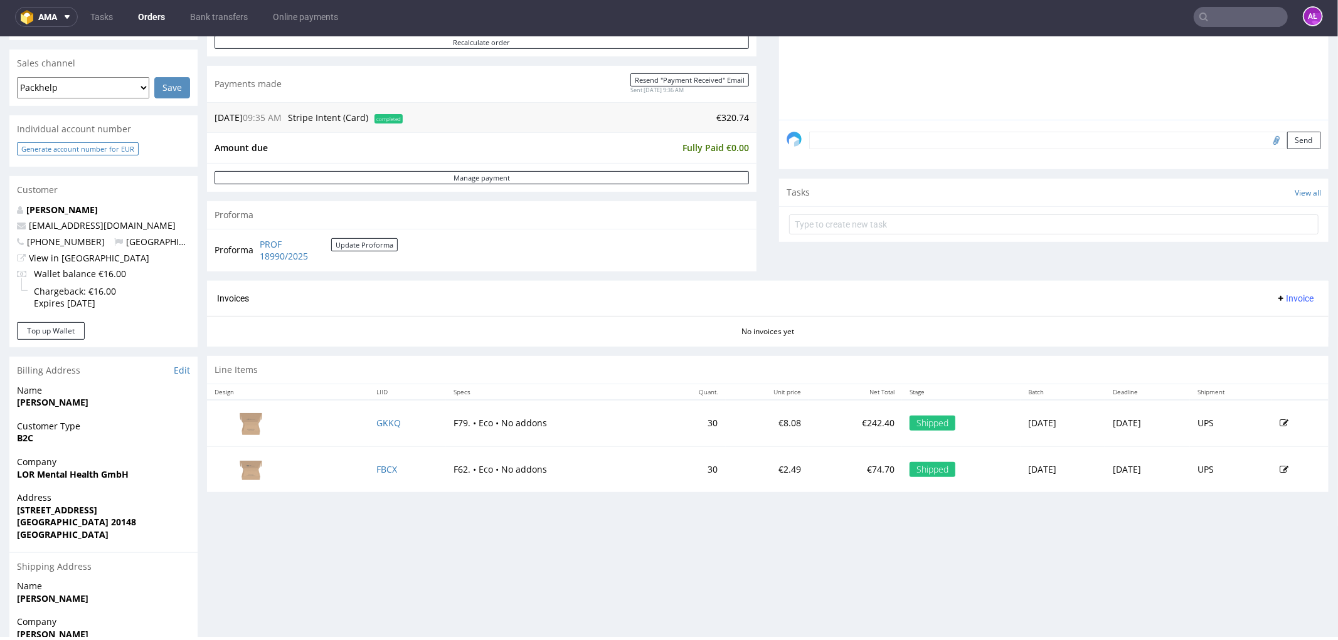
scroll to position [176, 0]
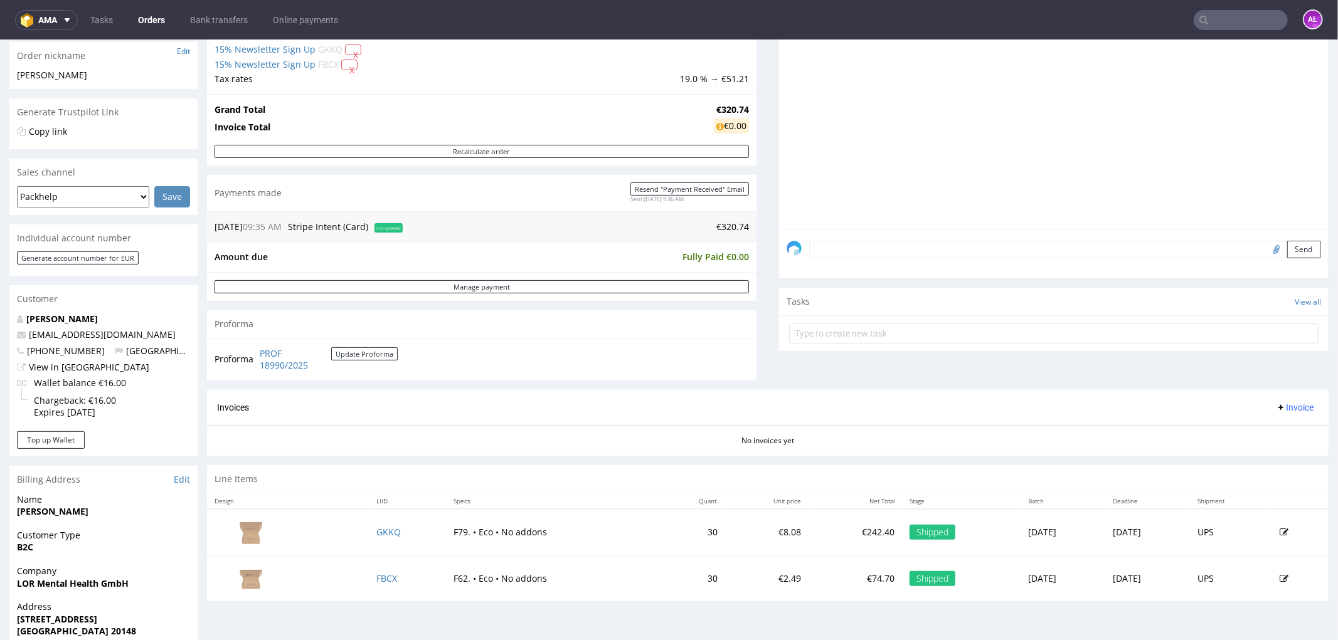
scroll to position [278, 0]
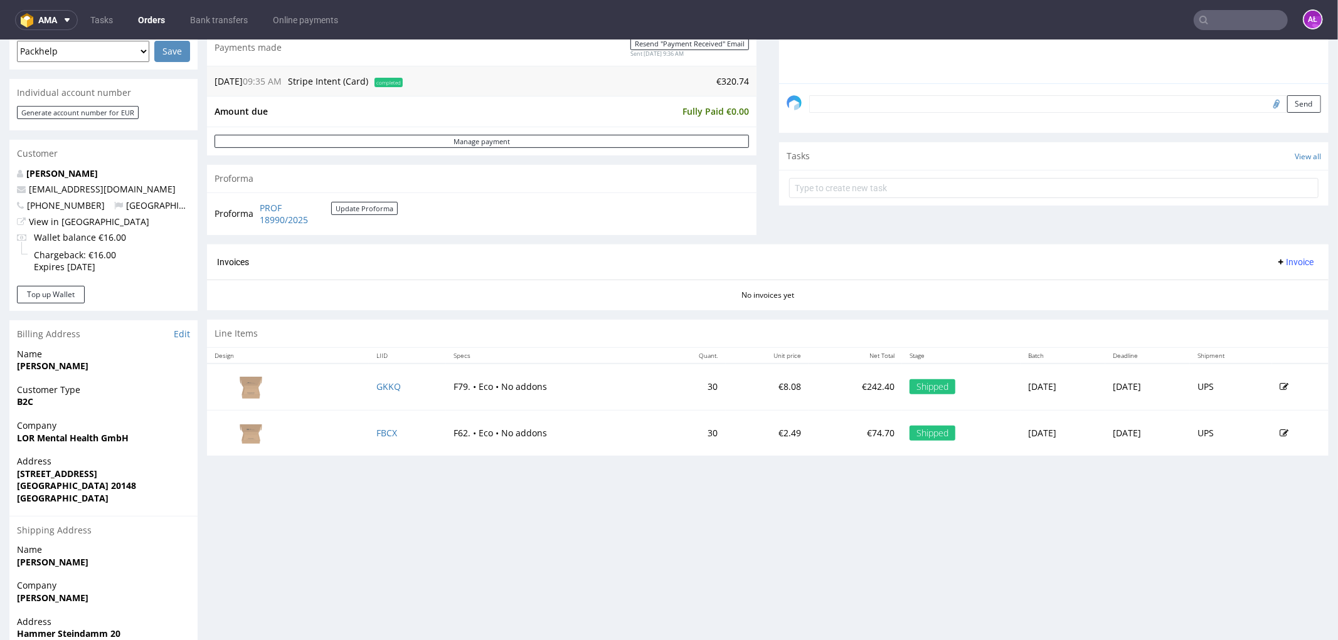
scroll to position [348, 0]
click at [1275, 261] on span "Invoice" at bounding box center [1294, 261] width 38 height 10
click at [1282, 294] on li "Generate" at bounding box center [1268, 287] width 81 height 23
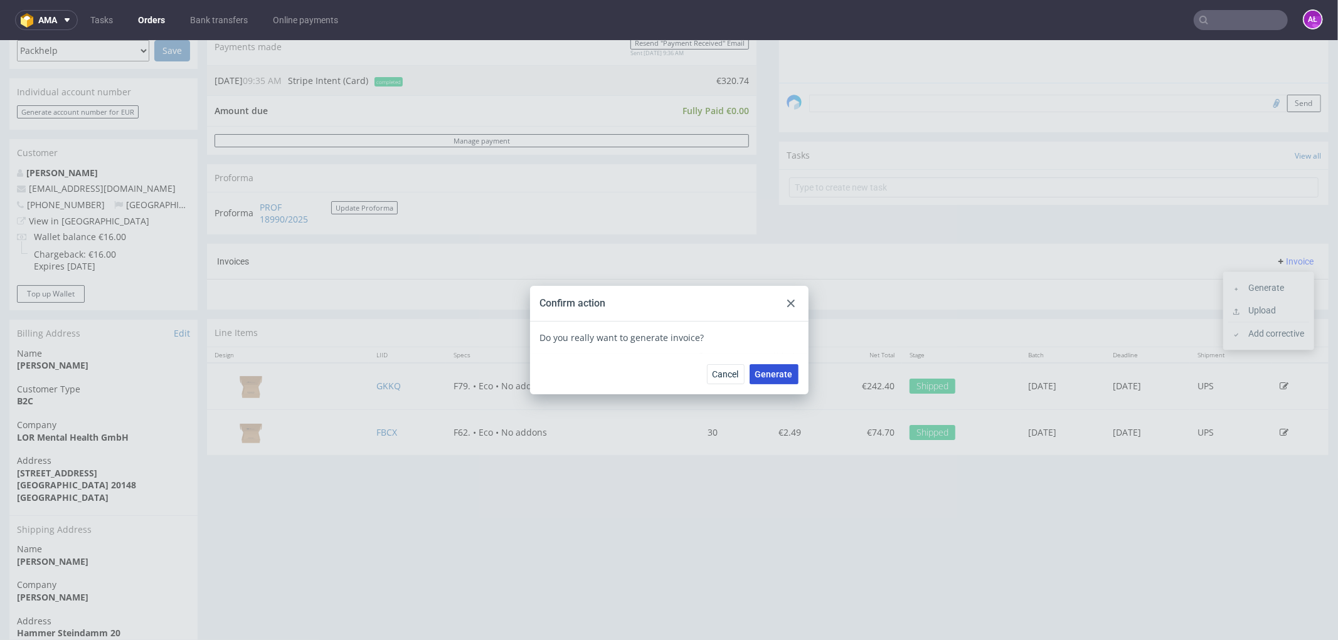
click at [755, 371] on span "Generate" at bounding box center [774, 373] width 38 height 9
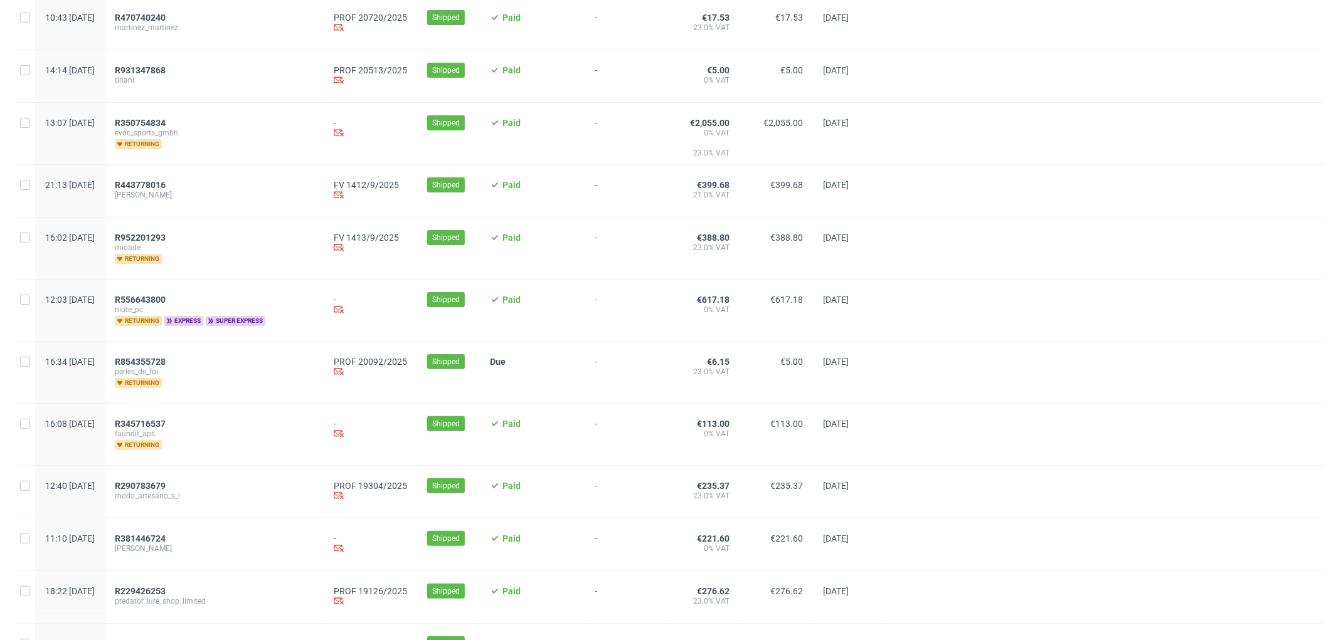
scroll to position [348, 0]
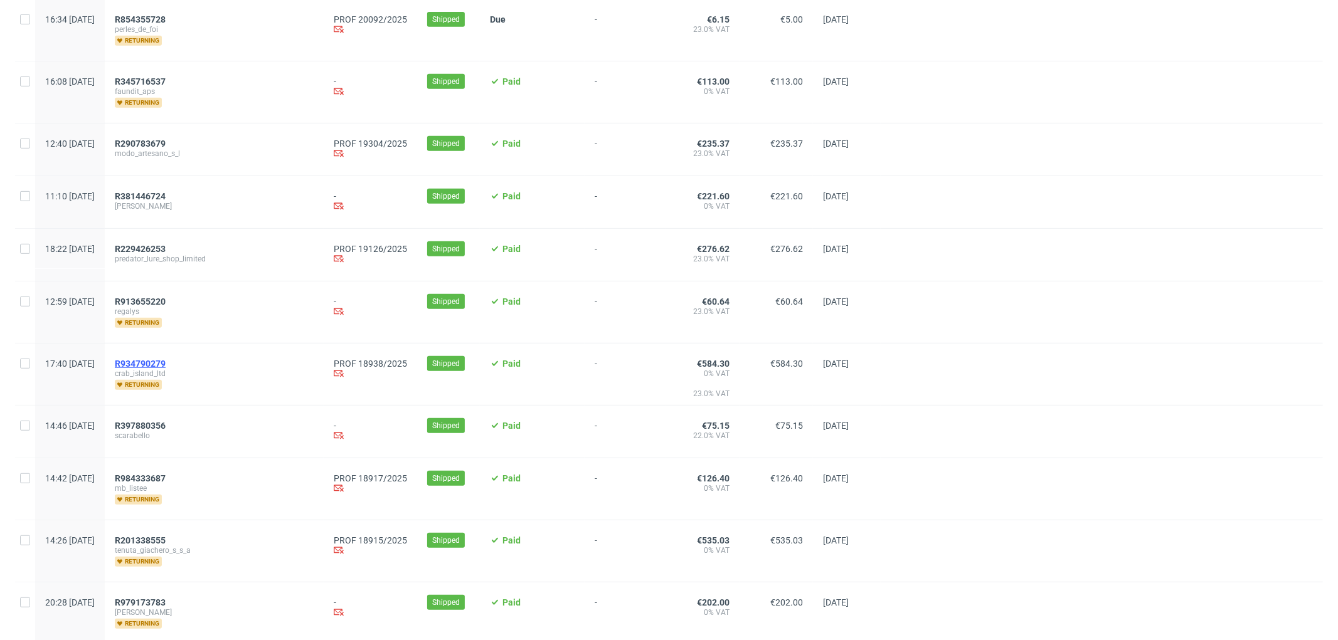
click at [166, 364] on span "R934790279" at bounding box center [140, 364] width 51 height 10
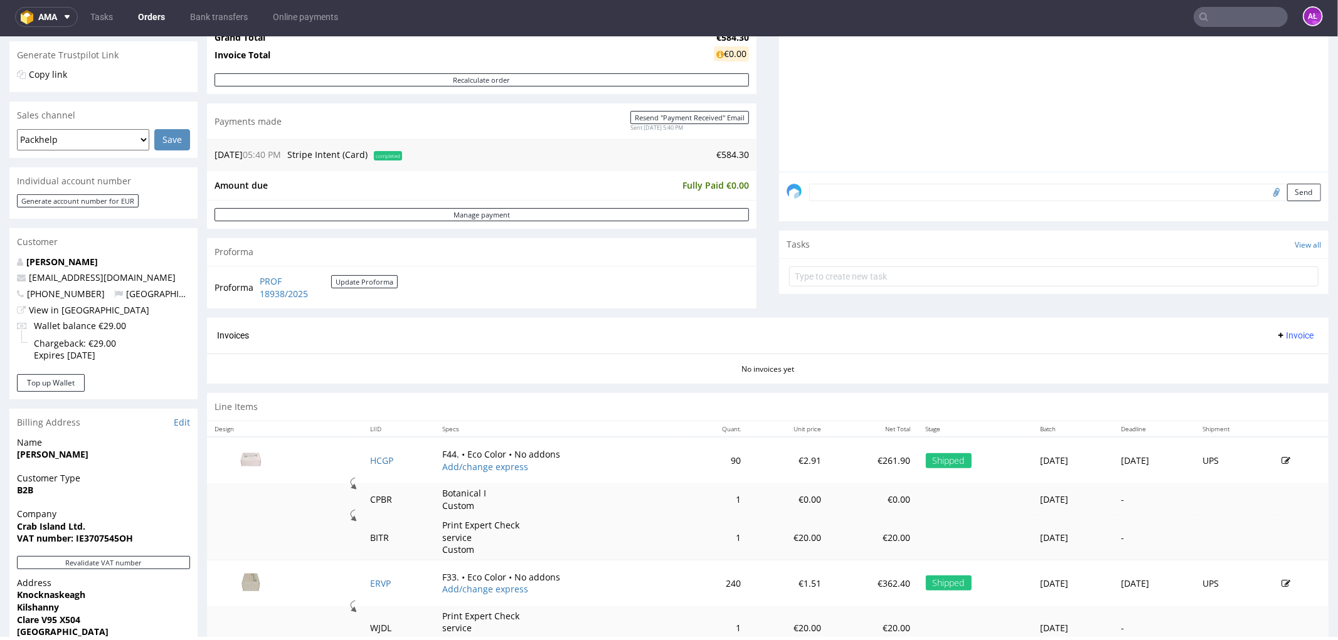
scroll to position [418, 0]
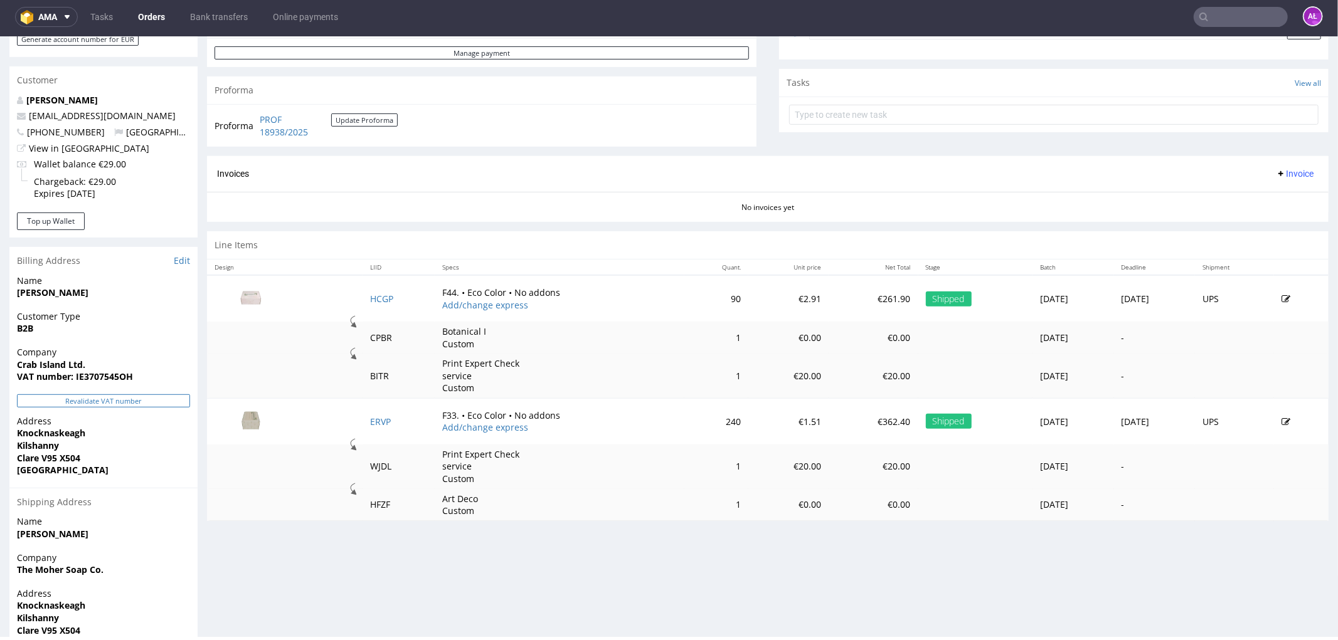
click at [135, 396] on button "Revalidate VAT number" at bounding box center [103, 400] width 173 height 13
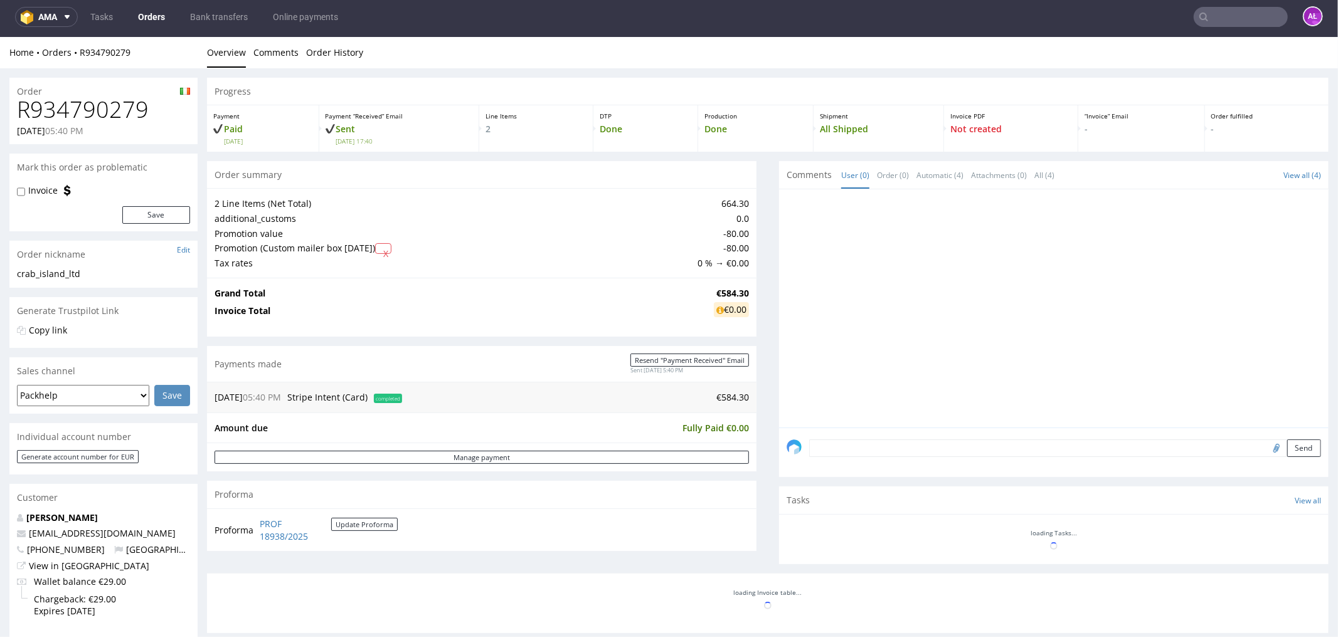
scroll to position [416, 0]
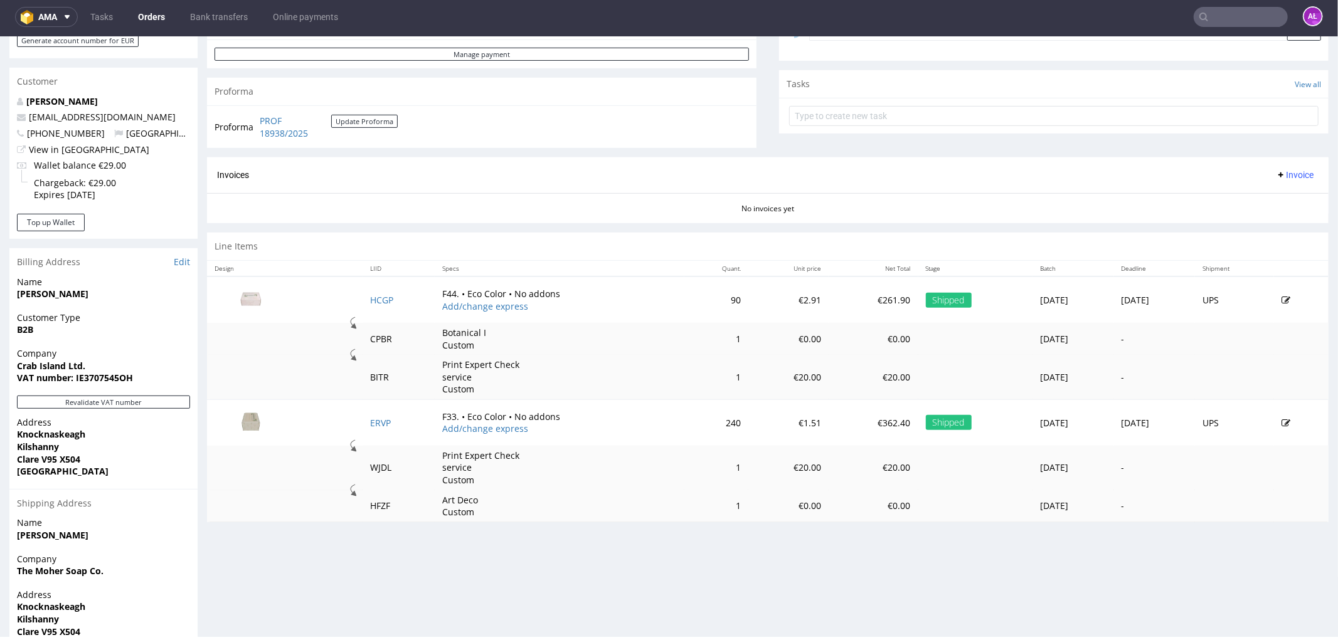
click at [1275, 170] on span "Invoice" at bounding box center [1294, 174] width 38 height 10
click at [1275, 196] on span "Generate" at bounding box center [1273, 201] width 61 height 13
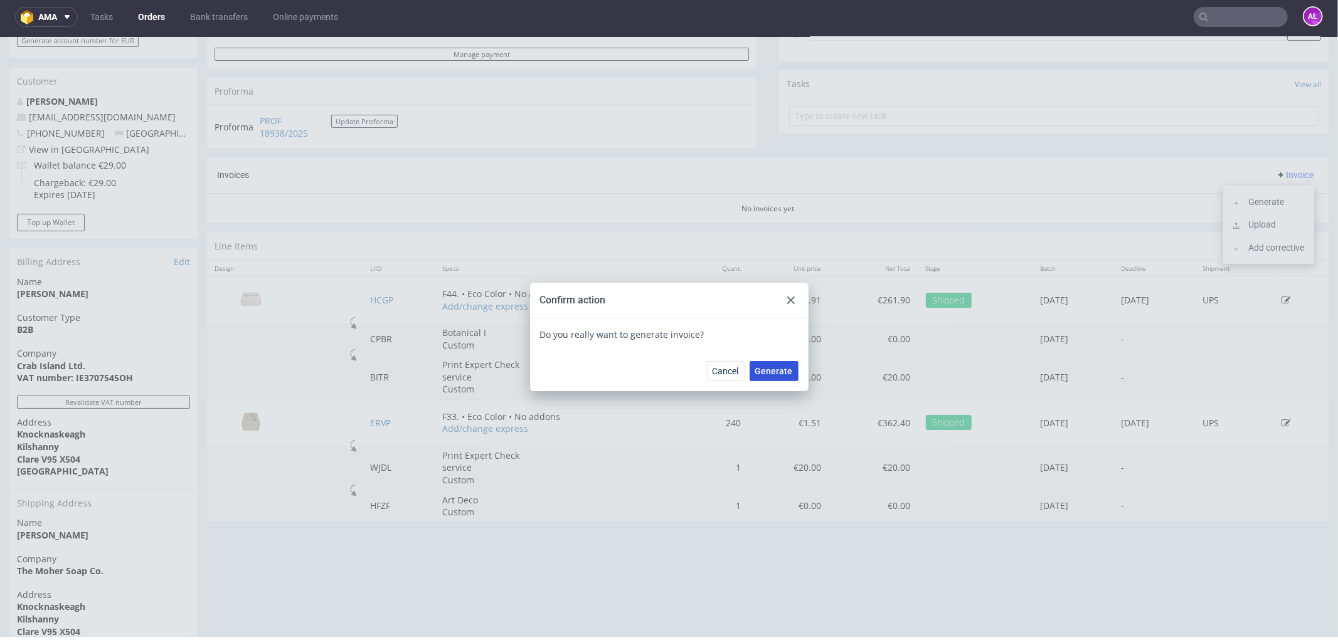
click at [776, 373] on span "Generate" at bounding box center [774, 370] width 38 height 9
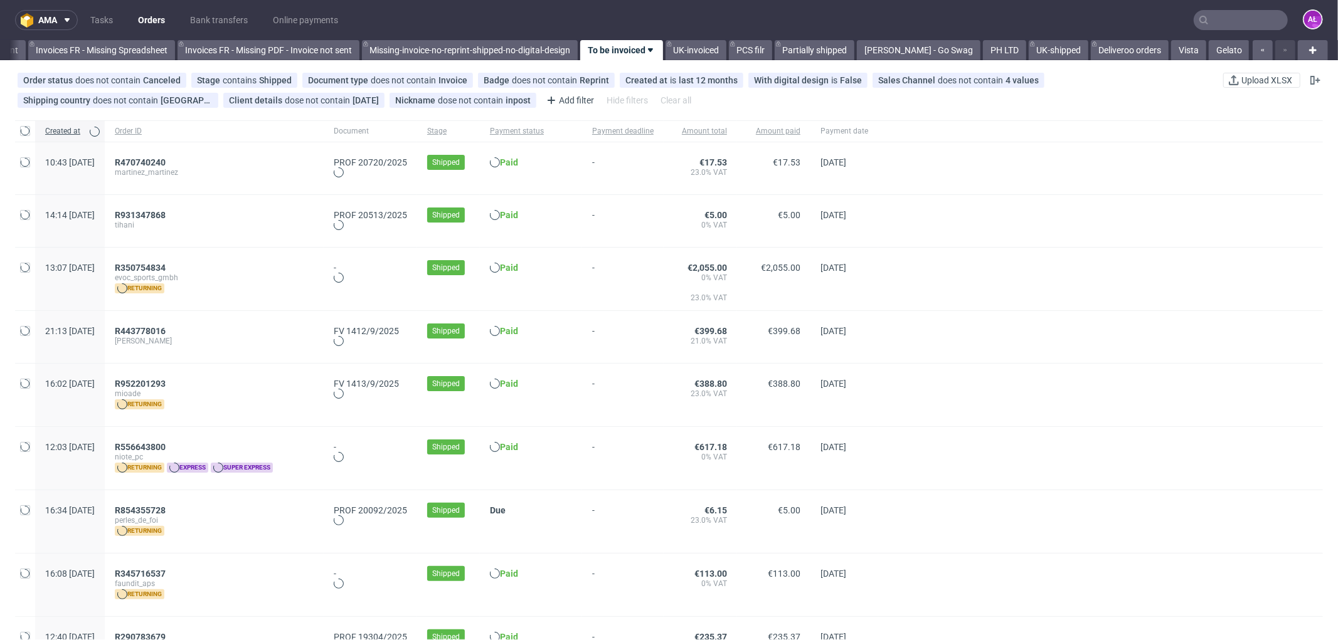
scroll to position [0, 1959]
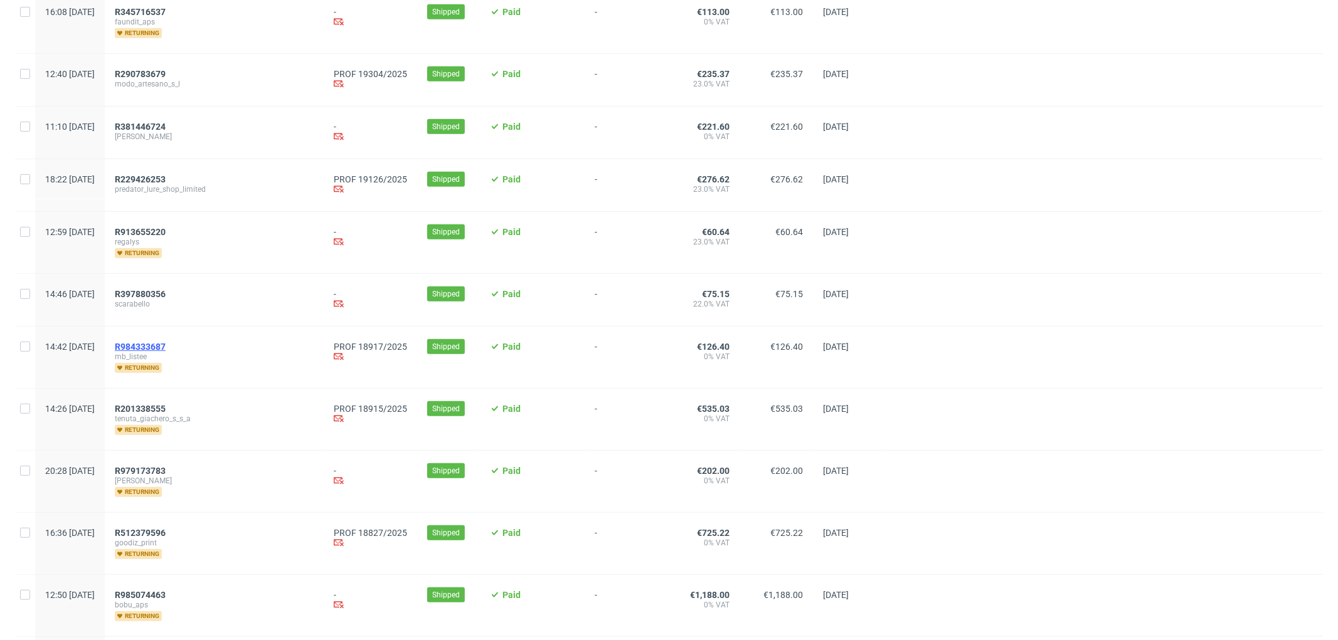
click at [166, 347] on span "R984333687" at bounding box center [140, 347] width 51 height 10
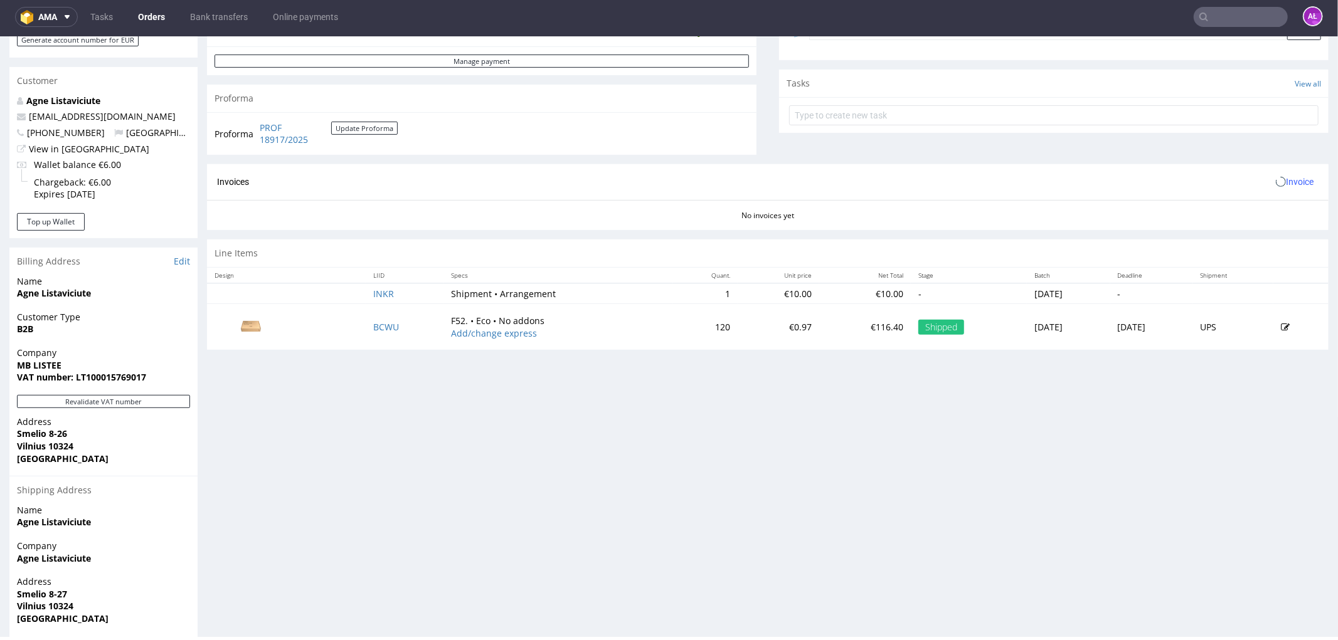
scroll to position [418, 0]
click at [155, 399] on button "Revalidate VAT number" at bounding box center [103, 400] width 173 height 13
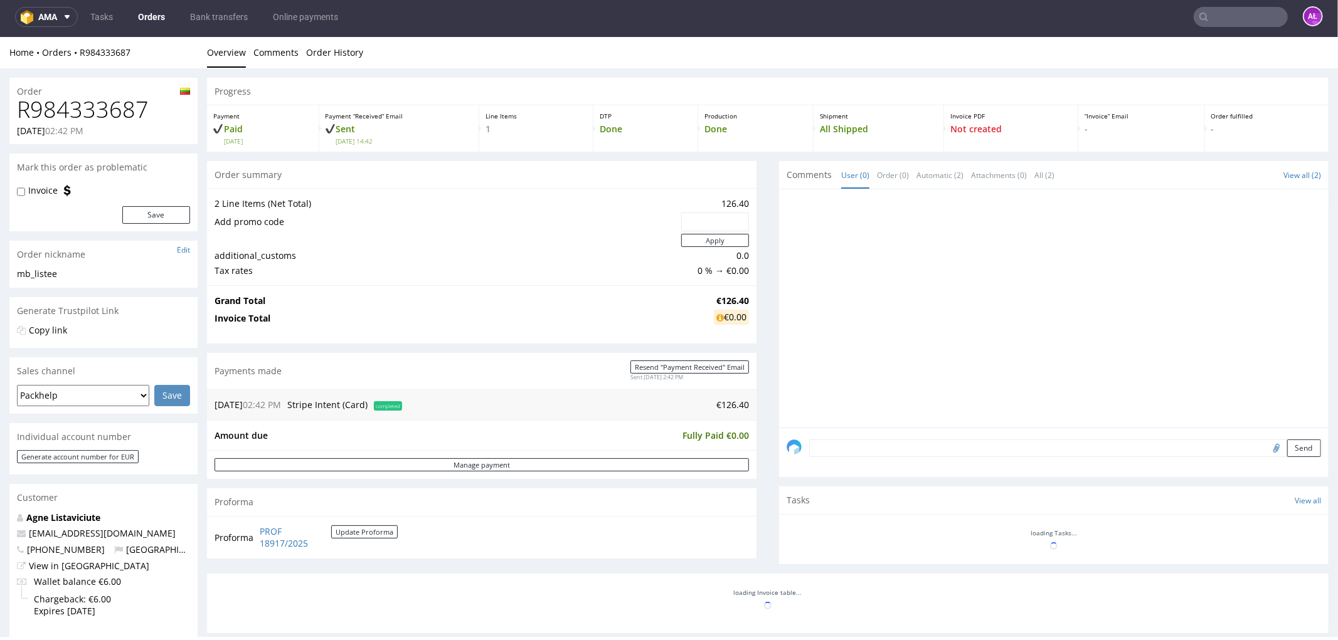
scroll to position [416, 0]
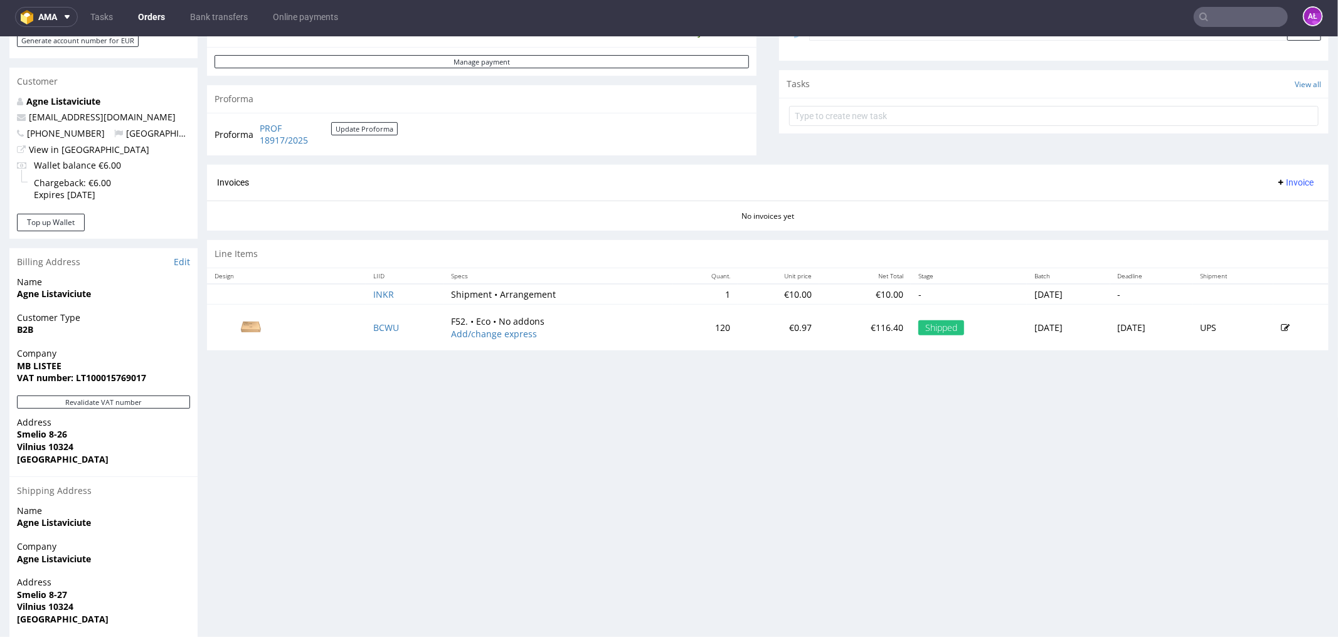
click at [1275, 183] on span "Invoice" at bounding box center [1294, 182] width 38 height 10
click at [1269, 198] on li "Generate" at bounding box center [1268, 209] width 81 height 23
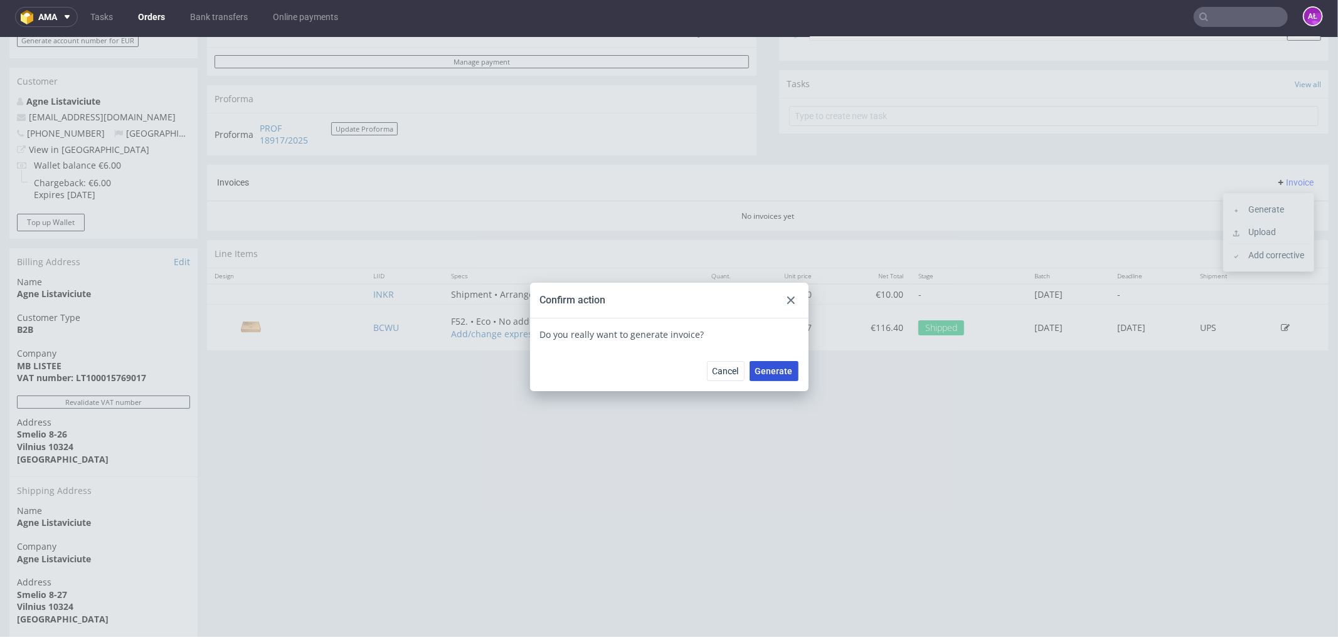
click at [778, 362] on button "Generate" at bounding box center [773, 371] width 49 height 20
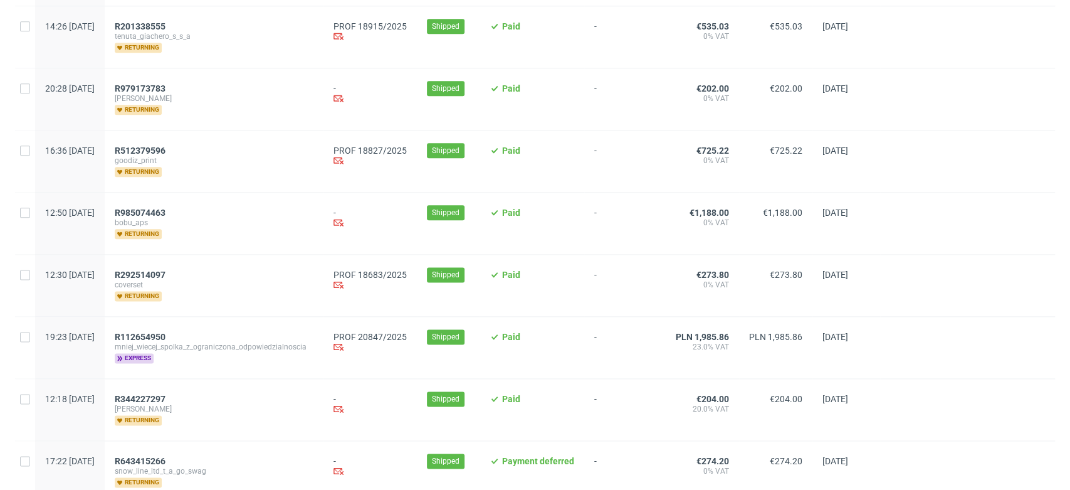
scroll to position [975, 0]
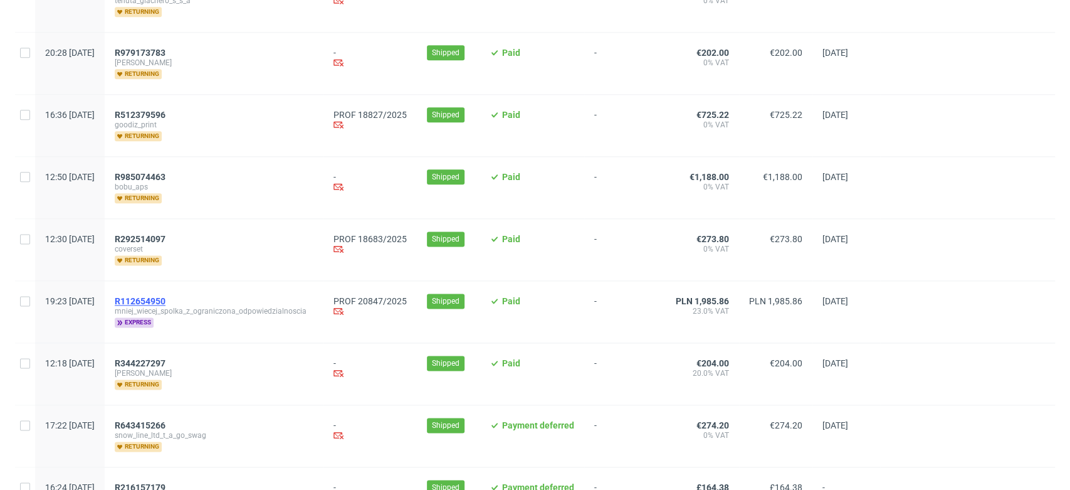
click at [166, 297] on span "R112654950" at bounding box center [140, 301] width 51 height 10
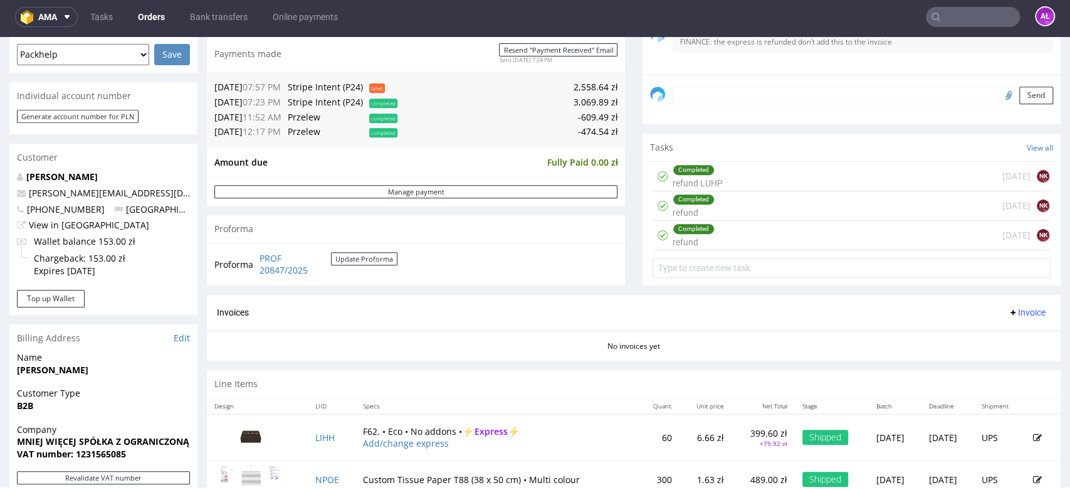
scroll to position [348, 0]
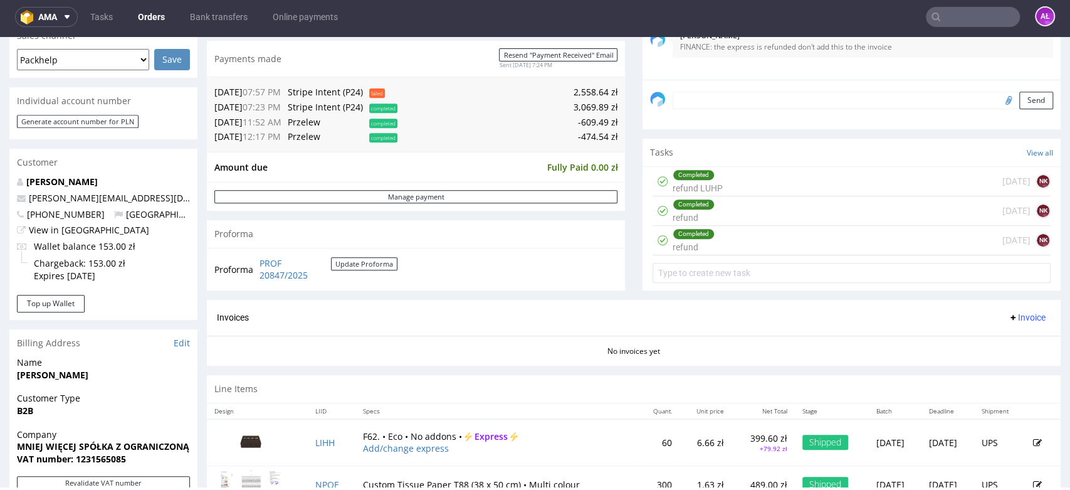
click at [697, 211] on div "Completed refund" at bounding box center [694, 210] width 42 height 29
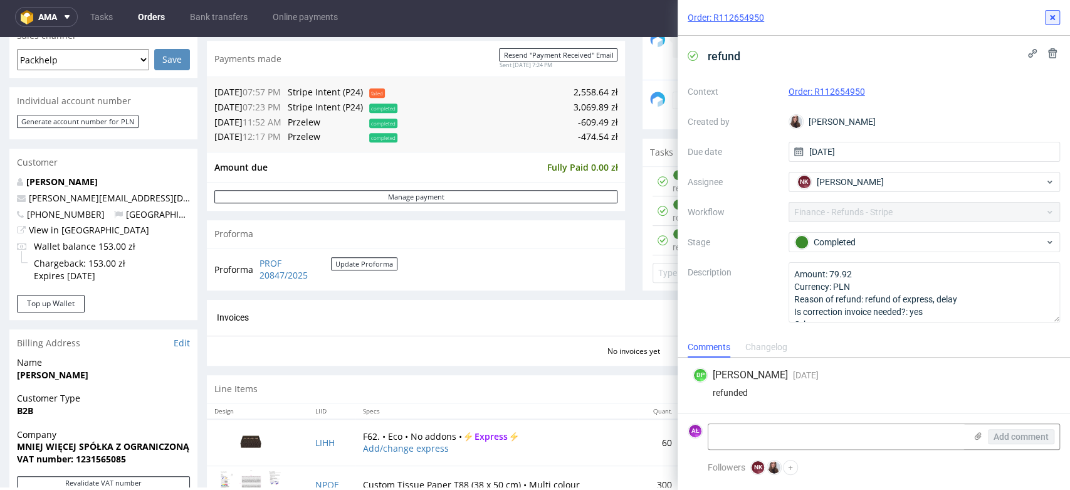
click at [1050, 19] on icon at bounding box center [1053, 18] width 10 height 10
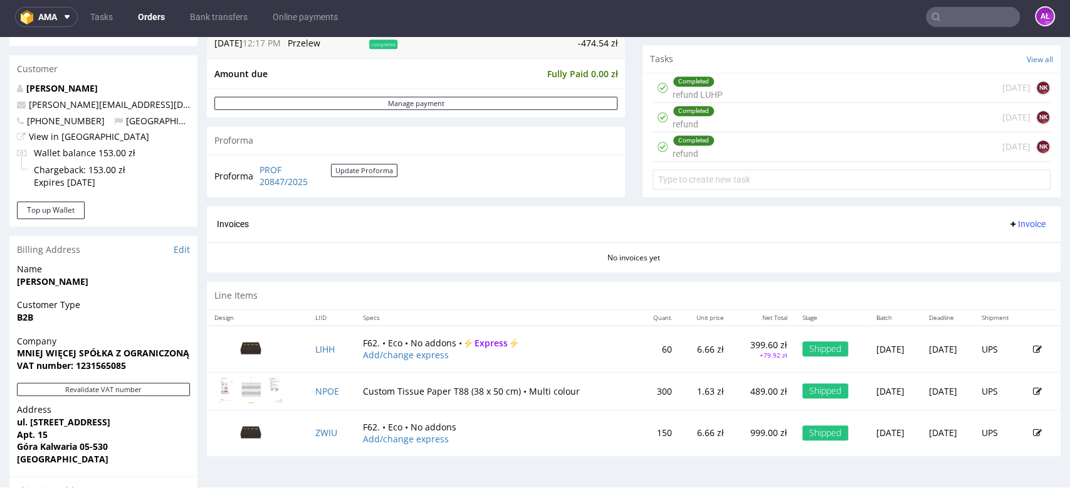
scroll to position [418, 0]
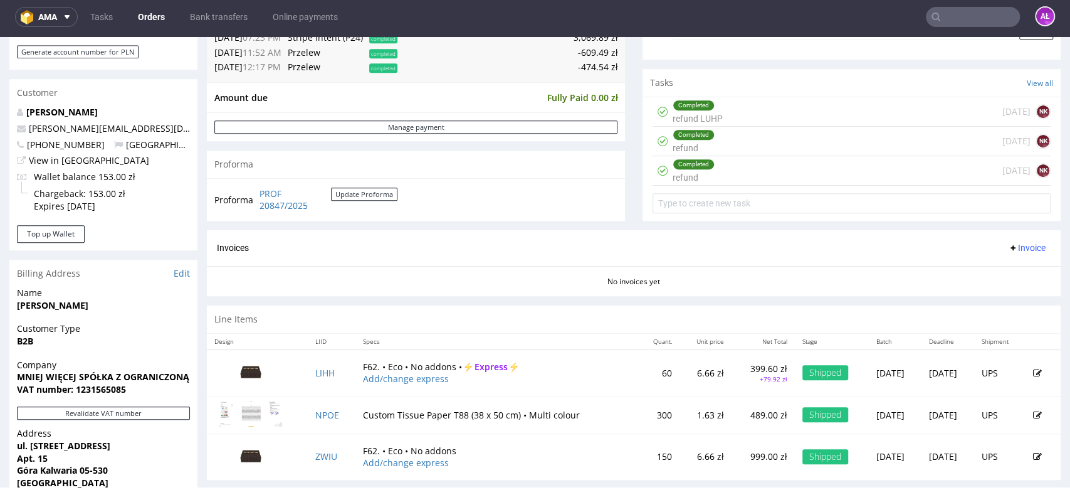
click at [695, 143] on div "Completed refund" at bounding box center [694, 141] width 42 height 29
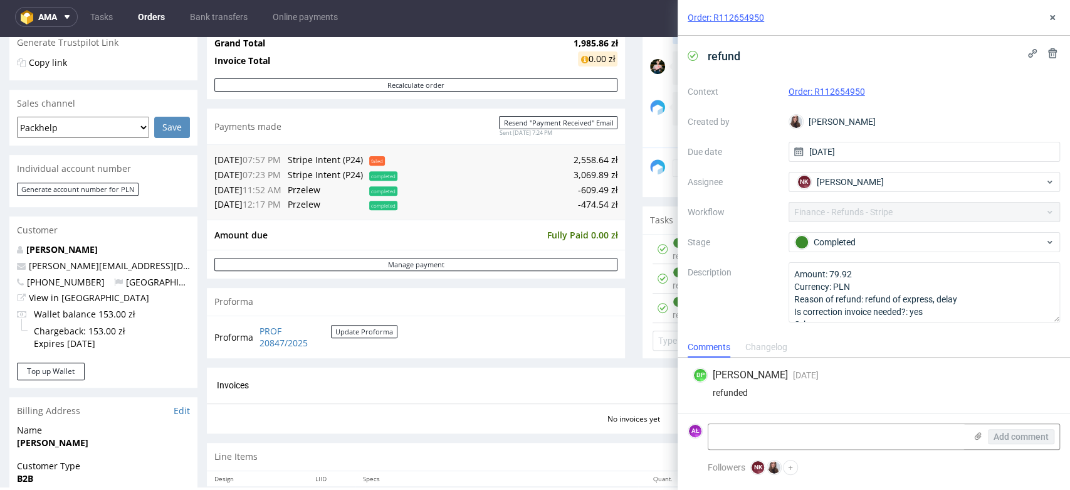
scroll to position [139, 0]
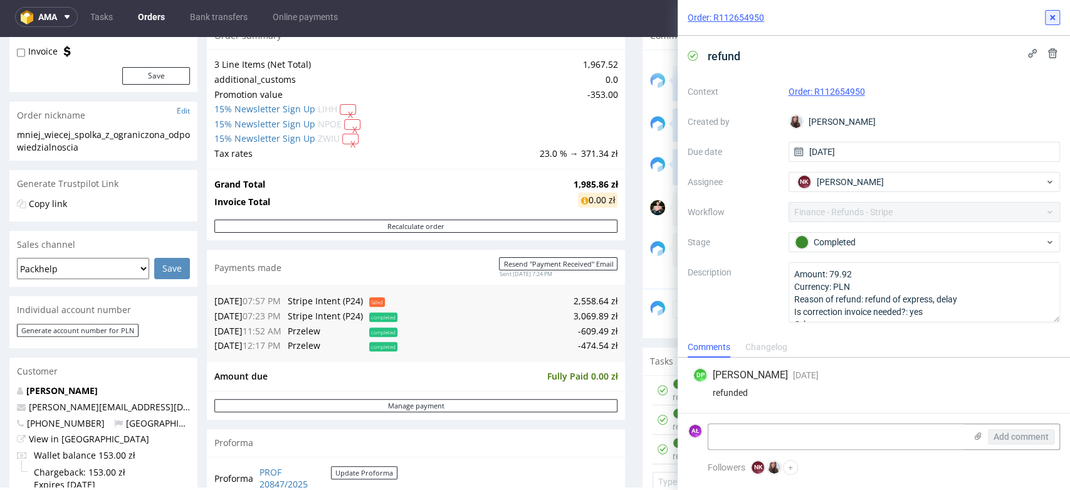
click at [1056, 16] on icon at bounding box center [1053, 18] width 10 height 10
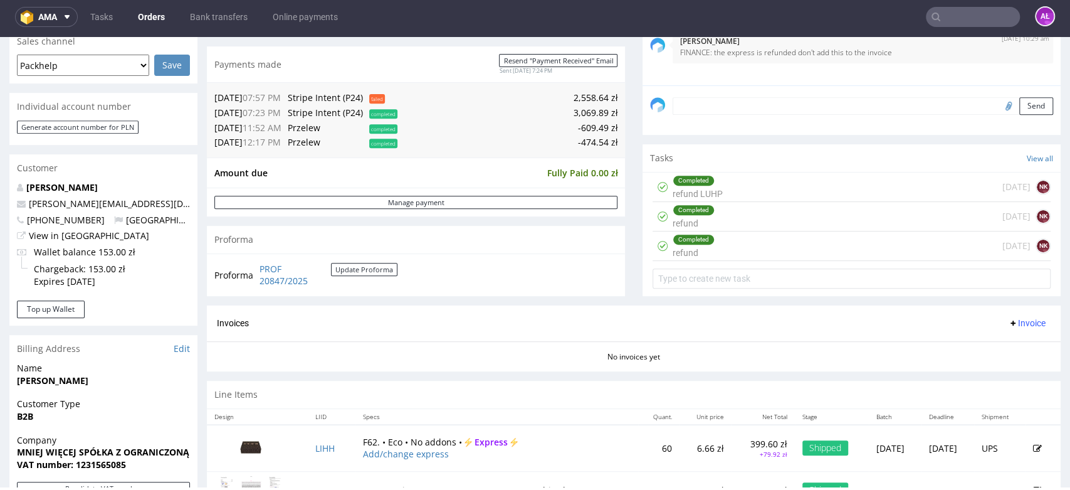
scroll to position [348, 0]
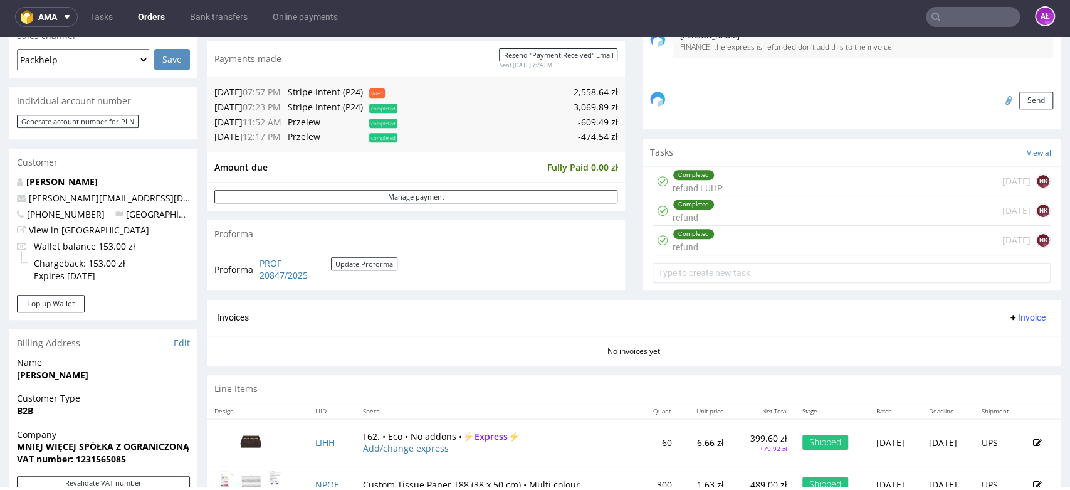
click at [709, 183] on div "Completed refund LUHP" at bounding box center [698, 181] width 50 height 29
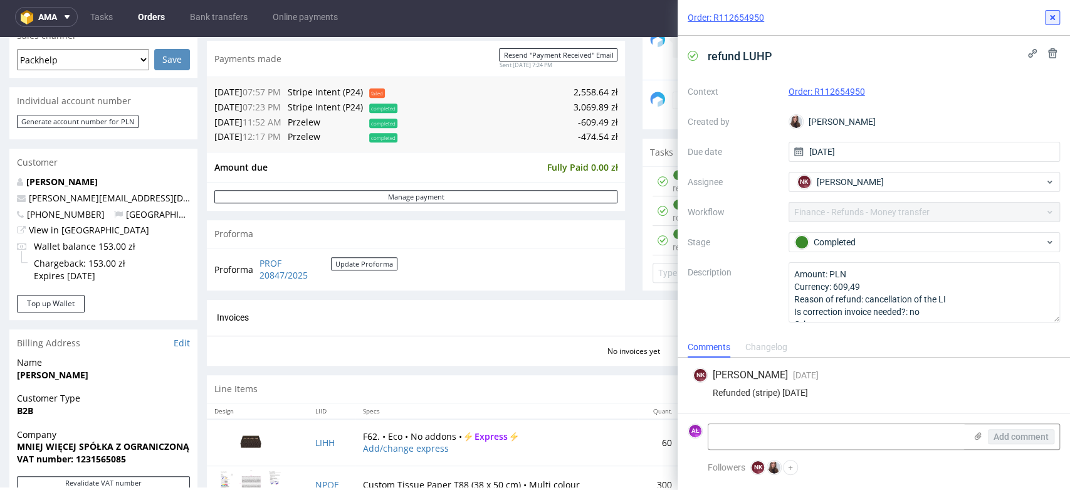
click at [1046, 16] on button at bounding box center [1052, 17] width 15 height 15
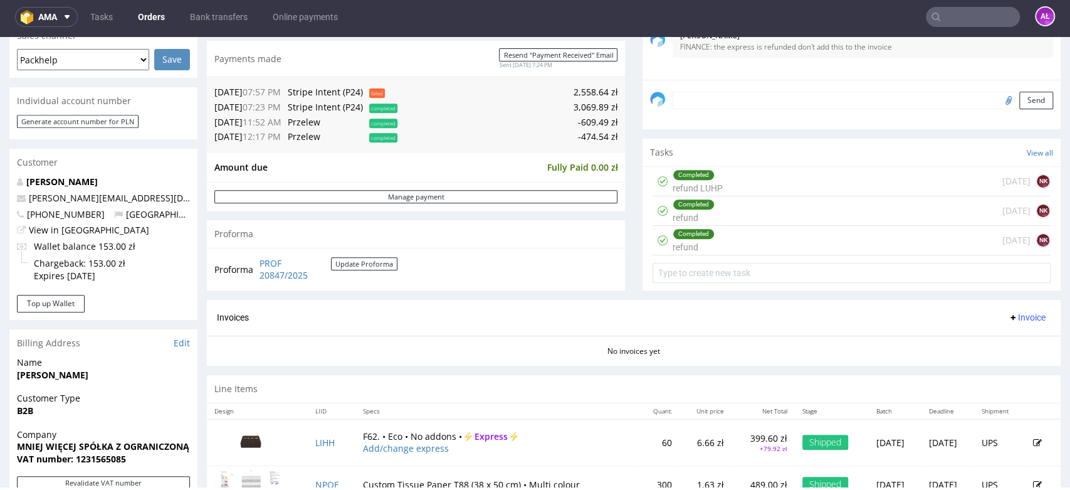
click at [746, 219] on div "Completed refund 7 days ago NK" at bounding box center [852, 210] width 398 height 29
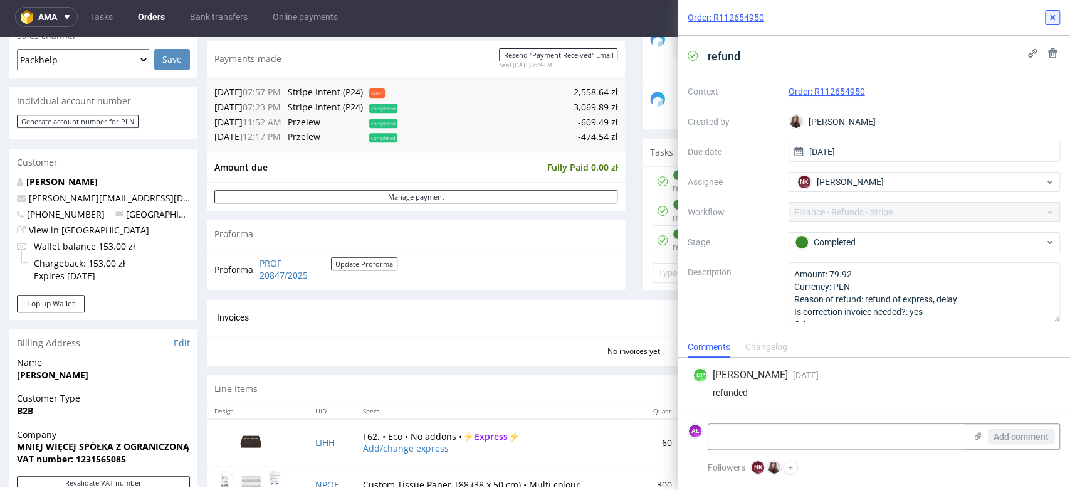
click at [1055, 18] on icon at bounding box center [1053, 18] width 10 height 10
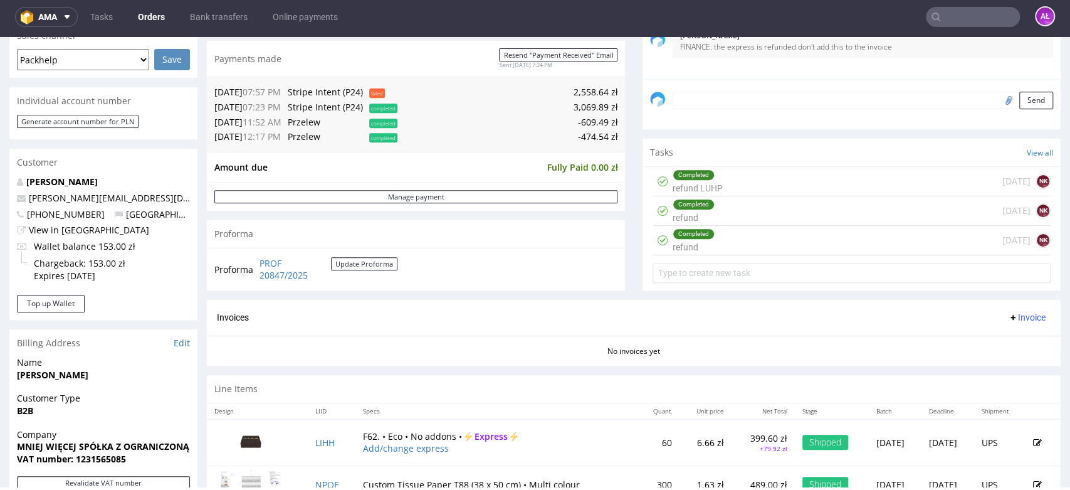
click at [760, 244] on div "Completed refund 1 day ago NK" at bounding box center [852, 240] width 398 height 29
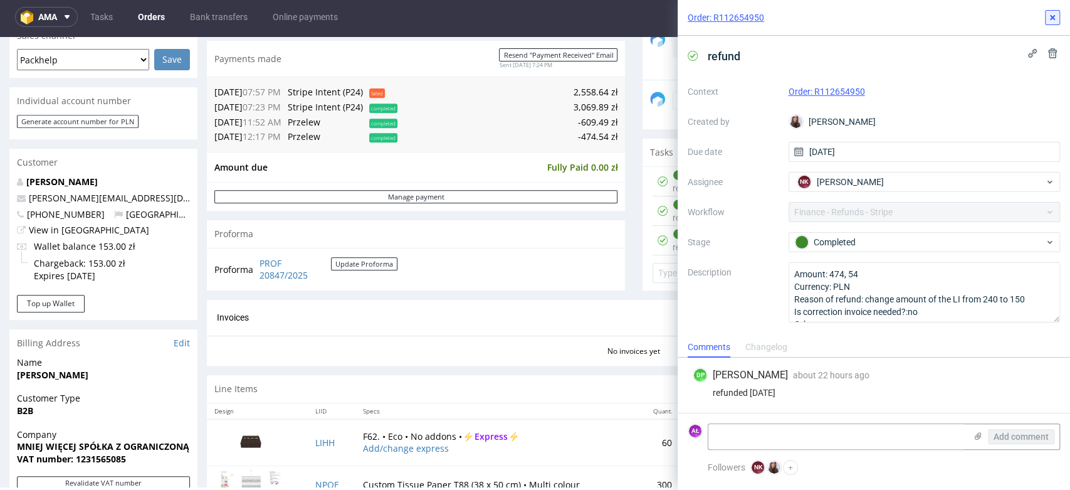
click at [1054, 16] on icon at bounding box center [1053, 18] width 10 height 10
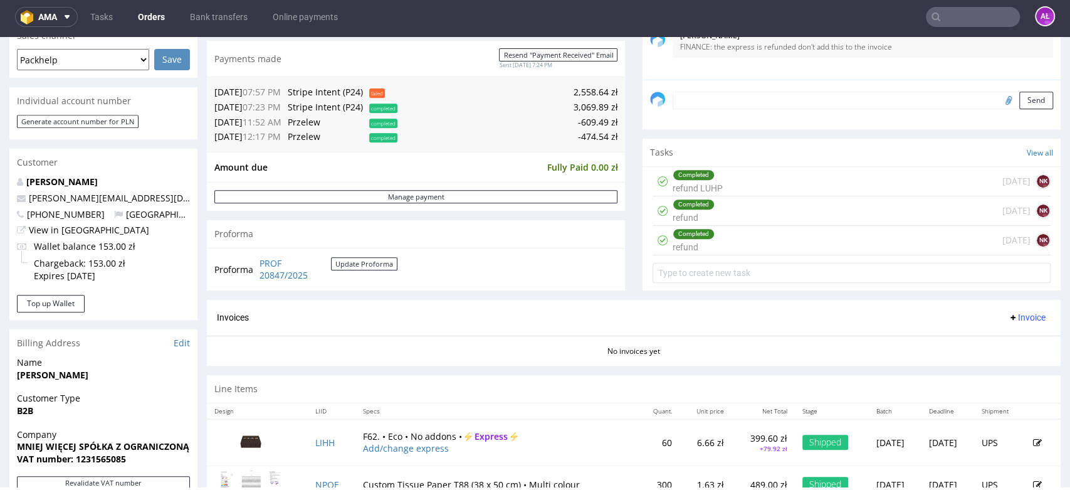
drag, startPoint x: 739, startPoint y: 213, endPoint x: 931, endPoint y: 117, distance: 213.7
click at [739, 213] on div "Completed refund 7 days ago NK" at bounding box center [852, 210] width 398 height 29
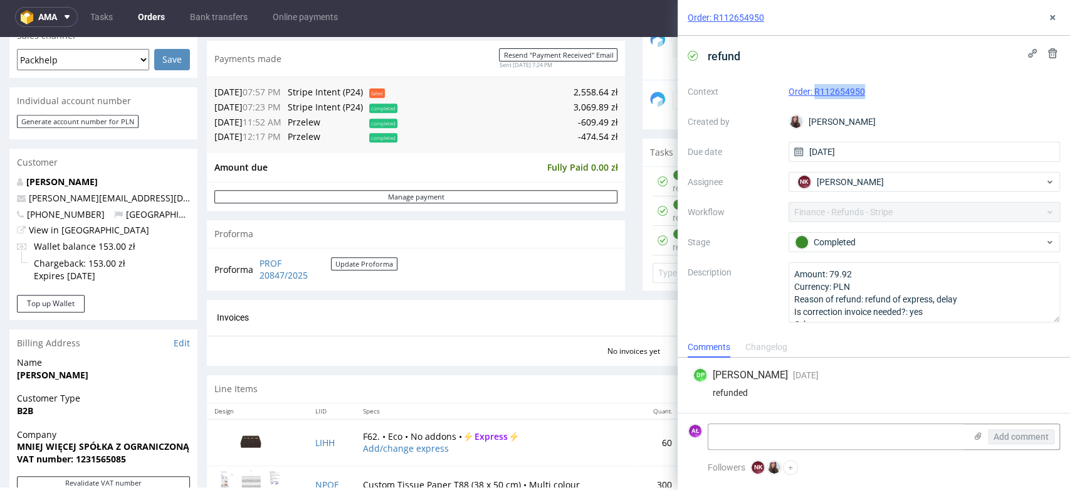
drag, startPoint x: 890, startPoint y: 93, endPoint x: 813, endPoint y: 99, distance: 77.4
click at [813, 99] on div "Context Order: R112654950 Created by Sandra Beśka Due date 23/09/2025 Assignee …" at bounding box center [874, 202] width 372 height 241
copy link "R112654950"
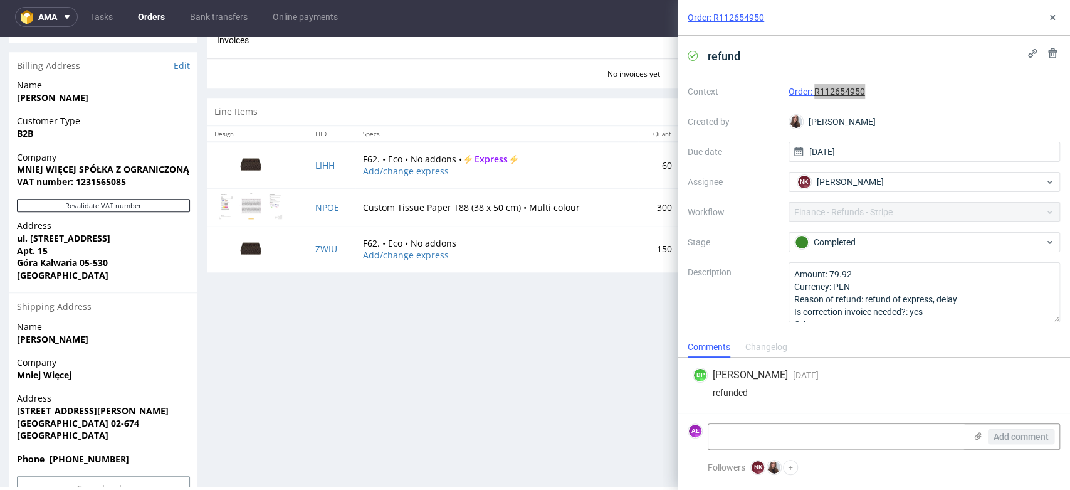
scroll to position [627, 0]
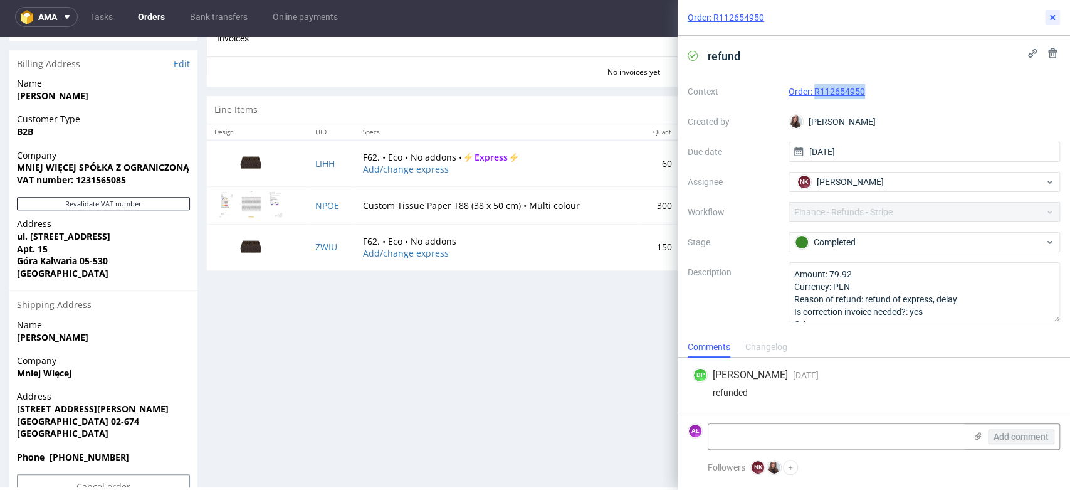
drag, startPoint x: 1050, startPoint y: 18, endPoint x: 1039, endPoint y: 34, distance: 19.8
click at [1050, 18] on icon at bounding box center [1053, 18] width 10 height 10
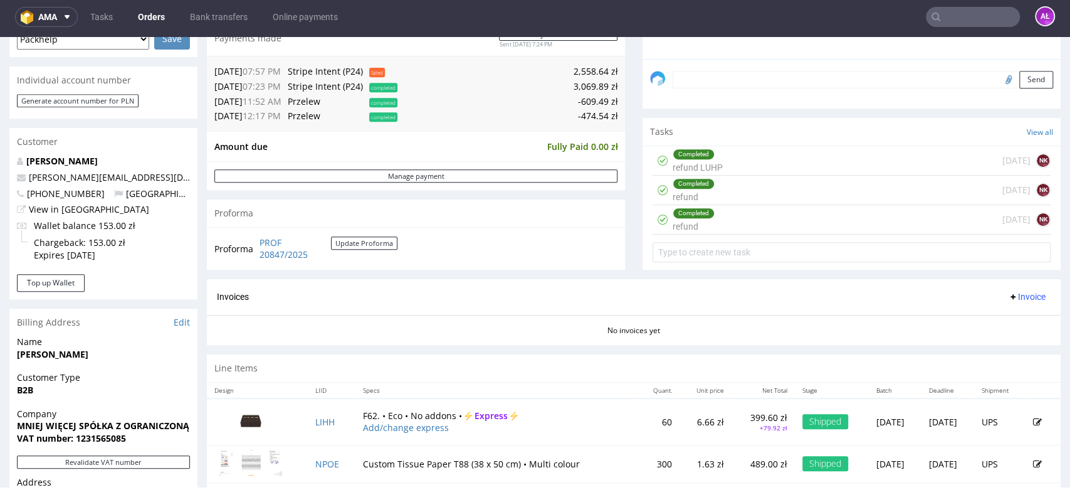
scroll to position [348, 0]
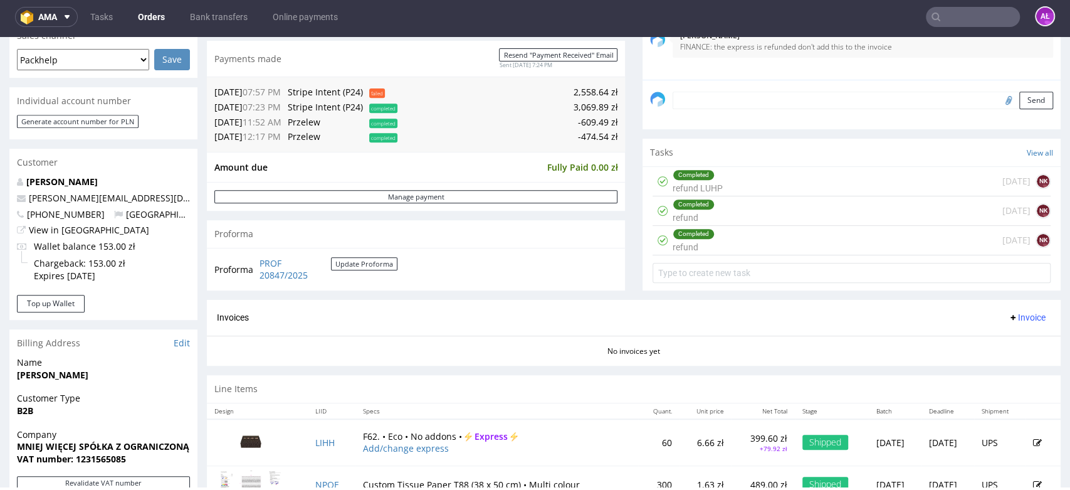
click at [730, 214] on div "Completed refund 7 days ago NK" at bounding box center [852, 210] width 398 height 29
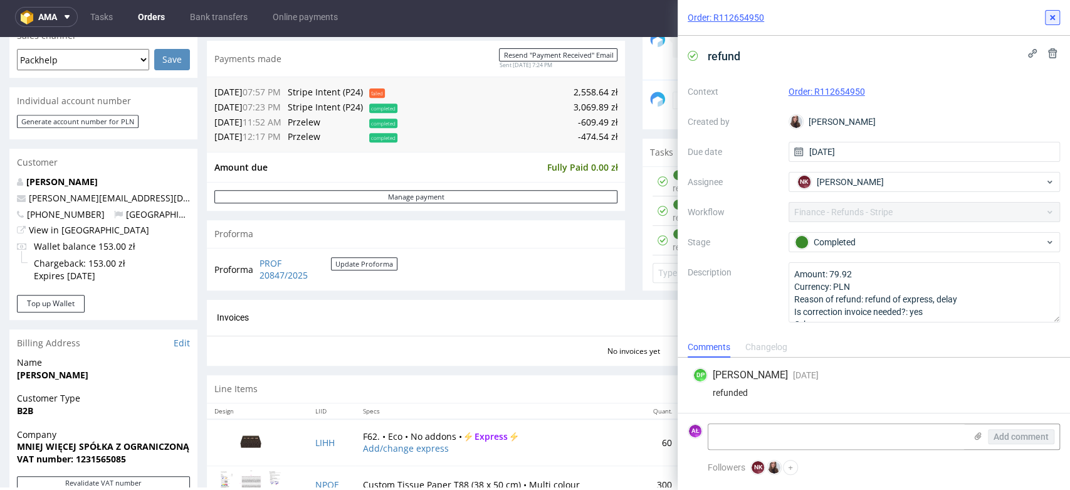
click at [1055, 16] on icon at bounding box center [1053, 18] width 10 height 10
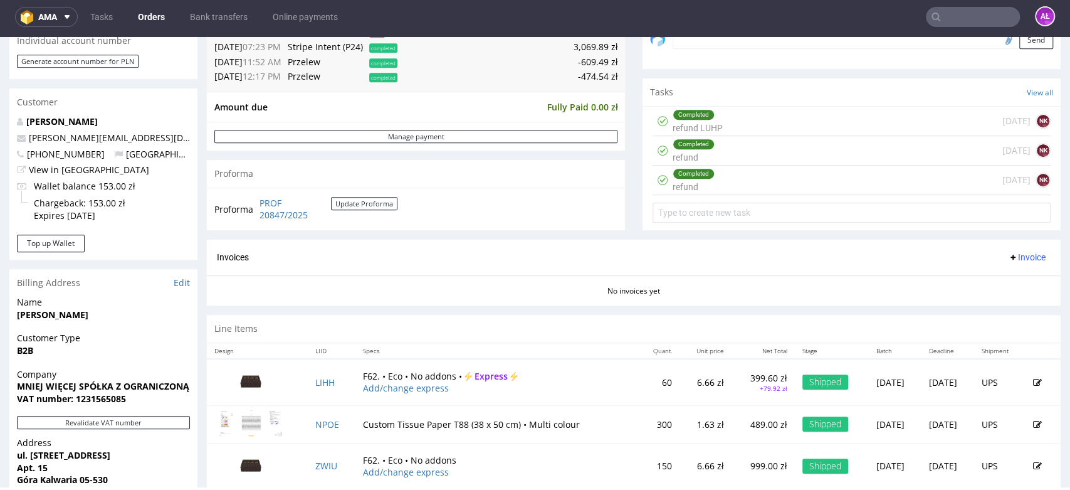
scroll to position [418, 0]
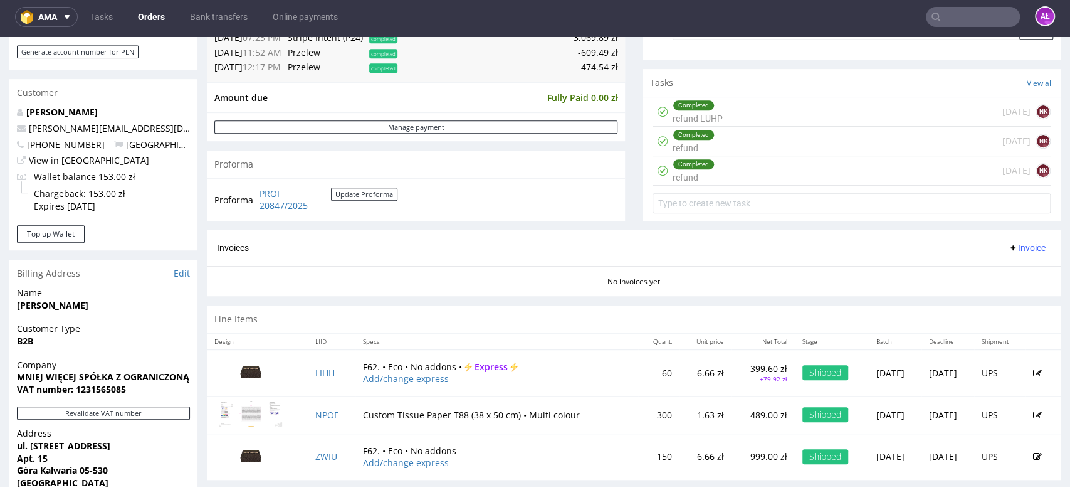
click at [699, 144] on div "Completed refund" at bounding box center [694, 141] width 42 height 29
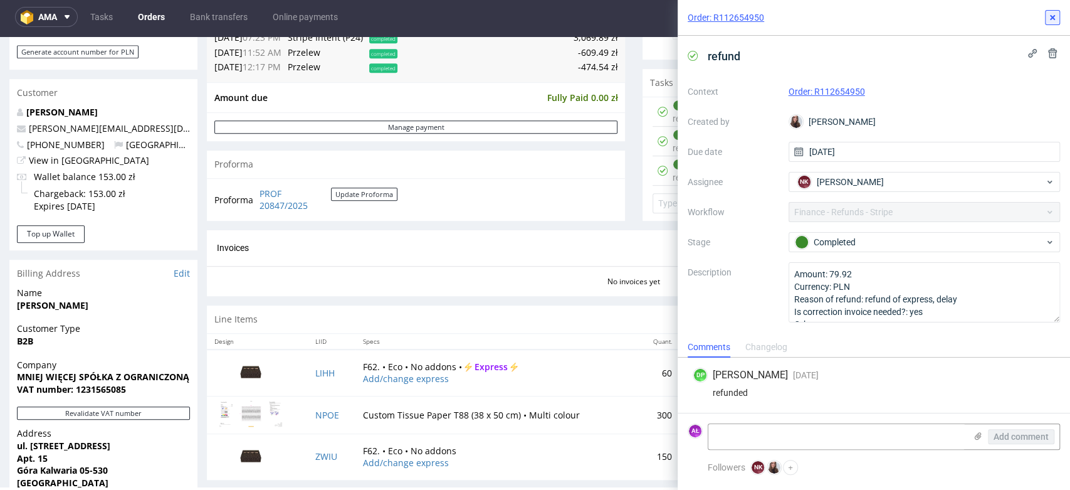
click at [1048, 18] on icon at bounding box center [1053, 18] width 10 height 10
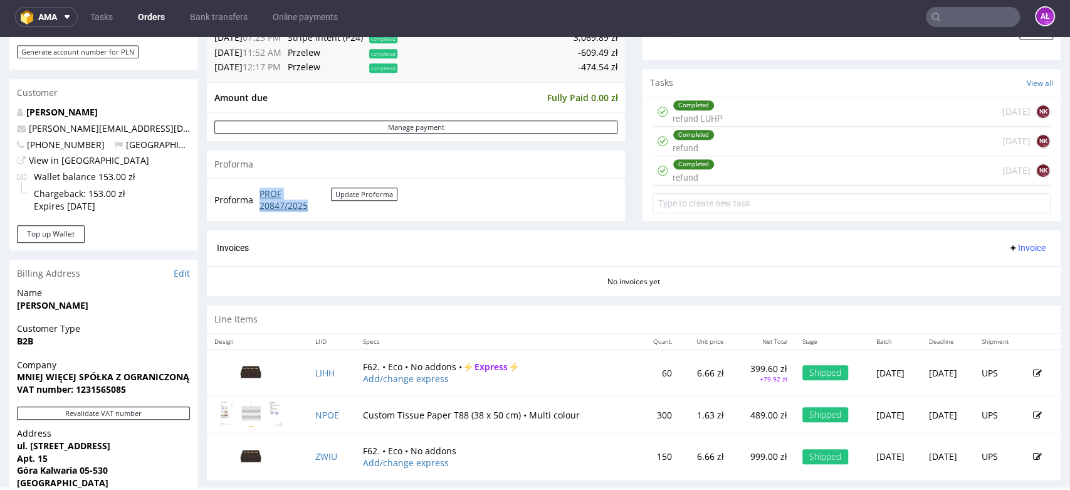
drag, startPoint x: 256, startPoint y: 193, endPoint x: 313, endPoint y: 204, distance: 58.3
click at [313, 204] on tr "Proforma PROF 20847/2025 Update Proforma" at bounding box center [306, 199] width 184 height 27
copy tr "PROF 20847/2025"
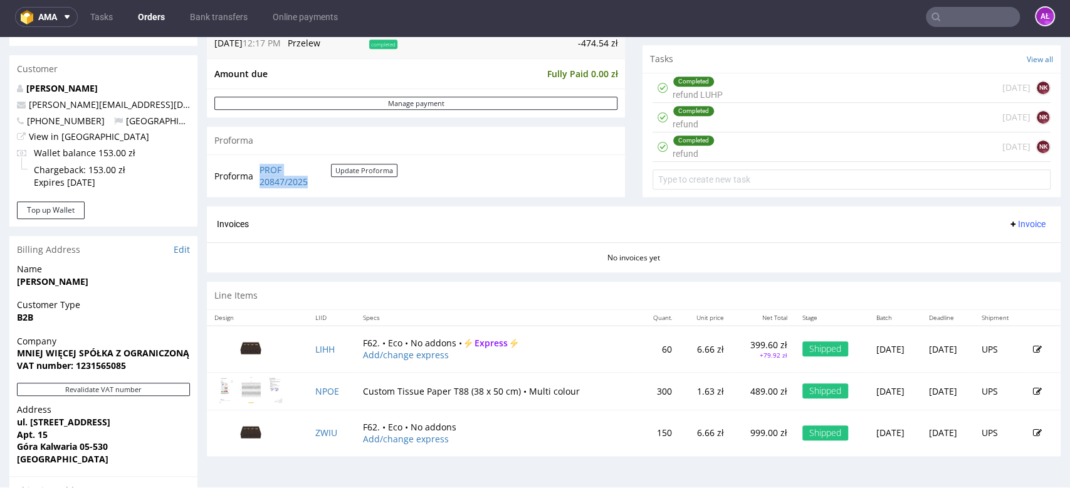
scroll to position [418, 0]
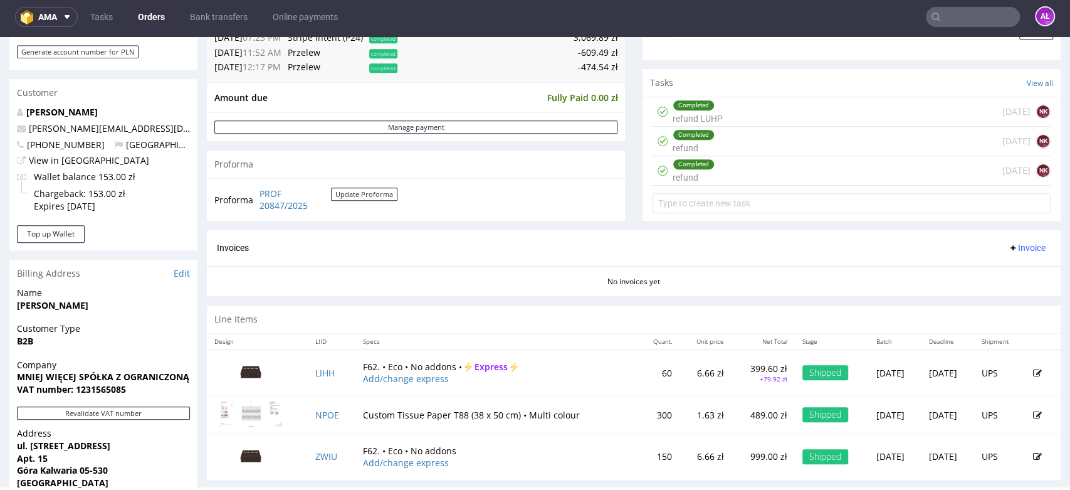
click at [697, 169] on div "Completed refund" at bounding box center [694, 170] width 42 height 29
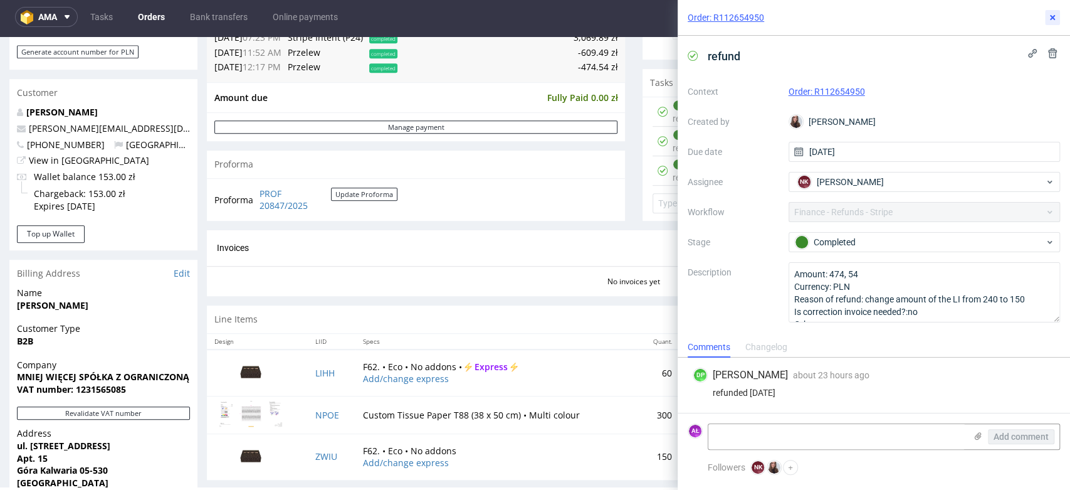
click at [1055, 13] on icon at bounding box center [1053, 18] width 10 height 10
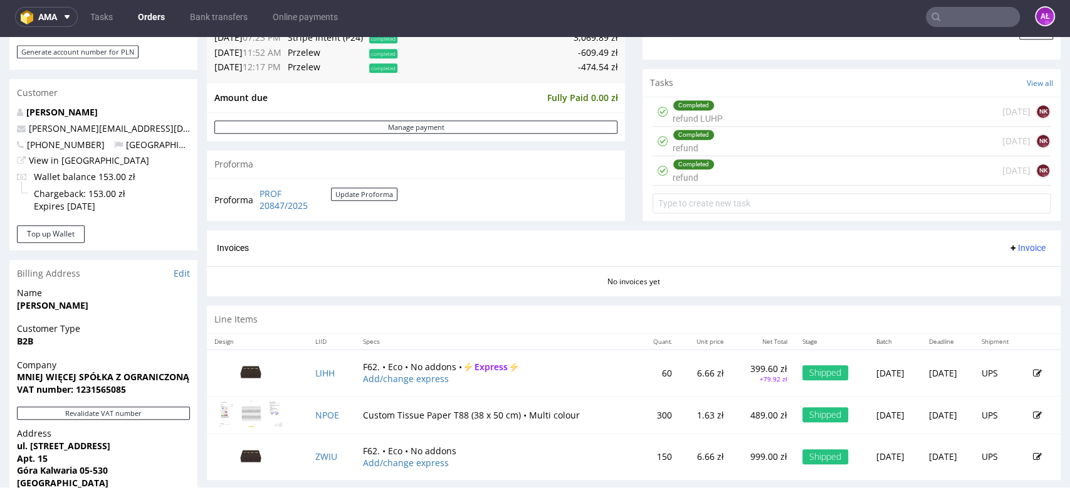
click at [722, 142] on div "Completed refund 7 days ago NK" at bounding box center [852, 141] width 398 height 29
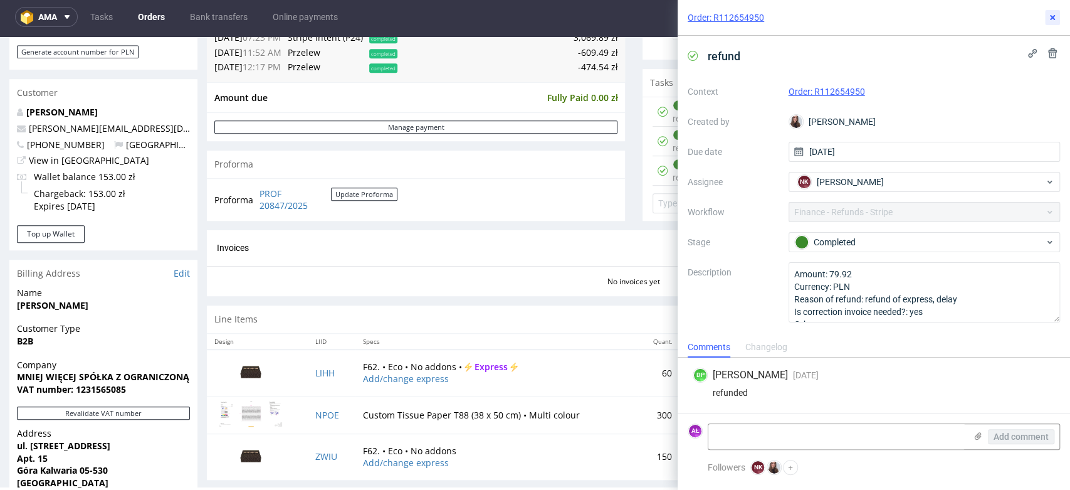
drag, startPoint x: 1052, startPoint y: 18, endPoint x: 1038, endPoint y: 26, distance: 15.7
click at [1052, 18] on use at bounding box center [1052, 17] width 5 height 5
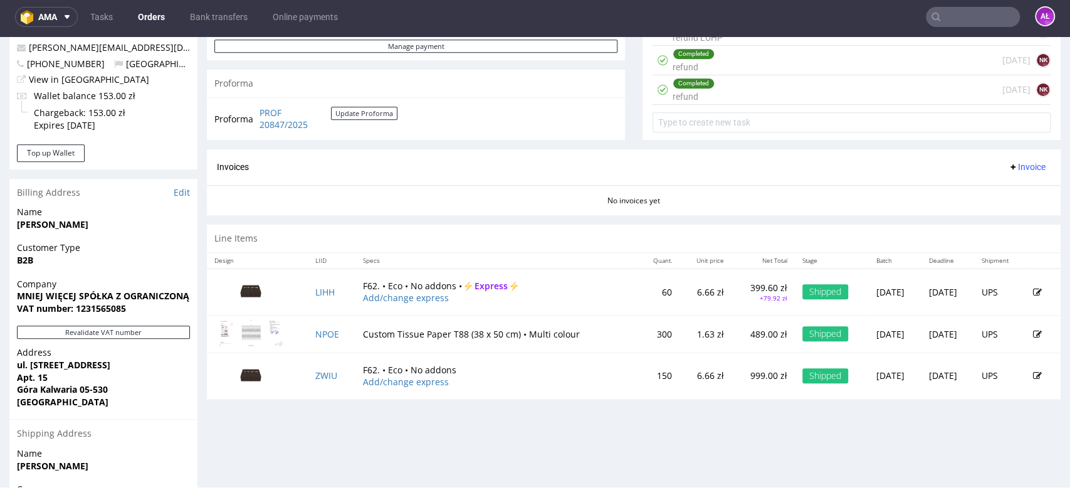
scroll to position [418, 0]
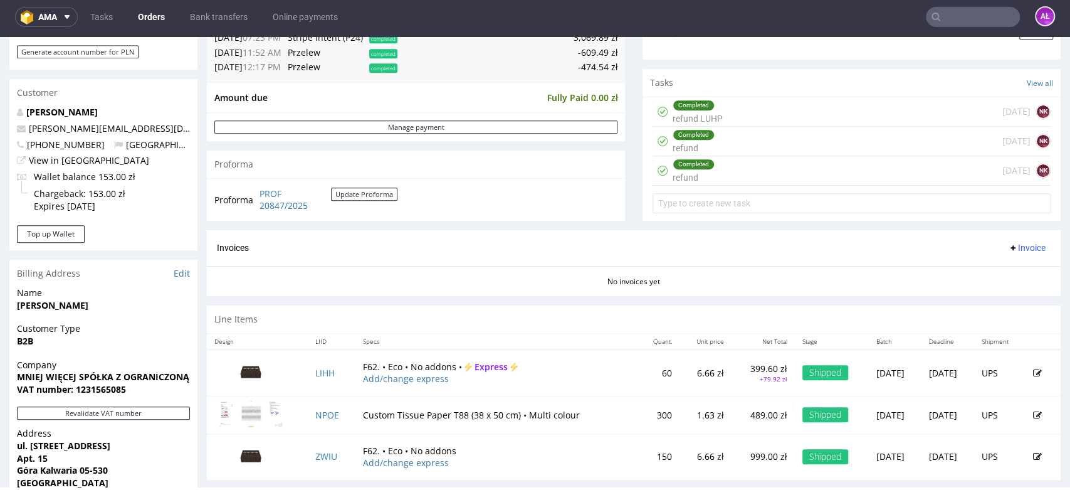
click at [1008, 248] on span "Invoice" at bounding box center [1027, 248] width 38 height 10
click at [1003, 300] on span "Upload" at bounding box center [1005, 298] width 61 height 13
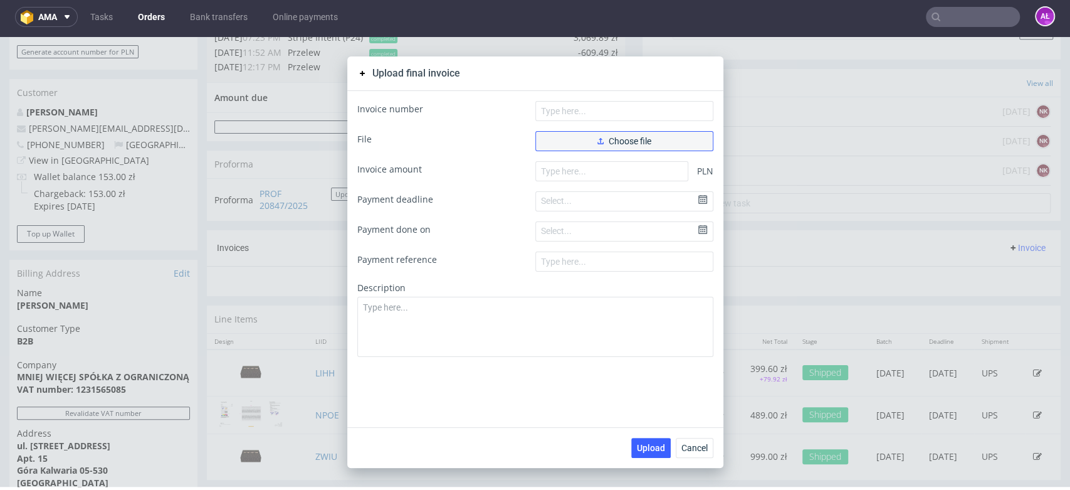
click at [581, 141] on button "Choose file" at bounding box center [625, 141] width 178 height 20
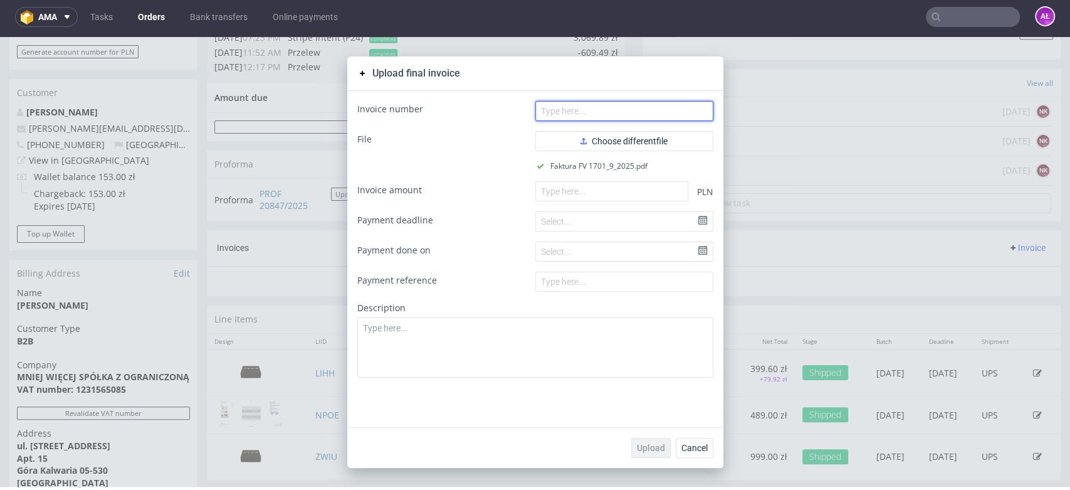
click at [627, 108] on input "text" at bounding box center [625, 111] width 178 height 20
paste input "FV 1701/9/2025"
type input "FV 1701/9/2025"
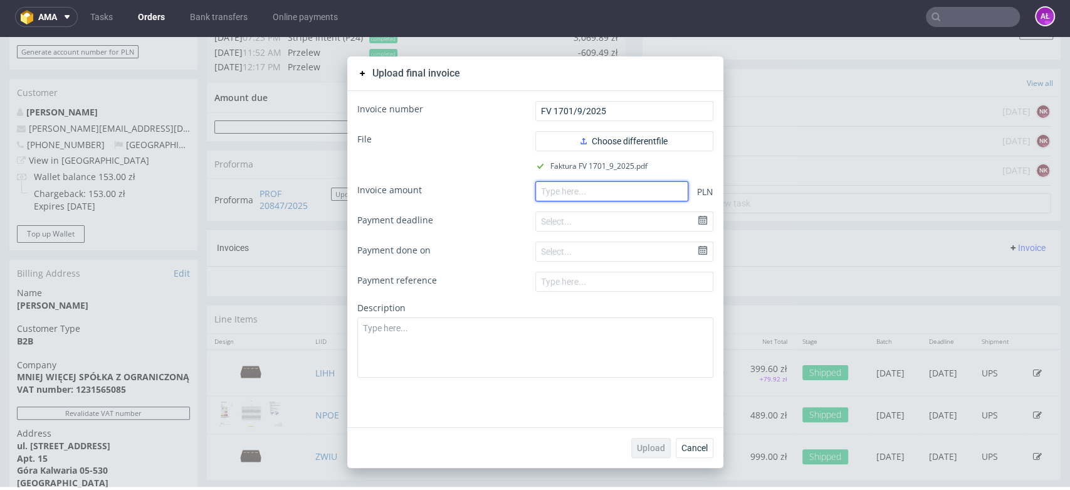
click at [578, 186] on input "number" at bounding box center [612, 191] width 153 height 20
paste input "1905.93"
type input "1905.93"
click at [643, 447] on span "Upload" at bounding box center [651, 447] width 28 height 9
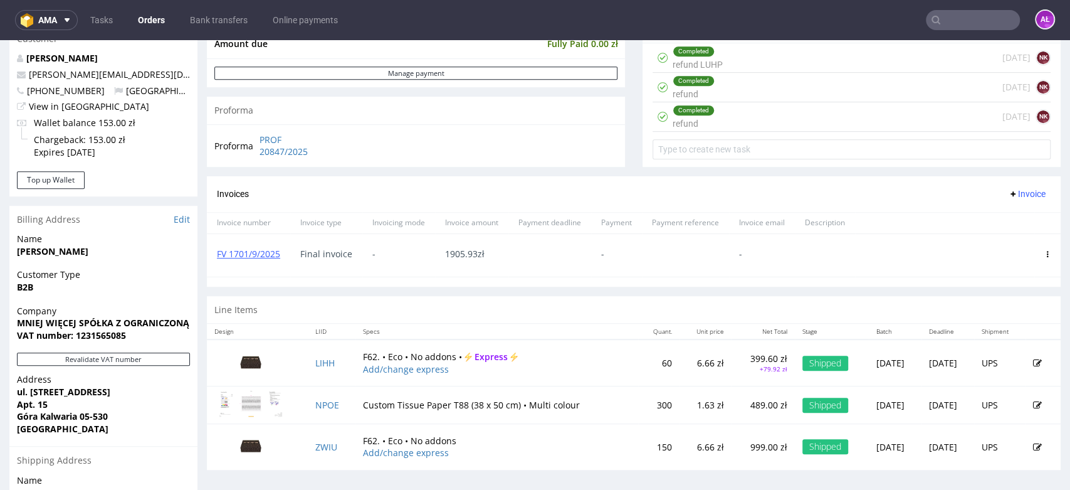
scroll to position [557, 0]
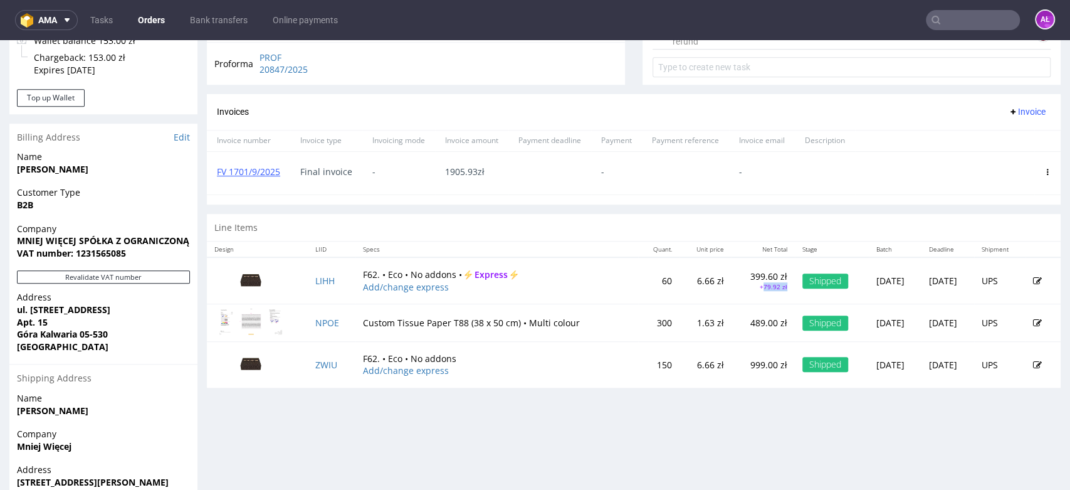
drag, startPoint x: 744, startPoint y: 290, endPoint x: 718, endPoint y: 294, distance: 26.1
click at [731, 294] on td "399.60 zł +79.92 zł" at bounding box center [762, 280] width 63 height 46
drag, startPoint x: 714, startPoint y: 290, endPoint x: 742, endPoint y: 290, distance: 27.6
click at [742, 290] on td "399.60 zł +79.92 zł" at bounding box center [762, 280] width 63 height 46
copy p "+79.92 zł"
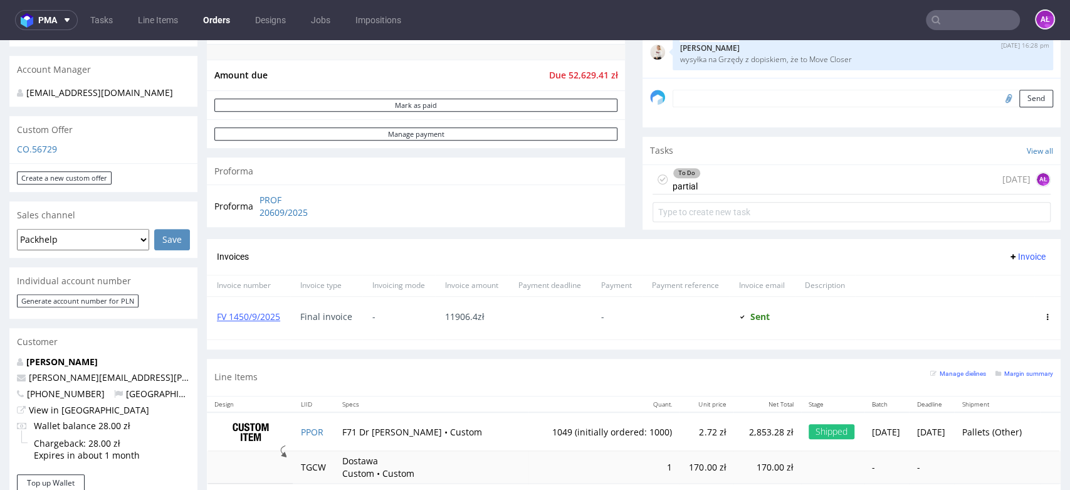
scroll to position [418, 0]
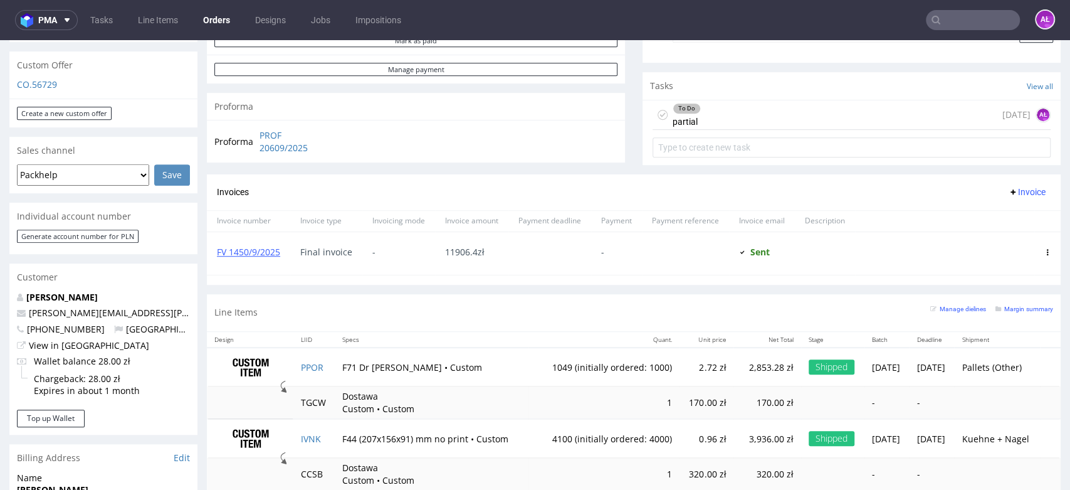
click at [700, 110] on div "To Do partial [DATE] AŁ" at bounding box center [852, 114] width 398 height 29
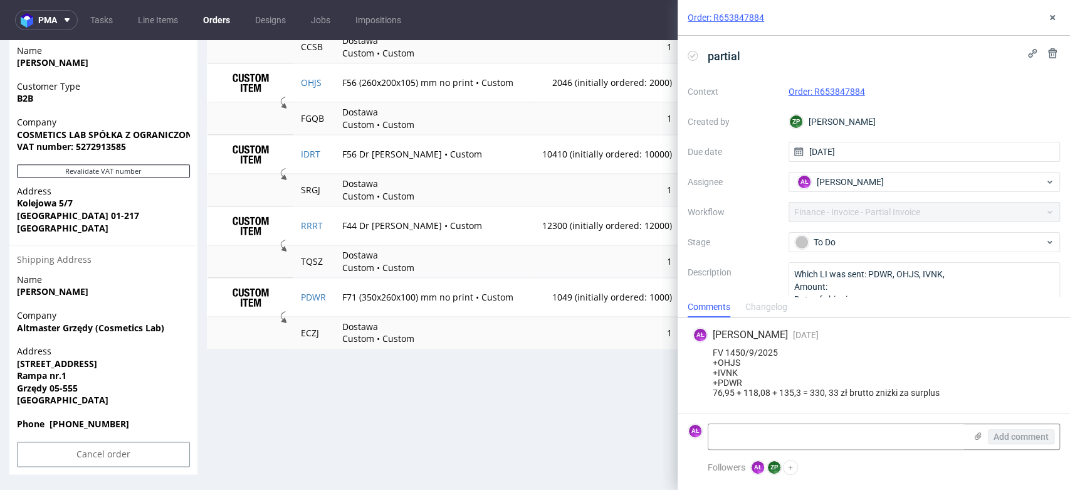
scroll to position [4, 0]
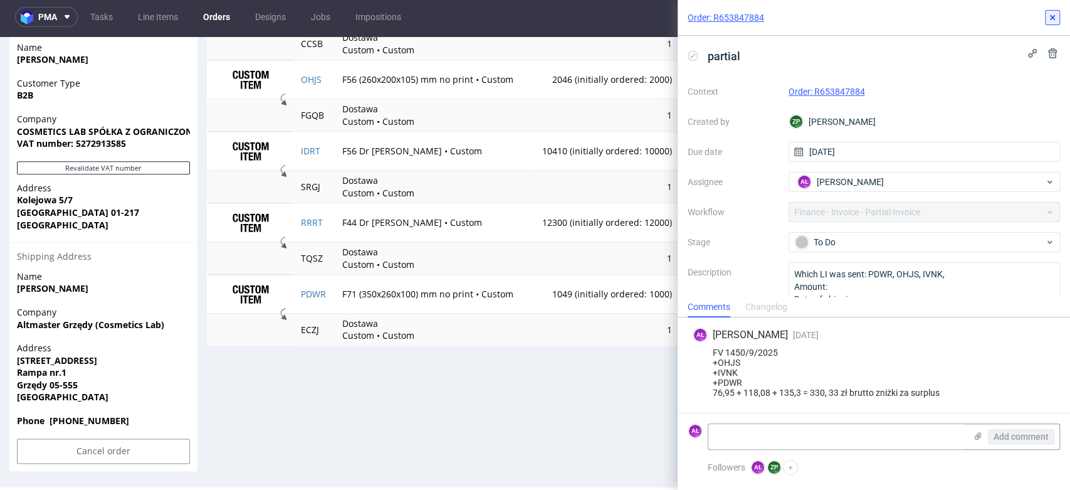
click at [1053, 19] on icon at bounding box center [1053, 18] width 10 height 10
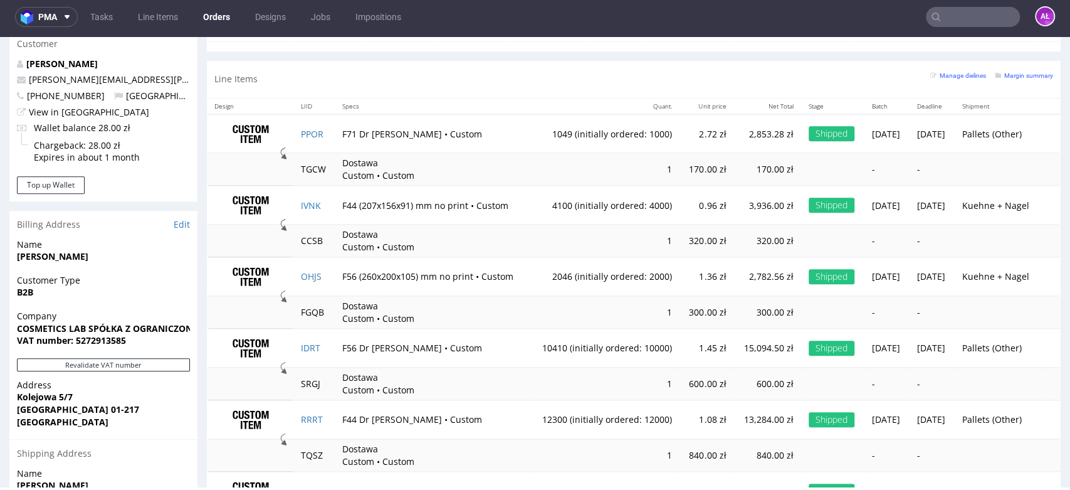
scroll to position [369, 0]
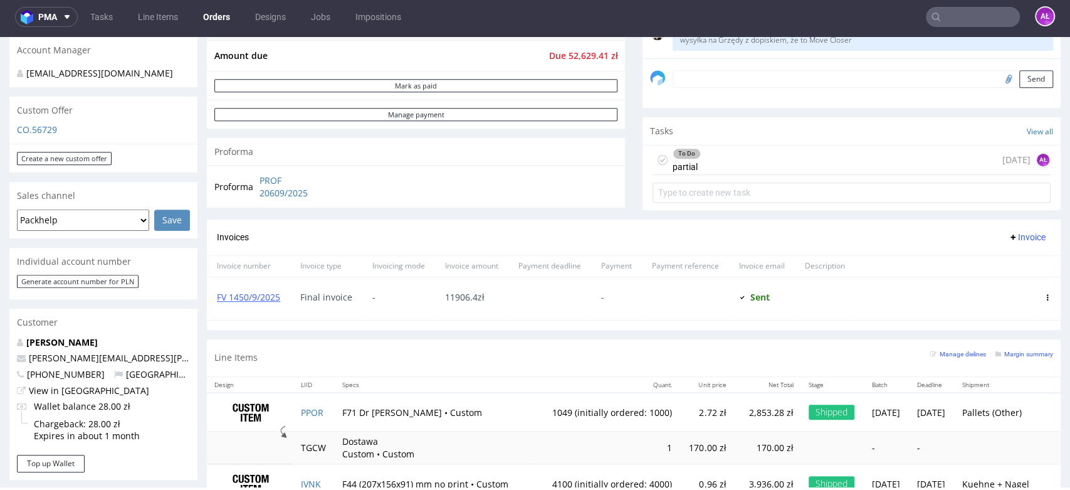
click at [719, 166] on div "To Do partial 5 days ago AŁ" at bounding box center [852, 159] width 398 height 29
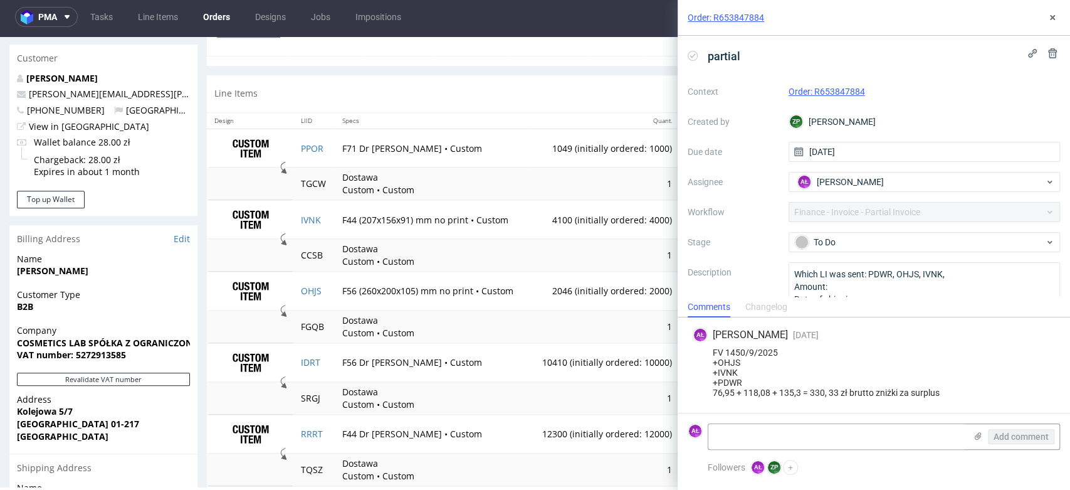
scroll to position [648, 0]
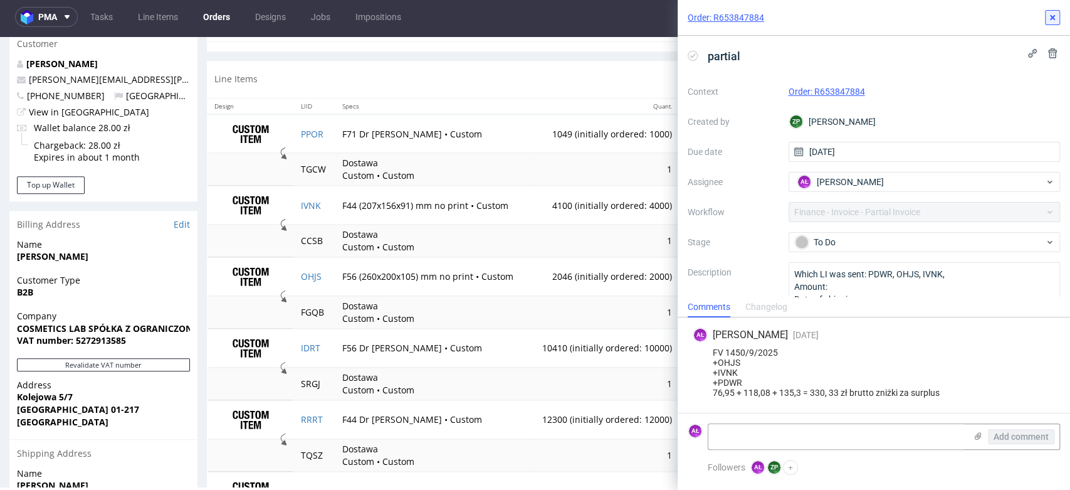
click at [1057, 19] on icon at bounding box center [1053, 18] width 10 height 10
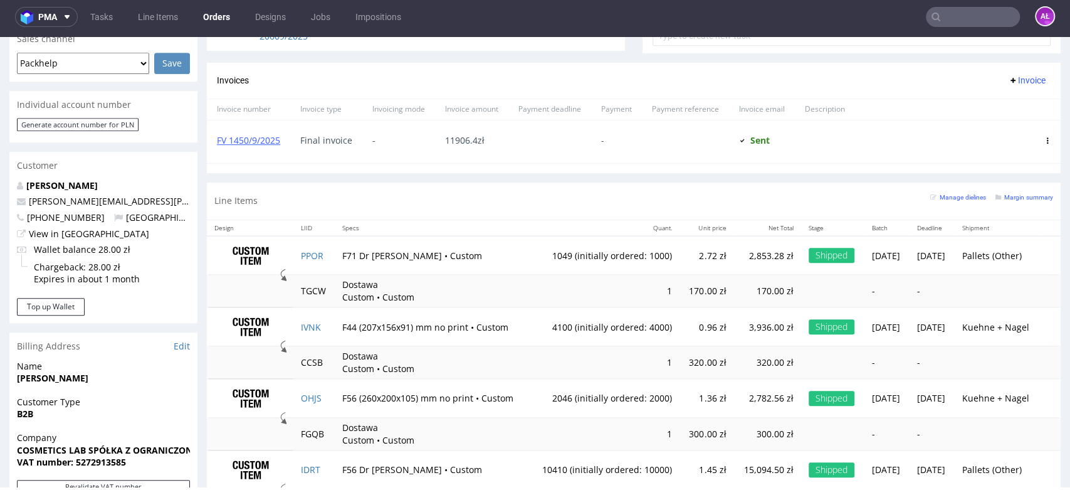
scroll to position [509, 0]
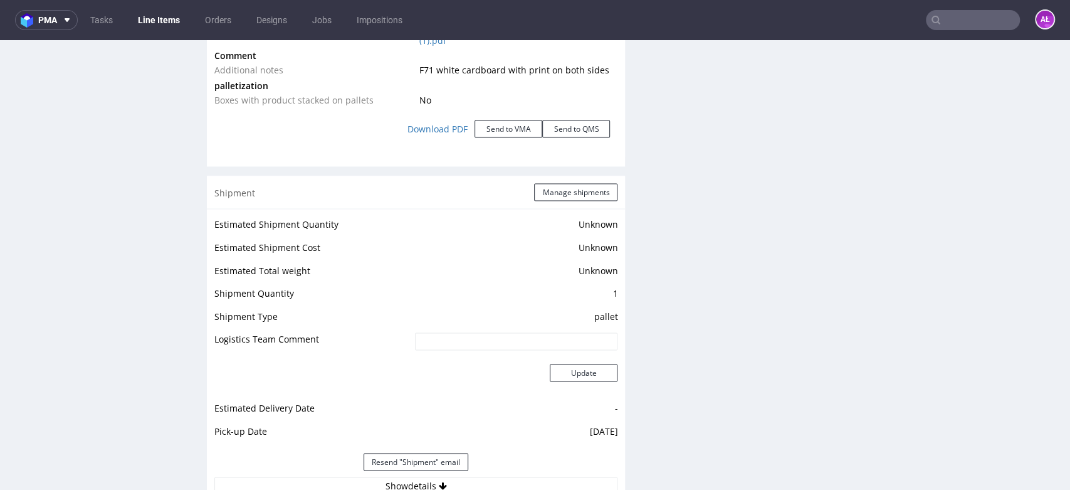
scroll to position [1695, 0]
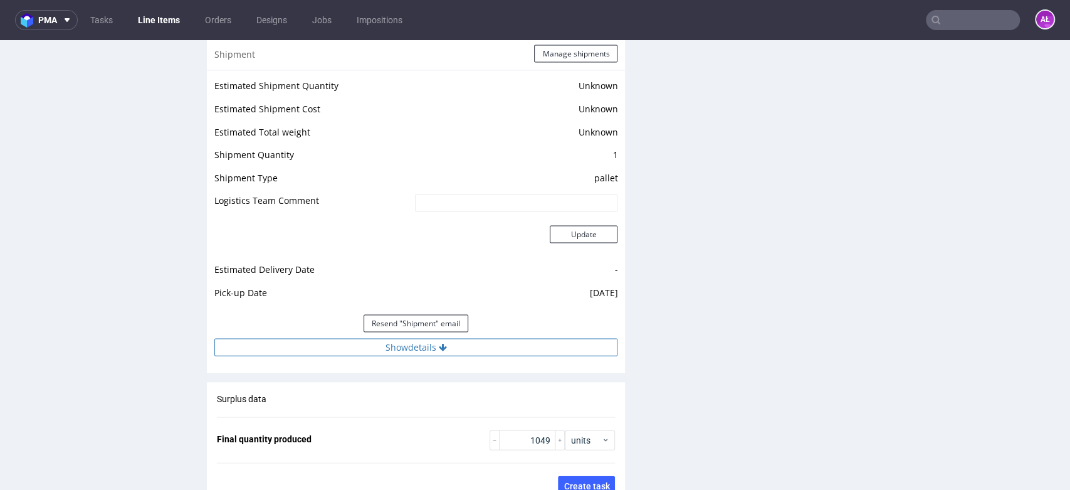
click at [445, 340] on button "Show details" at bounding box center [415, 348] width 403 height 18
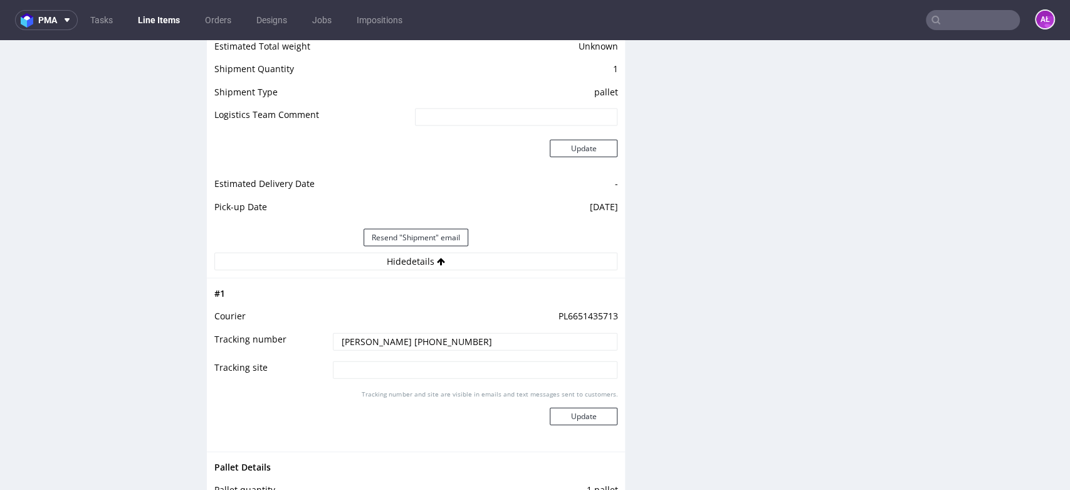
scroll to position [1904, 0]
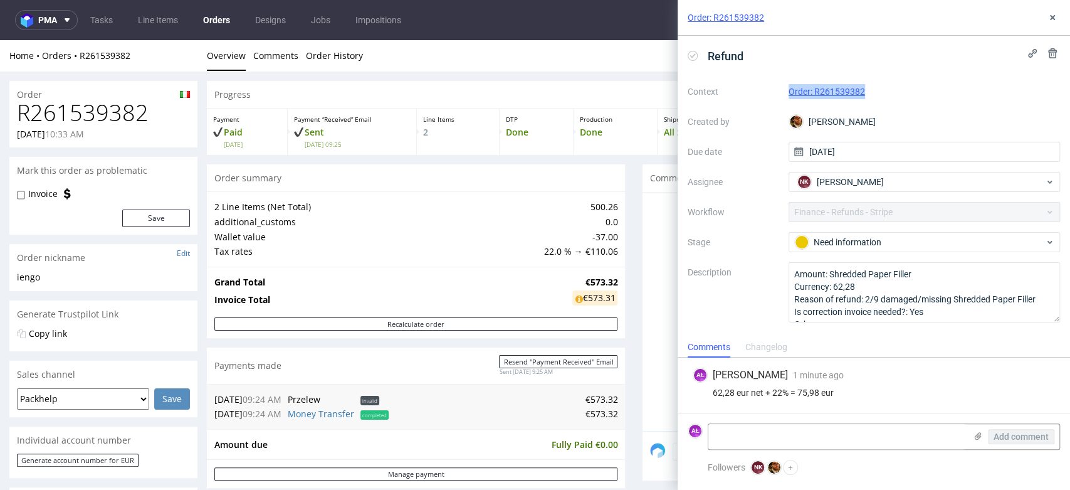
scroll to position [487, 0]
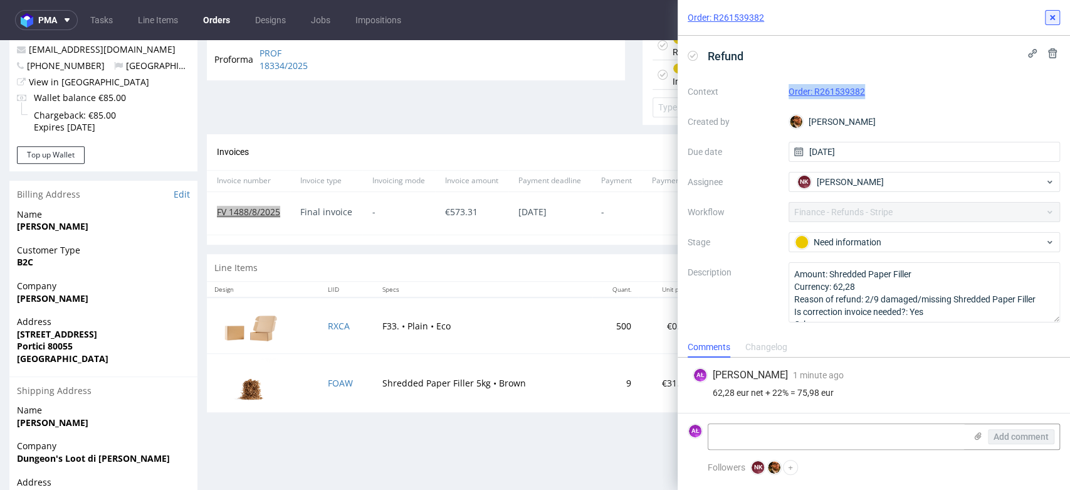
click at [1052, 18] on use at bounding box center [1052, 17] width 5 height 5
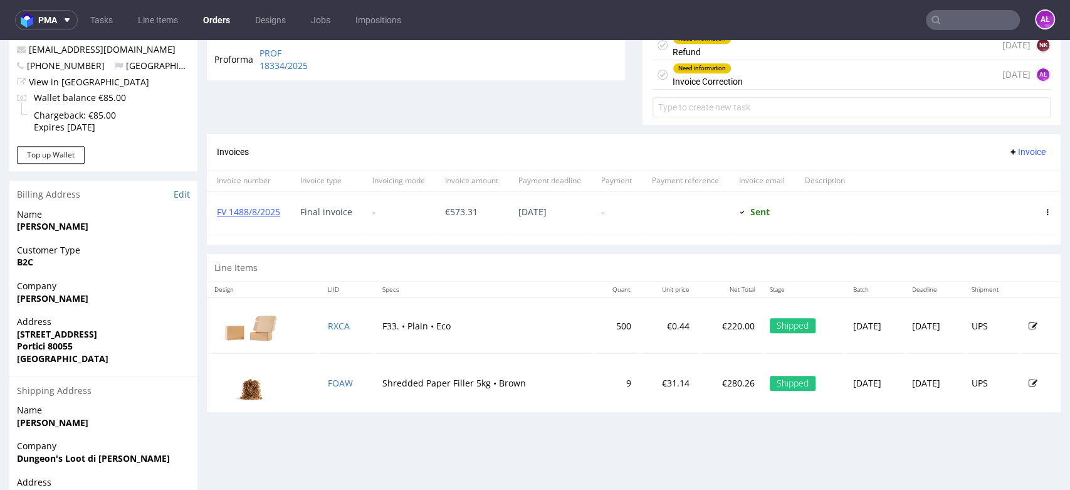
click at [374, 137] on div "Invoices Invoice" at bounding box center [634, 152] width 854 height 36
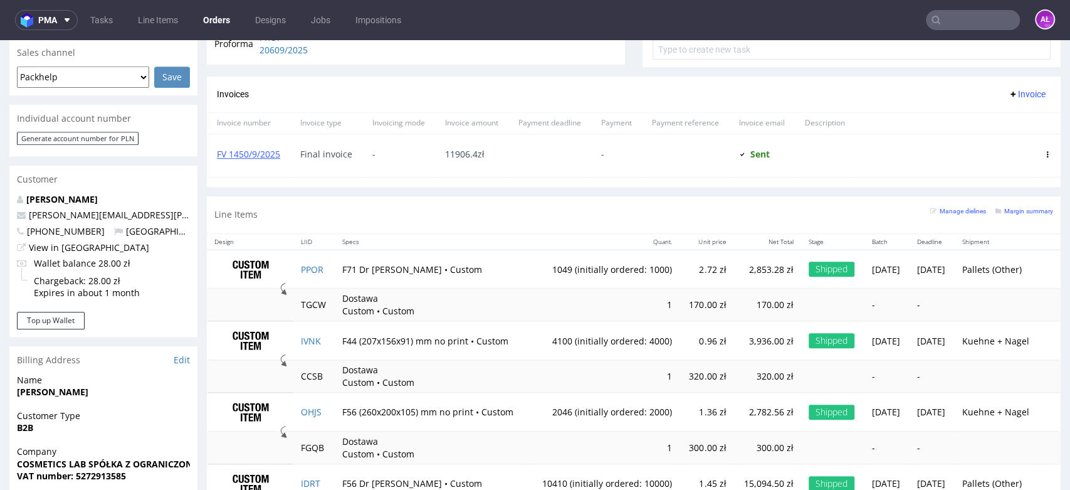
scroll to position [627, 0]
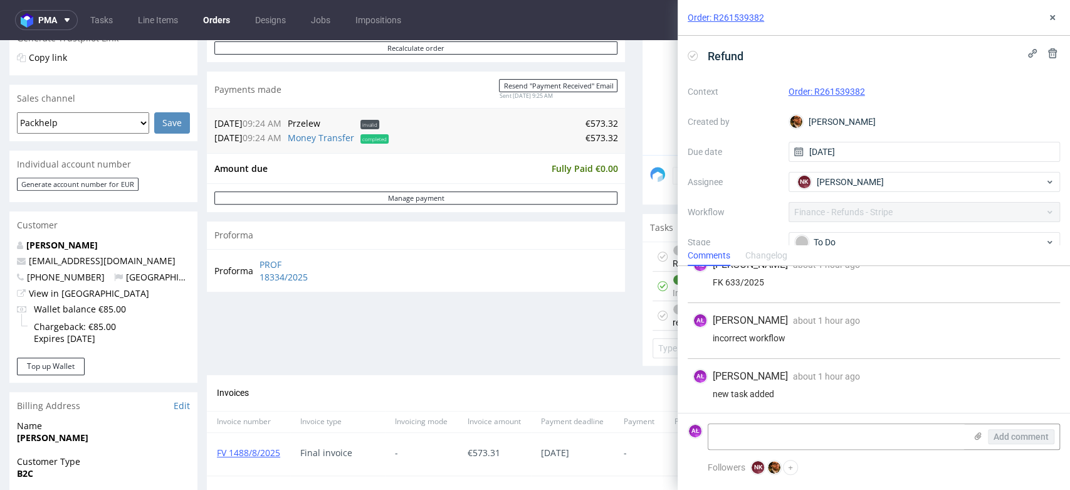
scroll to position [278, 0]
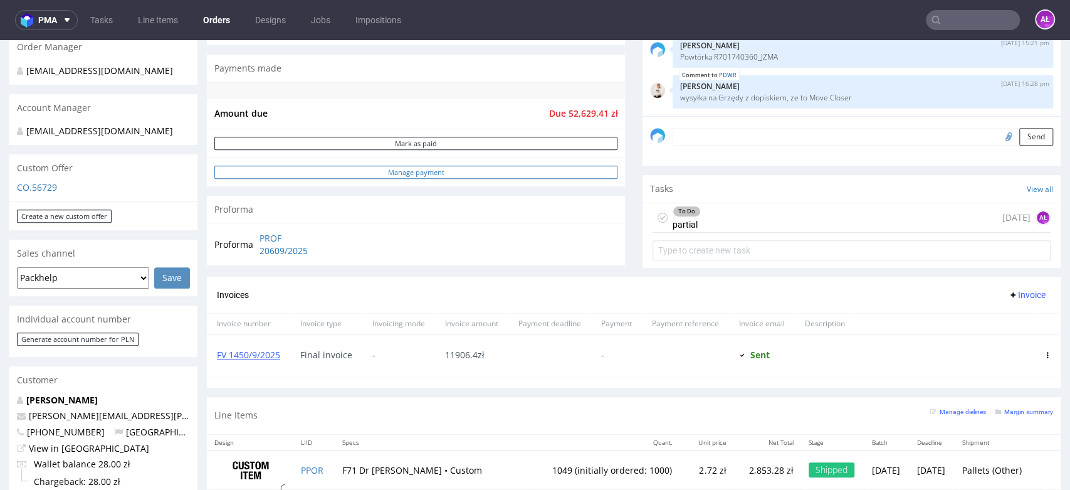
scroll to position [418, 0]
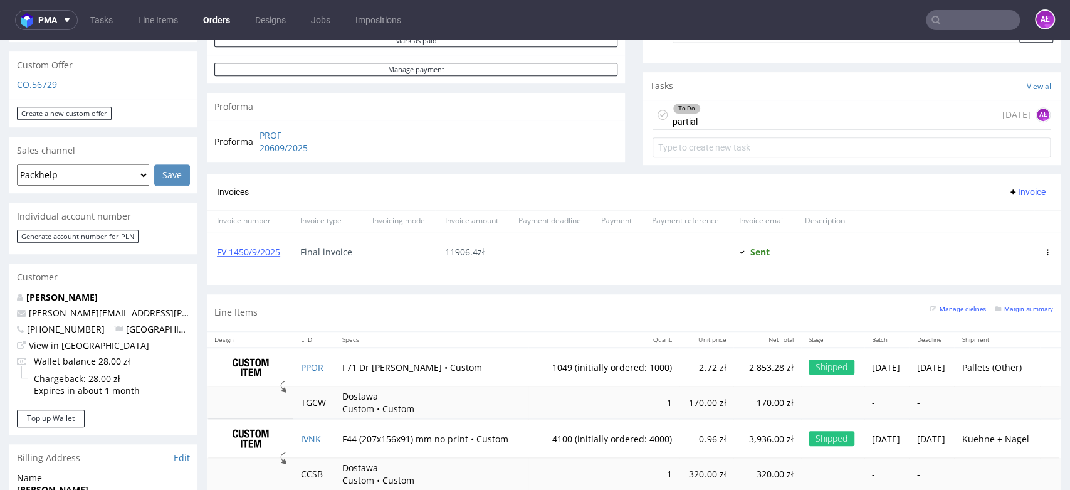
click at [708, 115] on div "To Do partial 5 days ago AŁ" at bounding box center [852, 114] width 398 height 29
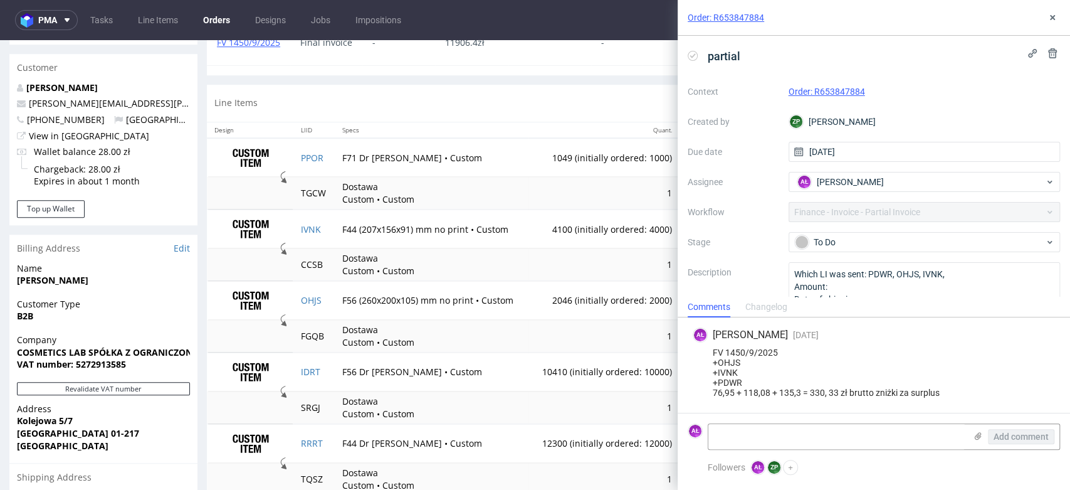
scroll to position [487, 0]
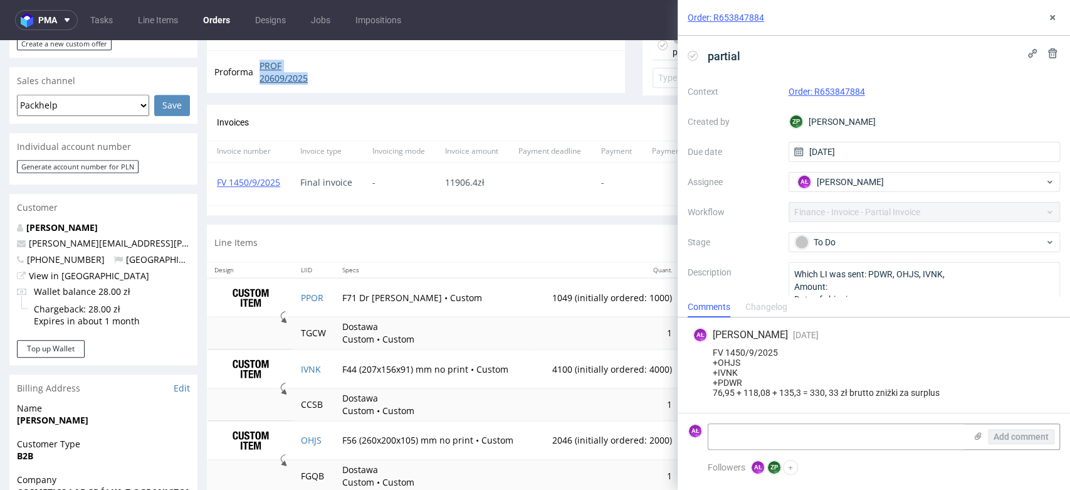
drag, startPoint x: 256, startPoint y: 64, endPoint x: 322, endPoint y: 78, distance: 67.9
click at [322, 78] on td "PROF 20609/2025" at bounding box center [293, 71] width 75 height 27
click at [255, 181] on link "FV 1450/9/2025" at bounding box center [248, 182] width 63 height 12
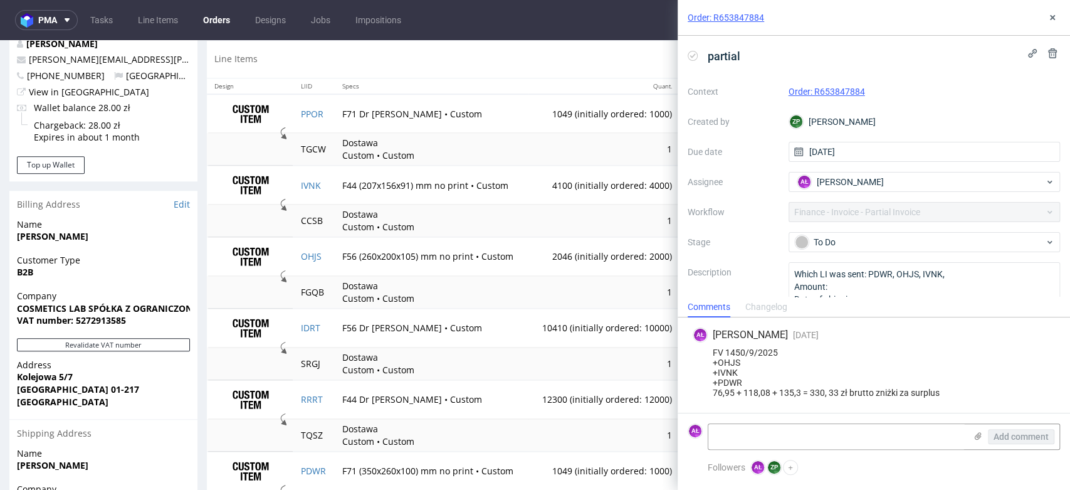
scroll to position [648, 0]
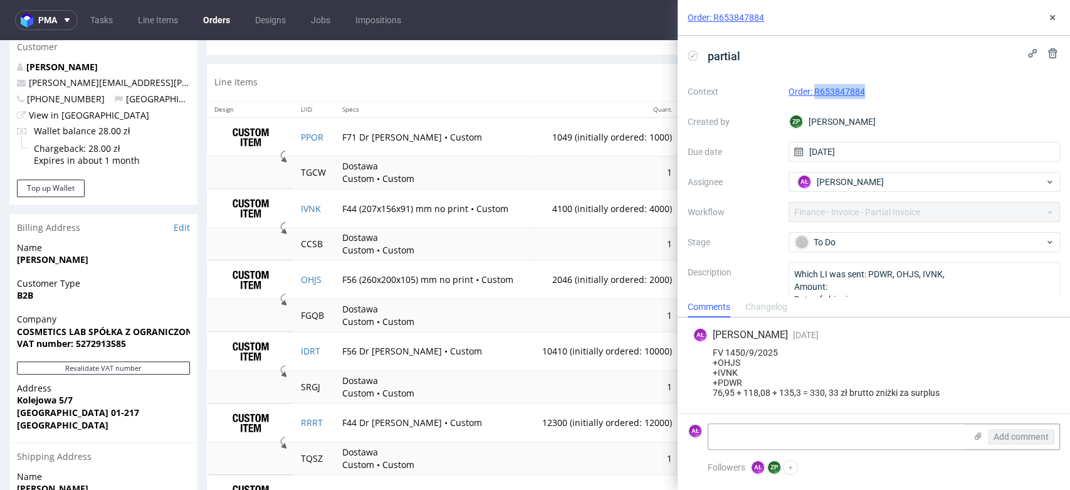
drag, startPoint x: 868, startPoint y: 93, endPoint x: 813, endPoint y: 99, distance: 55.5
click at [813, 99] on div "Context Order: R653847884 Created by ZP Zuzanna Pawlicka-Sabak Due date 25/09/2…" at bounding box center [874, 202] width 372 height 241
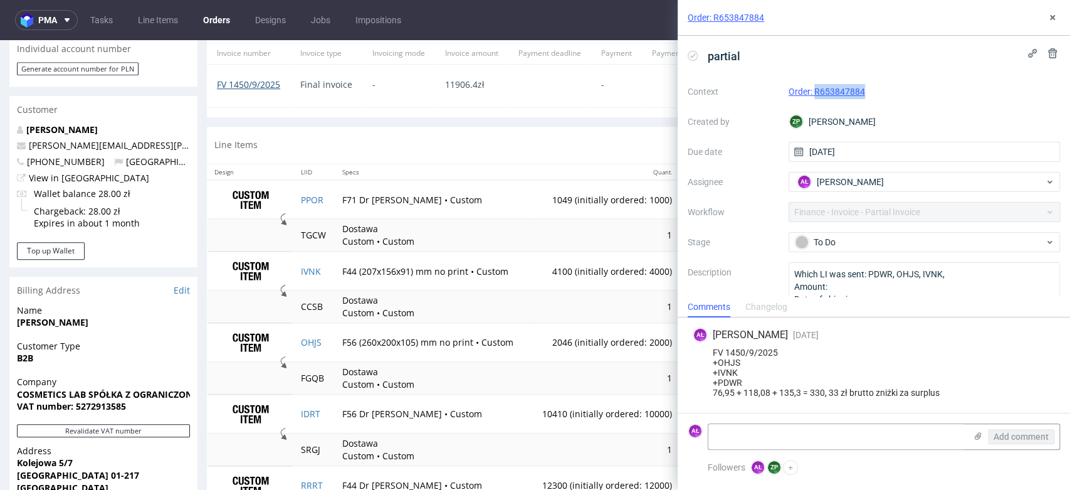
scroll to position [509, 0]
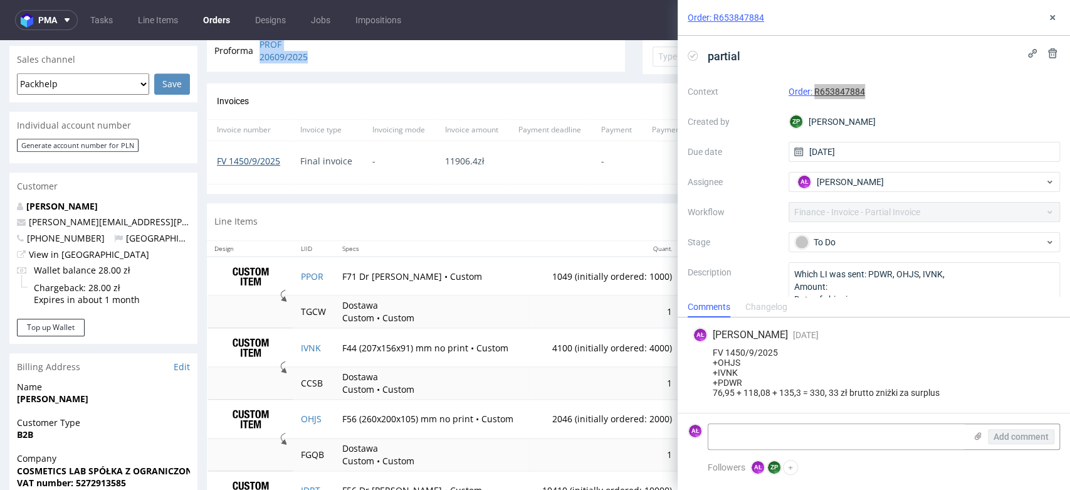
click at [247, 157] on link "FV 1450/9/2025" at bounding box center [248, 161] width 63 height 12
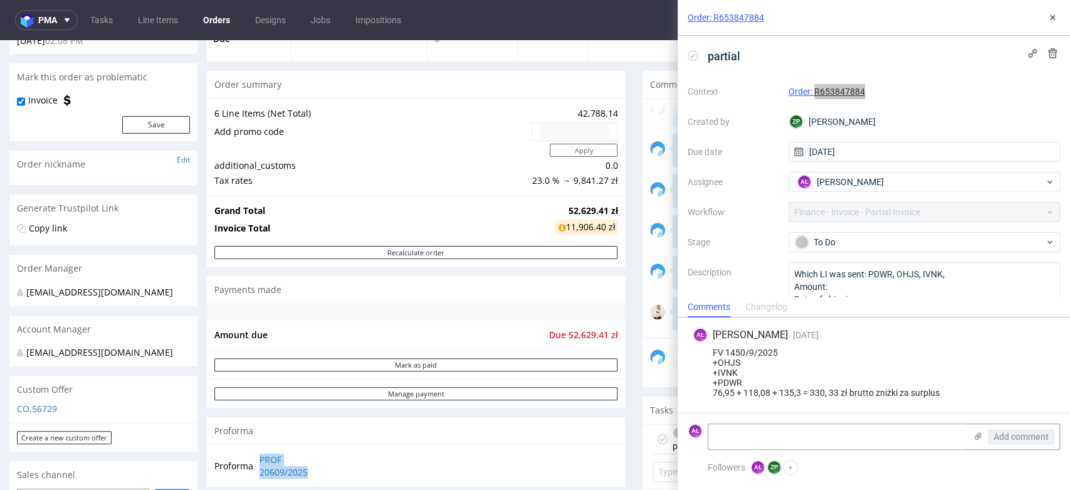
scroll to position [230, 0]
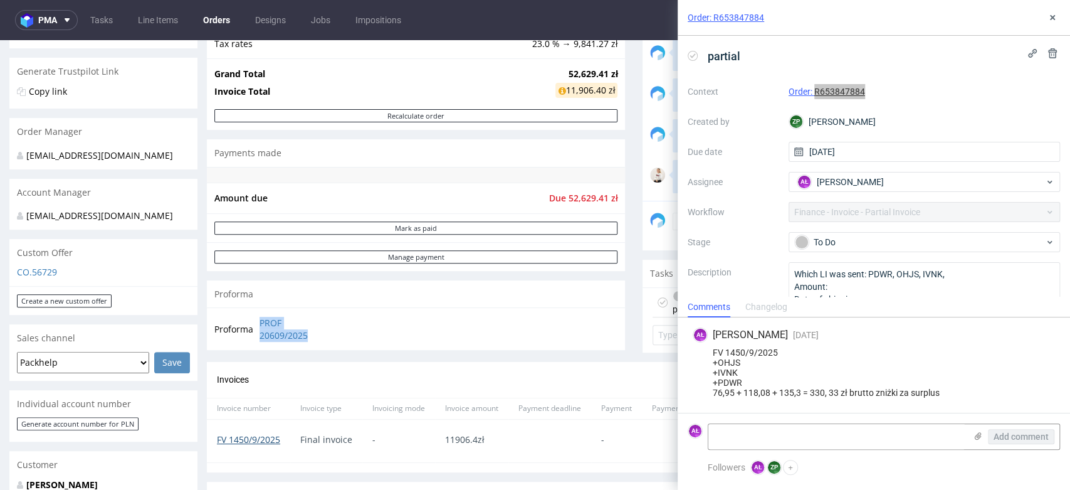
click at [266, 440] on link "FV 1450/9/2025" at bounding box center [248, 439] width 63 height 12
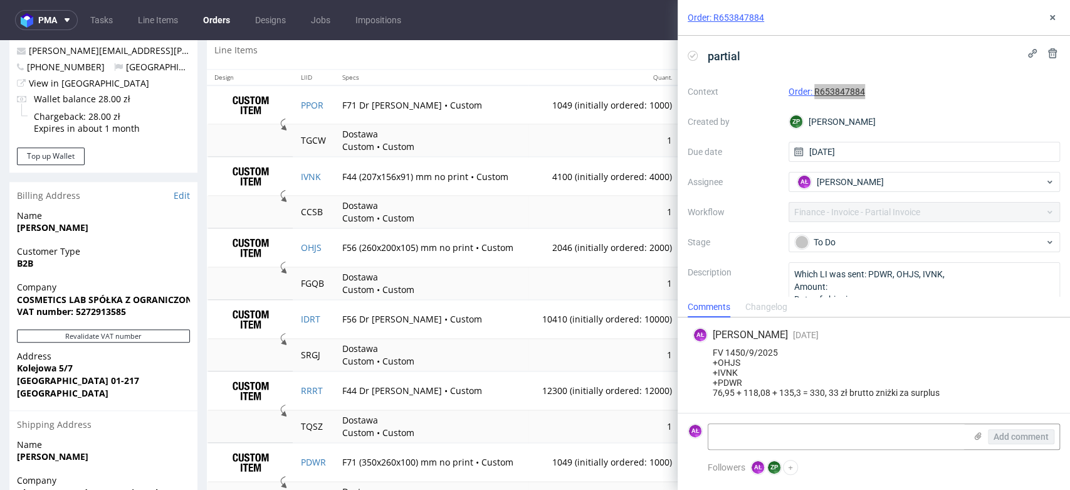
scroll to position [648, 0]
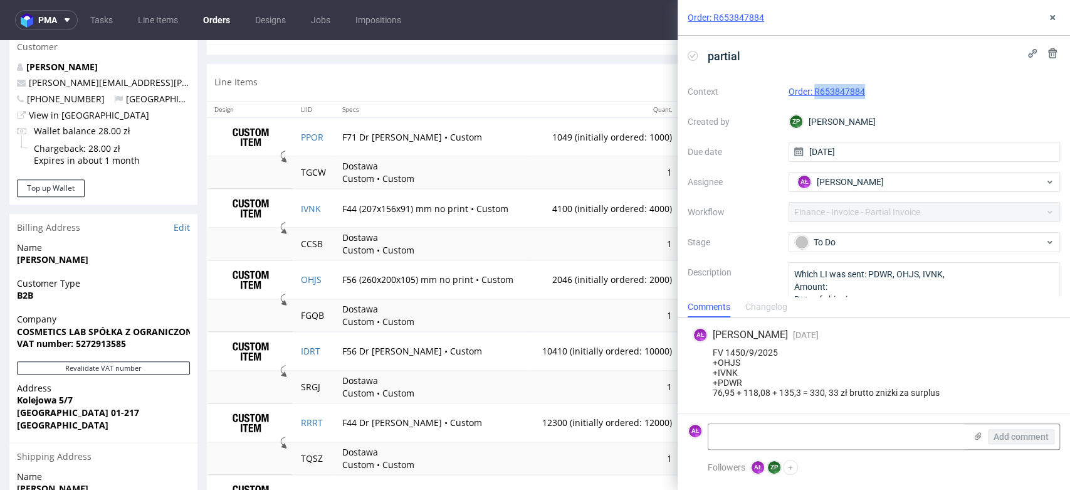
copy link "R653847884"
click at [320, 142] on td "PPOR" at bounding box center [314, 137] width 42 height 40
copy link "PPOR"
click at [759, 445] on textarea at bounding box center [837, 436] width 257 height 25
paste textarea "PPOR"
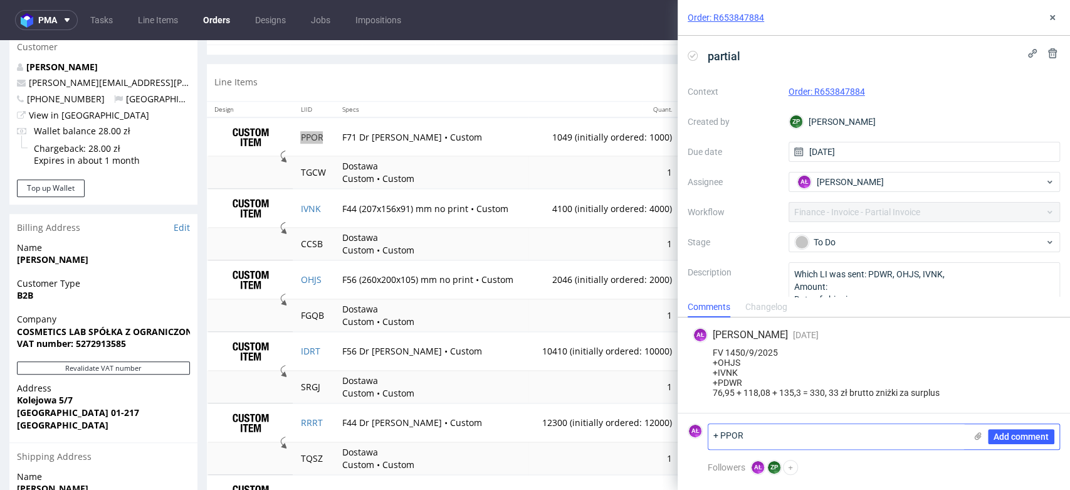
scroll to position [0, 0]
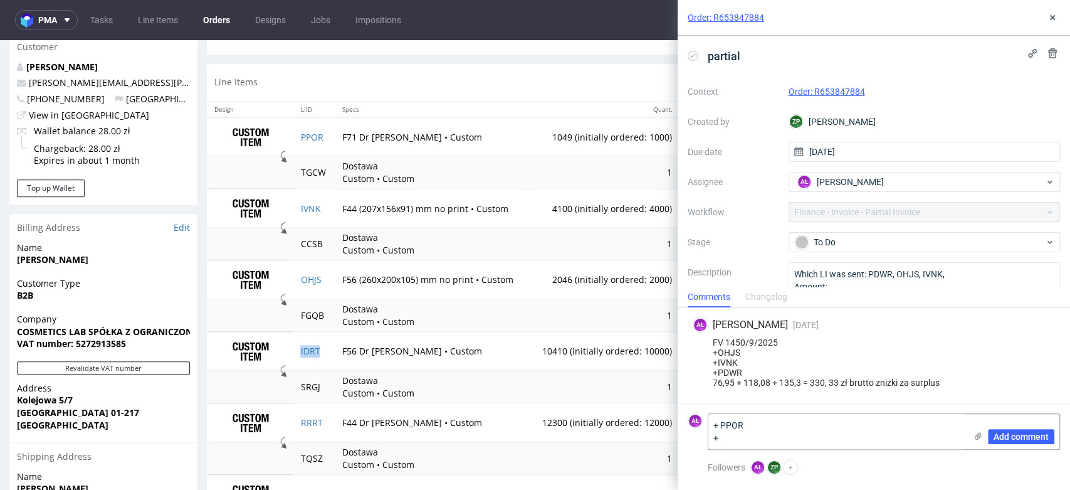
drag, startPoint x: 327, startPoint y: 343, endPoint x: 359, endPoint y: 364, distance: 38.4
click at [325, 344] on td "IDRT" at bounding box center [314, 351] width 42 height 39
copy link "IDRT"
click at [752, 432] on textarea "+ PPOR +" at bounding box center [837, 431] width 257 height 35
paste textarea "IDRT"
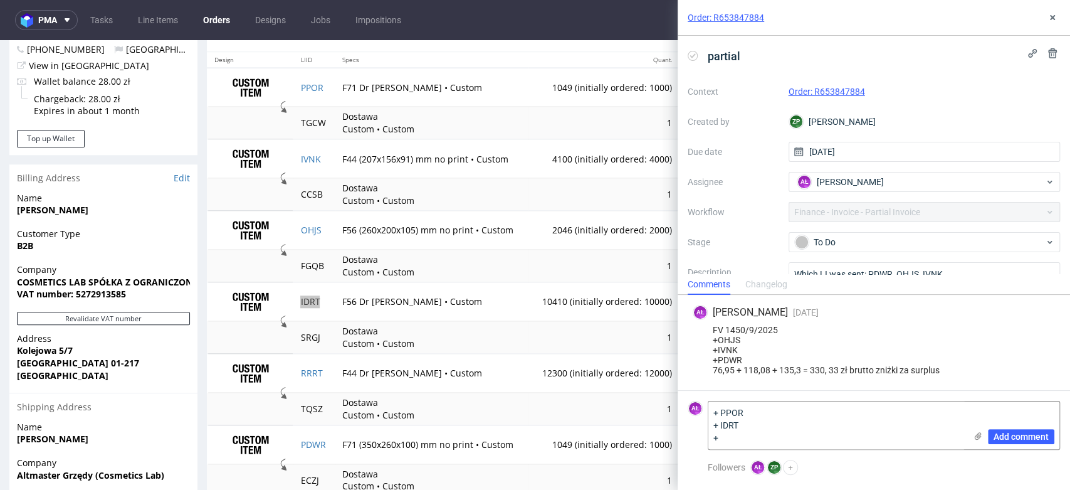
scroll to position [717, 0]
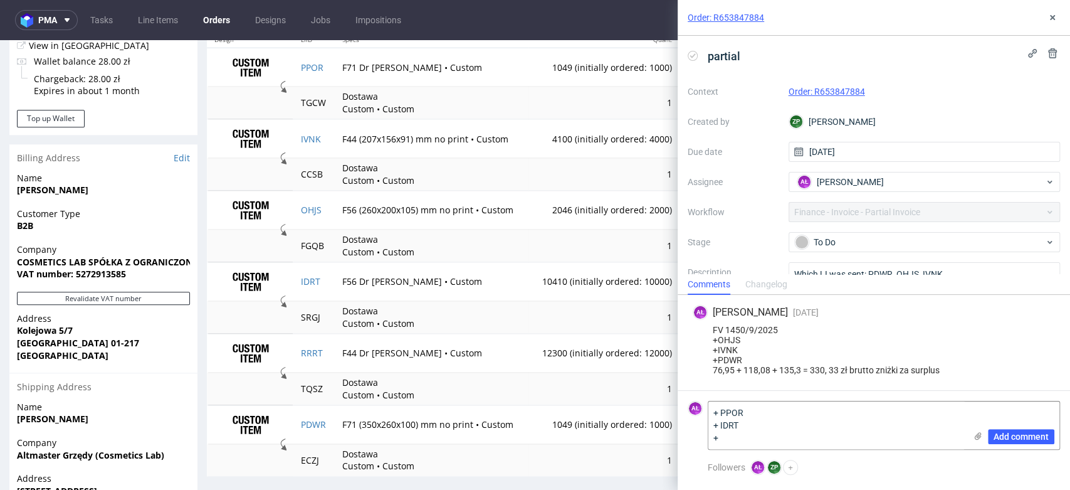
drag, startPoint x: 330, startPoint y: 362, endPoint x: 324, endPoint y: 358, distance: 7.9
click at [324, 358] on tr "RRRT F44 Dr Irena Eris • Custom 12300 (initially ordered: 12000) 1.08 zł 13,284…" at bounding box center [634, 353] width 854 height 39
copy tr
copy link "RRRT"
click at [798, 443] on textarea "+ PPOR + IDRT +" at bounding box center [837, 425] width 257 height 48
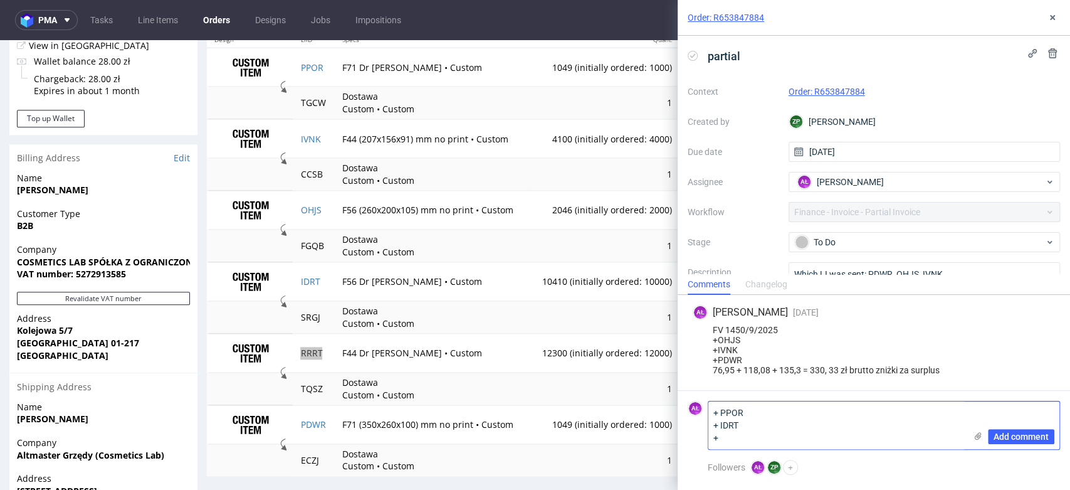
paste textarea "RRRT"
click at [492, 75] on td "F71 Dr [PERSON_NAME] • Custom" at bounding box center [432, 68] width 194 height 40
click at [776, 429] on textarea "+ PPOR + IDRT + RRRT" at bounding box center [837, 425] width 257 height 48
click at [761, 436] on textarea "+ PPOR + IDRT + RRRT" at bounding box center [837, 425] width 257 height 48
click at [767, 406] on textarea "+ PPOR + IDRT + RRRT" at bounding box center [837, 425] width 257 height 48
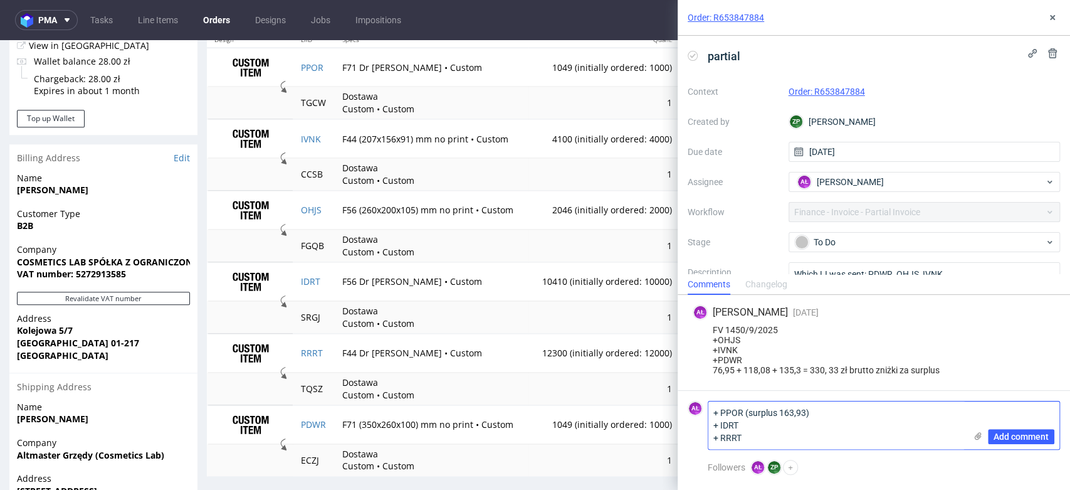
click at [785, 431] on textarea "+ PPOR (surplus 163,93) + IDRT + RRRT" at bounding box center [837, 425] width 257 height 48
click at [771, 437] on textarea "+ PPOR (surplus 163,93) + IDRT (surplus 731,24) + RRRT" at bounding box center [837, 425] width 257 height 48
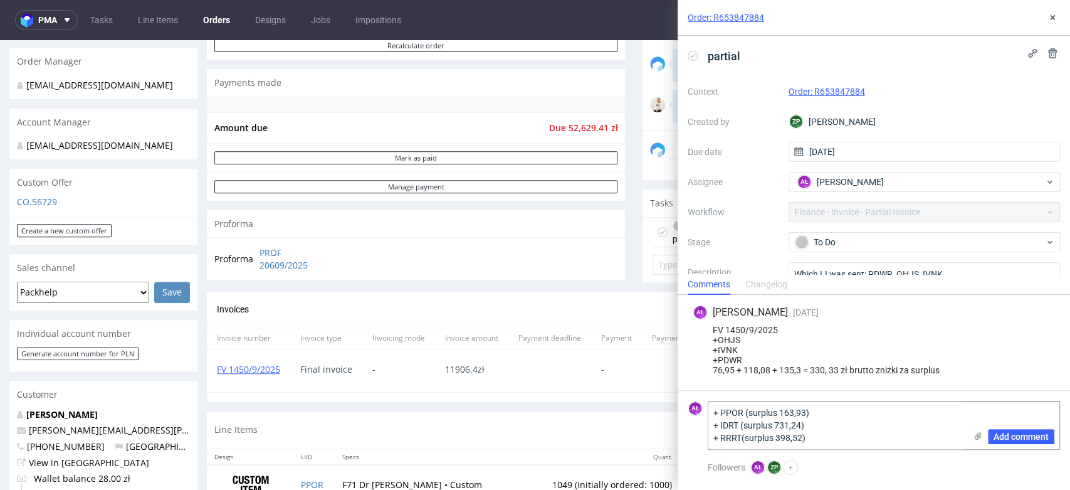
scroll to position [300, 0]
type textarea "+ PPOR (surplus 163,93) + IDRT (surplus 731,24) + RRRT(surplus 398,52)"
click at [256, 370] on link "FV 1450/9/2025" at bounding box center [248, 370] width 63 height 12
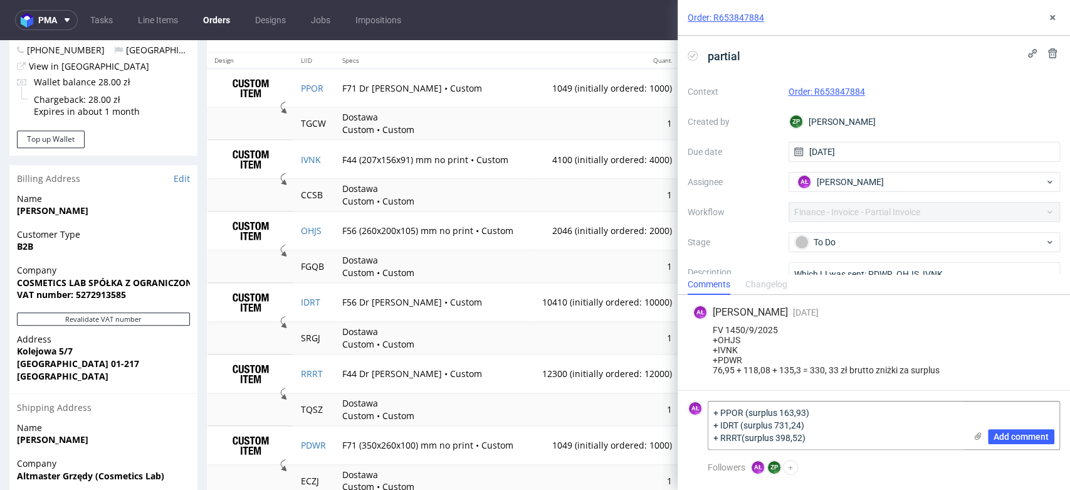
scroll to position [557, 0]
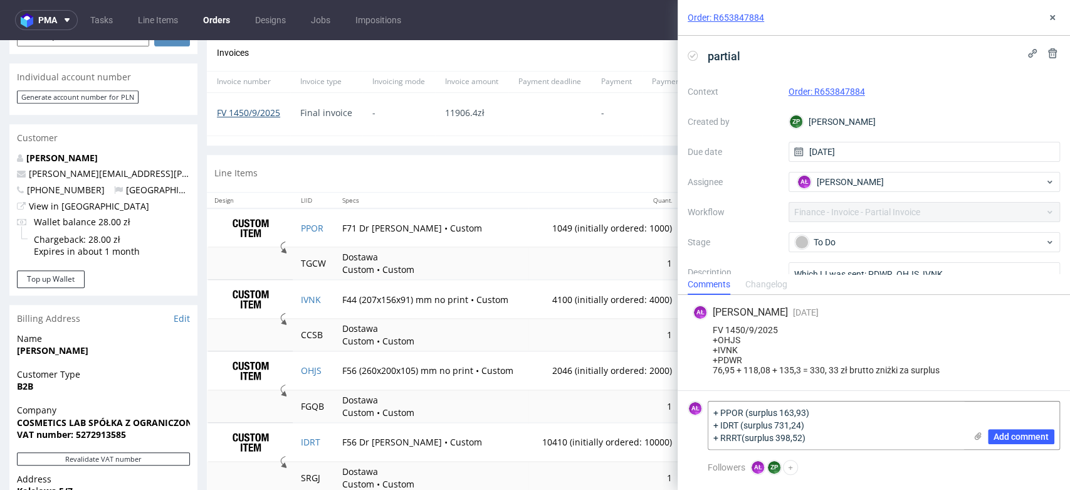
click at [243, 109] on link "FV 1450/9/2025" at bounding box center [248, 113] width 63 height 12
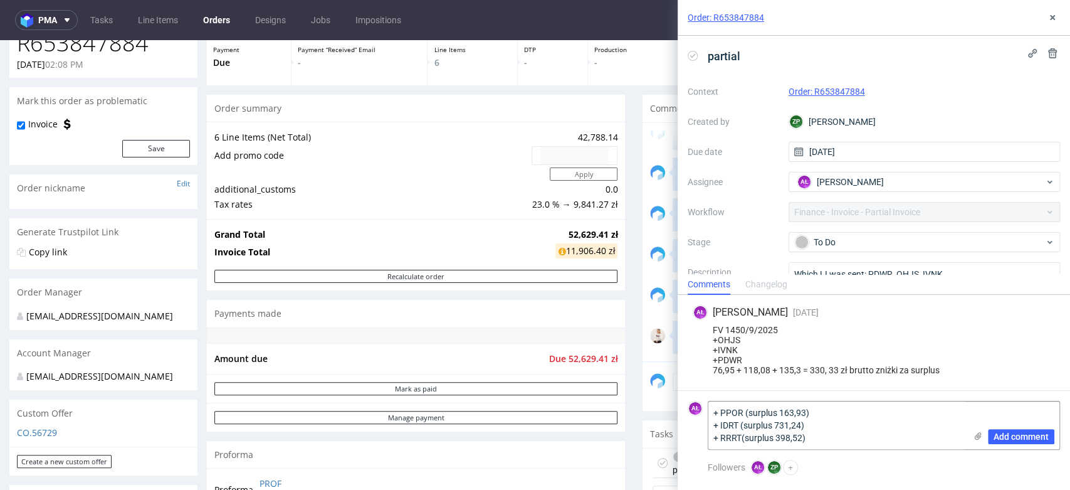
scroll to position [418, 0]
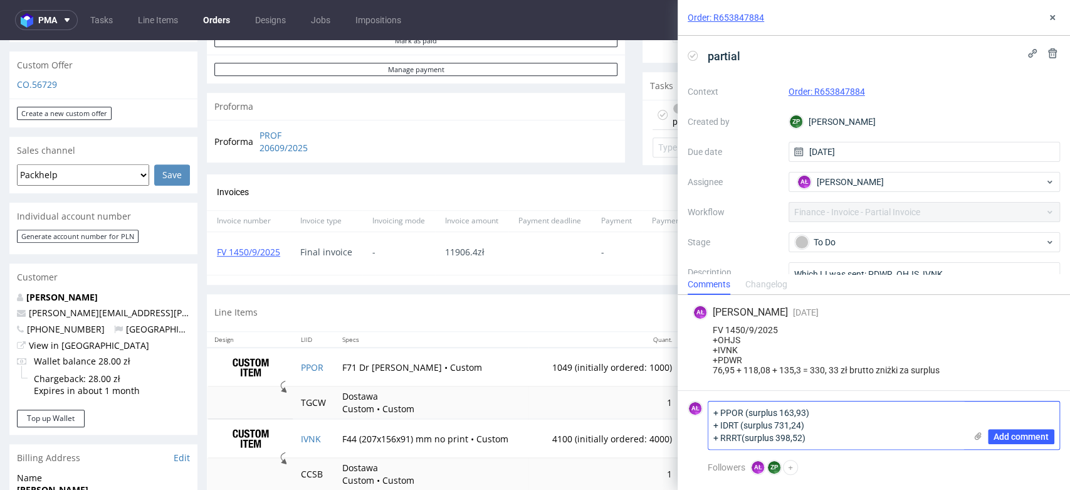
drag, startPoint x: 835, startPoint y: 446, endPoint x: 712, endPoint y: 415, distance: 126.2
click at [712, 415] on textarea "+ PPOR (surplus 163,93) + IDRT (surplus 731,24) + RRRT(surplus 398,52)" at bounding box center [837, 425] width 257 height 48
click at [1050, 18] on icon at bounding box center [1053, 18] width 10 height 10
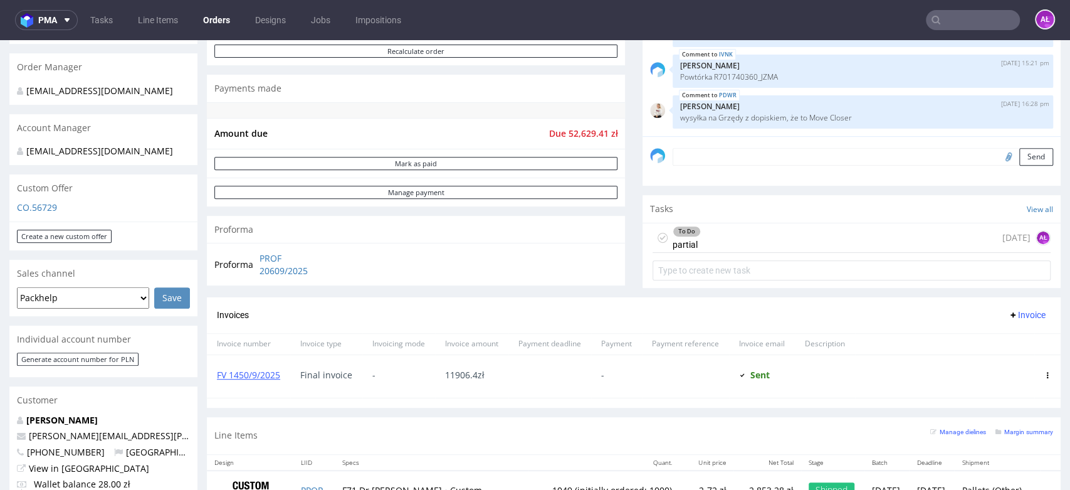
scroll to position [348, 0]
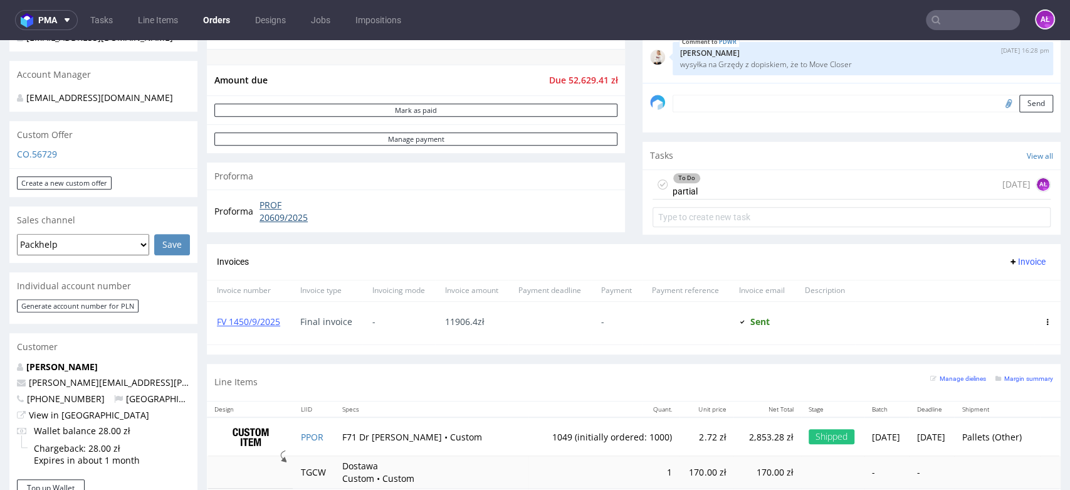
click at [273, 214] on link "PROF 20609/2025" at bounding box center [296, 211] width 72 height 24
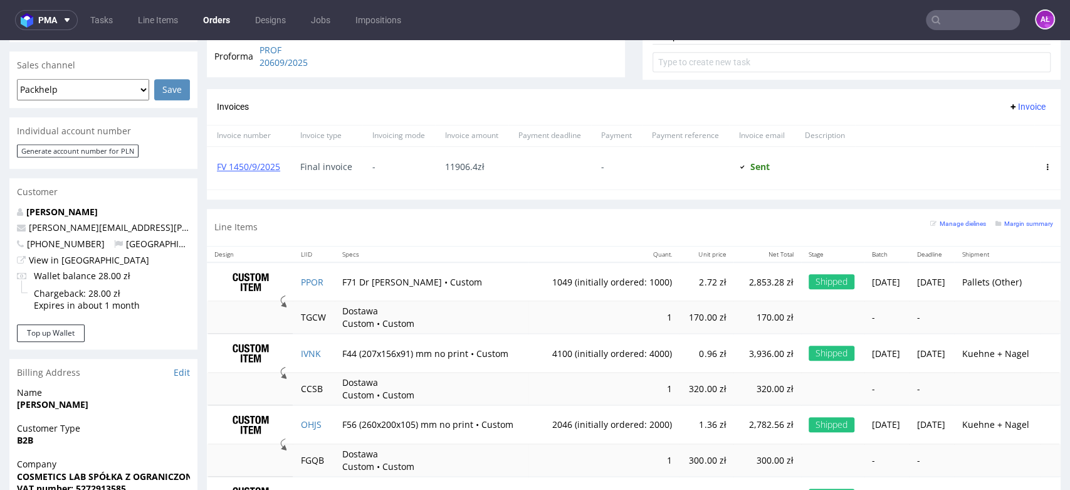
scroll to position [487, 0]
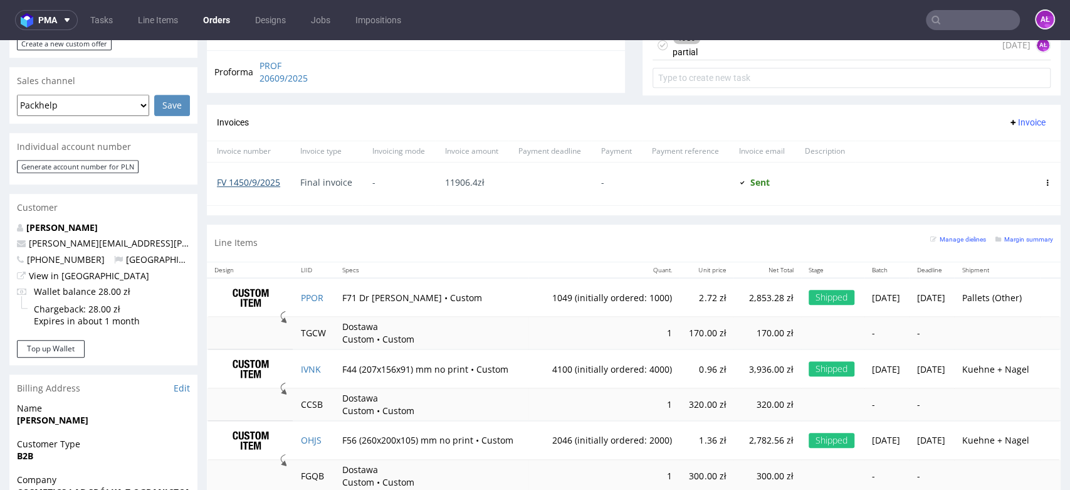
click at [268, 184] on link "FV 1450/9/2025" at bounding box center [248, 182] width 63 height 12
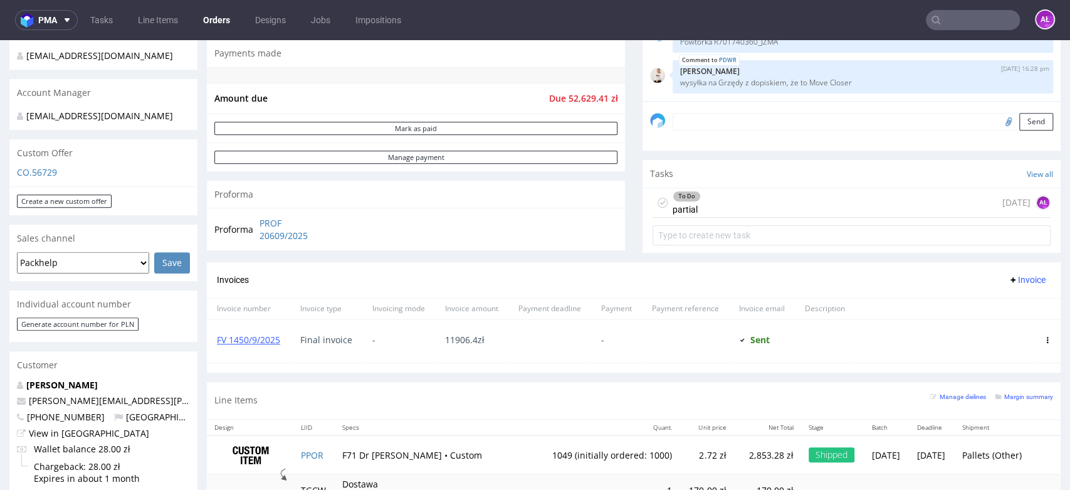
scroll to position [348, 0]
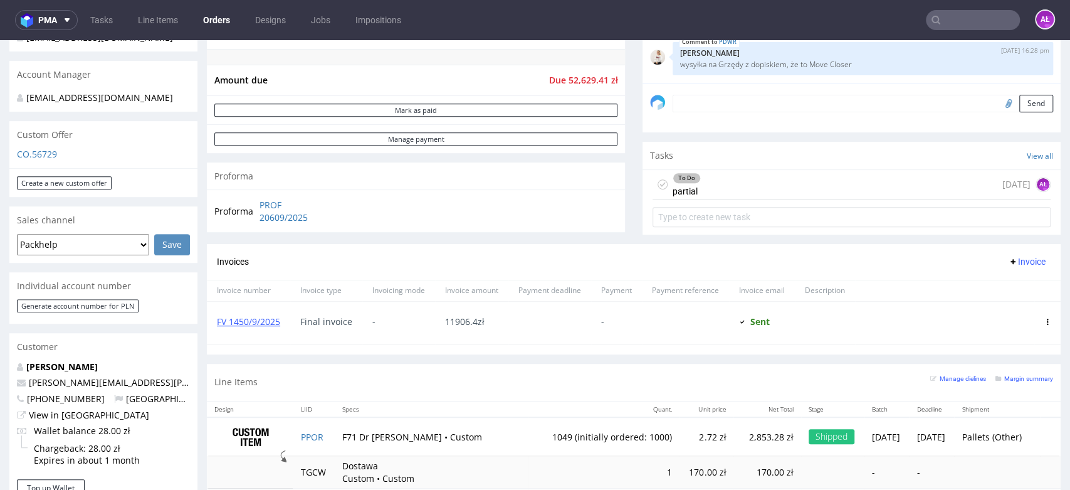
click at [729, 177] on div "To Do partial 5 days ago AŁ" at bounding box center [852, 184] width 398 height 29
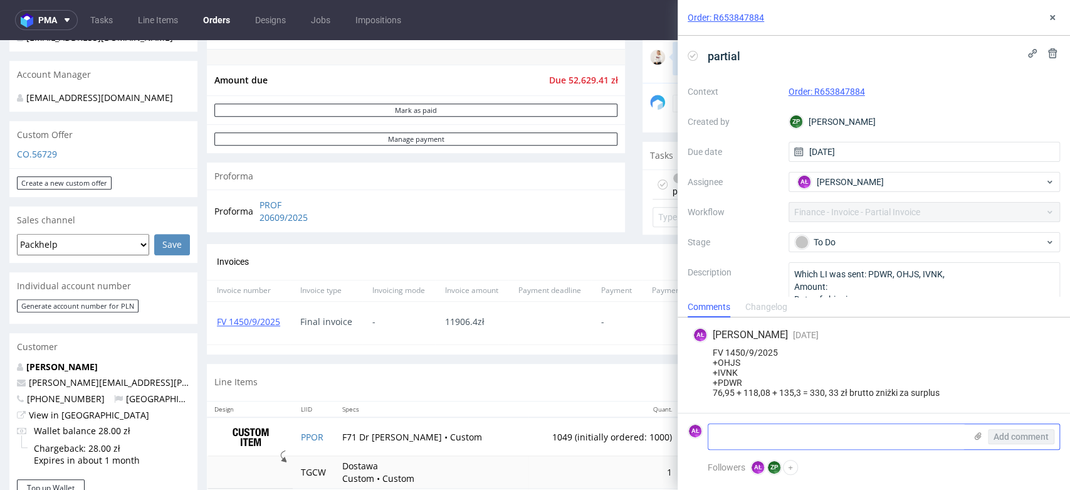
click at [751, 435] on textarea at bounding box center [837, 436] width 257 height 25
paste textarea "+ PPOR (surplus 163,93) + IDRT (surplus 731,24) + RRRT(surplus 398,52)"
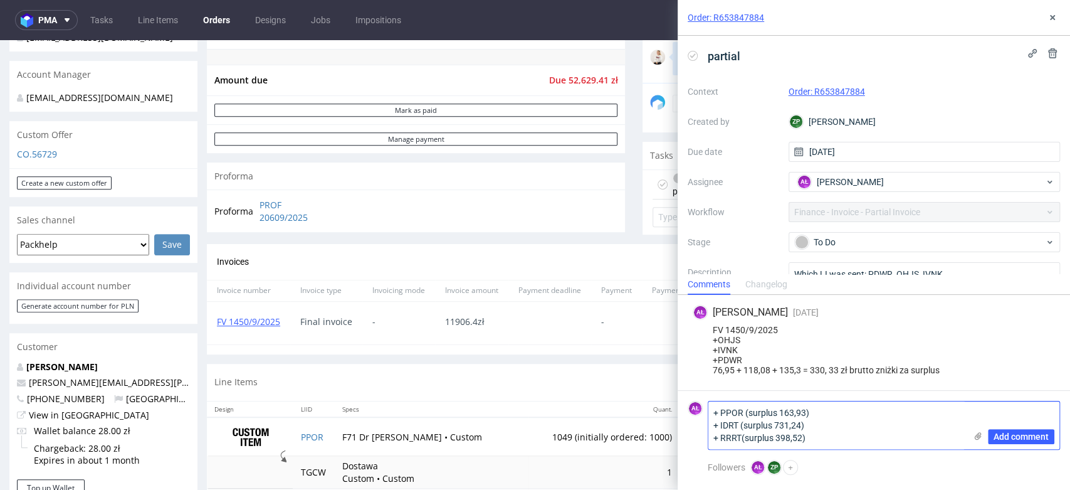
click at [843, 438] on textarea "+ PPOR (surplus 163,93) + IDRT (surplus 731,24) + RRRT(surplus 398,52)" at bounding box center [837, 425] width 257 height 48
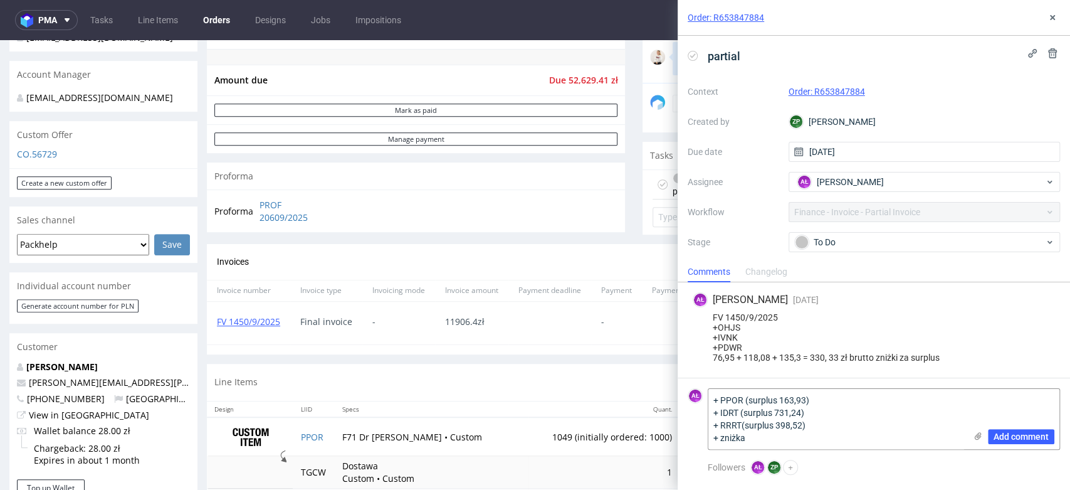
type textarea "+ PPOR (surplus 163,93) + IDRT (surplus 731,24) + RRRT(surplus 398,52) + zniżka"
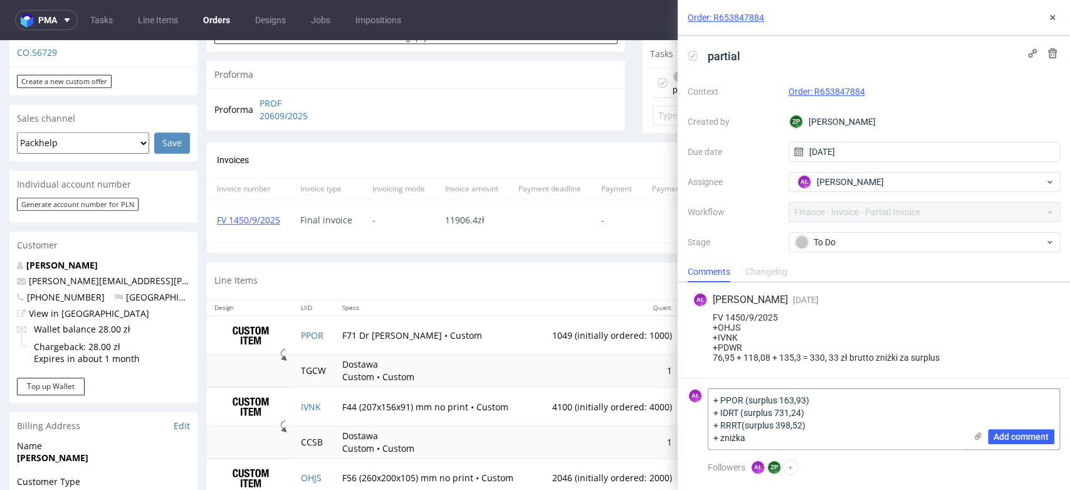
scroll to position [487, 0]
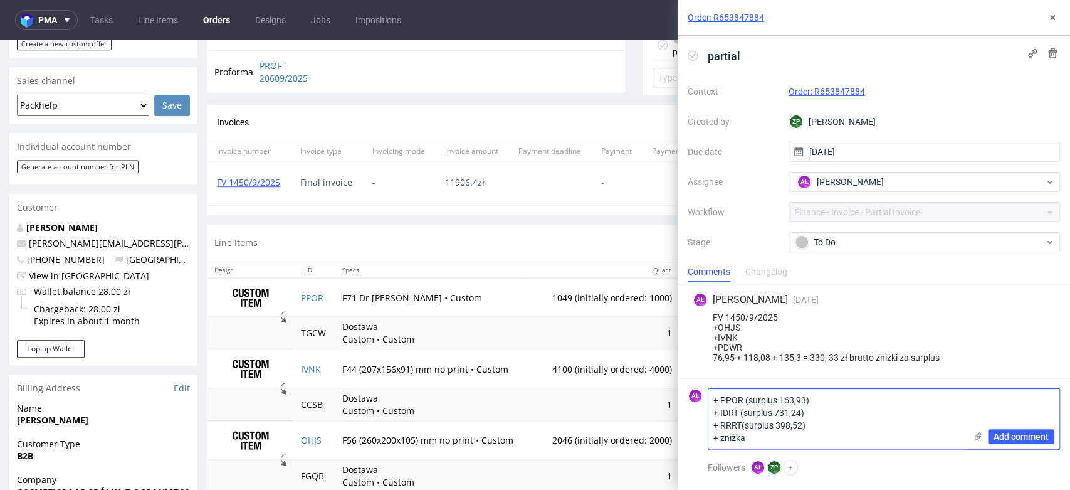
drag, startPoint x: 777, startPoint y: 438, endPoint x: 712, endPoint y: 396, distance: 77.1
click at [712, 396] on textarea "+ PPOR (surplus 163,93) + IDRT (surplus 731,24) + RRRT(surplus 398,52) + zniżka" at bounding box center [837, 419] width 257 height 60
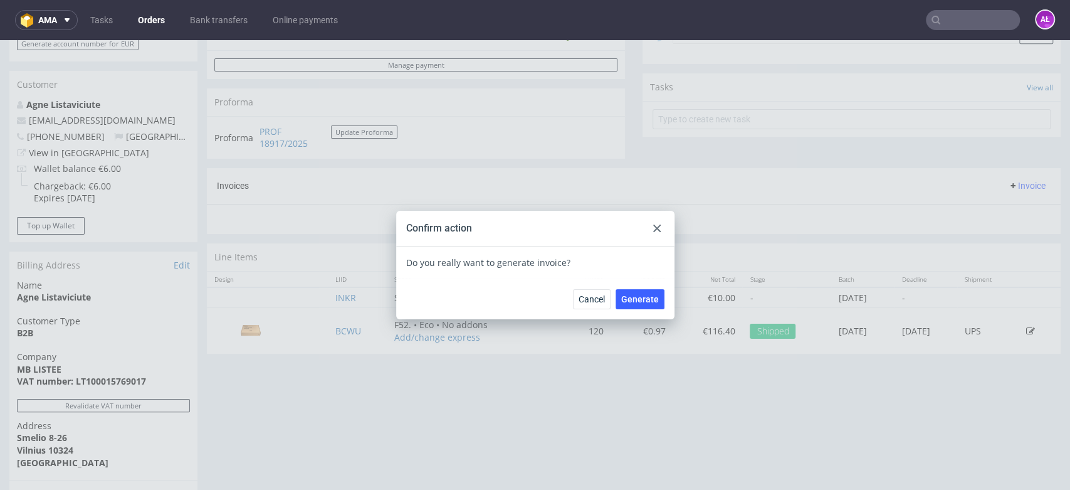
scroll to position [3, 0]
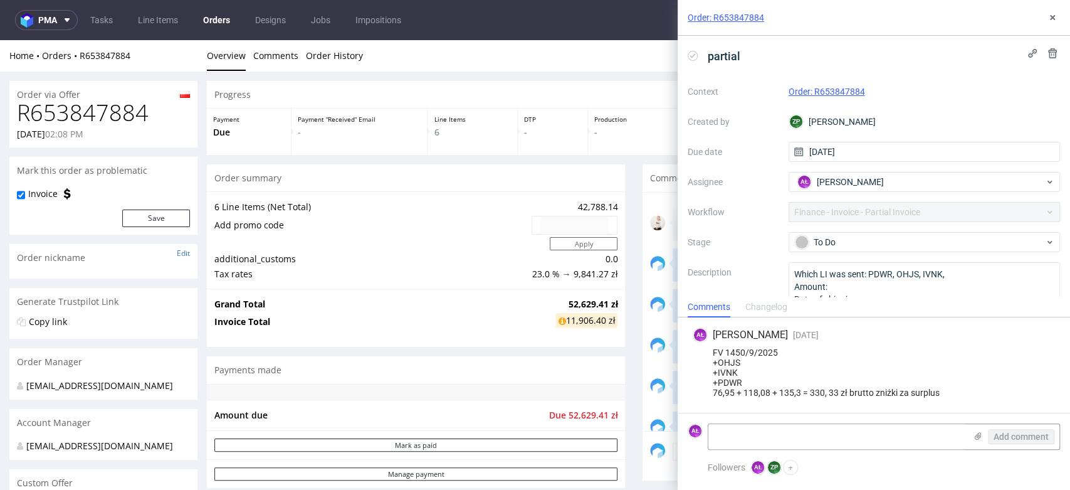
scroll to position [144, 0]
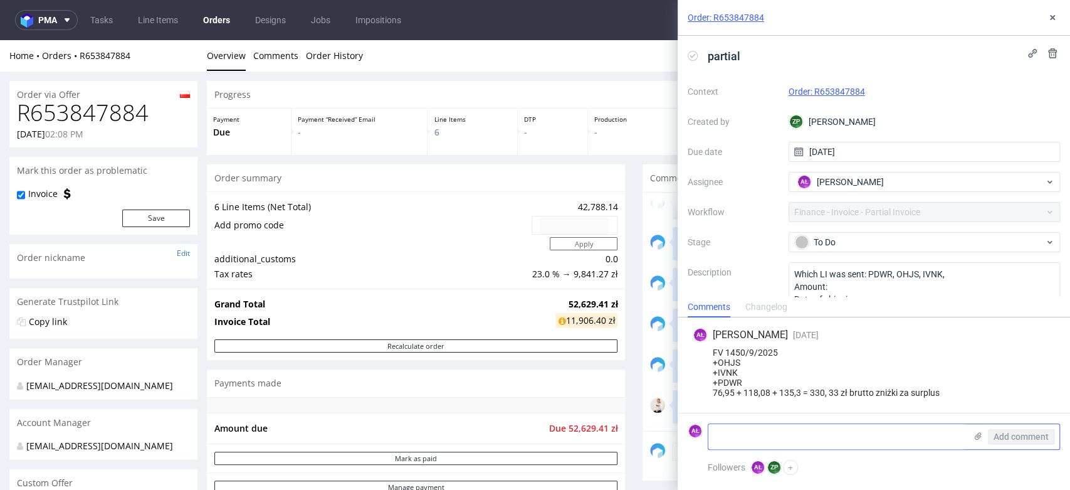
click at [815, 439] on textarea at bounding box center [837, 436] width 257 height 25
paste textarea "PPOR ,IDRT i RRRT"
click at [717, 430] on textarea "PPOR ,IDRT i RRRT" at bounding box center [837, 436] width 257 height 25
paste textarea "FV 1707/9/2025"
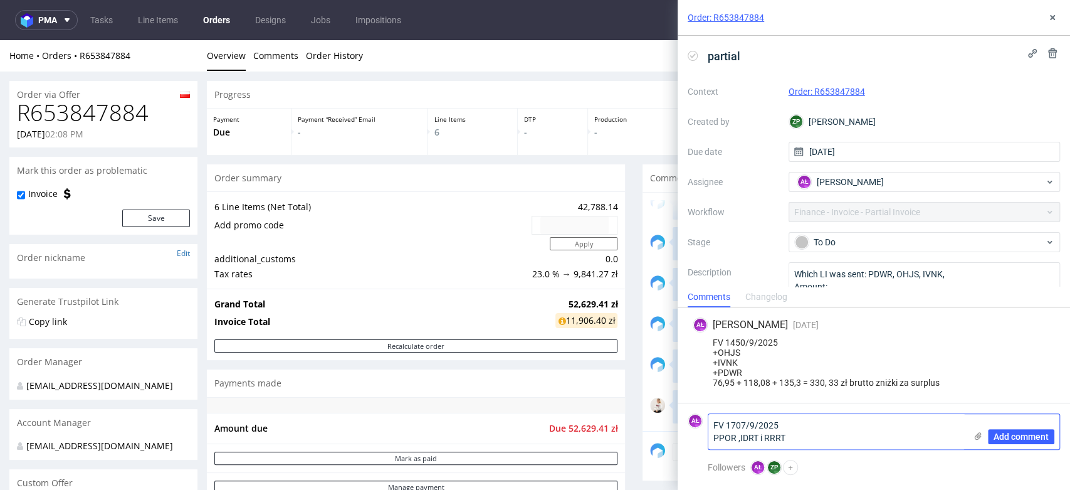
click at [857, 437] on textarea "FV 1707/9/2025 PPOR ,IDRT i RRRT" at bounding box center [837, 431] width 257 height 35
click at [709, 441] on textarea "FV 1707/9/2025 PPOR ,IDRT i RRRT" at bounding box center [837, 431] width 257 height 35
click at [747, 441] on textarea "FV 1707/9/2025 +PPOR ,IDRT i RRRT" at bounding box center [837, 431] width 257 height 35
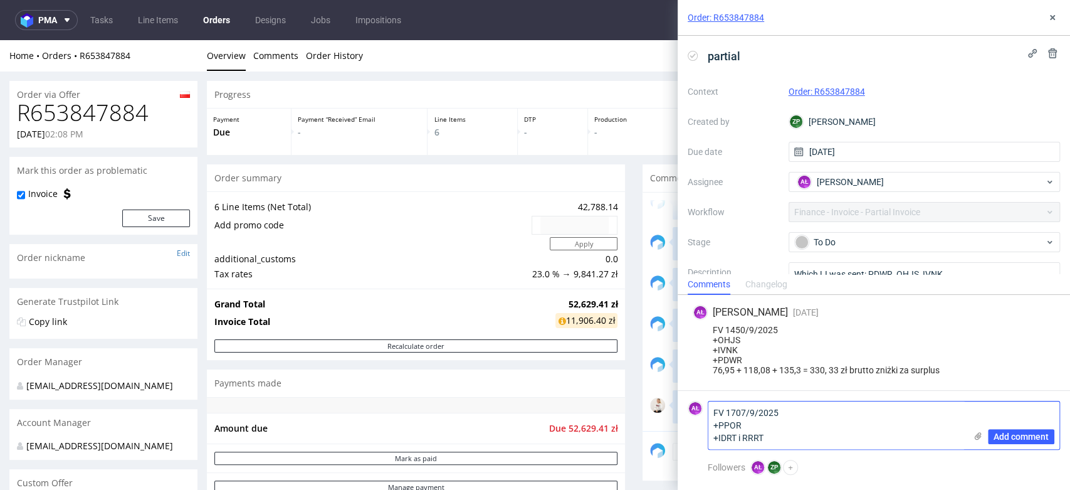
click at [742, 441] on textarea "FV 1707/9/2025 +PPOR +IDRT i RRRT" at bounding box center [837, 425] width 257 height 48
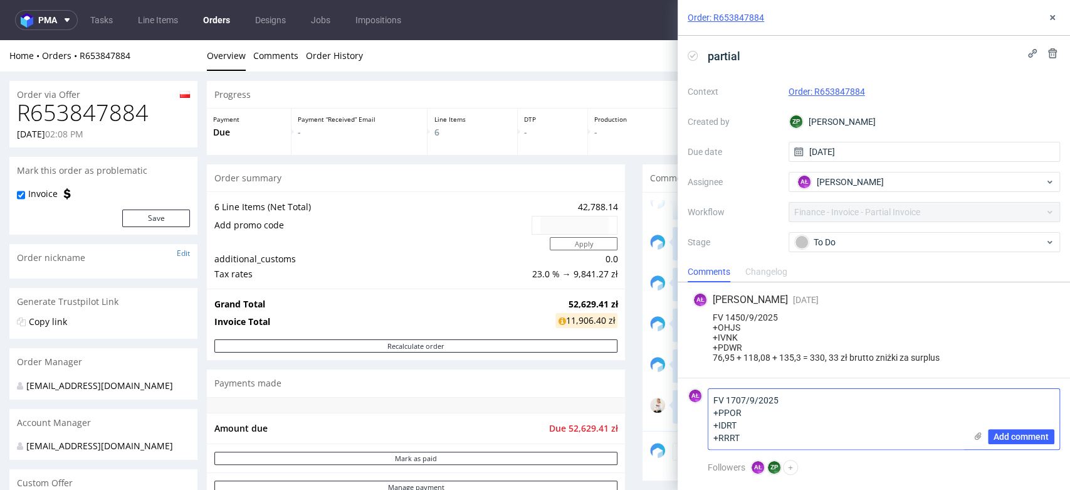
click at [742, 441] on textarea "FV 1707/9/2025 +PPOR +IDRT +RRRT" at bounding box center [837, 419] width 257 height 60
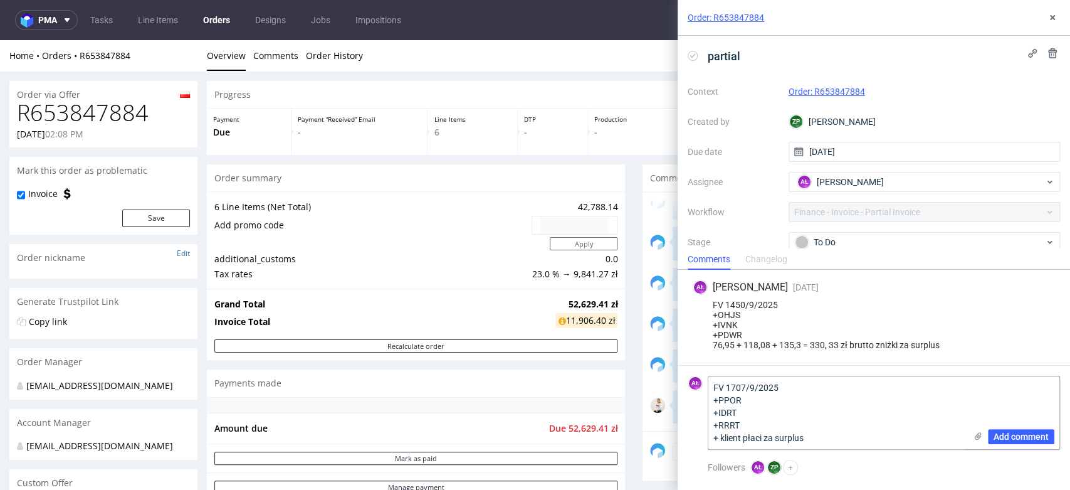
type textarea "FV 1707/9/2025 +PPOR +IDRT +RRRT + klient płaci za surplus"
click at [1010, 434] on span "Add comment" at bounding box center [1021, 436] width 55 height 9
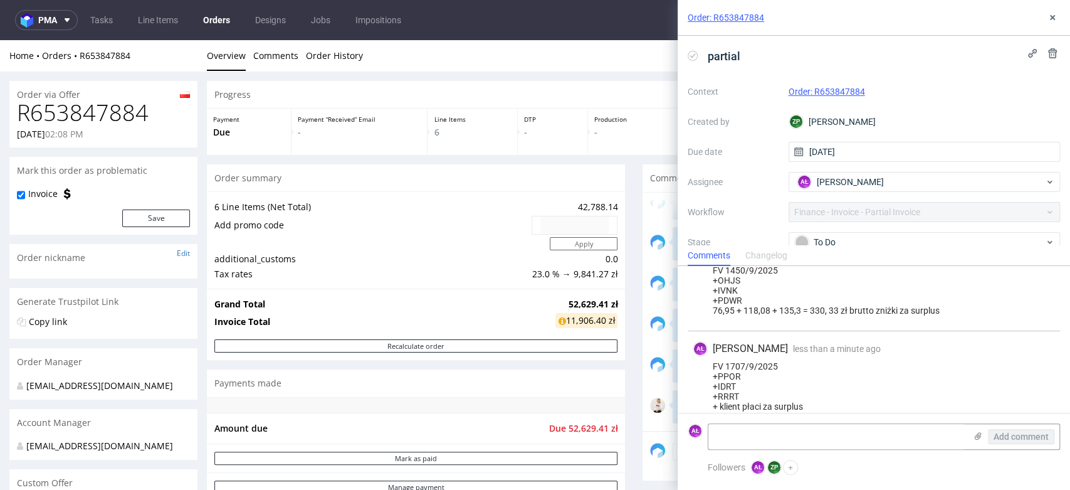
scroll to position [43, 0]
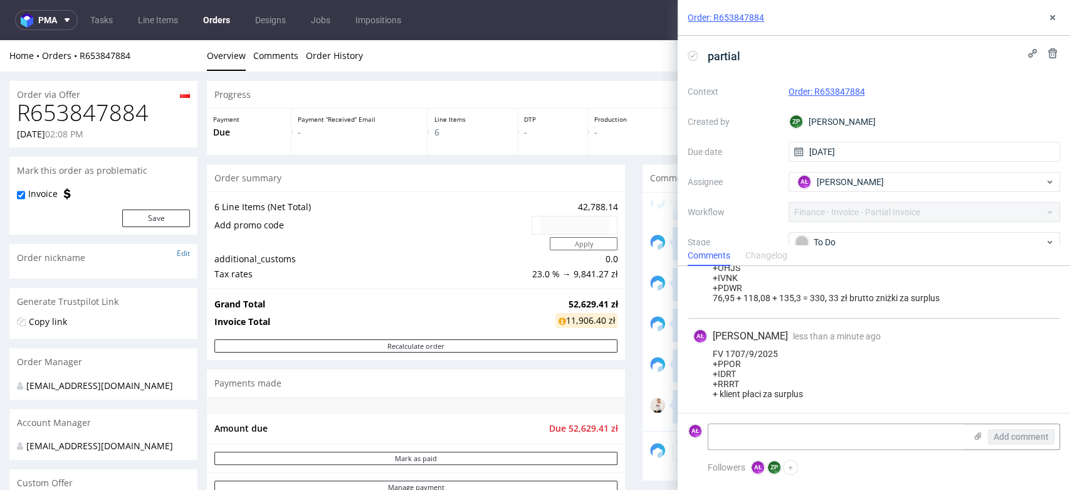
click at [694, 54] on use at bounding box center [693, 55] width 6 height 4
click at [1048, 14] on icon at bounding box center [1053, 18] width 10 height 10
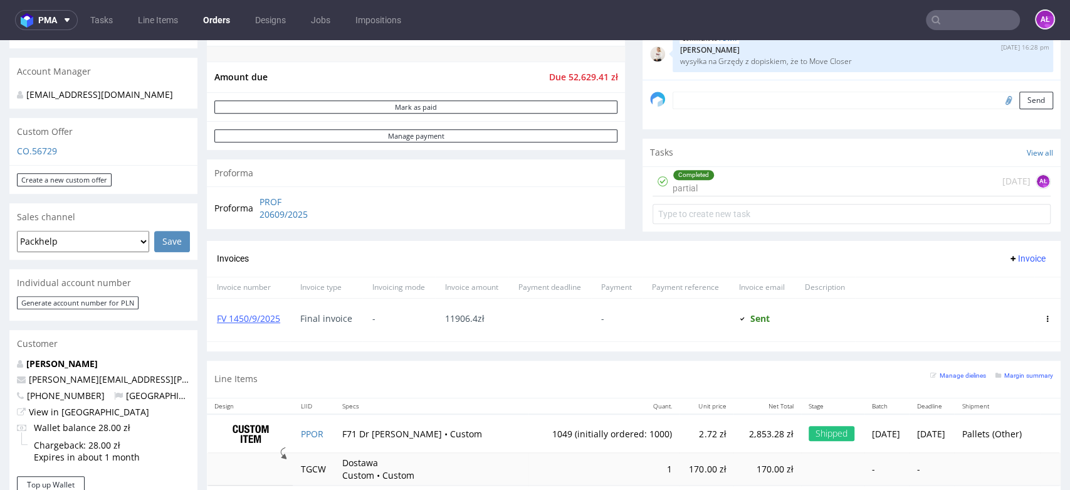
scroll to position [399, 0]
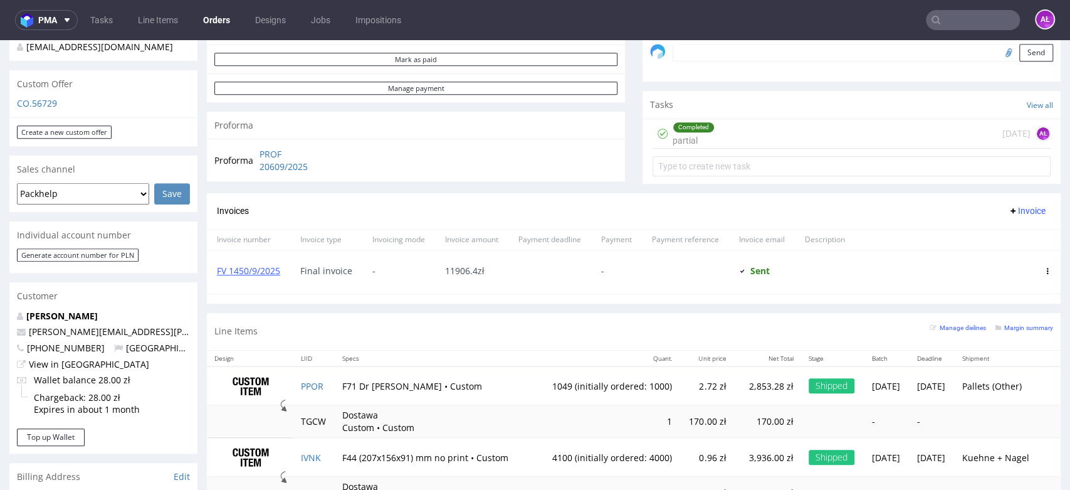
click at [1008, 211] on span "Invoice" at bounding box center [1027, 211] width 38 height 10
click at [993, 233] on span "Upload" at bounding box center [1005, 236] width 61 height 13
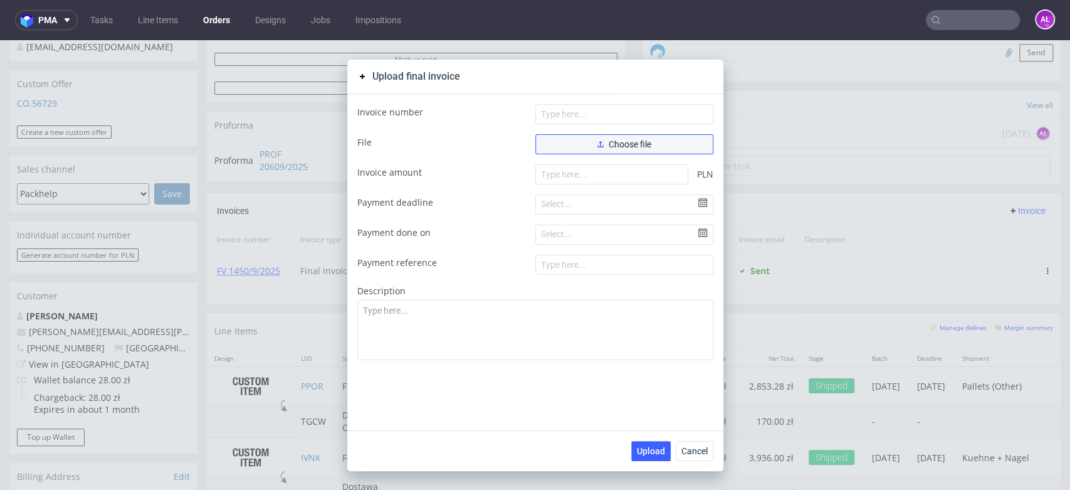
click at [610, 141] on span "Choose file" at bounding box center [625, 144] width 54 height 9
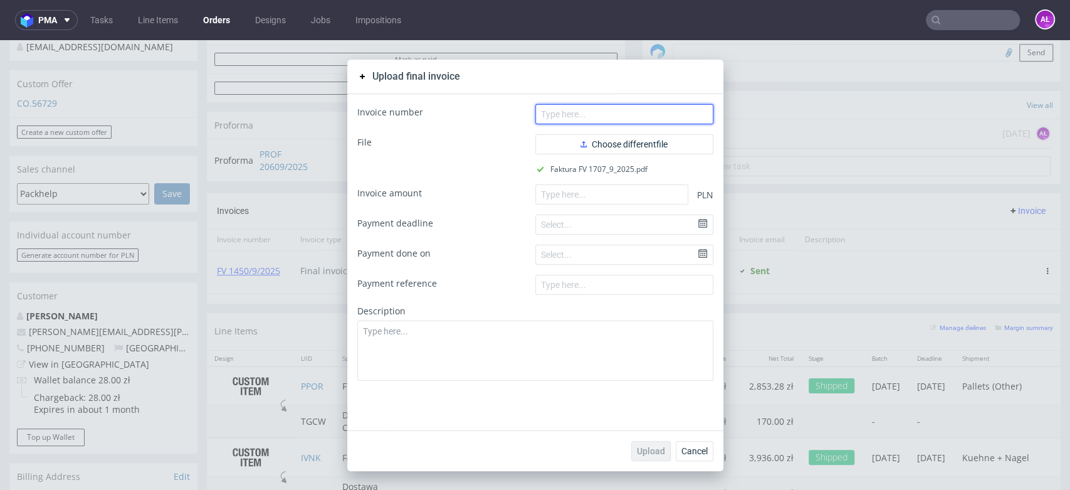
click at [679, 115] on input "text" at bounding box center [625, 114] width 178 height 20
paste input "FV 1707/9/2025"
type input "FV 1707/9/2025"
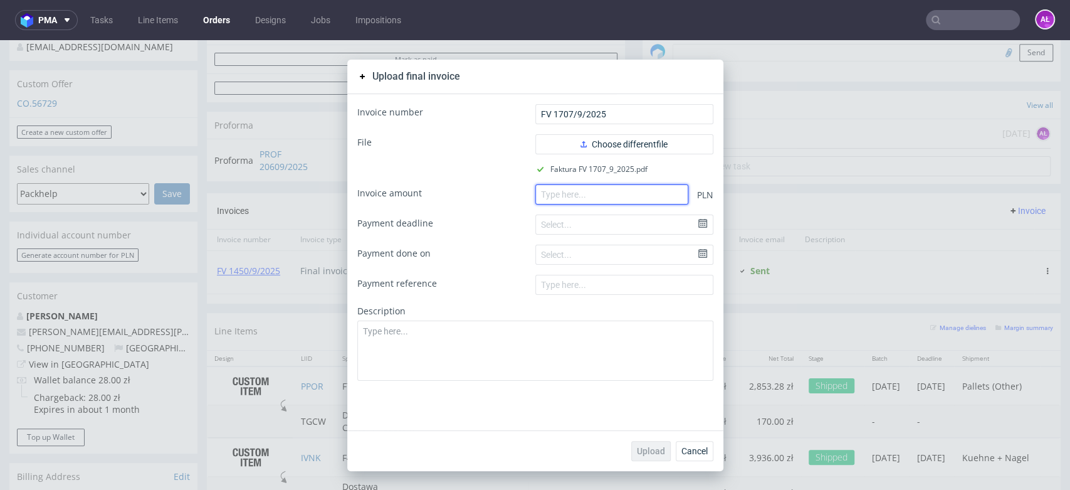
click at [602, 189] on input "number" at bounding box center [612, 194] width 153 height 20
paste input "40395.39"
type input "40395.39"
click at [650, 453] on span "Upload" at bounding box center [651, 450] width 28 height 9
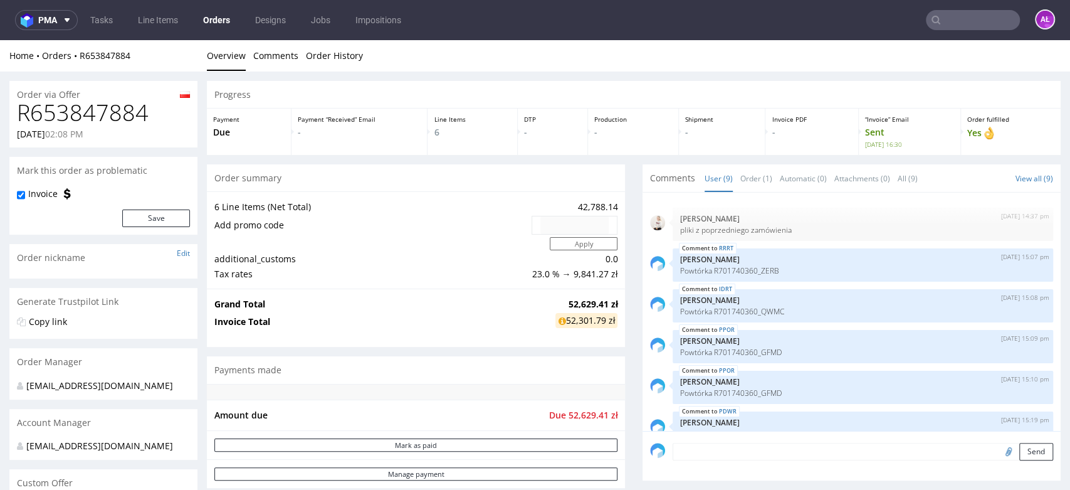
scroll to position [144, 0]
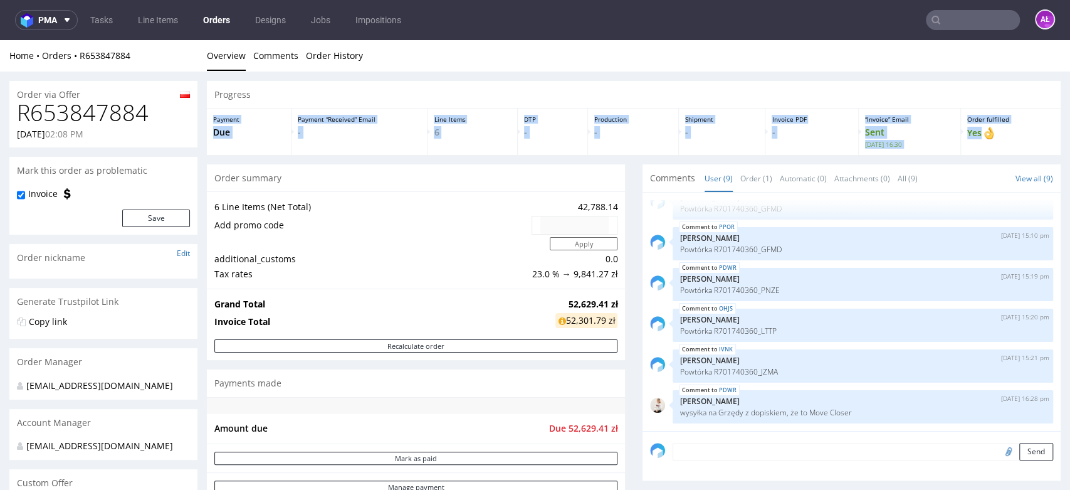
drag, startPoint x: 1048, startPoint y: 102, endPoint x: 1047, endPoint y: 139, distance: 37.0
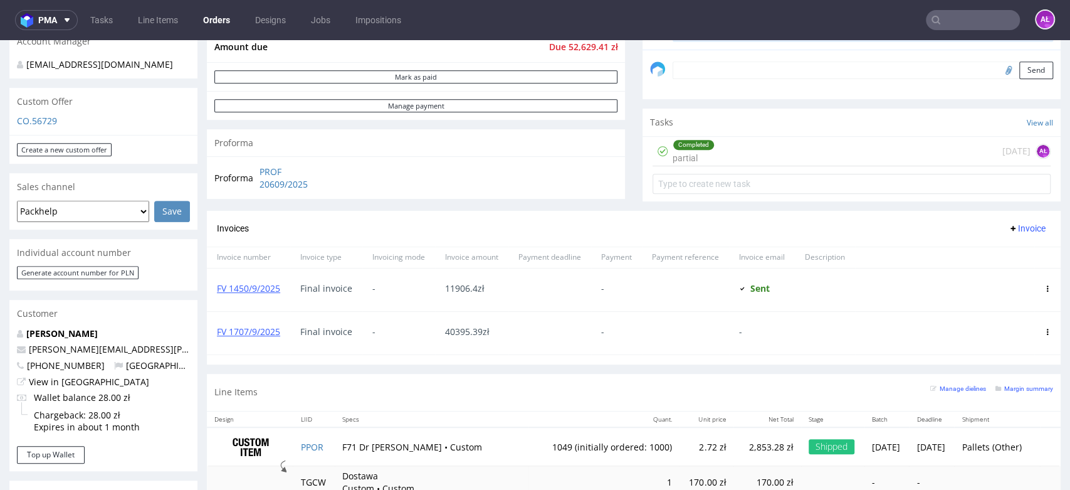
scroll to position [409, 0]
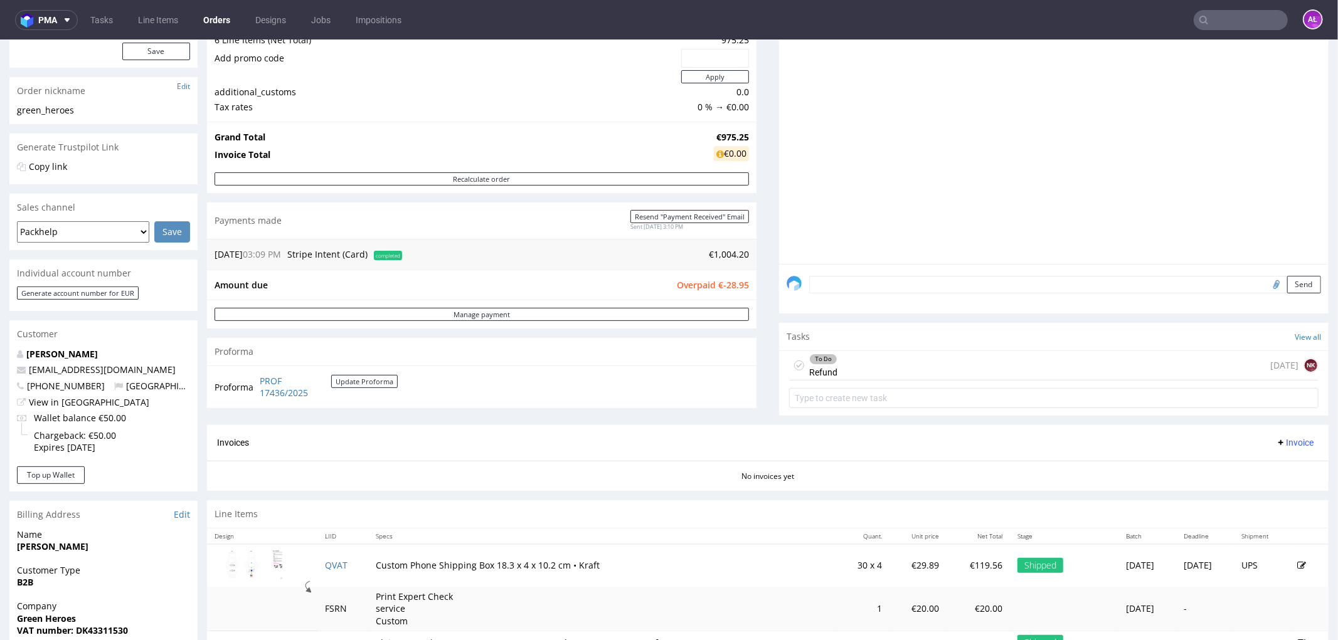
scroll to position [209, 0]
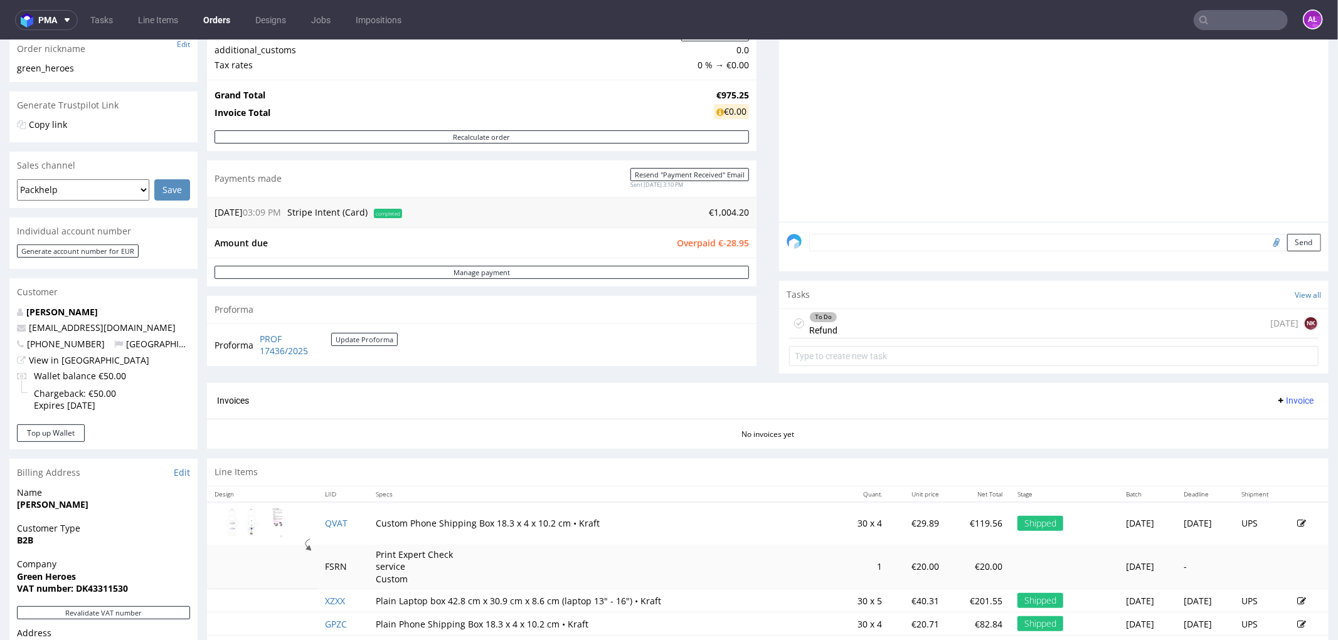
click at [868, 323] on div "To Do Refund 4 days ago NK" at bounding box center [1053, 323] width 529 height 29
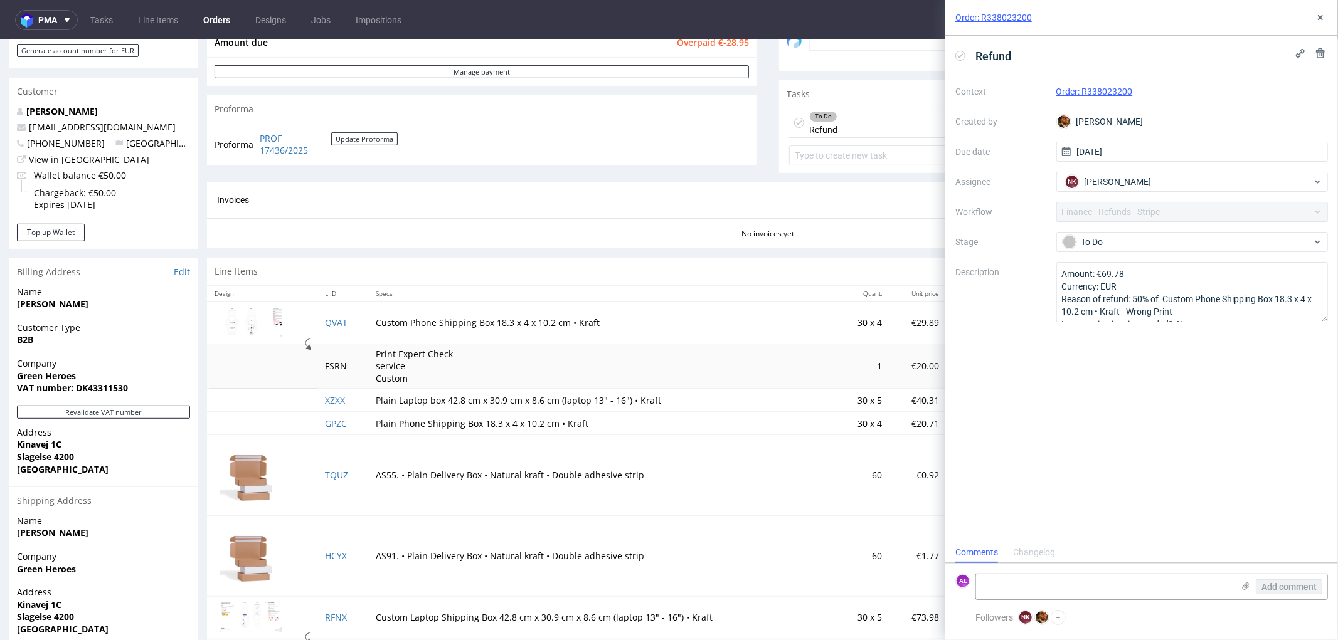
scroll to position [487, 0]
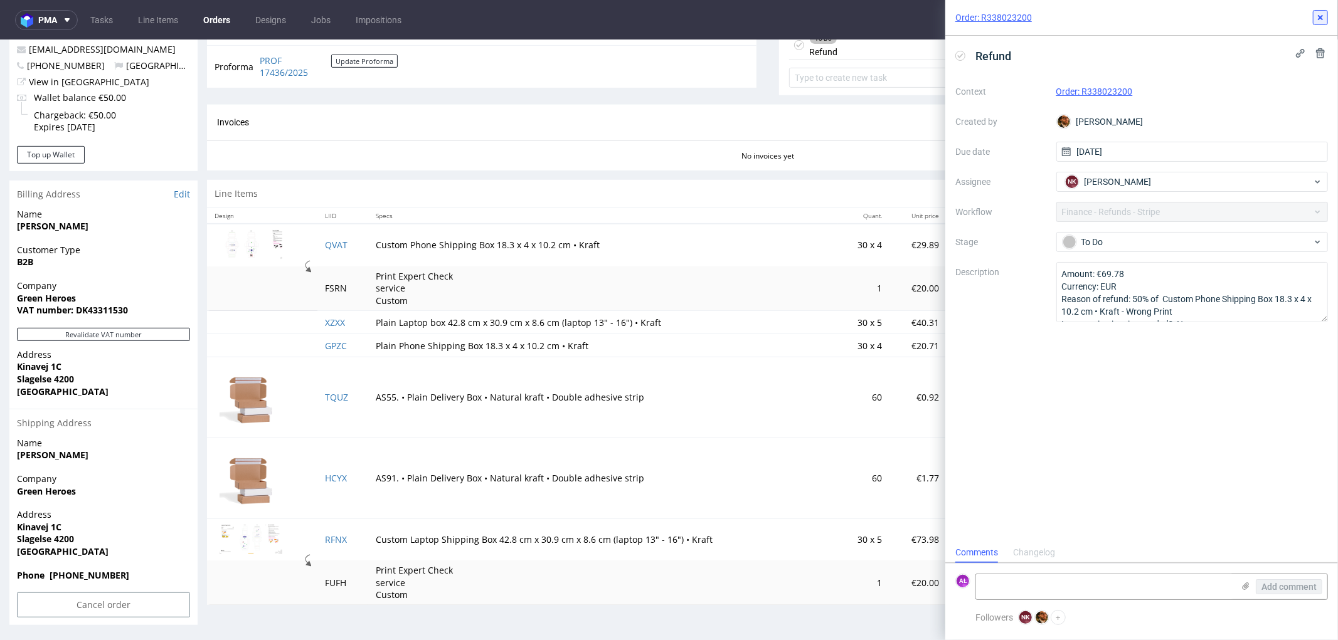
click at [1319, 16] on use at bounding box center [1320, 17] width 5 height 5
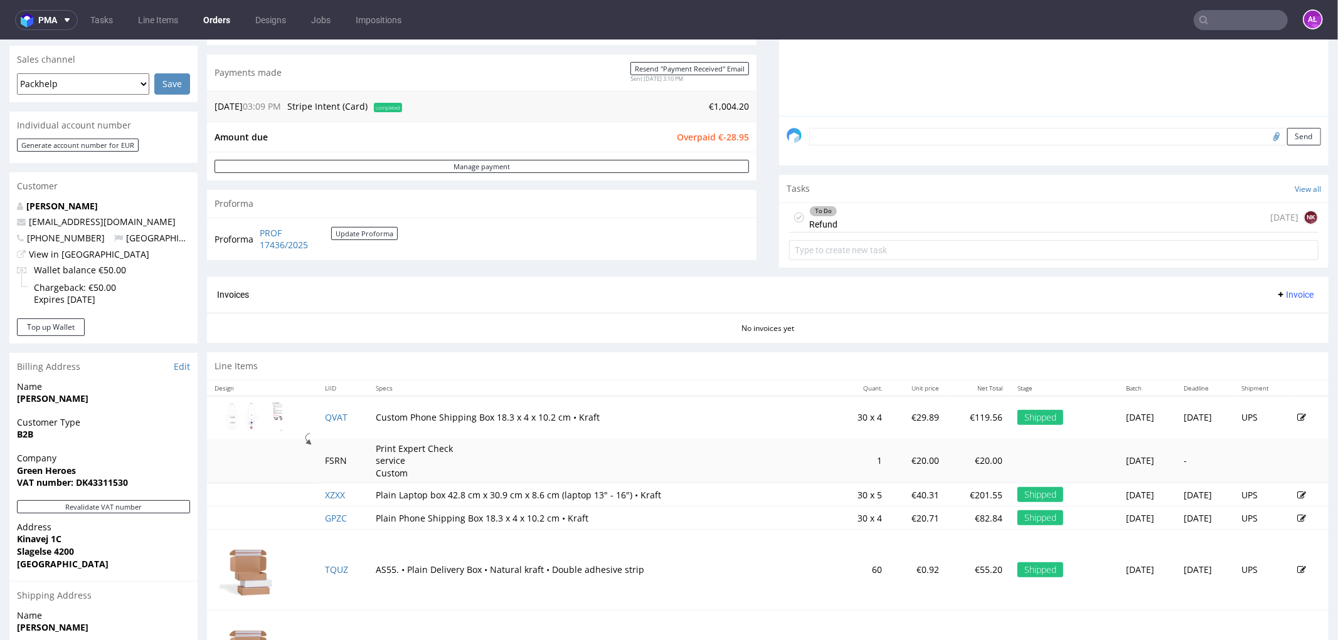
scroll to position [278, 0]
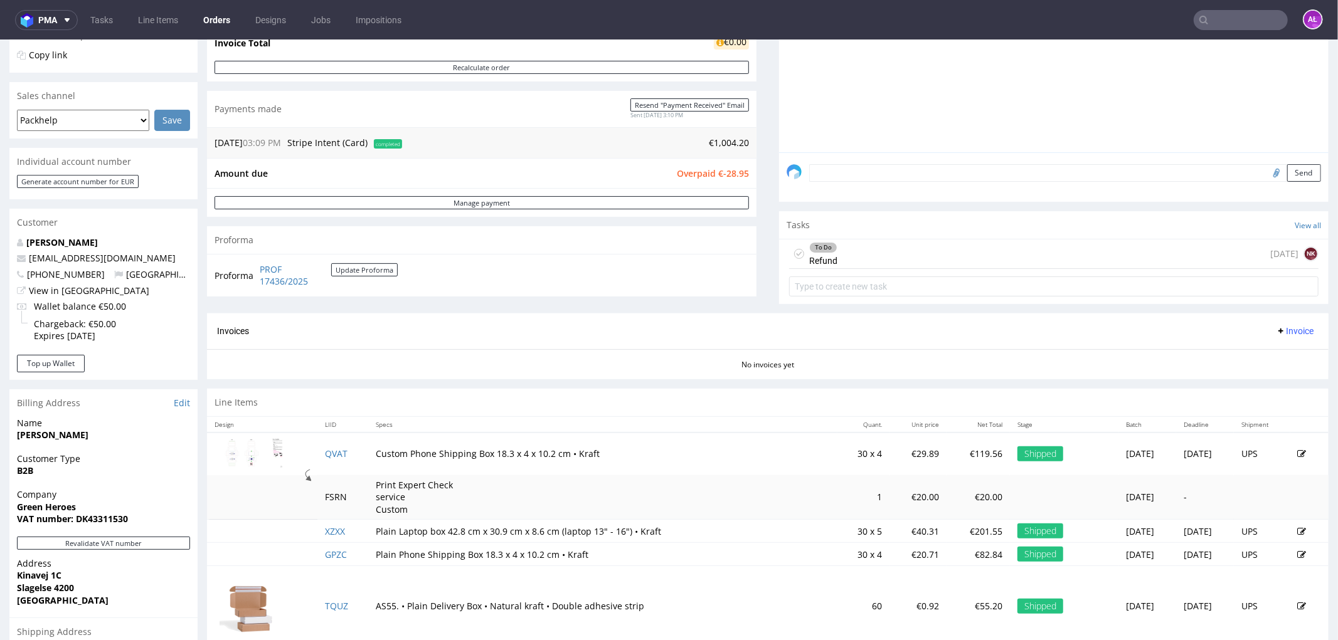
click at [845, 252] on div "To Do Refund 4 days ago NK" at bounding box center [1053, 253] width 529 height 29
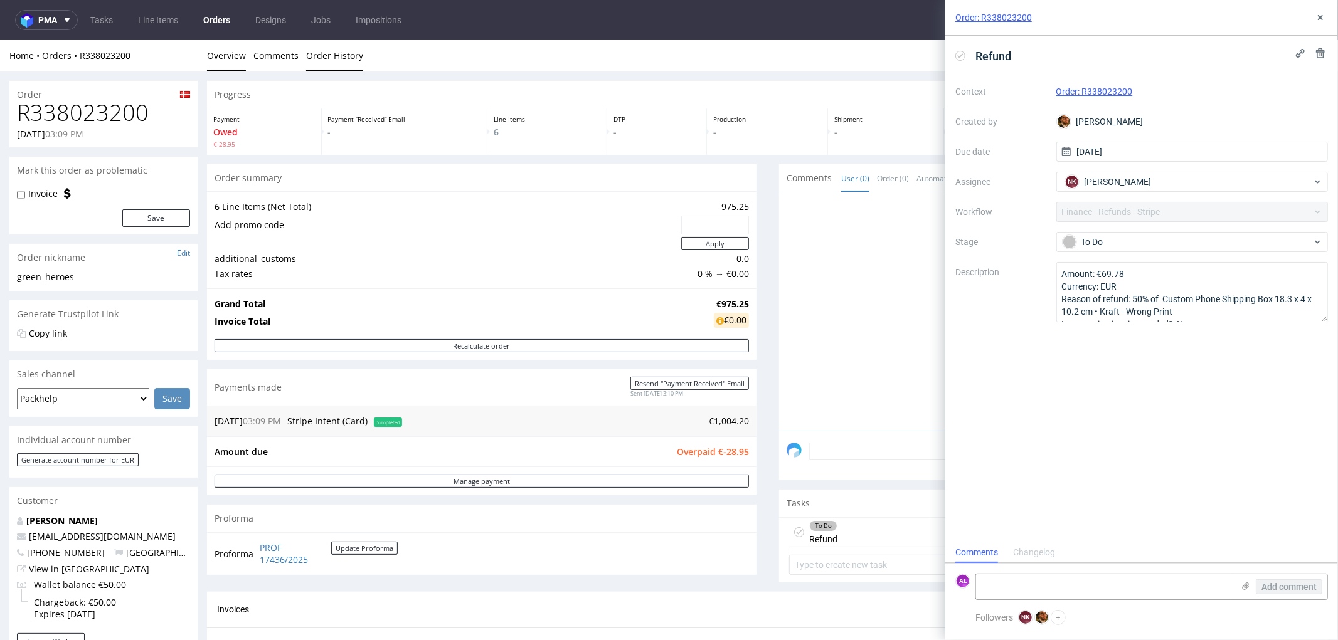
click at [346, 59] on link "Order History" at bounding box center [334, 55] width 57 height 31
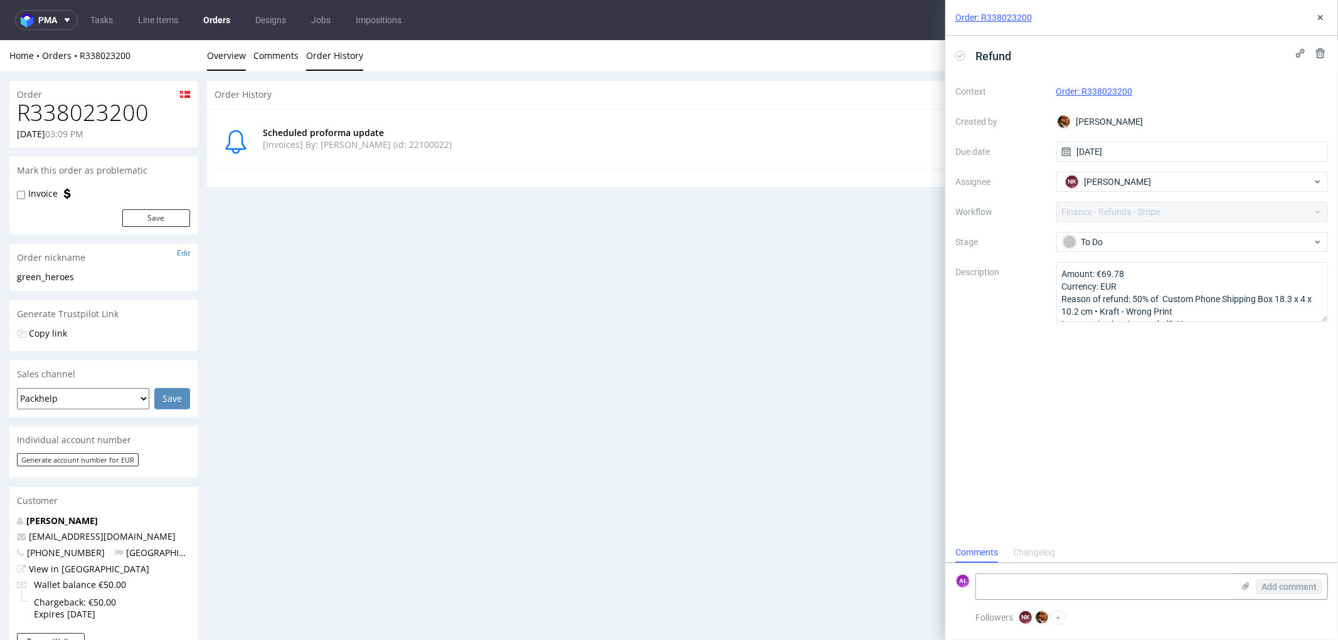
click at [241, 57] on link "Overview" at bounding box center [226, 55] width 39 height 31
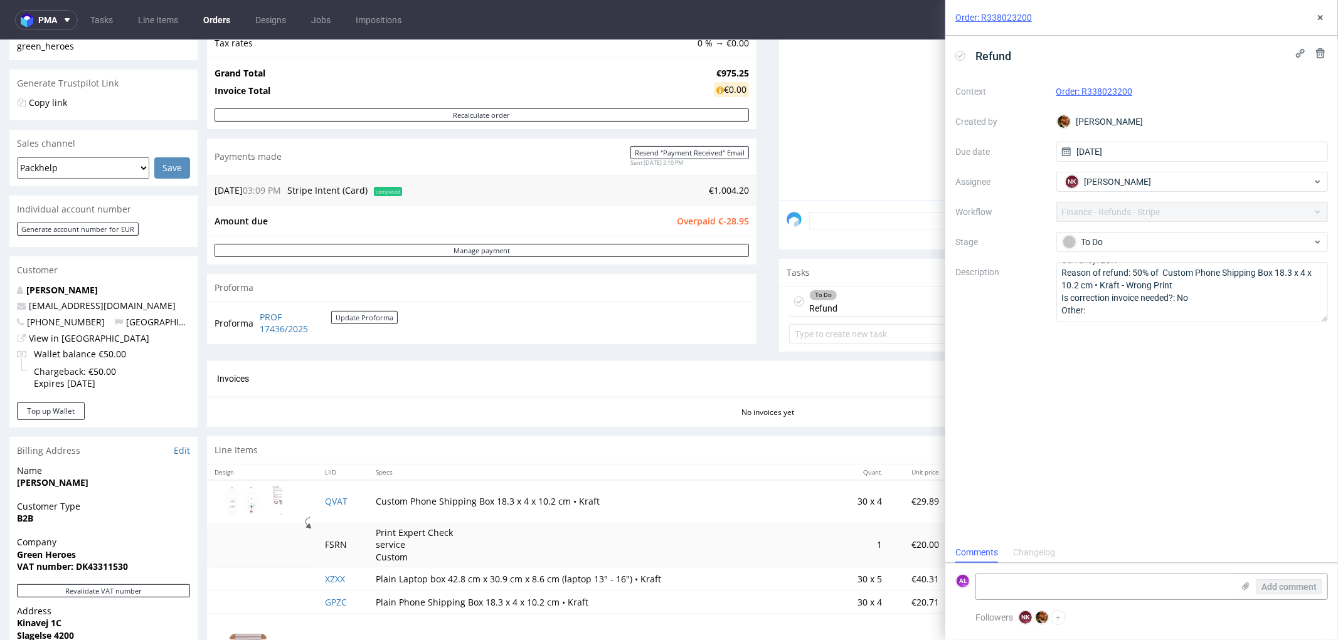
scroll to position [209, 0]
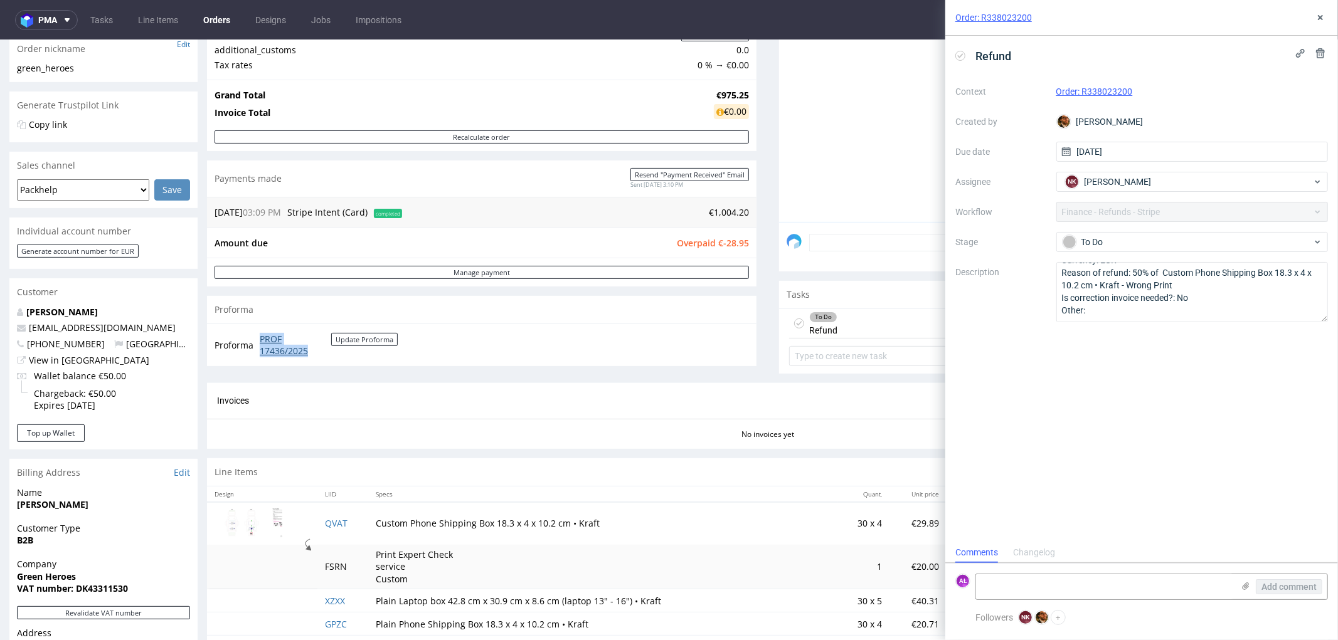
drag, startPoint x: 254, startPoint y: 335, endPoint x: 309, endPoint y: 347, distance: 56.5
click at [309, 347] on tr "Proforma PROF 17436/2025 Update Proforma" at bounding box center [306, 344] width 184 height 27
copy tr "PROF 17436/2025"
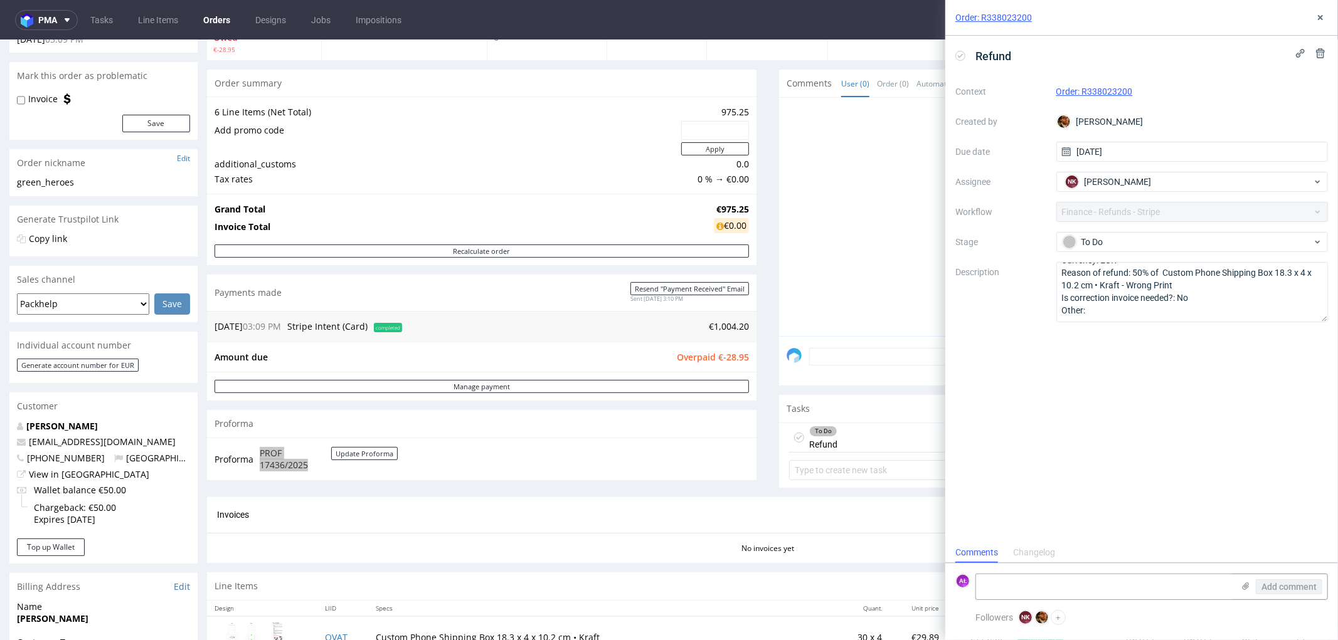
scroll to position [0, 0]
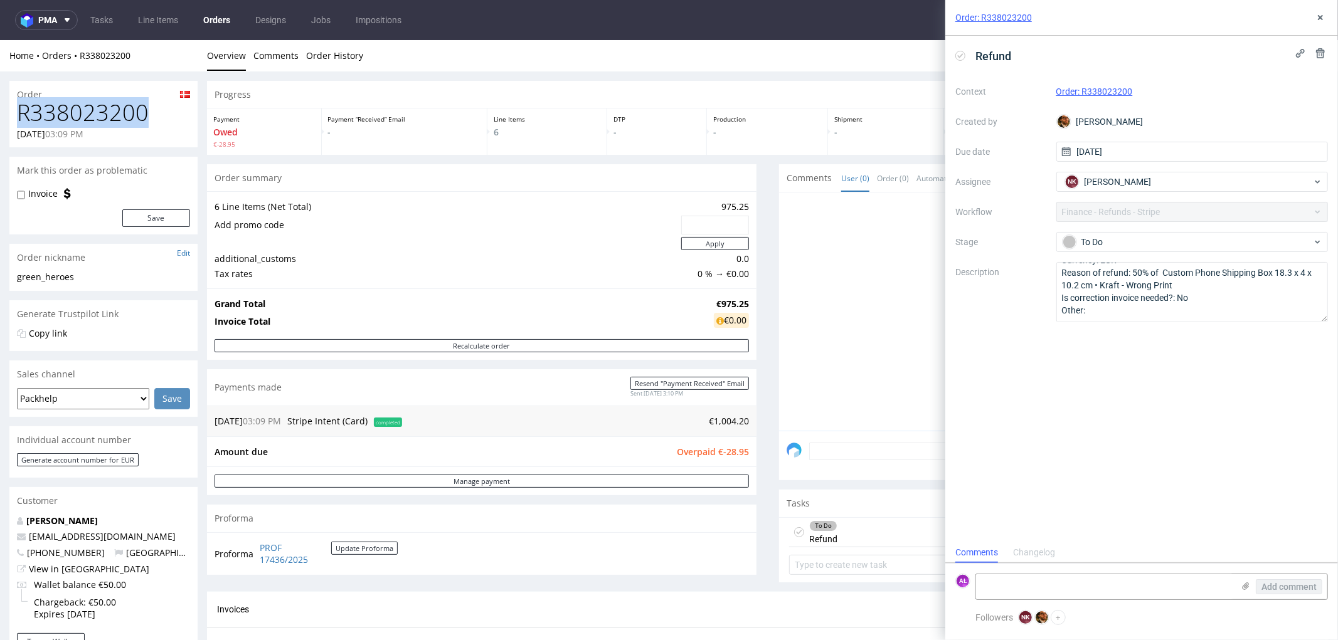
drag, startPoint x: 153, startPoint y: 122, endPoint x: -6, endPoint y: 121, distance: 158.7
click at [0, 121] on html "Production Shipped DTP Orders Offers Shipments Transfers 14 Designs Promotions …" at bounding box center [669, 584] width 1338 height 1088
copy h1 "R338023200"
click at [337, 51] on link "Order History" at bounding box center [334, 55] width 57 height 31
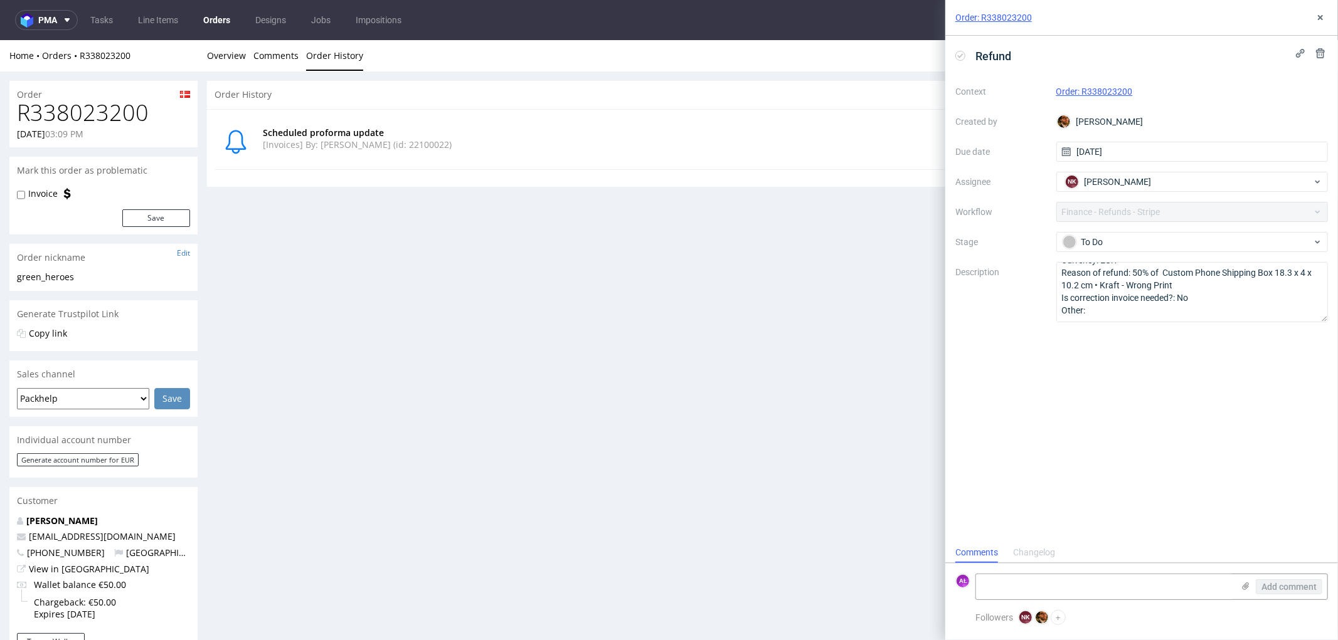
click at [375, 288] on div "Progress Payment Owed €-28.95 Payment “Received” Email - Line Items 6 DTP - Pro…" at bounding box center [767, 596] width 1121 height 1032
click at [1319, 14] on icon at bounding box center [1320, 18] width 10 height 10
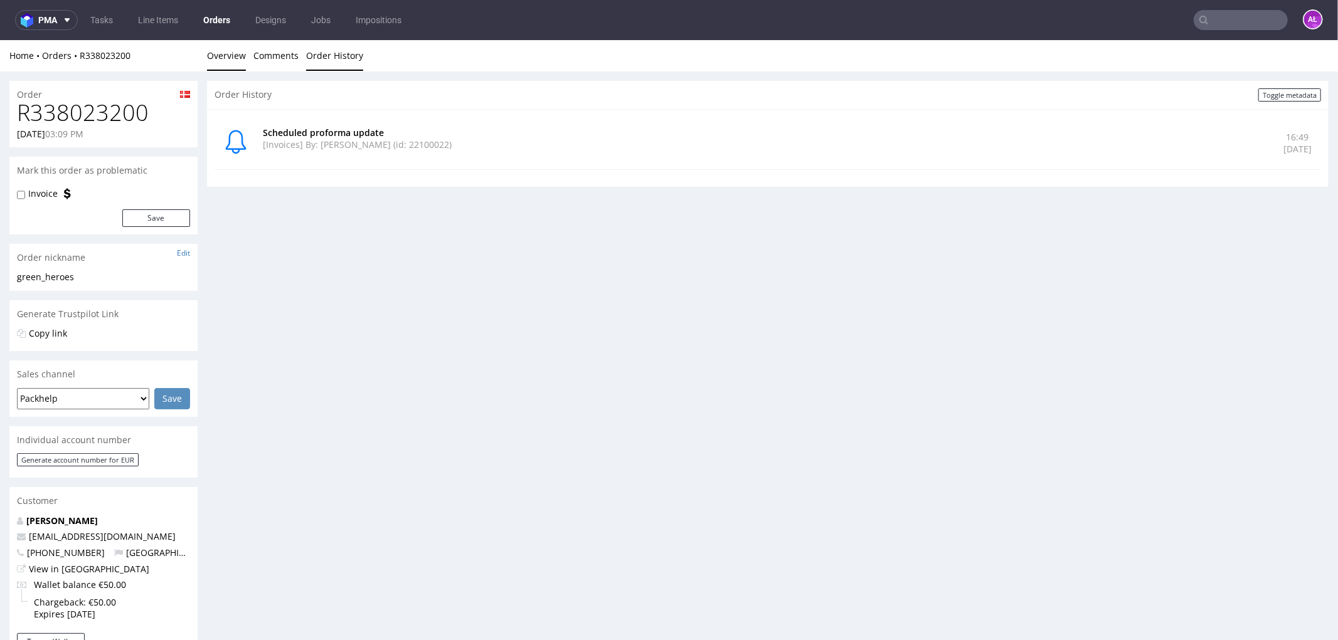
click at [238, 56] on link "Overview" at bounding box center [226, 55] width 39 height 31
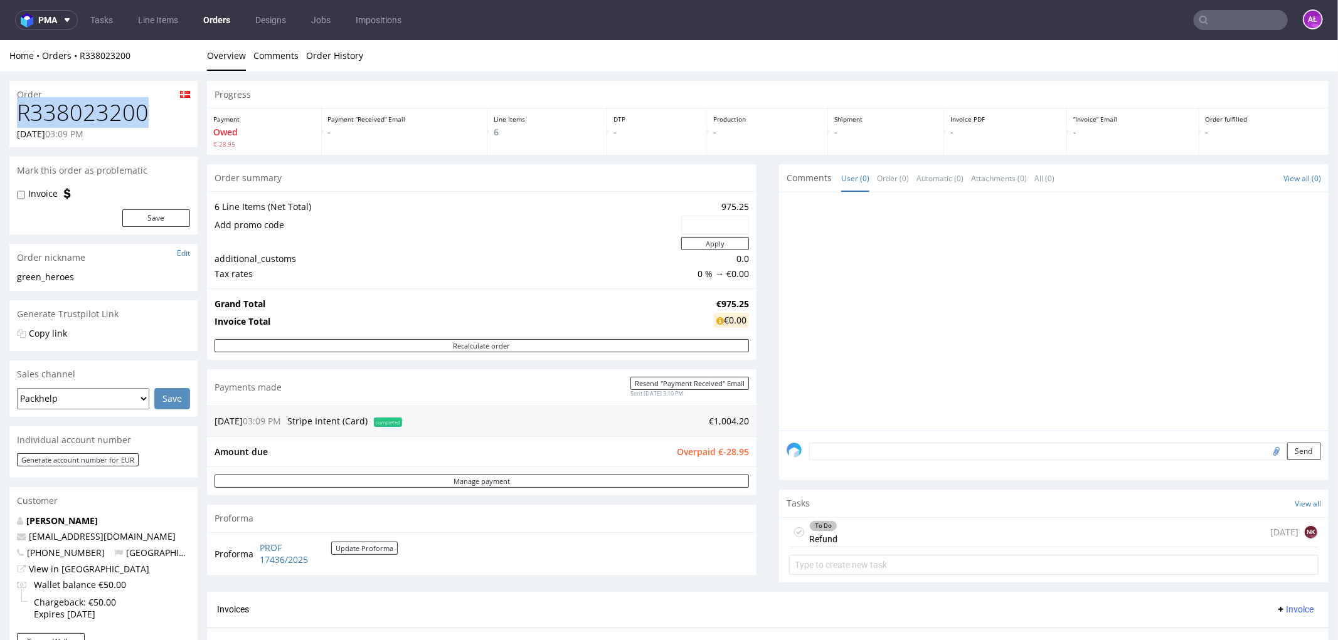
drag, startPoint x: 148, startPoint y: 113, endPoint x: 17, endPoint y: 115, distance: 131.1
click at [17, 115] on h1 "R338023200" at bounding box center [103, 112] width 173 height 25
copy h1 "R338023200"
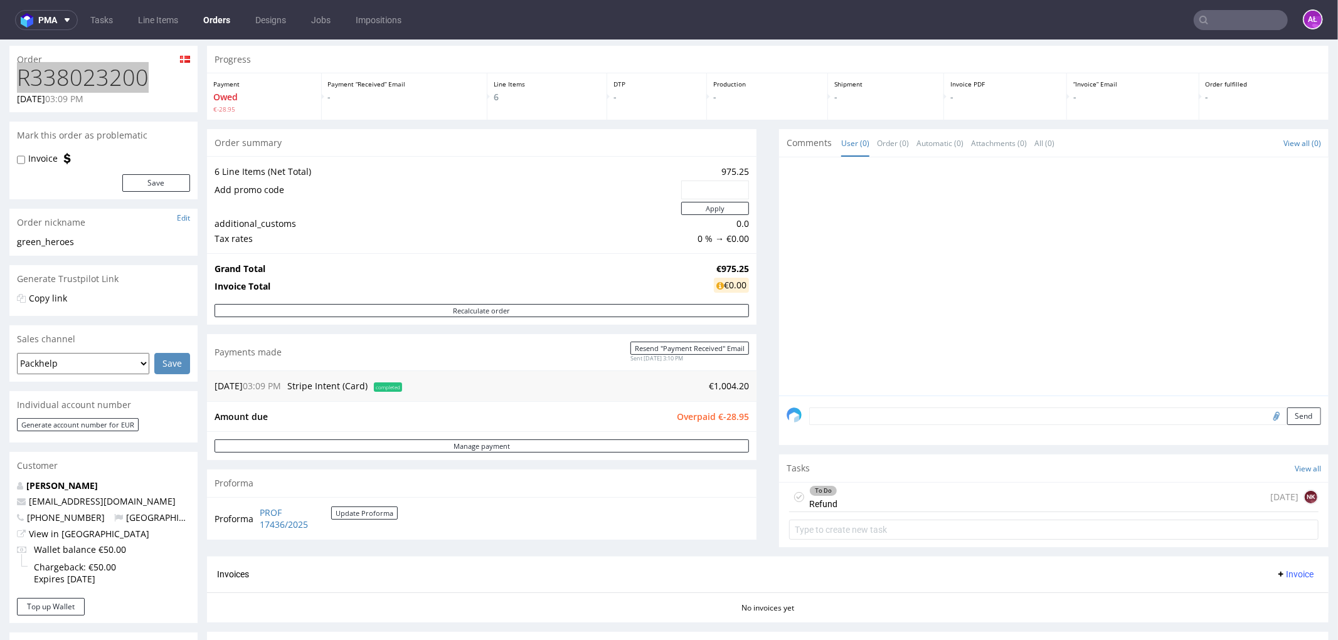
scroll to position [70, 0]
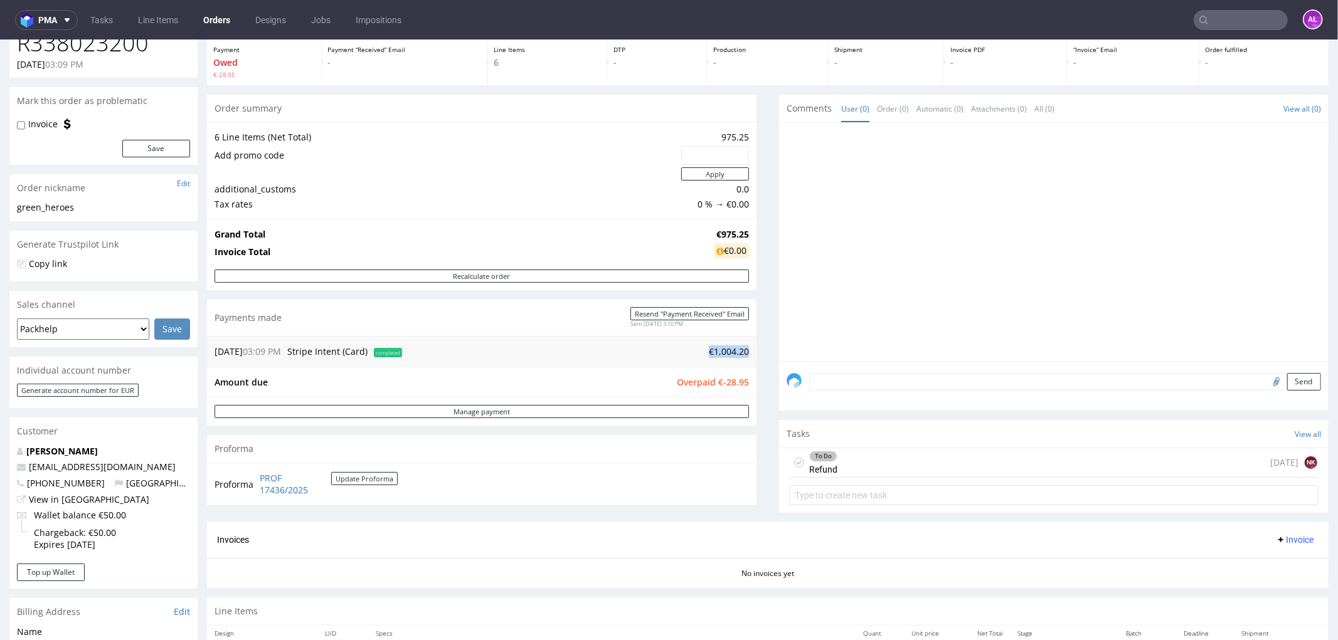
drag, startPoint x: 699, startPoint y: 354, endPoint x: 737, endPoint y: 351, distance: 38.4
click at [737, 351] on td "€1,004.20" at bounding box center [577, 351] width 344 height 15
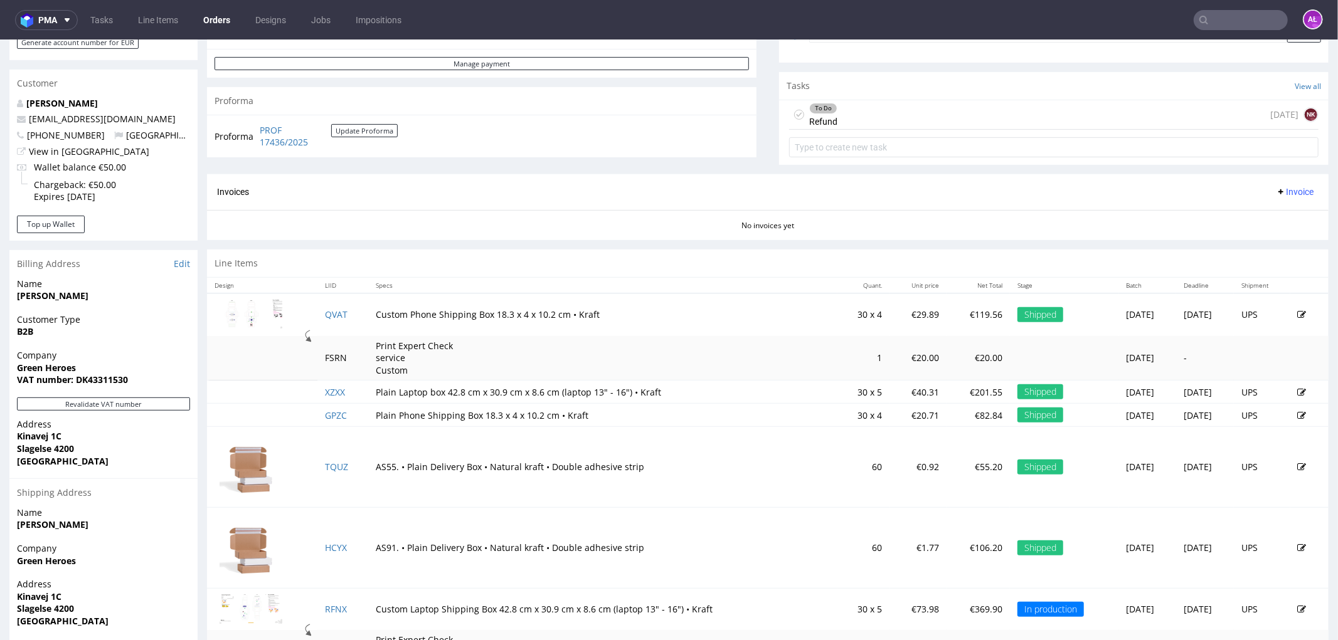
scroll to position [487, 0]
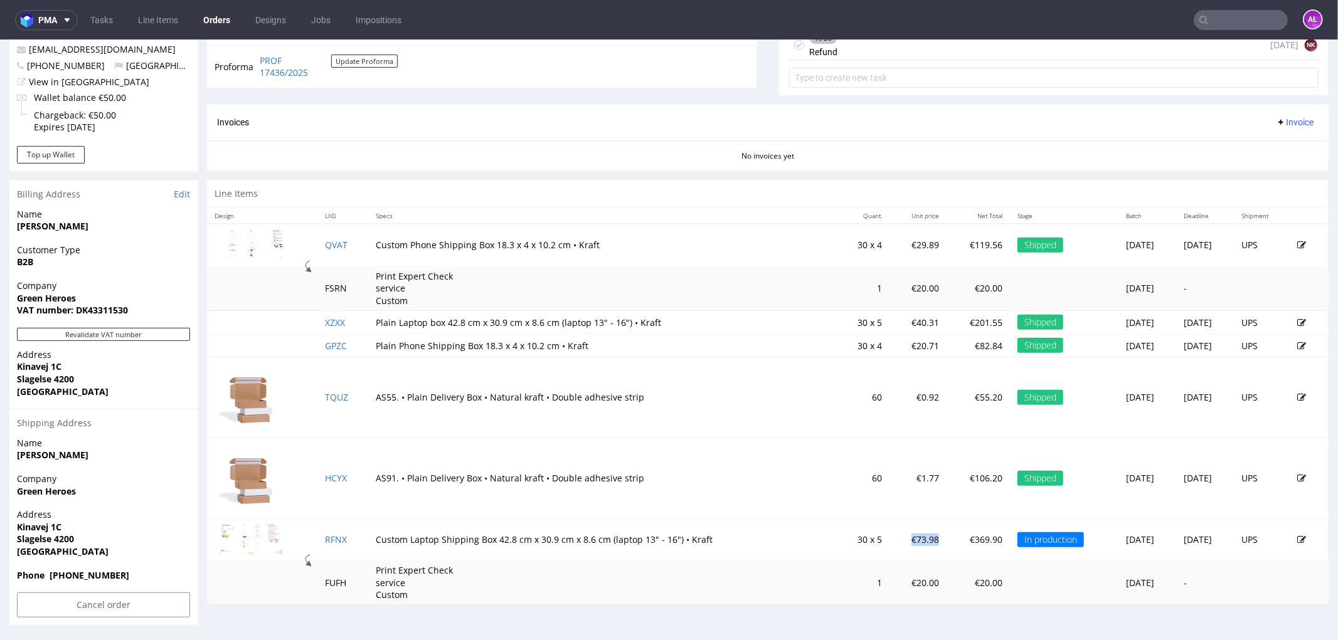
drag, startPoint x: 888, startPoint y: 542, endPoint x: 860, endPoint y: 541, distance: 28.2
click at [889, 541] on td "€73.98" at bounding box center [917, 539] width 57 height 42
click at [946, 542] on td "€369.90" at bounding box center [977, 539] width 63 height 42
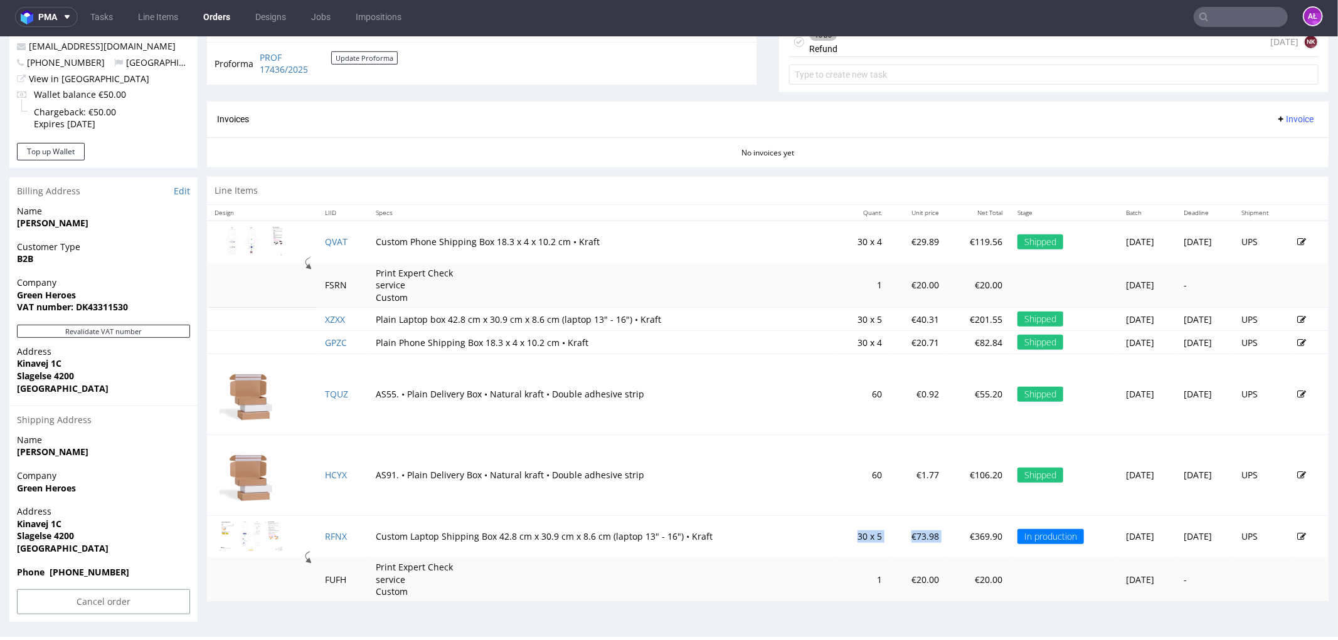
drag, startPoint x: 797, startPoint y: 536, endPoint x: 894, endPoint y: 532, distance: 96.6
click at [894, 532] on tr "RFNX Custom Laptop Shipping Box 42.8 cm x 30.9 cm x 8.6 cm (laptop 13" - 16") •…" at bounding box center [767, 536] width 1121 height 42
click at [837, 556] on td "30 x 5" at bounding box center [863, 536] width 53 height 42
click at [837, 553] on td "30 x 5" at bounding box center [863, 536] width 53 height 42
click at [838, 537] on td "30 x 5" at bounding box center [863, 536] width 53 height 42
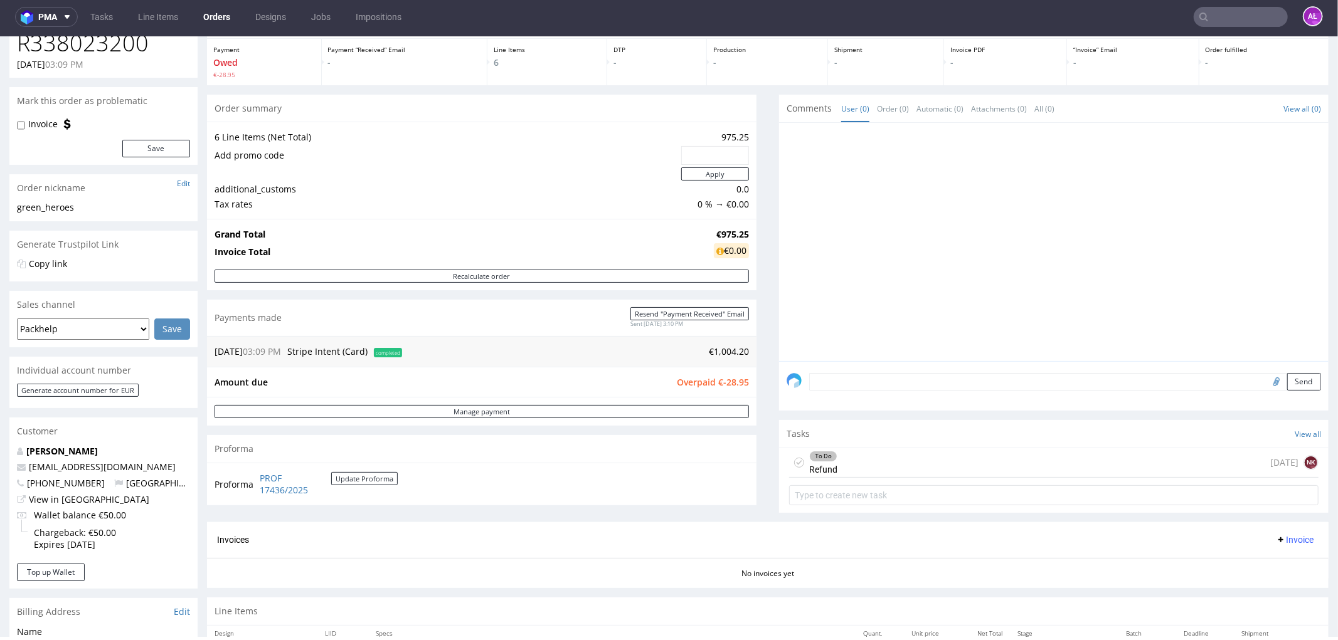
scroll to position [0, 0]
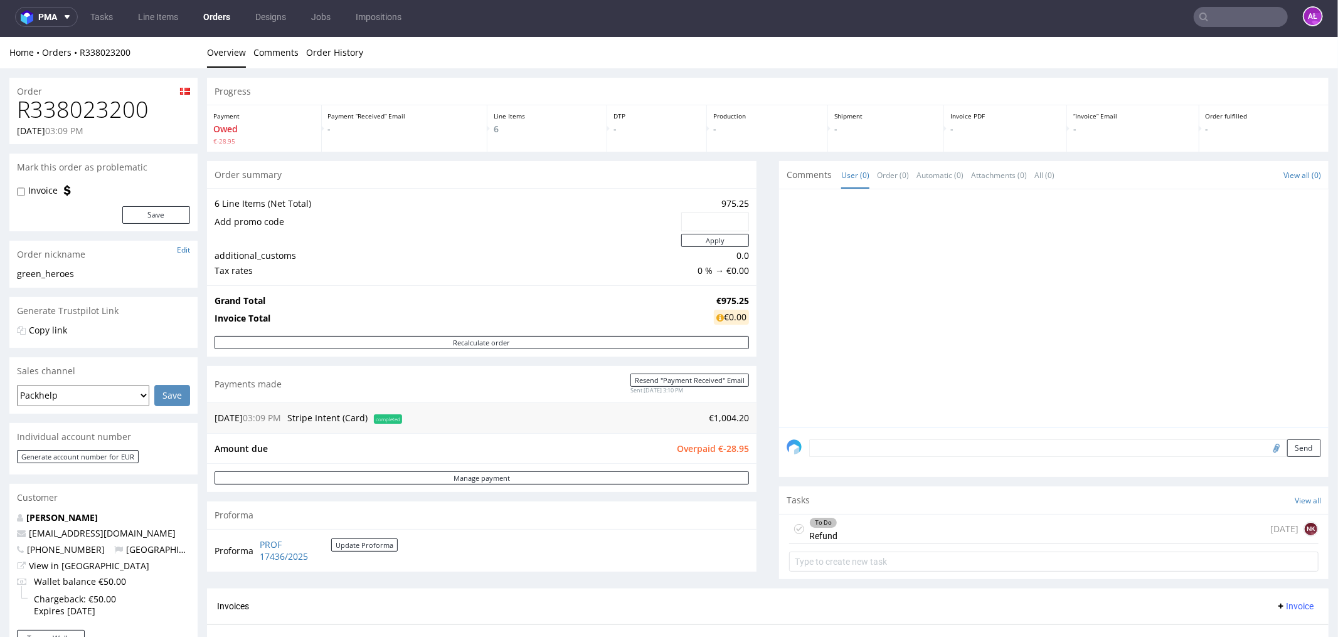
click at [843, 529] on div "To Do Refund 4 days ago NK" at bounding box center [1053, 528] width 529 height 29
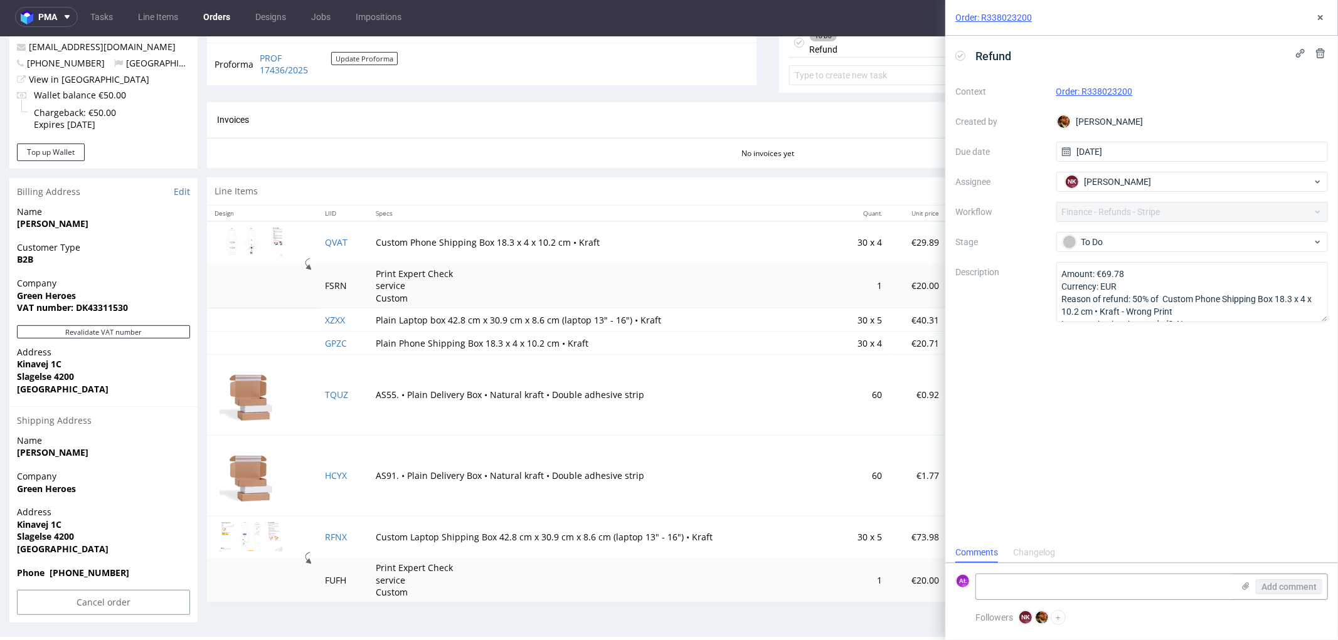
scroll to position [487, 0]
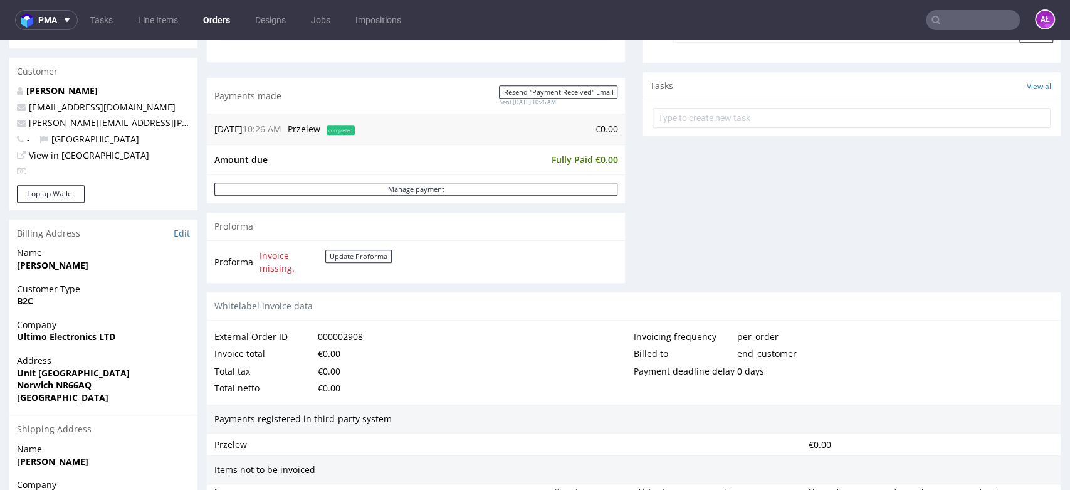
scroll to position [719, 0]
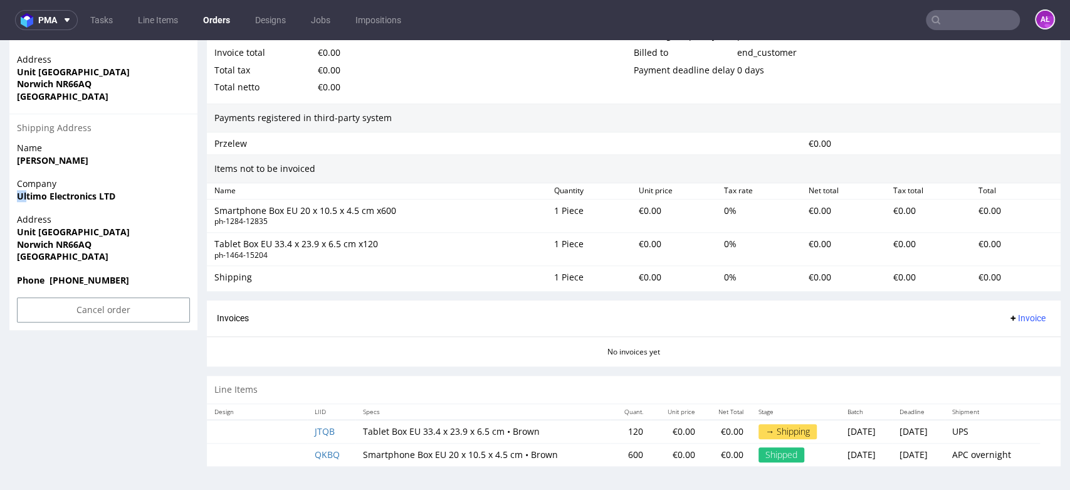
drag, startPoint x: 117, startPoint y: 188, endPoint x: 46, endPoint y: 189, distance: 70.2
click at [29, 191] on p "Company Ultimo Electronics LTD" at bounding box center [103, 189] width 173 height 24
drag, startPoint x: 28, startPoint y: 196, endPoint x: 20, endPoint y: 196, distance: 8.2
click at [28, 196] on strong "Ultimo Electronics LTD" at bounding box center [66, 196] width 98 height 12
click at [18, 196] on strong "Ultimo Electronics LTD" at bounding box center [66, 196] width 98 height 12
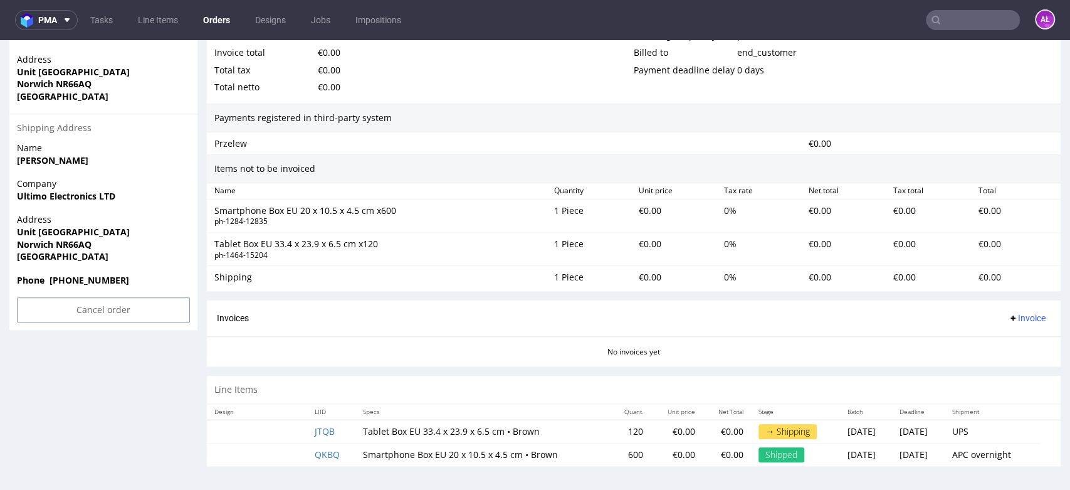
click at [18, 195] on strong "Ultimo Electronics LTD" at bounding box center [66, 196] width 98 height 12
drag, startPoint x: 16, startPoint y: 195, endPoint x: 73, endPoint y: 194, distance: 57.1
click at [16, 194] on div "Company Ultimo Electronics LTD" at bounding box center [103, 195] width 188 height 36
drag, startPoint x: 114, startPoint y: 195, endPoint x: 16, endPoint y: 201, distance: 98.0
click at [16, 201] on div "Company Ultimo Electronics LTD" at bounding box center [103, 195] width 188 height 36
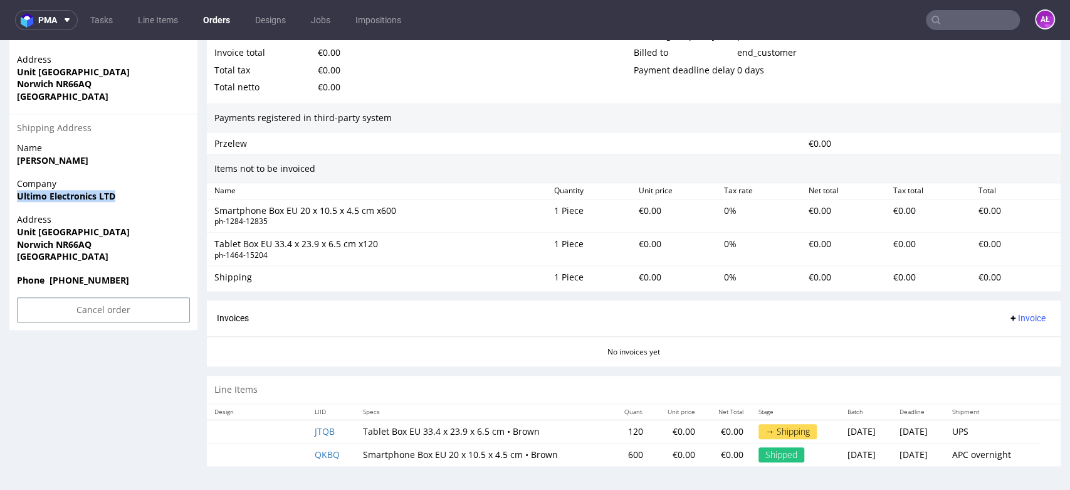
copy strong "Ultimo Electronics LTD"
drag, startPoint x: 16, startPoint y: 228, endPoint x: 1020, endPoint y: 204, distance: 1003.6
click at [132, 230] on span "Unit B Vulcan Road North" at bounding box center [103, 232] width 173 height 13
copy strong "Unit B Vulcan Road North"
drag, startPoint x: 16, startPoint y: 244, endPoint x: 102, endPoint y: 242, distance: 85.9
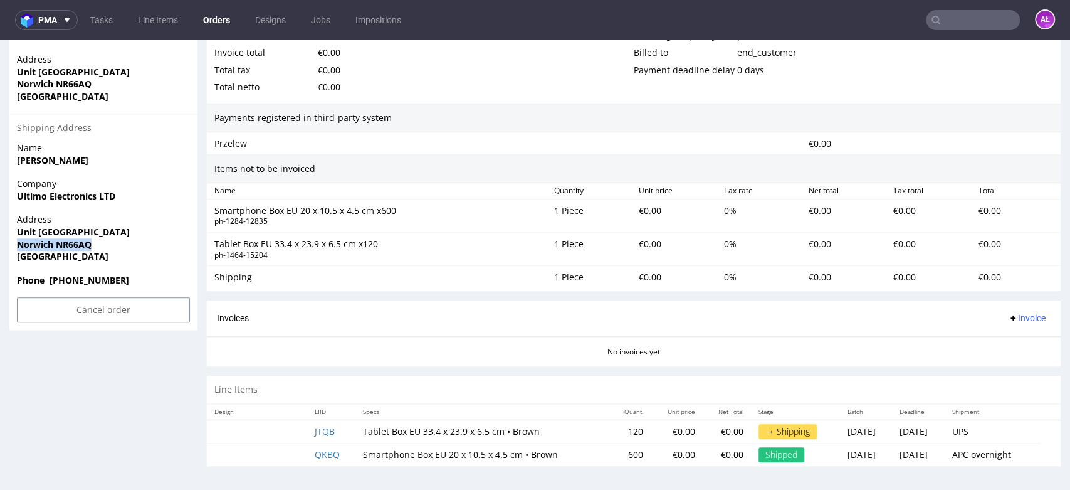
click at [99, 245] on div "Address Unit B Vulcan Road North Norwich NR66AQ United Kingdom" at bounding box center [103, 243] width 188 height 60
copy strong "Norwich NR66AQ"
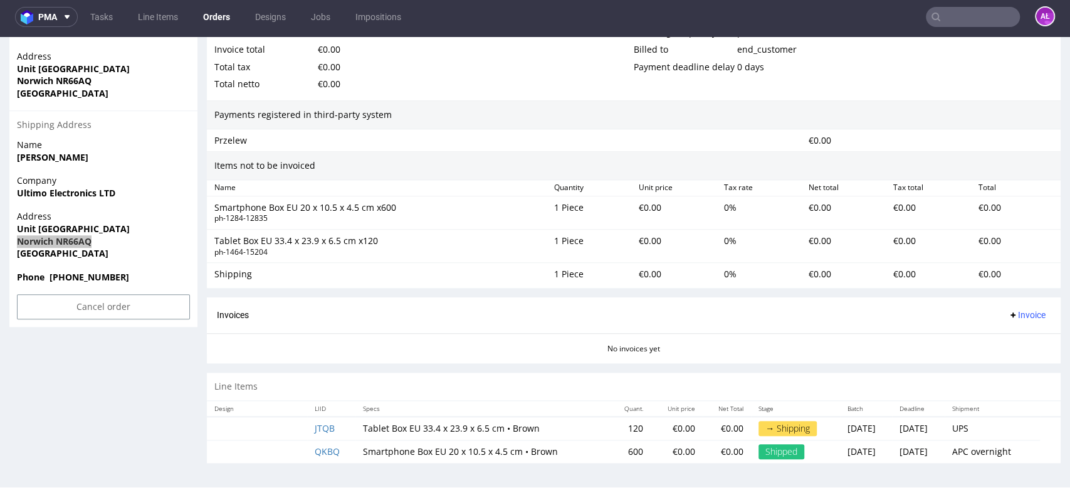
scroll to position [4, 0]
drag, startPoint x: 351, startPoint y: 431, endPoint x: 408, endPoint y: 430, distance: 57.1
click at [408, 430] on td "Tablet Box EU 33.4 x 23.9 x 6.5 cm • Brown" at bounding box center [483, 428] width 255 height 24
copy td "Tablet Box EU"
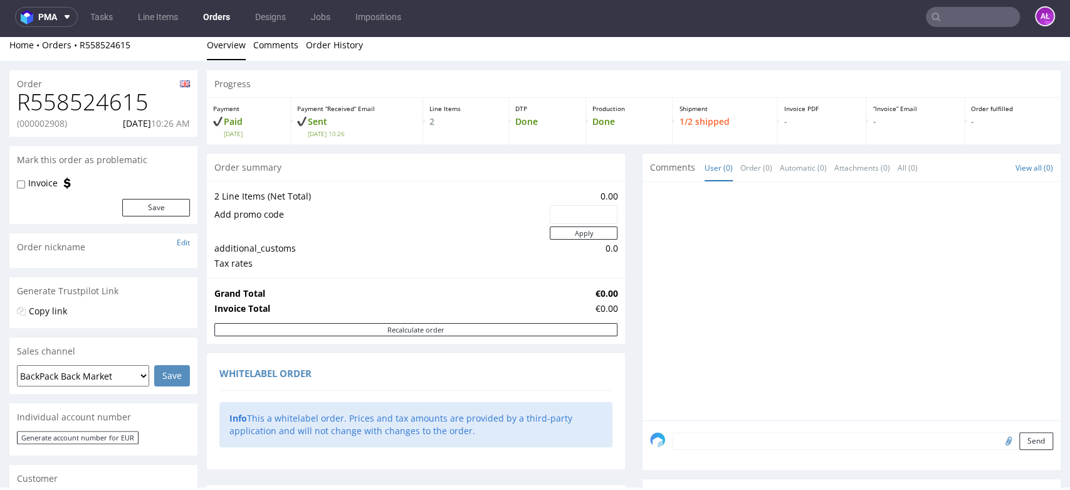
scroll to position [0, 0]
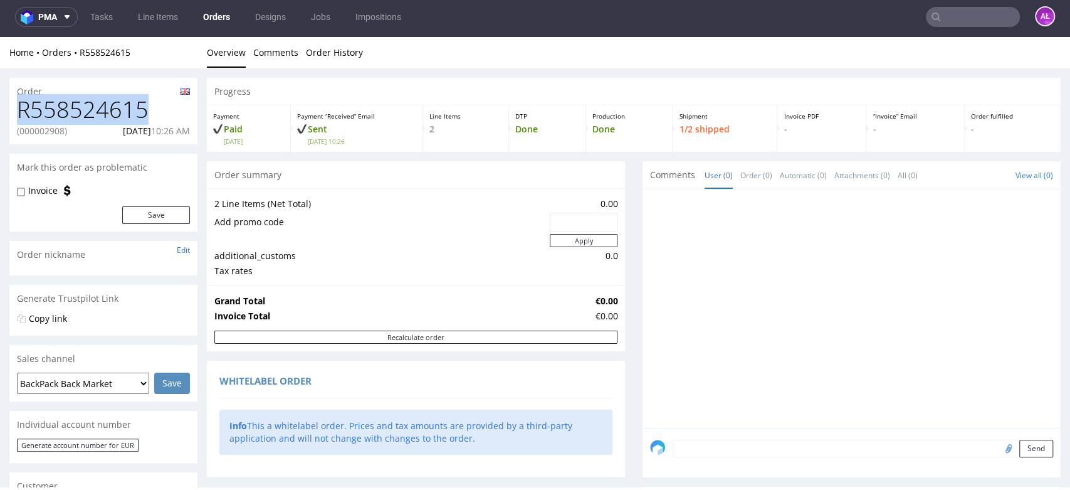
drag, startPoint x: 152, startPoint y: 103, endPoint x: 6, endPoint y: 112, distance: 147.0
copy h1 "R558524615"
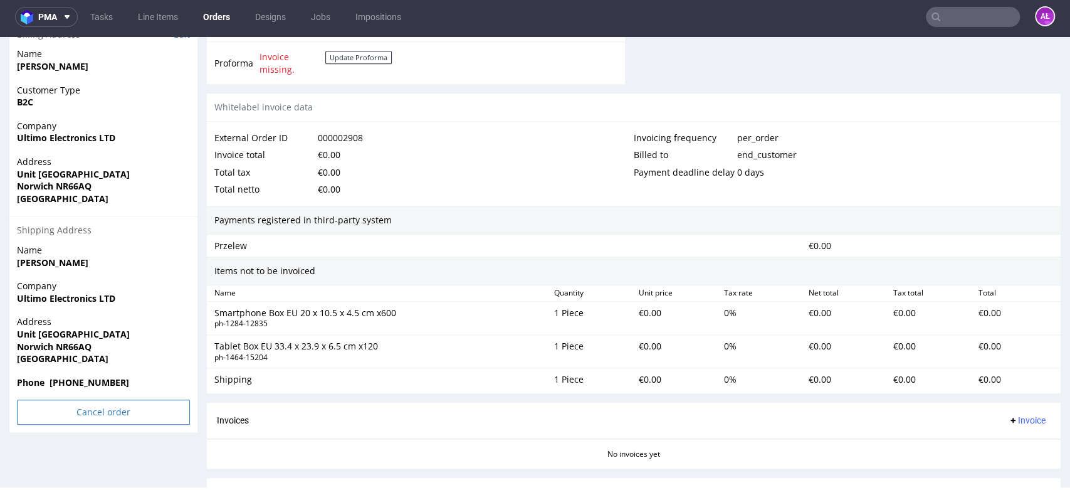
scroll to position [719, 0]
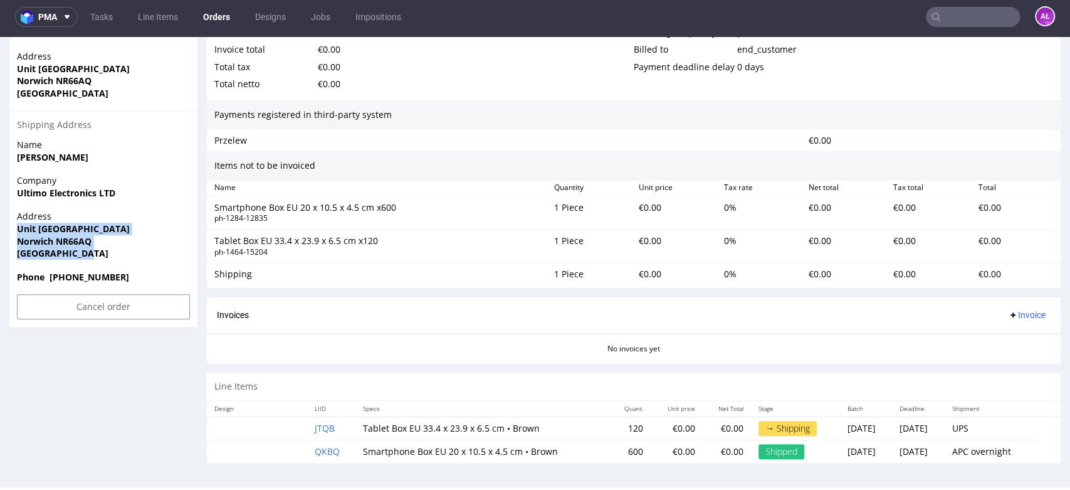
drag, startPoint x: 85, startPoint y: 251, endPoint x: 10, endPoint y: 233, distance: 76.7
click at [11, 231] on div "Address Unit B Vulcan Road North Norwich NR66AQ United Kingdom" at bounding box center [103, 240] width 188 height 60
copy p "Unit B Vulcan Road North Norwich NR66AQ United Kingdom"
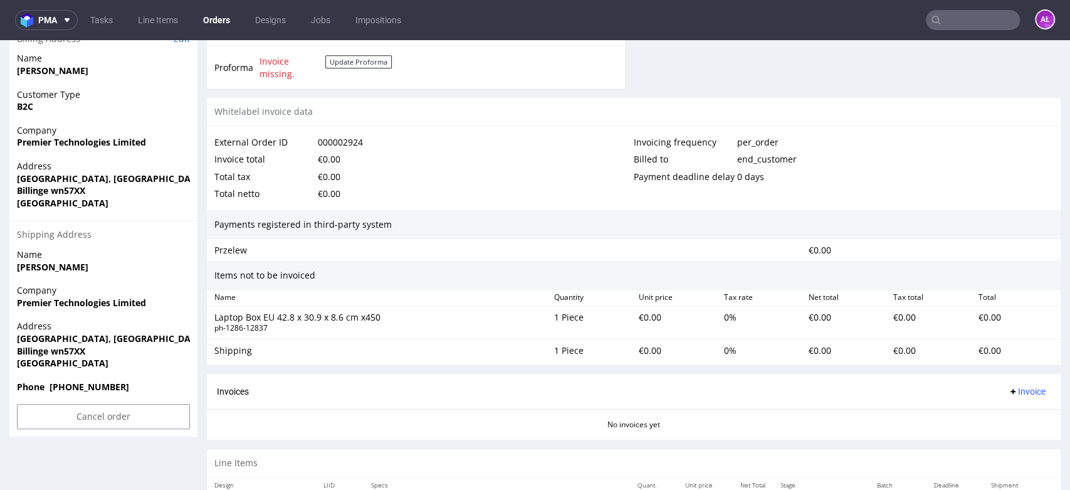
scroll to position [662, 0]
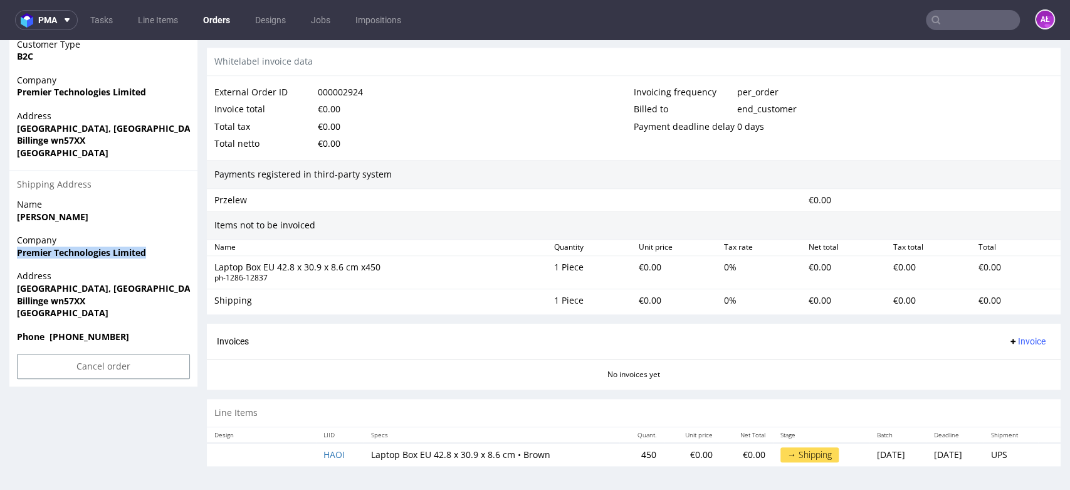
drag, startPoint x: 151, startPoint y: 255, endPoint x: 9, endPoint y: 251, distance: 141.8
click at [9, 251] on div "Company Premier Technologies Limited" at bounding box center [103, 252] width 188 height 36
drag, startPoint x: 10, startPoint y: 290, endPoint x: 195, endPoint y: 289, distance: 185.0
click at [195, 289] on div "Address [STREET_ADDRESS]" at bounding box center [103, 300] width 188 height 60
copy strong "[GEOGRAPHIC_DATA], [GEOGRAPHIC_DATA]"
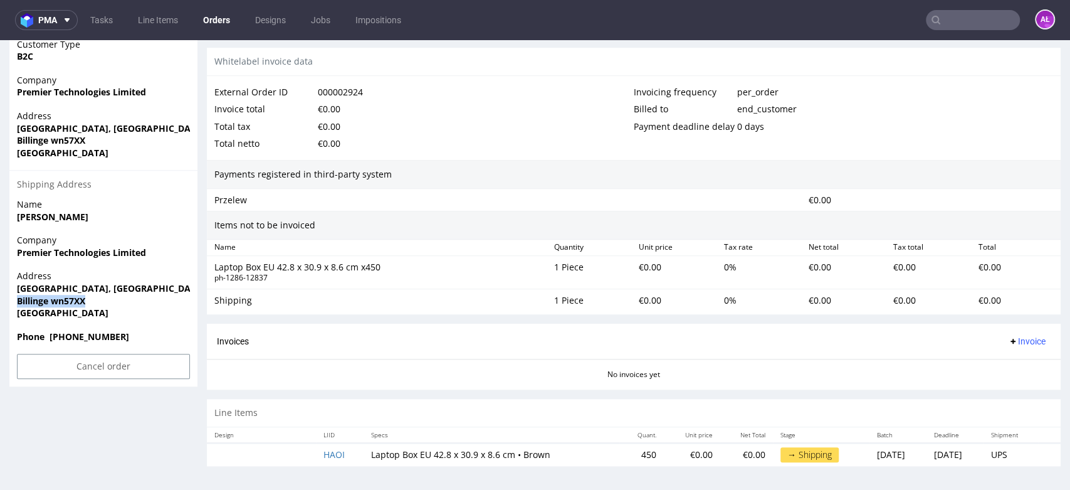
drag, startPoint x: 78, startPoint y: 300, endPoint x: 341, endPoint y: 267, distance: 264.9
click at [95, 302] on div "Address [STREET_ADDRESS]" at bounding box center [103, 300] width 188 height 60
copy strong "Billinge wn57XX"
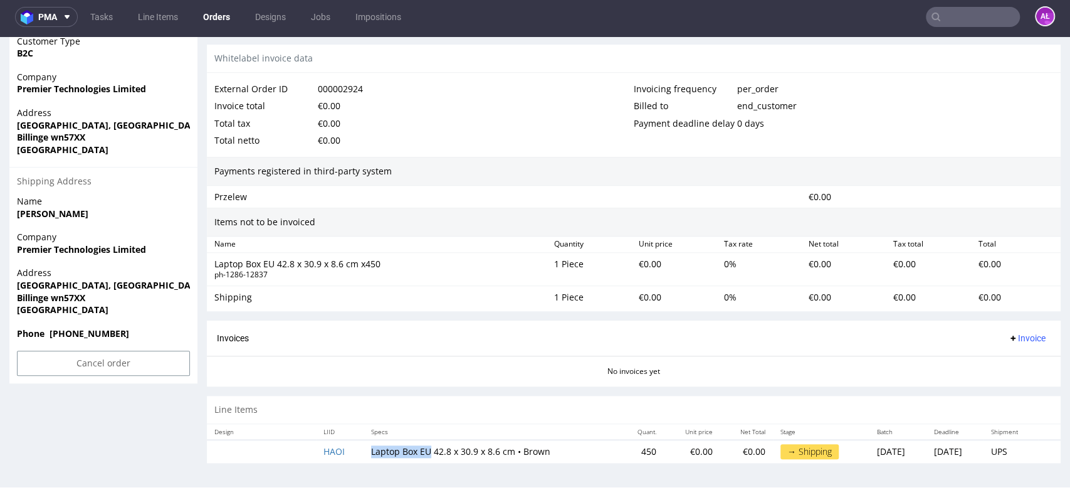
drag, startPoint x: 357, startPoint y: 456, endPoint x: 417, endPoint y: 455, distance: 60.2
click at [417, 455] on td "Laptop Box EU 42.8 x 30.9 x 8.6 cm • Brown" at bounding box center [492, 451] width 256 height 23
copy td "Laptop Box EU"
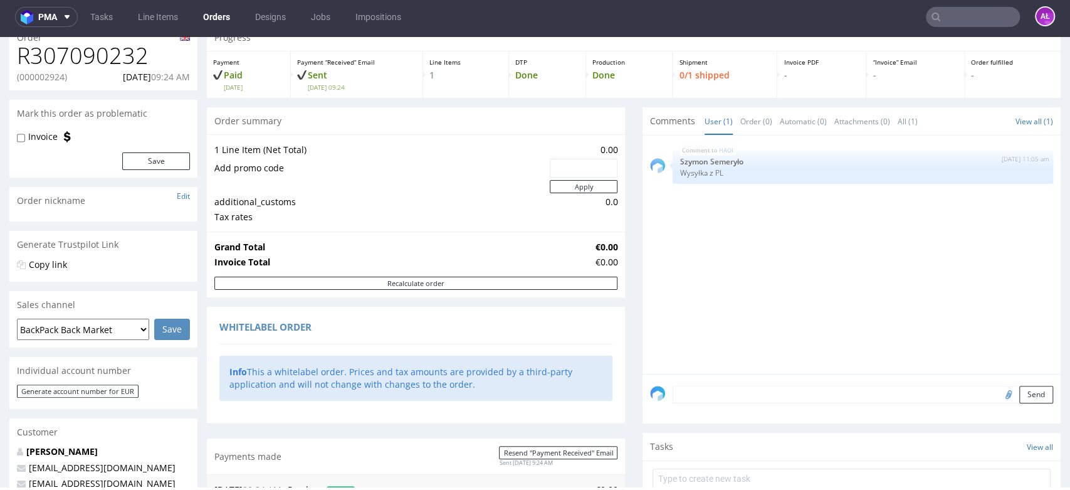
scroll to position [0, 0]
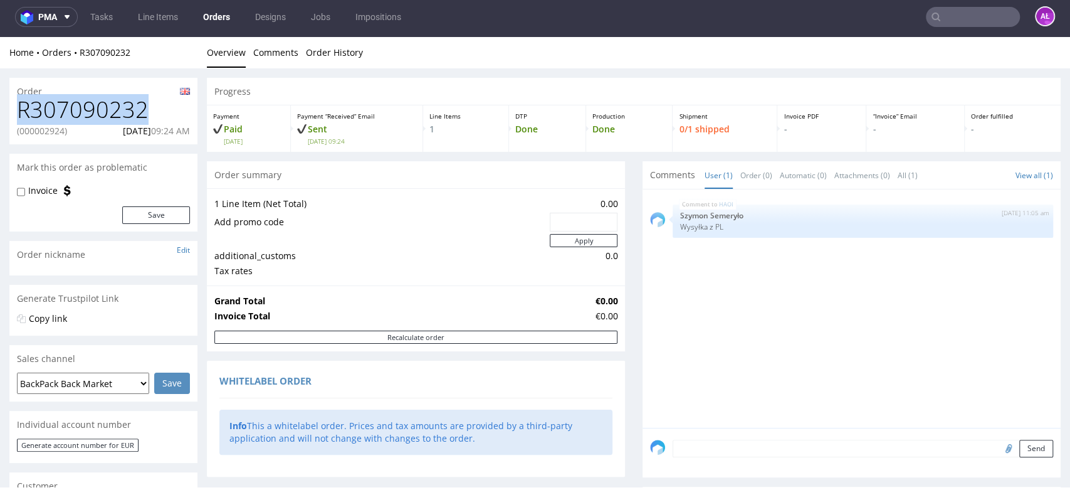
drag, startPoint x: 150, startPoint y: 103, endPoint x: 17, endPoint y: 114, distance: 134.0
click at [17, 114] on h1 "R307090232" at bounding box center [103, 109] width 173 height 25
copy h1 "R307090232"
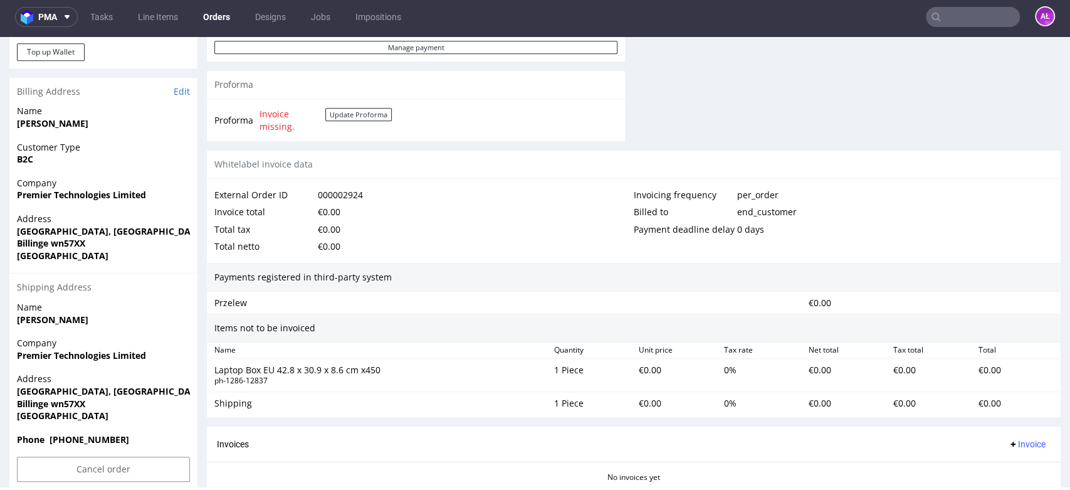
scroll to position [662, 0]
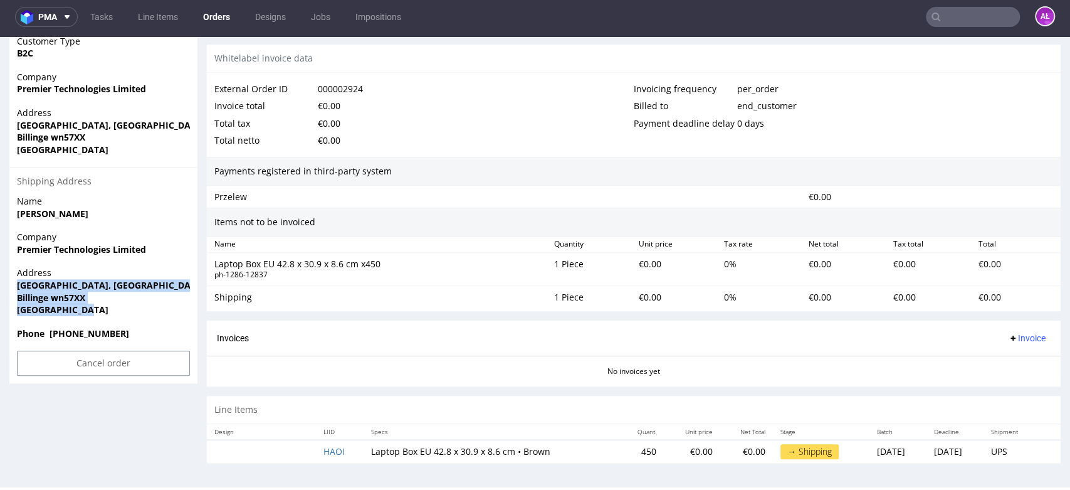
drag, startPoint x: 66, startPoint y: 306, endPoint x: 704, endPoint y: 290, distance: 637.9
click at [13, 282] on div "Address [STREET_ADDRESS]" at bounding box center [103, 297] width 188 height 60
copy p "[GEOGRAPHIC_DATA], [GEOGRAPHIC_DATA] wn57XX [GEOGRAPHIC_DATA]"
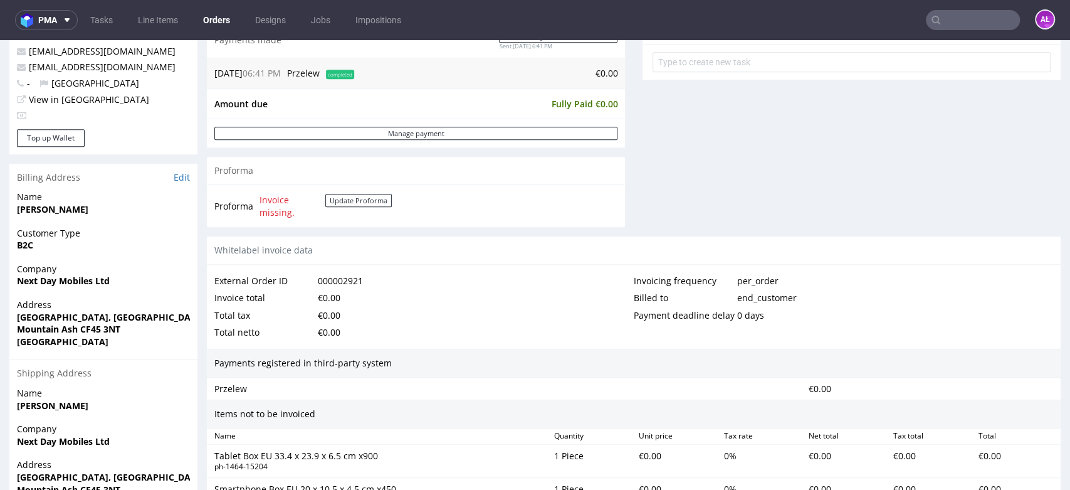
scroll to position [627, 0]
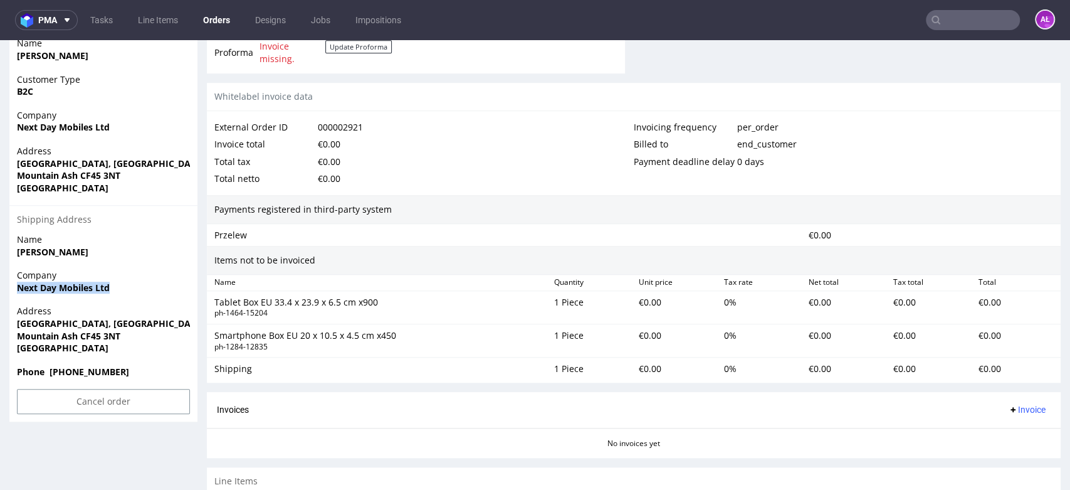
drag, startPoint x: 119, startPoint y: 288, endPoint x: 14, endPoint y: 295, distance: 104.3
click at [14, 295] on div "Company Next Day Mobiles Ltd" at bounding box center [103, 287] width 188 height 36
copy strong "Next Day Mobiles Ltd"
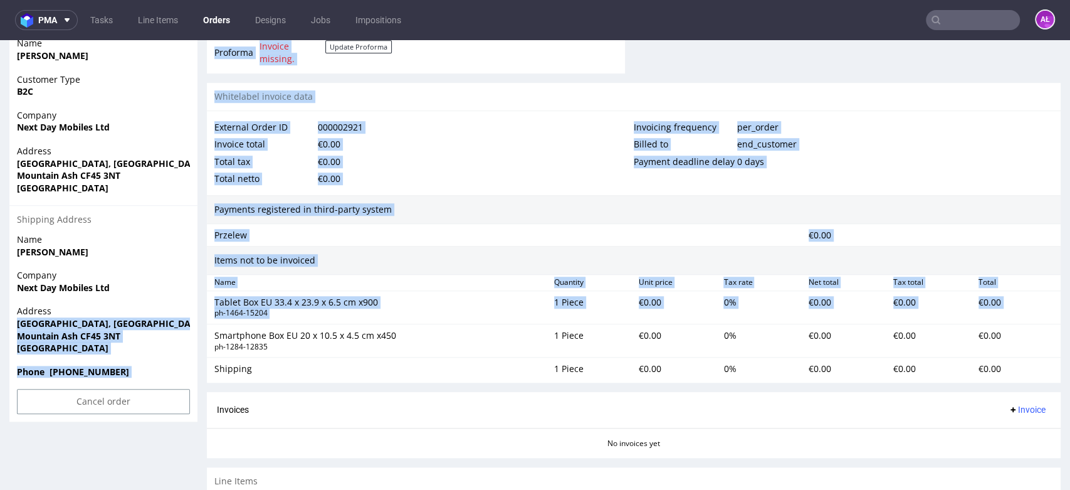
drag, startPoint x: 14, startPoint y: 322, endPoint x: 203, endPoint y: 329, distance: 188.3
click at [203, 329] on div "Order R066878054 (000002921) 29.09.2025 06:41 PM Mark this order as problematic…" at bounding box center [535, 10] width 1070 height 1132
copy div "Hillcrest Enterprise Centre, Pryce Street Mountain Ash CF45 3NT United Kingdom …"
click at [26, 327] on strong "Hillcrest Enterprise Centre, Pryce Street" at bounding box center [111, 323] width 188 height 12
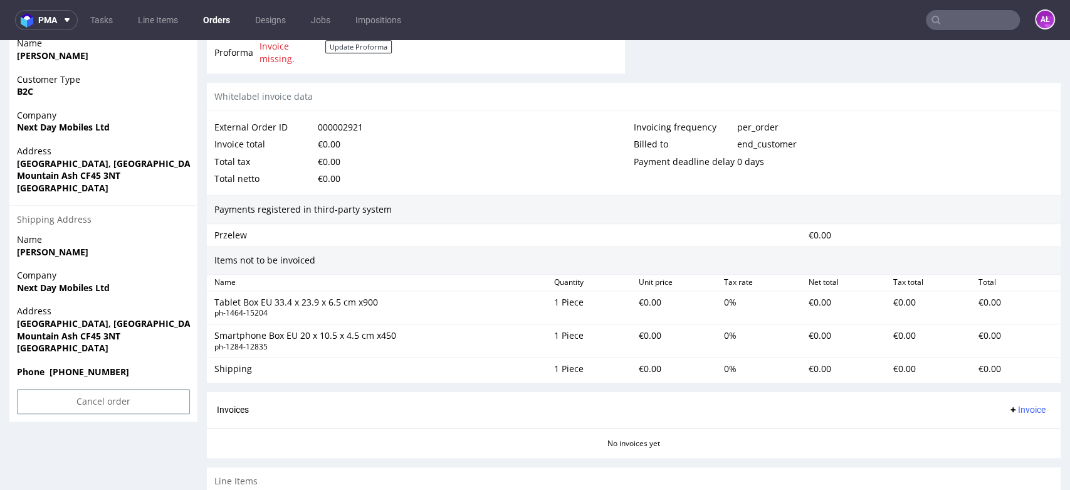
drag, startPoint x: 145, startPoint y: 325, endPoint x: 194, endPoint y: 325, distance: 48.9
click at [194, 325] on div "Address Hillcrest Enterprise Centre, Pryce Street Mountain Ash CF45 3NT United …" at bounding box center [103, 335] width 188 height 60
copy strong "Hillcrest Enterprise Centre, Pryce Street"
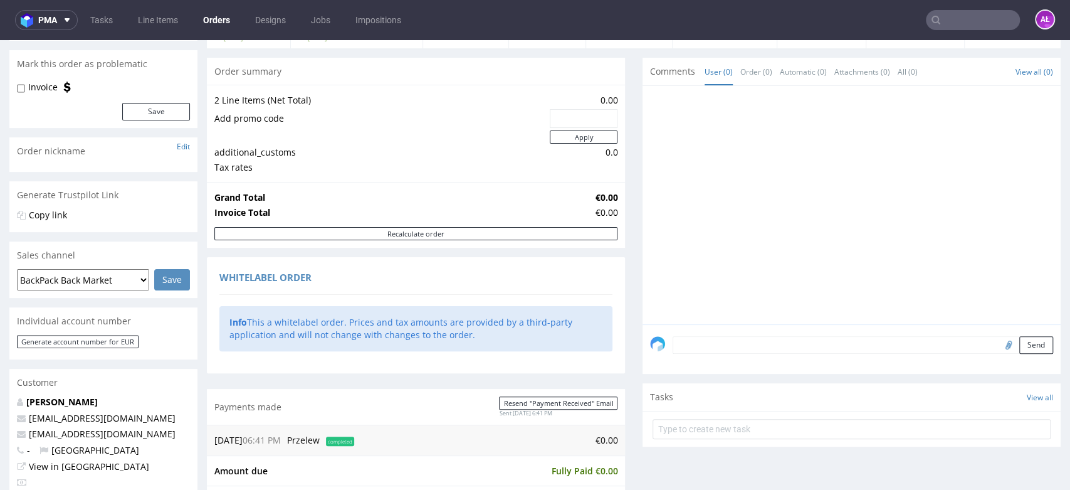
scroll to position [0, 0]
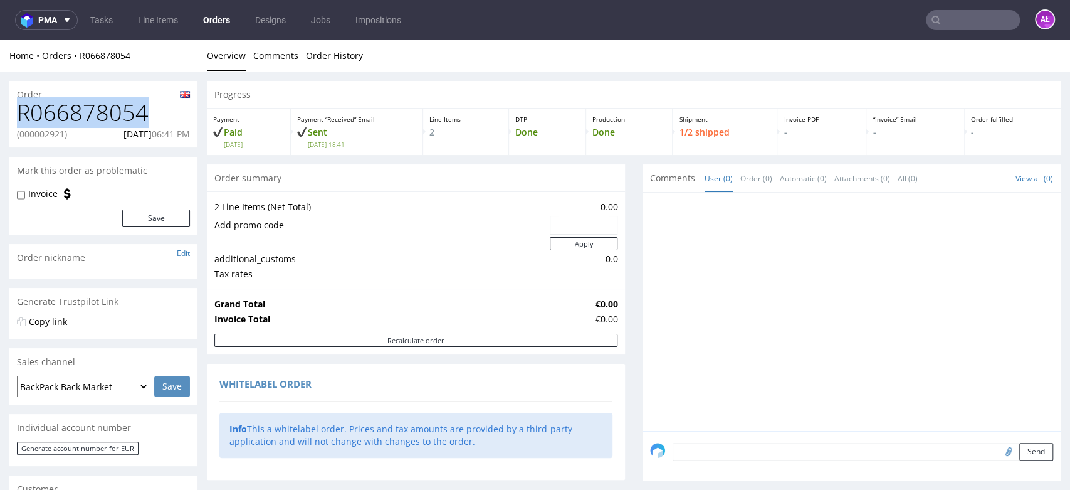
drag, startPoint x: 147, startPoint y: 108, endPoint x: 22, endPoint y: 121, distance: 126.0
click at [12, 114] on div "R066878054 (000002921) 29.09.2025 06:41 PM" at bounding box center [103, 123] width 188 height 47
copy h1 "R066878054"
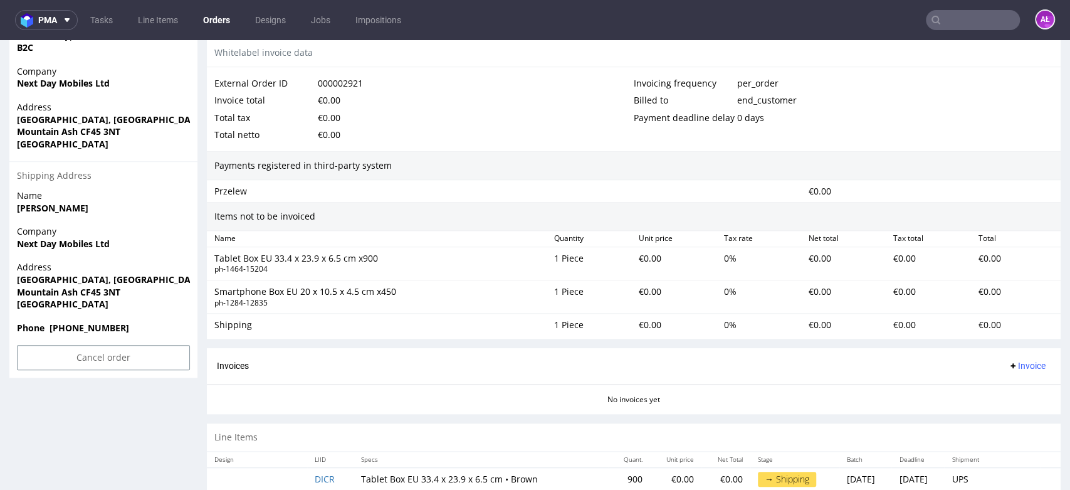
scroll to position [719, 0]
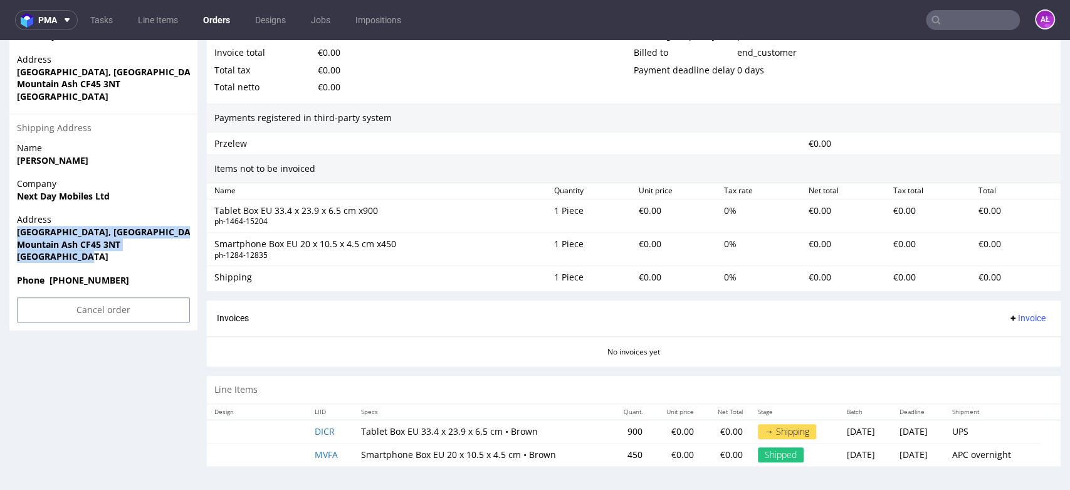
drag, startPoint x: 45, startPoint y: 245, endPoint x: 361, endPoint y: 253, distance: 316.2
copy p "Hillcrest Enterprise Centre, Pryce Street Mountain Ash CF45 3NT United Kingdom"
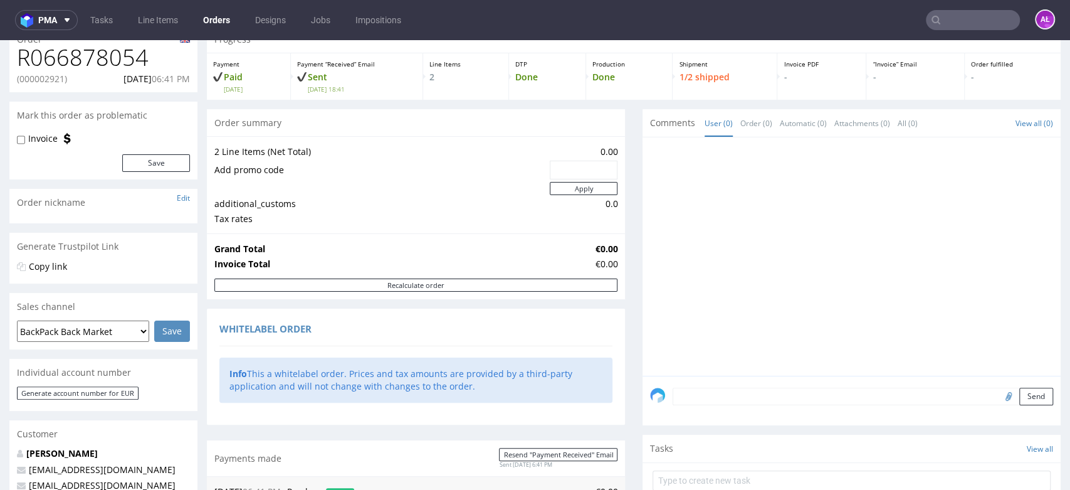
scroll to position [0, 0]
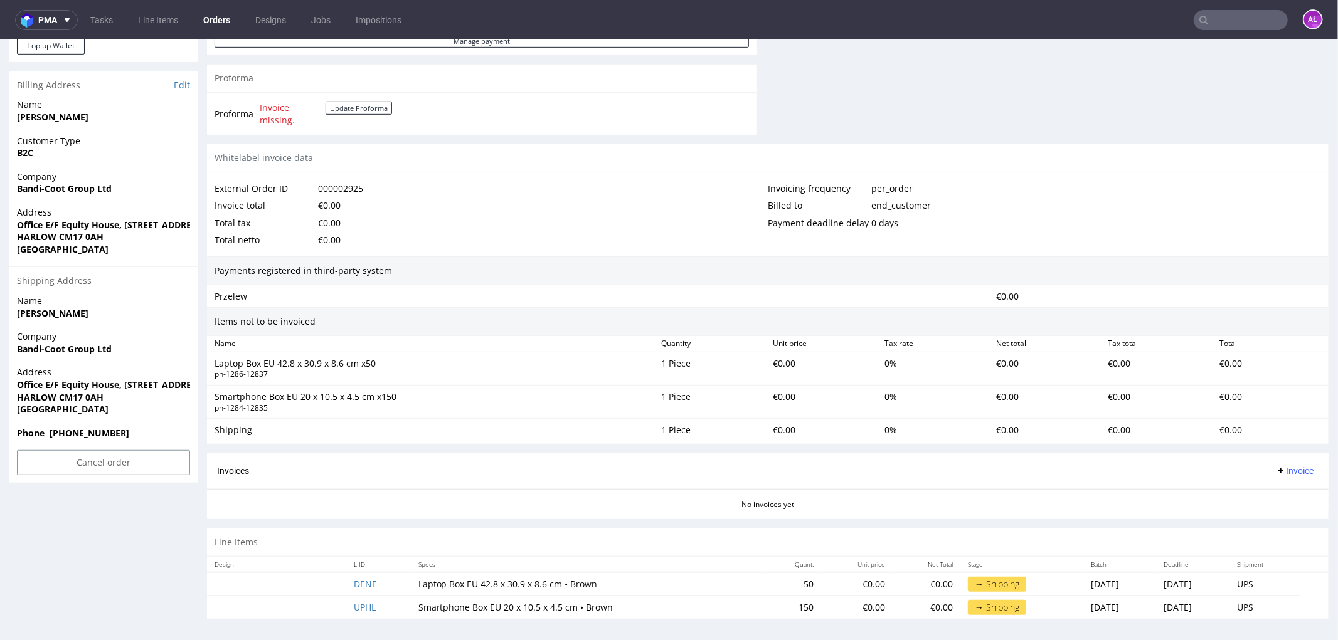
scroll to position [571, 0]
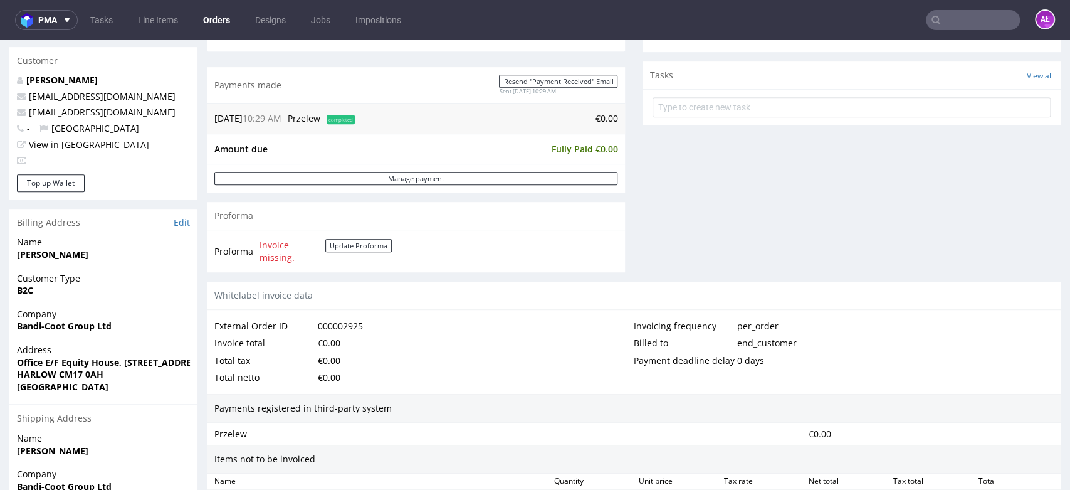
scroll to position [719, 0]
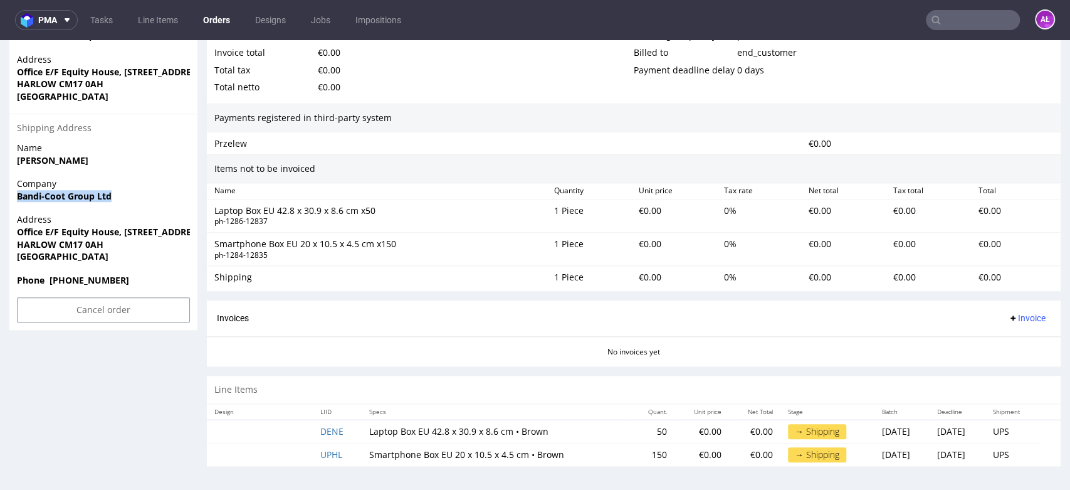
drag, startPoint x: 120, startPoint y: 194, endPoint x: 0, endPoint y: 196, distance: 119.8
copy strong "Bandi-Coot Group Ltd"
drag, startPoint x: 50, startPoint y: 230, endPoint x: 197, endPoint y: 230, distance: 146.7
click at [197, 230] on div "Address Office E/F Equity House, 4-6 Market Street HARLOW CM17 0AH United Kingd…" at bounding box center [103, 243] width 188 height 60
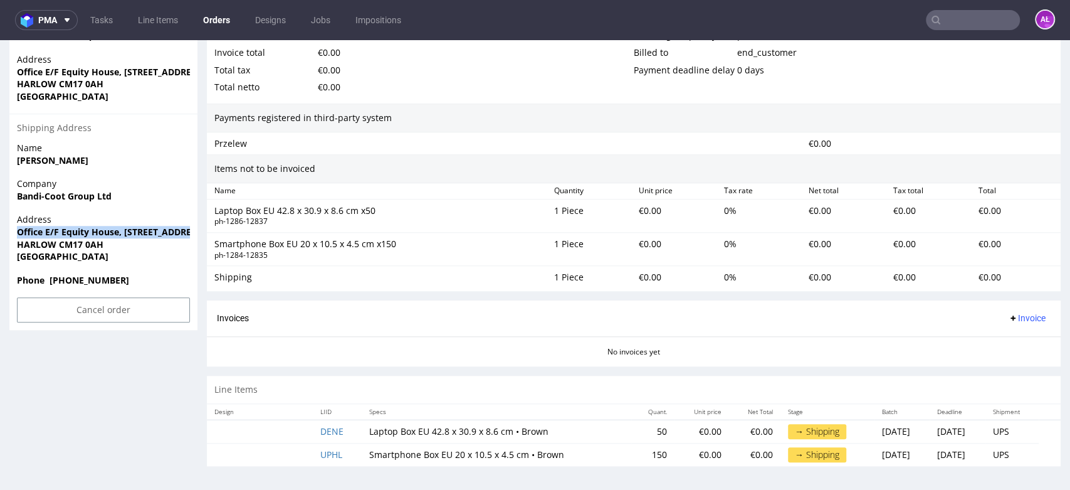
copy strong "Office E/F Equity House, 4-6 Market Stree"
drag, startPoint x: 105, startPoint y: 245, endPoint x: 230, endPoint y: 228, distance: 125.2
click at [125, 243] on div "Address Office E/F Equity House, 4-6 Market Street HARLOW CM17 0AH United Kingd…" at bounding box center [103, 243] width 188 height 60
copy strong "HARLOW CM17 0AH"
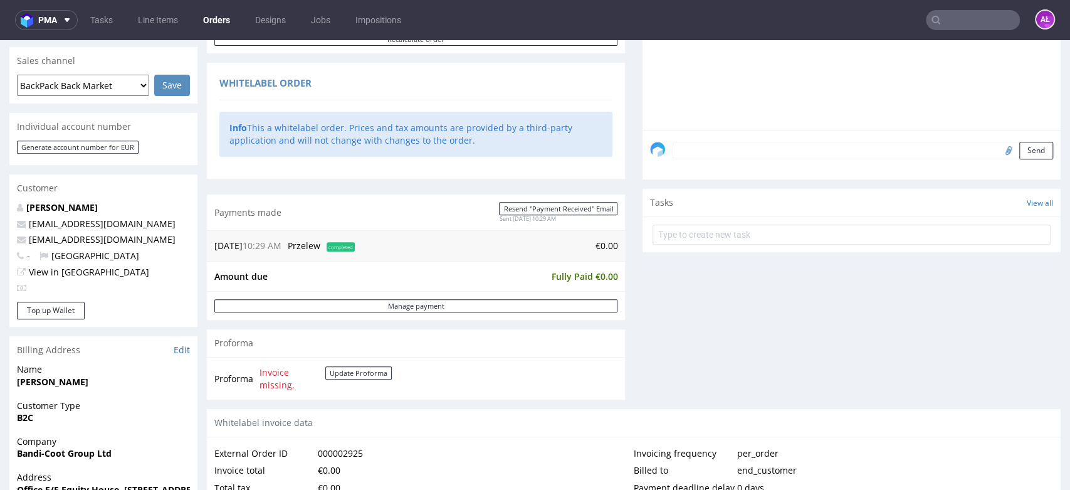
scroll to position [0, 0]
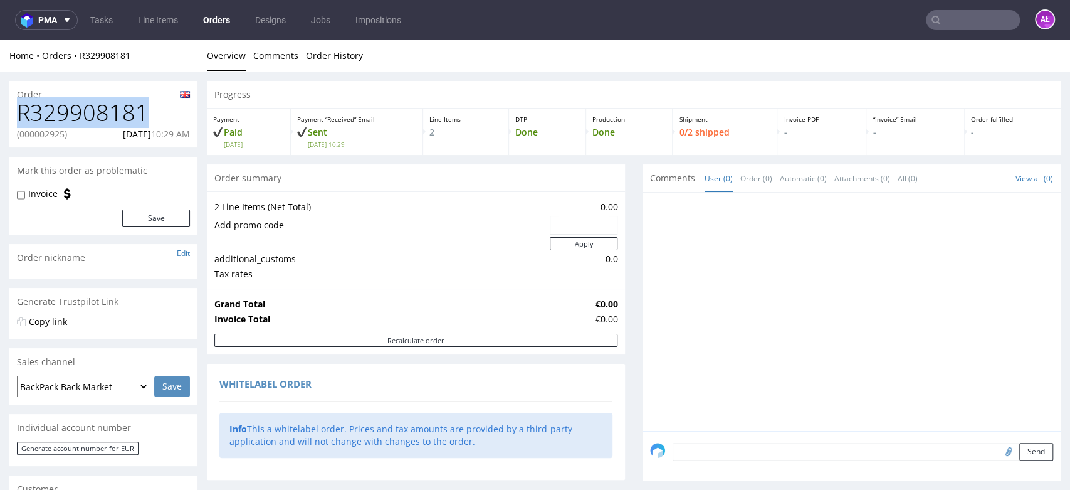
drag, startPoint x: 145, startPoint y: 112, endPoint x: 10, endPoint y: 112, distance: 135.5
click at [13, 111] on div "R329908181 (000002925) 30.09.2025 10:29 AM" at bounding box center [103, 123] width 188 height 47
copy h1 "R329908181"
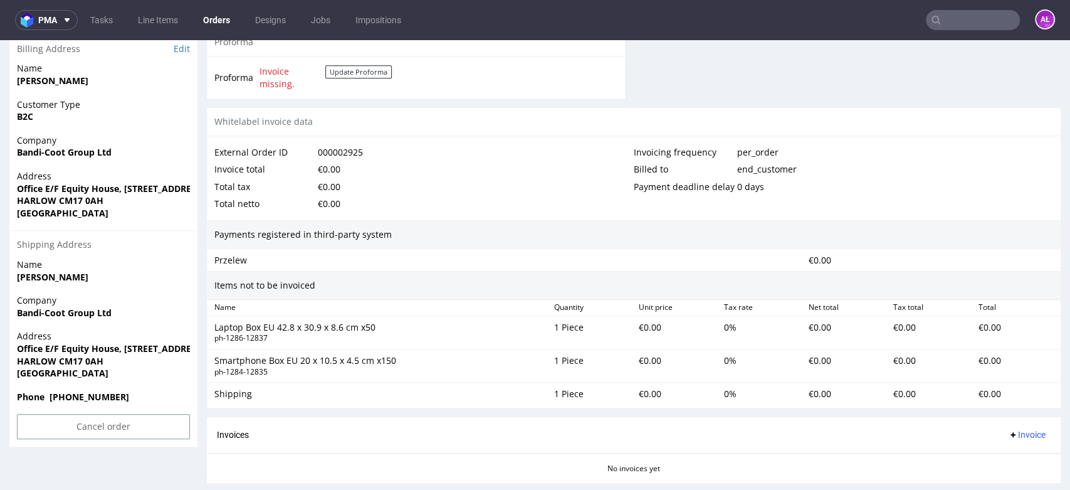
scroll to position [719, 0]
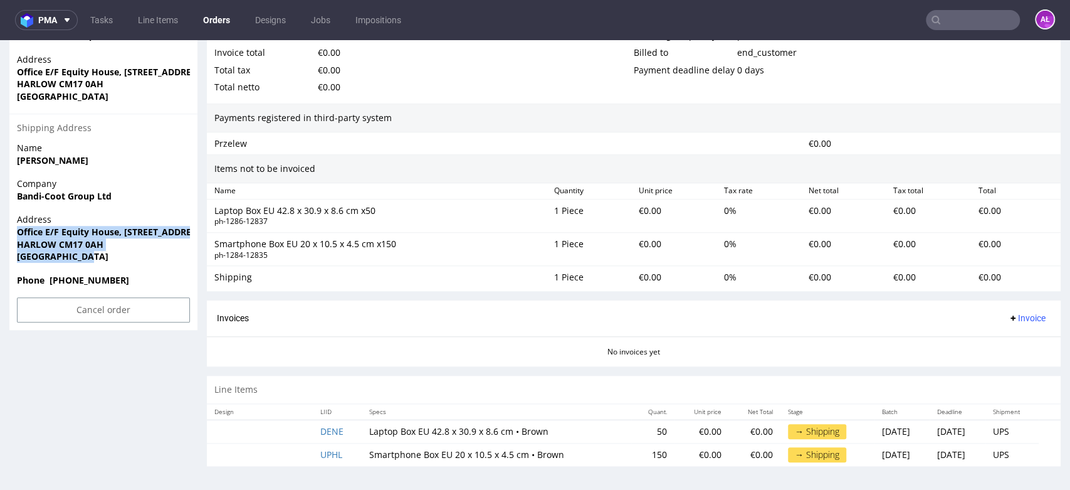
drag, startPoint x: 94, startPoint y: 254, endPoint x: 13, endPoint y: 230, distance: 84.5
click at [14, 230] on div "Address Office E/F Equity House, 4-6 Market Street HARLOW CM17 0AH United Kingd…" at bounding box center [103, 243] width 188 height 60
copy p "Office E/F Equity House, 4-6 Market Street HARLOW CM17 0AH United Kingdom"
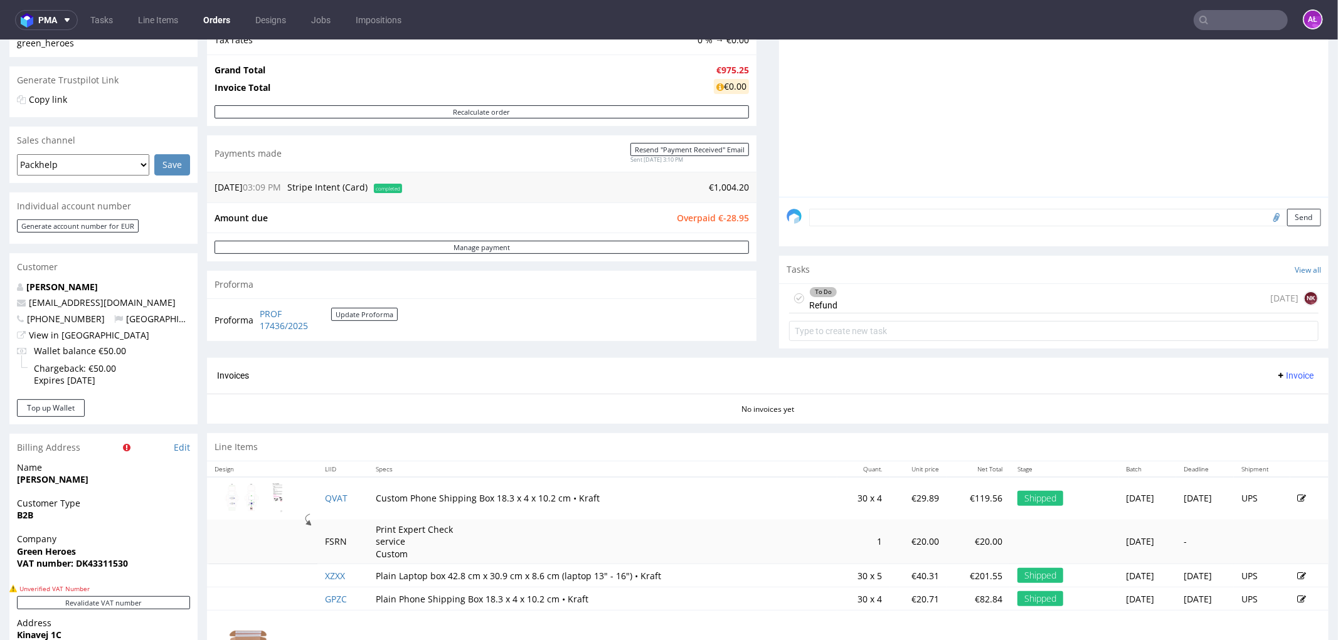
scroll to position [278, 0]
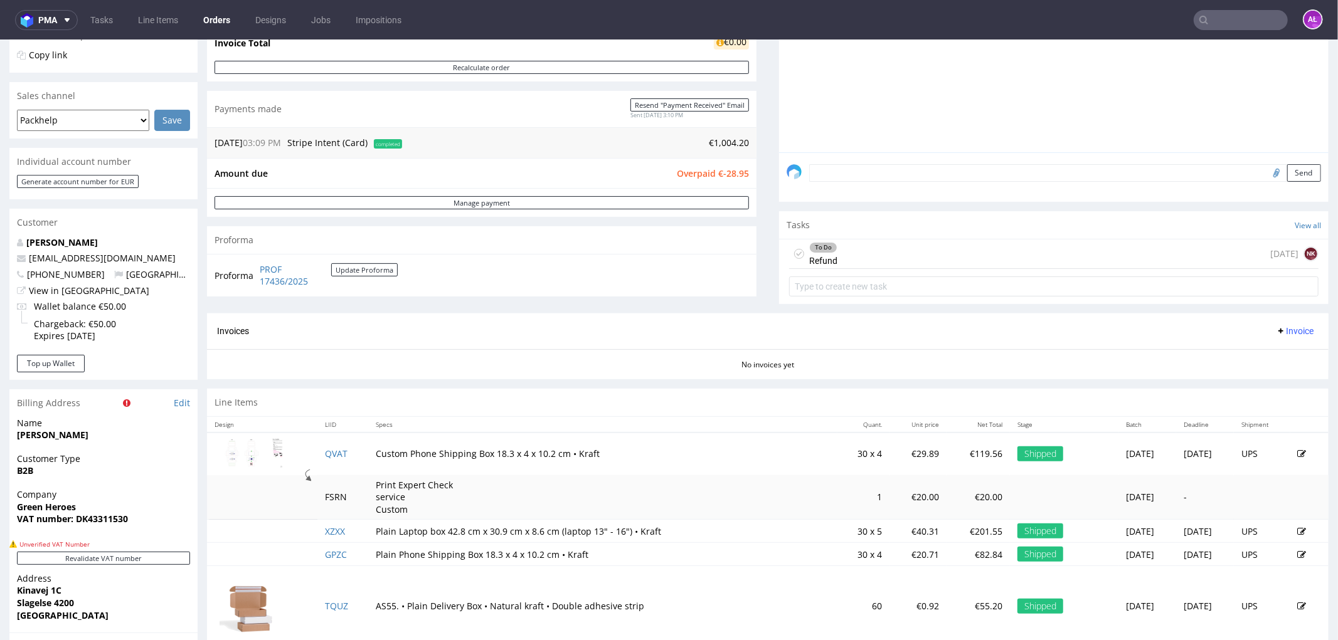
click at [819, 263] on div "To Do Refund" at bounding box center [823, 253] width 28 height 29
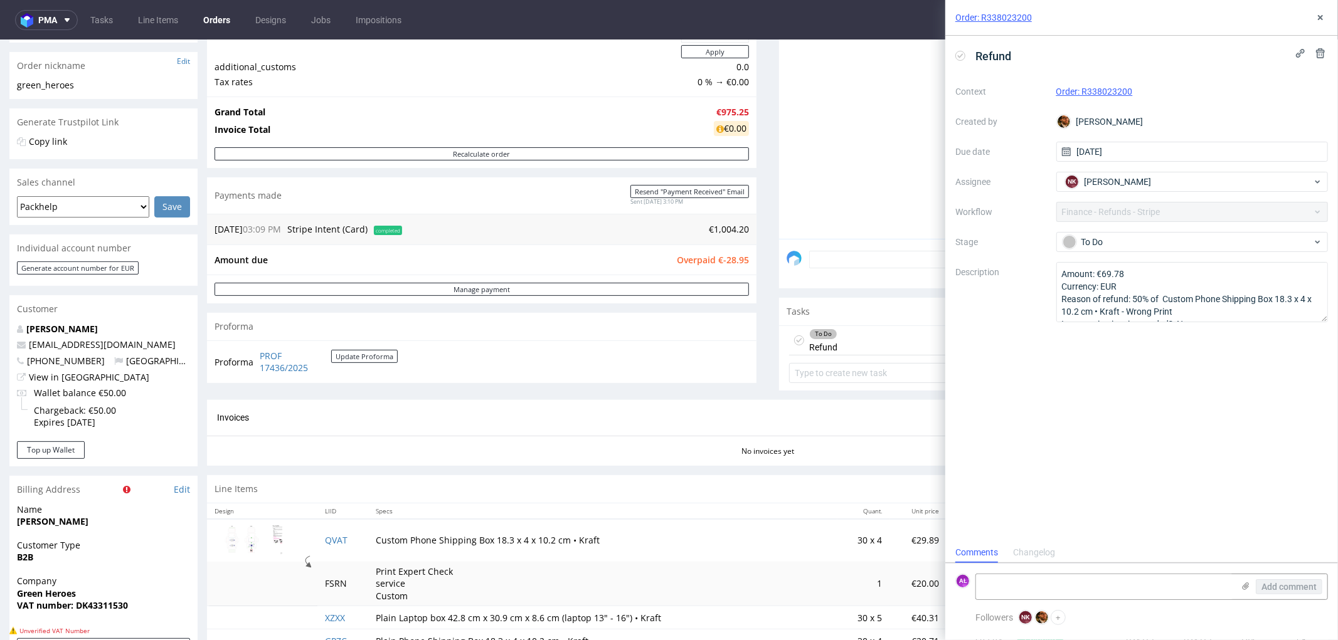
scroll to position [364, 0]
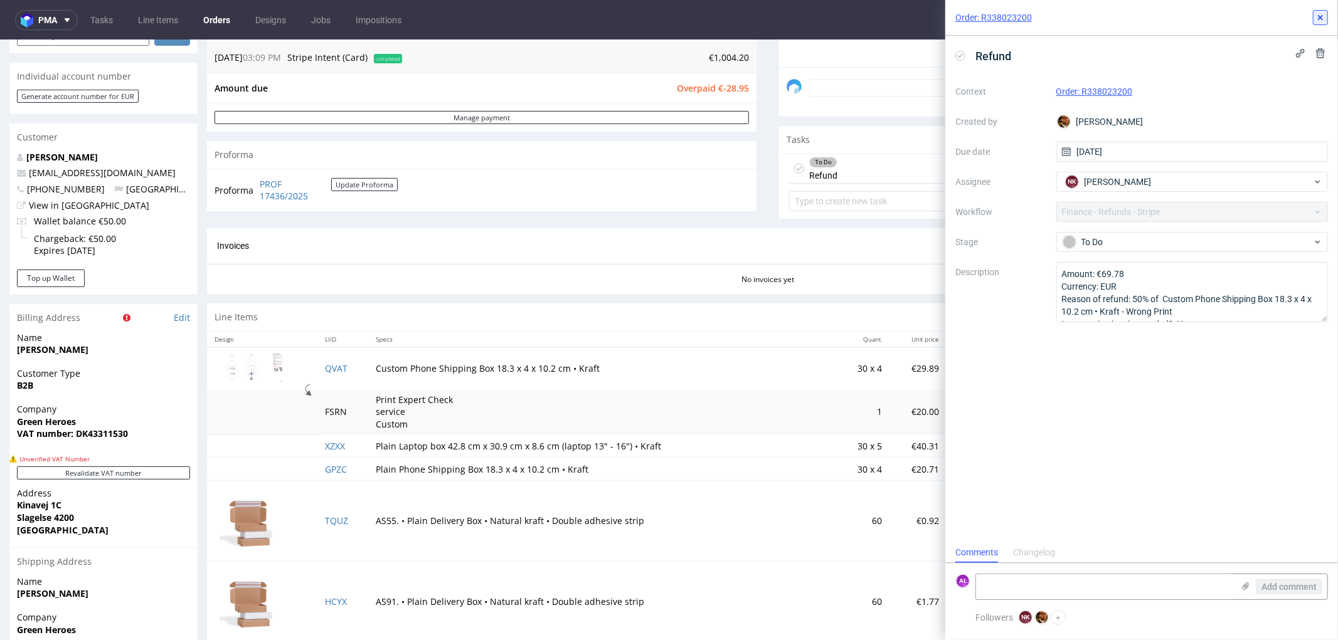
click at [1321, 16] on use at bounding box center [1320, 17] width 5 height 5
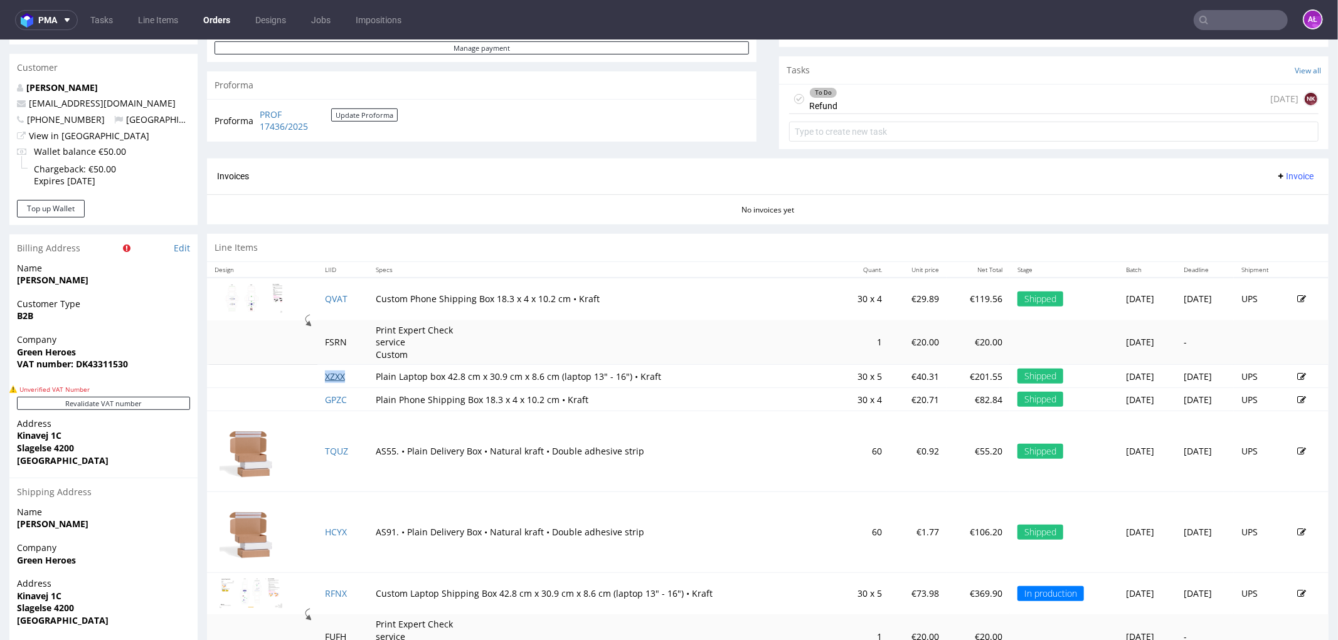
scroll to position [503, 0]
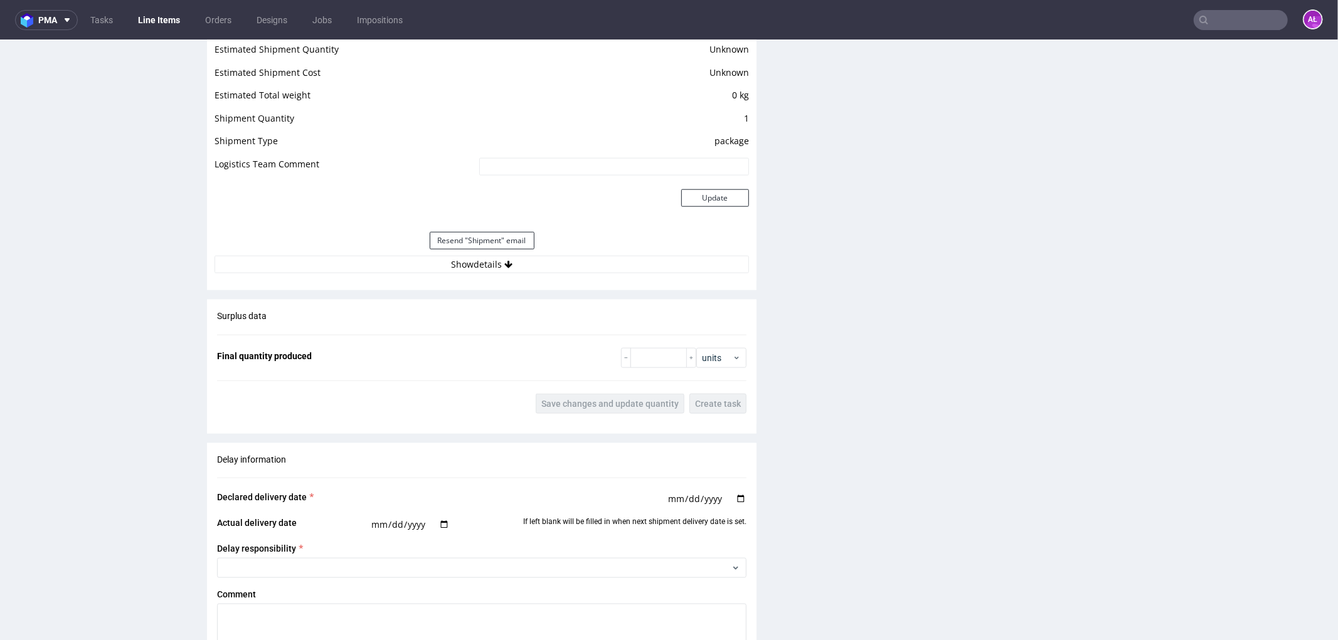
scroll to position [1184, 0]
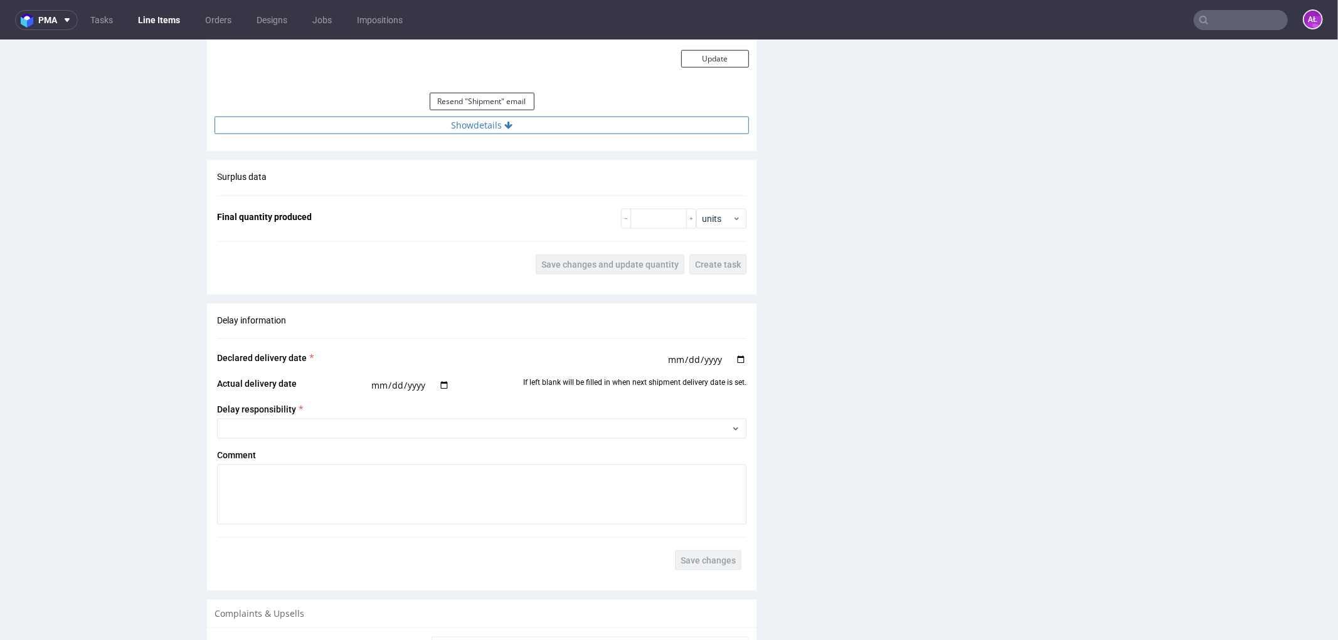
click at [546, 125] on button "Show details" at bounding box center [481, 125] width 534 height 18
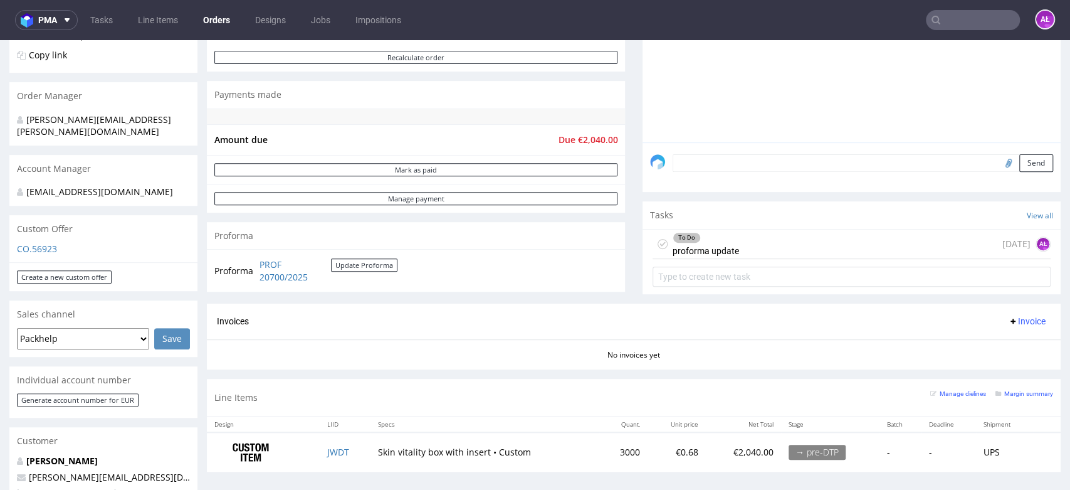
scroll to position [348, 0]
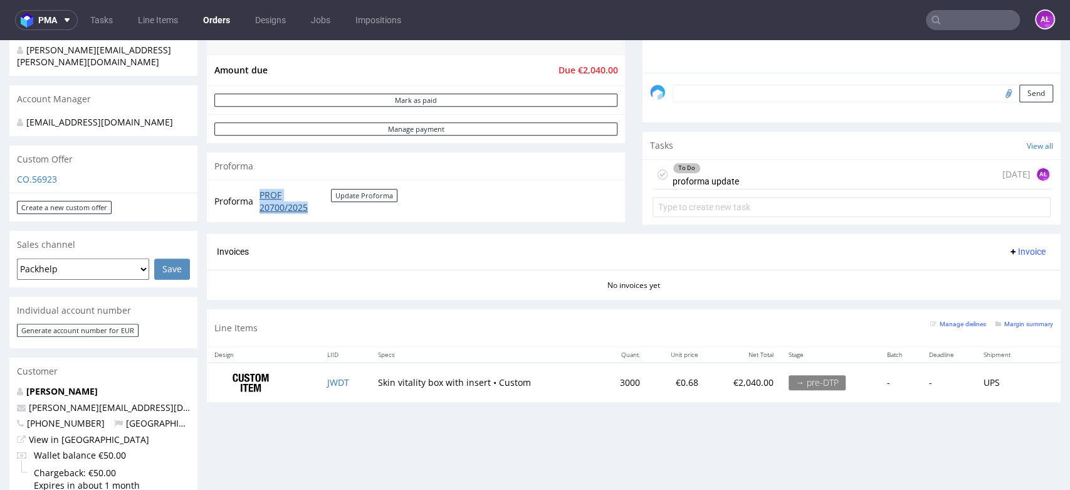
drag, startPoint x: 256, startPoint y: 192, endPoint x: 317, endPoint y: 207, distance: 62.7
click at [317, 207] on tr "Proforma PROF 20700/2025 Update Proforma" at bounding box center [306, 200] width 184 height 27
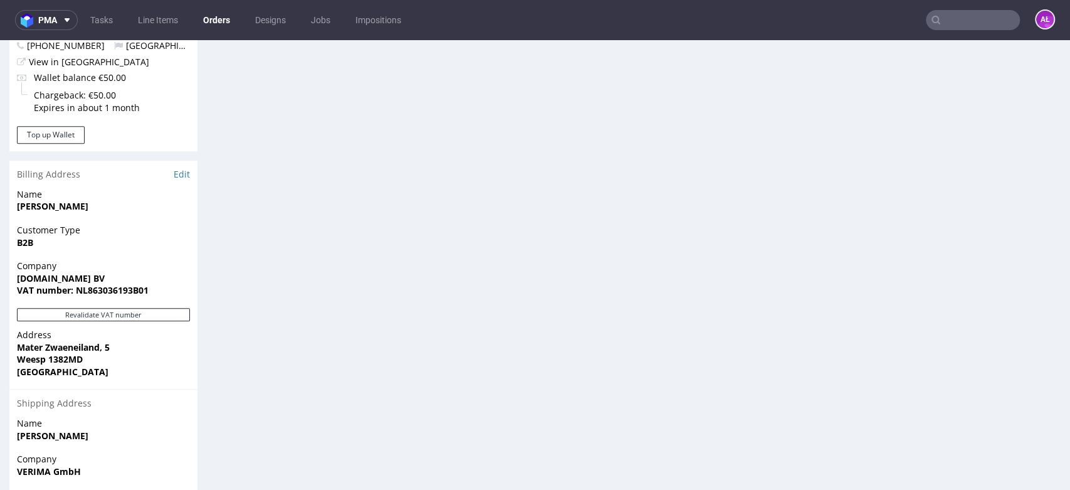
scroll to position [717, 0]
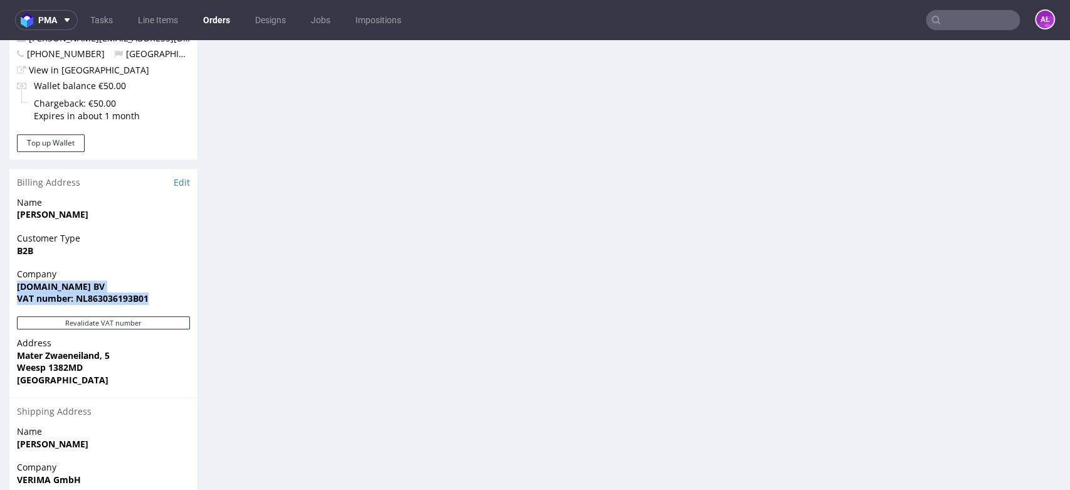
drag, startPoint x: 20, startPoint y: 285, endPoint x: 163, endPoint y: 299, distance: 143.6
click at [163, 299] on div "Company [DOMAIN_NAME] BV VAT number: NL863036193B01" at bounding box center [103, 292] width 188 height 48
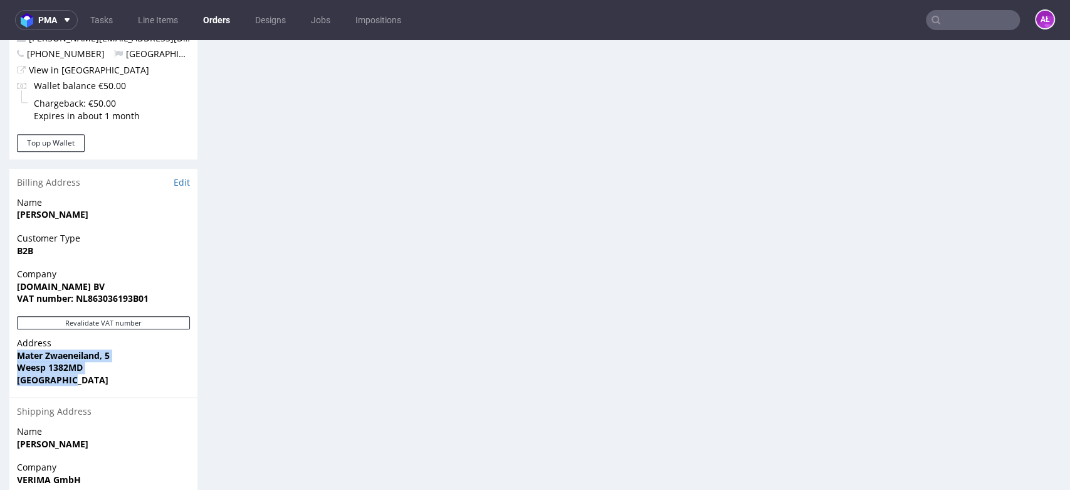
drag, startPoint x: 16, startPoint y: 350, endPoint x: 75, endPoint y: 379, distance: 65.6
click at [75, 379] on p "Address Mater [GEOGRAPHIC_DATA], [STREET_ADDRESS]" at bounding box center [103, 361] width 173 height 49
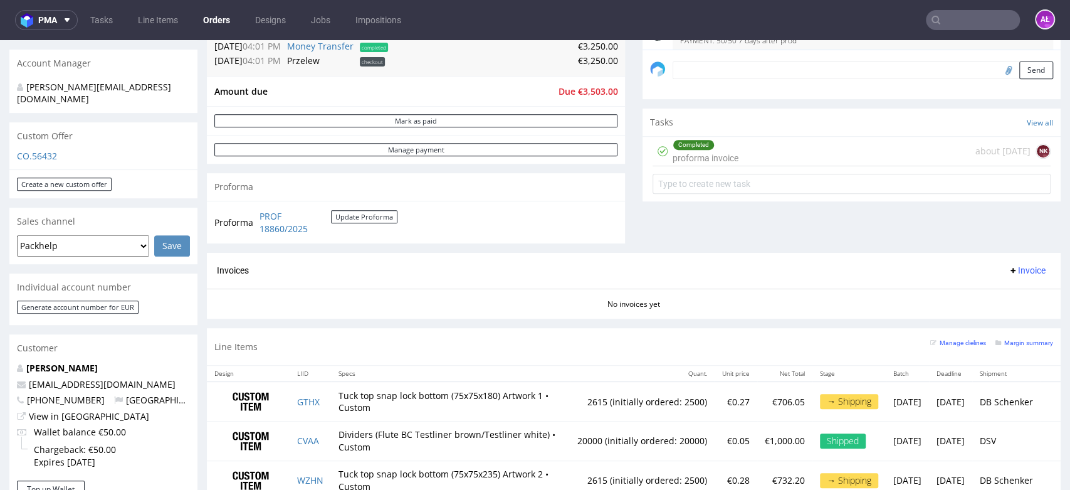
scroll to position [278, 0]
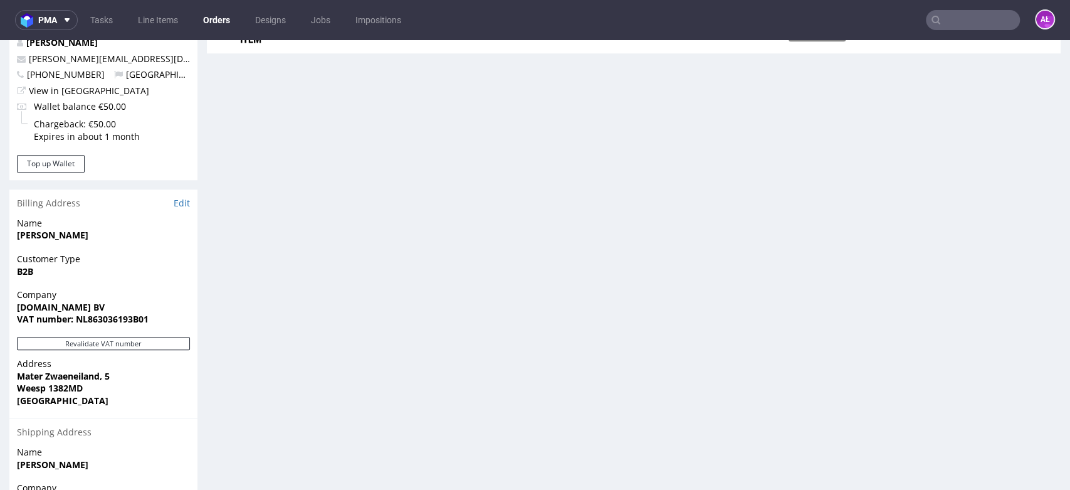
scroll to position [418, 0]
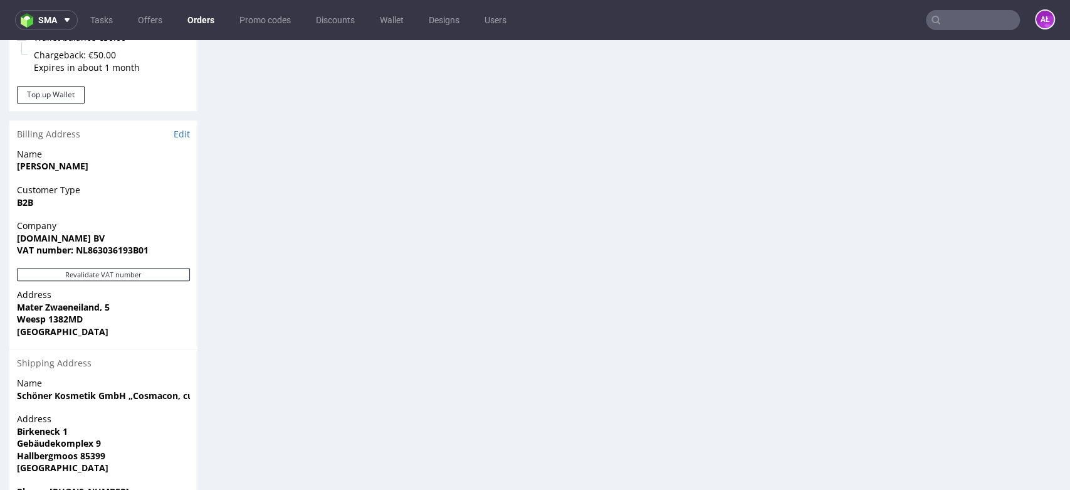
scroll to position [766, 0]
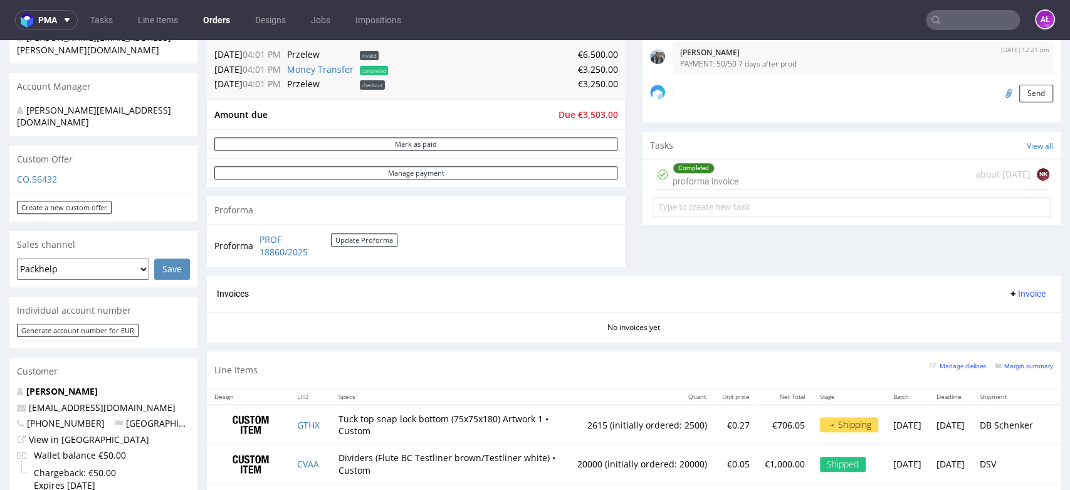
scroll to position [418, 0]
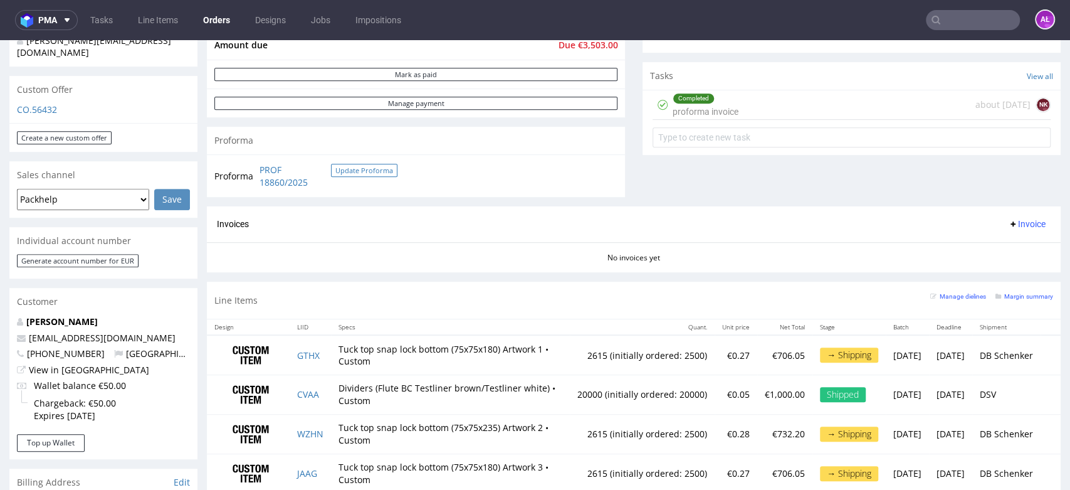
click at [359, 171] on button "Update Proforma" at bounding box center [364, 170] width 66 height 13
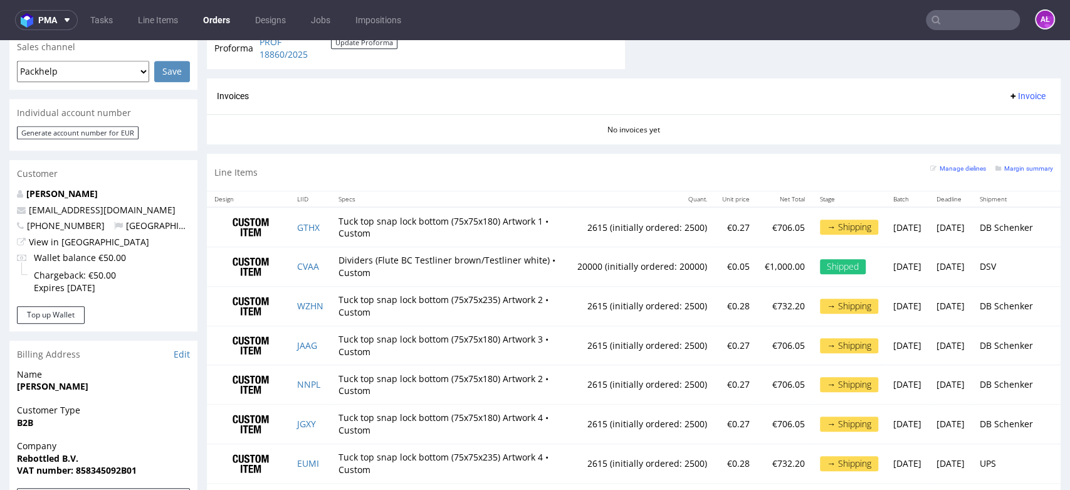
scroll to position [697, 0]
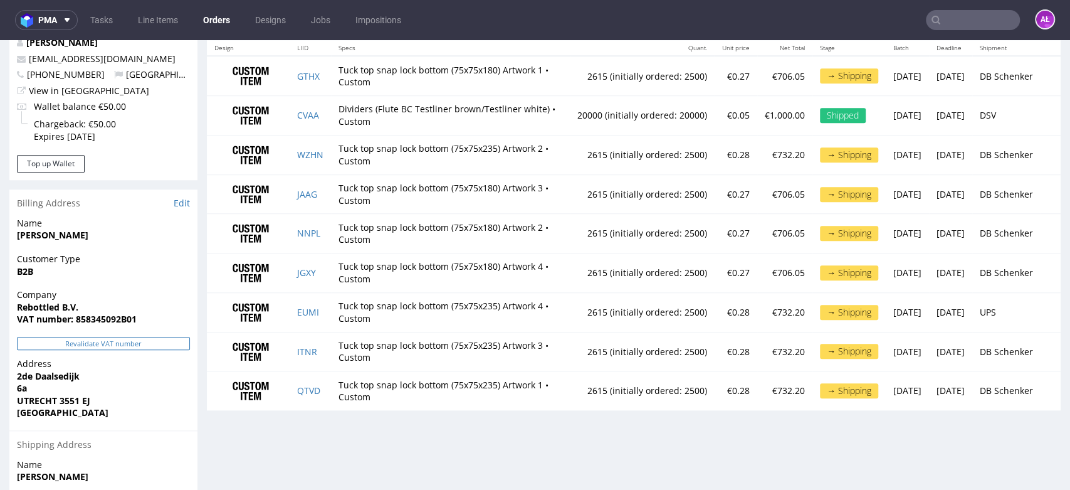
click at [154, 337] on button "Revalidate VAT number" at bounding box center [103, 343] width 173 height 13
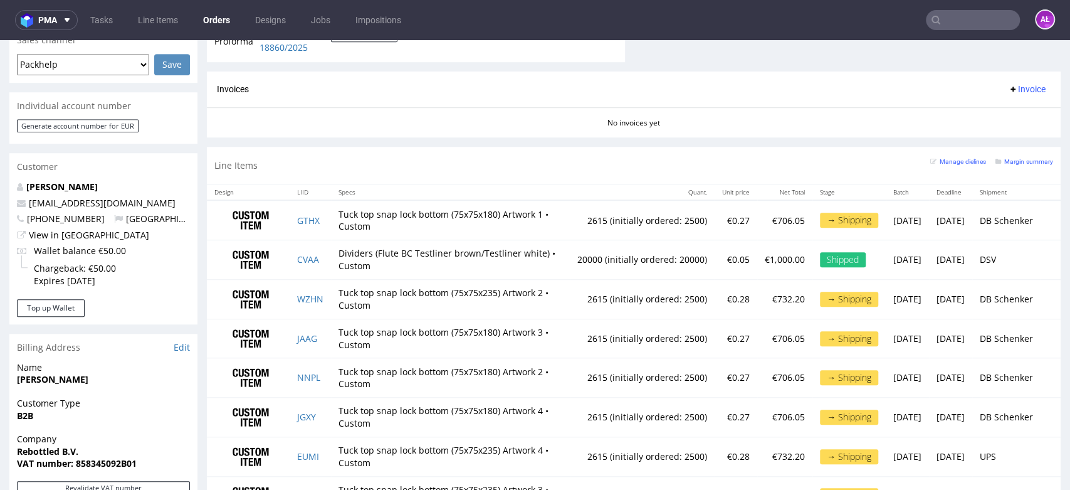
scroll to position [418, 0]
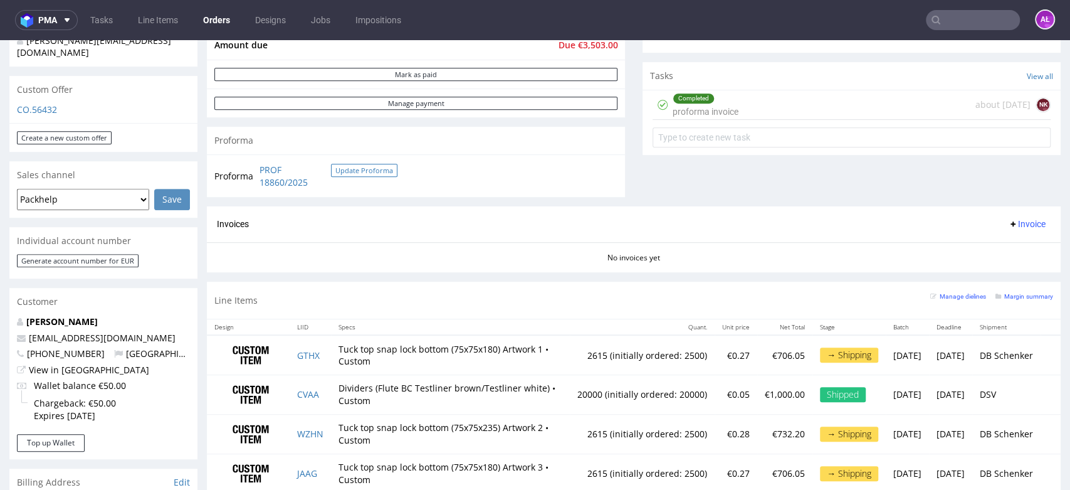
click at [373, 171] on button "Update Proforma" at bounding box center [364, 170] width 66 height 13
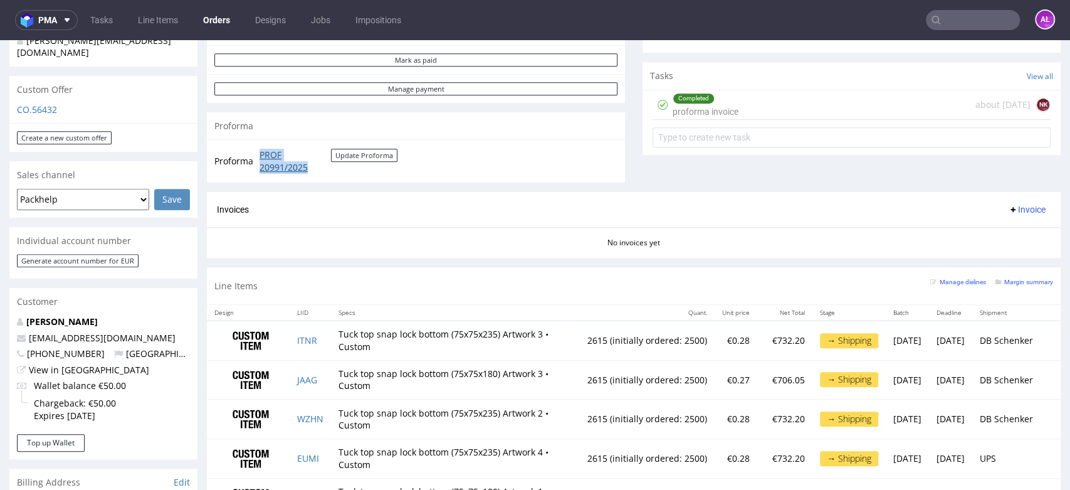
drag, startPoint x: 269, startPoint y: 152, endPoint x: 315, endPoint y: 164, distance: 47.9
click at [315, 164] on tr "Proforma PROF 20991/2025 Update Proforma" at bounding box center [306, 160] width 184 height 27
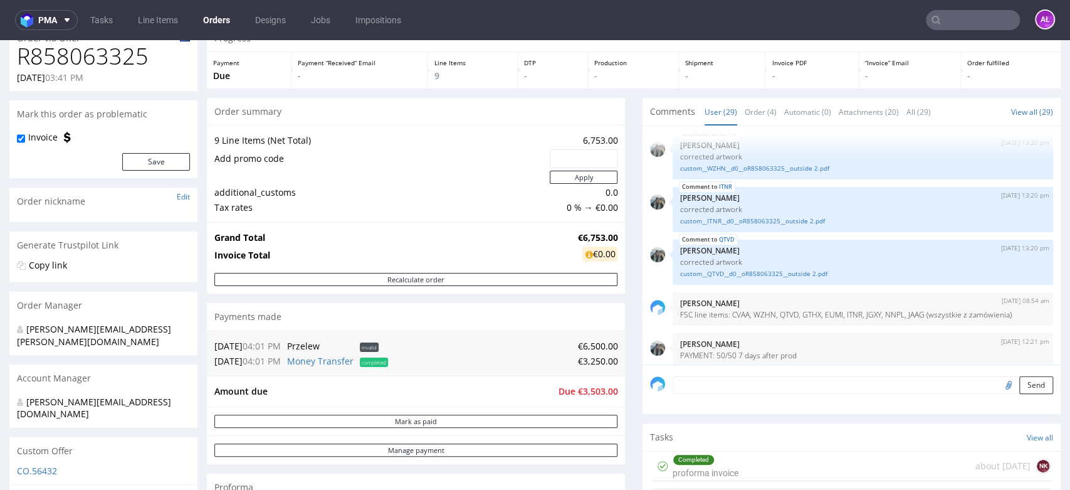
scroll to position [0, 0]
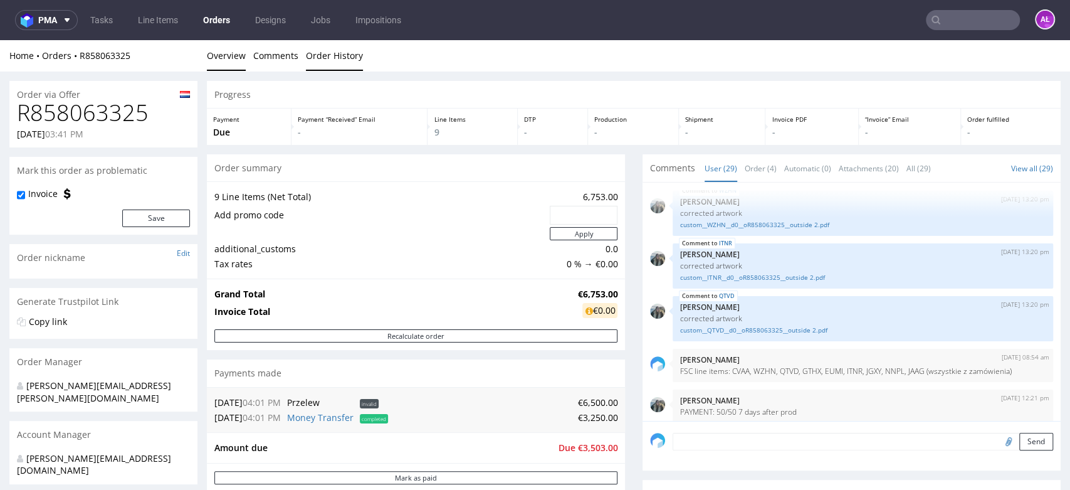
click at [334, 63] on link "Order History" at bounding box center [334, 55] width 57 height 31
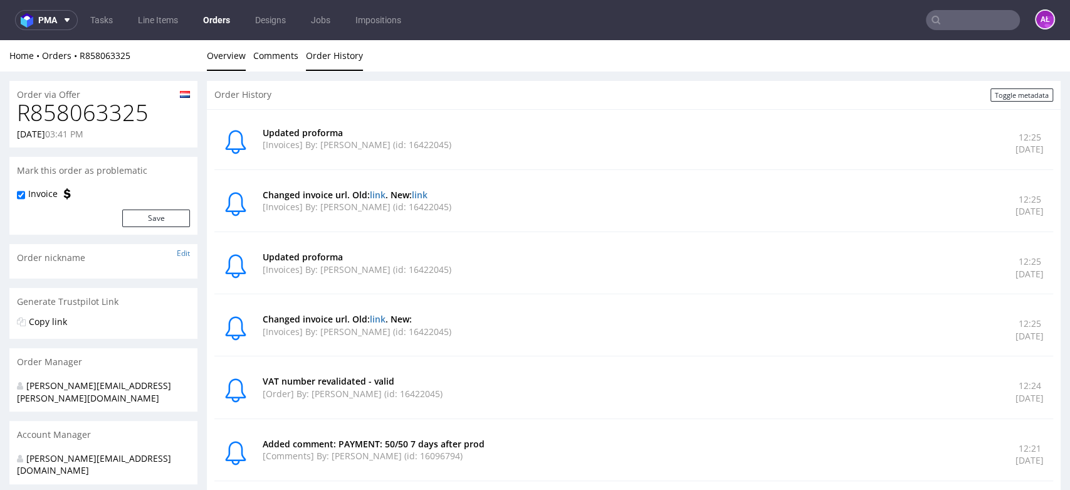
click at [230, 52] on link "Overview" at bounding box center [226, 55] width 39 height 31
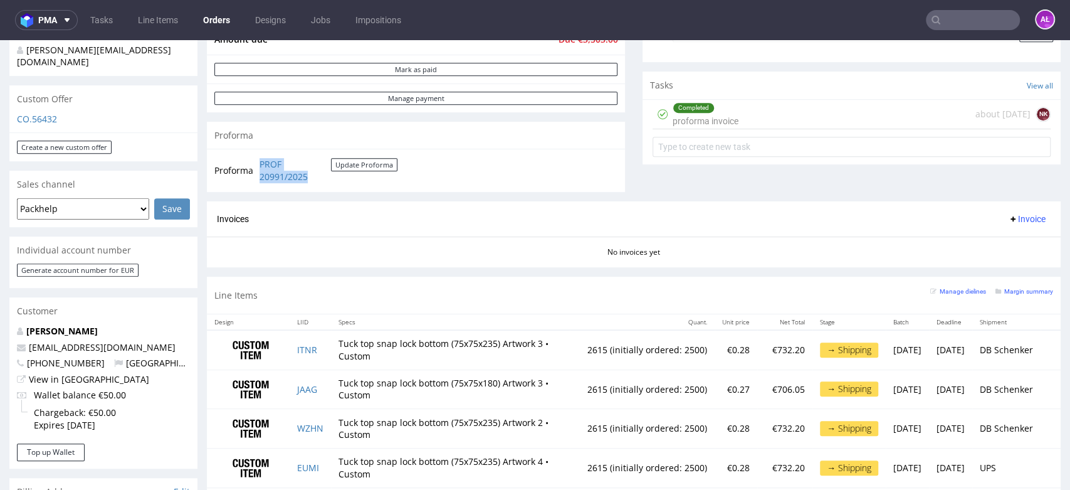
scroll to position [557, 0]
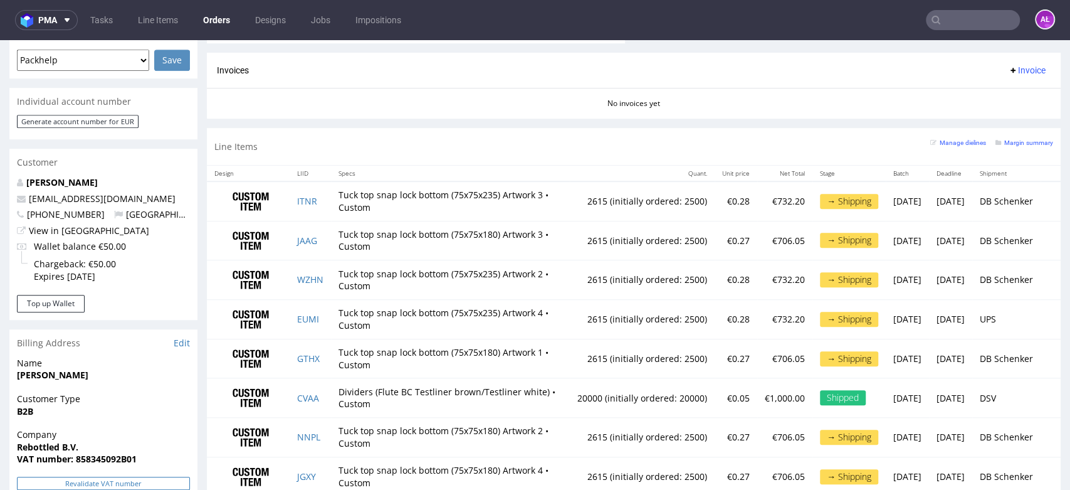
click at [174, 477] on button "Revalidate VAT number" at bounding box center [103, 483] width 173 height 13
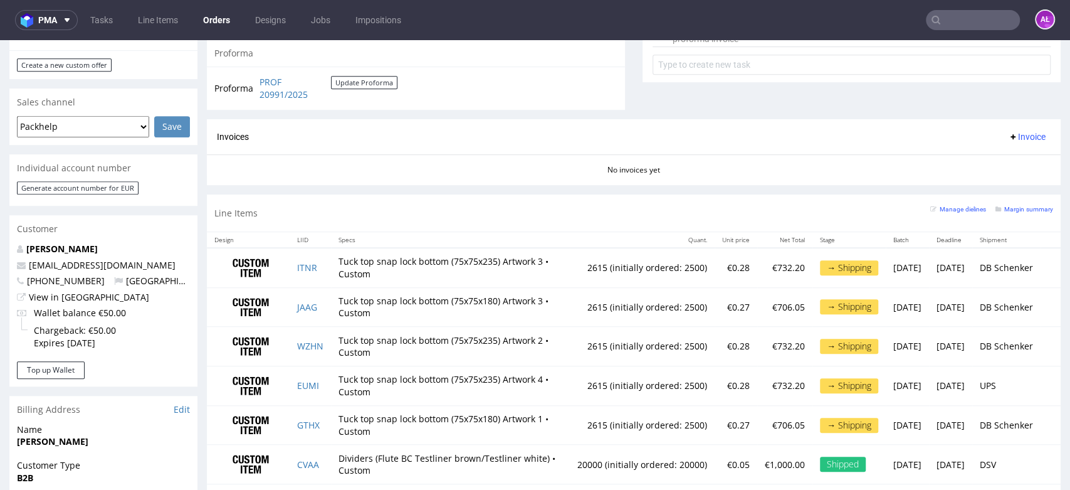
scroll to position [487, 0]
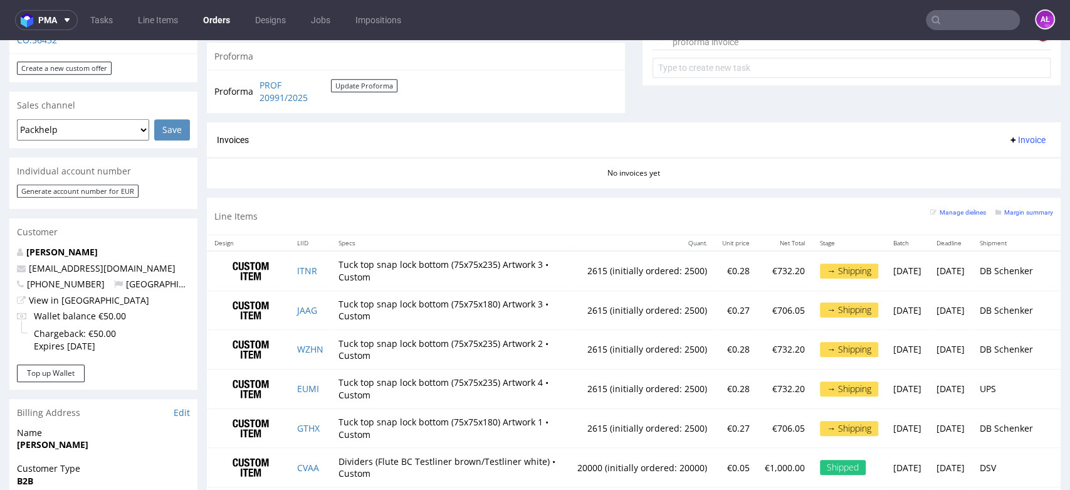
click at [1008, 138] on span "Invoice" at bounding box center [1027, 140] width 38 height 10
click at [992, 196] on li "Upload" at bounding box center [1000, 189] width 81 height 23
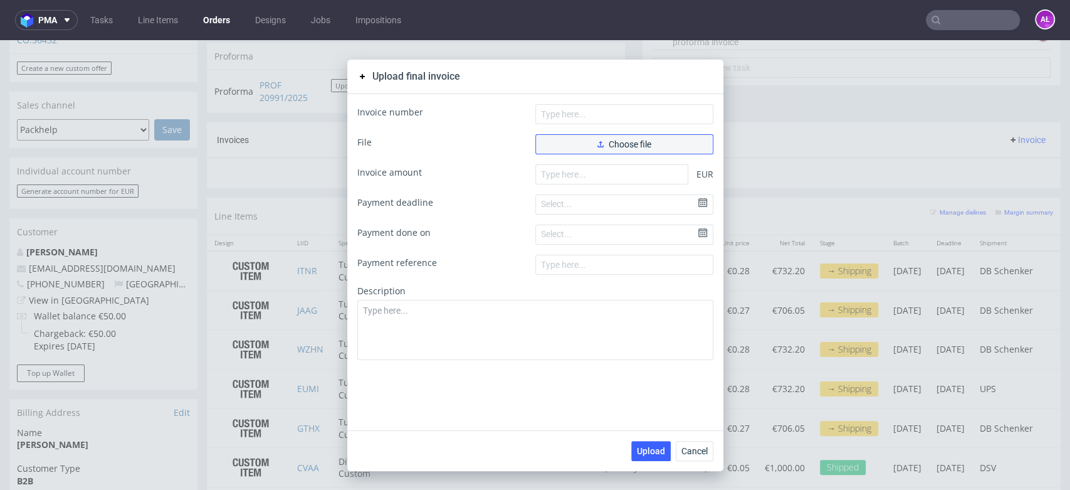
click at [624, 142] on span "Choose file" at bounding box center [625, 144] width 54 height 9
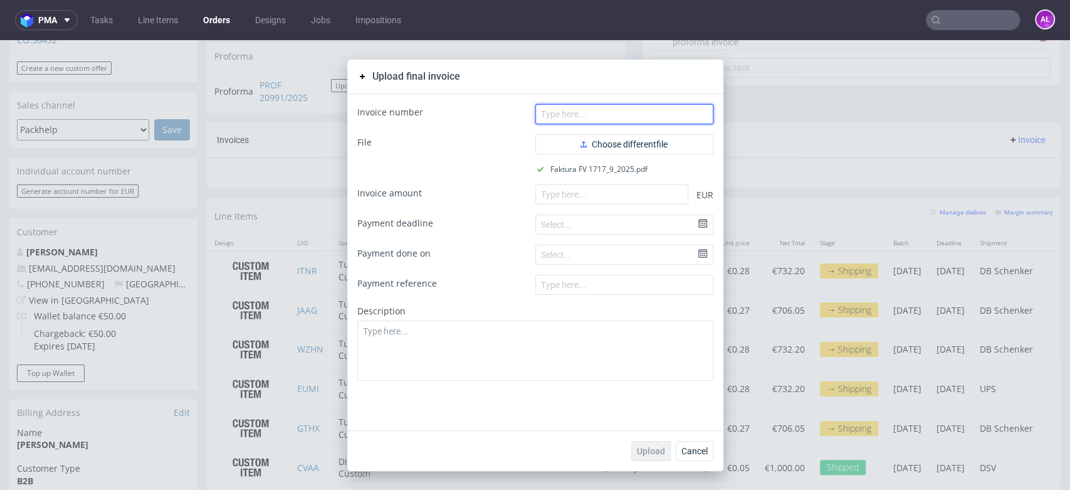
drag, startPoint x: 566, startPoint y: 115, endPoint x: 681, endPoint y: 118, distance: 114.8
click at [566, 115] on input "text" at bounding box center [625, 114] width 178 height 20
paste input "FV 1717/9/2025"
type input "FV 1717/9/2025"
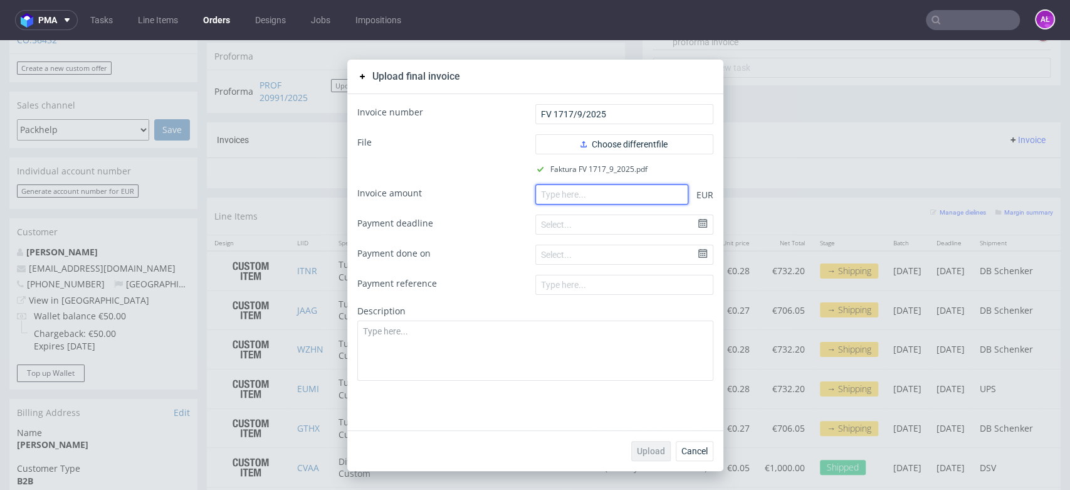
paste input "6500.00"
click at [618, 194] on input "6500.00" at bounding box center [612, 194] width 153 height 20
type input "6500.00"
click at [640, 450] on span "Upload" at bounding box center [651, 450] width 28 height 9
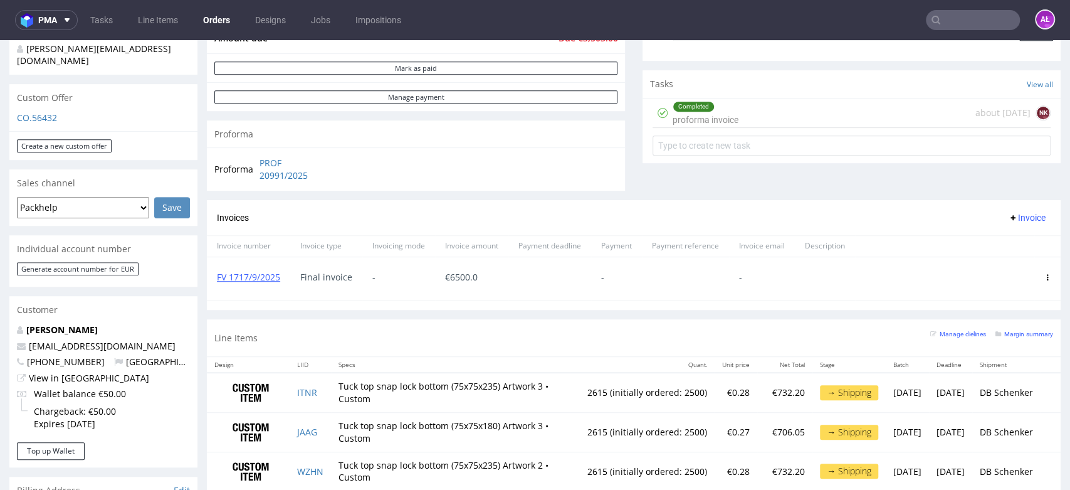
scroll to position [418, 0]
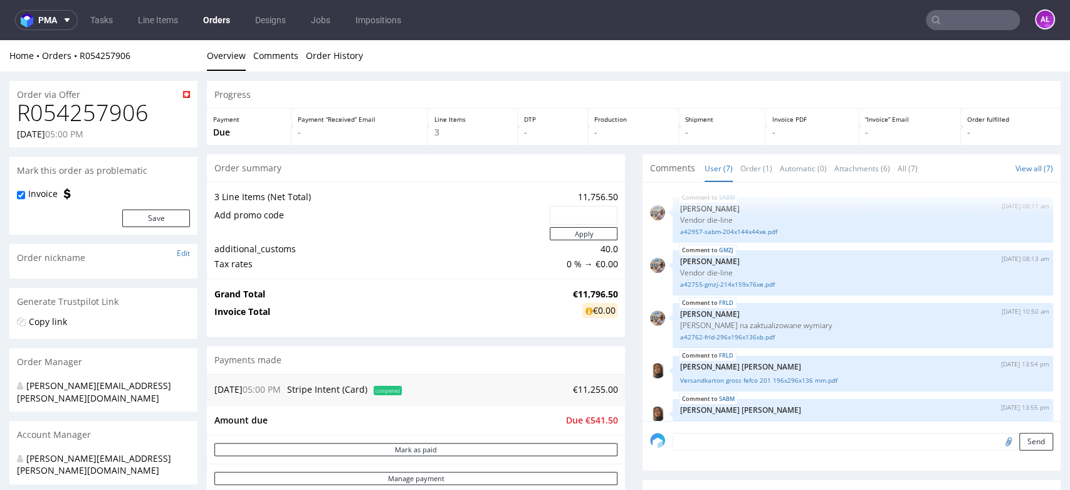
scroll to position [115, 0]
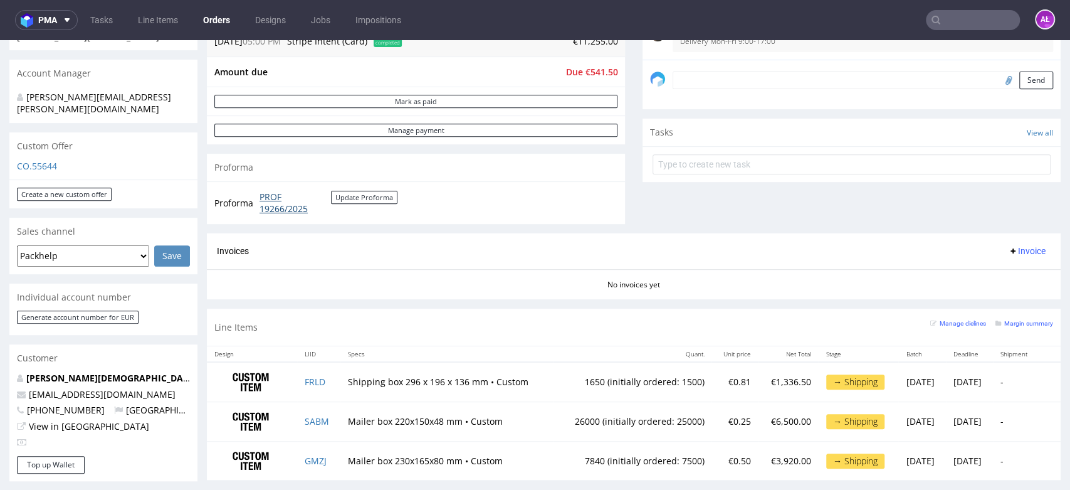
scroll to position [322, 0]
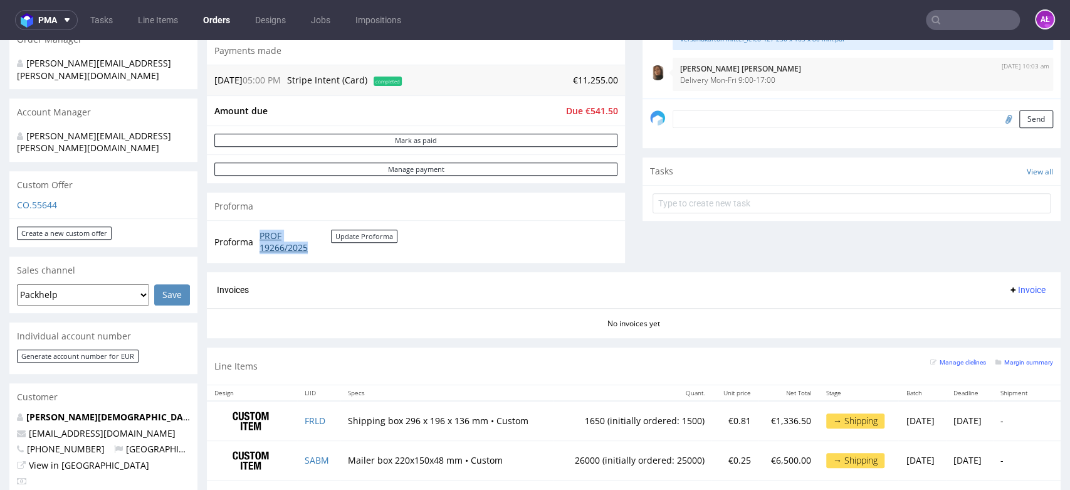
drag, startPoint x: 255, startPoint y: 232, endPoint x: 312, endPoint y: 245, distance: 59.2
click at [312, 245] on tr "Proforma PROF 19266/2025 Update Proforma" at bounding box center [306, 241] width 184 height 27
copy tr "PROF 19266/2025"
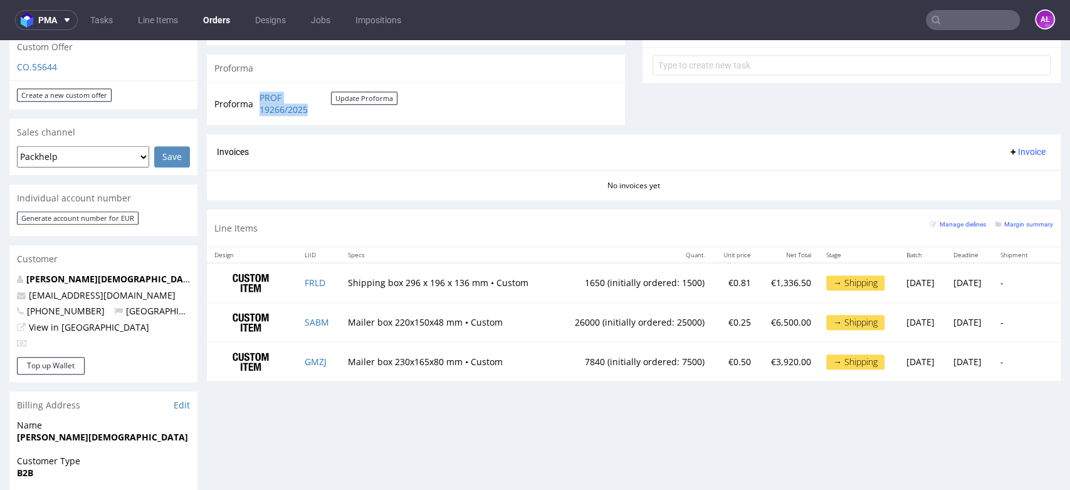
scroll to position [462, 0]
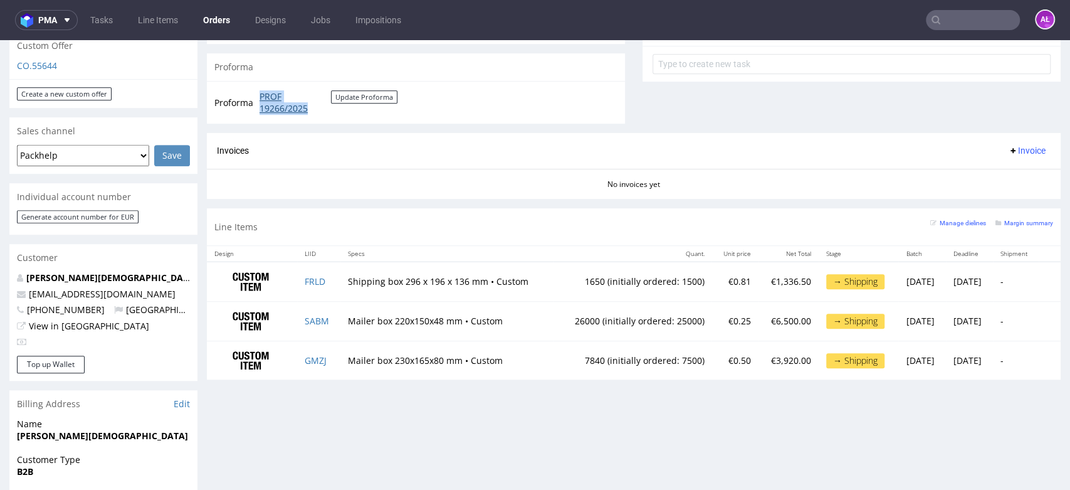
copy tr "PROF 19266/2025"
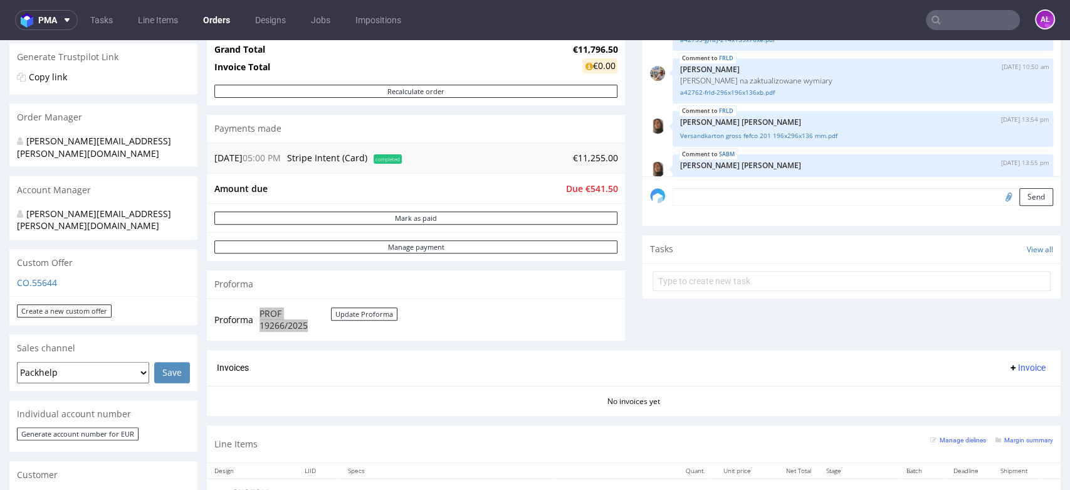
scroll to position [392, 0]
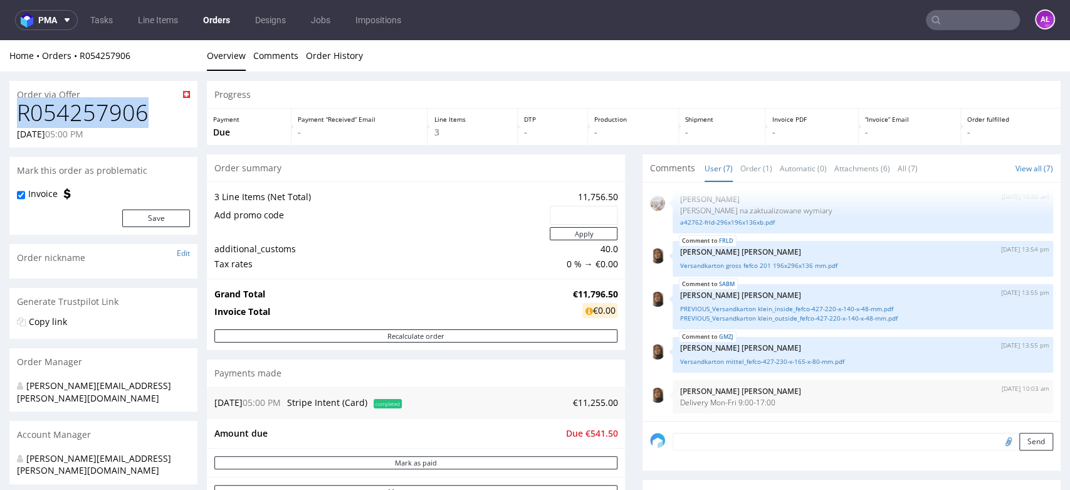
drag, startPoint x: 130, startPoint y: 110, endPoint x: 21, endPoint y: 117, distance: 109.3
click at [21, 117] on h1 "R054257906" at bounding box center [103, 112] width 173 height 25
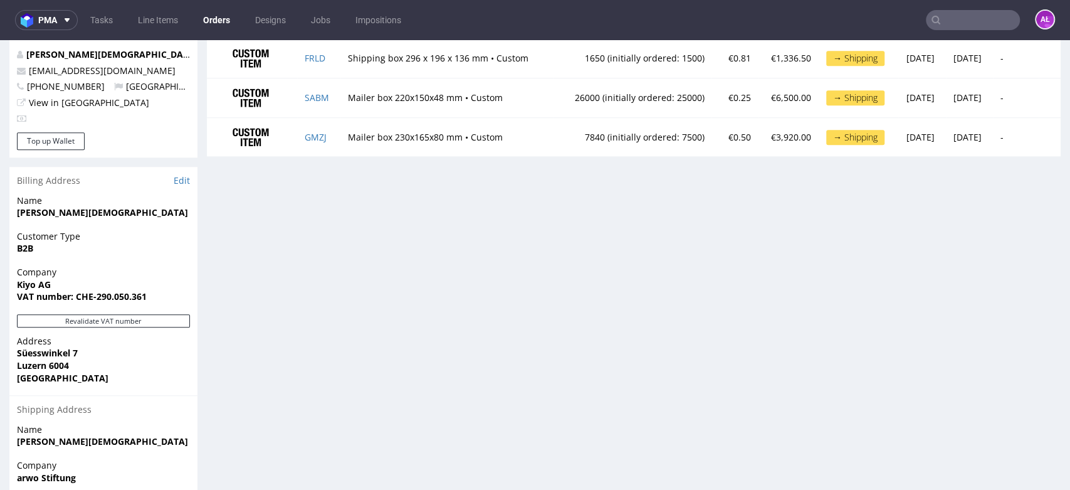
scroll to position [810, 0]
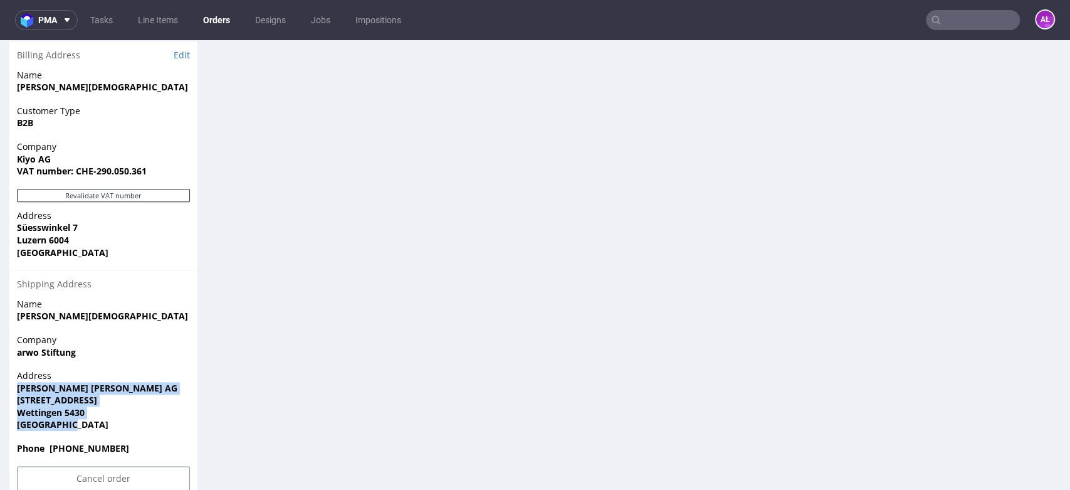
drag, startPoint x: 42, startPoint y: 380, endPoint x: 19, endPoint y: 363, distance: 28.7
click at [19, 369] on p "Address Melanie Tschanz i.A. Kiyo AG Schwimmbadstrasse 41 Wettingen 5430 Switze…" at bounding box center [103, 399] width 173 height 61
copy p "Melanie Tschanz i.A. Kiyo AG Schwimmbadstrasse 41 Wettingen 5430 Switzerland"
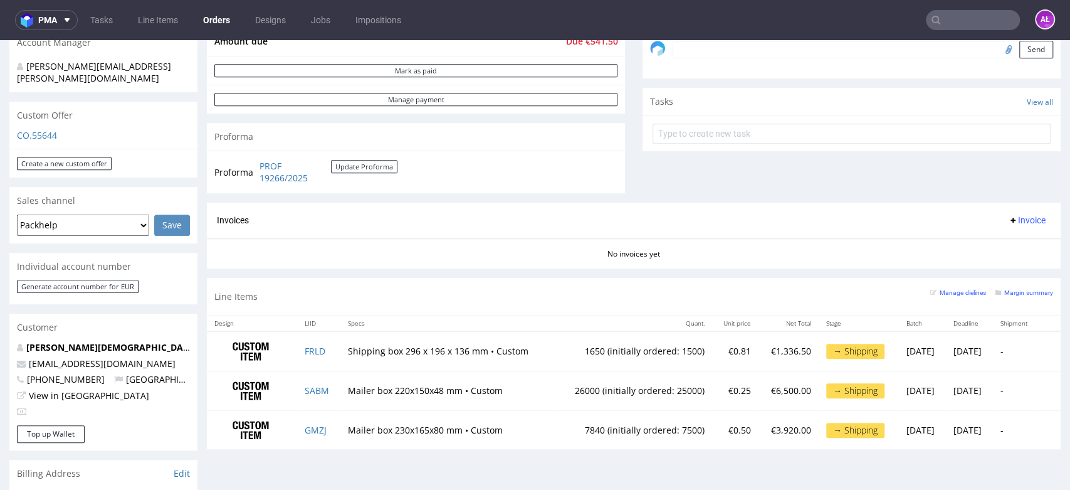
scroll to position [253, 0]
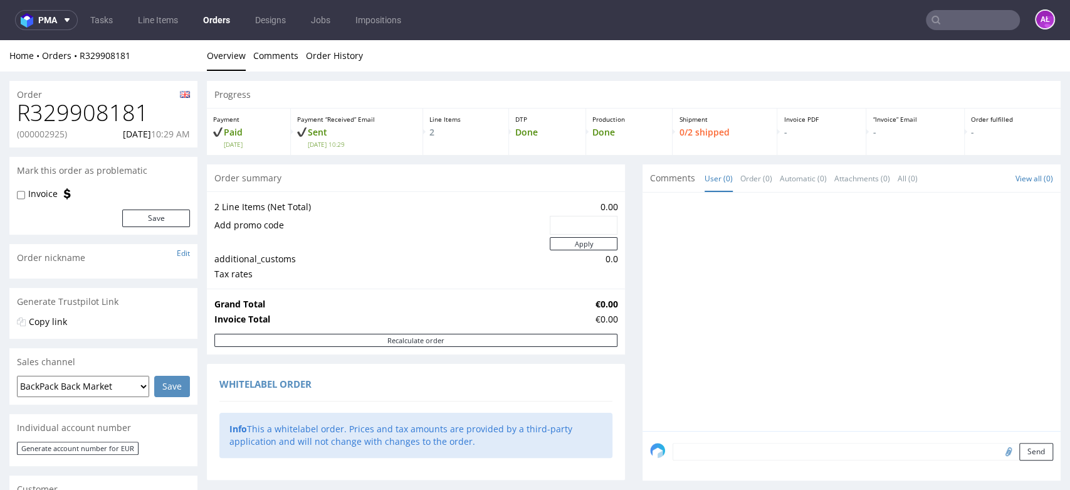
scroll to position [719, 0]
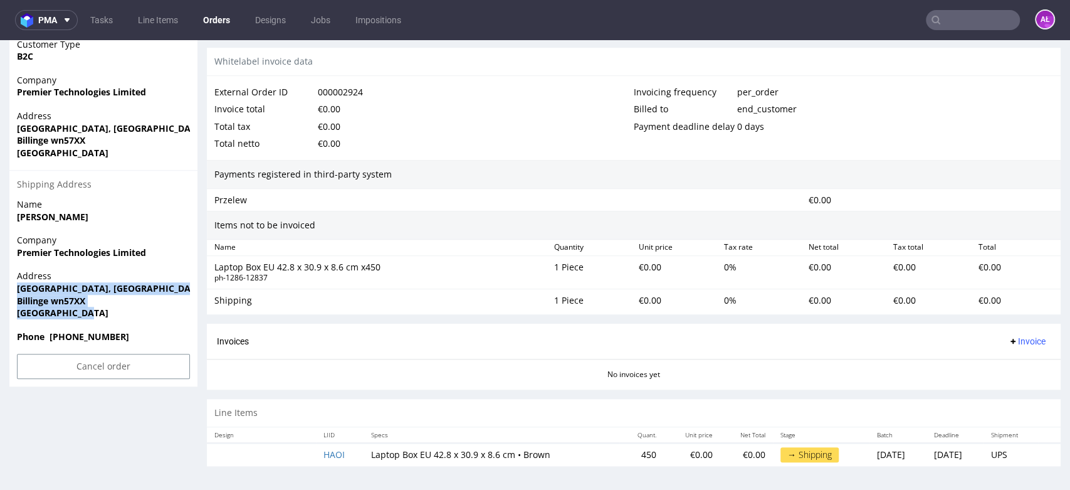
scroll to position [4, 0]
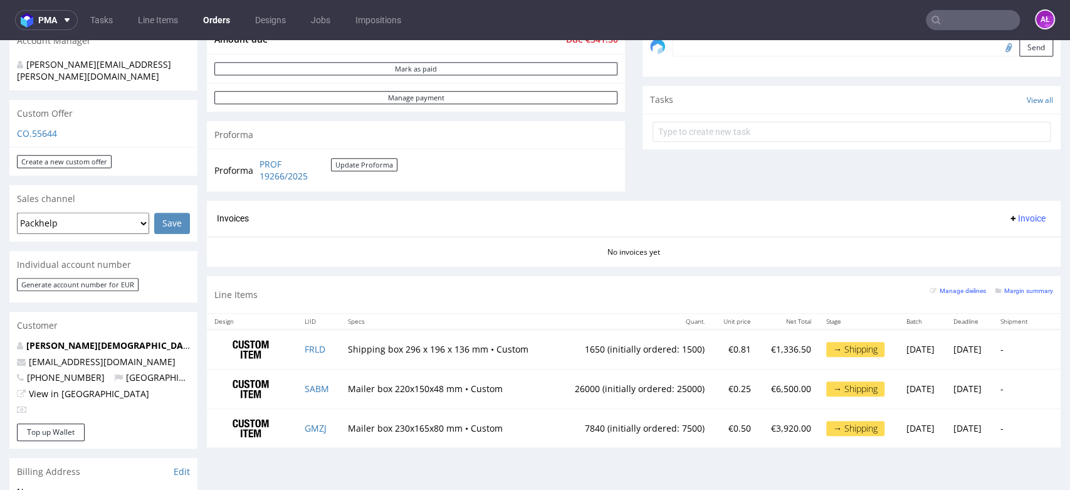
scroll to position [418, 0]
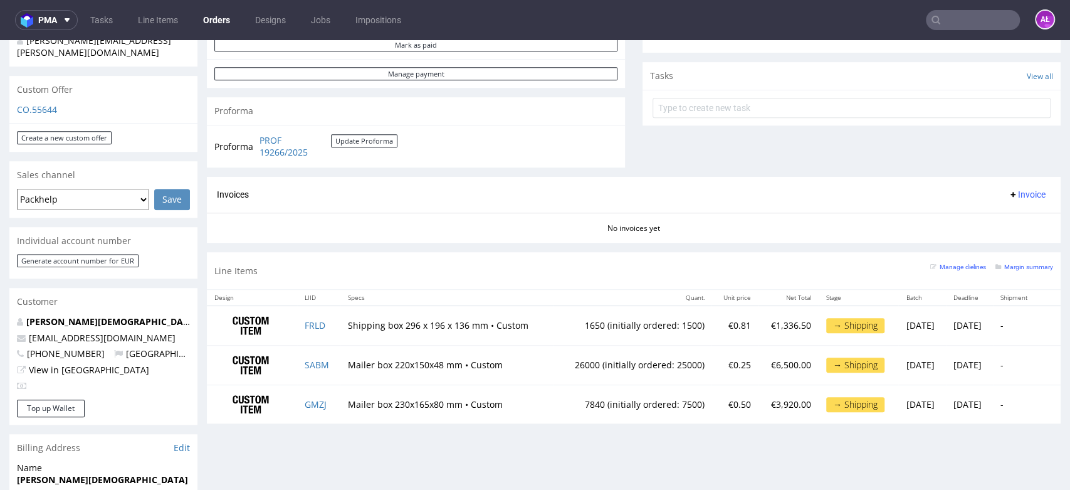
drag, startPoint x: 1012, startPoint y: 189, endPoint x: 1008, endPoint y: 203, distance: 15.1
click at [1012, 189] on span "Invoice" at bounding box center [1027, 194] width 38 height 10
click at [1002, 238] on span "Upload" at bounding box center [1005, 243] width 61 height 13
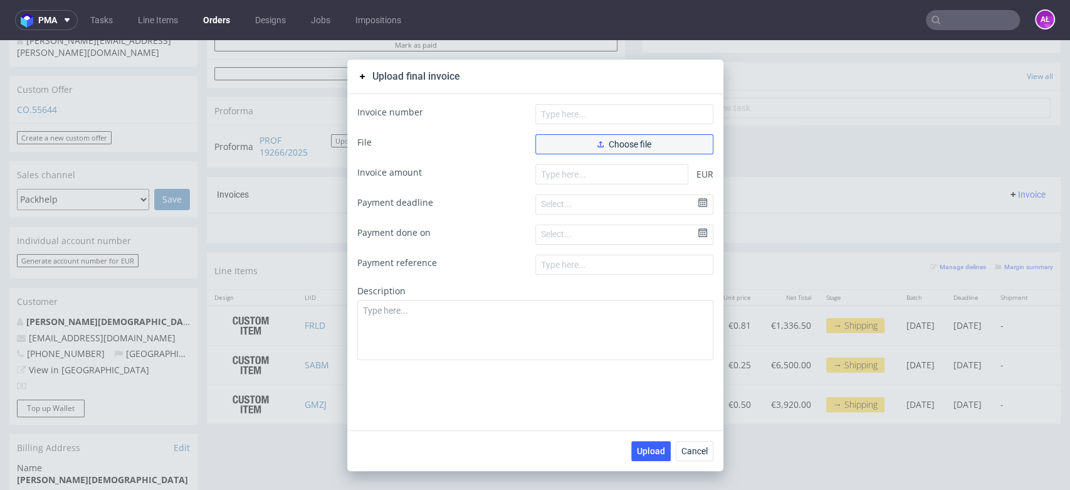
click at [632, 142] on span "Choose file" at bounding box center [625, 144] width 54 height 9
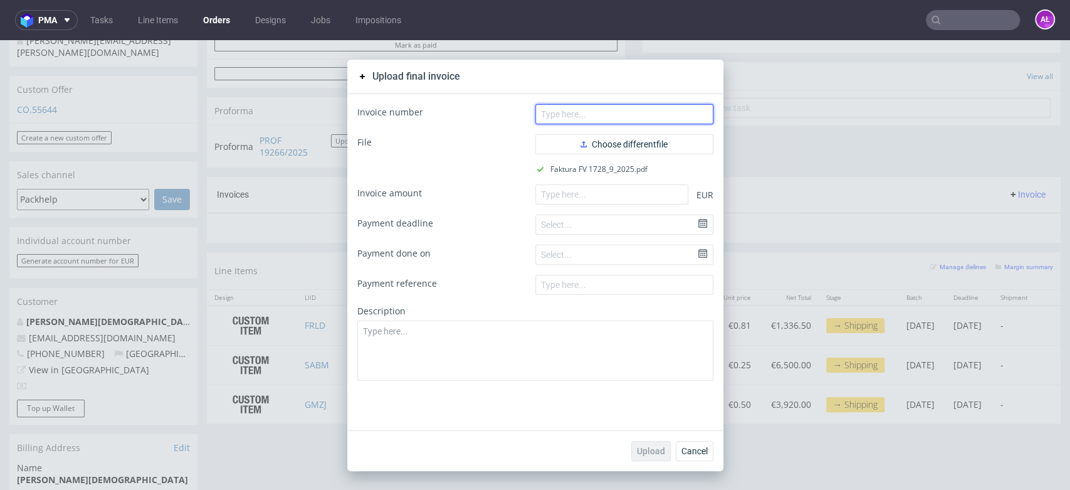
drag, startPoint x: 623, startPoint y: 121, endPoint x: 655, endPoint y: 124, distance: 31.5
click at [623, 121] on input "text" at bounding box center [625, 114] width 178 height 20
paste input "FV 1728/9/2025"
type input "FV 1728/9/2025"
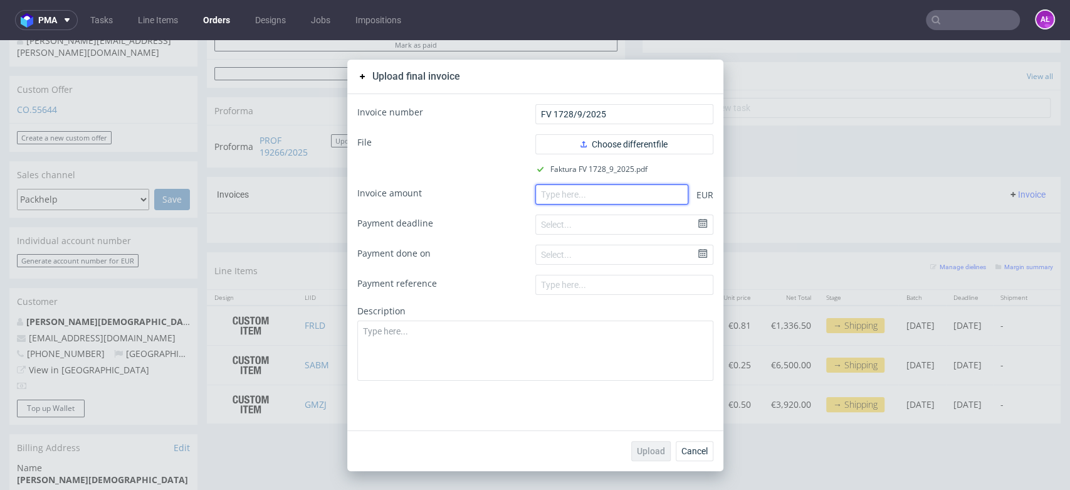
paste input "6290.00"
click at [589, 199] on input "number" at bounding box center [612, 194] width 153 height 20
type input "6290.00"
click at [648, 453] on span "Upload" at bounding box center [651, 450] width 28 height 9
drag, startPoint x: 644, startPoint y: 445, endPoint x: 605, endPoint y: 395, distance: 63.5
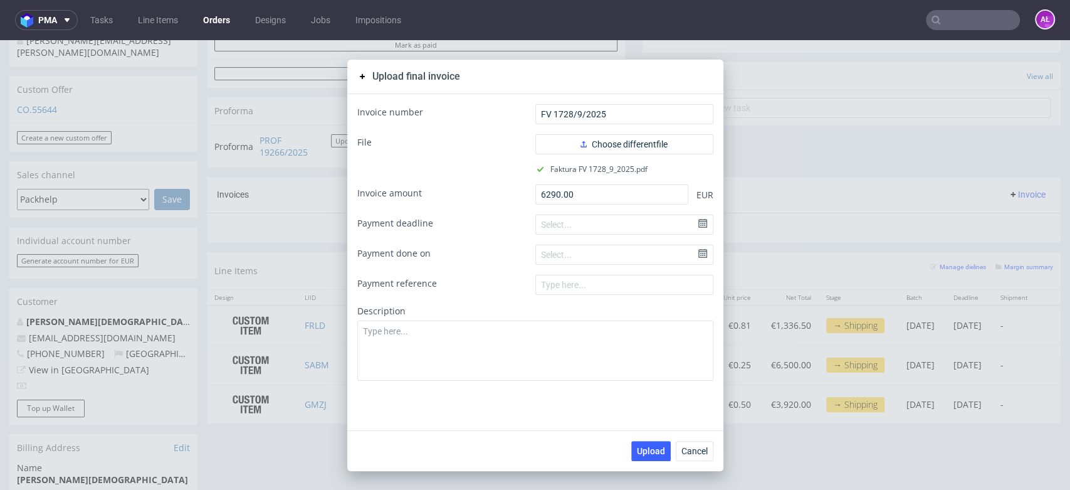
click at [644, 446] on span "Upload" at bounding box center [651, 450] width 28 height 9
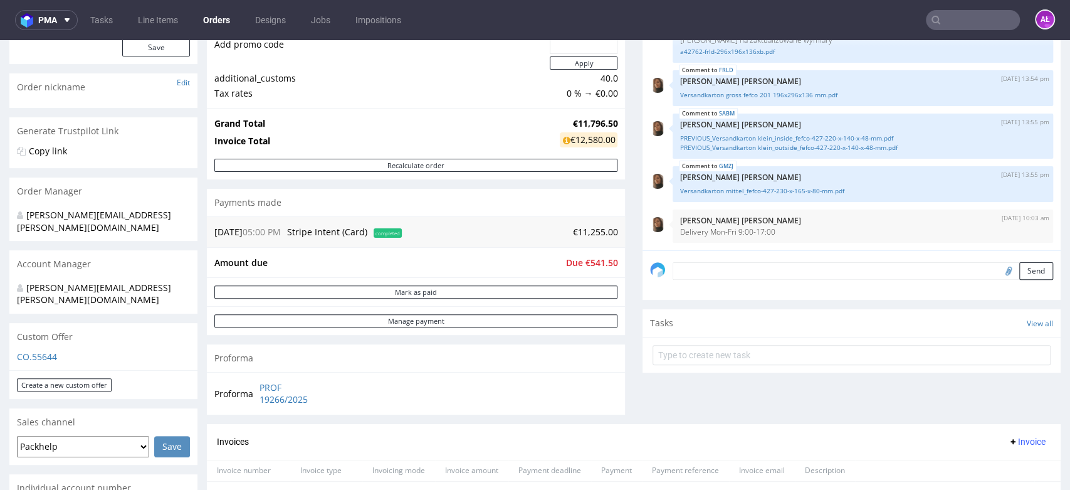
scroll to position [348, 0]
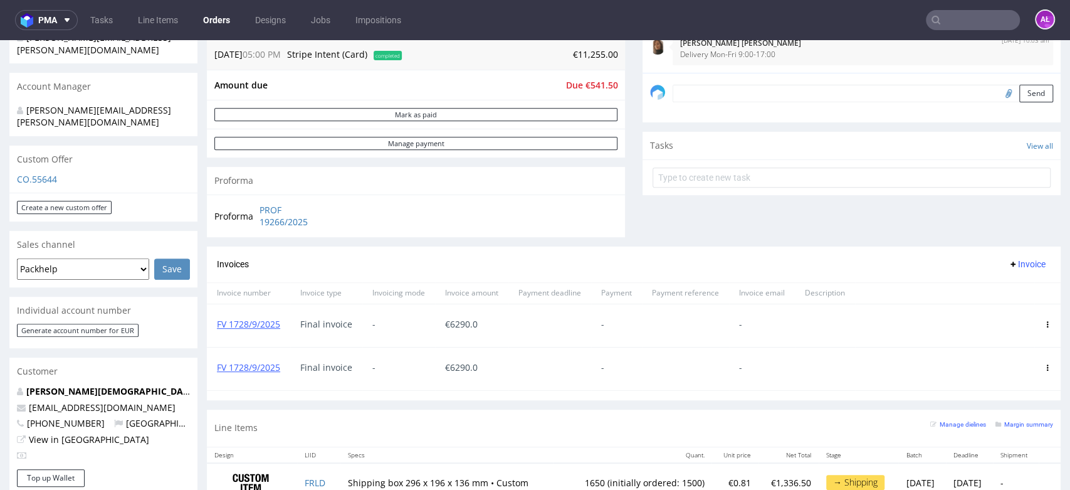
click at [1047, 369] on use at bounding box center [1048, 367] width 2 height 6
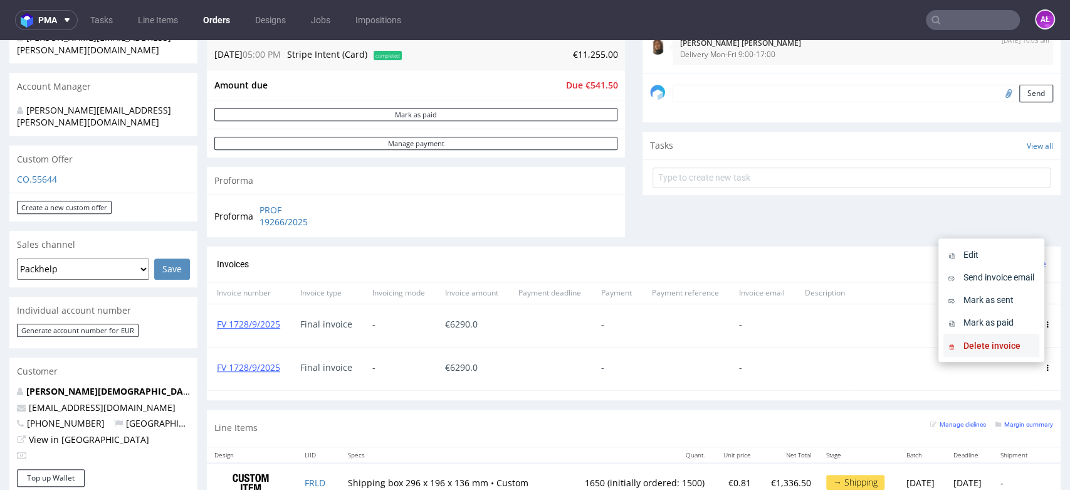
click at [976, 338] on li "Delete invoice" at bounding box center [992, 345] width 96 height 23
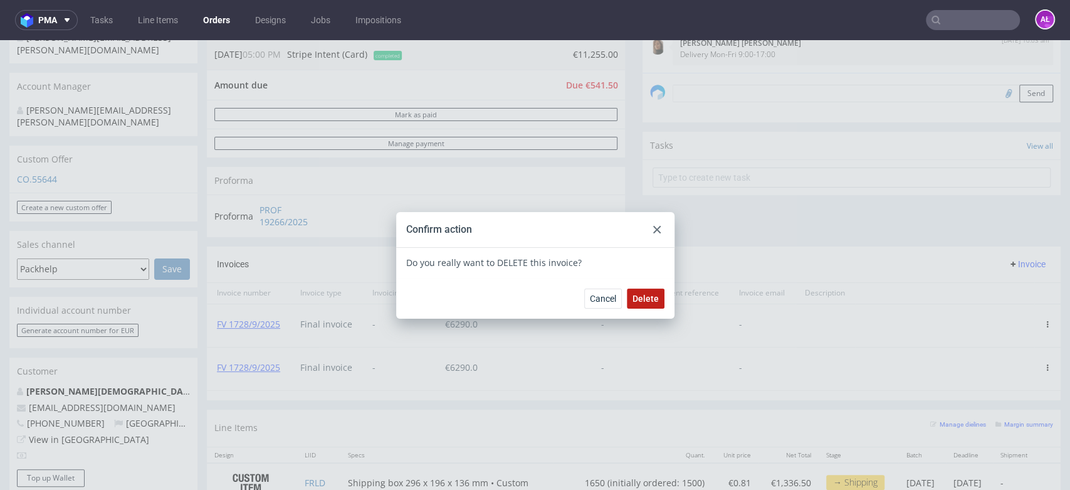
click at [645, 297] on span "Delete" at bounding box center [646, 298] width 26 height 9
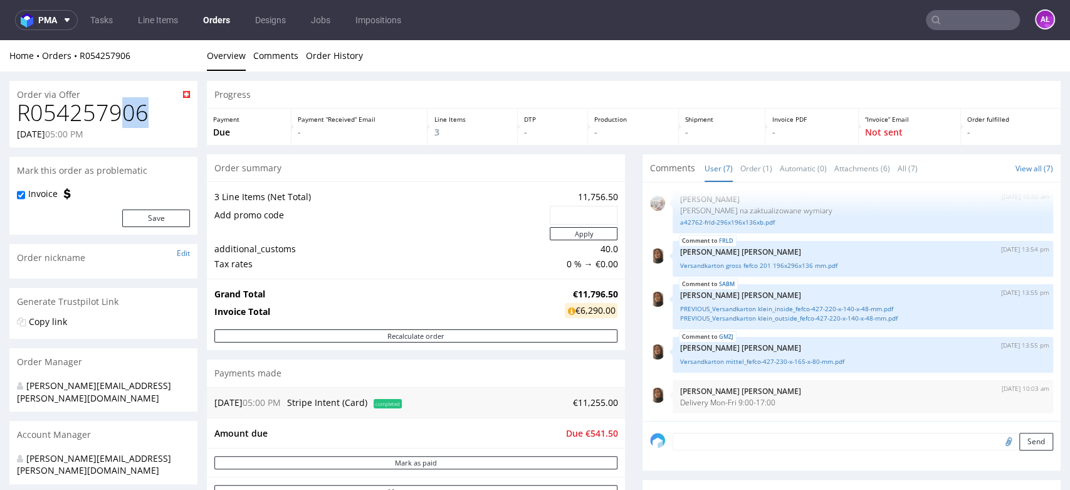
drag, startPoint x: 139, startPoint y: 113, endPoint x: 130, endPoint y: 113, distance: 8.8
click at [123, 113] on h1 "R054257906" at bounding box center [103, 112] width 173 height 25
click at [125, 113] on h1 "R054257906" at bounding box center [103, 112] width 173 height 25
click at [63, 114] on h1 "R054257906" at bounding box center [103, 112] width 173 height 25
drag, startPoint x: 20, startPoint y: 112, endPoint x: 144, endPoint y: 112, distance: 123.5
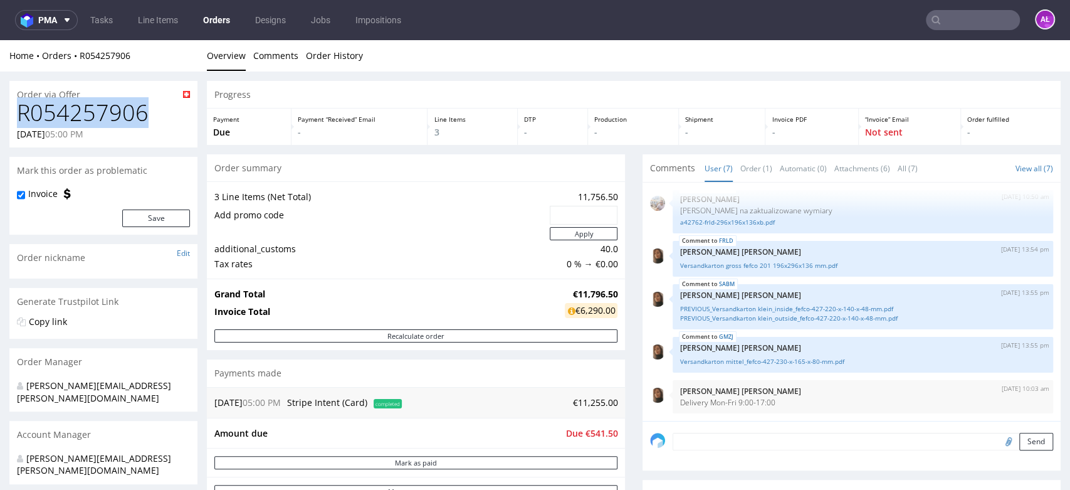
click at [144, 112] on h1 "R054257906" at bounding box center [103, 112] width 173 height 25
copy h1 "R054257906"
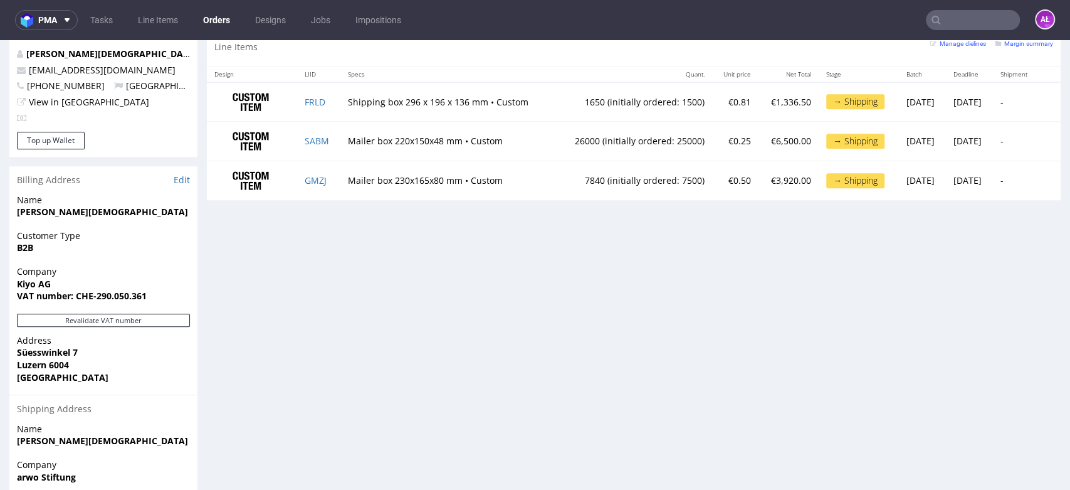
scroll to position [532, 0]
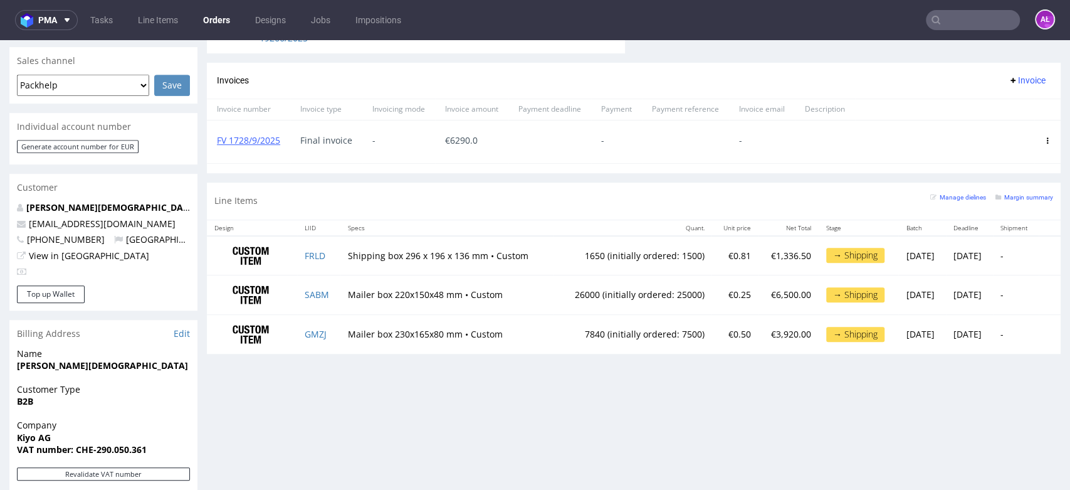
click at [1009, 74] on button "Invoice" at bounding box center [1027, 80] width 48 height 15
click at [988, 107] on span "Upload" at bounding box center [1005, 106] width 61 height 13
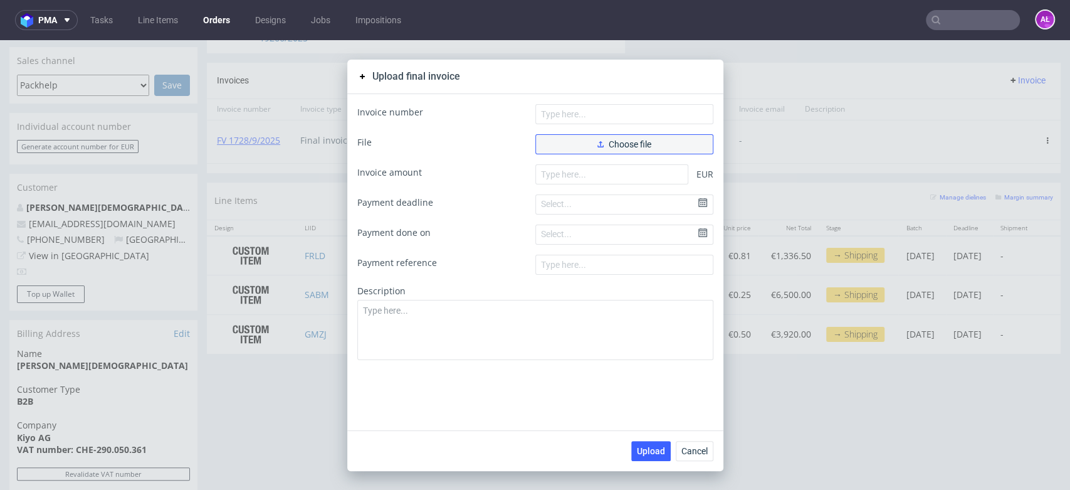
click at [645, 140] on span "Choose file" at bounding box center [625, 144] width 54 height 9
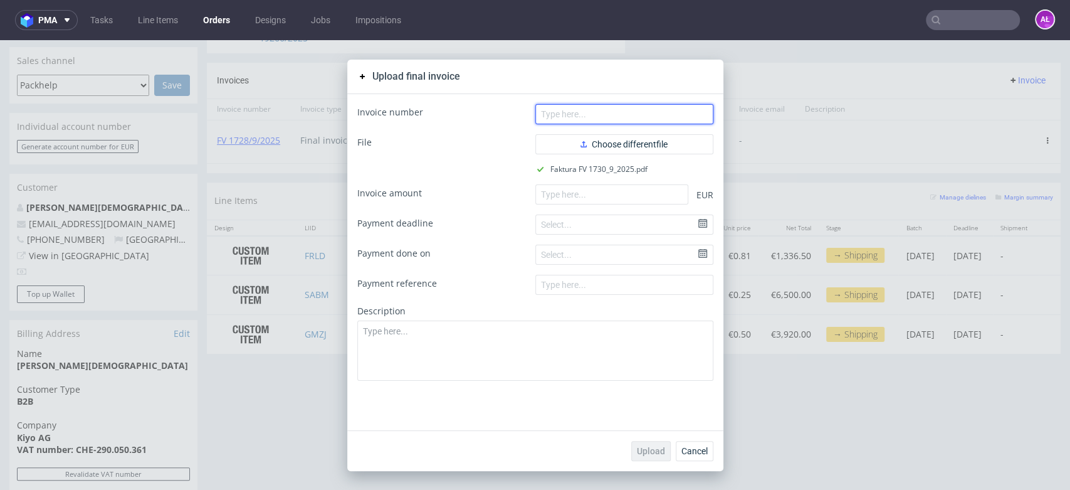
click at [571, 114] on input "text" at bounding box center [625, 114] width 178 height 20
paste input "FV 1730/9/2025"
type input "FV 1730/9/2025"
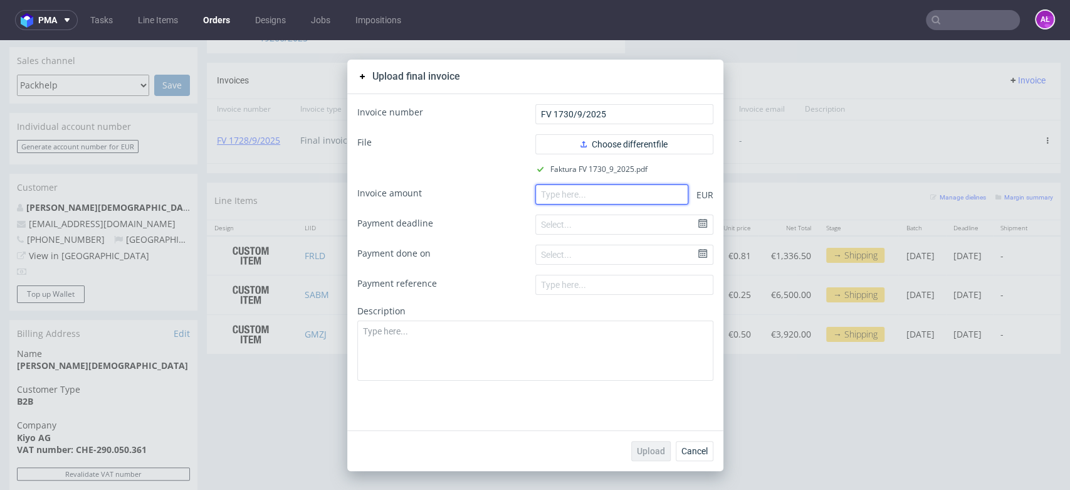
drag, startPoint x: 539, startPoint y: 202, endPoint x: 554, endPoint y: 217, distance: 21.3
click at [539, 202] on input "number" at bounding box center [612, 194] width 153 height 20
paste input "4965.00"
type input "4965.00"
click at [648, 446] on span "Upload" at bounding box center [651, 450] width 28 height 9
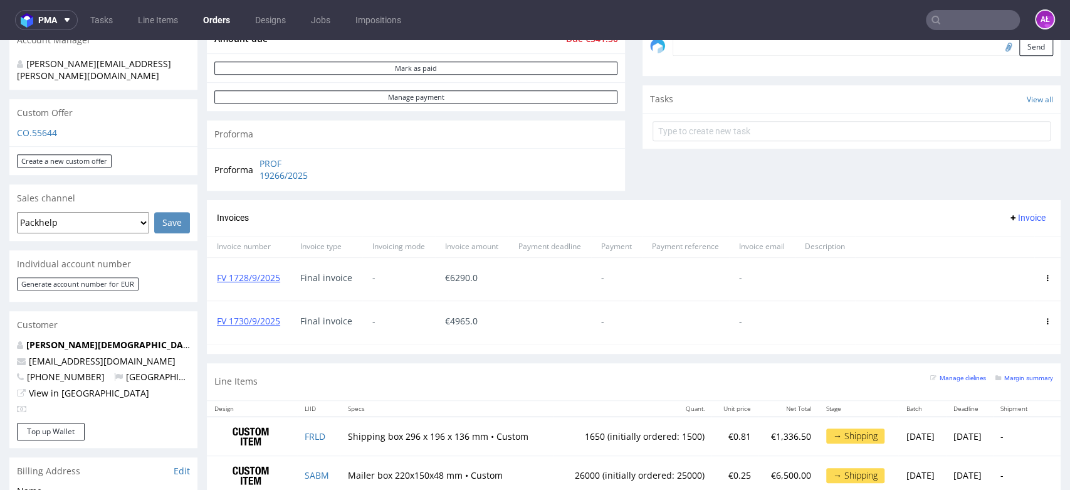
scroll to position [418, 0]
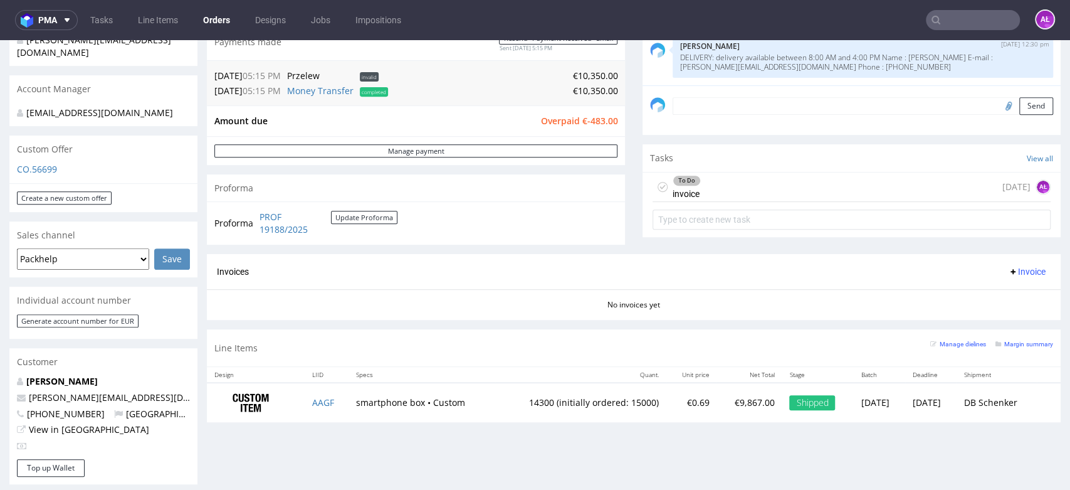
scroll to position [348, 0]
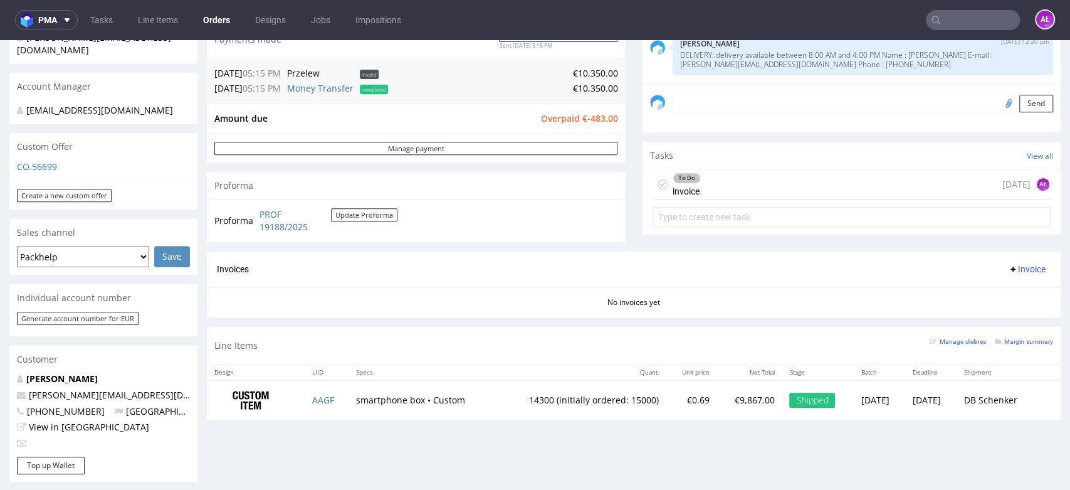
click at [699, 180] on div "To Do invoice today AŁ" at bounding box center [852, 184] width 398 height 29
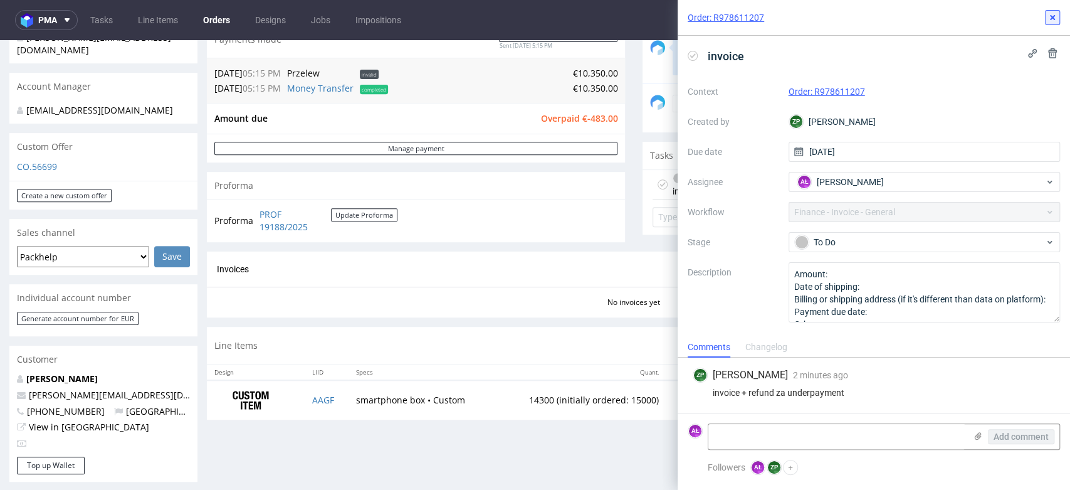
click at [1054, 18] on icon at bounding box center [1053, 18] width 10 height 10
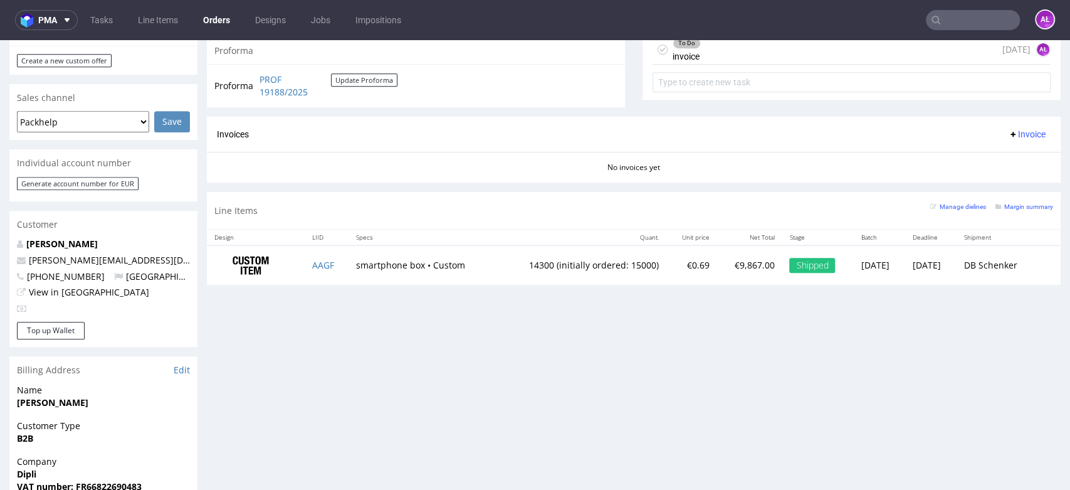
scroll to position [557, 0]
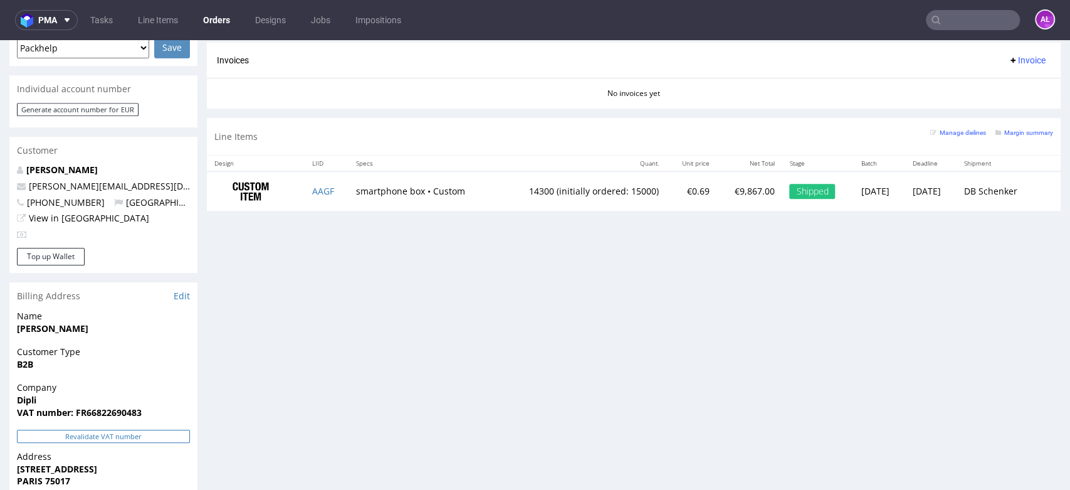
click at [159, 438] on button "Revalidate VAT number" at bounding box center [103, 436] width 173 height 13
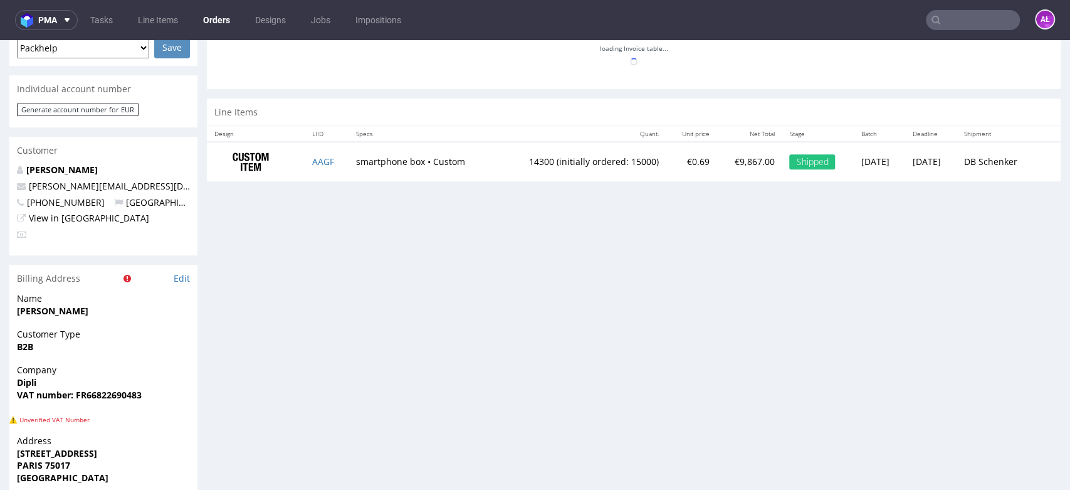
scroll to position [91, 0]
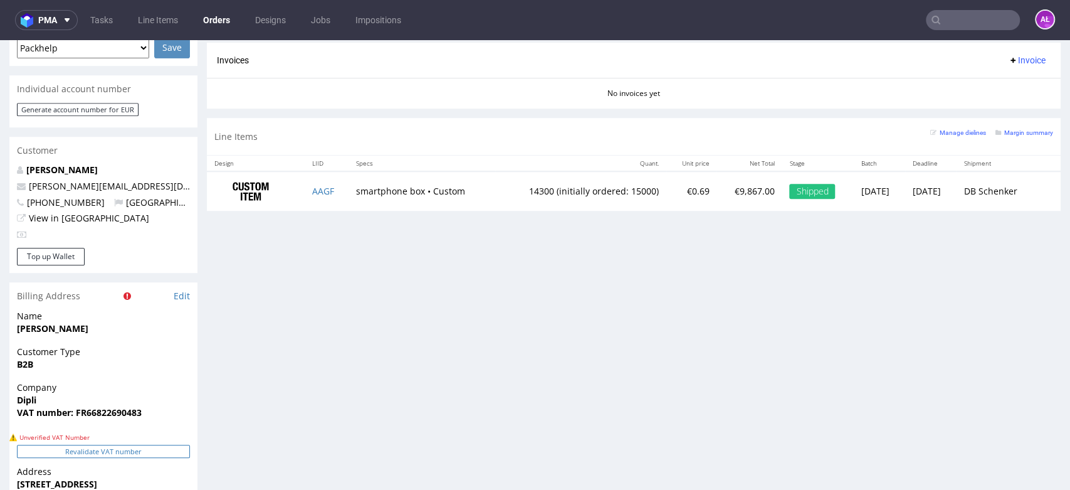
click at [164, 448] on button "Revalidate VAT number" at bounding box center [103, 451] width 173 height 13
click at [166, 452] on button "Revalidate VAT number" at bounding box center [103, 451] width 173 height 13
drag, startPoint x: 153, startPoint y: 415, endPoint x: 76, endPoint y: 420, distance: 77.3
click at [76, 420] on div "Company Dipli VAT number: FR66822690483" at bounding box center [103, 405] width 188 height 48
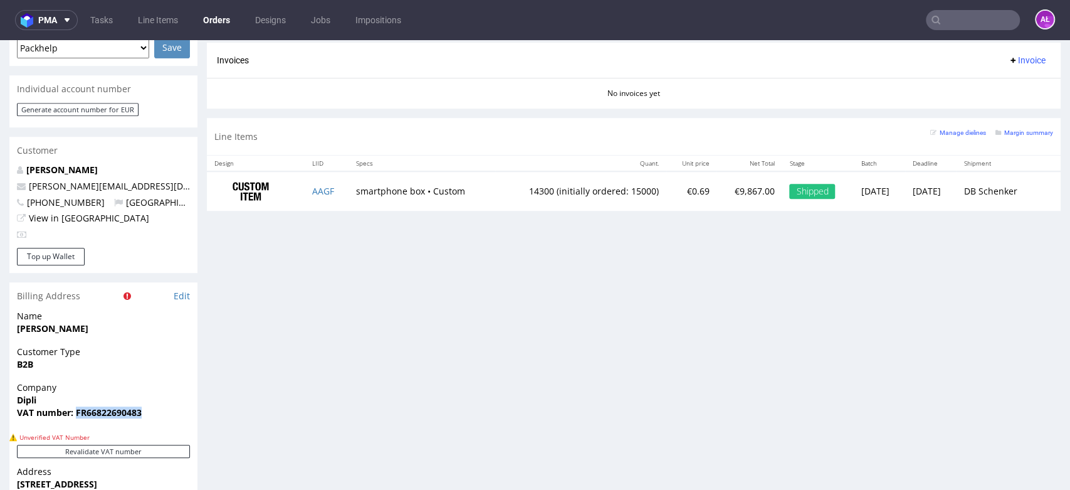
copy strong "FR66822690483"
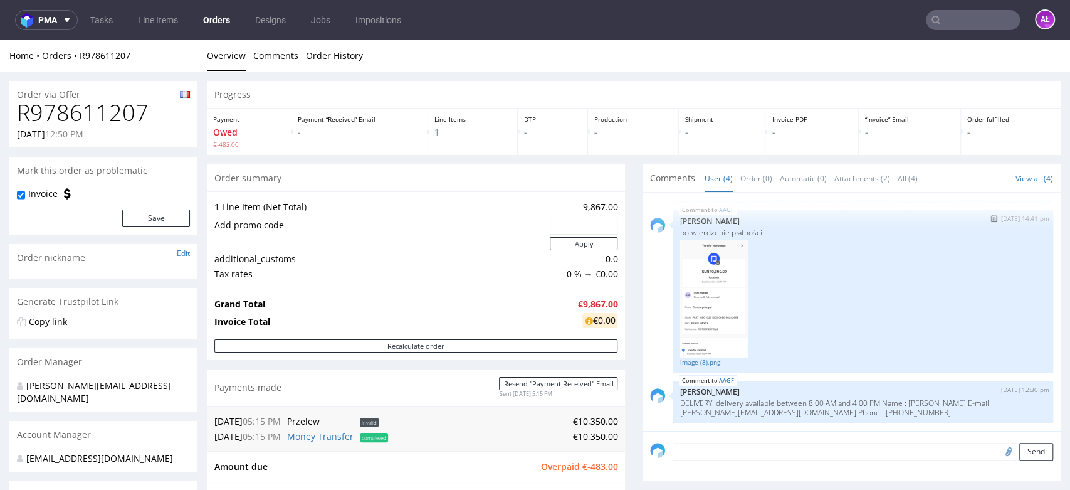
scroll to position [209, 0]
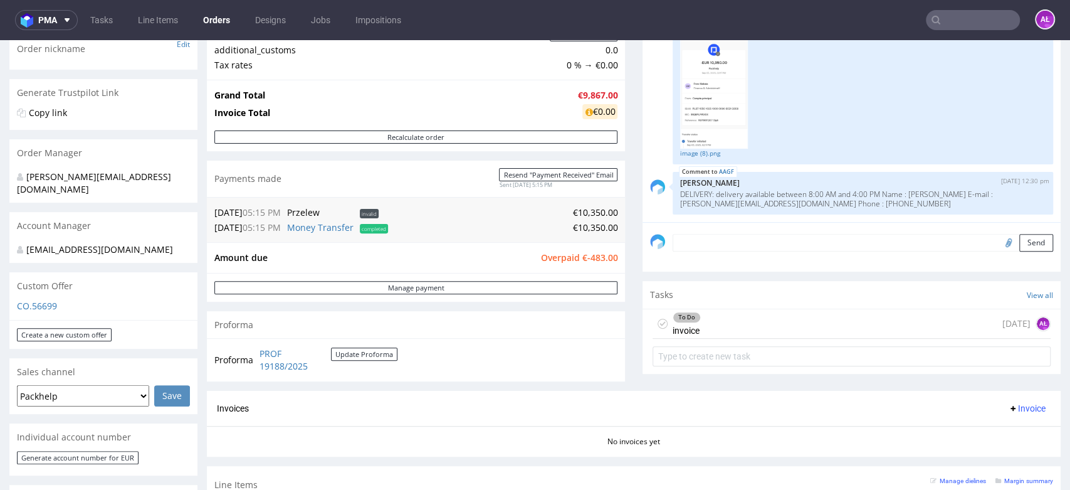
click at [747, 242] on textarea at bounding box center [863, 243] width 381 height 18
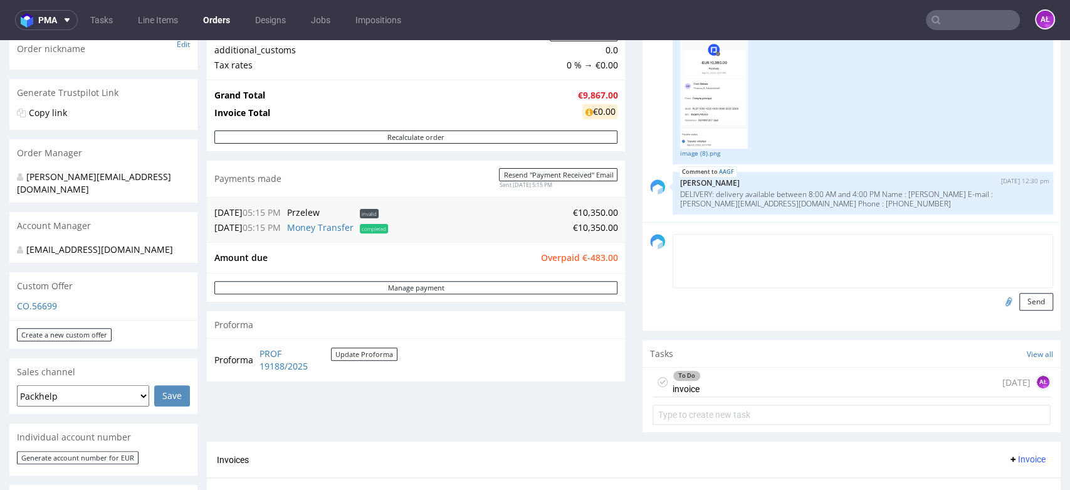
click at [998, 300] on input "file" at bounding box center [1007, 301] width 18 height 16
type input "C:\fakepath\544.PNG"
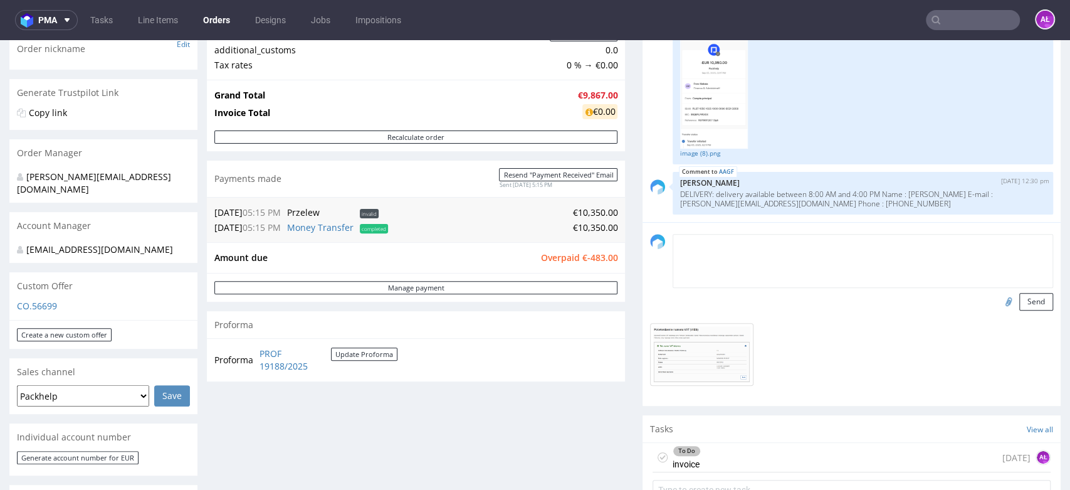
click at [750, 256] on textarea at bounding box center [863, 261] width 381 height 54
type textarea "a"
type textarea "Valid VAT ID"
click at [1028, 297] on button "Send" at bounding box center [1037, 302] width 34 height 18
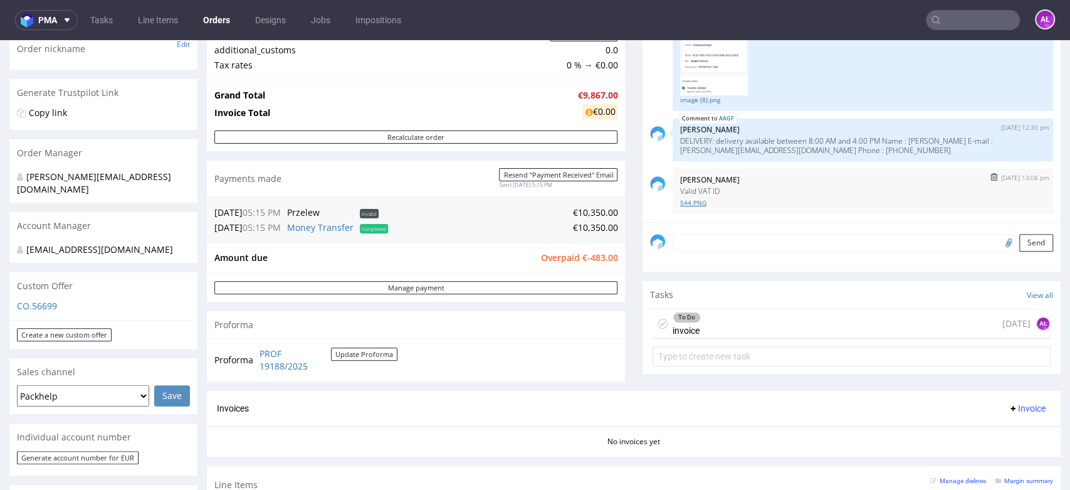
click at [682, 201] on link "544.PNG" at bounding box center [863, 202] width 366 height 9
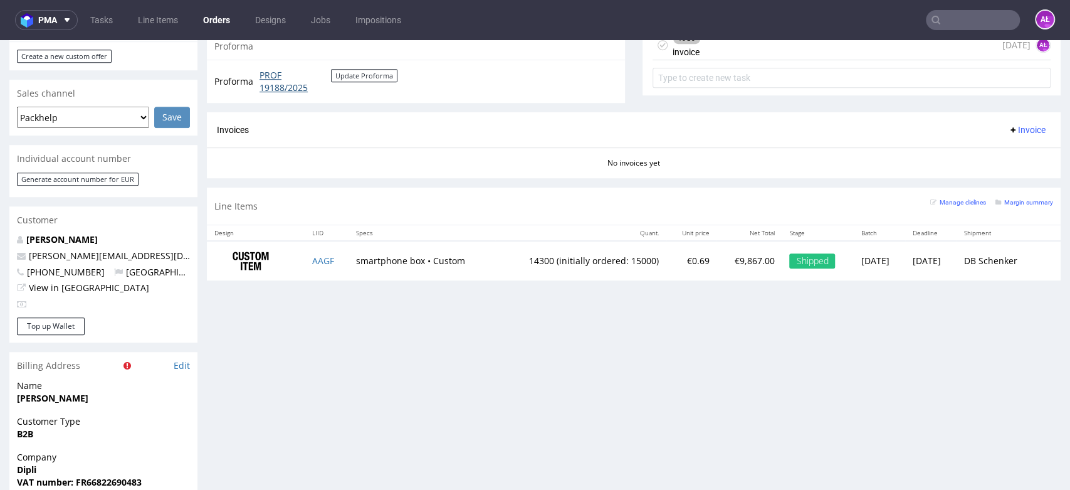
click at [275, 88] on link "PROF 19188/2025" at bounding box center [295, 81] width 71 height 24
click at [371, 74] on button "Update Proforma" at bounding box center [364, 75] width 66 height 13
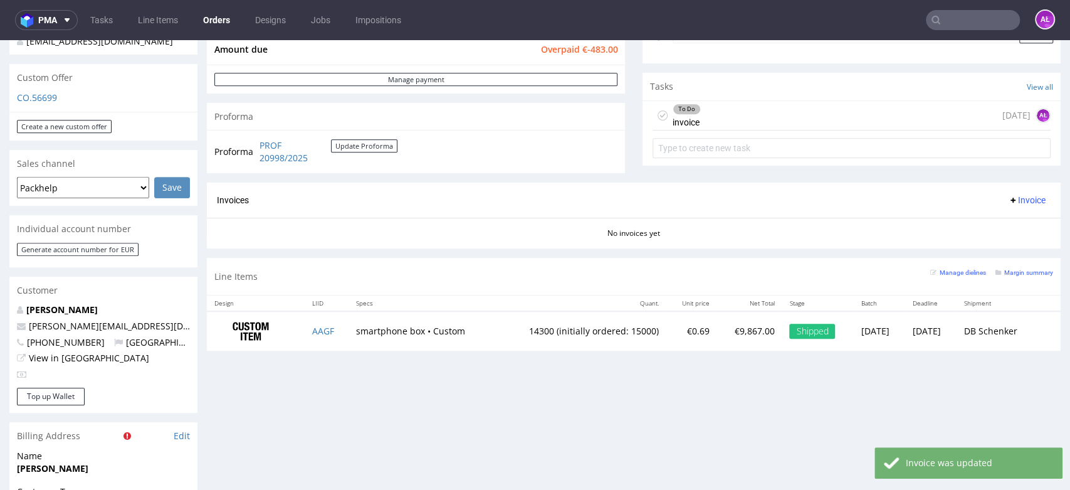
scroll to position [418, 0]
drag, startPoint x: 1019, startPoint y: 201, endPoint x: 1017, endPoint y: 208, distance: 7.9
click at [1019, 201] on span "Invoice" at bounding box center [1027, 199] width 38 height 10
click at [1012, 231] on span "Generate" at bounding box center [1005, 226] width 61 height 13
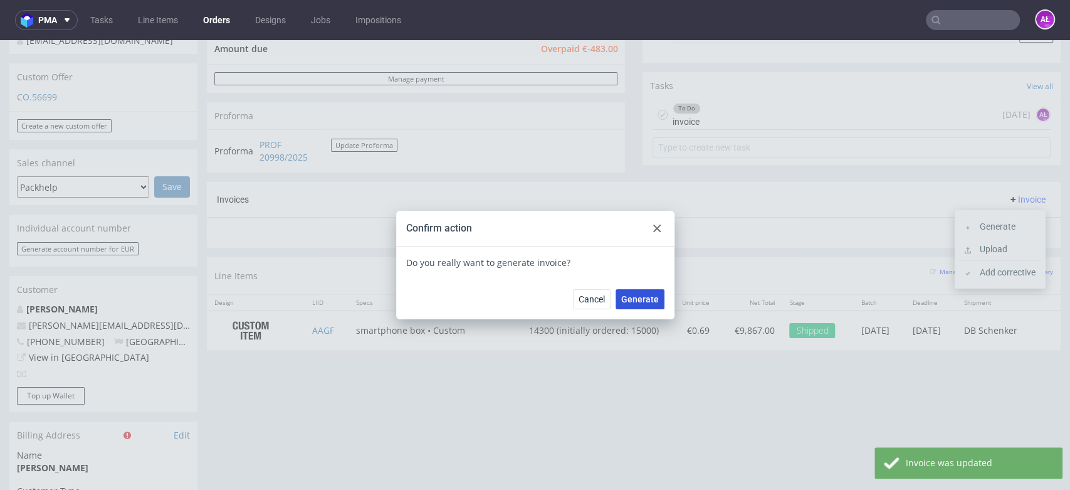
click at [642, 300] on span "Generate" at bounding box center [640, 299] width 38 height 9
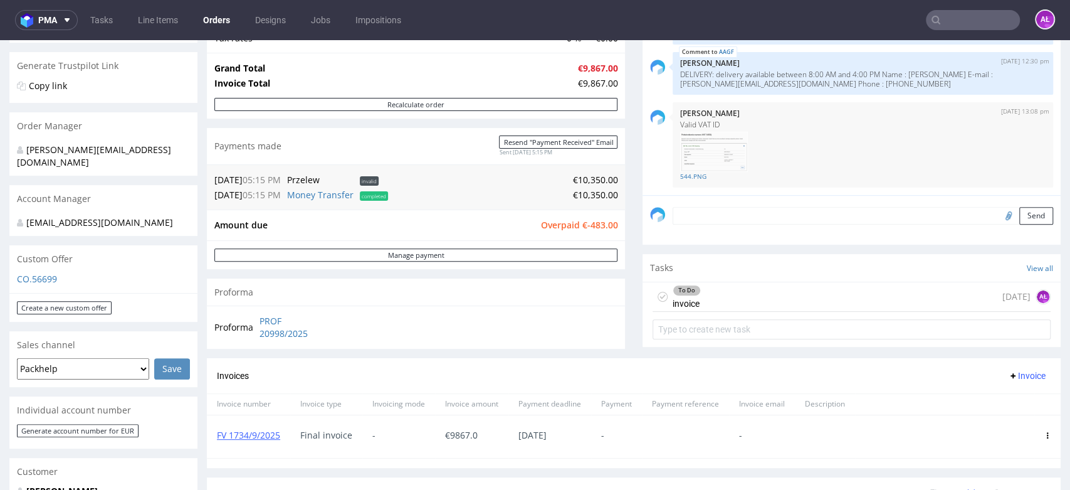
scroll to position [348, 0]
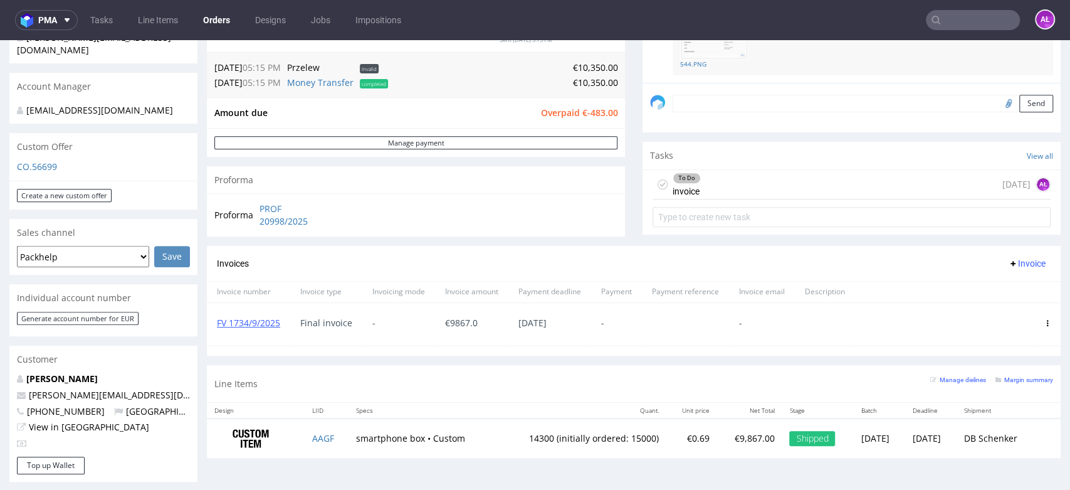
click at [694, 184] on div "To Do invoice today AŁ" at bounding box center [852, 184] width 398 height 29
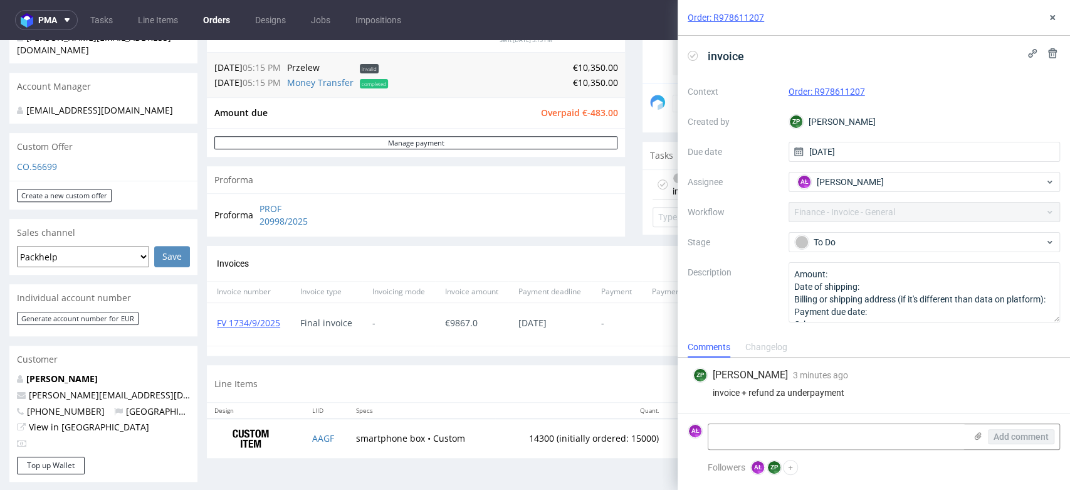
click at [693, 54] on icon at bounding box center [693, 56] width 10 height 10
drag, startPoint x: 283, startPoint y: 330, endPoint x: 207, endPoint y: 331, distance: 75.9
click at [207, 331] on div "FV 1734/9/2025" at bounding box center [248, 324] width 83 height 43
copy link "FV 1734/9/2025"
click at [810, 424] on textarea at bounding box center [837, 436] width 257 height 25
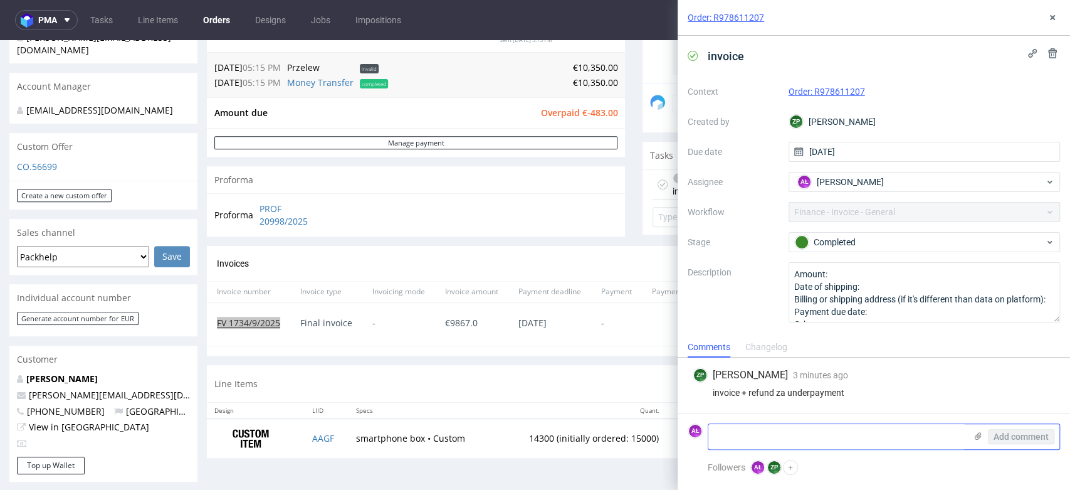
paste textarea "FV 1734/9/2025"
type textarea "FV 1734/9/2025"
drag, startPoint x: 1013, startPoint y: 439, endPoint x: 948, endPoint y: 370, distance: 94.5
click at [1013, 438] on span "Add comment" at bounding box center [1021, 436] width 55 height 9
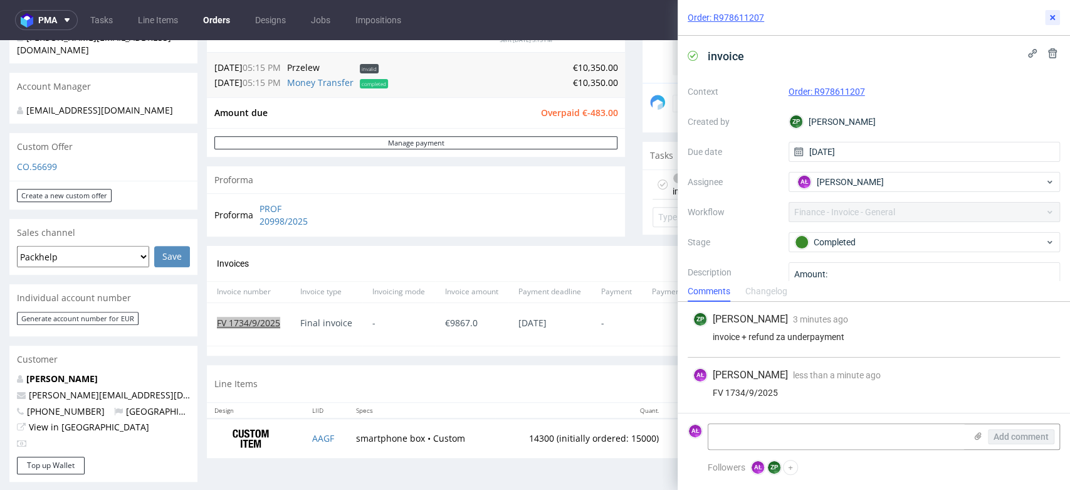
click at [1048, 17] on icon at bounding box center [1053, 18] width 10 height 10
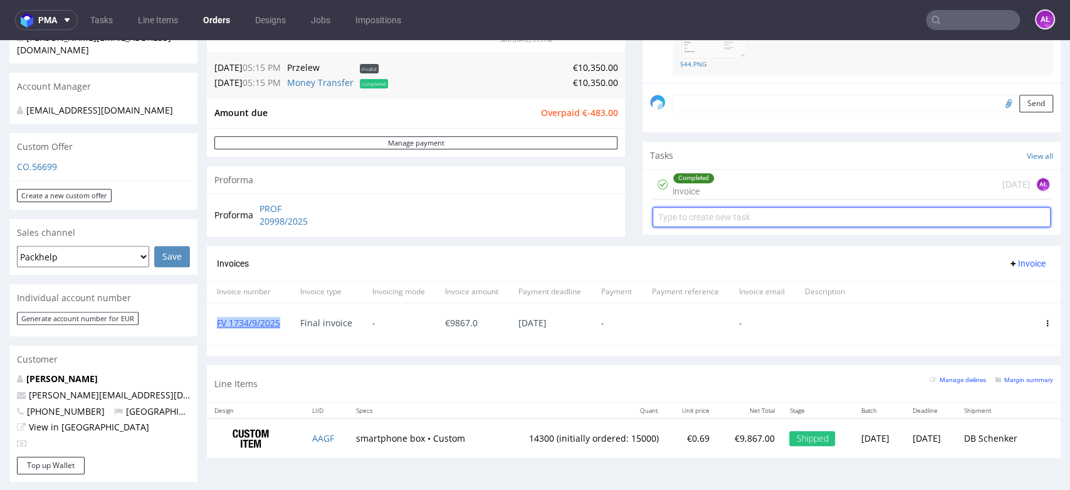
click at [869, 211] on input "text" at bounding box center [852, 217] width 398 height 20
type input "refund"
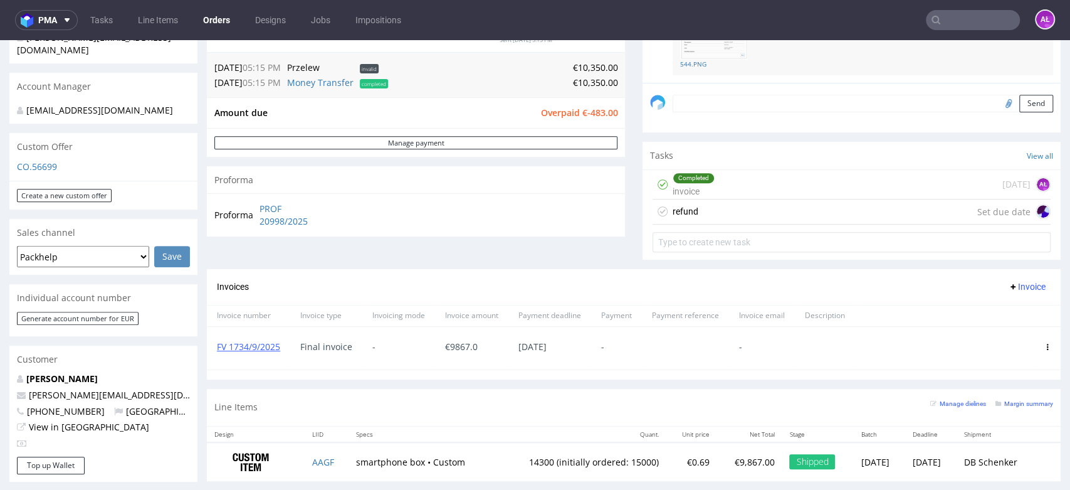
drag, startPoint x: 848, startPoint y: 209, endPoint x: 847, endPoint y: 251, distance: 41.4
click at [848, 209] on div "refund Set due date" at bounding box center [852, 211] width 398 height 25
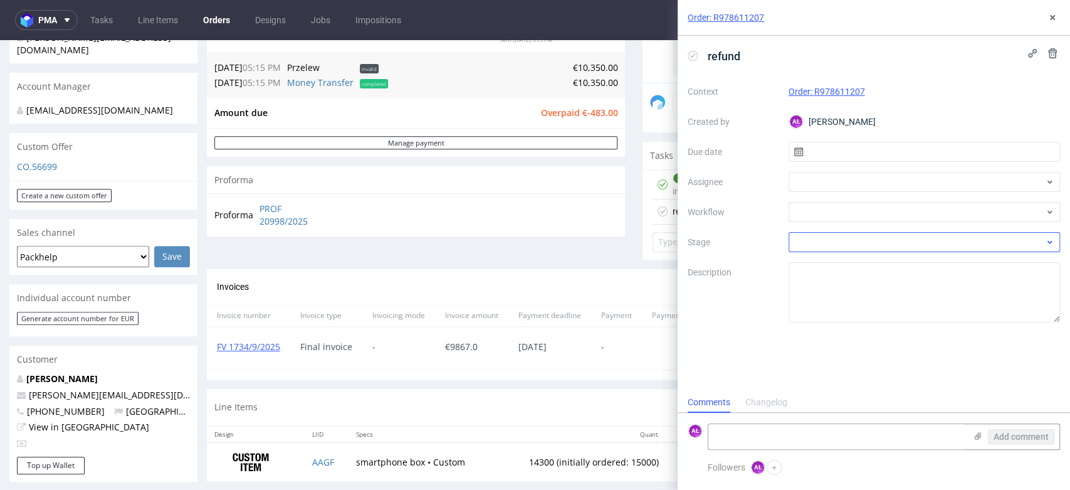
scroll to position [10, 0]
click at [860, 214] on div at bounding box center [925, 212] width 272 height 20
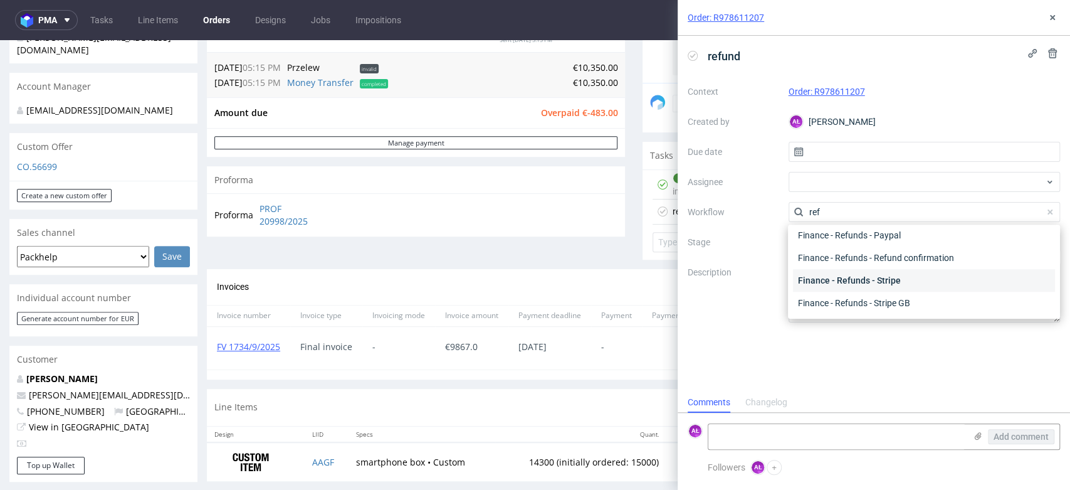
scroll to position [0, 0]
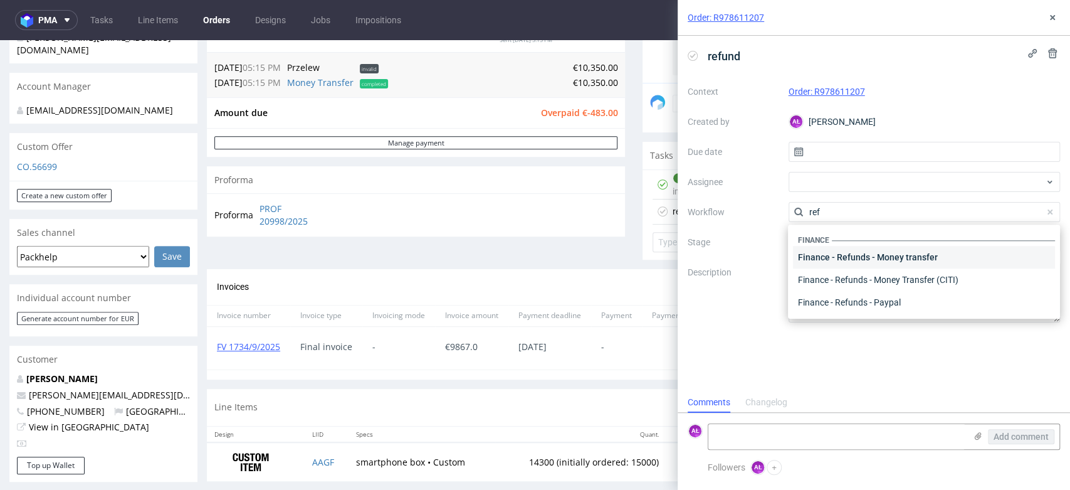
type input "ref"
drag, startPoint x: 886, startPoint y: 260, endPoint x: 777, endPoint y: 239, distance: 111.1
click at [887, 258] on div "Finance - Refunds - Money transfer" at bounding box center [924, 257] width 262 height 23
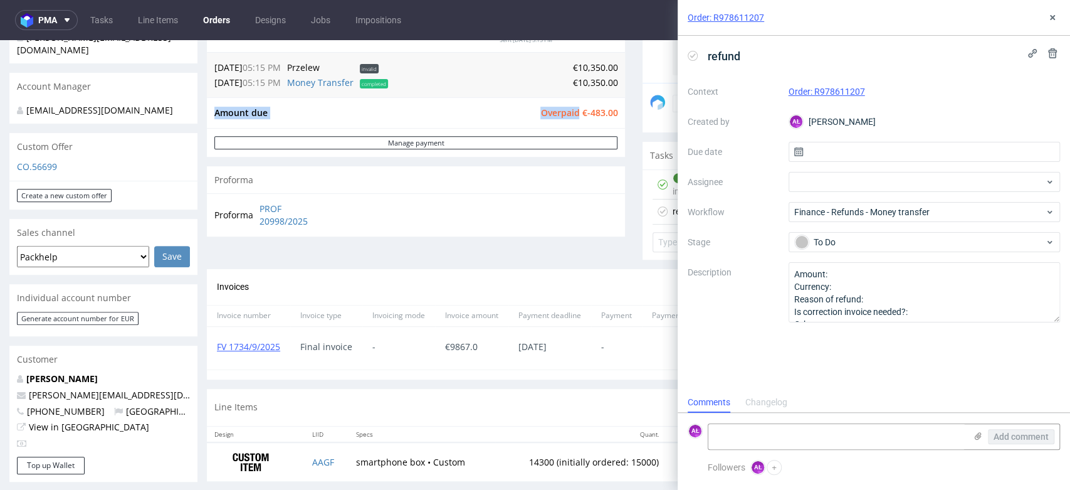
drag, startPoint x: 571, startPoint y: 112, endPoint x: 610, endPoint y: 112, distance: 39.5
click at [610, 112] on div "Amount due Overpaid €-483.00" at bounding box center [416, 112] width 418 height 31
copy tbody "Amount due Overpaid"
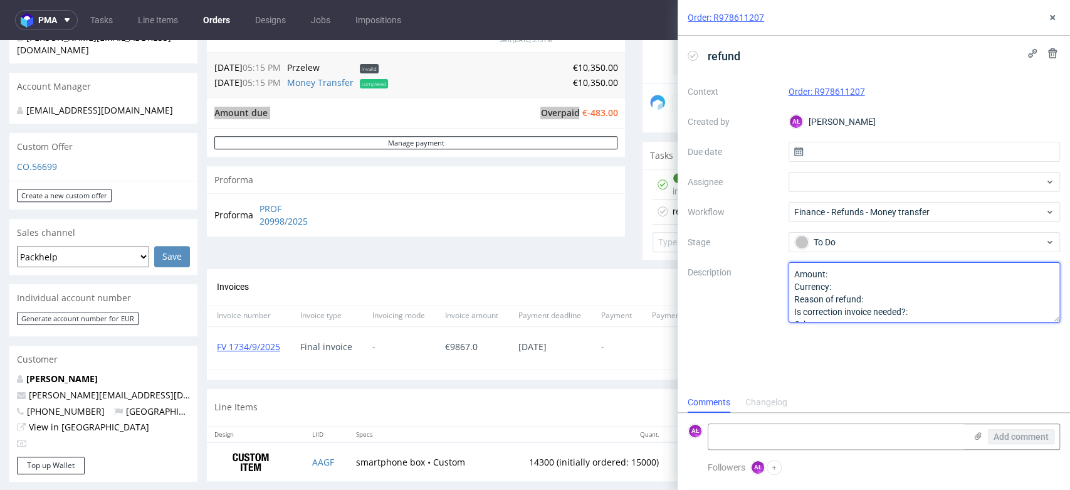
click at [849, 270] on textarea "Amount: Currency: Reason of refund: Is correction invoice needed?: Other:" at bounding box center [925, 292] width 272 height 60
paste textarea "€-483.00"
type textarea "Amount: €-483.00 Currency: Reason of refund: Is correction invoice needed?: Oth…"
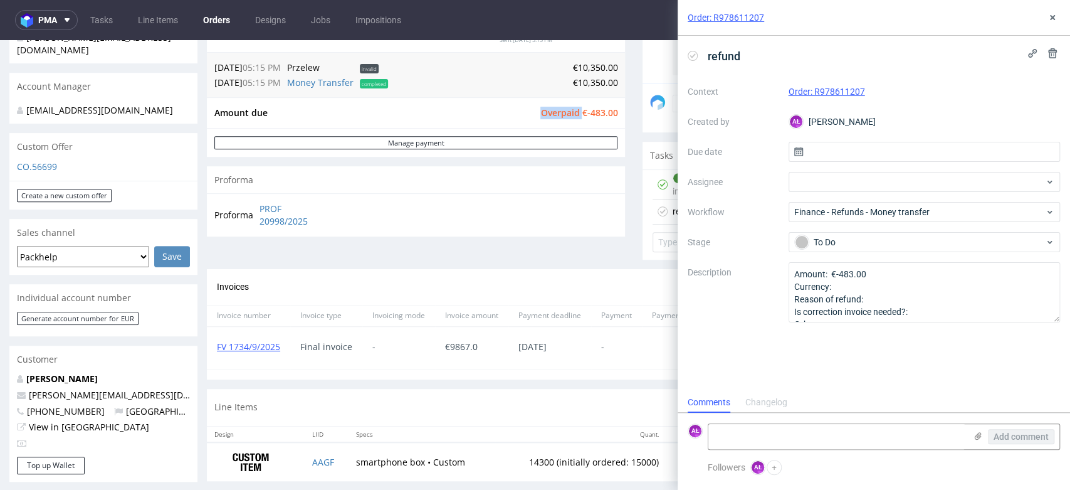
drag, startPoint x: 528, startPoint y: 109, endPoint x: 572, endPoint y: 114, distance: 44.2
click at [572, 114] on td "Overpaid €-483.00" at bounding box center [577, 112] width 80 height 15
click at [1052, 14] on icon at bounding box center [1053, 18] width 10 height 10
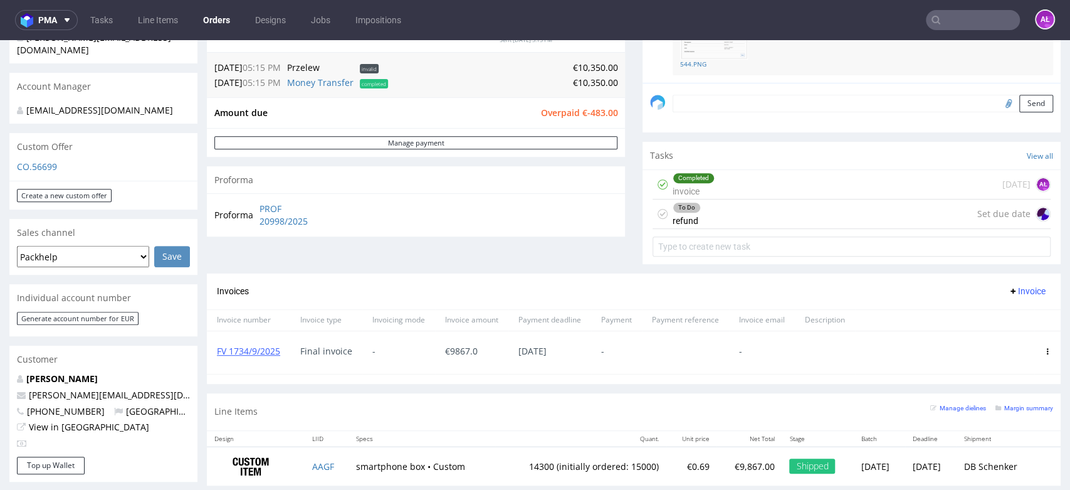
click at [739, 215] on div "To Do refund Set due date" at bounding box center [852, 213] width 398 height 29
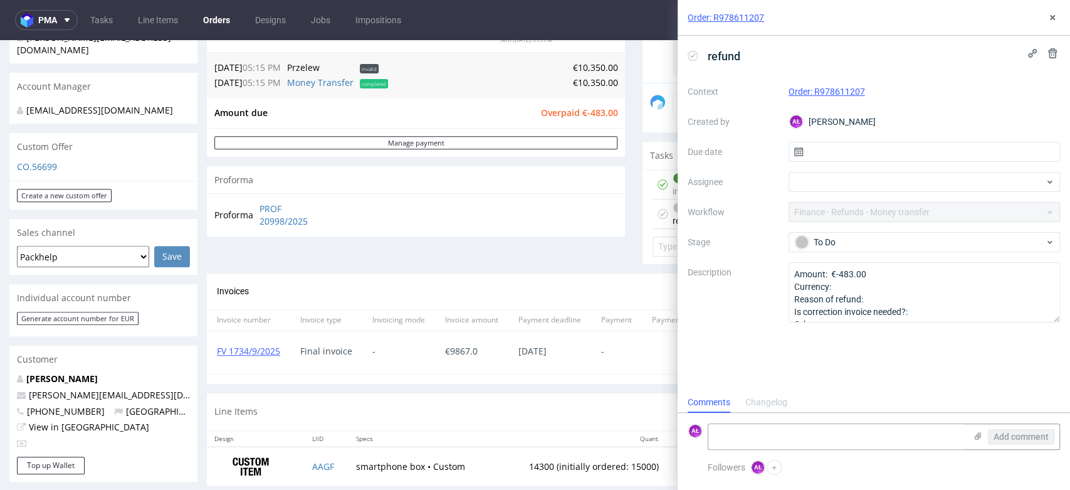
scroll to position [10, 0]
click at [1054, 13] on icon at bounding box center [1053, 18] width 10 height 10
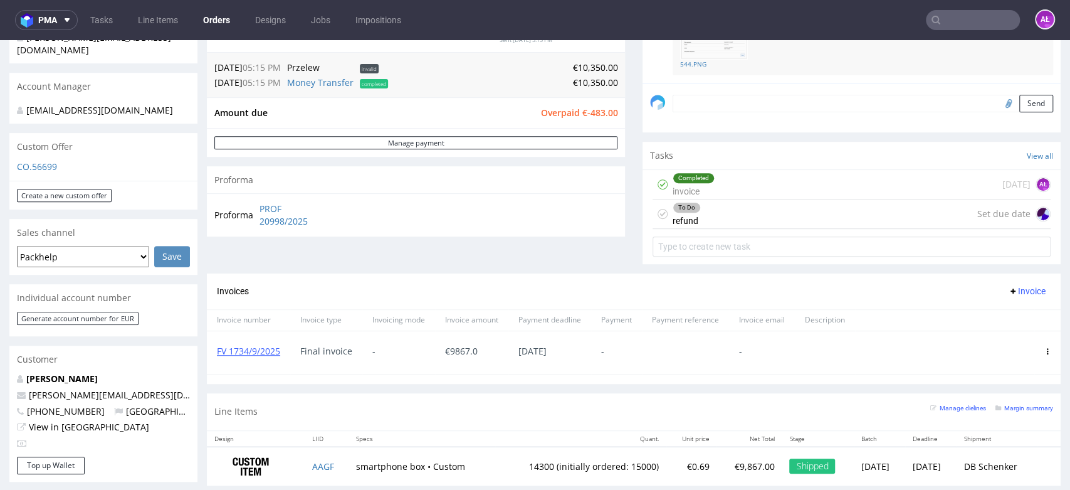
click at [801, 184] on div "Completed invoice today AŁ" at bounding box center [852, 184] width 398 height 29
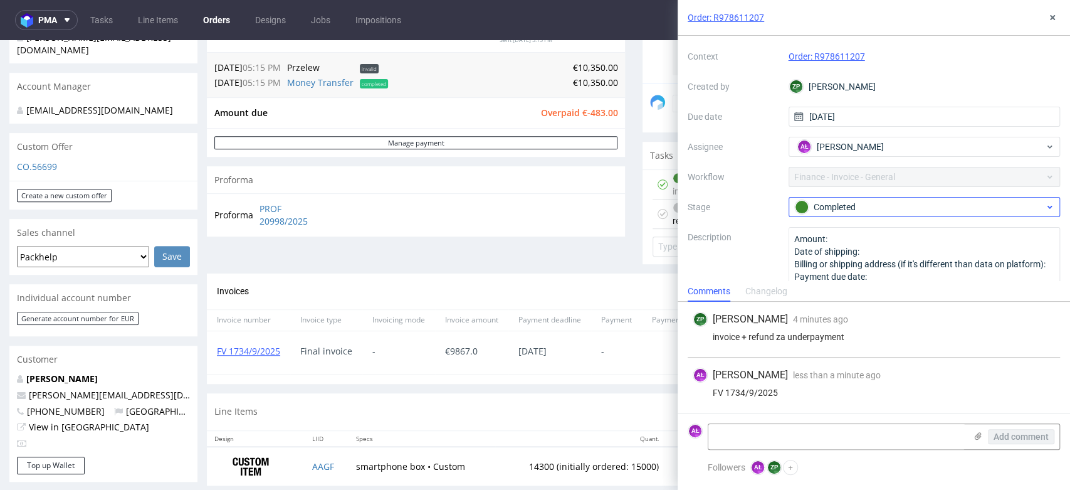
scroll to position [51, 0]
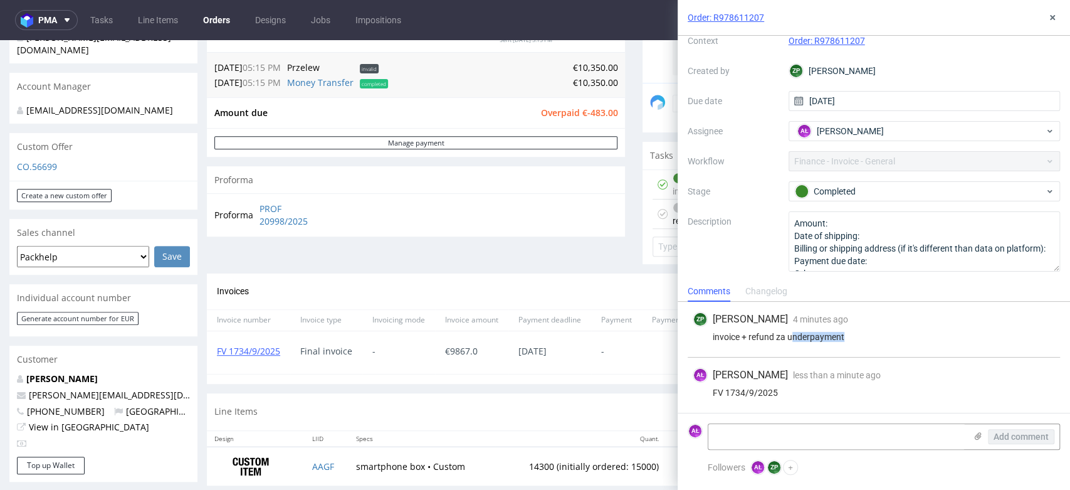
drag, startPoint x: 851, startPoint y: 337, endPoint x: 793, endPoint y: 339, distance: 58.4
click at [793, 339] on div "invoice + refund za underpayment" at bounding box center [874, 337] width 362 height 10
drag, startPoint x: 858, startPoint y: 358, endPoint x: 839, endPoint y: 350, distance: 21.1
click at [856, 356] on div "ZP Zuzanna Pawlicka-Sabak 4 minutes ago 30th Sep 2025, 13:05 invoice + refund z…" at bounding box center [874, 357] width 393 height 111
drag, startPoint x: 562, startPoint y: 114, endPoint x: 571, endPoint y: 114, distance: 8.8
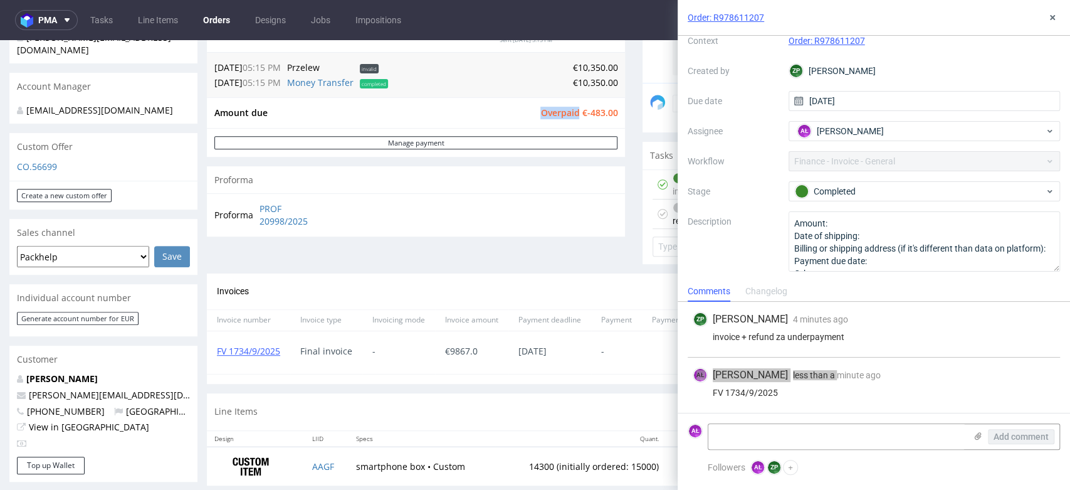
click at [571, 114] on tr "Amount due Overpaid €-483.00" at bounding box center [415, 112] width 403 height 15
copy tr "Overpaid"
click at [1047, 14] on button at bounding box center [1052, 17] width 15 height 15
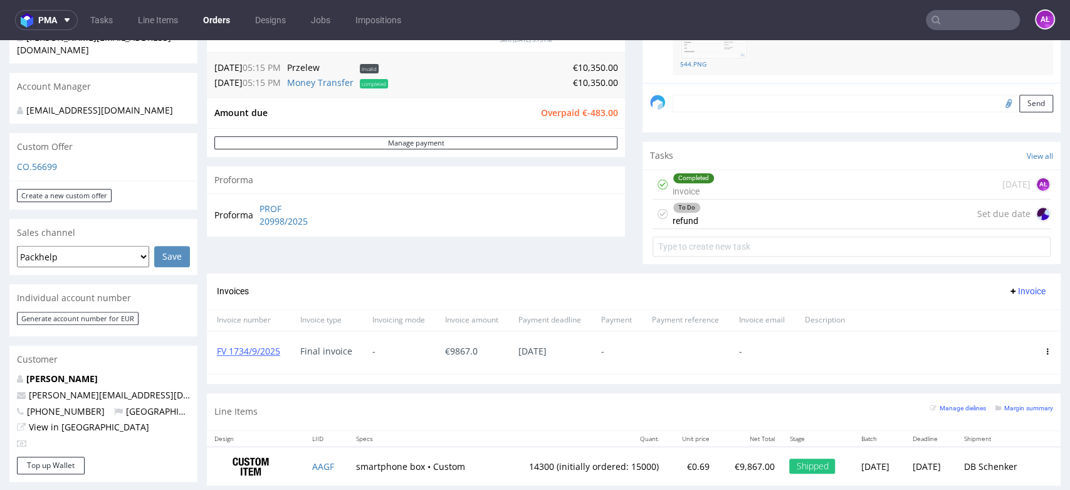
click at [697, 219] on div "To Do refund Set due date" at bounding box center [852, 213] width 398 height 29
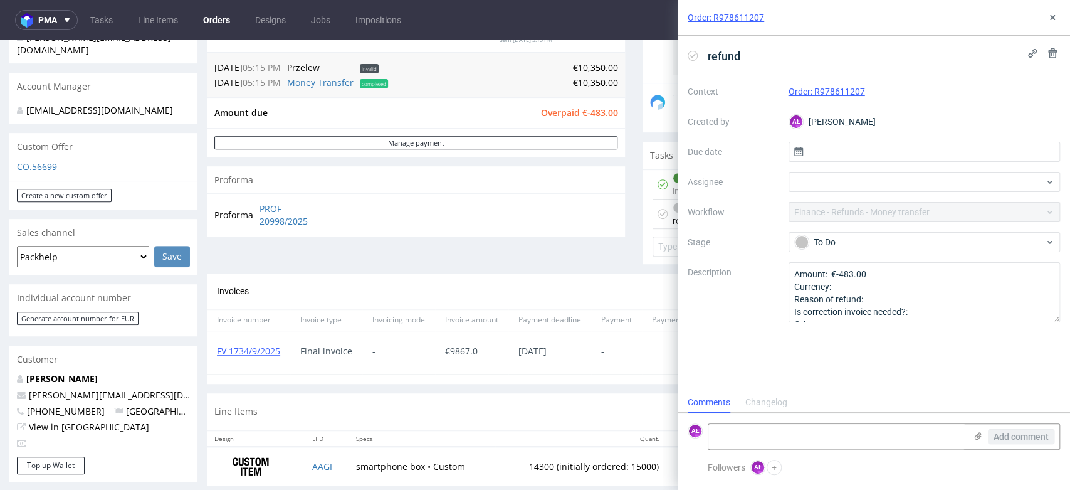
scroll to position [10, 0]
click at [904, 294] on textarea "Amount: €-483.00 Currency: Reason of refund: Is correction invoice needed?: Oth…" at bounding box center [925, 292] width 272 height 60
paste textarea "Overpaid"
click at [904, 388] on div "refund Context Order: R978611207 Created by AŁ Aleksandra Łętowska Due date Ass…" at bounding box center [874, 214] width 393 height 356
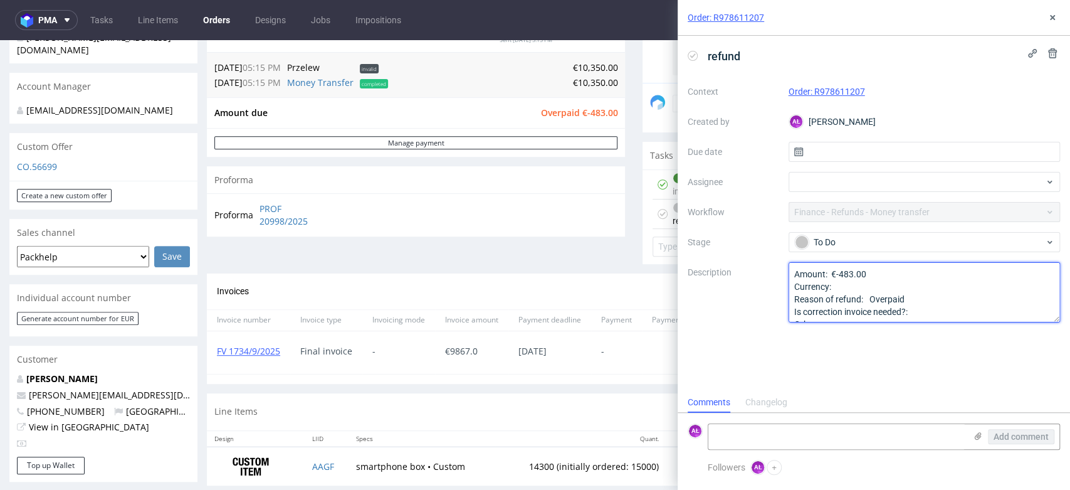
click at [882, 302] on textarea "Amount: €-483.00 Currency: Reason of refund: Overpaid Is correction invoice nee…" at bounding box center [925, 292] width 272 height 60
type textarea "Amount: €-483.00 Currency: Reason of refund: Overpaid Is correction invoice nee…"
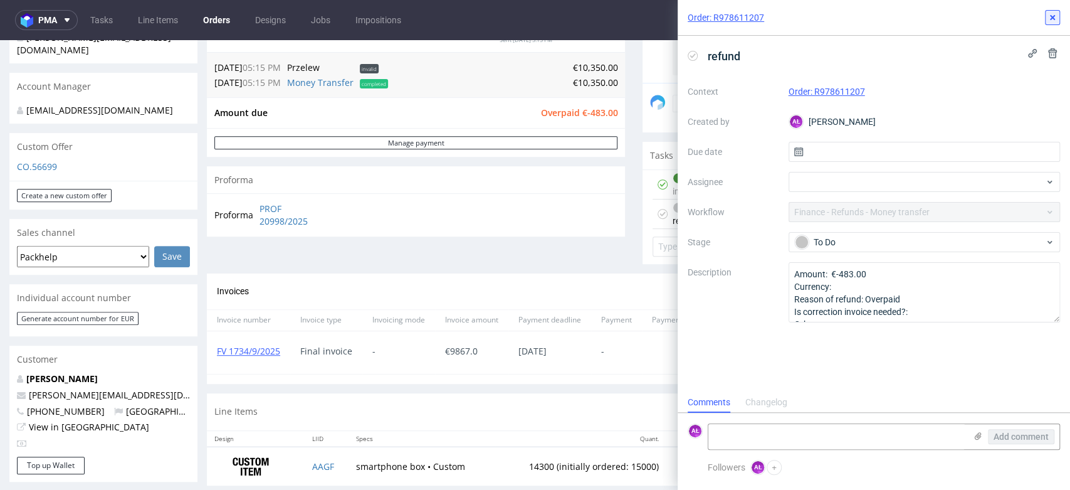
drag, startPoint x: 1055, startPoint y: 19, endPoint x: 934, endPoint y: 54, distance: 125.8
click at [1055, 19] on icon at bounding box center [1053, 18] width 10 height 10
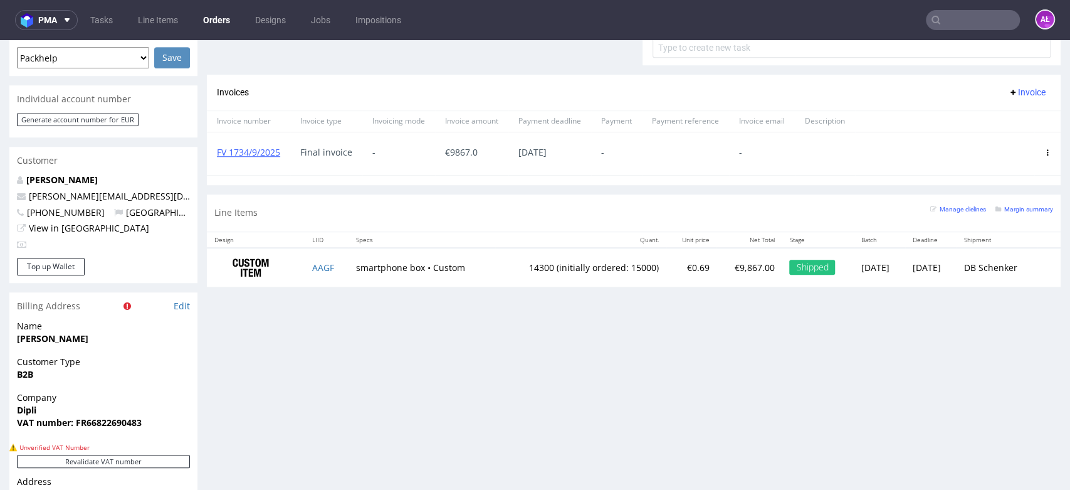
scroll to position [557, 0]
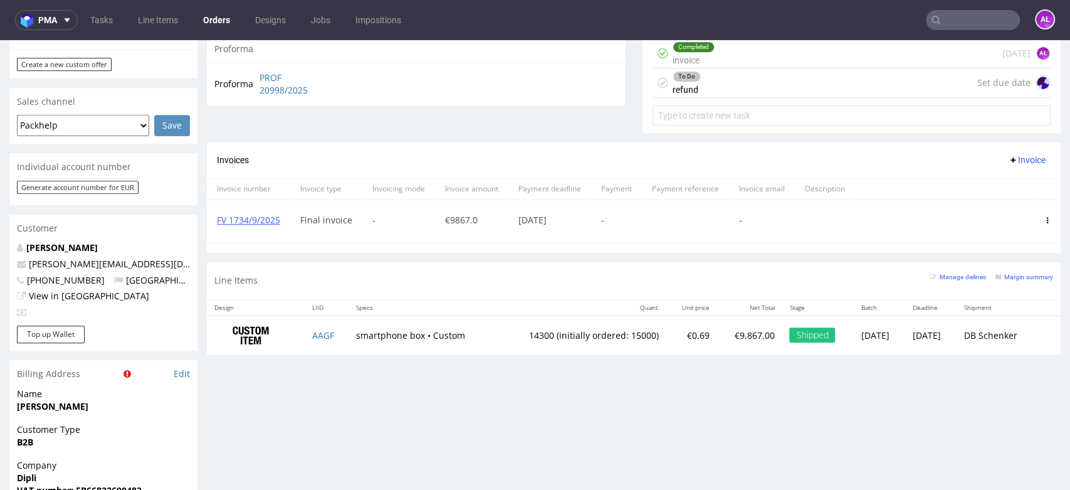
scroll to position [487, 0]
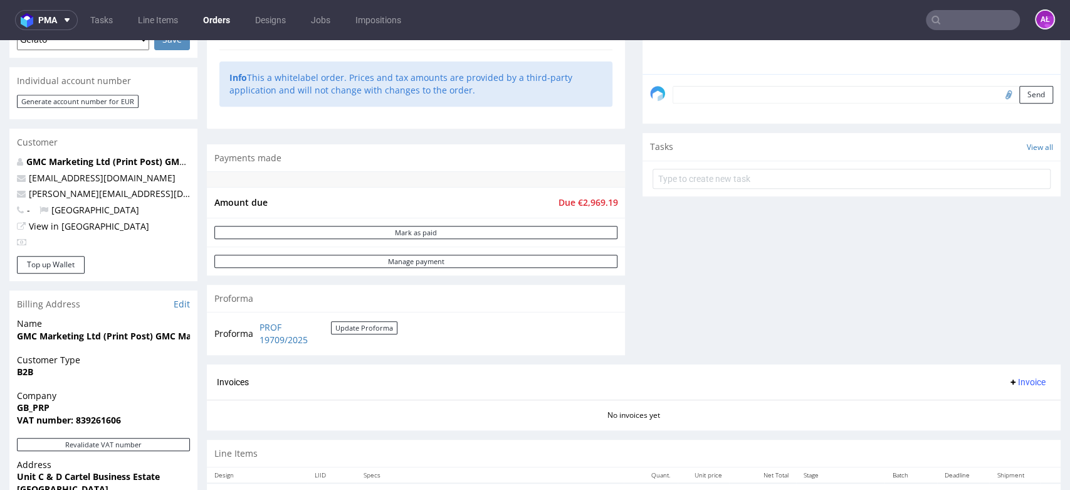
scroll to position [492, 0]
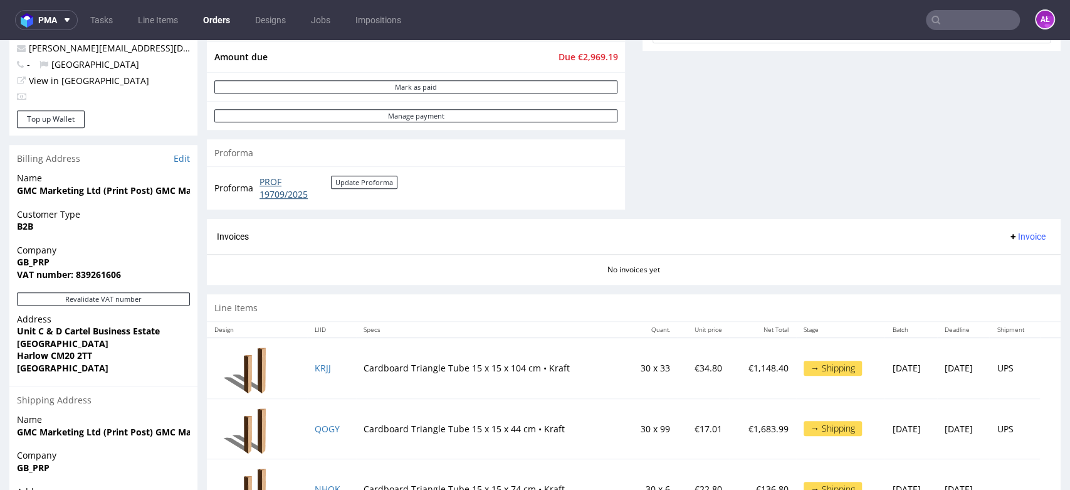
click at [288, 191] on link "PROF 19709/2025" at bounding box center [295, 188] width 71 height 24
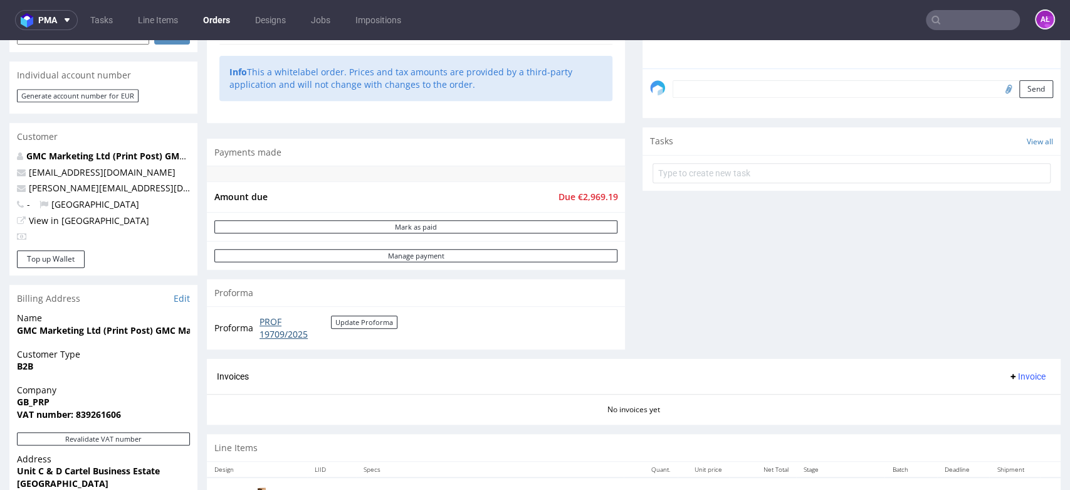
scroll to position [418, 0]
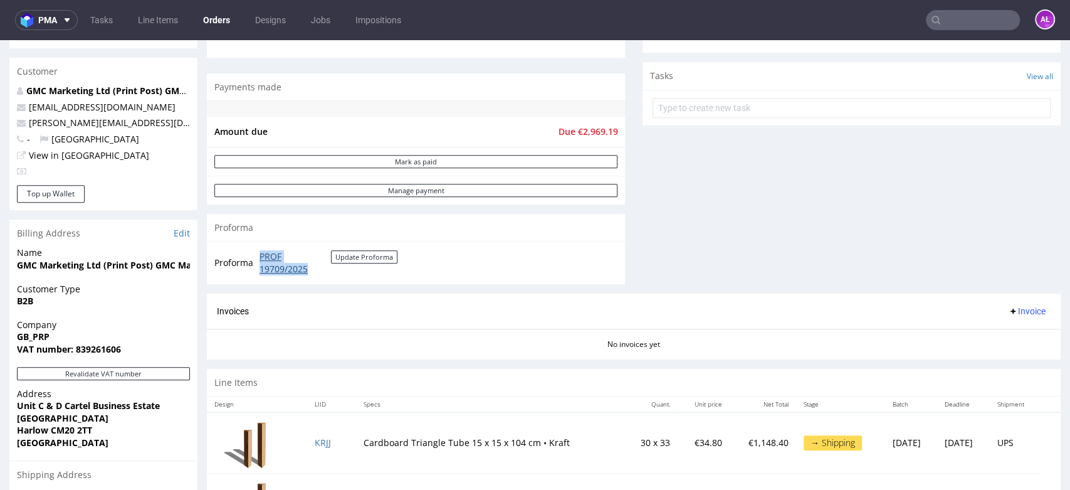
drag, startPoint x: 256, startPoint y: 253, endPoint x: 315, endPoint y: 267, distance: 61.1
click at [315, 267] on tr "Proforma PROF 19709/2025 Update Proforma" at bounding box center [306, 262] width 184 height 27
copy tr "PROF 19709/2025"
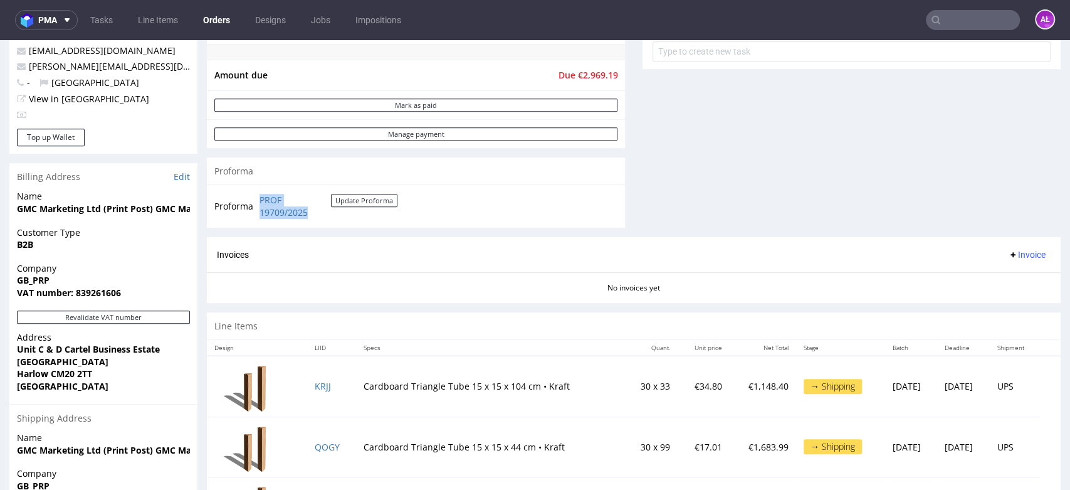
scroll to position [632, 0]
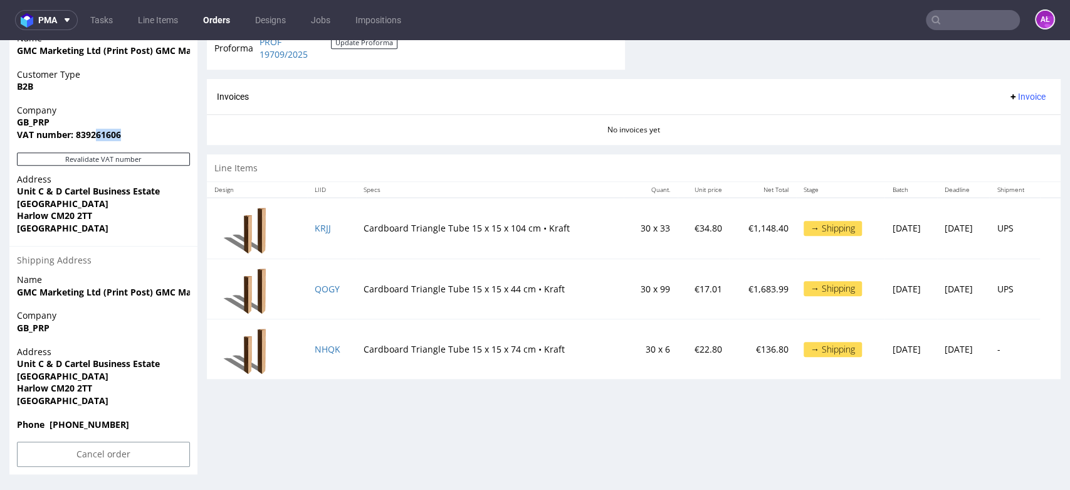
drag, startPoint x: 127, startPoint y: 137, endPoint x: 93, endPoint y: 137, distance: 33.2
click at [93, 137] on span "VAT number: 839261606" at bounding box center [103, 135] width 173 height 13
drag, startPoint x: 17, startPoint y: 54, endPoint x: 99, endPoint y: 56, distance: 82.2
click at [99, 56] on strong "GMC Marketing Ltd (Print Post) GMC Marketing Ltd (Print Post)" at bounding box center [154, 51] width 275 height 12
copy strong "GMC Marketing Ltd"
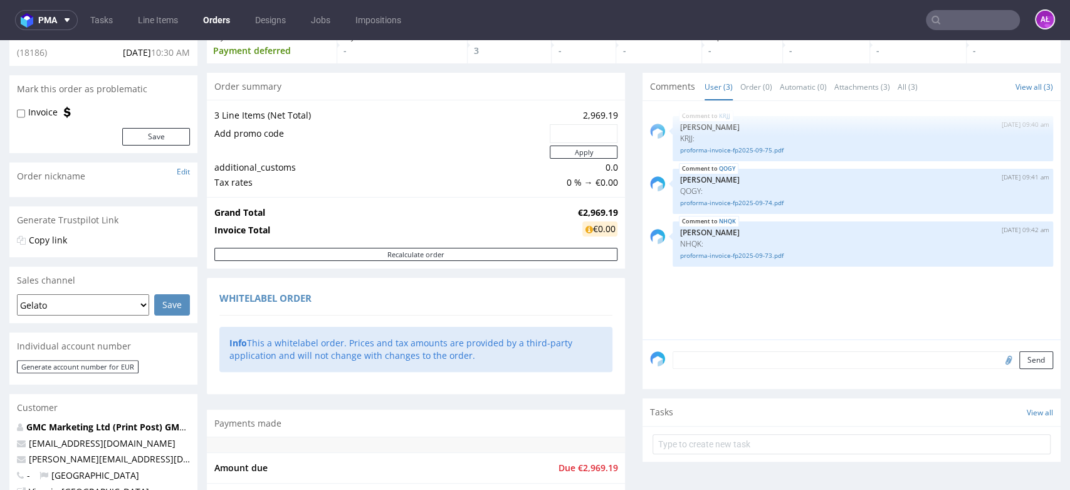
scroll to position [0, 0]
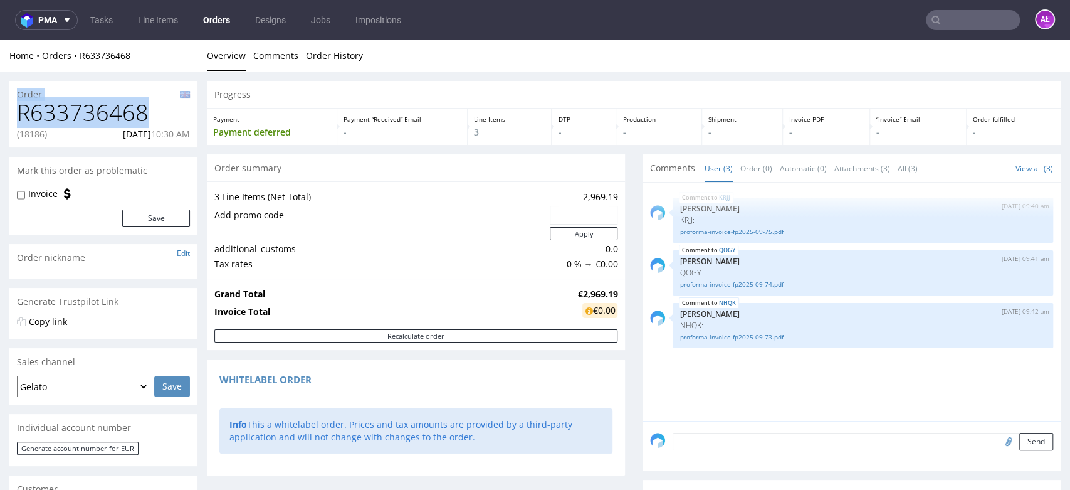
drag, startPoint x: 149, startPoint y: 114, endPoint x: 14, endPoint y: 93, distance: 136.3
click at [14, 93] on section "Order R633736468 (18186) 16.09.2025 10:30 AM" at bounding box center [103, 114] width 188 height 67
copy section "Order R633736468"
click at [99, 104] on h1 "R633736468" at bounding box center [103, 112] width 173 height 25
drag, startPoint x: 108, startPoint y: 110, endPoint x: 13, endPoint y: 114, distance: 95.4
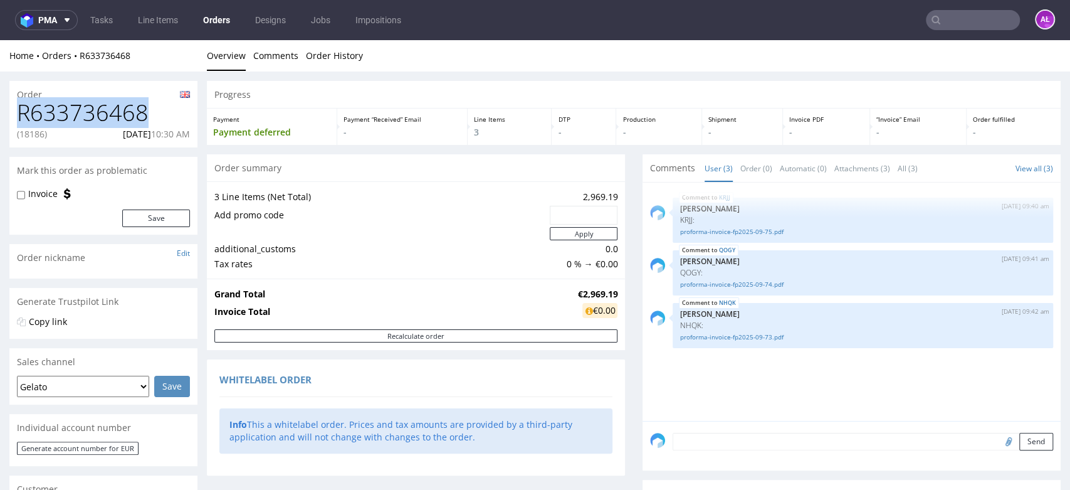
click at [13, 113] on div "R633736468 (18186) 16.09.2025 10:30 AM" at bounding box center [103, 123] width 188 height 47
copy h1 "R633736468"
click at [53, 134] on div "R633736468 (18186) 16.09.2025 10:30 AM" at bounding box center [103, 123] width 188 height 47
copy p "(18186)"
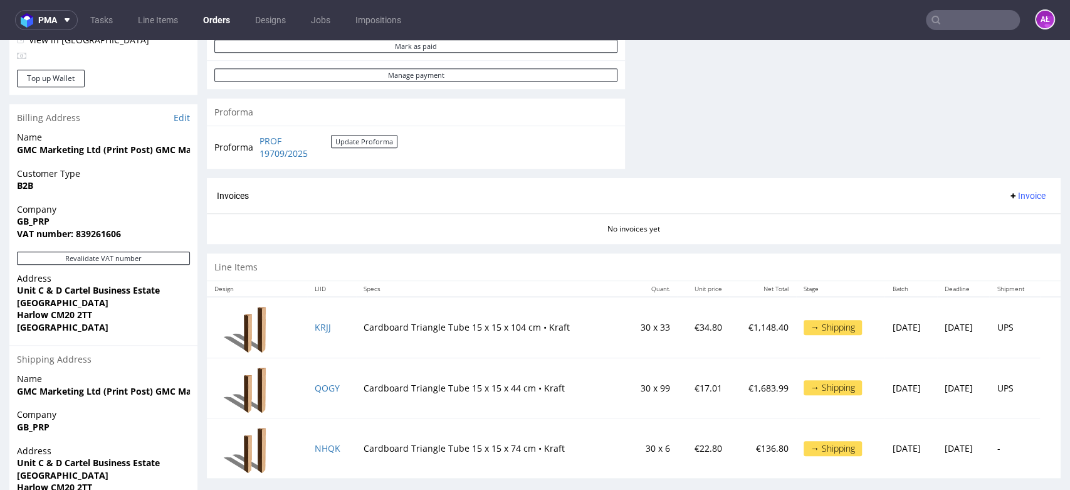
scroll to position [632, 0]
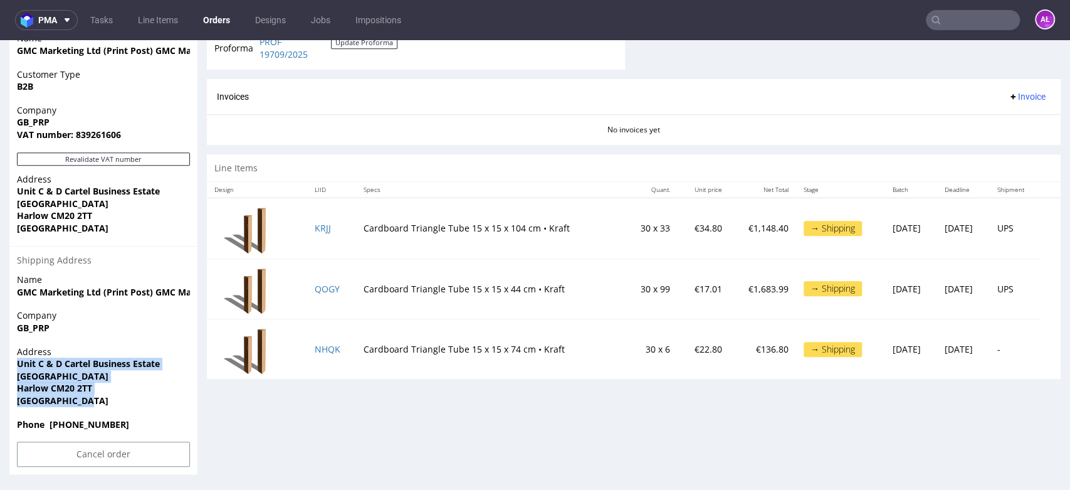
drag, startPoint x: 78, startPoint y: 399, endPoint x: 5, endPoint y: 364, distance: 80.8
copy p "Unit C & D Cartel Business Estate Edinburgh Way Harlow CM20 2TT United Kingdom"
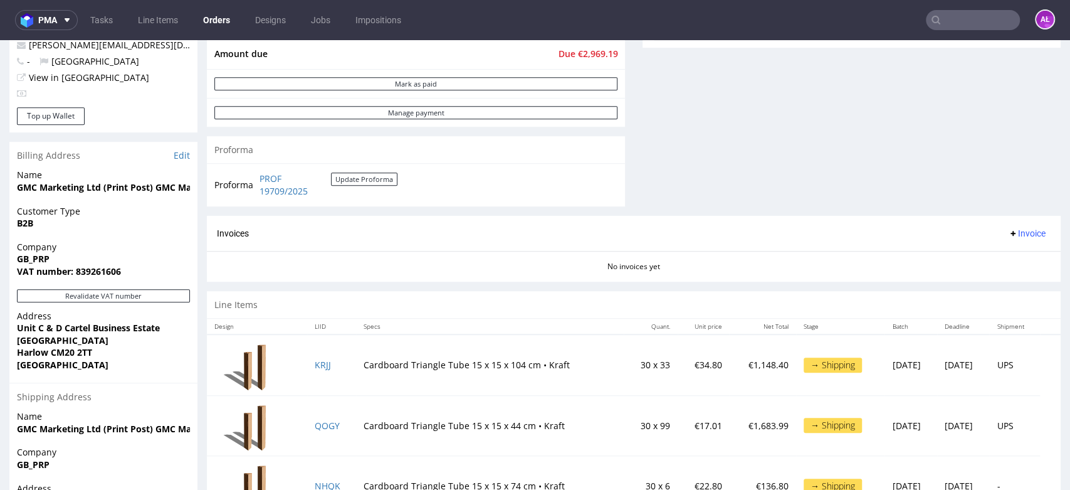
scroll to position [492, 0]
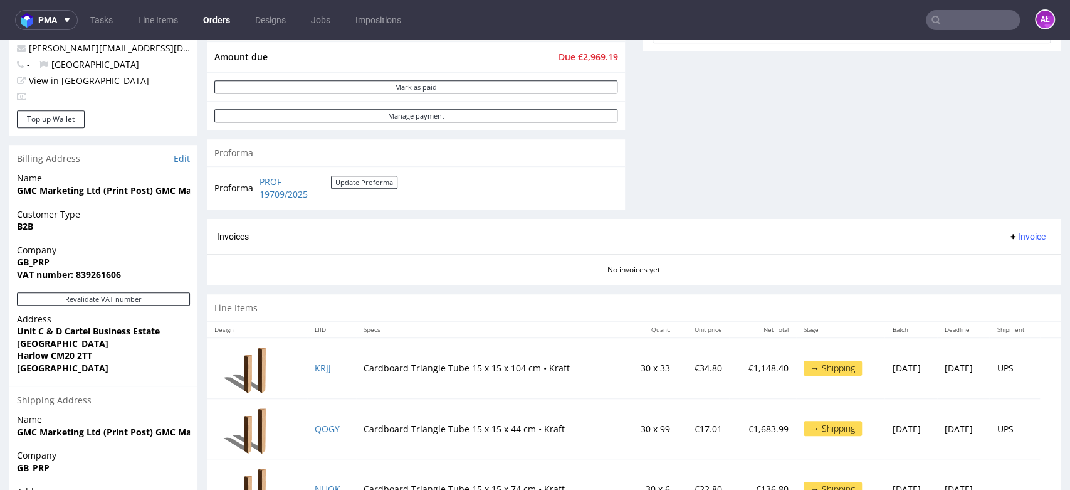
click at [1008, 233] on span "Invoice" at bounding box center [1027, 236] width 38 height 10
click at [1015, 287] on span "Upload" at bounding box center [1005, 284] width 61 height 13
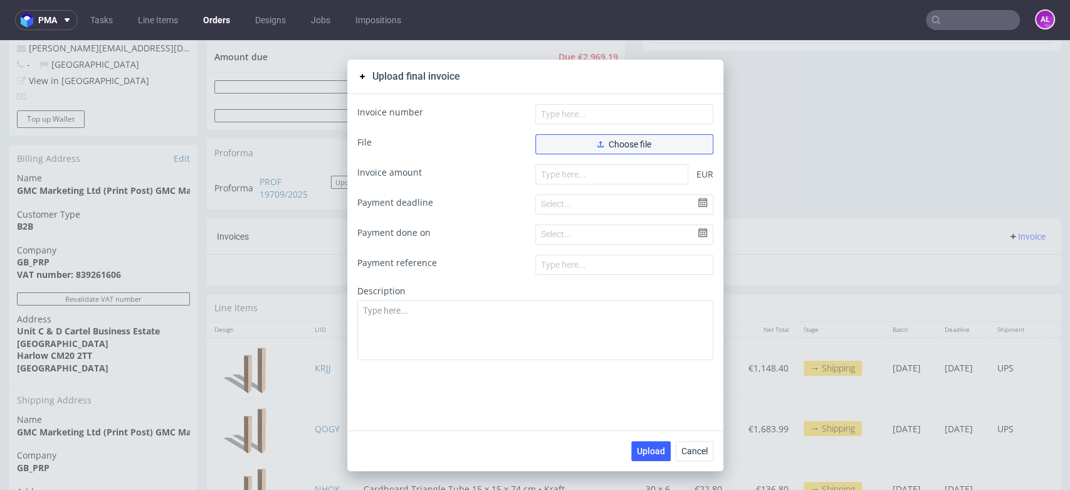
click at [652, 134] on button "Choose file" at bounding box center [625, 144] width 178 height 20
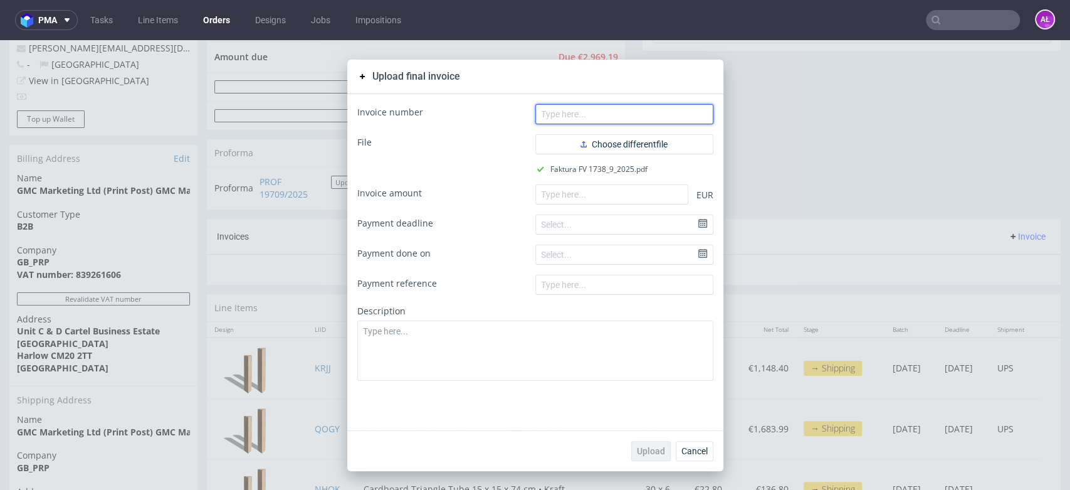
click at [621, 114] on input "text" at bounding box center [625, 114] width 178 height 20
paste input "FV 1738/9/2025"
type input "FV 1738/9/2025"
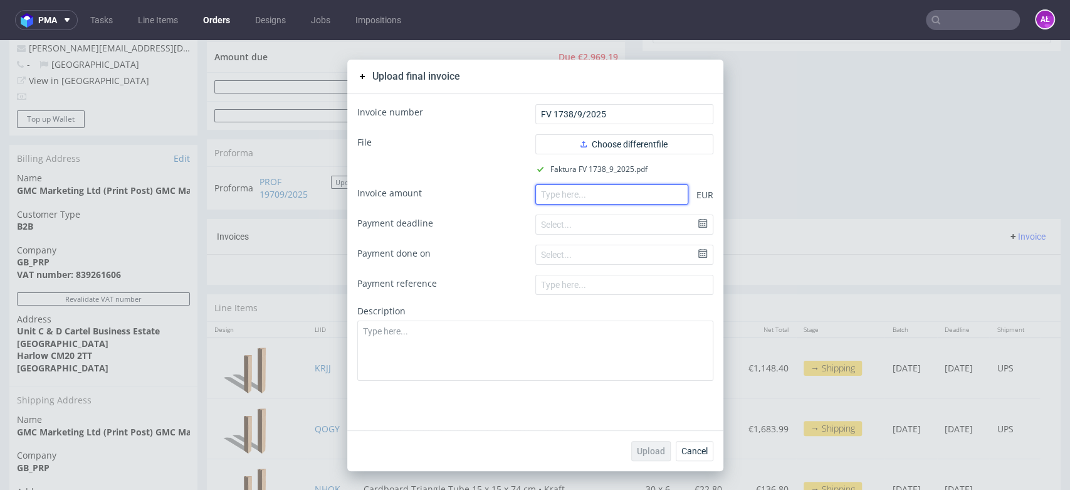
click at [574, 197] on input "number" at bounding box center [612, 194] width 153 height 20
paste input "1683.99"
type input "1683.99"
click at [652, 455] on span "Upload" at bounding box center [651, 450] width 28 height 9
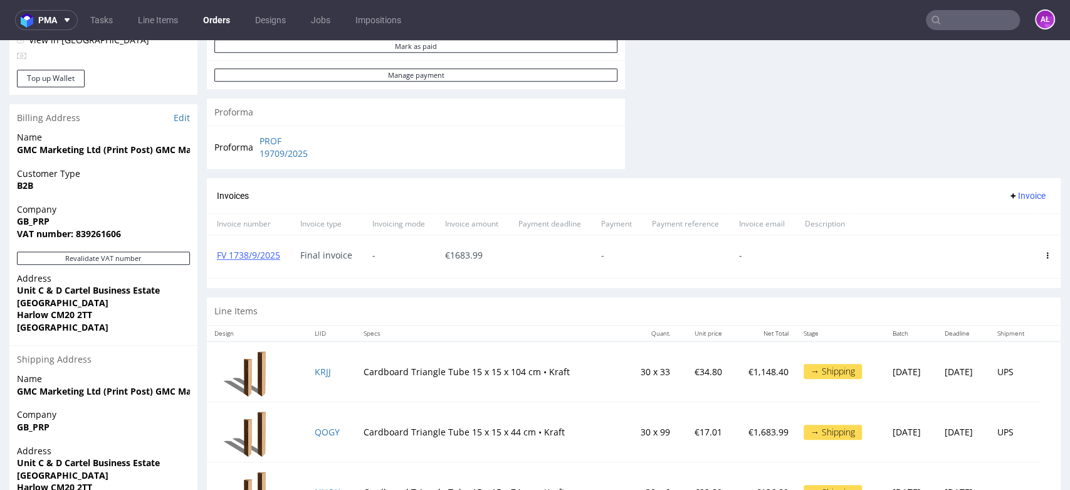
scroll to position [557, 0]
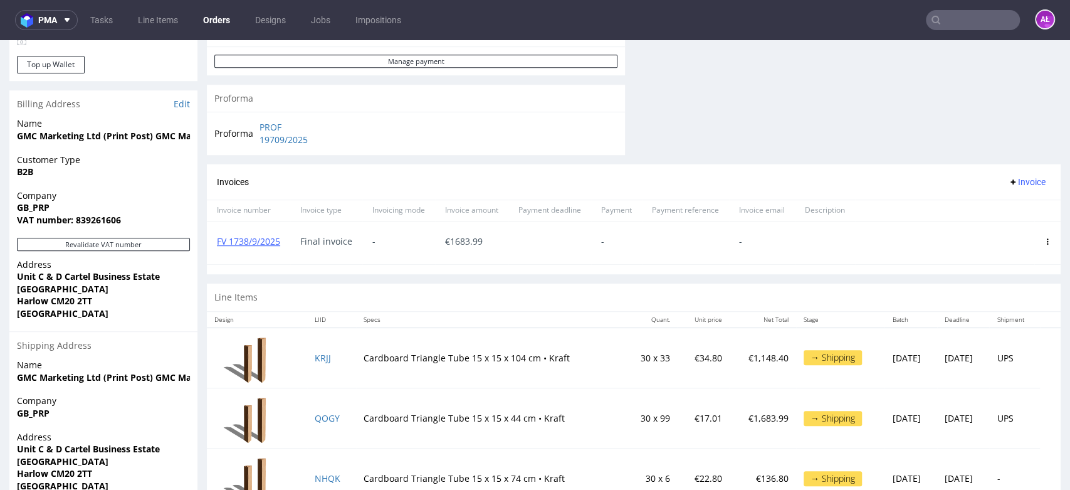
scroll to position [627, 0]
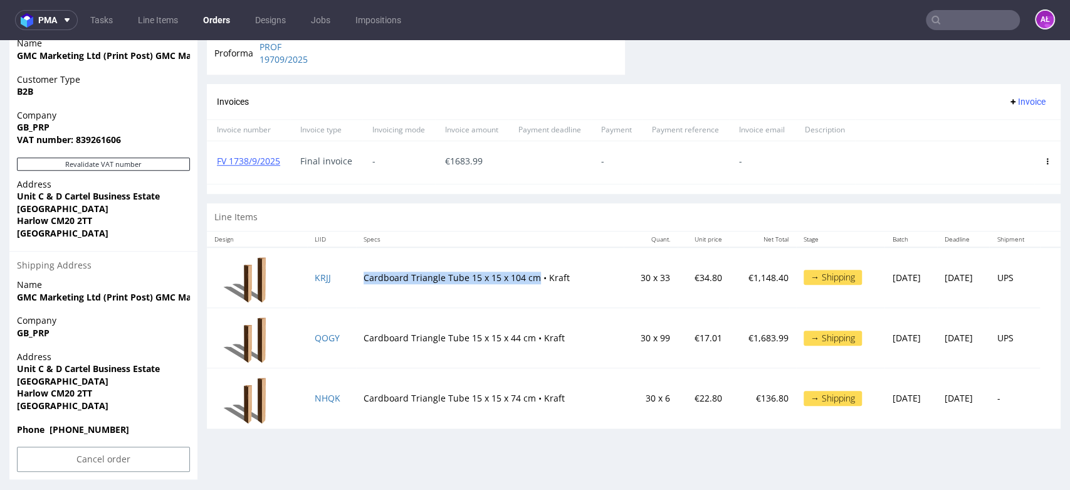
drag, startPoint x: 352, startPoint y: 277, endPoint x: 525, endPoint y: 281, distance: 172.5
click at [525, 281] on td "Cardboard Triangle Tube 15 x 15 x 104 cm • Kraft" at bounding box center [490, 277] width 268 height 61
copy td "Cardboard Triangle Tube 15 x 15 x 104 cm"
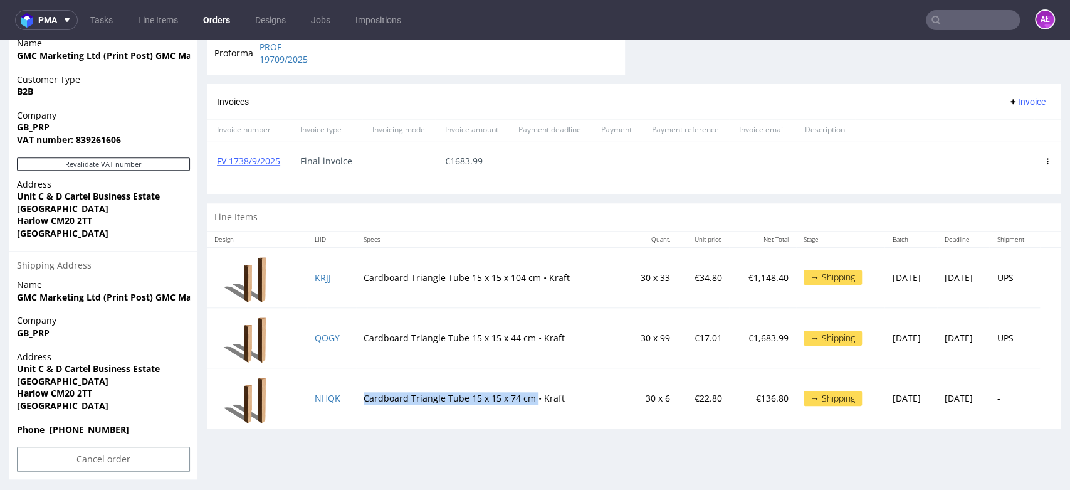
drag, startPoint x: 387, startPoint y: 403, endPoint x: 522, endPoint y: 403, distance: 134.8
click at [522, 403] on td "Cardboard Triangle Tube 15 x 15 x 74 cm • Kraft" at bounding box center [490, 398] width 268 height 60
copy td "Cardboard Triangle Tube 15 x 15 x 74 cm"
drag, startPoint x: 657, startPoint y: 277, endPoint x: 677, endPoint y: 279, distance: 20.2
click at [678, 279] on td "€34.80" at bounding box center [703, 277] width 51 height 61
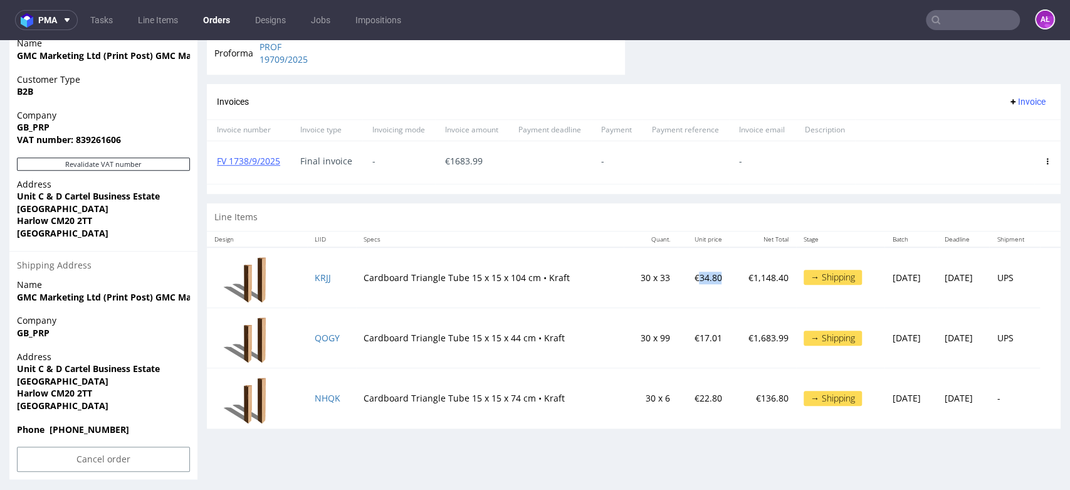
copy td "34.80"
drag, startPoint x: 658, startPoint y: 398, endPoint x: 710, endPoint y: 387, distance: 53.1
click at [679, 398] on td "€22.80" at bounding box center [703, 398] width 51 height 60
copy td "22.80"
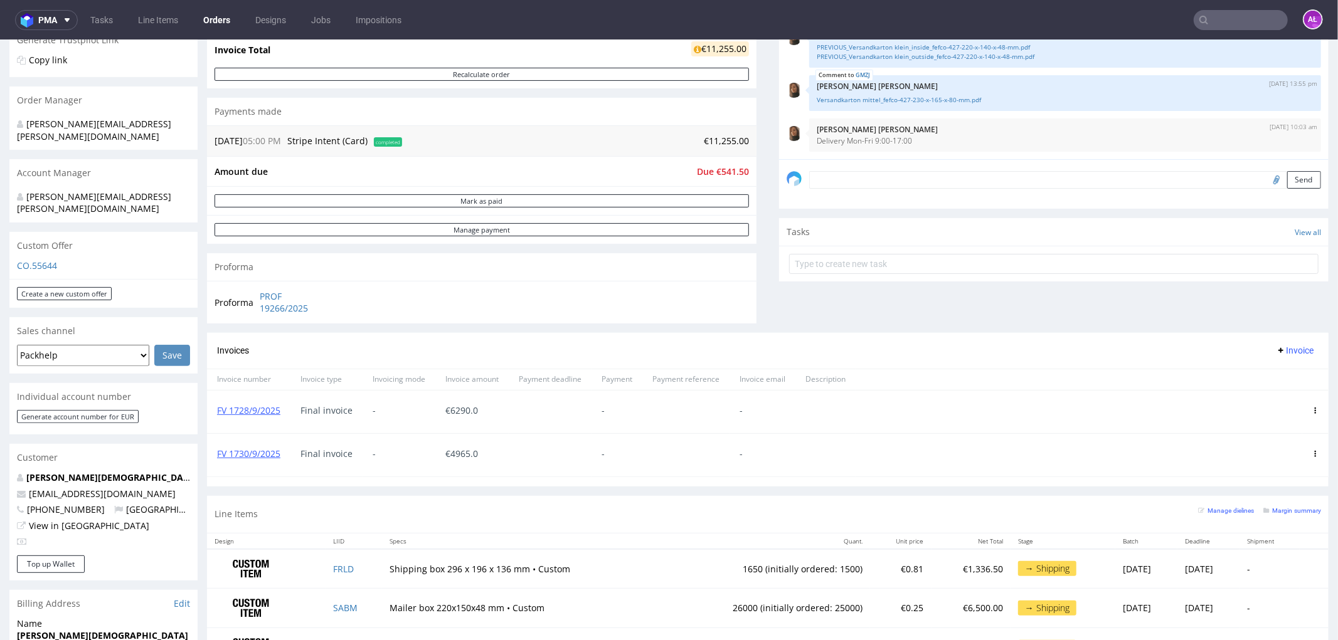
scroll to position [278, 0]
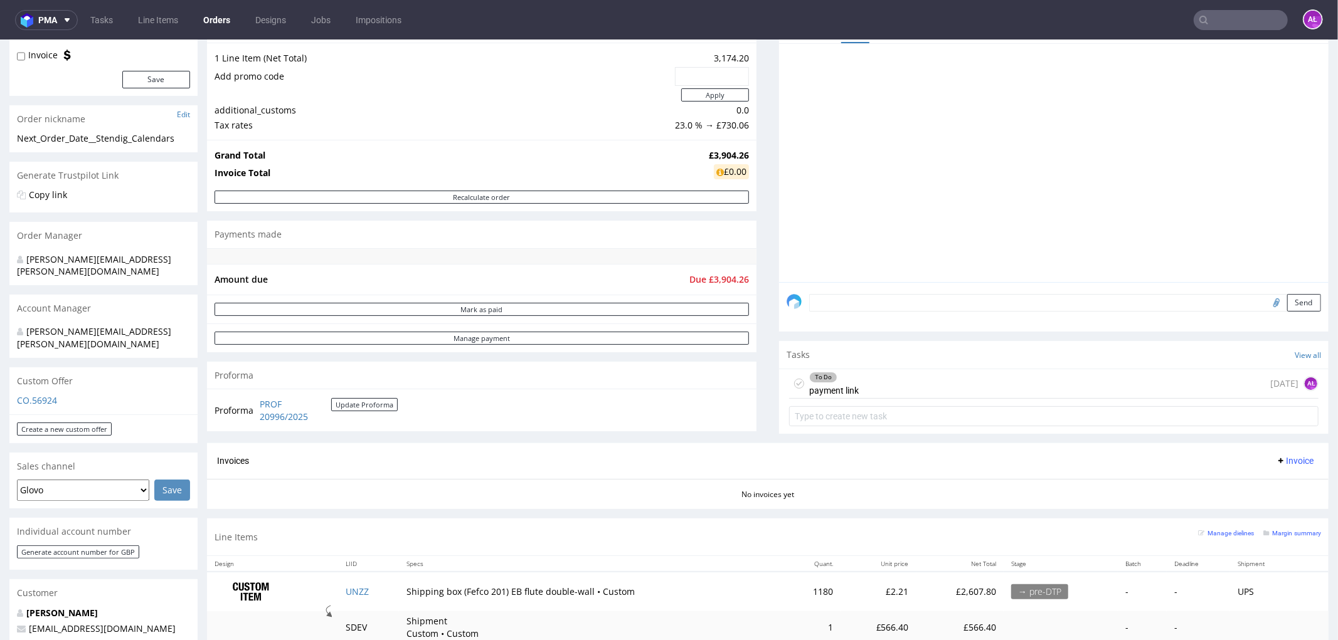
scroll to position [139, 0]
click at [870, 378] on div "To Do payment link [DATE] AŁ" at bounding box center [1053, 382] width 529 height 29
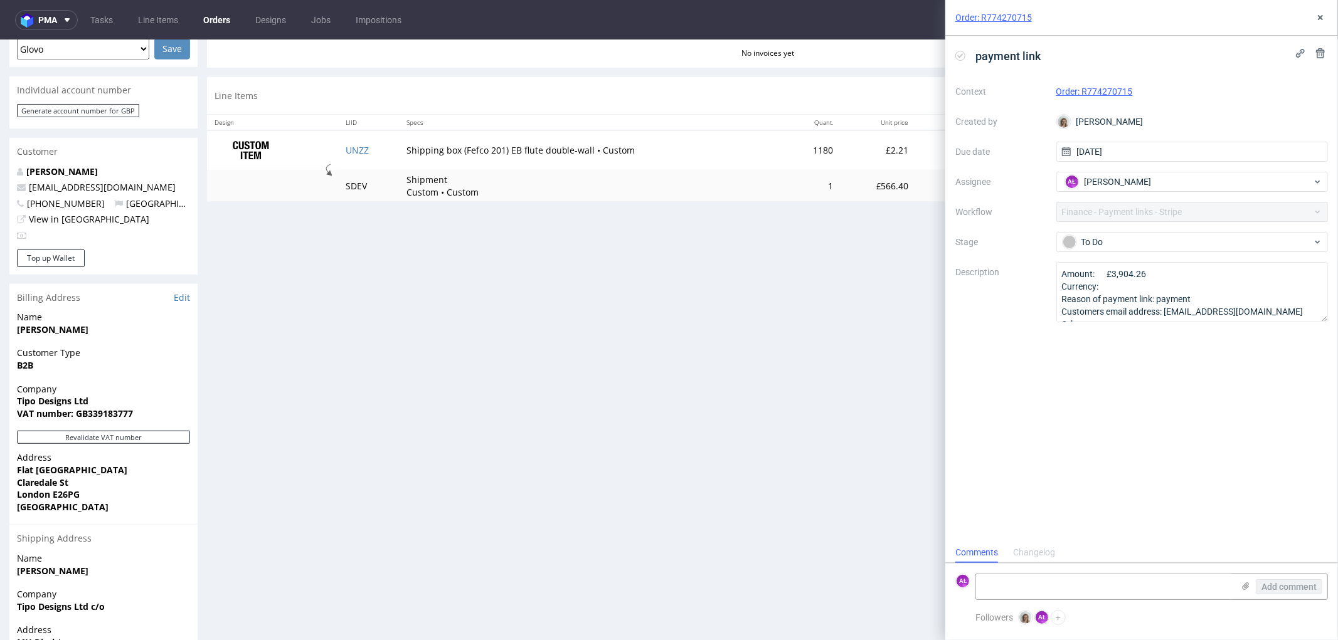
scroll to position [474, 0]
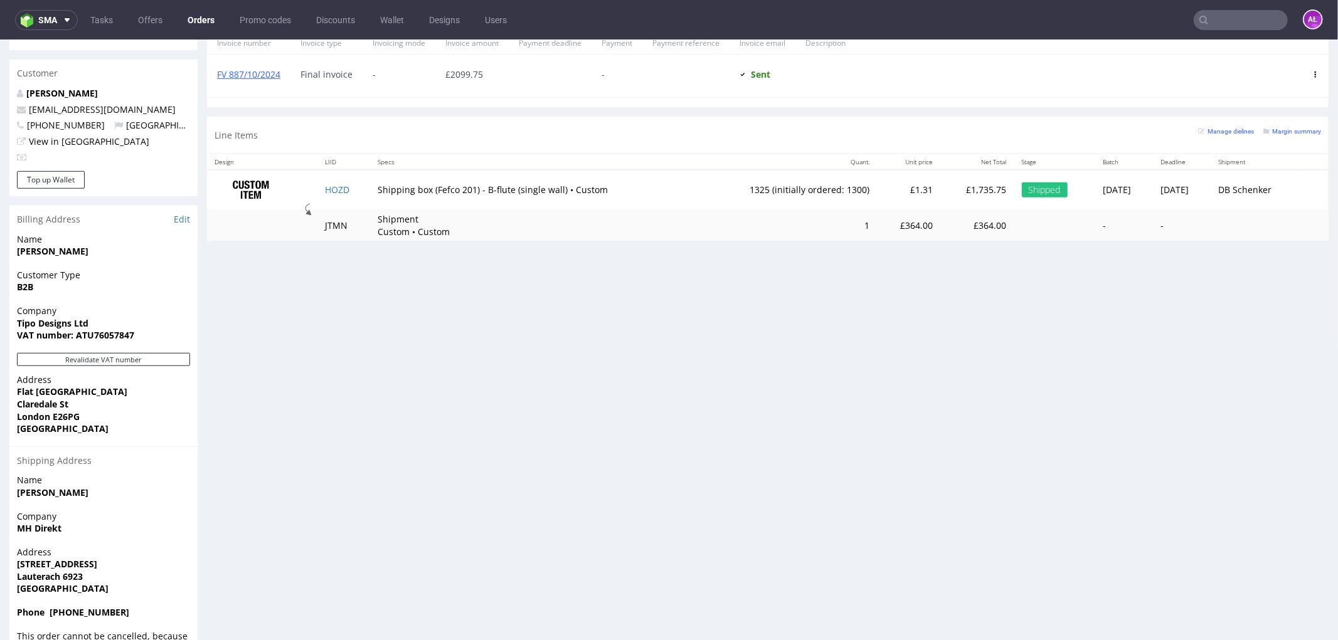
scroll to position [671, 0]
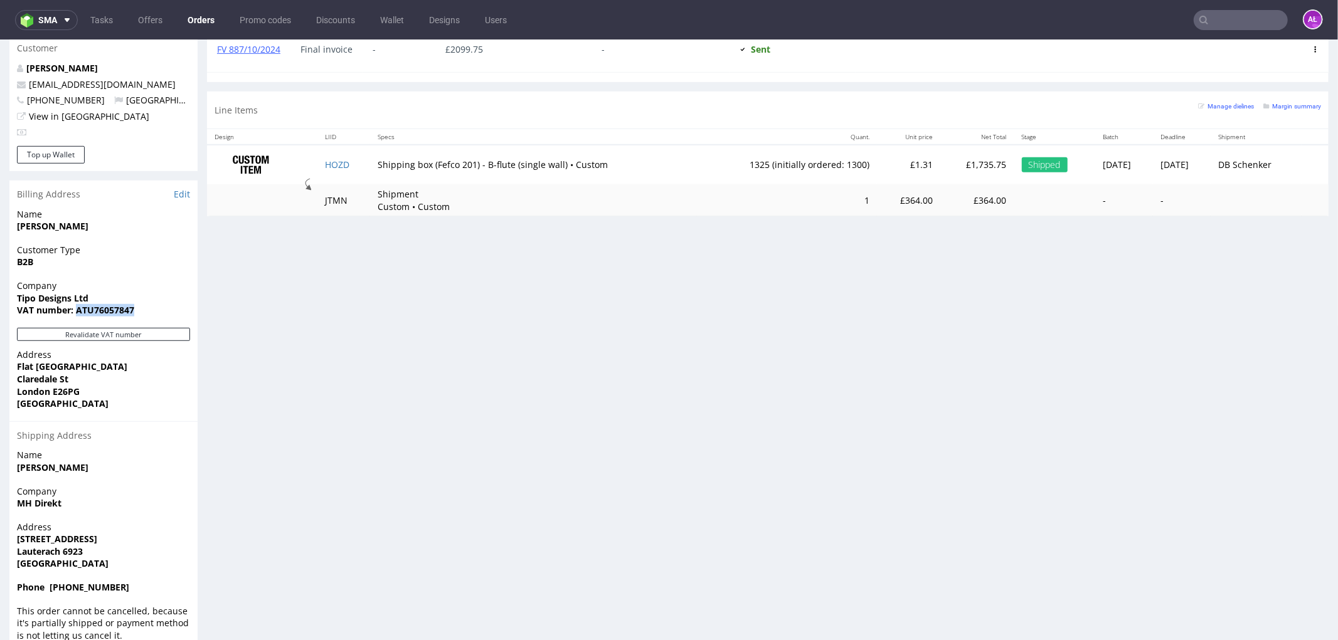
drag, startPoint x: 145, startPoint y: 280, endPoint x: 77, endPoint y: 290, distance: 69.0
click at [77, 304] on span "VAT number: ATU76057847" at bounding box center [103, 310] width 173 height 13
copy strong "ATU76057847"
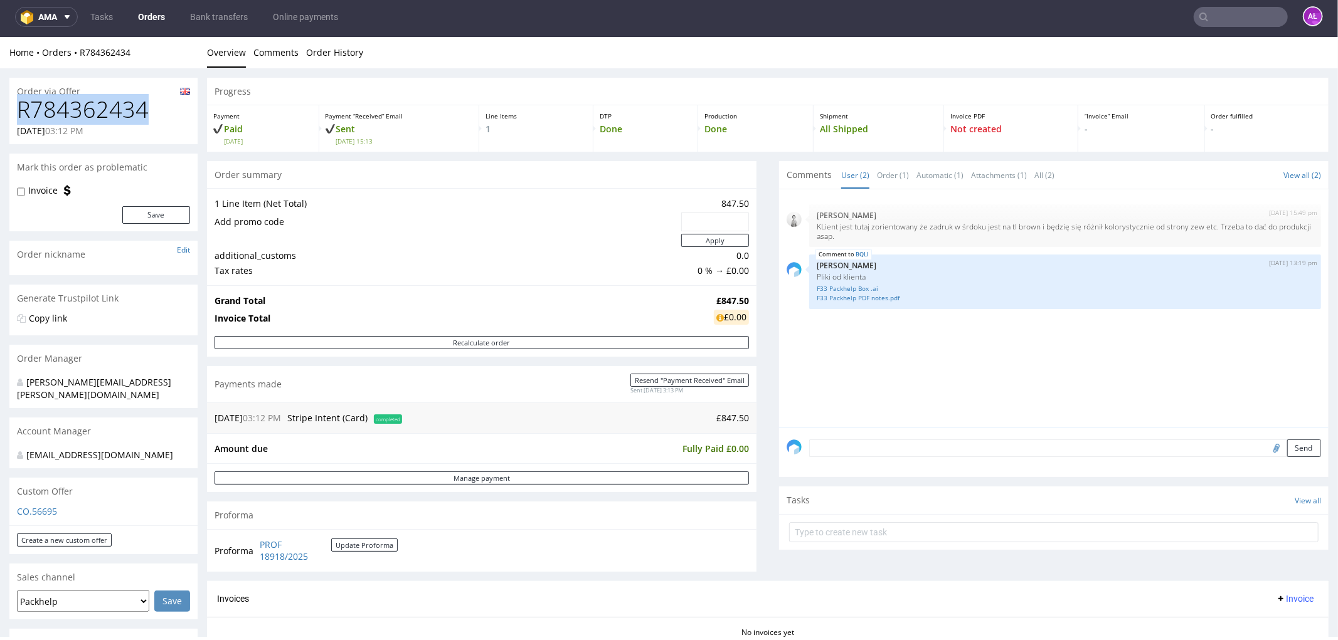
drag, startPoint x: 114, startPoint y: 105, endPoint x: 19, endPoint y: 105, distance: 94.1
click at [19, 105] on h1 "R784362434" at bounding box center [103, 109] width 173 height 25
copy h1 "R784362434"
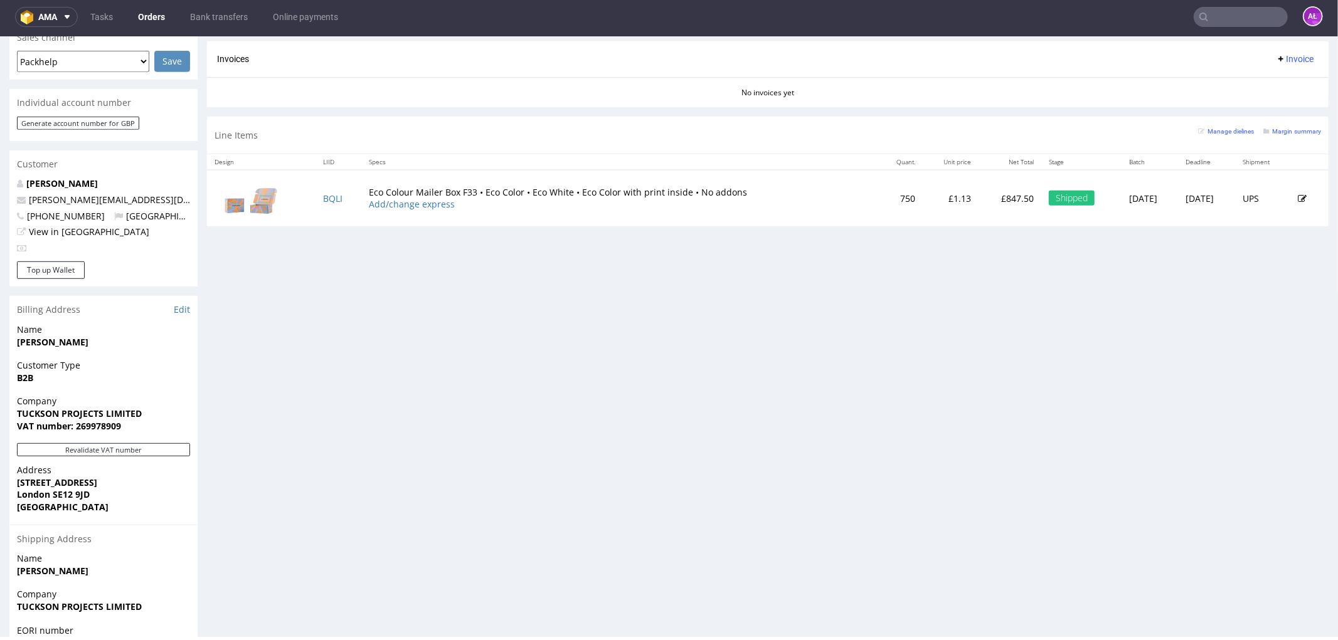
scroll to position [543, 0]
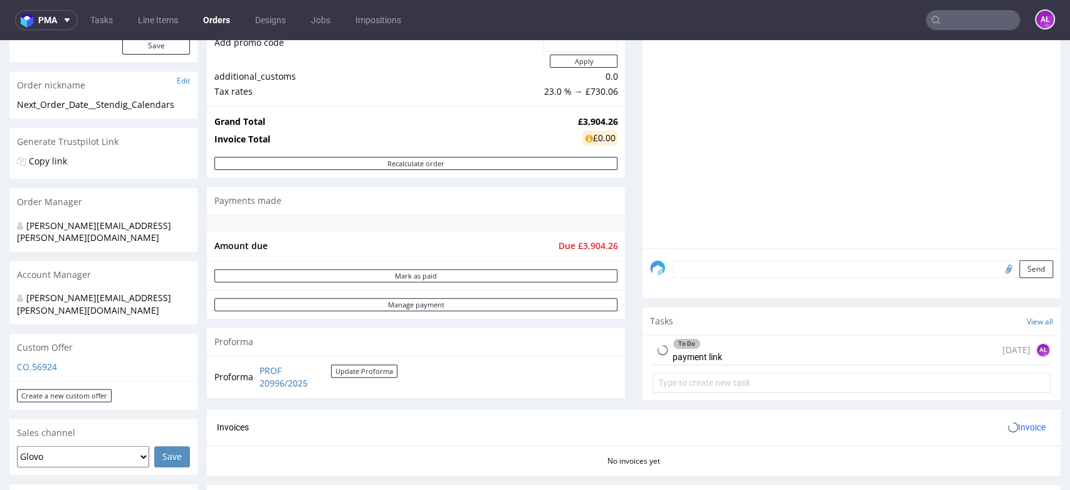
scroll to position [348, 0]
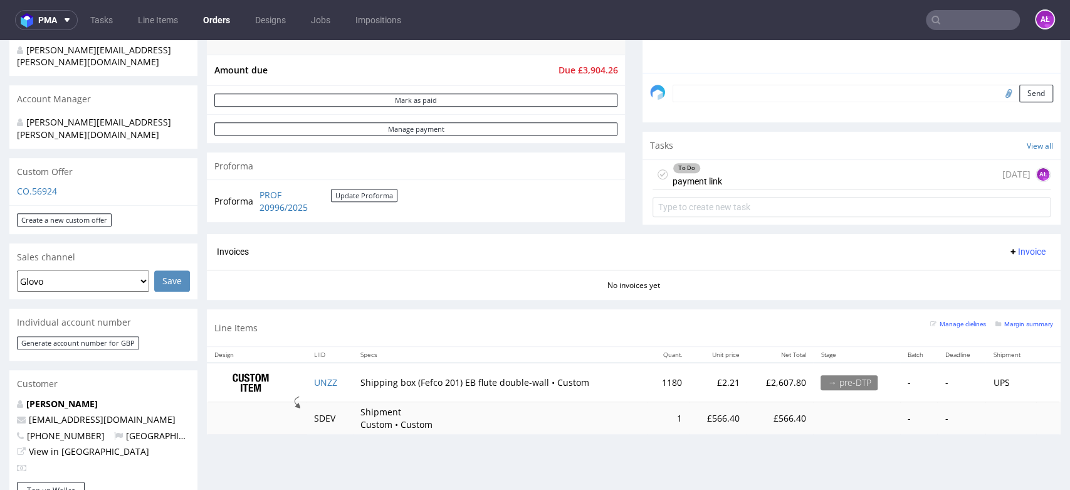
drag, startPoint x: 722, startPoint y: 169, endPoint x: 750, endPoint y: 295, distance: 129.8
click at [722, 169] on div "To Do payment link today AŁ" at bounding box center [852, 174] width 398 height 29
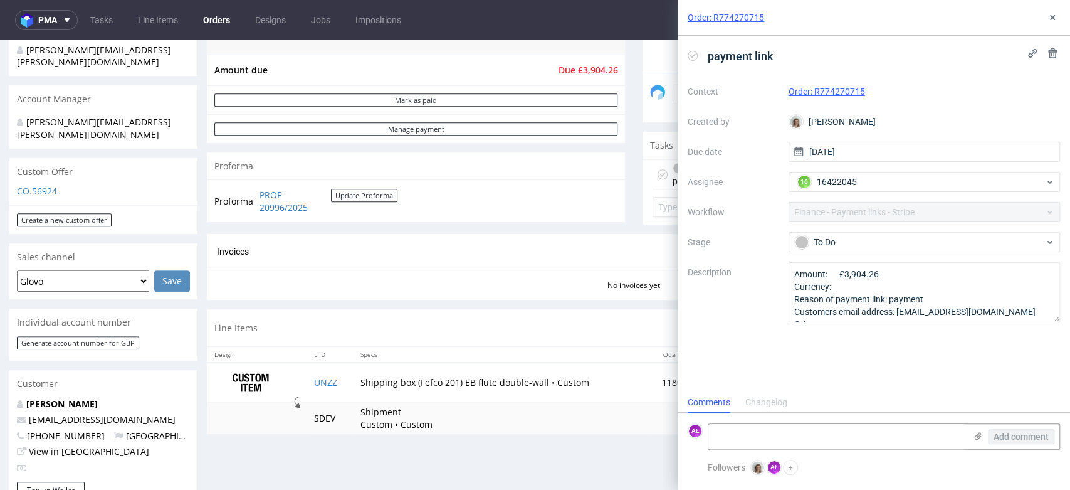
scroll to position [10, 0]
click at [786, 429] on textarea at bounding box center [837, 436] width 257 height 25
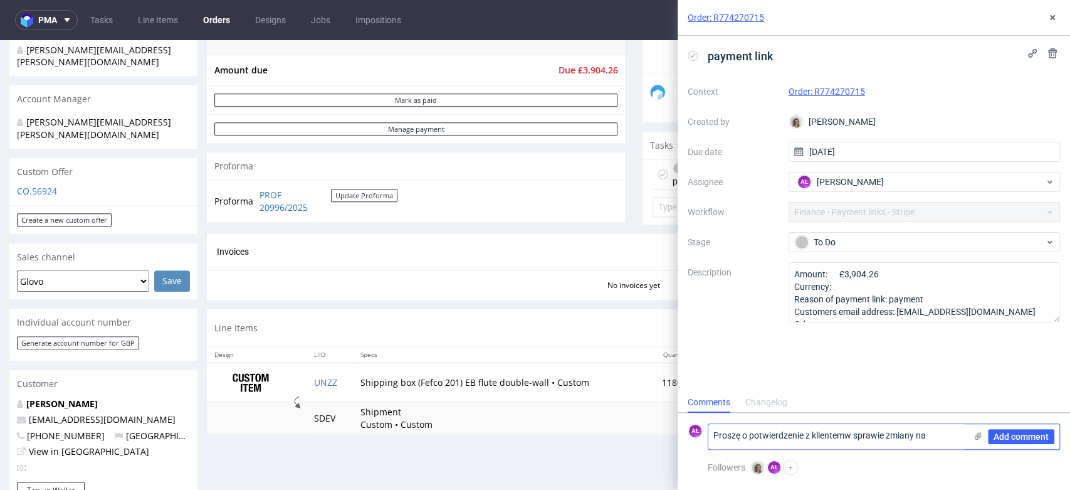
paste textarea "ATU76057847"
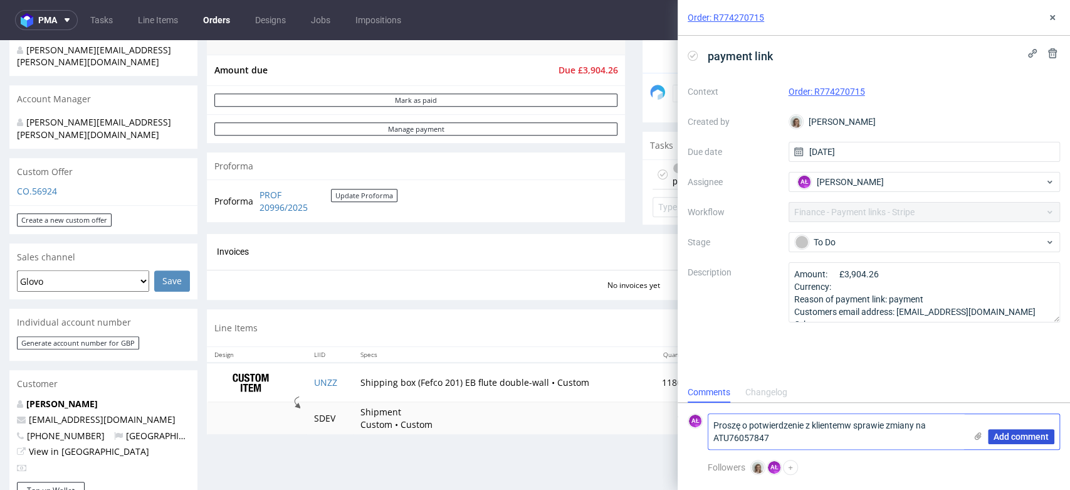
type textarea "Proszę o potwierdzenie z klientemw sprawie zmiany na ATU76057847"
click at [1018, 437] on span "Add comment" at bounding box center [1021, 436] width 55 height 9
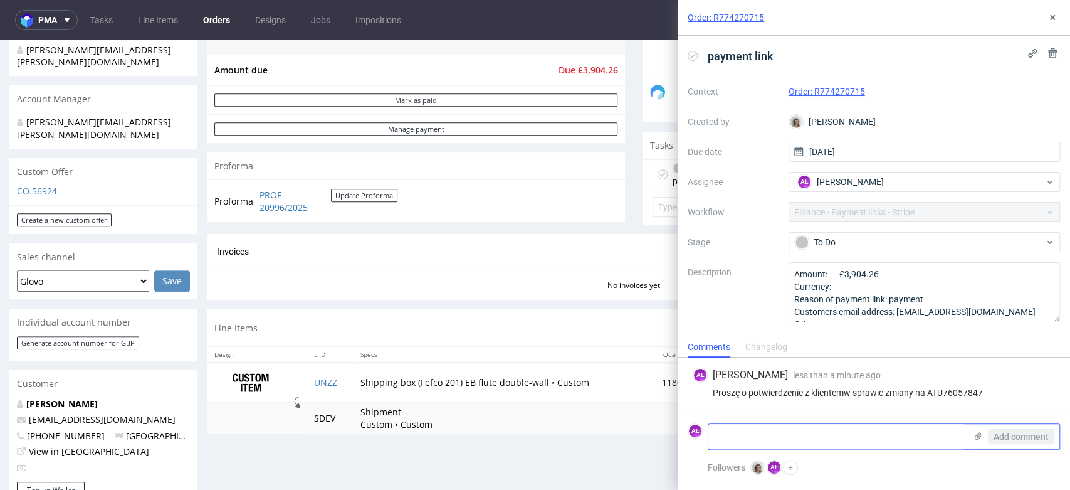
click at [977, 435] on use at bounding box center [978, 436] width 7 height 8
click at [0, 0] on input "file" at bounding box center [0, 0] width 0 height 0
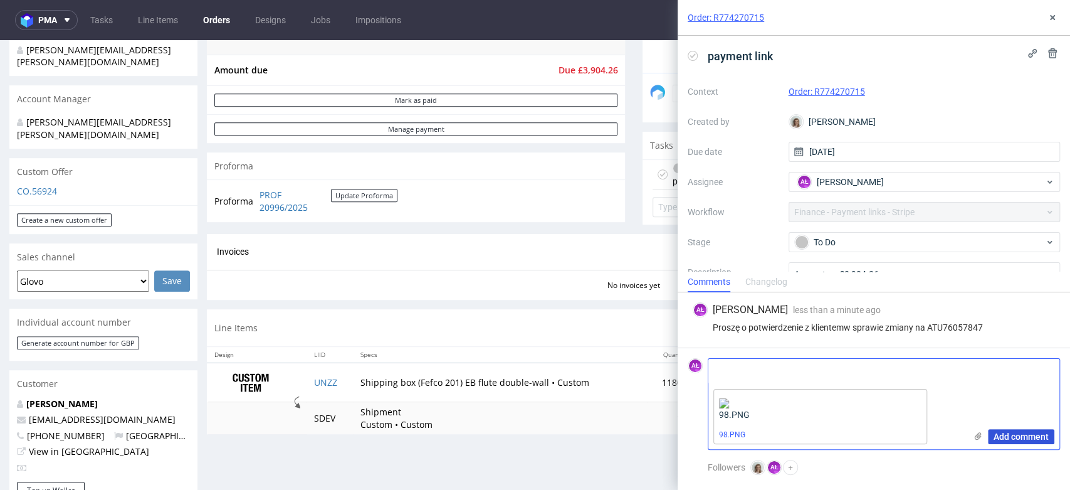
click at [1030, 430] on button "Add comment" at bounding box center [1021, 436] width 66 height 15
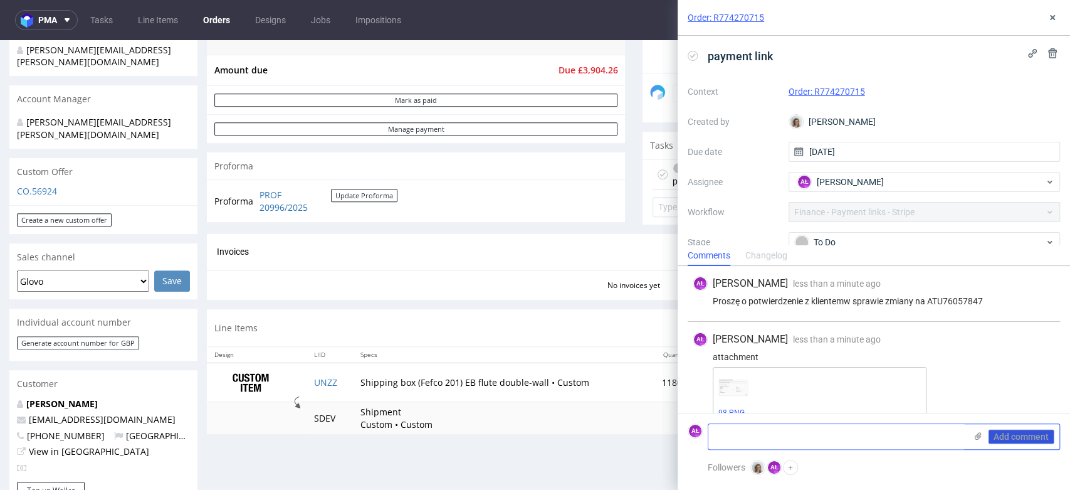
scroll to position [18, 0]
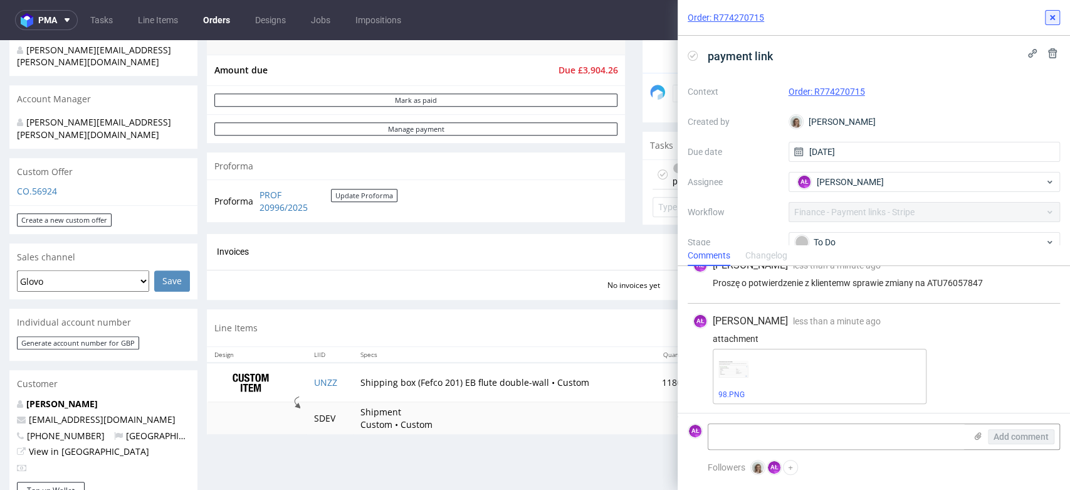
click at [1048, 16] on icon at bounding box center [1053, 18] width 10 height 10
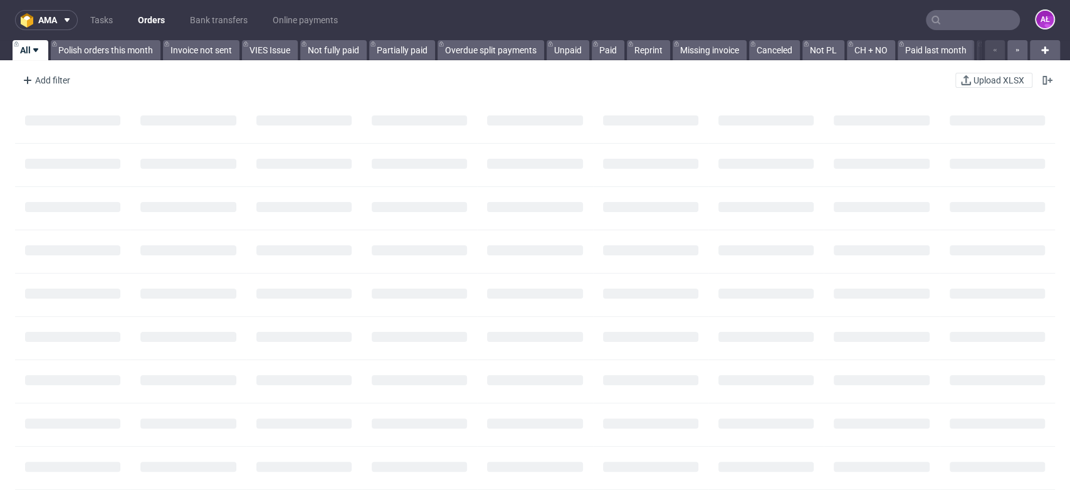
click at [968, 19] on input "text" at bounding box center [973, 20] width 94 height 20
paste input "R633736468"
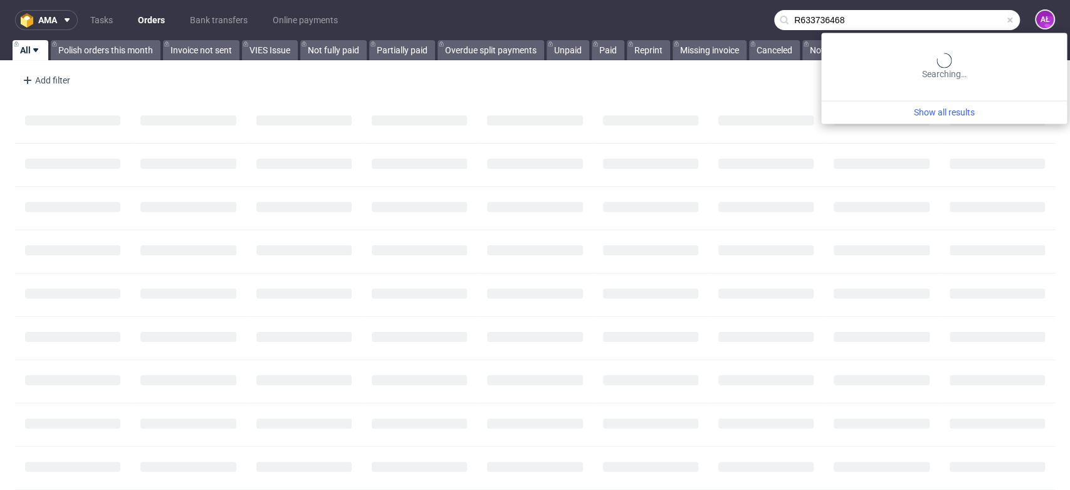
type input "R633736468"
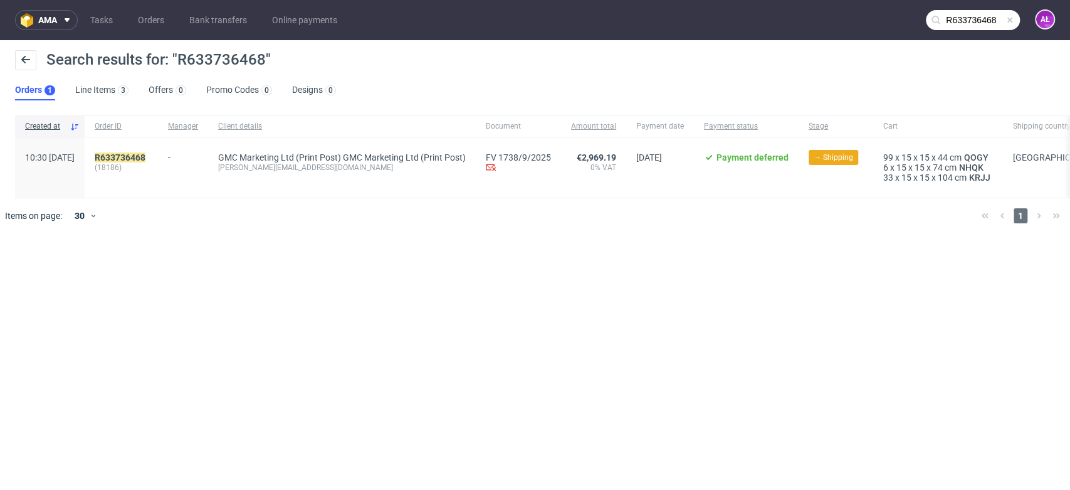
click at [158, 150] on div "R633736468 (18186)" at bounding box center [121, 167] width 73 height 60
click at [145, 157] on mark "R633736468" at bounding box center [120, 157] width 51 height 10
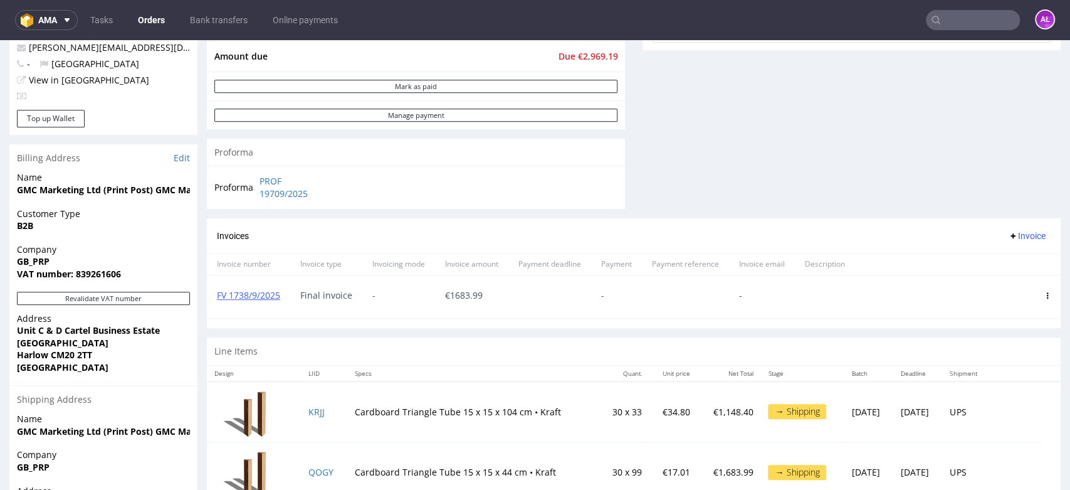
scroll to position [492, 0]
click at [1009, 236] on span "Invoice" at bounding box center [1027, 236] width 38 height 10
click at [1007, 266] on span "Upload" at bounding box center [1005, 262] width 61 height 13
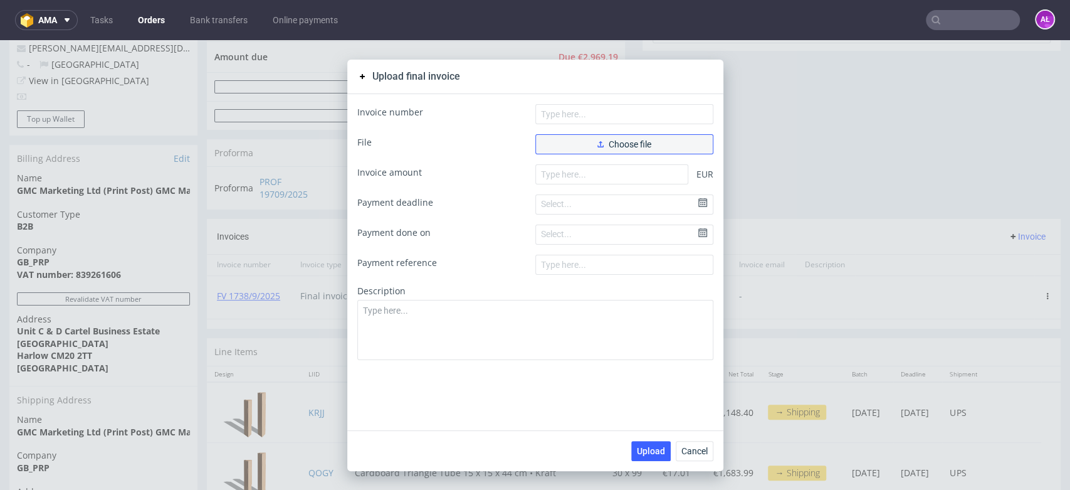
click at [617, 145] on span "Choose file" at bounding box center [625, 144] width 54 height 9
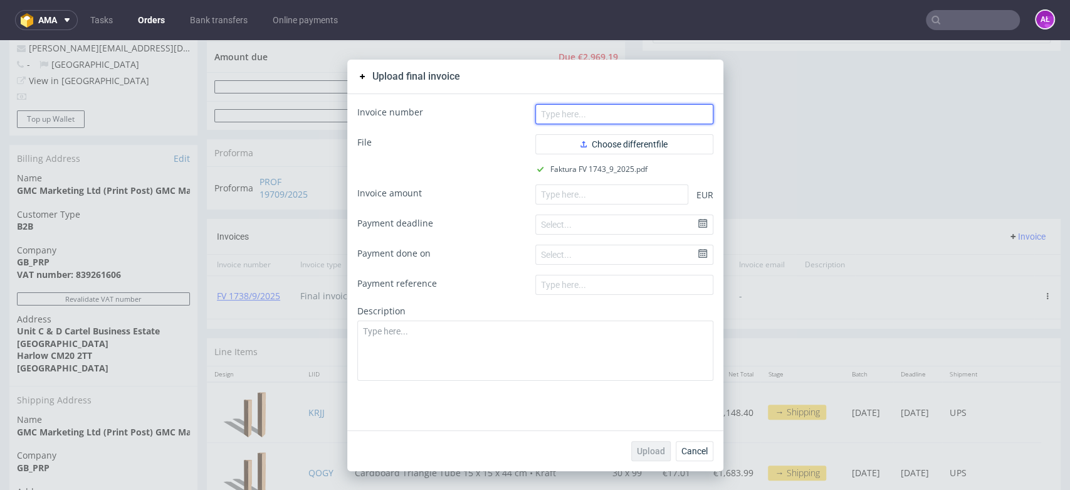
click at [584, 118] on input "text" at bounding box center [625, 114] width 178 height 20
paste input "FV 1743/9/2025"
type input "FV 1743/9/2025"
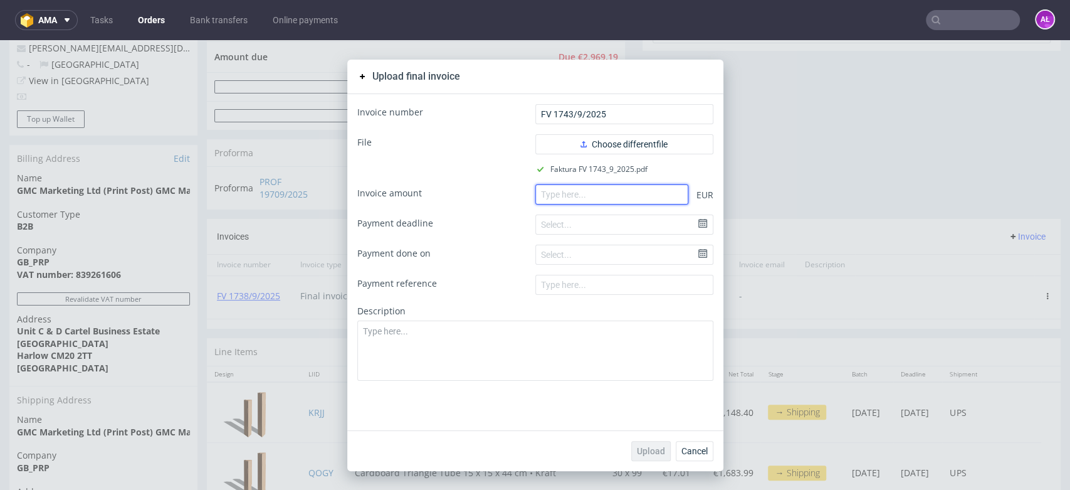
click at [641, 184] on input "number" at bounding box center [612, 194] width 153 height 20
paste input "1285.20"
type input "1285.20"
click at [648, 455] on button "Upload" at bounding box center [651, 451] width 40 height 20
click at [641, 443] on button "Upload" at bounding box center [651, 451] width 40 height 20
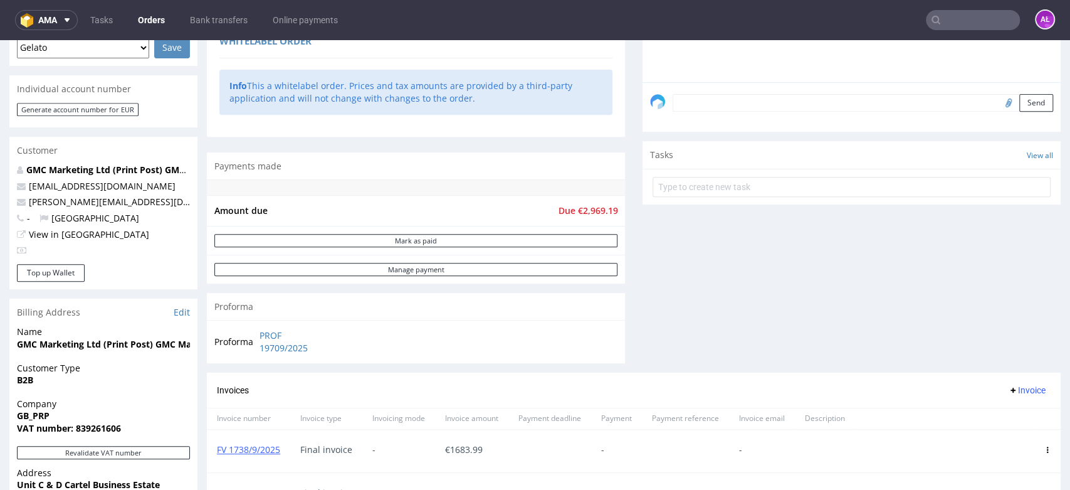
scroll to position [557, 0]
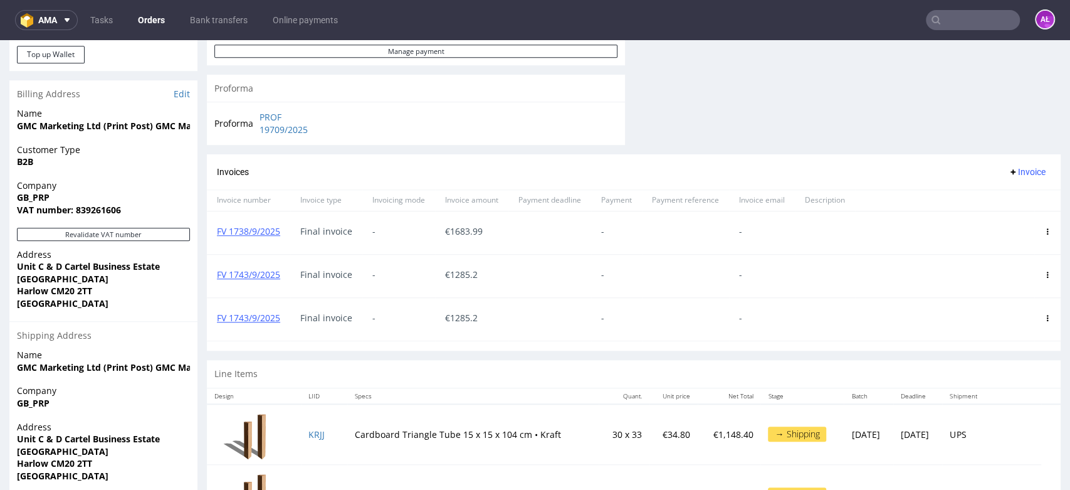
click at [1045, 317] on icon at bounding box center [1048, 318] width 6 height 6
click at [1011, 344] on span "Edit" at bounding box center [997, 340] width 76 height 13
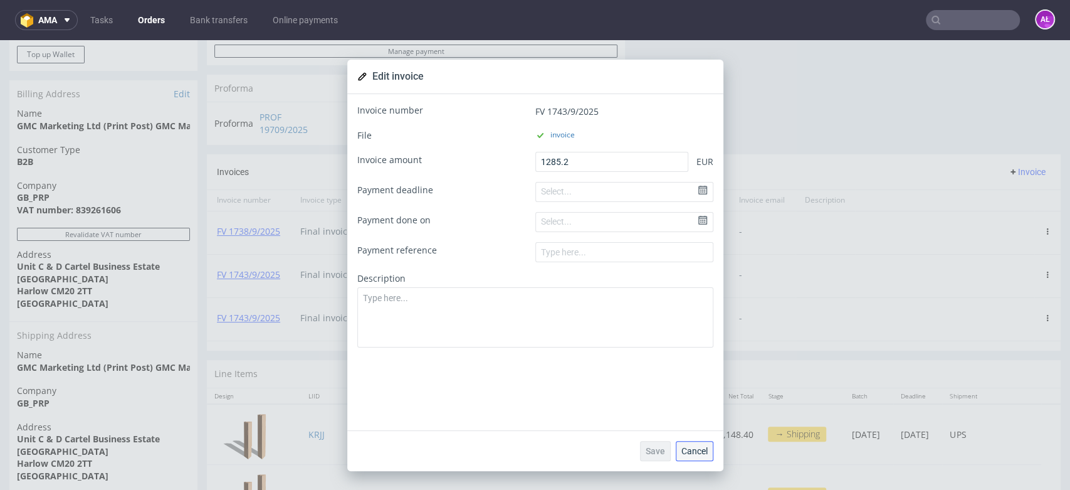
drag, startPoint x: 692, startPoint y: 455, endPoint x: 939, endPoint y: 357, distance: 265.4
click at [692, 455] on button "Cancel" at bounding box center [695, 451] width 38 height 20
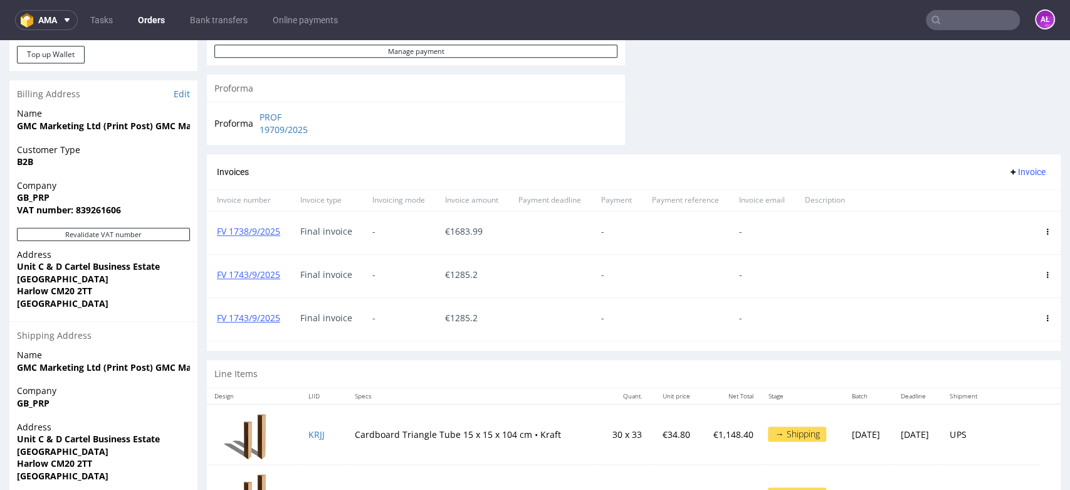
click at [1045, 317] on icon at bounding box center [1048, 318] width 6 height 6
click at [1011, 431] on span "Delete invoice" at bounding box center [997, 431] width 76 height 13
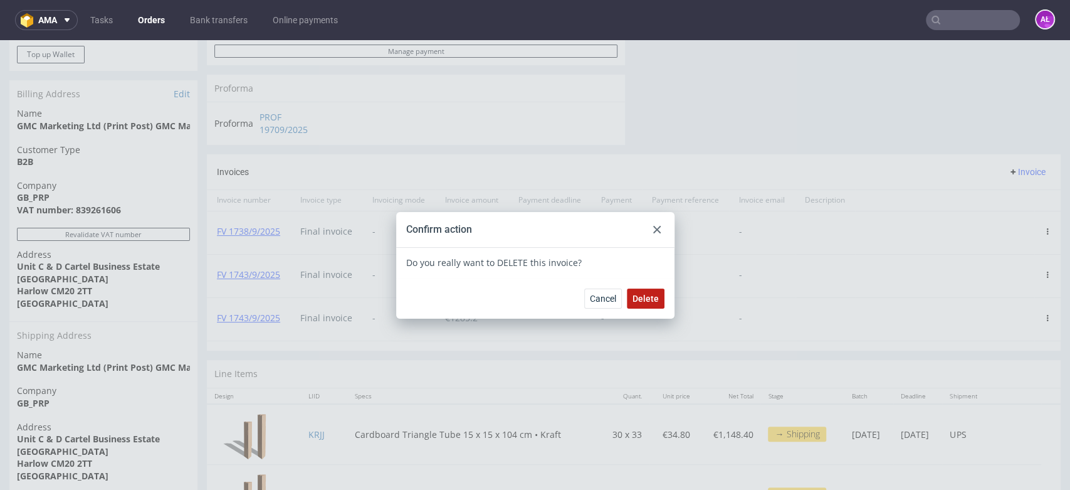
click at [645, 300] on span "Delete" at bounding box center [646, 298] width 26 height 9
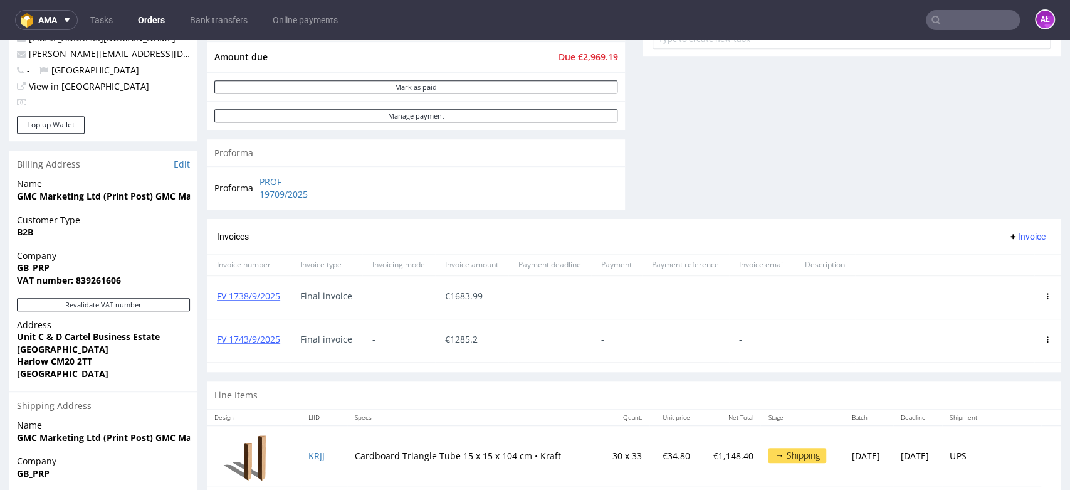
scroll to position [487, 0]
drag, startPoint x: 282, startPoint y: 304, endPoint x: 274, endPoint y: 304, distance: 8.2
click at [274, 304] on div "FV 1738/9/2025" at bounding box center [248, 296] width 83 height 43
click at [281, 302] on div "FV 1738/9/2025" at bounding box center [248, 296] width 83 height 43
click at [278, 302] on div "FV 1738/9/2025" at bounding box center [248, 296] width 83 height 43
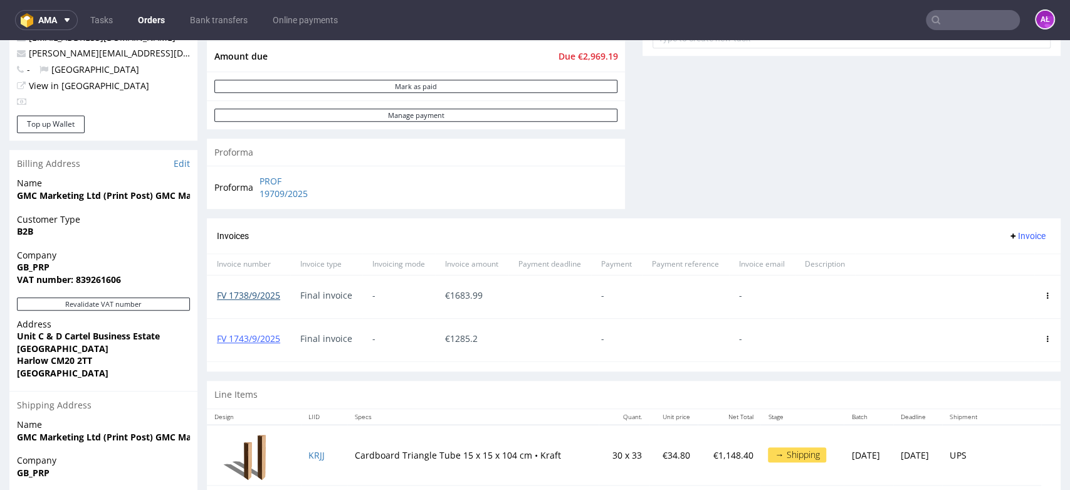
click at [272, 295] on link "FV 1738/9/2025" at bounding box center [248, 295] width 63 height 12
click at [267, 334] on link "FV 1743/9/2025" at bounding box center [248, 338] width 63 height 12
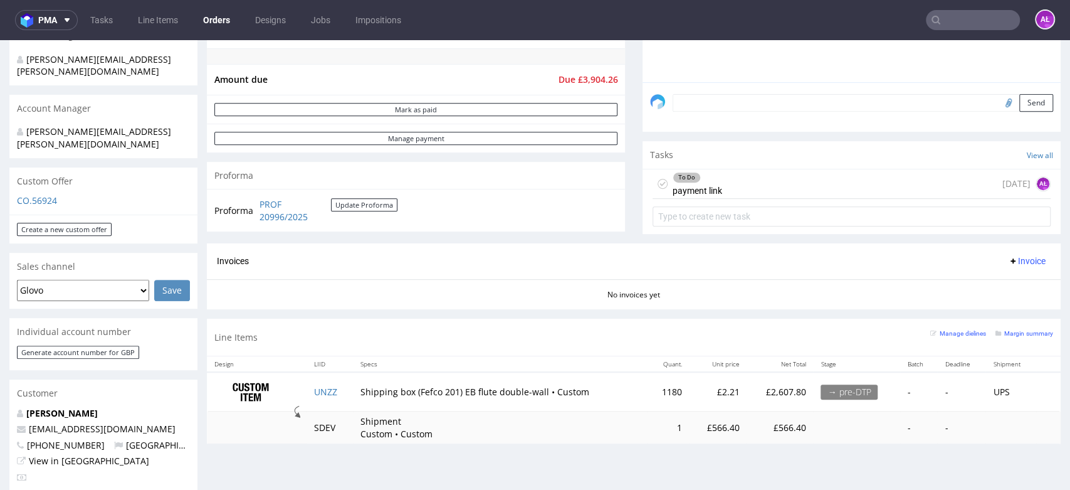
scroll to position [348, 0]
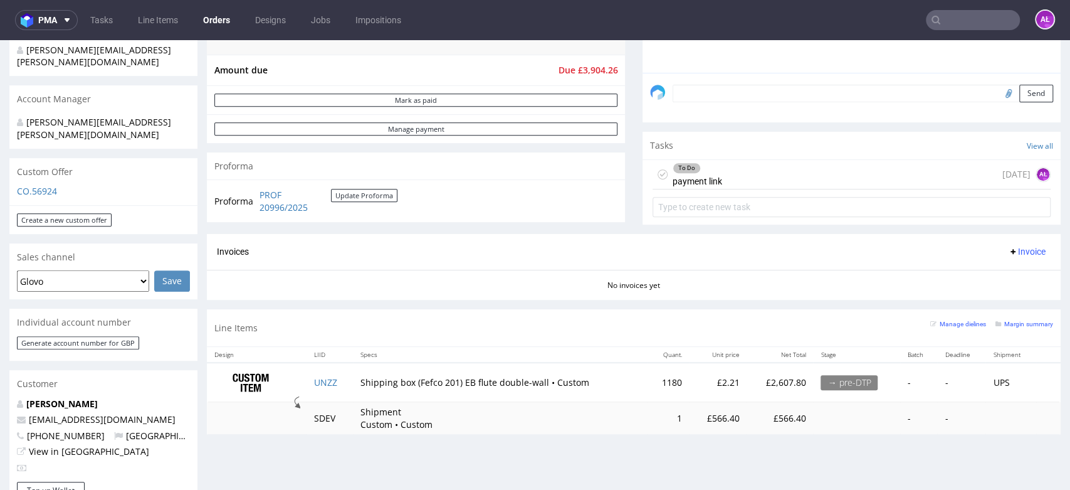
click at [707, 175] on div "To Do payment link" at bounding box center [698, 174] width 50 height 29
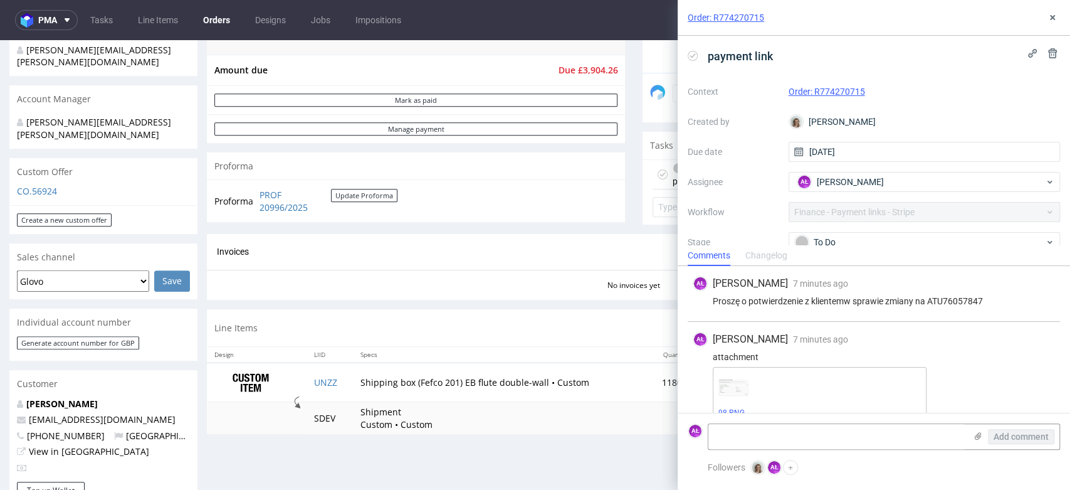
scroll to position [18, 0]
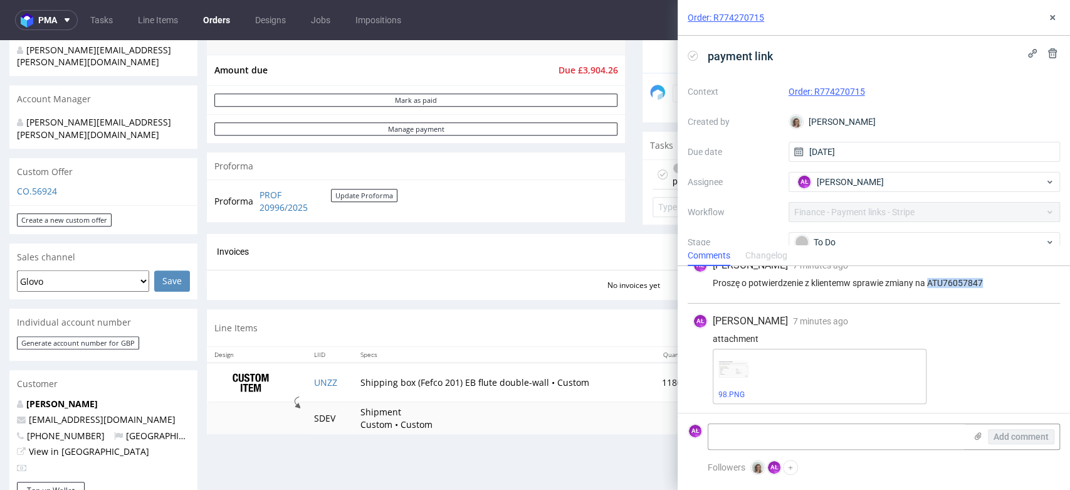
drag, startPoint x: 930, startPoint y: 283, endPoint x: 984, endPoint y: 279, distance: 54.1
click at [984, 279] on div "Proszę o potwierdzenie z klientemw sprawie zmiany na ATU76057847" at bounding box center [874, 283] width 362 height 10
copy div "ATU76057847"
drag, startPoint x: 1053, startPoint y: 17, endPoint x: 1036, endPoint y: 30, distance: 21.4
click at [1049, 19] on icon at bounding box center [1053, 18] width 10 height 10
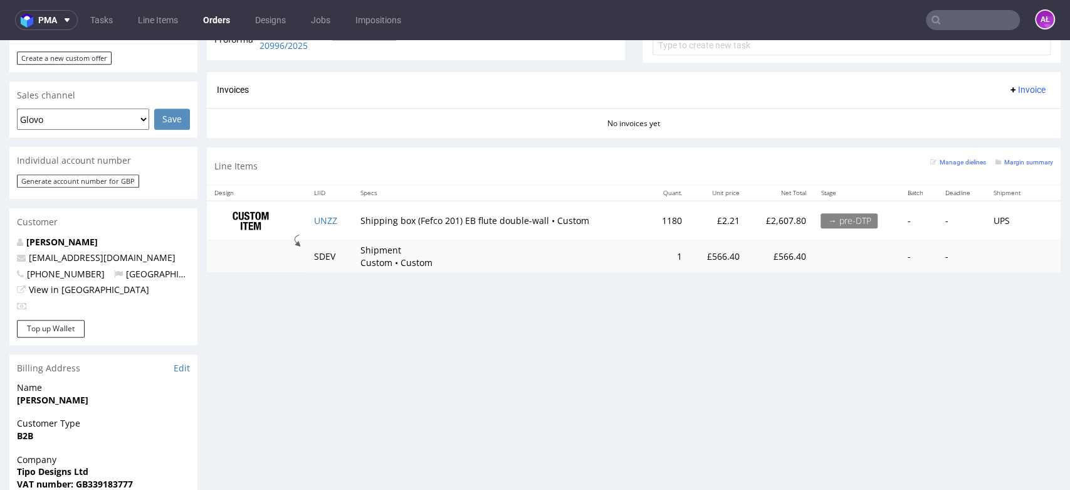
scroll to position [627, 0]
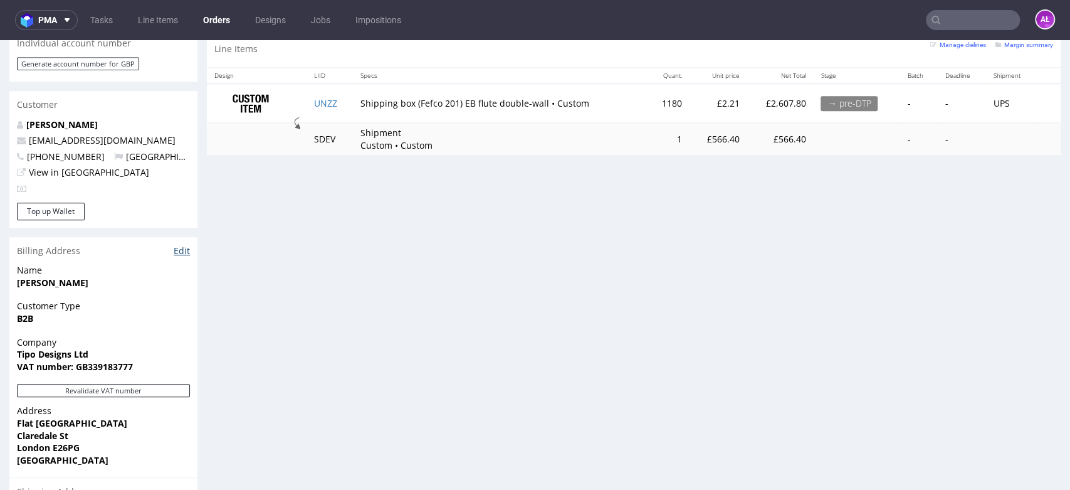
click at [182, 245] on link "Edit" at bounding box center [182, 251] width 16 height 13
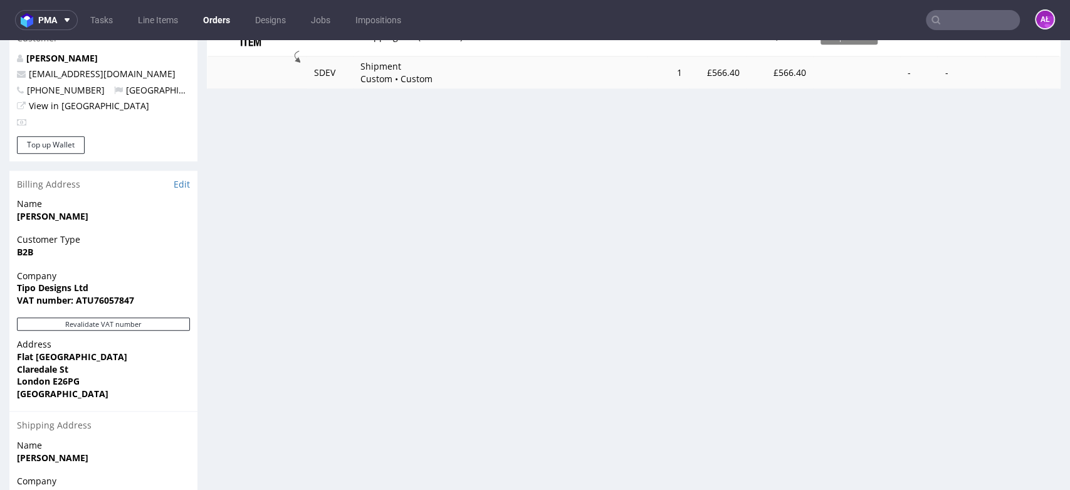
scroll to position [697, 0]
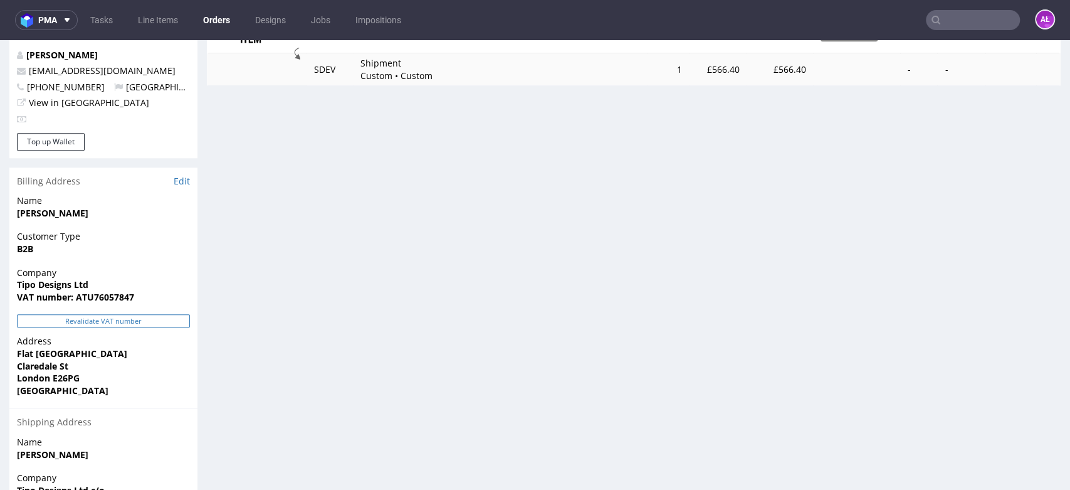
click at [146, 314] on button "Revalidate VAT number" at bounding box center [103, 320] width 173 height 13
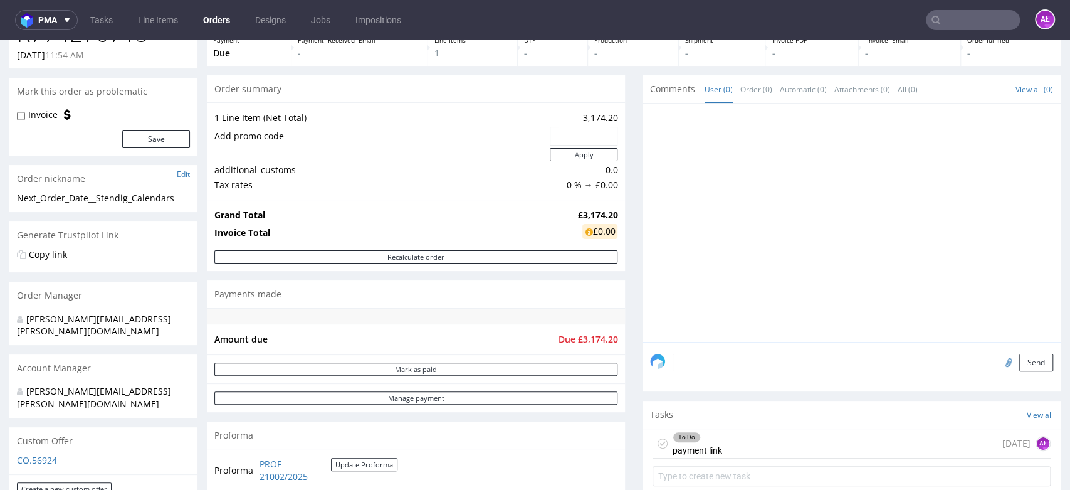
scroll to position [139, 0]
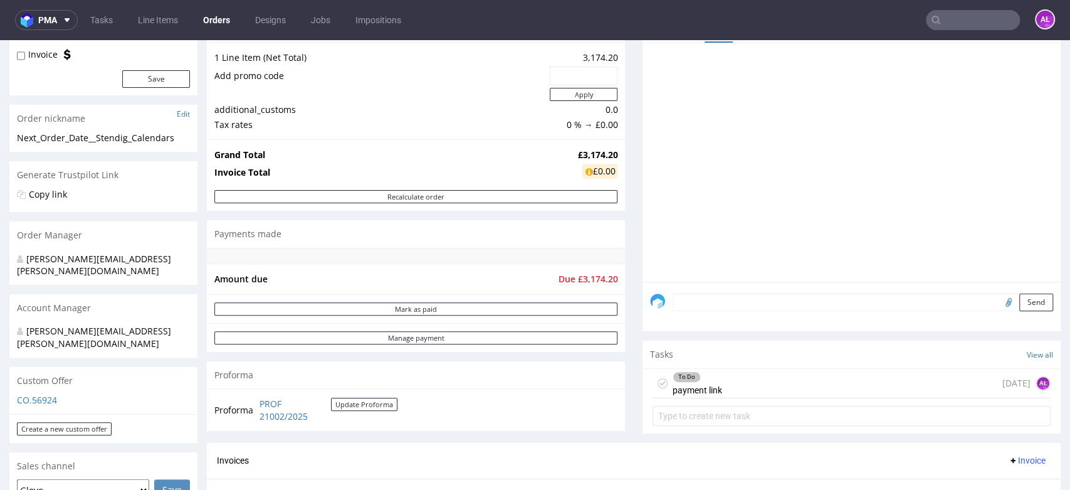
click at [744, 383] on div "To Do payment link [DATE] AŁ" at bounding box center [852, 383] width 398 height 29
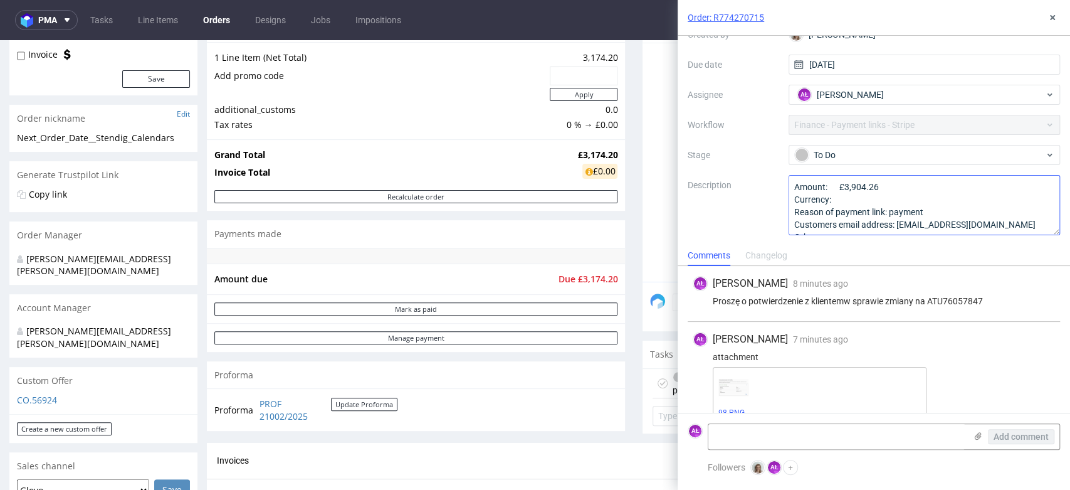
scroll to position [13, 0]
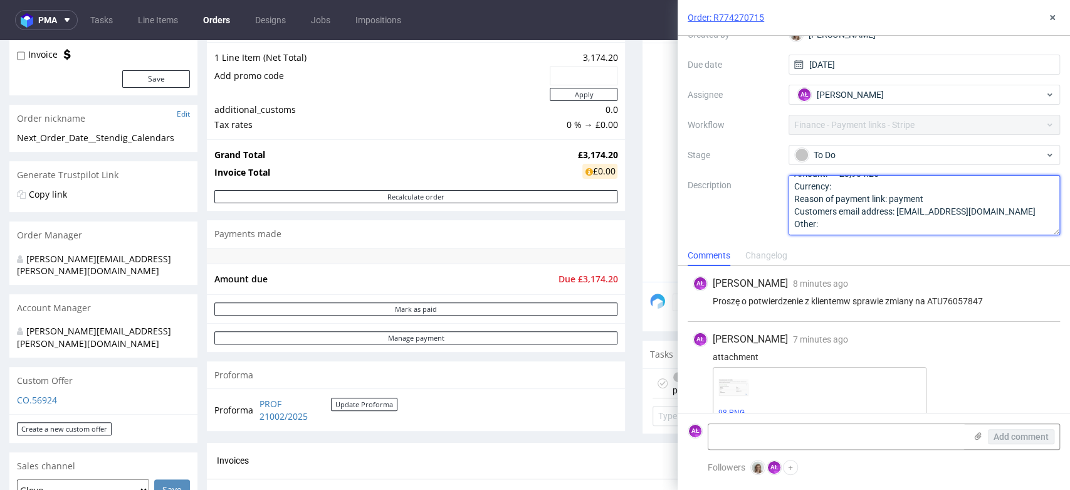
drag, startPoint x: 895, startPoint y: 213, endPoint x: 1027, endPoint y: 216, distance: 131.7
click at [1027, 216] on textarea "Amount: £3,904.26 Currency: Reason of payment link: payment Customers email add…" at bounding box center [925, 205] width 272 height 60
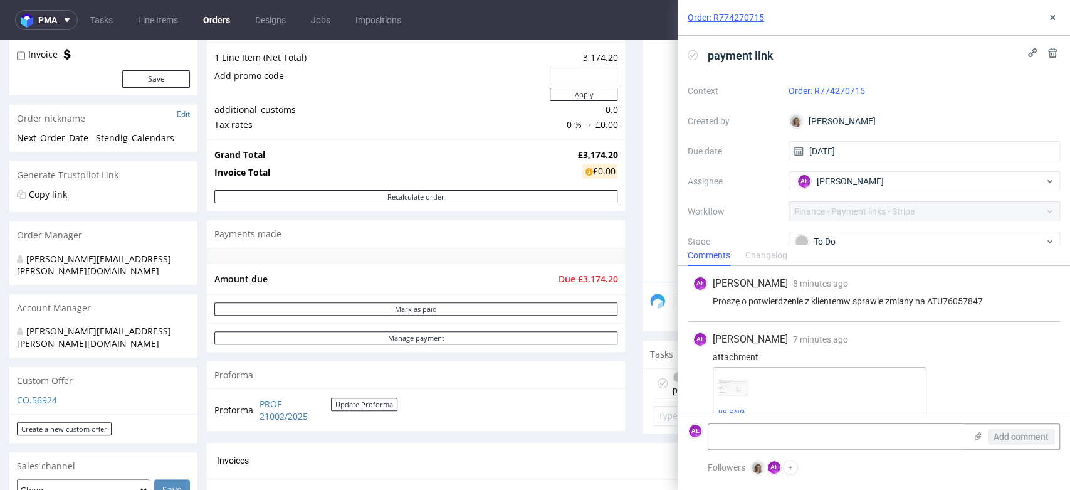
scroll to position [0, 0]
drag, startPoint x: 855, startPoint y: 92, endPoint x: 812, endPoint y: 97, distance: 43.6
click at [812, 97] on div "Order: R774270715" at bounding box center [925, 91] width 272 height 15
copy link "R774270715"
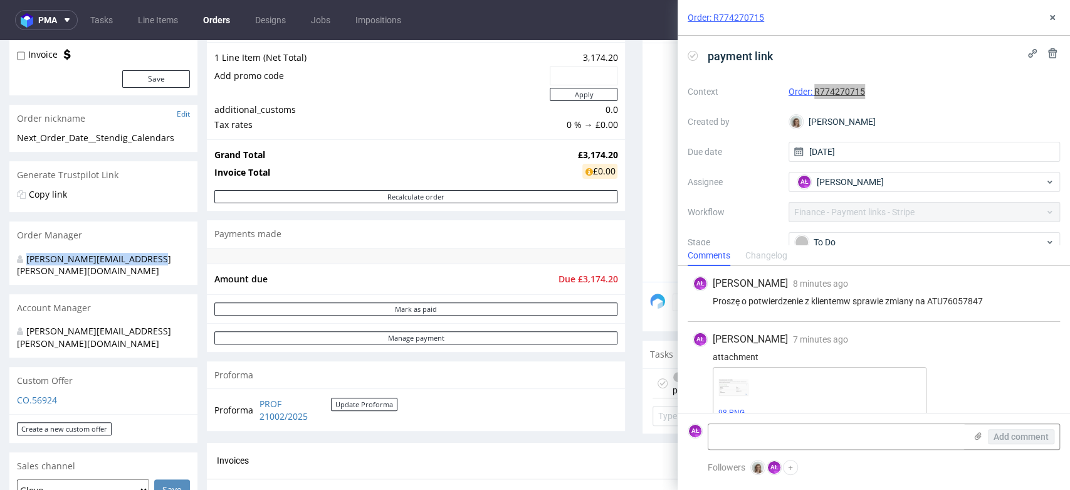
drag, startPoint x: 129, startPoint y: 255, endPoint x: 24, endPoint y: 253, distance: 104.8
click at [24, 253] on div "[PERSON_NAME][EMAIL_ADDRESS][PERSON_NAME][DOMAIN_NAME]" at bounding box center [99, 265] width 164 height 24
copy div "[PERSON_NAME][EMAIL_ADDRESS][PERSON_NAME][DOMAIN_NAME]"
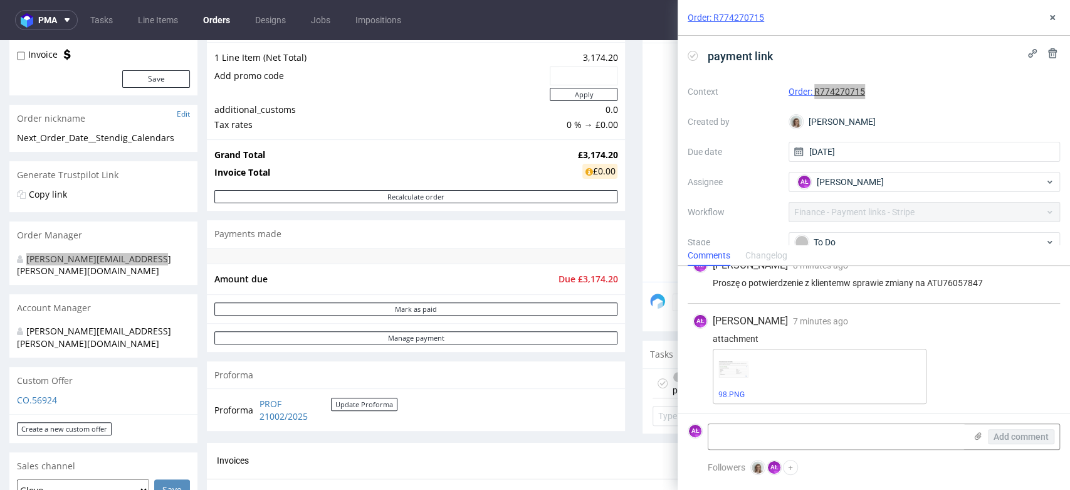
scroll to position [87, 0]
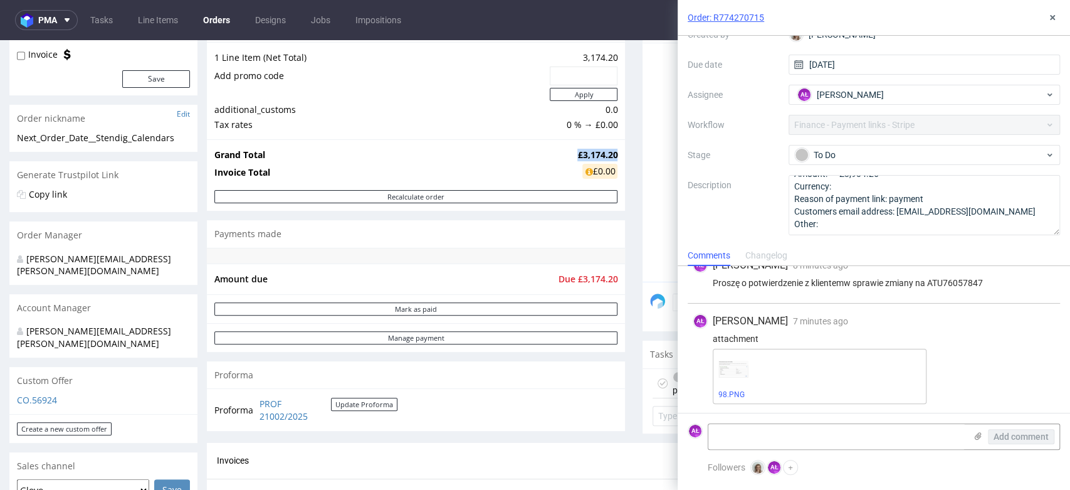
drag, startPoint x: 565, startPoint y: 156, endPoint x: 668, endPoint y: 272, distance: 155.9
click at [606, 150] on td "£3,174.20" at bounding box center [595, 154] width 43 height 15
copy strong "£3,174.20"
click at [771, 440] on textarea at bounding box center [837, 436] width 257 height 25
paste textarea "£3,174.20"
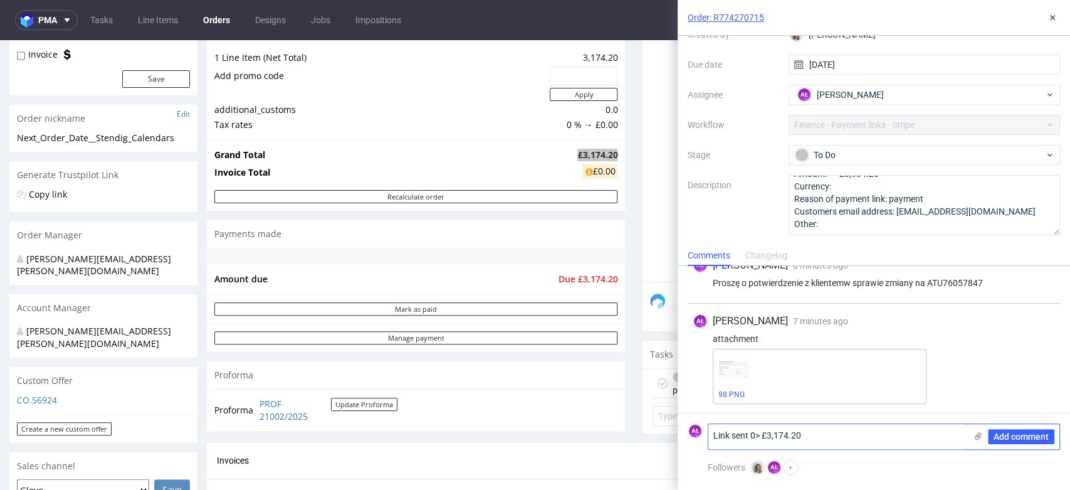
click at [758, 435] on textarea "Link sent 0> £3,174.20" at bounding box center [837, 436] width 257 height 25
type textarea "Link sent -> £3,174.20"
click at [1024, 436] on span "Add comment" at bounding box center [1021, 436] width 55 height 9
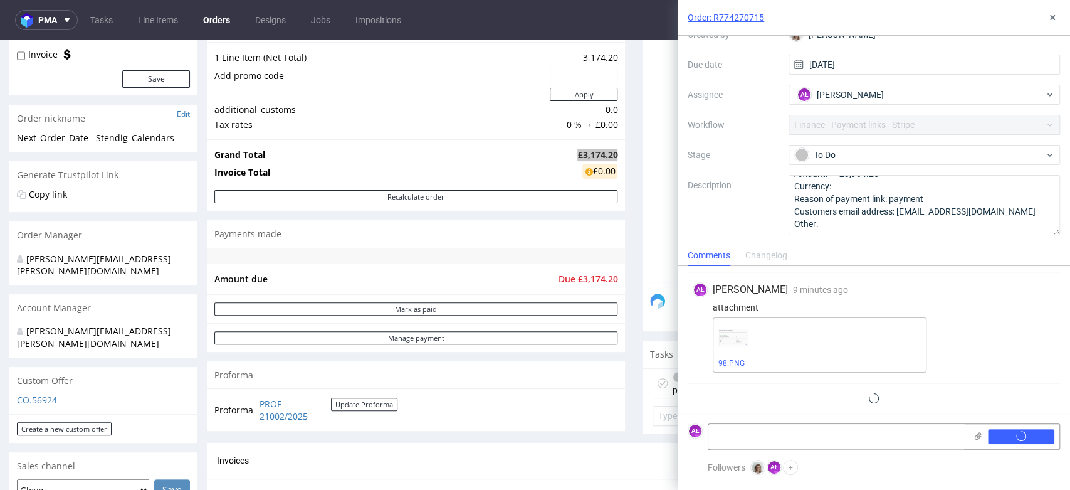
scroll to position [74, 0]
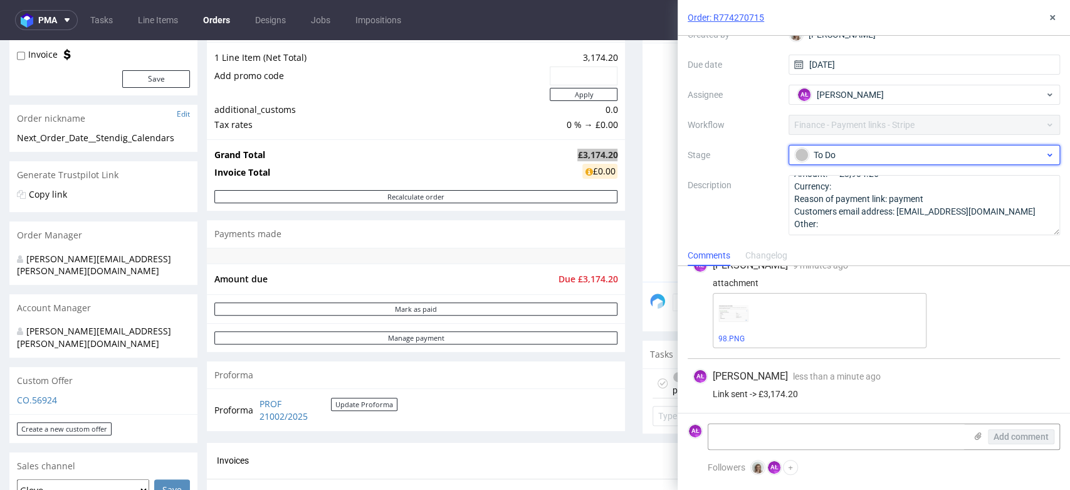
click at [880, 152] on div "To Do" at bounding box center [920, 155] width 250 height 14
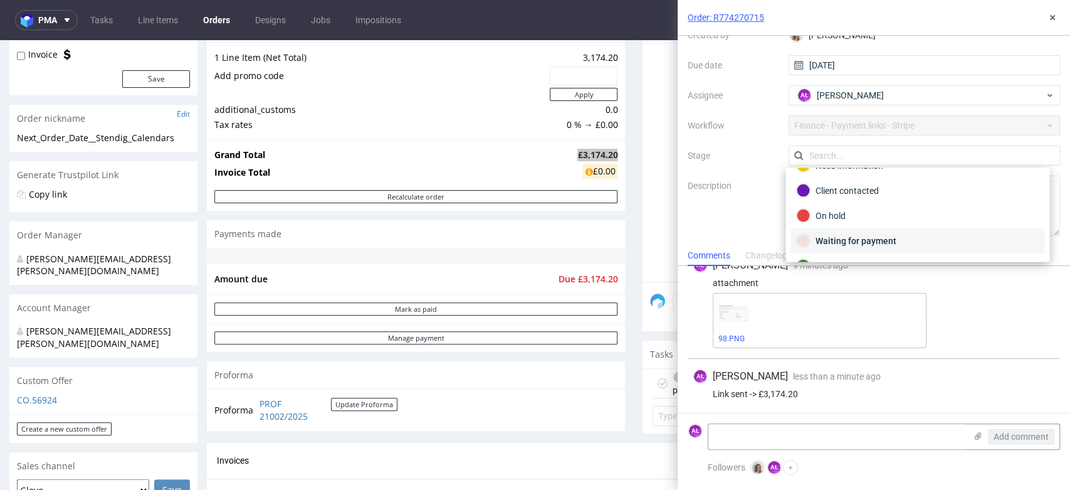
scroll to position [70, 0]
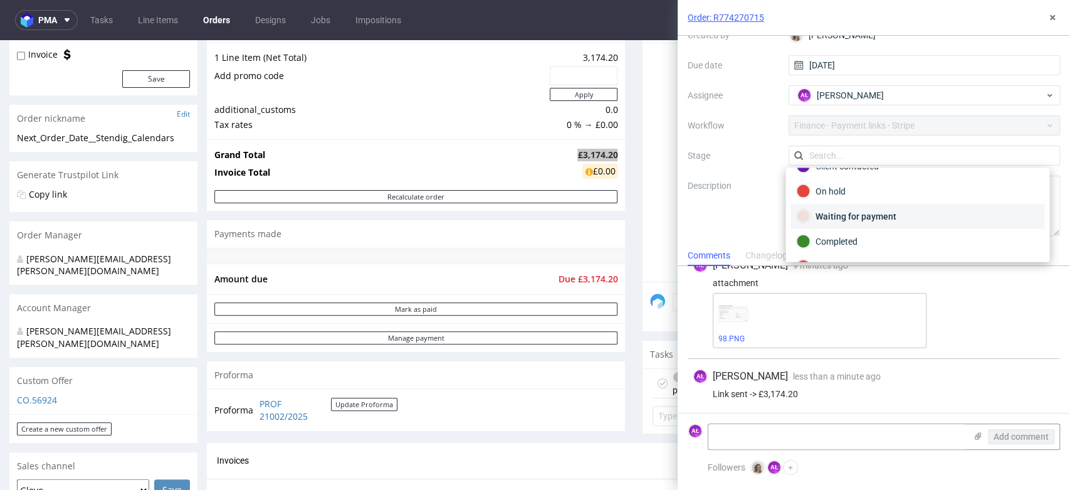
click at [896, 209] on div "Waiting for payment" at bounding box center [917, 216] width 243 height 14
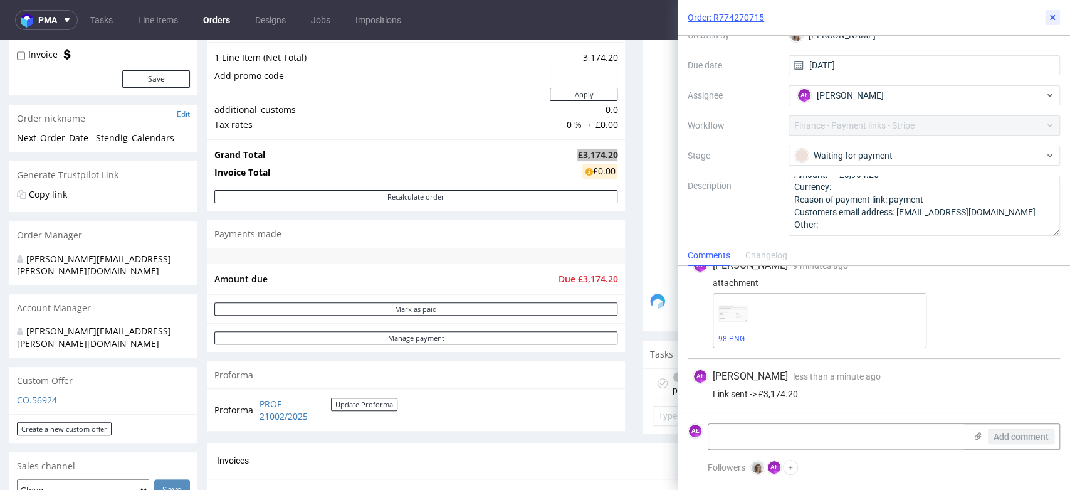
click at [1053, 20] on icon at bounding box center [1053, 18] width 10 height 10
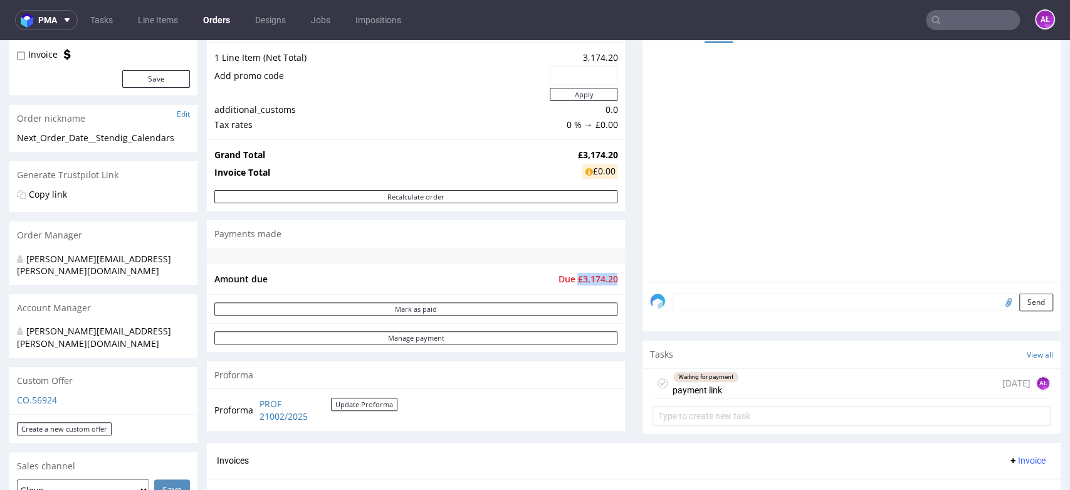
drag, startPoint x: 569, startPoint y: 280, endPoint x: 606, endPoint y: 282, distance: 37.7
click at [606, 282] on span "Due £3,174.20" at bounding box center [588, 279] width 60 height 12
click at [282, 418] on link "PROF 21002/2025" at bounding box center [295, 410] width 71 height 24
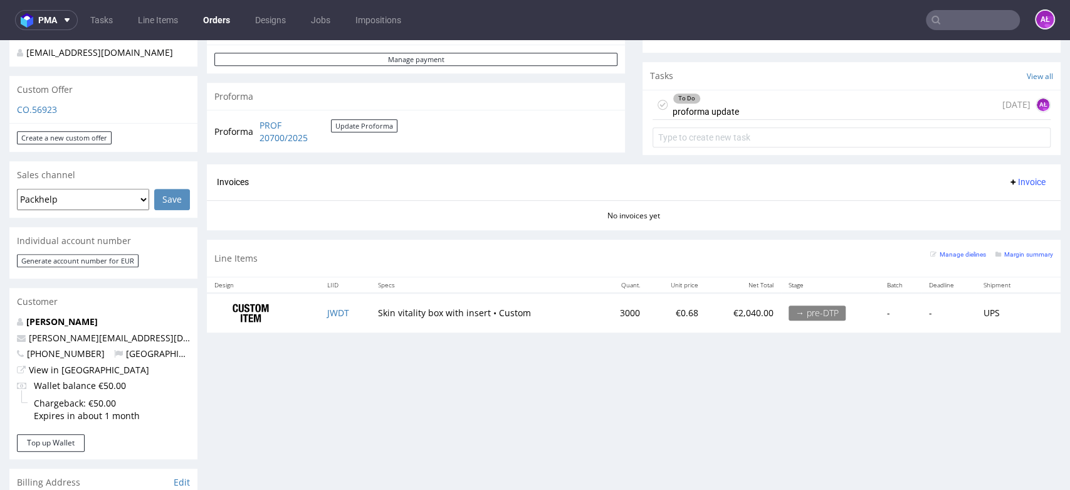
scroll to position [139, 0]
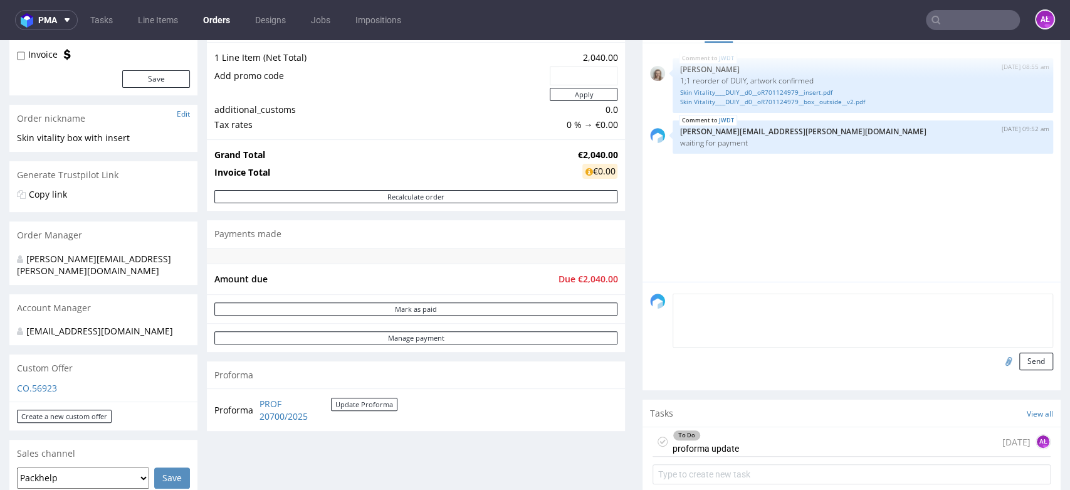
click at [822, 307] on textarea at bounding box center [863, 320] width 381 height 54
type textarea "Valid VAT ID - client sent new data"
click at [998, 359] on input "file" at bounding box center [1007, 360] width 18 height 16
type input "C:\fakepath\kj.PNG"
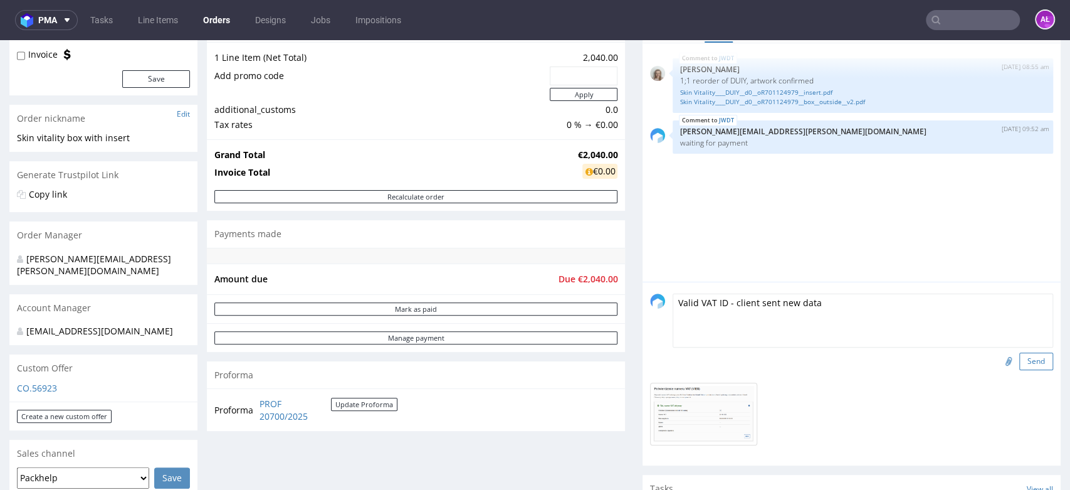
click at [1020, 360] on button "Send" at bounding box center [1037, 361] width 34 height 18
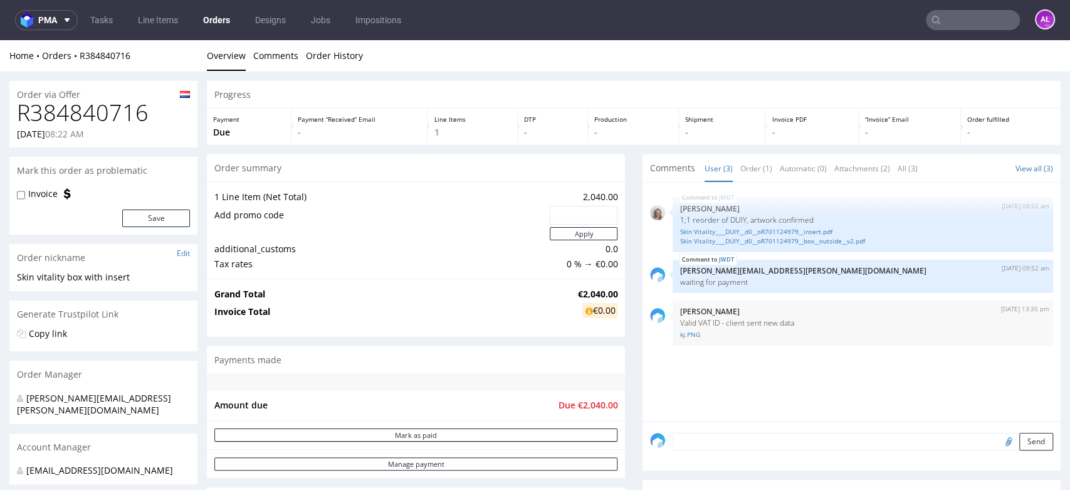
scroll to position [0, 0]
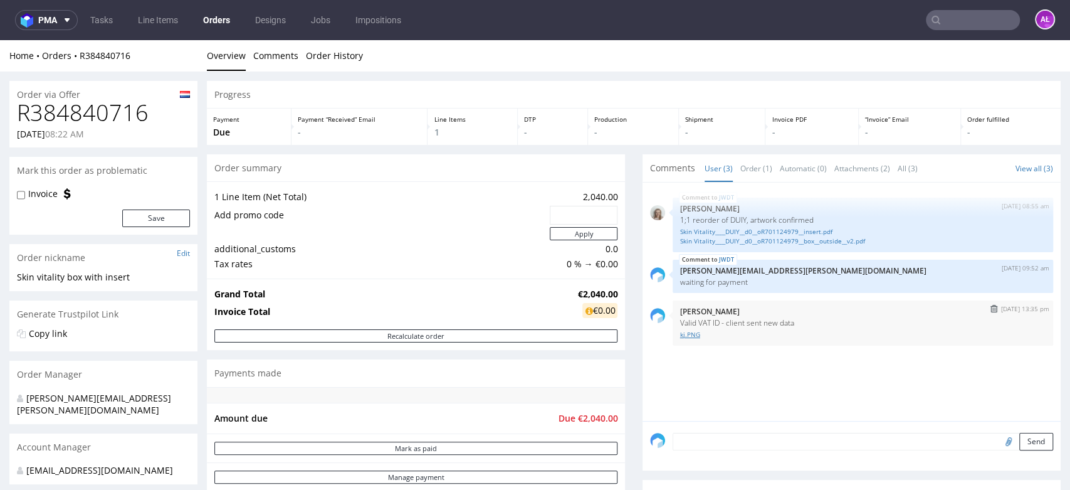
click at [680, 334] on link "kj.PNG" at bounding box center [863, 334] width 366 height 9
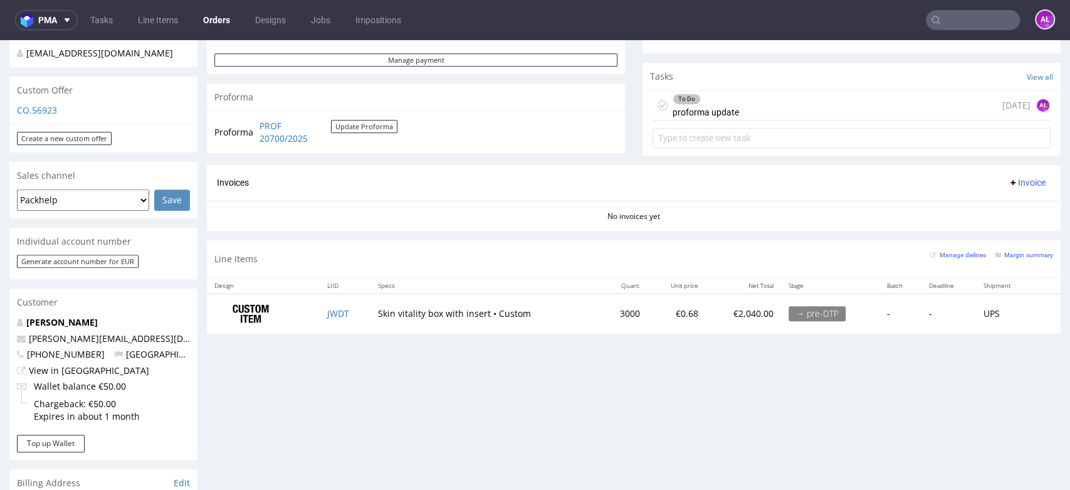
scroll to position [418, 0]
click at [736, 109] on div "To Do proforma update today AŁ" at bounding box center [852, 104] width 398 height 29
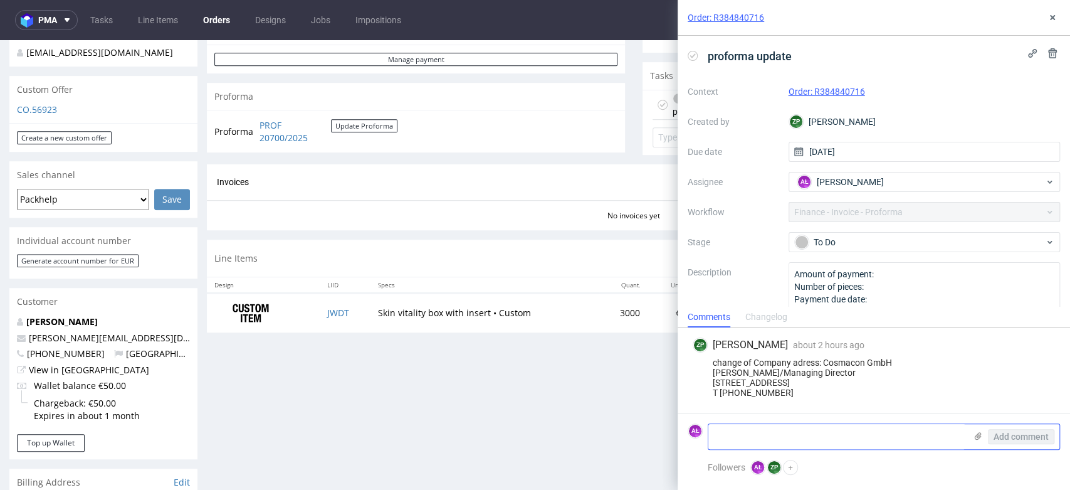
drag, startPoint x: 854, startPoint y: 433, endPoint x: 865, endPoint y: 435, distance: 11.4
click at [854, 433] on textarea at bounding box center [837, 436] width 257 height 25
paste textarea "DE301411565"
type textarea "DE301411565"
click at [1016, 435] on span "Add comment" at bounding box center [1021, 436] width 55 height 9
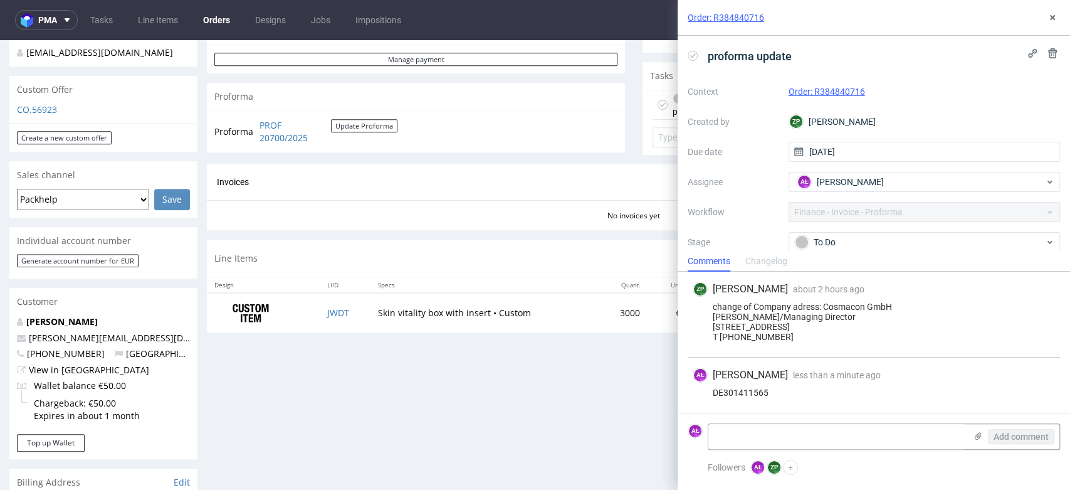
scroll to position [13, 0]
drag, startPoint x: 252, startPoint y: 122, endPoint x: 310, endPoint y: 135, distance: 59.3
click at [310, 135] on tr "Proforma PROF 20700/2025 Update Proforma" at bounding box center [306, 131] width 184 height 27
copy tr "PROF 20700/2025"
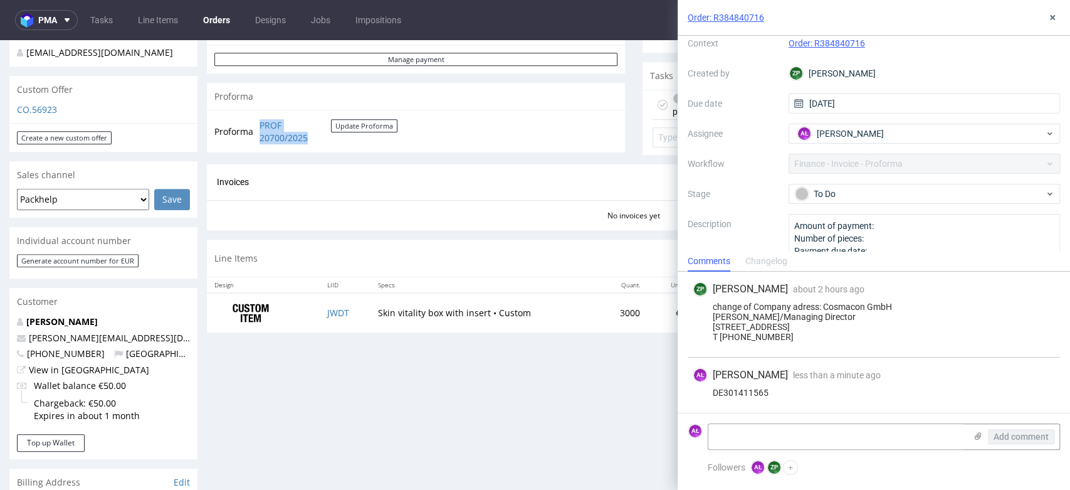
scroll to position [87, 0]
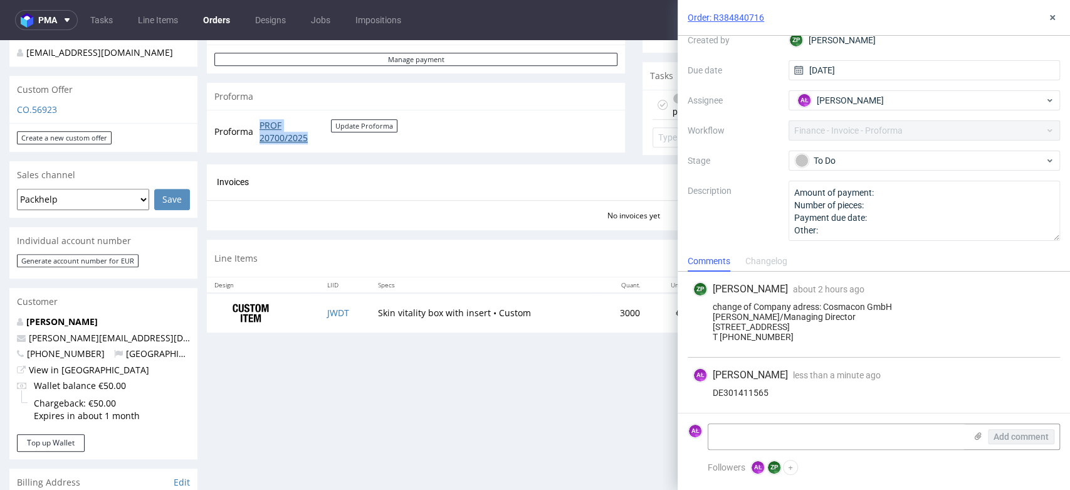
copy tr "PROF 20700/2025"
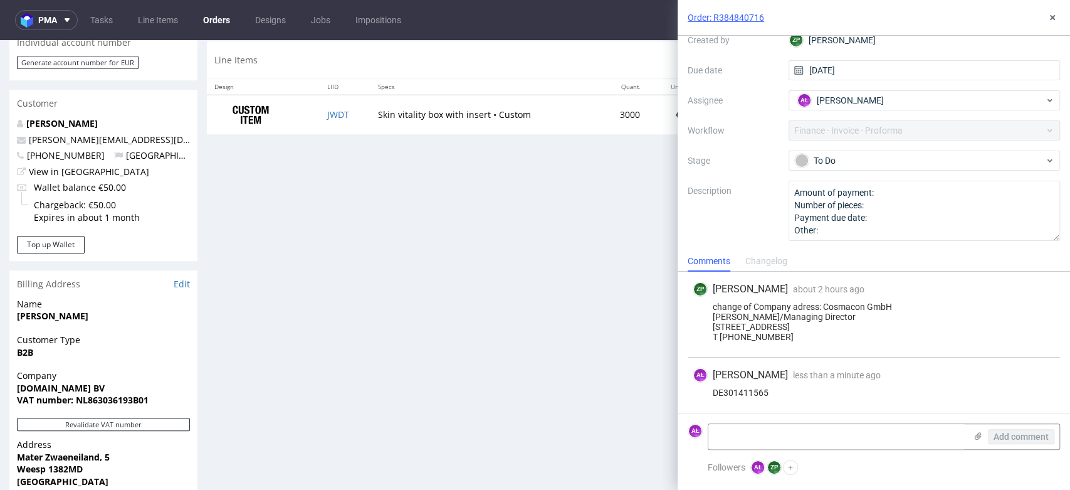
scroll to position [627, 0]
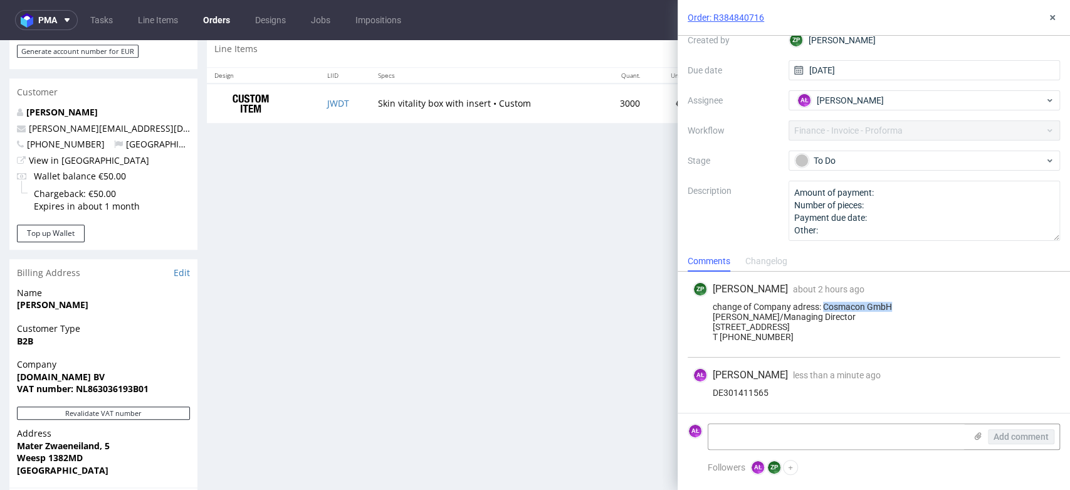
drag, startPoint x: 826, startPoint y: 290, endPoint x: 893, endPoint y: 292, distance: 66.5
click at [893, 302] on div "change of Company adress: Cosmacon GmbH Rainer/Managing Director Kiebitzweg 2 2…" at bounding box center [874, 322] width 362 height 40
copy div "Cosmacon GmbH"
copy div "Rainer/Managing Director Kiebitzweg 2"
drag, startPoint x: 711, startPoint y: 295, endPoint x: 768, endPoint y: 305, distance: 57.2
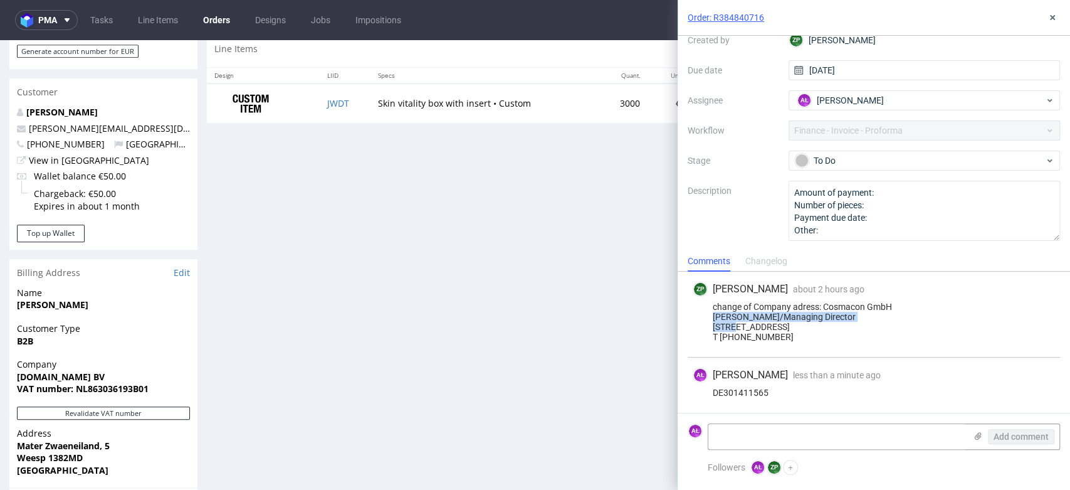
click at [768, 305] on div "change of Company adress: Cosmacon GmbH Rainer/Managing Director Kiebitzweg 2 2…" at bounding box center [874, 322] width 362 height 40
drag, startPoint x: 713, startPoint y: 396, endPoint x: 784, endPoint y: 384, distance: 72.6
click at [774, 394] on div "DE301411565" at bounding box center [874, 393] width 362 height 10
copy div "DE301411565"
drag, startPoint x: 722, startPoint y: 318, endPoint x: 837, endPoint y: 314, distance: 114.8
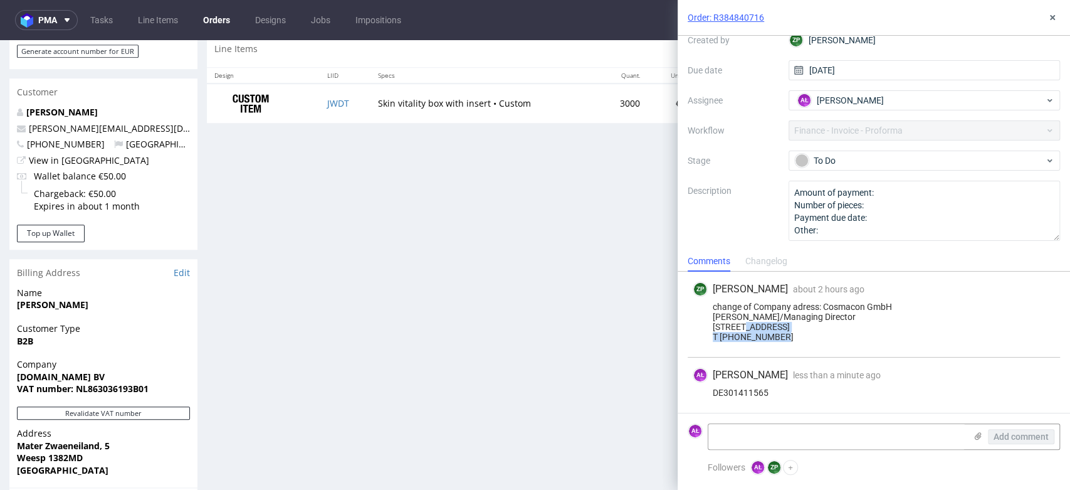
click at [833, 316] on div "change of Company adress: Cosmacon GmbH Rainer/Managing Director Kiebitzweg 2 2…" at bounding box center [874, 322] width 362 height 40
copy div "22869 Schenefeld / Hamburg"
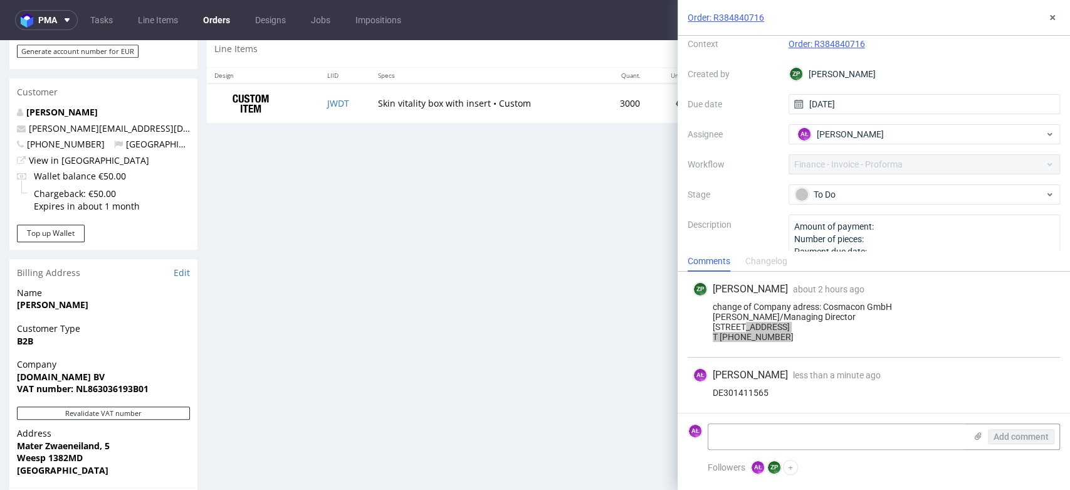
scroll to position [0, 0]
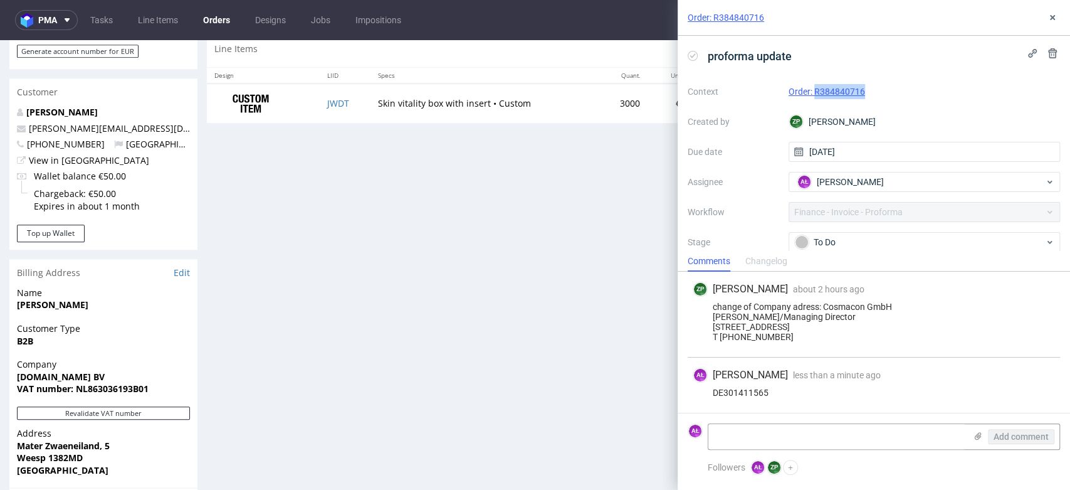
drag, startPoint x: 882, startPoint y: 97, endPoint x: 812, endPoint y: 102, distance: 70.4
click at [812, 102] on div "Context Order: R384840716 Created by ZP Zuzanna Pawlicka-Sabak Due date 30/09/2…" at bounding box center [874, 202] width 372 height 241
copy link "R384840716"
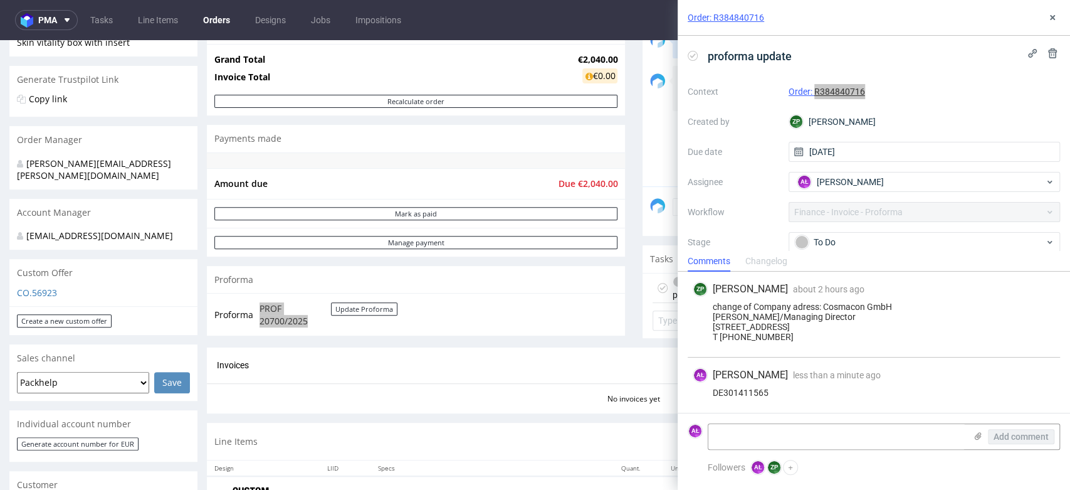
scroll to position [209, 0]
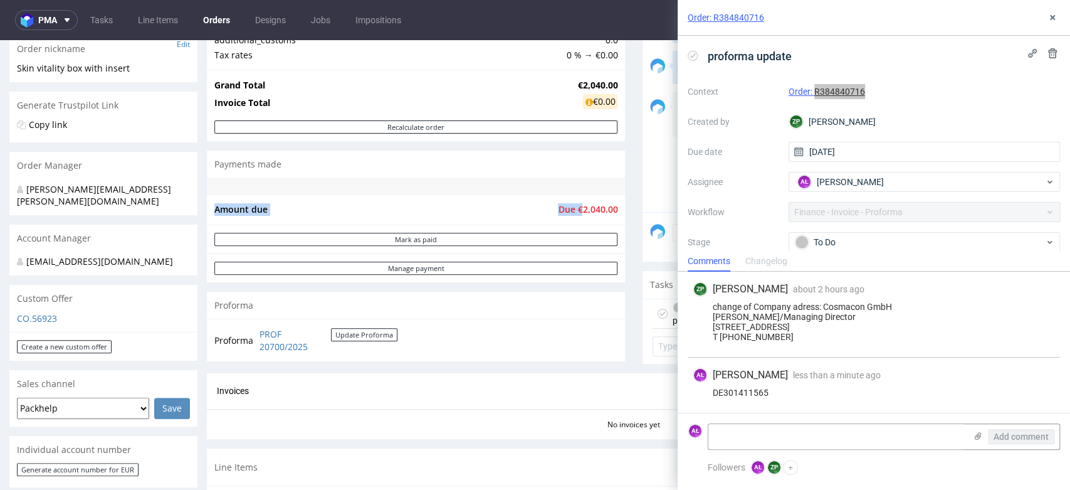
drag, startPoint x: 573, startPoint y: 211, endPoint x: 1023, endPoint y: 290, distance: 457.1
click at [608, 211] on div "Amount due Due €2,040.00" at bounding box center [416, 209] width 418 height 31
copy tbody "Amount due Due €"
click at [975, 436] on use at bounding box center [978, 436] width 7 height 8
click at [0, 0] on input "file" at bounding box center [0, 0] width 0 height 0
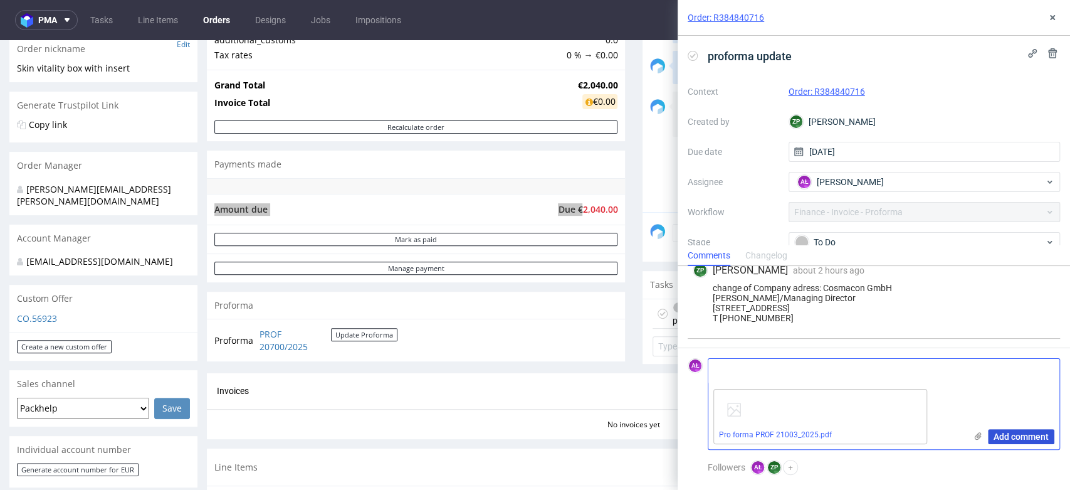
click at [1027, 435] on span "Add comment" at bounding box center [1021, 436] width 55 height 9
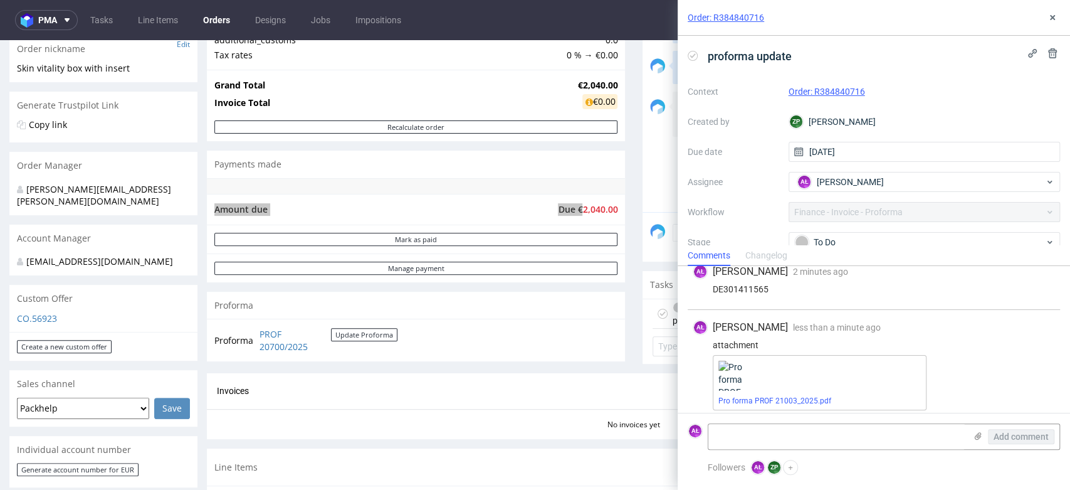
scroll to position [124, 0]
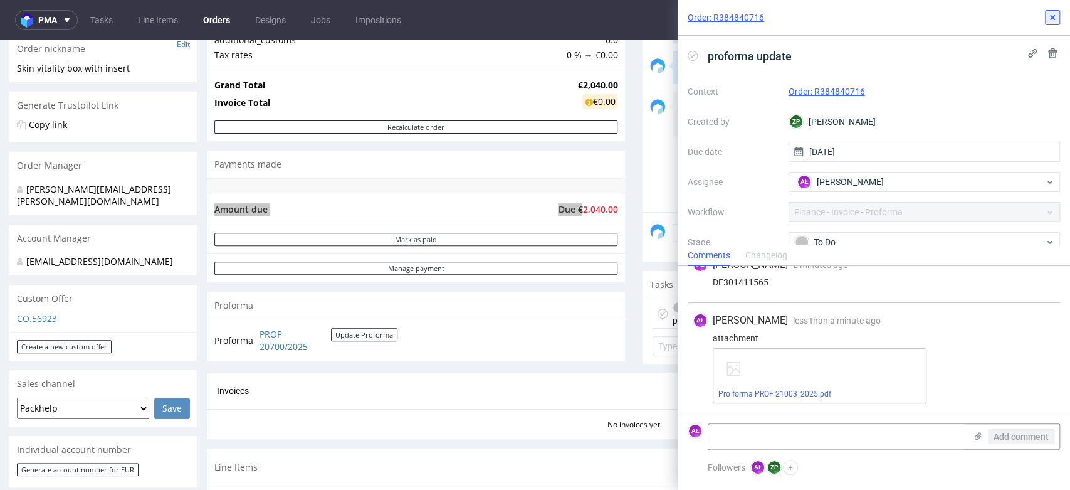
click at [1060, 19] on div "Order: R384840716" at bounding box center [874, 18] width 393 height 36
click at [1052, 19] on icon at bounding box center [1053, 18] width 10 height 10
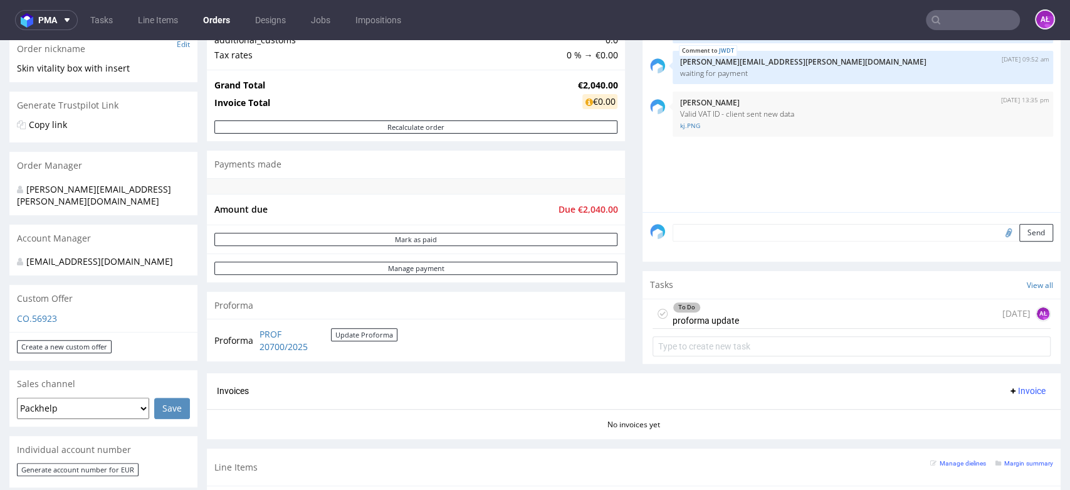
click at [705, 314] on div "To Do proforma update" at bounding box center [706, 313] width 66 height 29
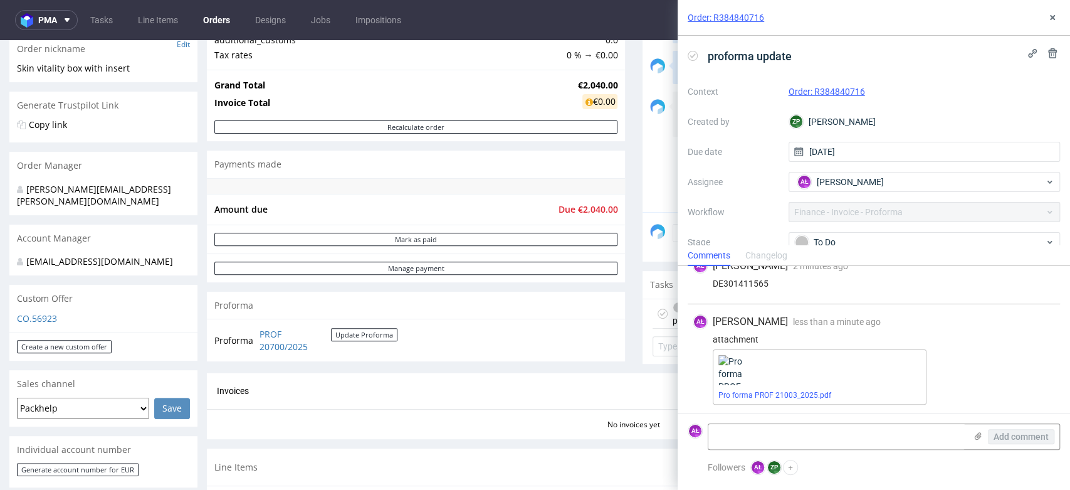
scroll to position [124, 0]
click at [691, 52] on icon at bounding box center [693, 56] width 10 height 10
click at [1048, 19] on icon at bounding box center [1053, 18] width 10 height 10
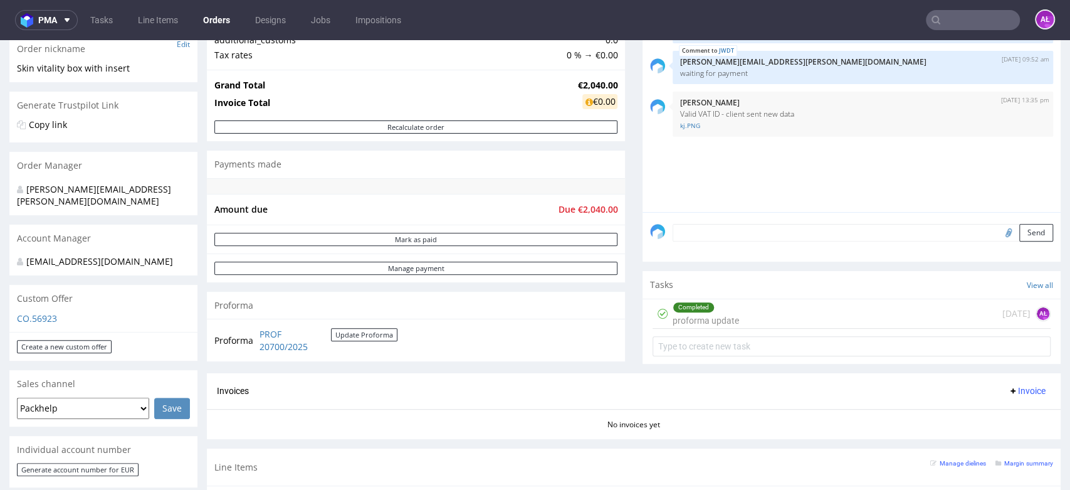
click at [750, 230] on textarea at bounding box center [863, 233] width 381 height 18
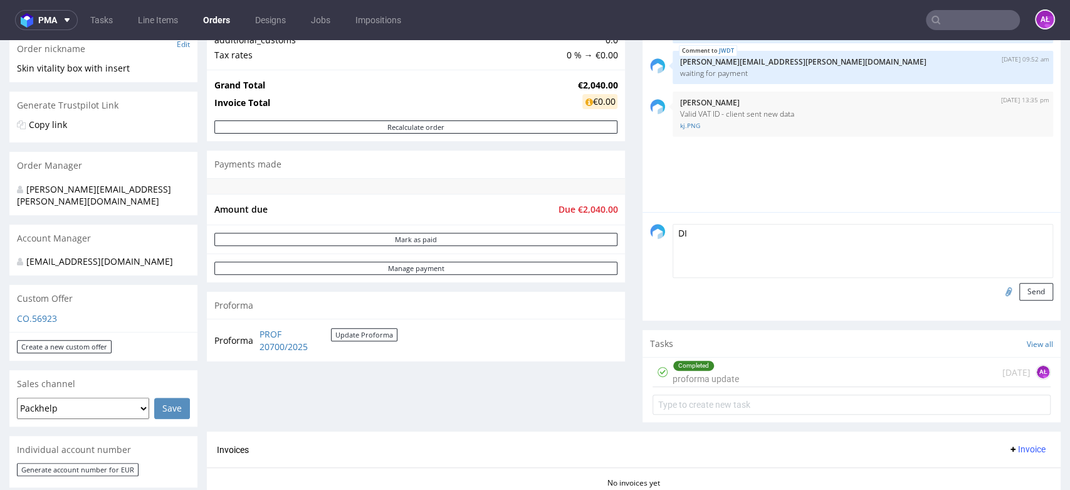
type textarea "D"
drag, startPoint x: 840, startPoint y: 240, endPoint x: 706, endPoint y: 245, distance: 133.7
click at [706, 245] on textarea "FINANCE: invoice should be issued on the data:" at bounding box center [863, 251] width 381 height 54
click at [712, 236] on textarea "FINANCE: invoice should be issued on the data:" at bounding box center [863, 251] width 381 height 54
click at [963, 250] on textarea "FINANCE: the invoice should be issued on the data:" at bounding box center [863, 251] width 381 height 54
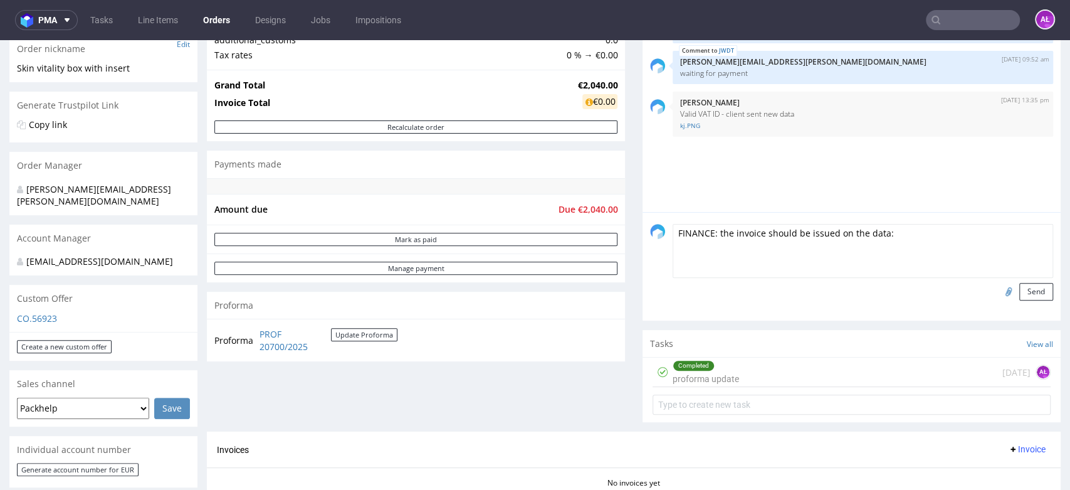
paste textarea "Cosmacon GmbH Rainer/Managing Director Kiebitzweg 2 22869 Schenefeld / Hamburg …"
click at [788, 277] on form "FINANCE: the invoice should be issued on the data: Cosmacon GmbH Rainer/Managin…" at bounding box center [863, 262] width 381 height 77
click at [784, 274] on textarea "FINANCE: the invoice should be issued on the data: Cosmacon GmbH Rainer/Managin…" at bounding box center [863, 251] width 381 height 54
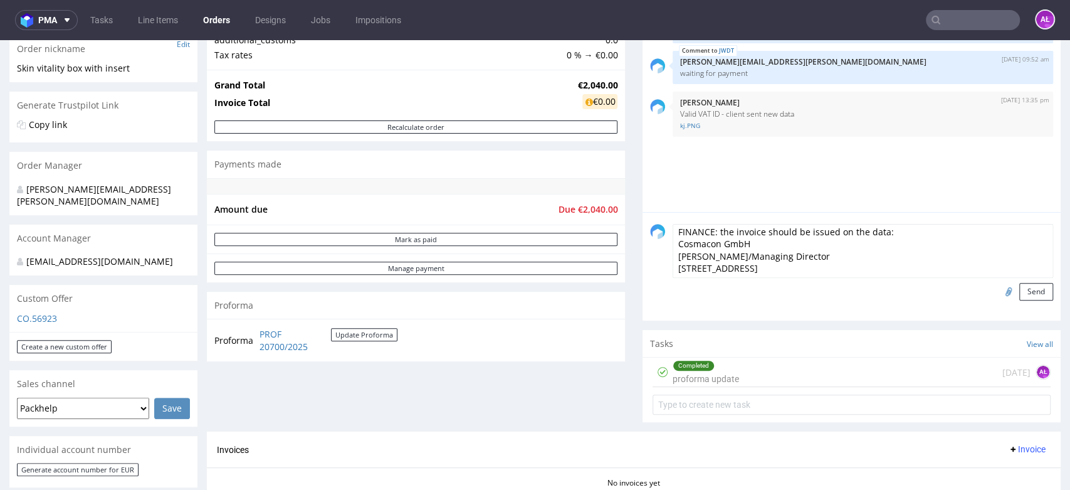
paste textarea "DE301411565"
type textarea "FINANCE: the invoice should be issued on the data: Cosmacon GmbH Rainer/Managin…"
click at [1025, 288] on button "Send" at bounding box center [1037, 292] width 34 height 18
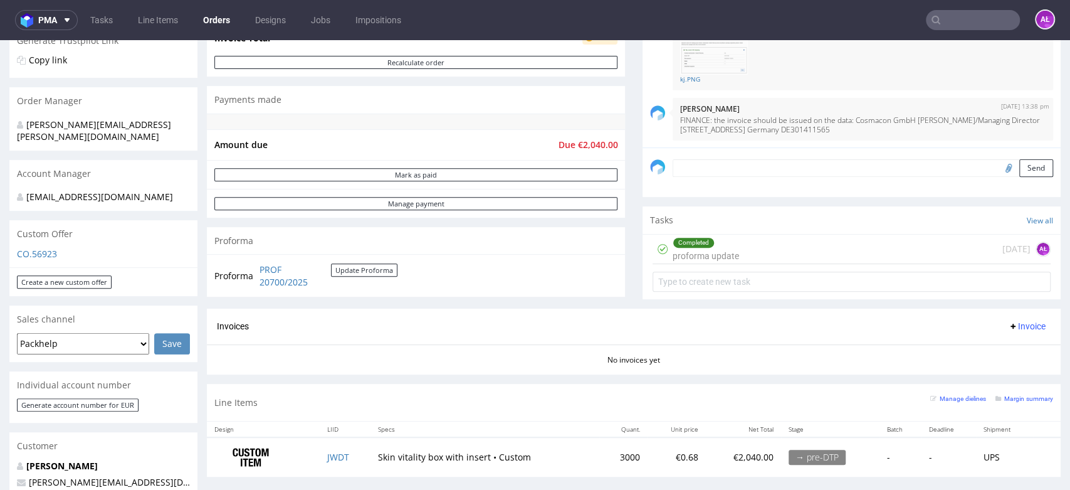
scroll to position [161, 0]
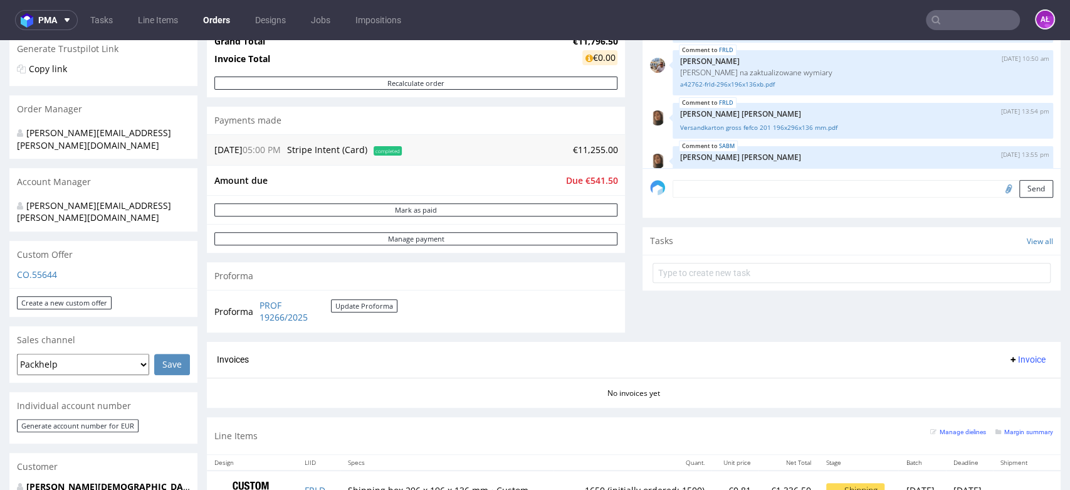
scroll to position [115, 0]
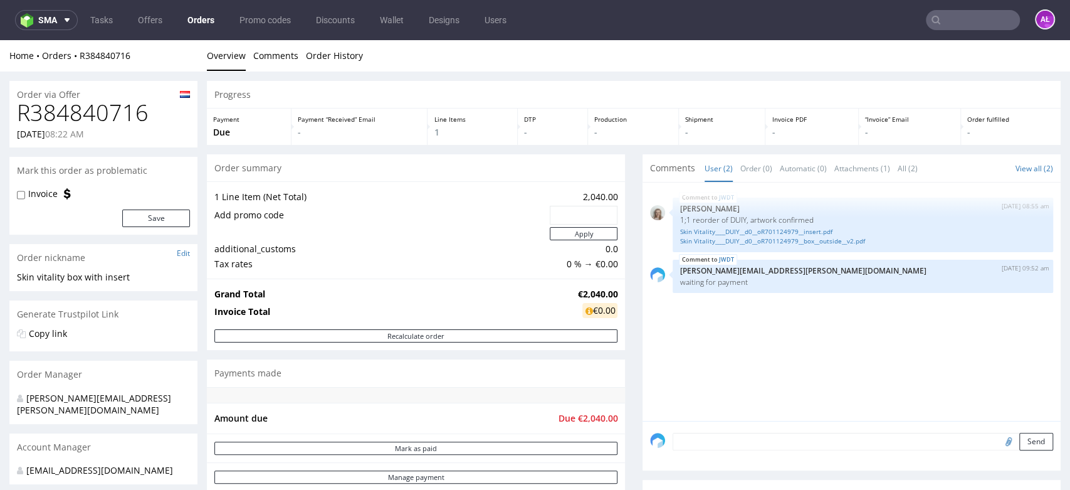
click at [967, 21] on input "text" at bounding box center [973, 20] width 94 height 20
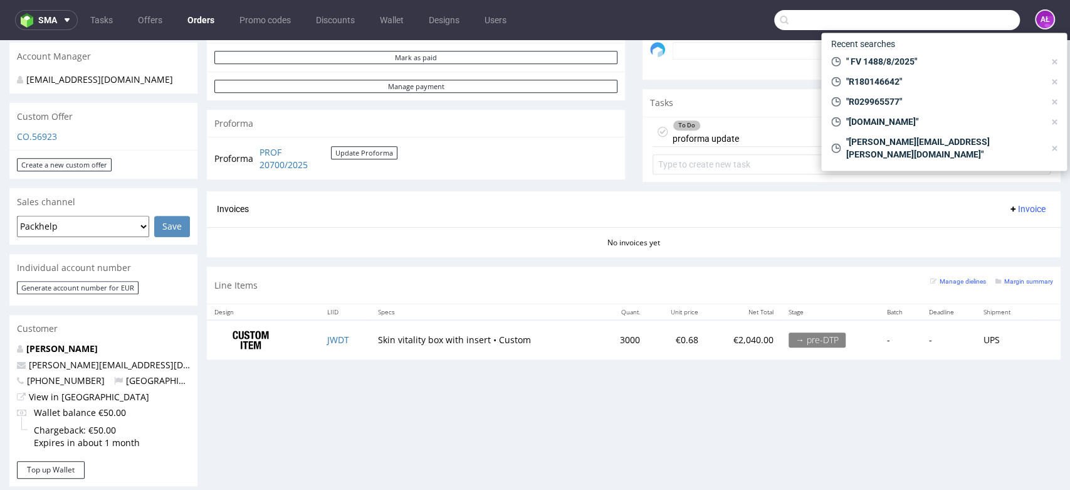
scroll to position [418, 0]
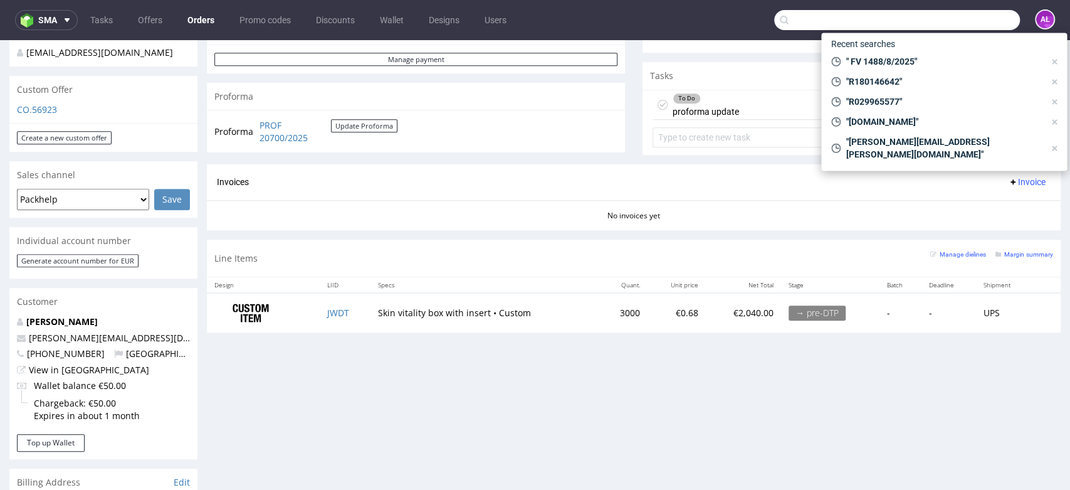
click at [823, 28] on input "text" at bounding box center [897, 20] width 246 height 20
paste input "R774270715"
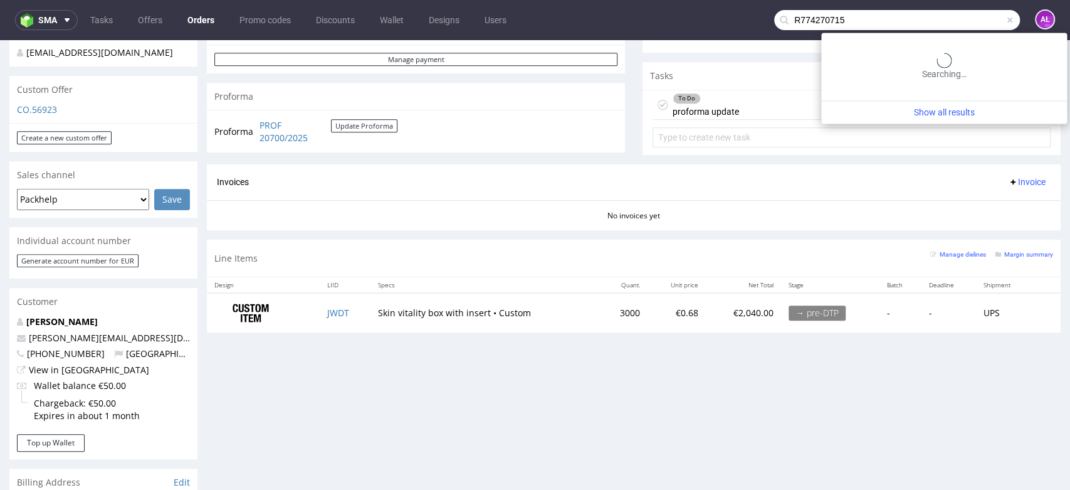
type input "R774270715"
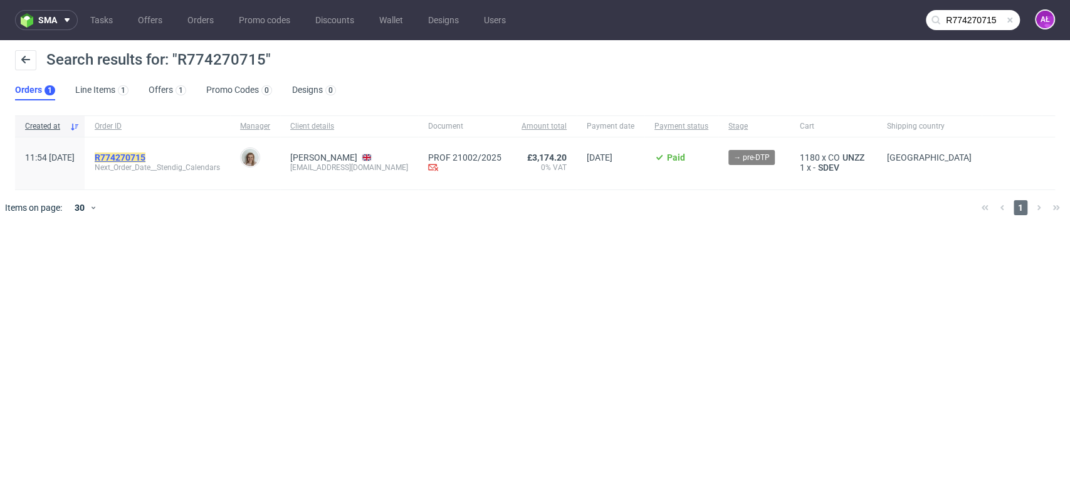
click at [145, 155] on mark "R774270715" at bounding box center [120, 157] width 51 height 10
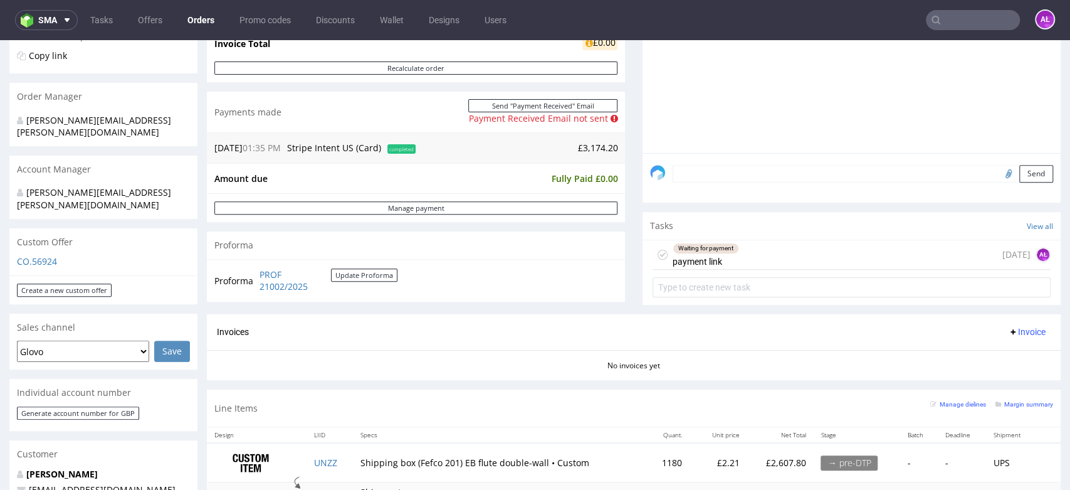
scroll to position [278, 0]
click at [729, 255] on div "Waiting for payment payment link today AŁ" at bounding box center [852, 254] width 398 height 29
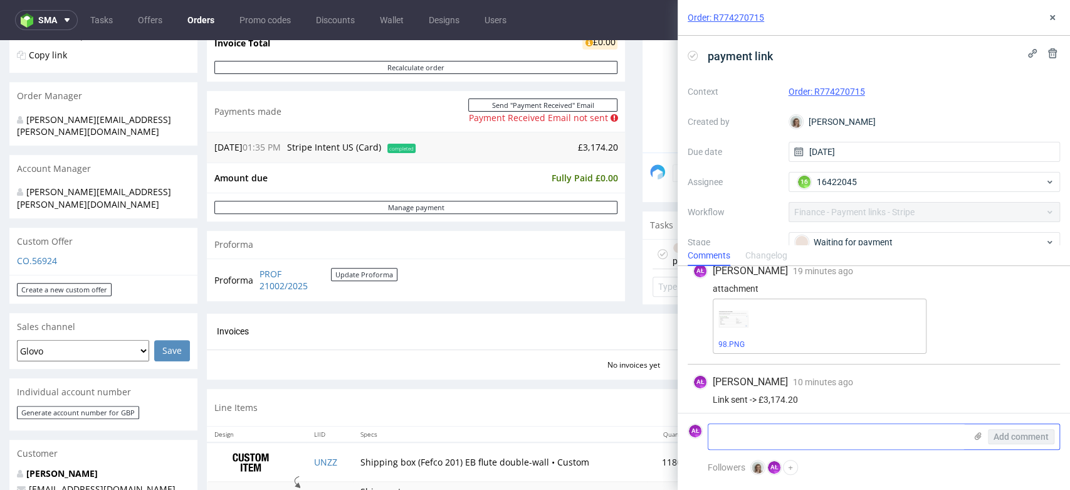
scroll to position [74, 0]
click at [862, 431] on textarea at bounding box center [837, 436] width 257 height 25
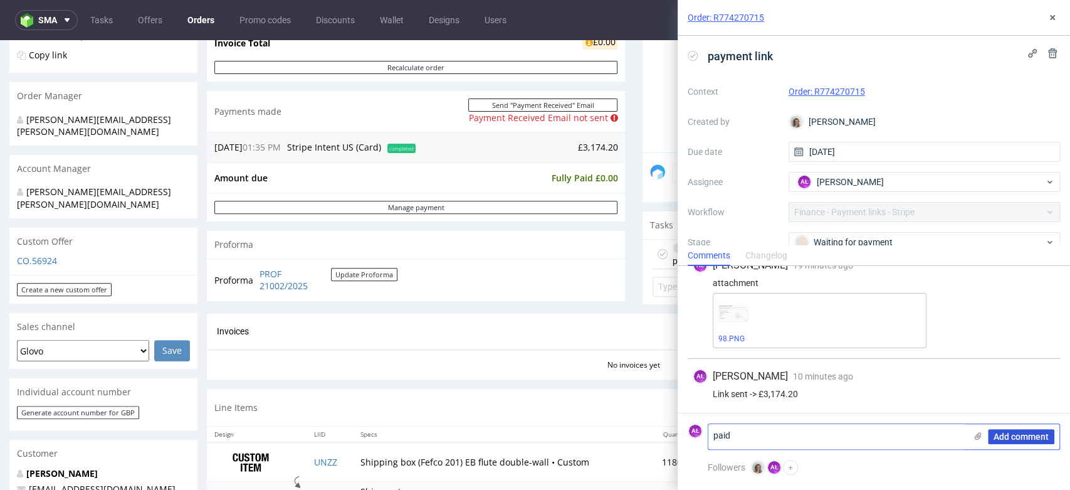
type textarea "paid"
click at [1034, 435] on span "Add comment" at bounding box center [1021, 436] width 55 height 9
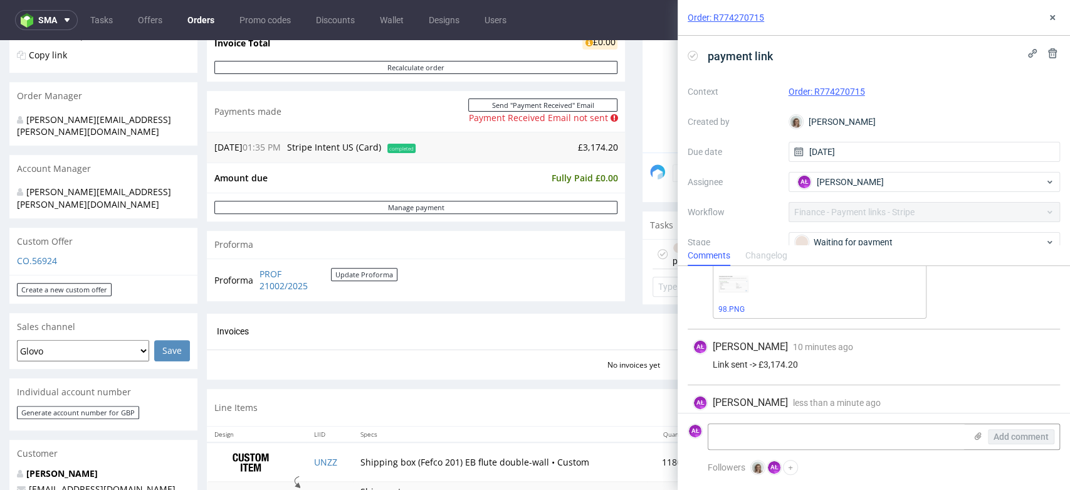
scroll to position [130, 0]
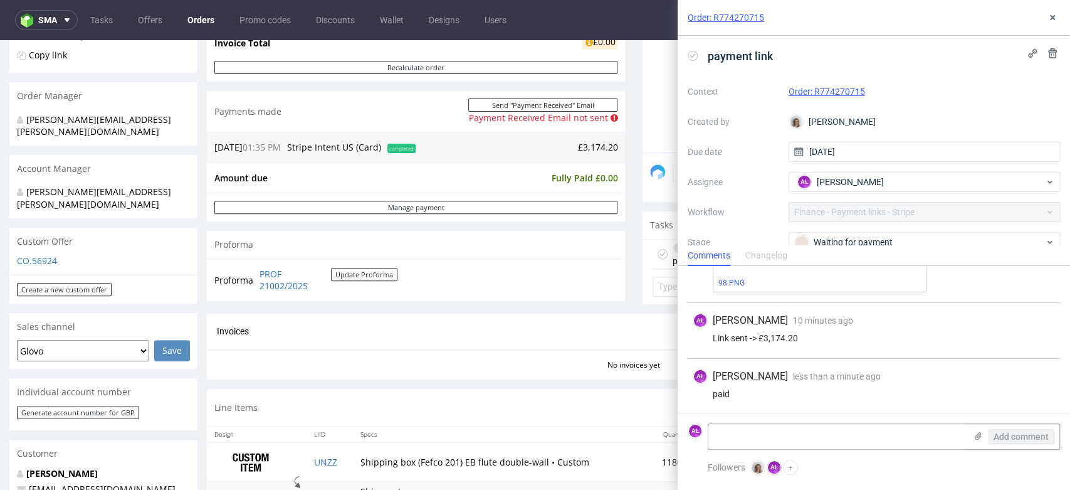
click at [697, 56] on icon at bounding box center [693, 56] width 10 height 10
click at [1056, 16] on icon at bounding box center [1053, 18] width 10 height 10
